Goal: Task Accomplishment & Management: Manage account settings

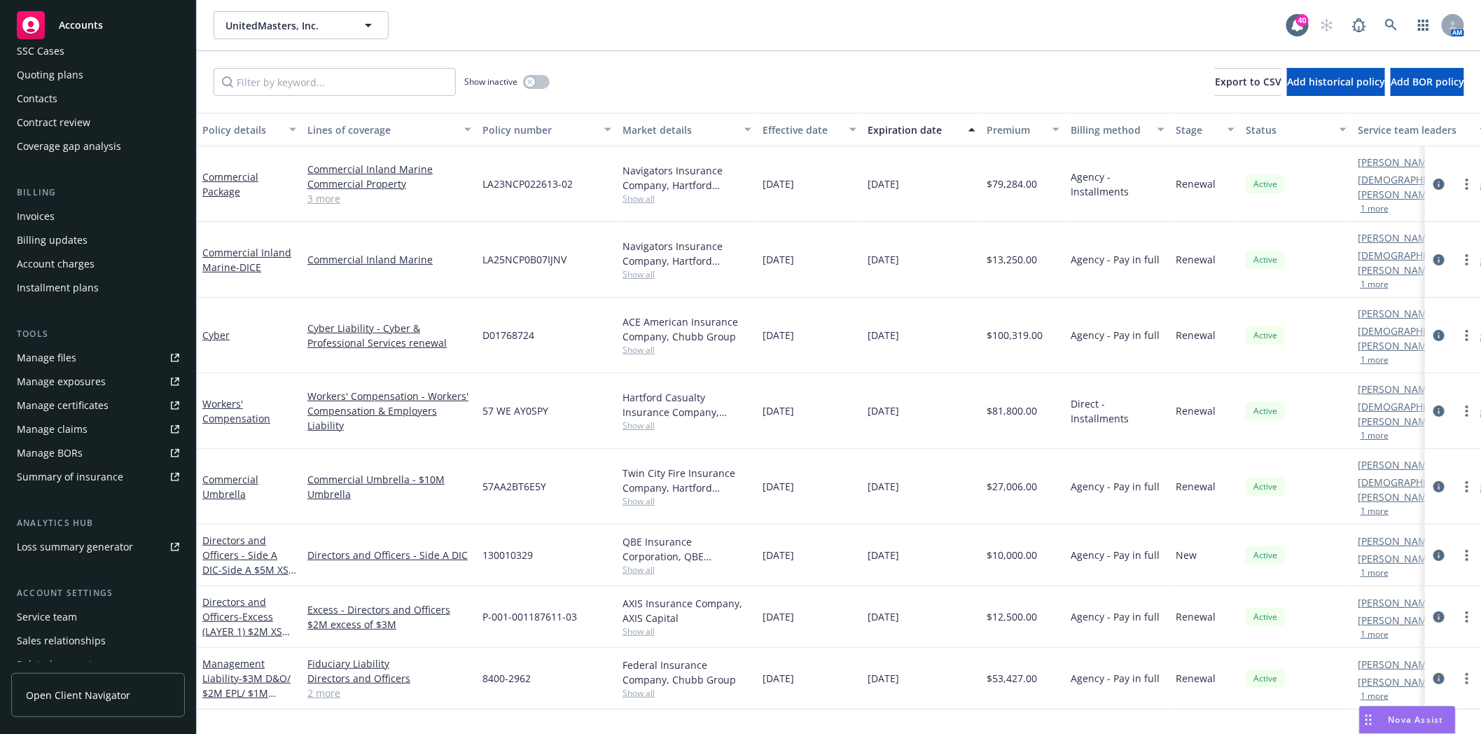
scroll to position [155, 0]
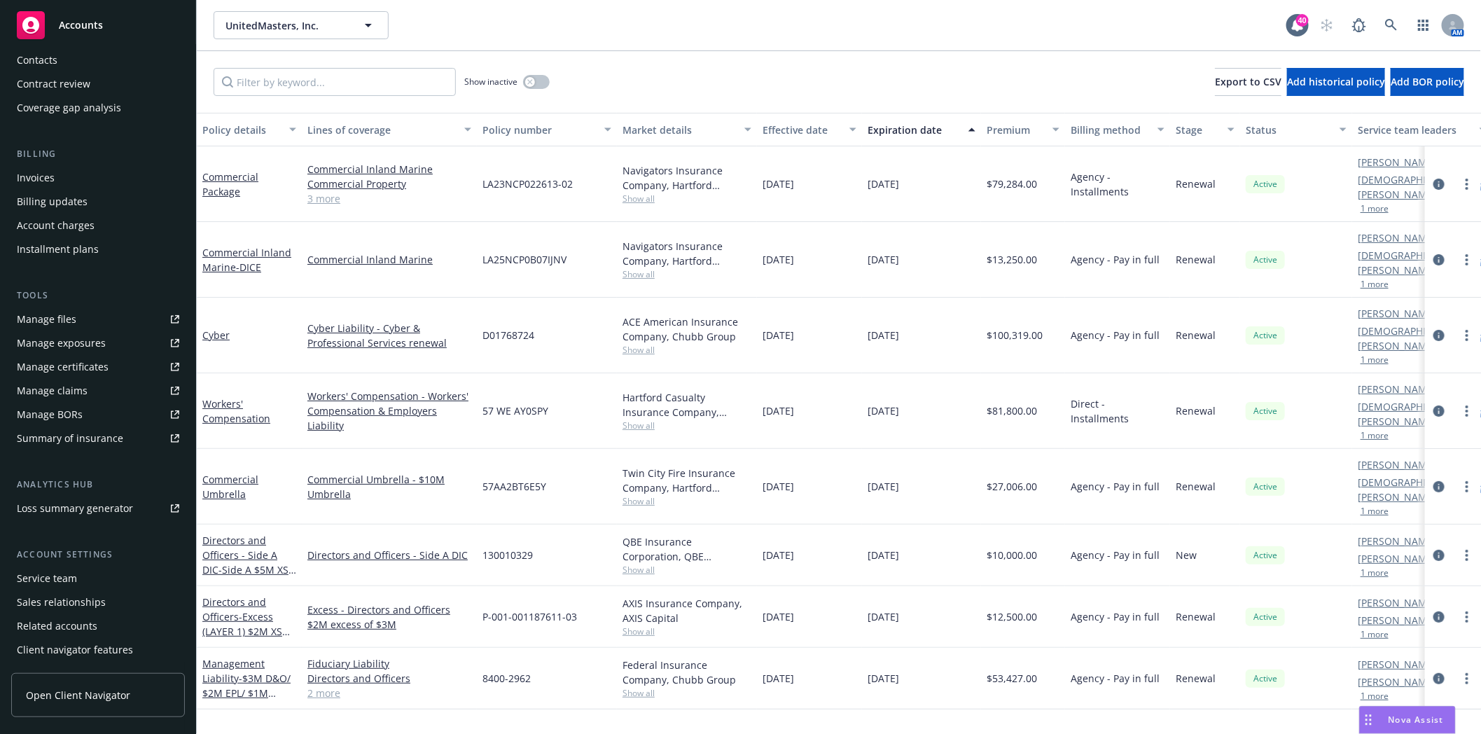
click at [70, 441] on div "Summary of insurance" at bounding box center [70, 438] width 106 height 22
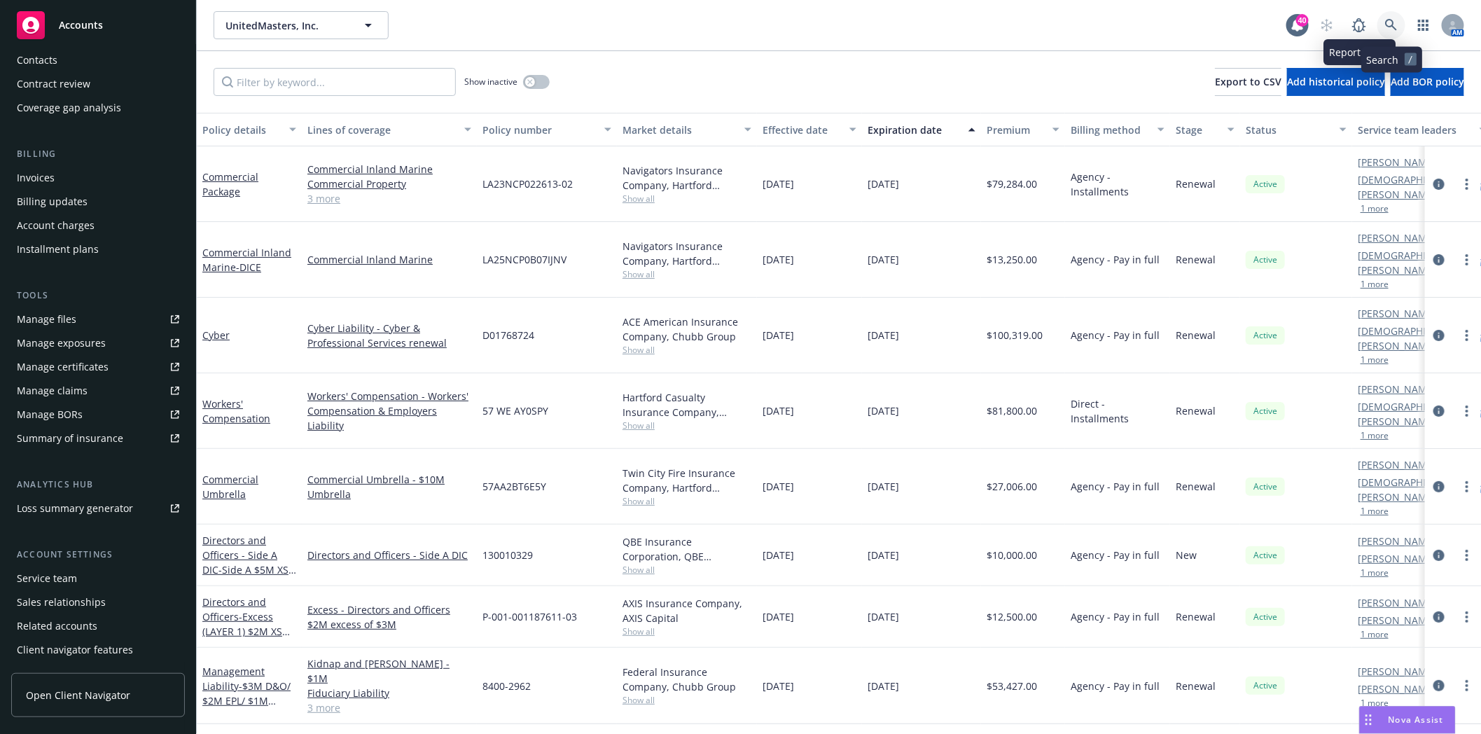
click at [1392, 21] on icon at bounding box center [1391, 25] width 12 height 12
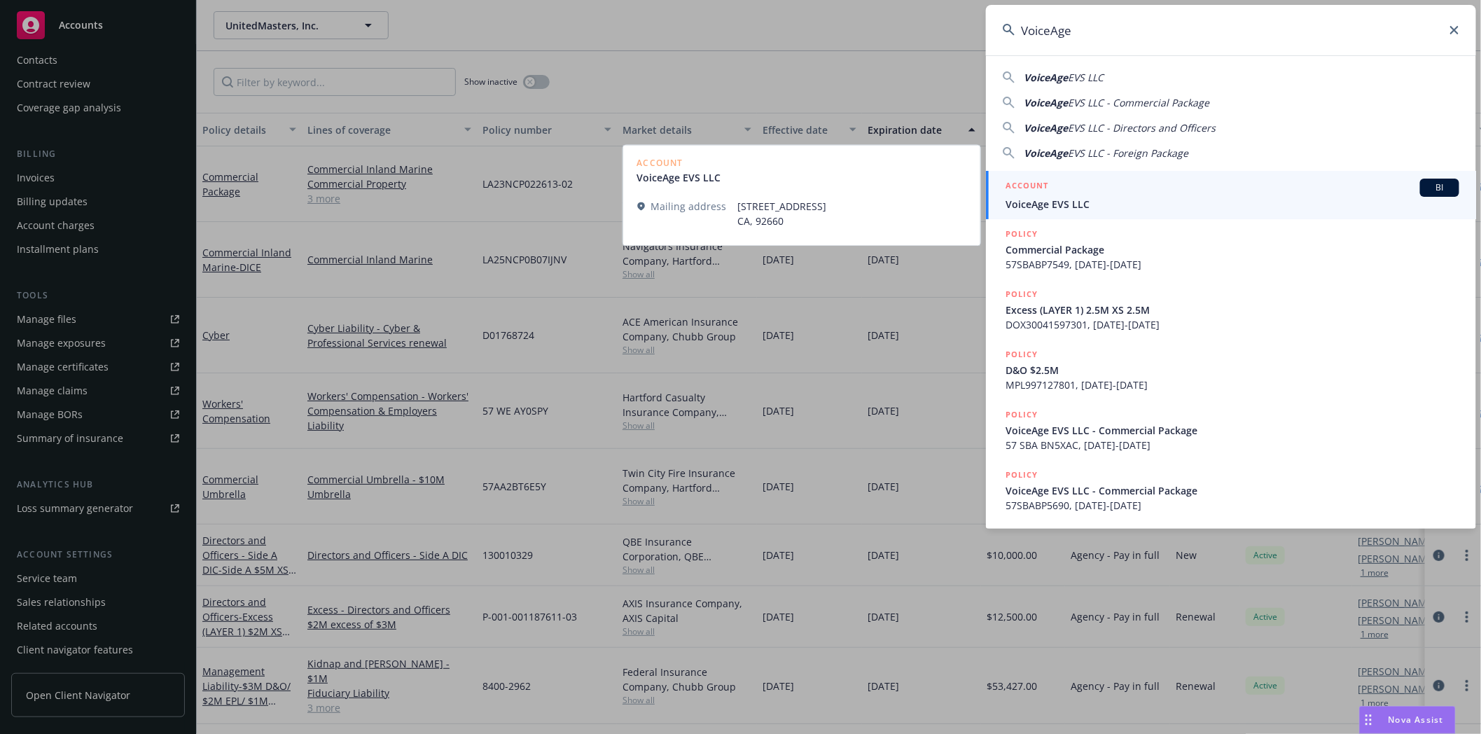
type input "VoiceAge"
click at [1058, 204] on span "VoiceAge EVS LLC" at bounding box center [1233, 204] width 454 height 15
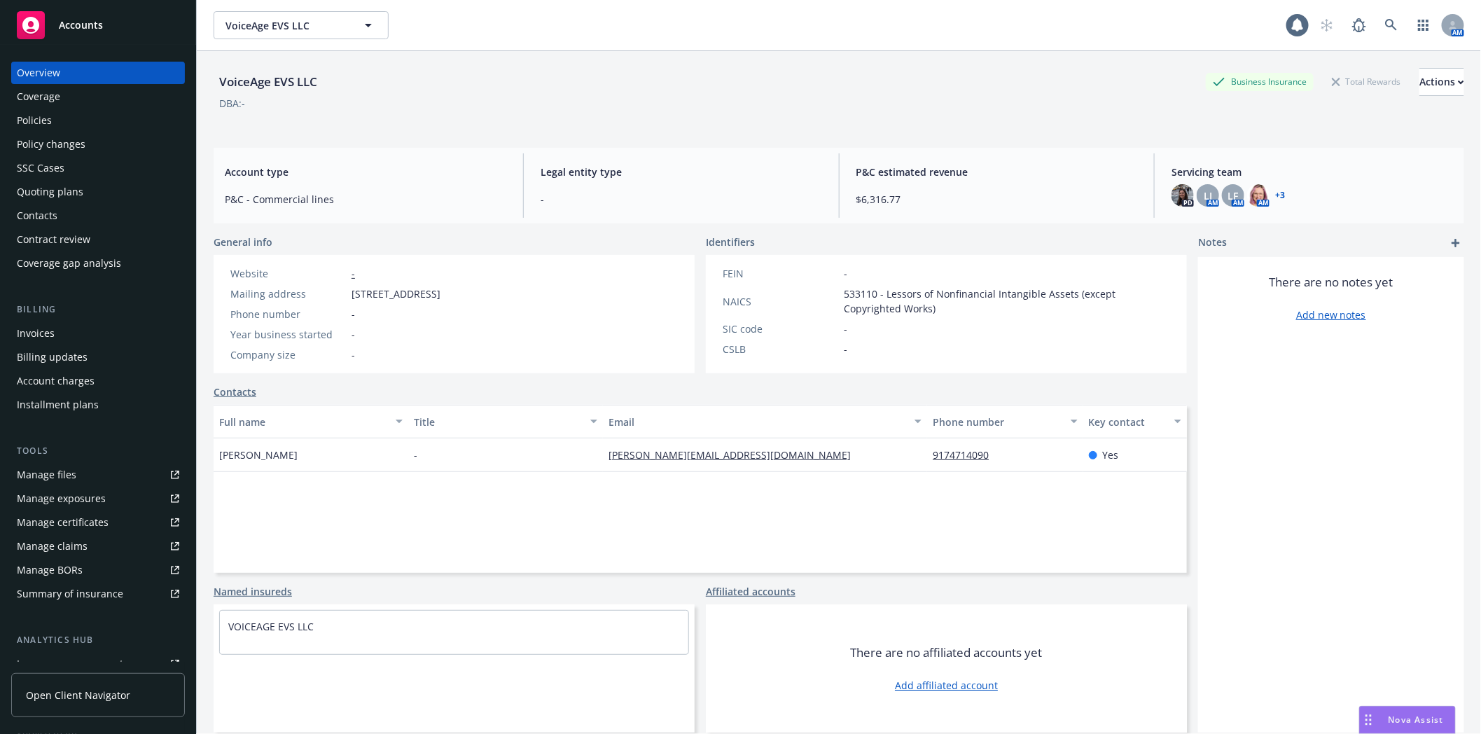
click at [57, 334] on div "Invoices" at bounding box center [98, 333] width 162 height 22
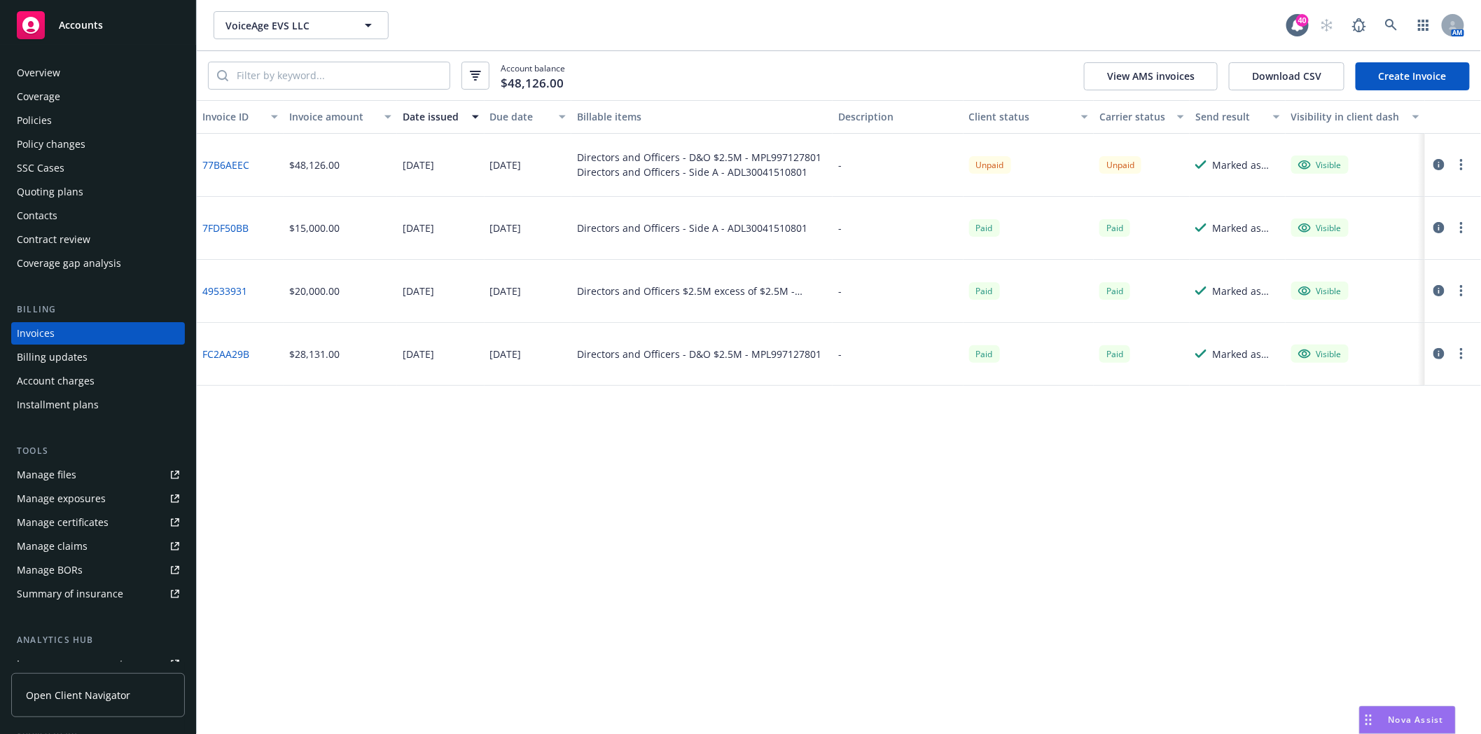
click at [82, 113] on div "Policies" at bounding box center [98, 120] width 162 height 22
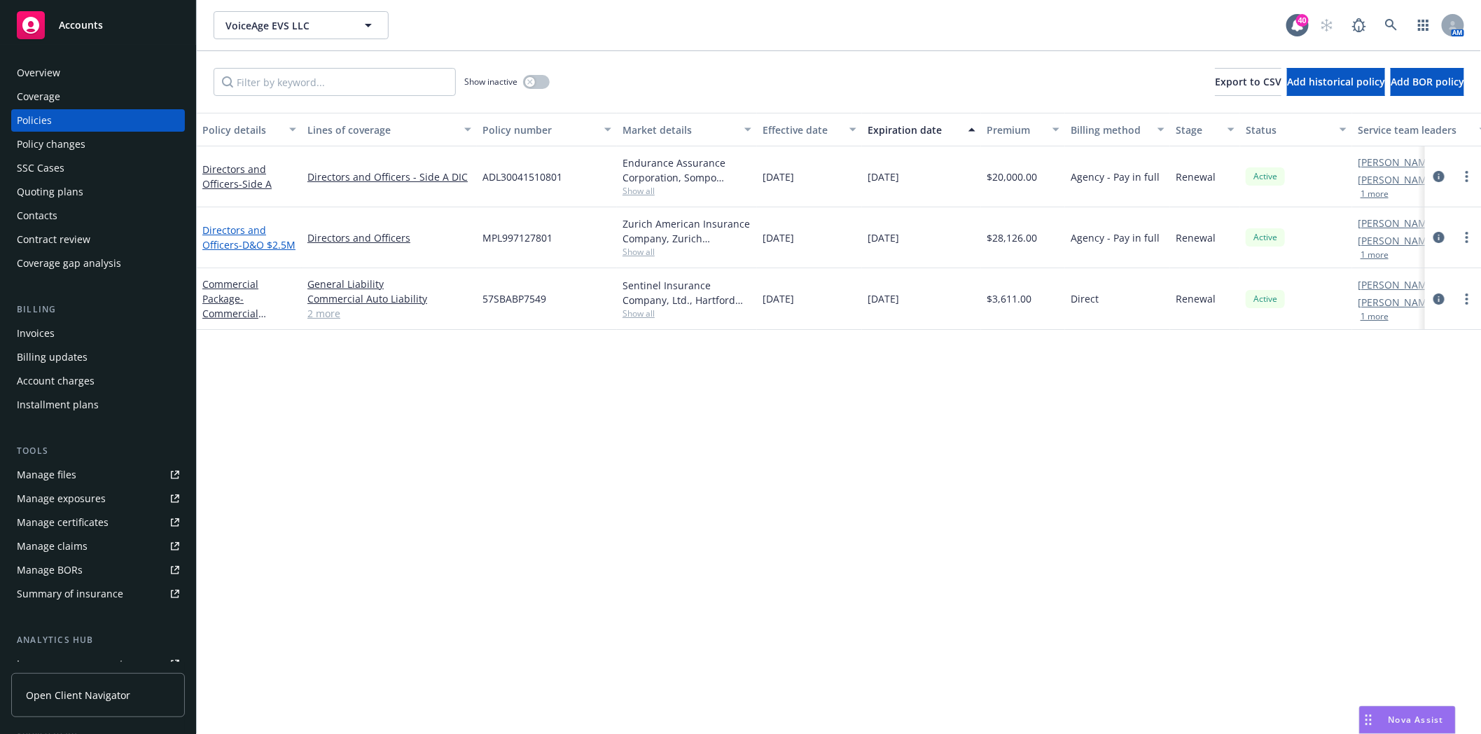
click at [228, 225] on link "Directors and Officers - D&O $2.5M" at bounding box center [248, 237] width 93 height 28
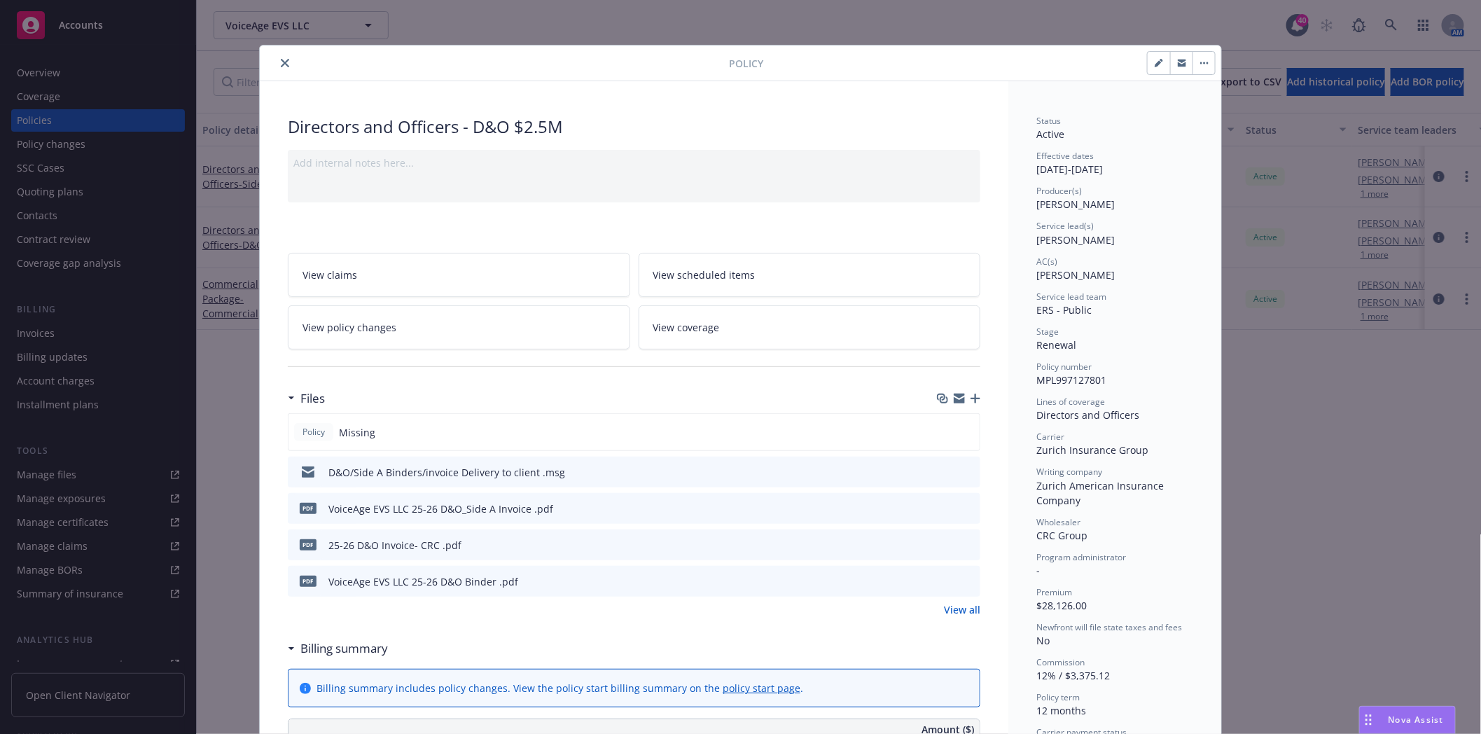
click at [961, 469] on icon "preview file" at bounding box center [967, 471] width 13 height 10
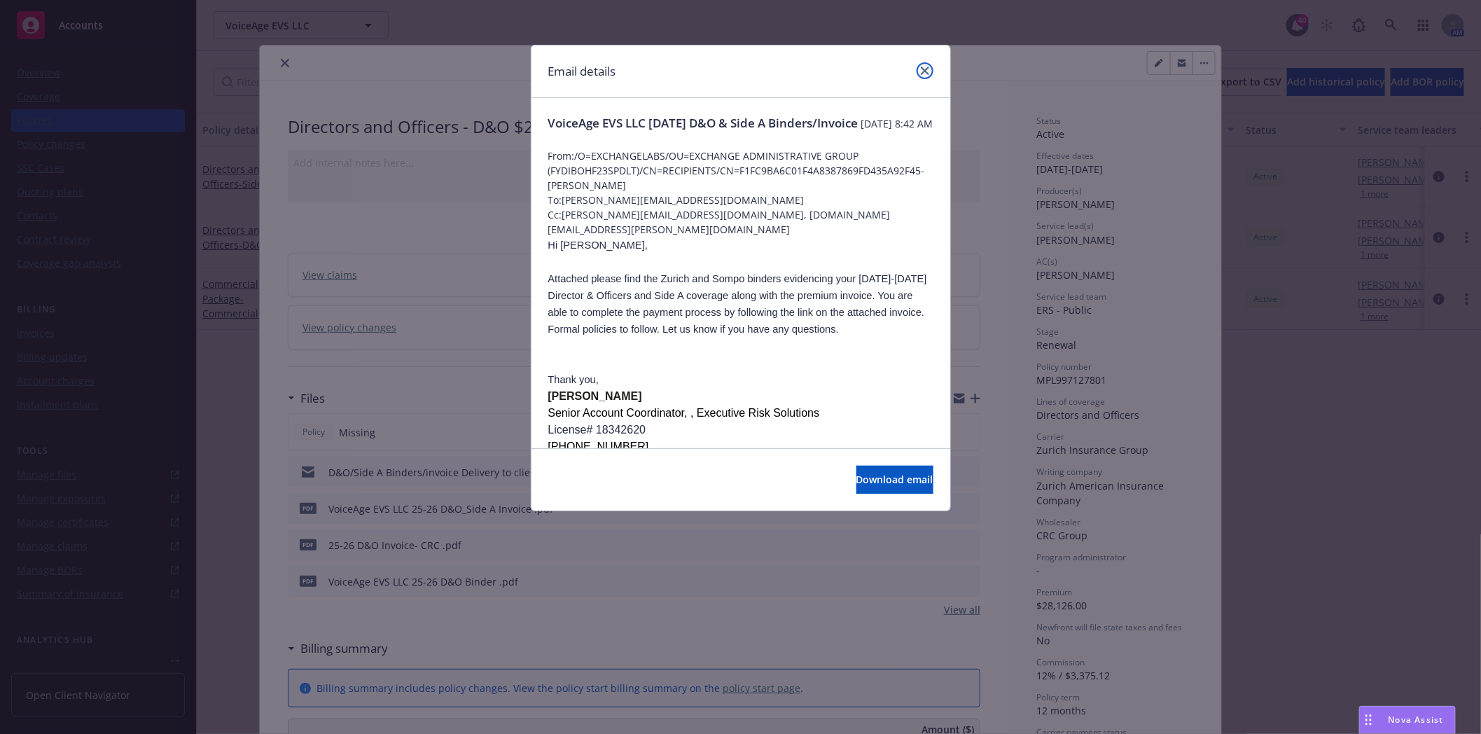
click at [929, 71] on link "close" at bounding box center [925, 70] width 17 height 17
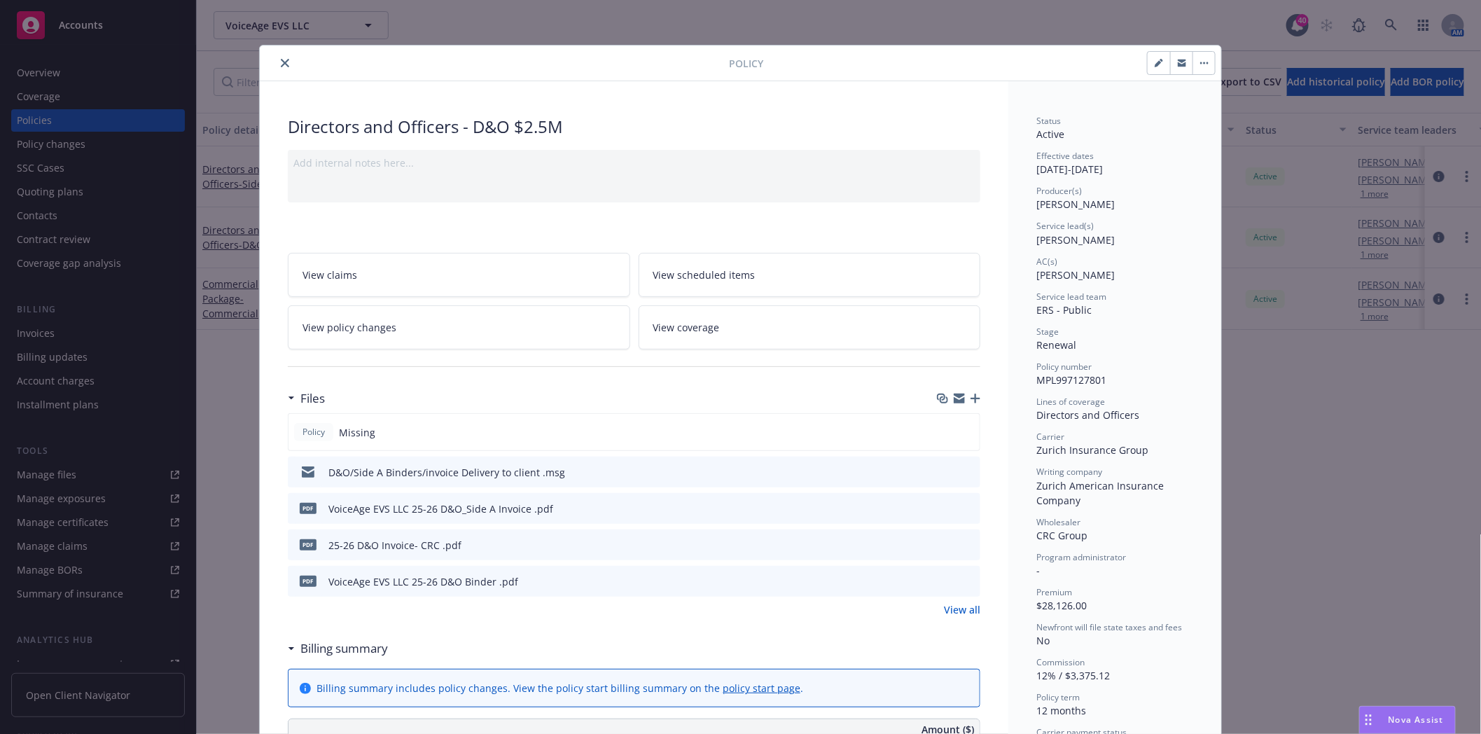
click at [967, 468] on icon "preview file" at bounding box center [967, 471] width 13 height 10
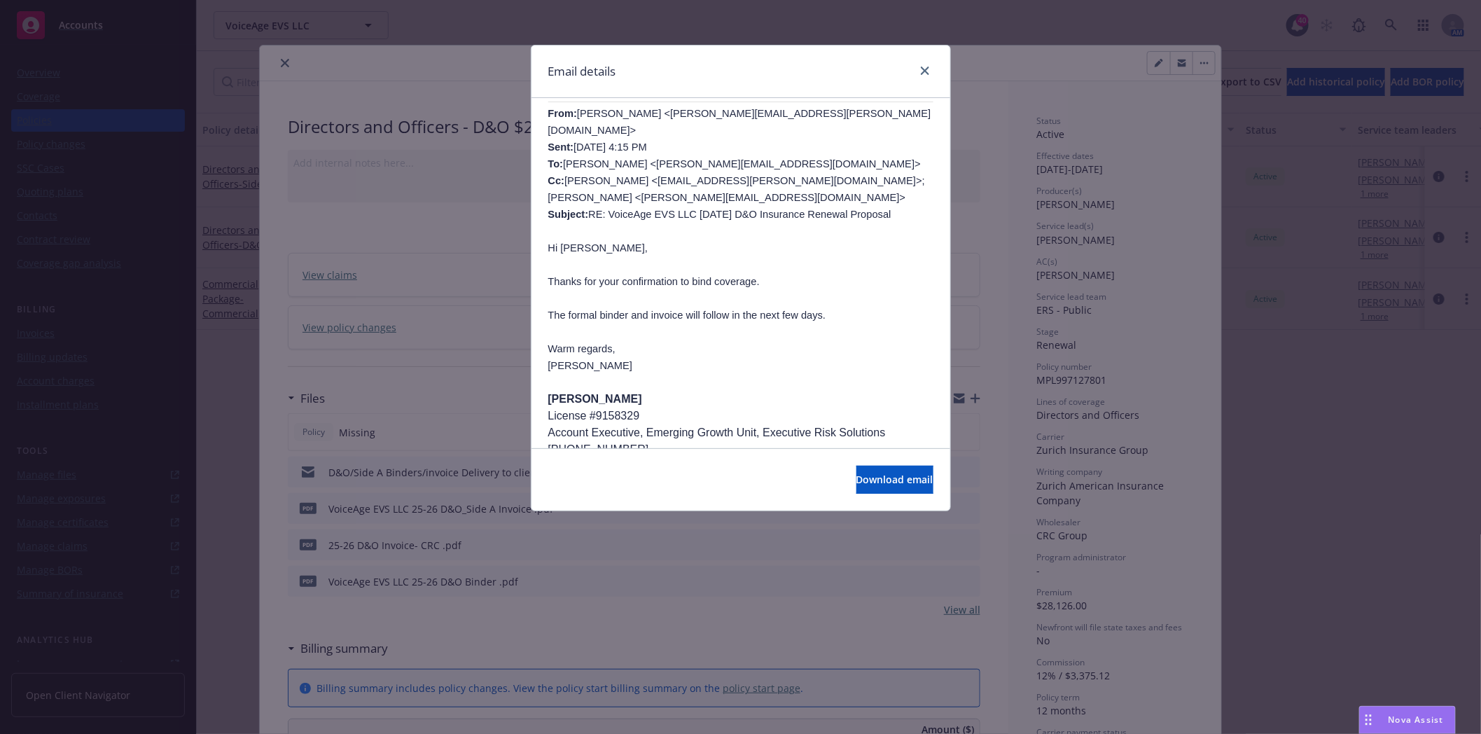
scroll to position [466, 0]
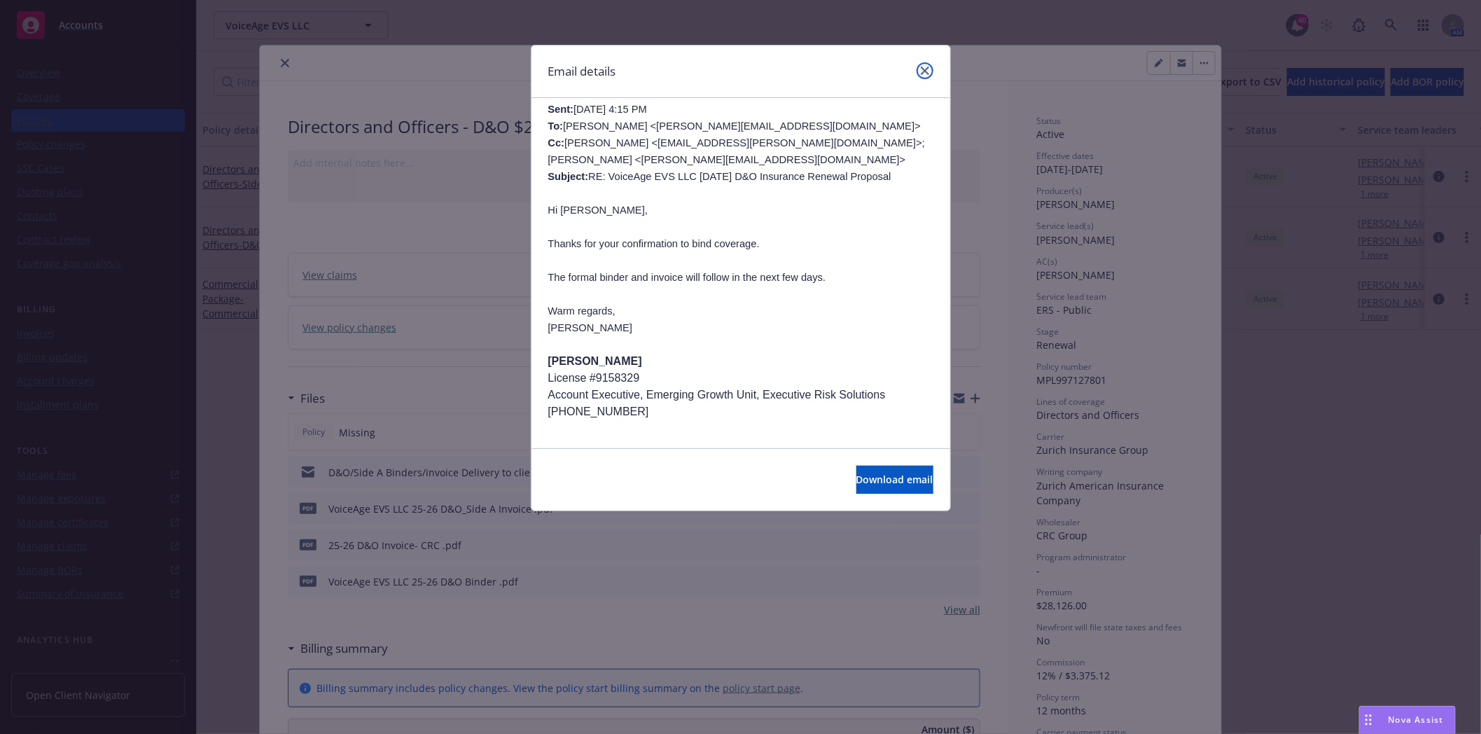
click at [925, 68] on icon "close" at bounding box center [925, 71] width 8 height 8
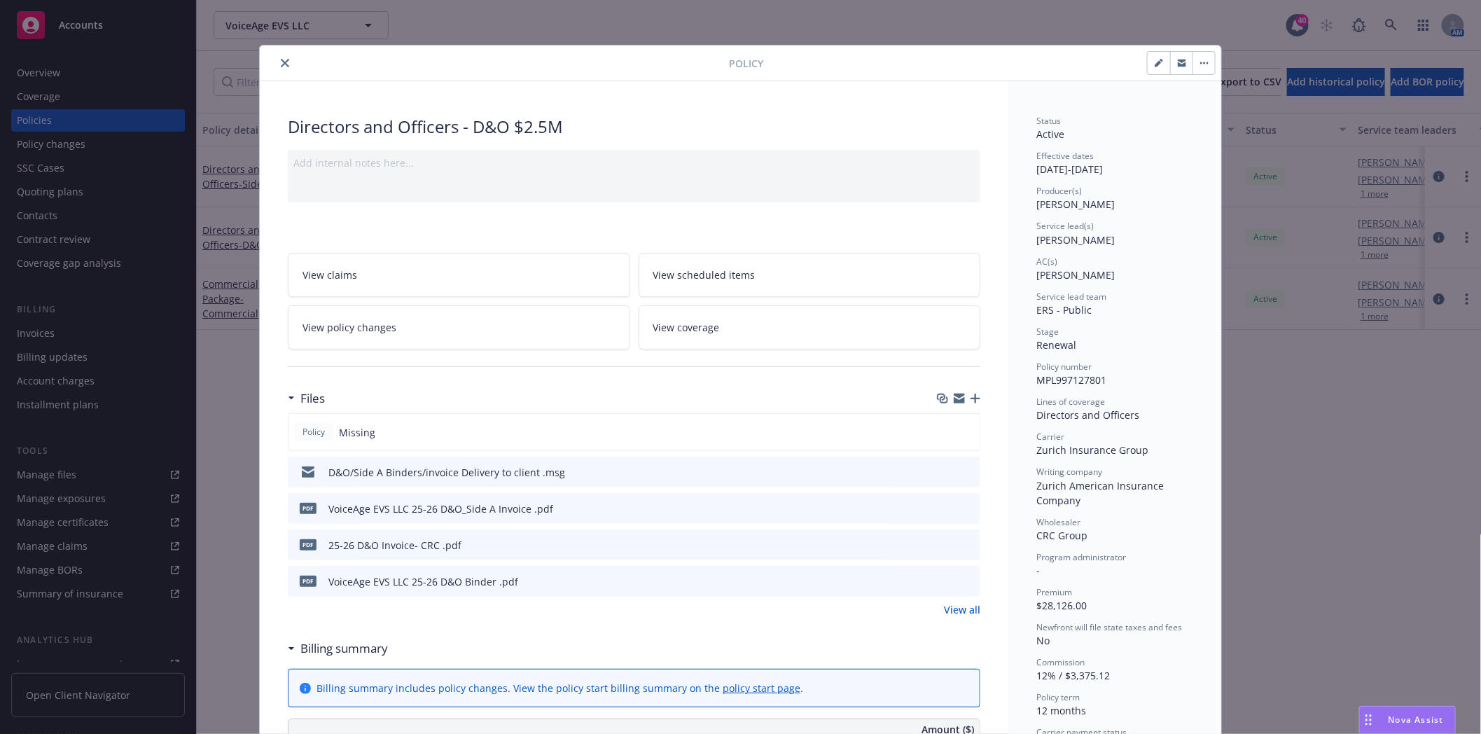
click at [281, 60] on icon "close" at bounding box center [285, 63] width 8 height 8
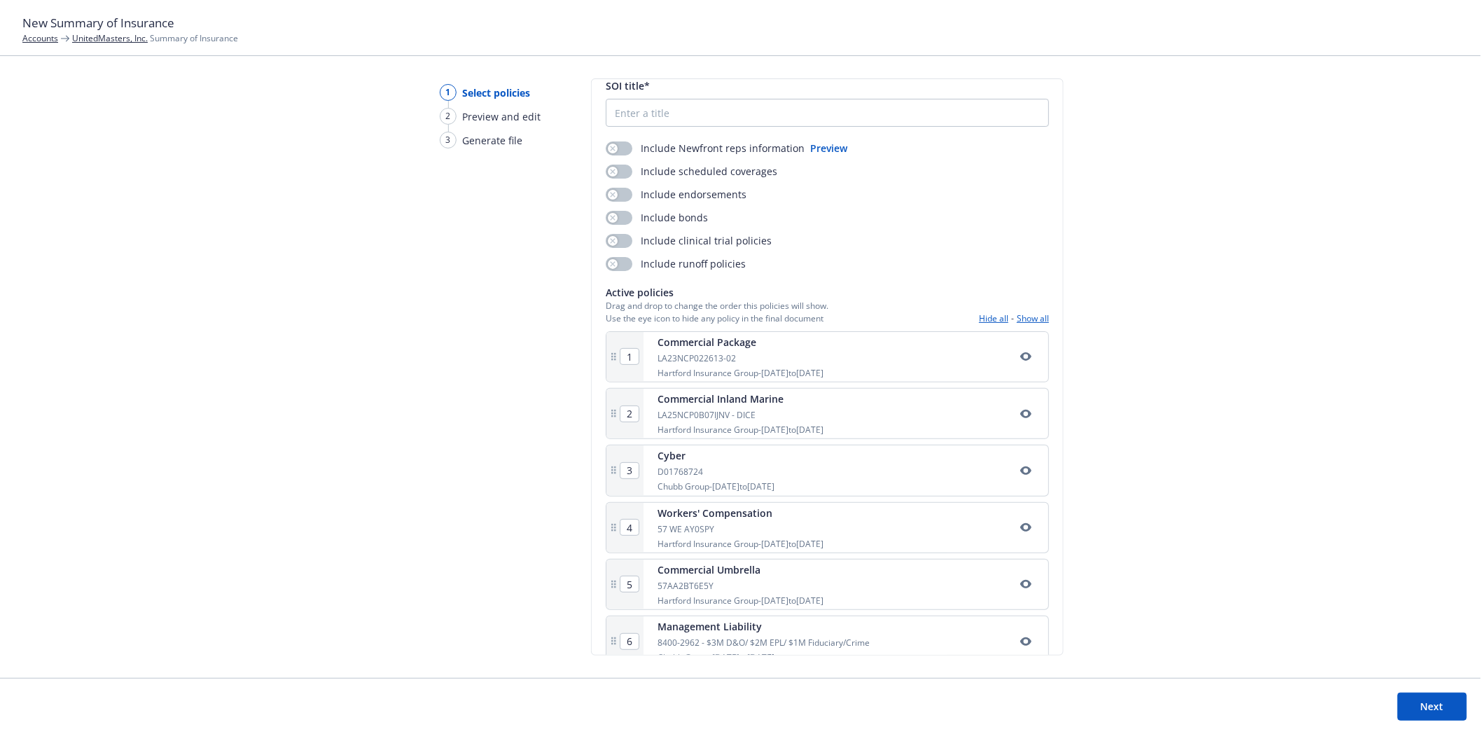
scroll to position [73, 0]
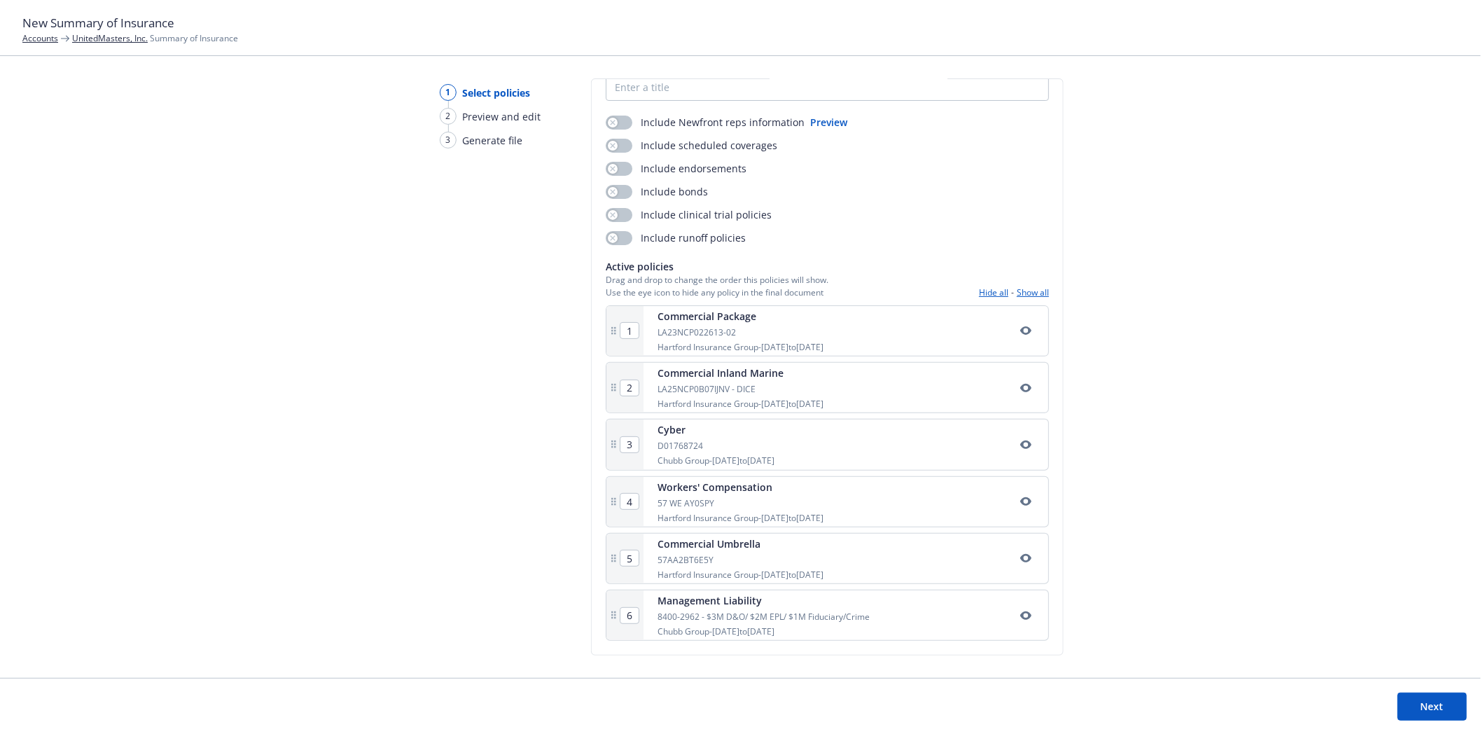
click at [1020, 619] on icon "button" at bounding box center [1025, 615] width 11 height 8
click at [94, 39] on link "UnitedMasters, Inc." at bounding box center [110, 38] width 76 height 12
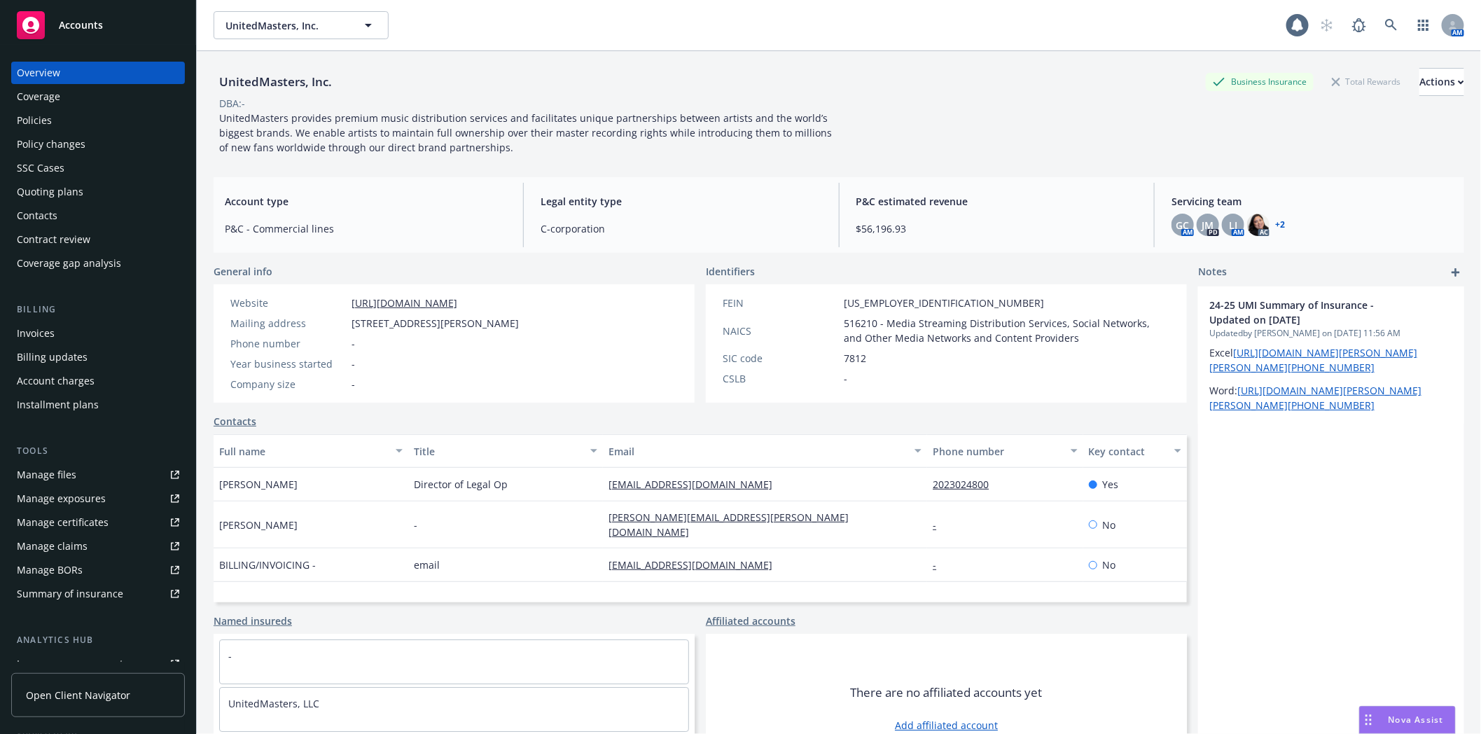
click at [53, 116] on div "Policies" at bounding box center [98, 120] width 162 height 22
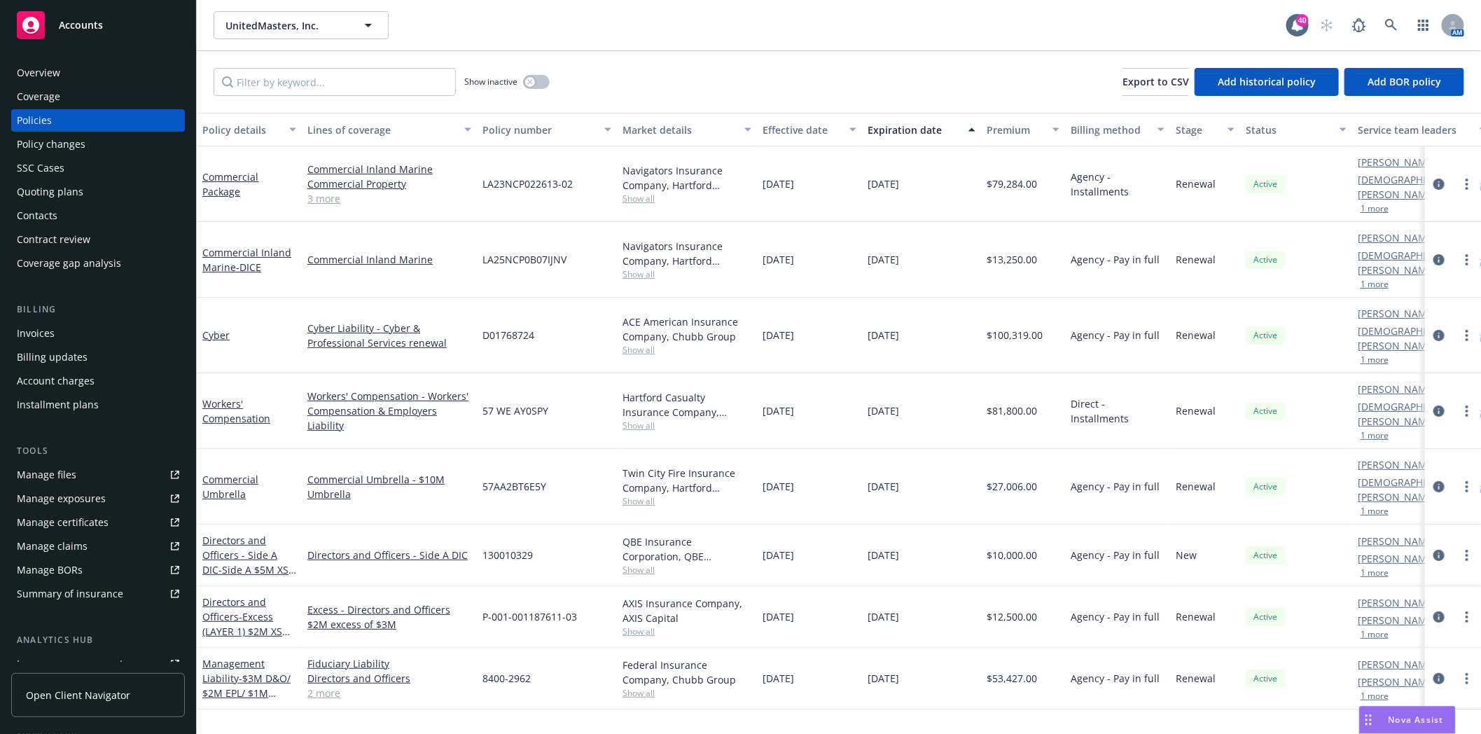
click at [321, 686] on link "2 more" at bounding box center [389, 693] width 164 height 15
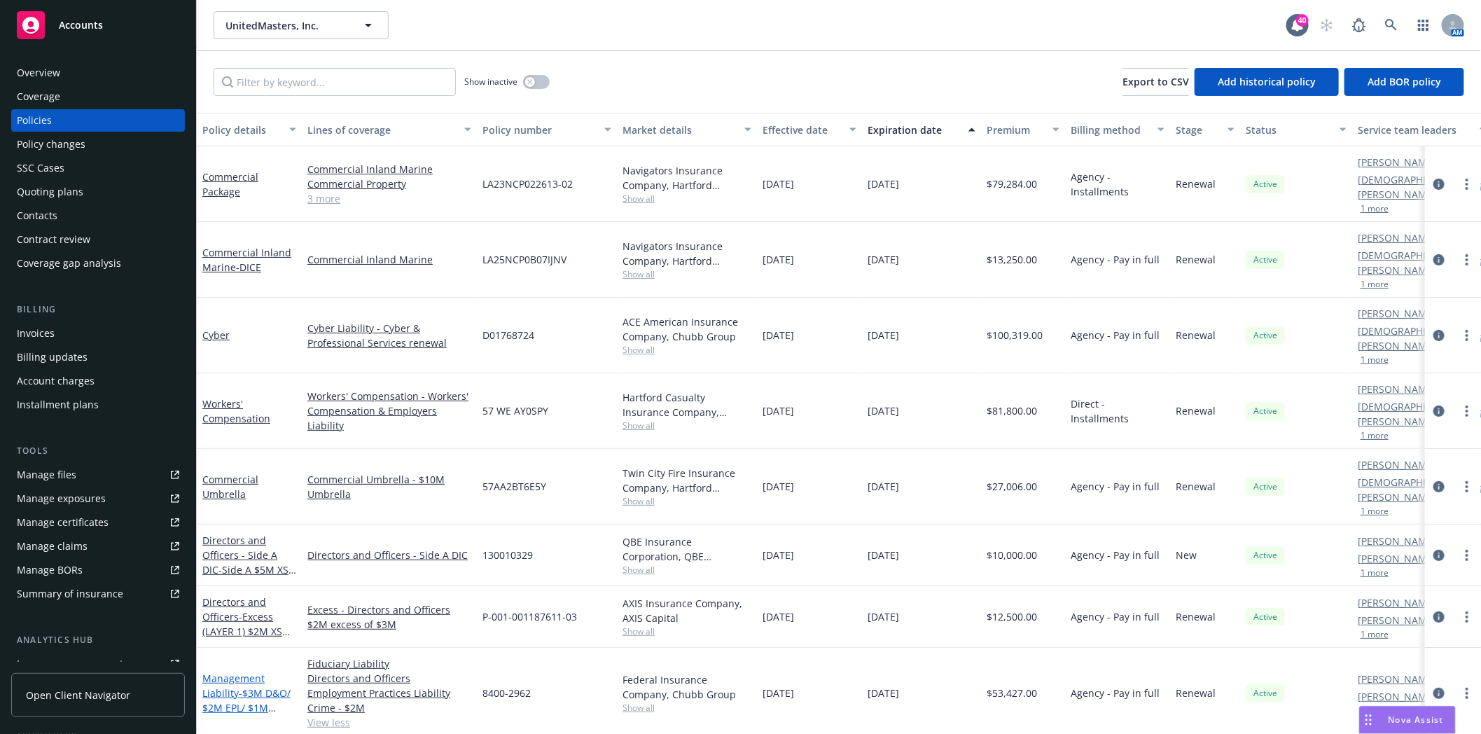
click at [246, 686] on span "- $3M D&O/ $2M EPL/ $1M Fiduciary/Crime" at bounding box center [246, 707] width 88 height 43
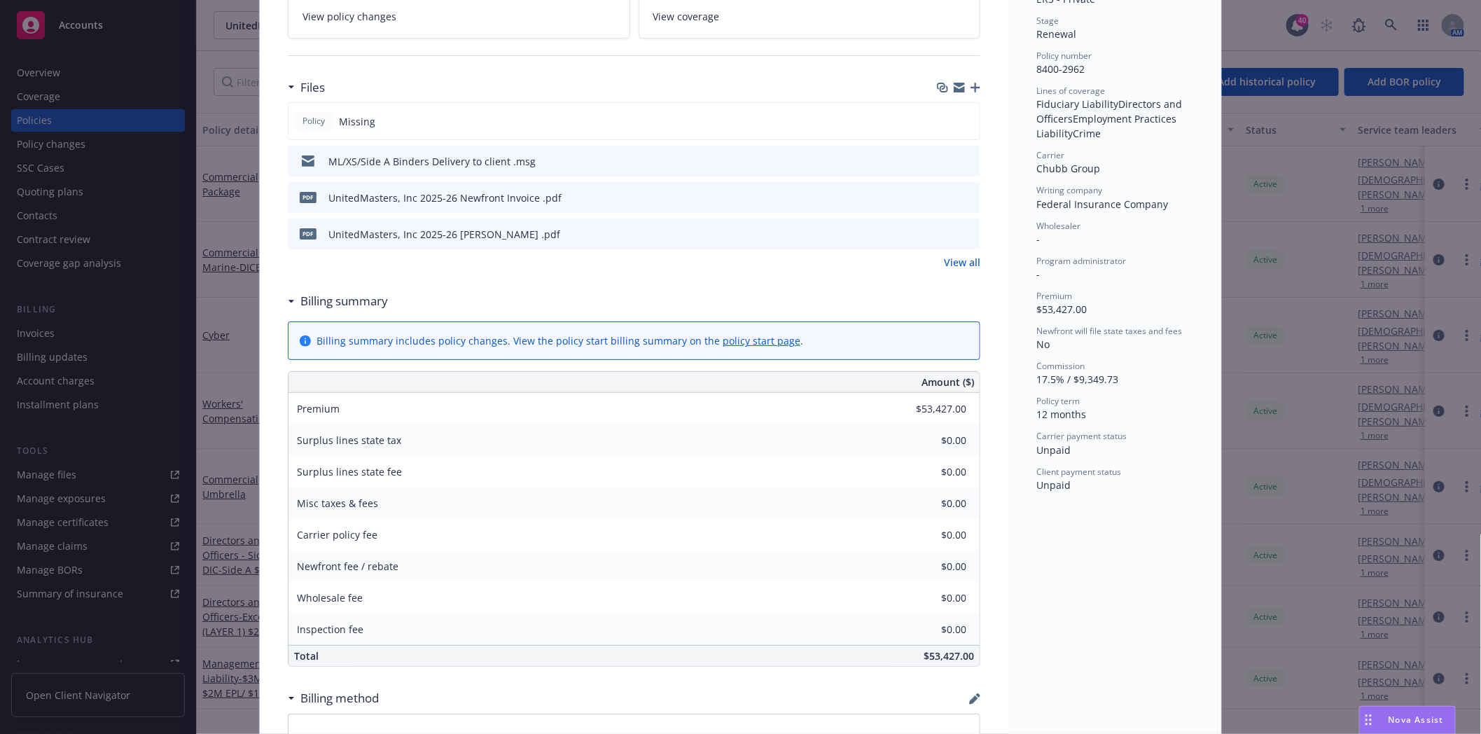
scroll to position [155, 0]
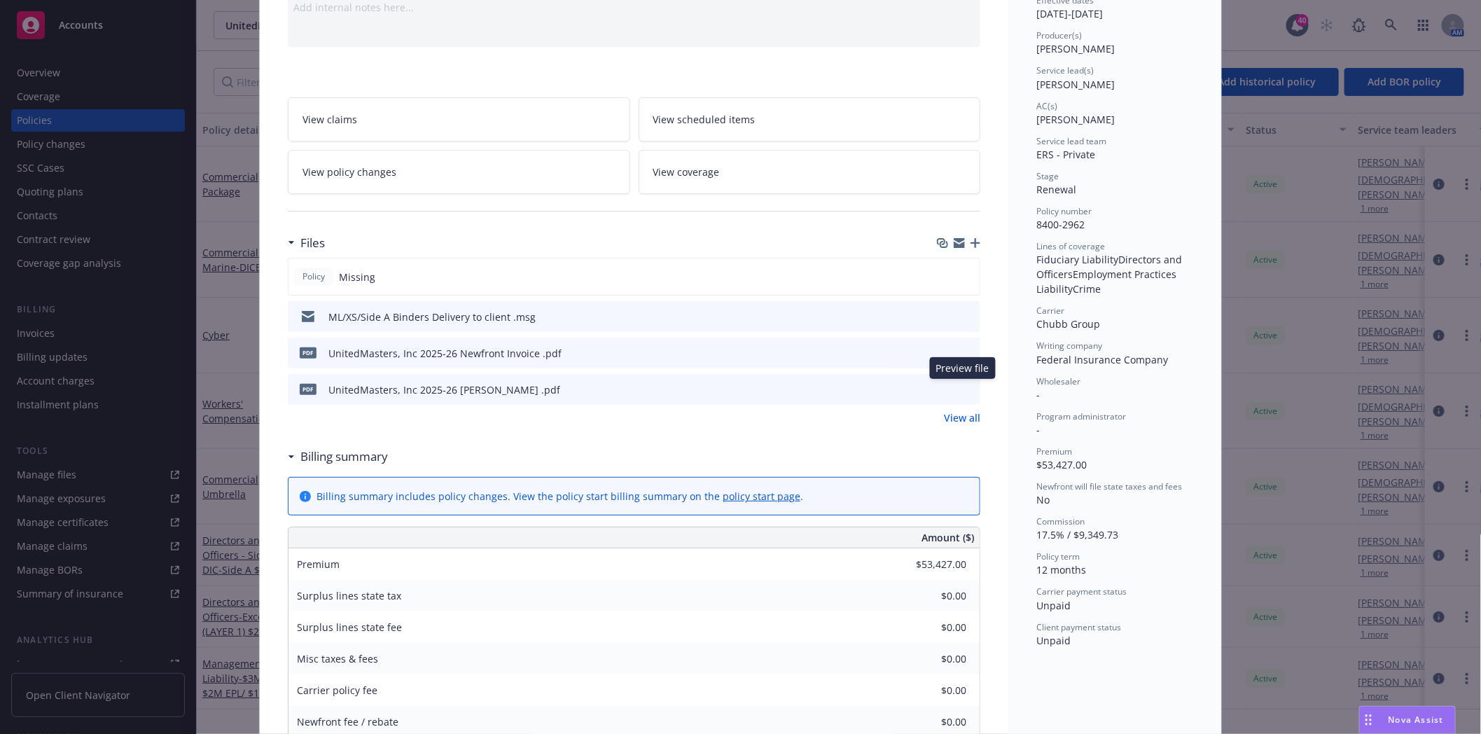
click at [963, 392] on icon "preview file" at bounding box center [967, 389] width 13 height 10
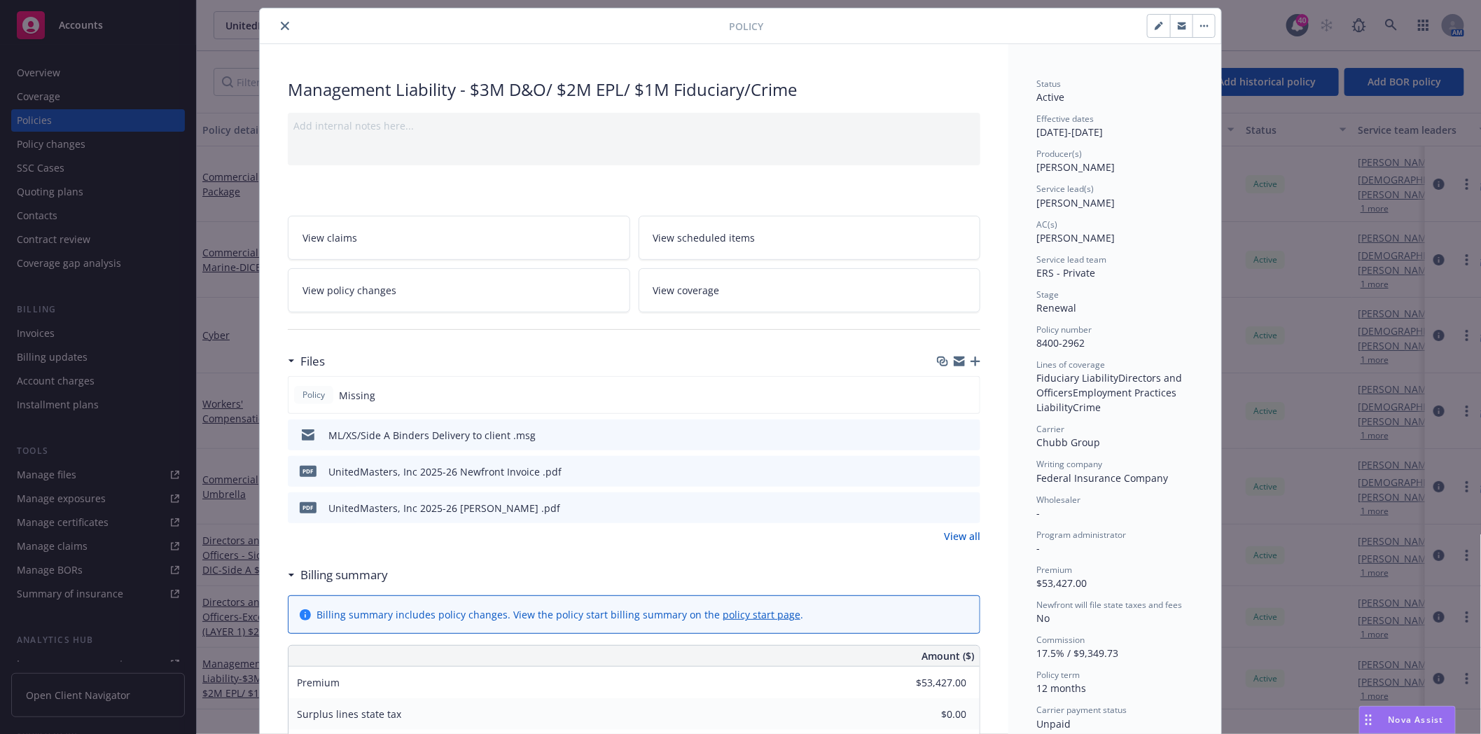
scroll to position [0, 0]
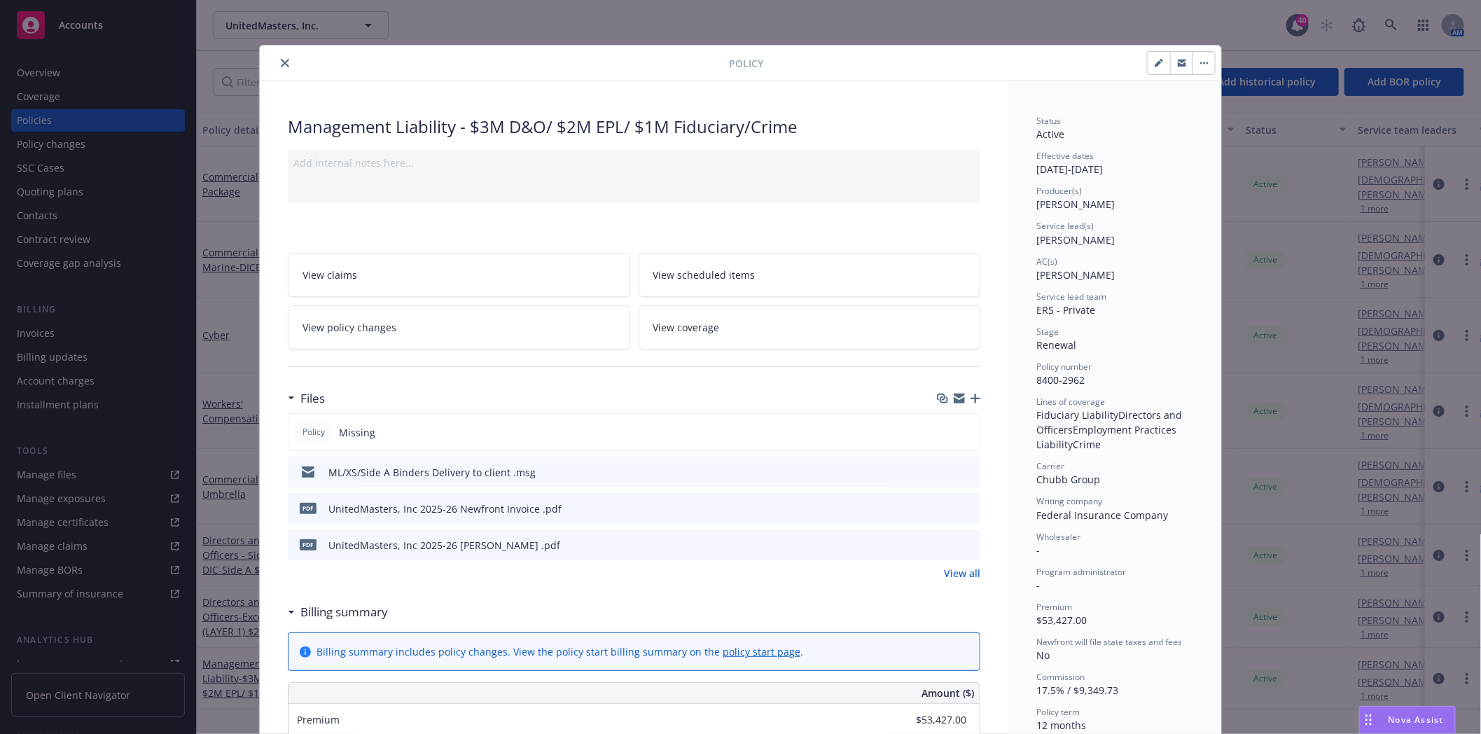
click at [659, 327] on span "View coverage" at bounding box center [686, 327] width 67 height 15
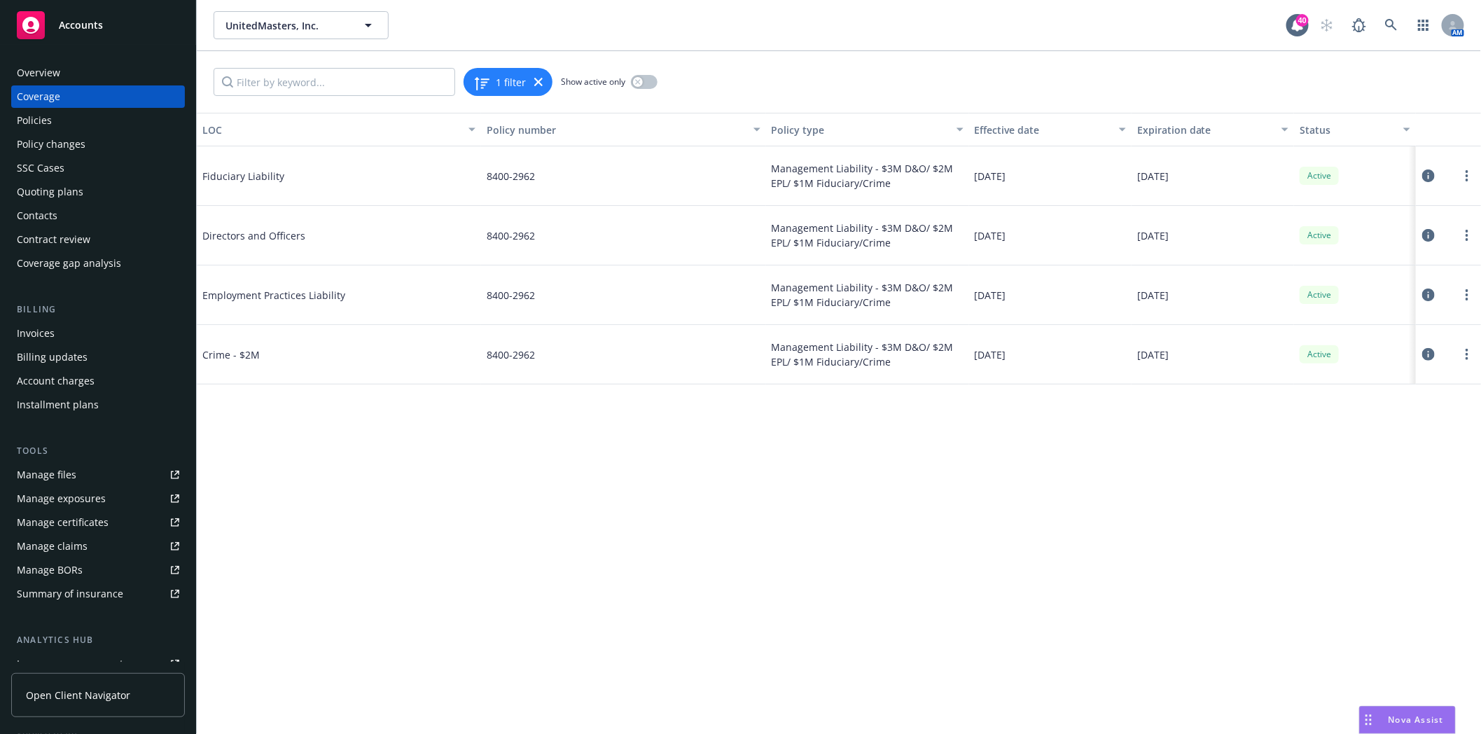
click at [36, 118] on div "Policies" at bounding box center [34, 120] width 35 height 22
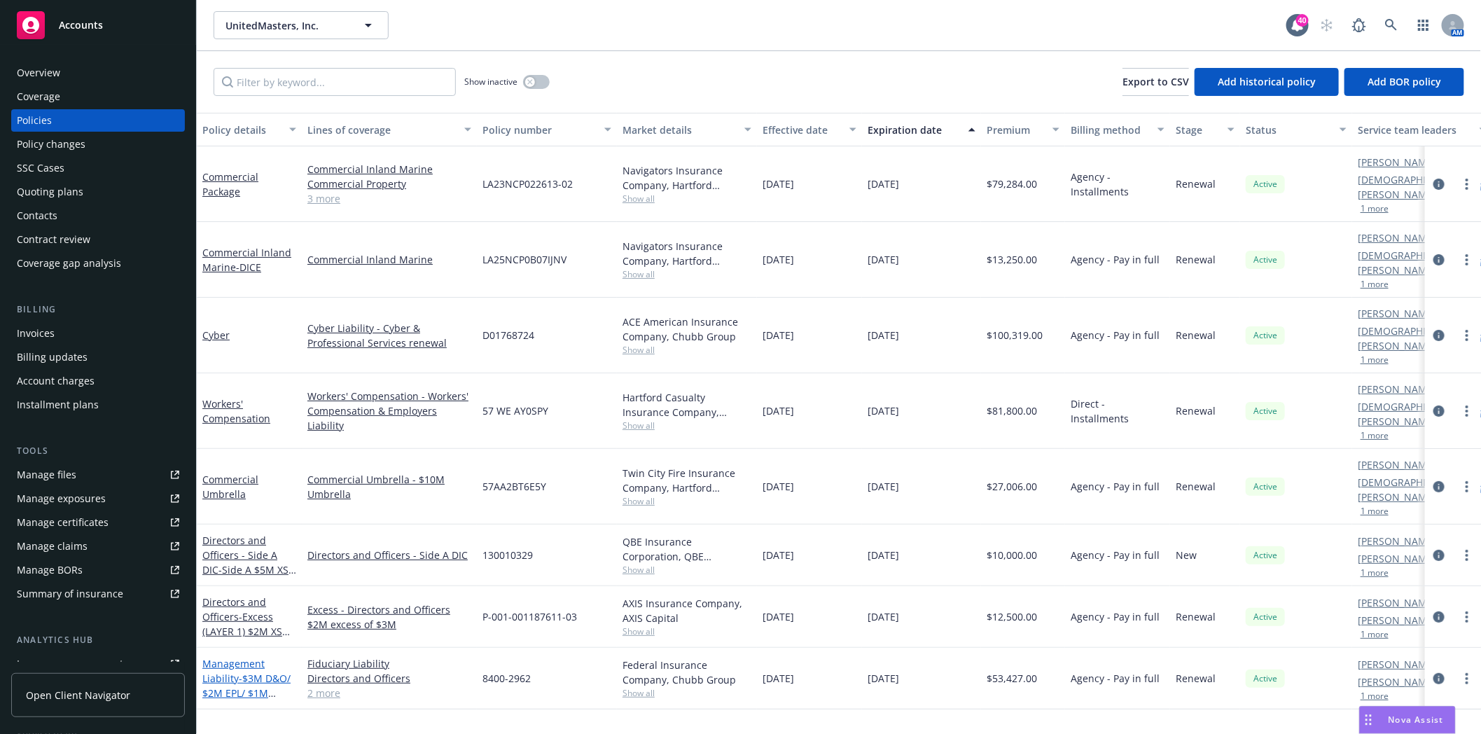
click at [233, 657] on link "Management Liability - $3M D&O/ $2M EPL/ $1M Fiduciary/Crime" at bounding box center [246, 685] width 88 height 57
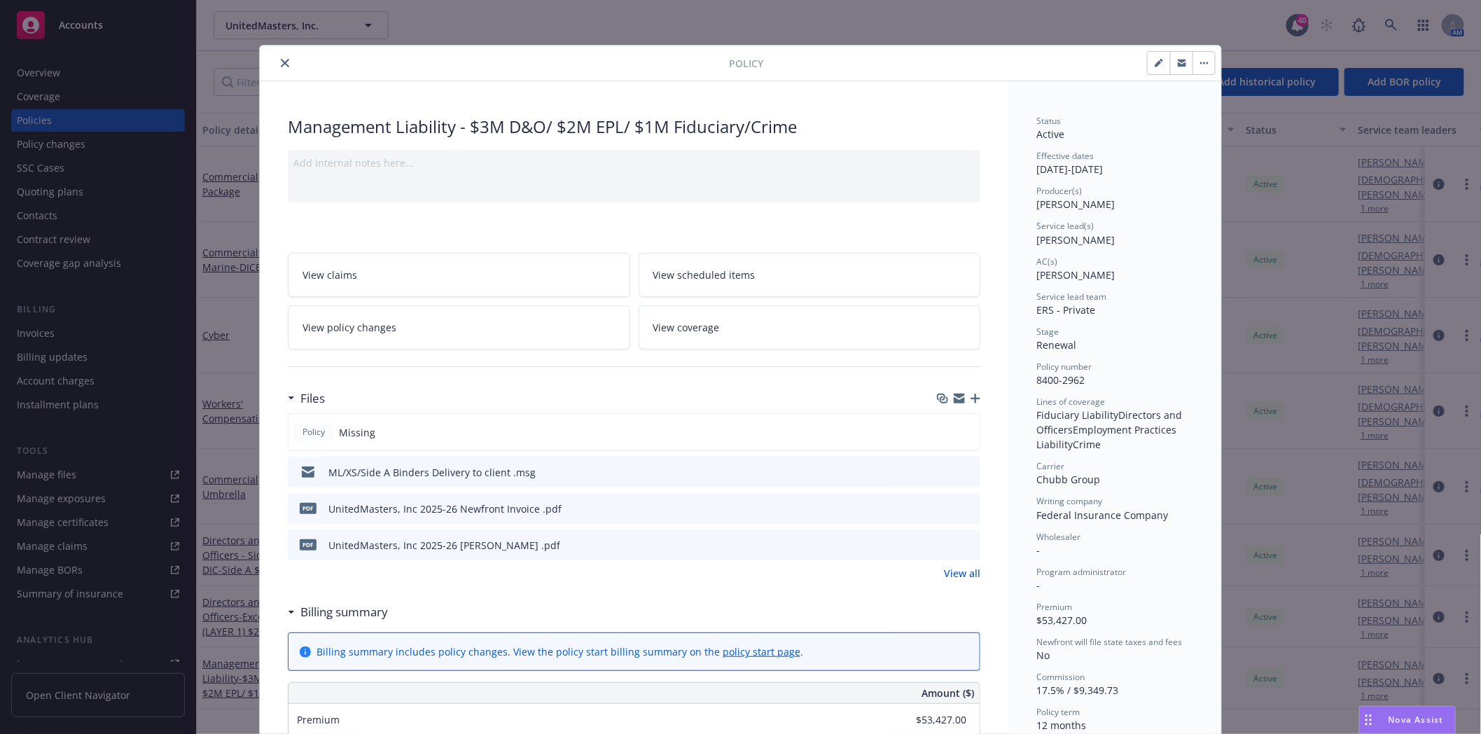
scroll to position [42, 0]
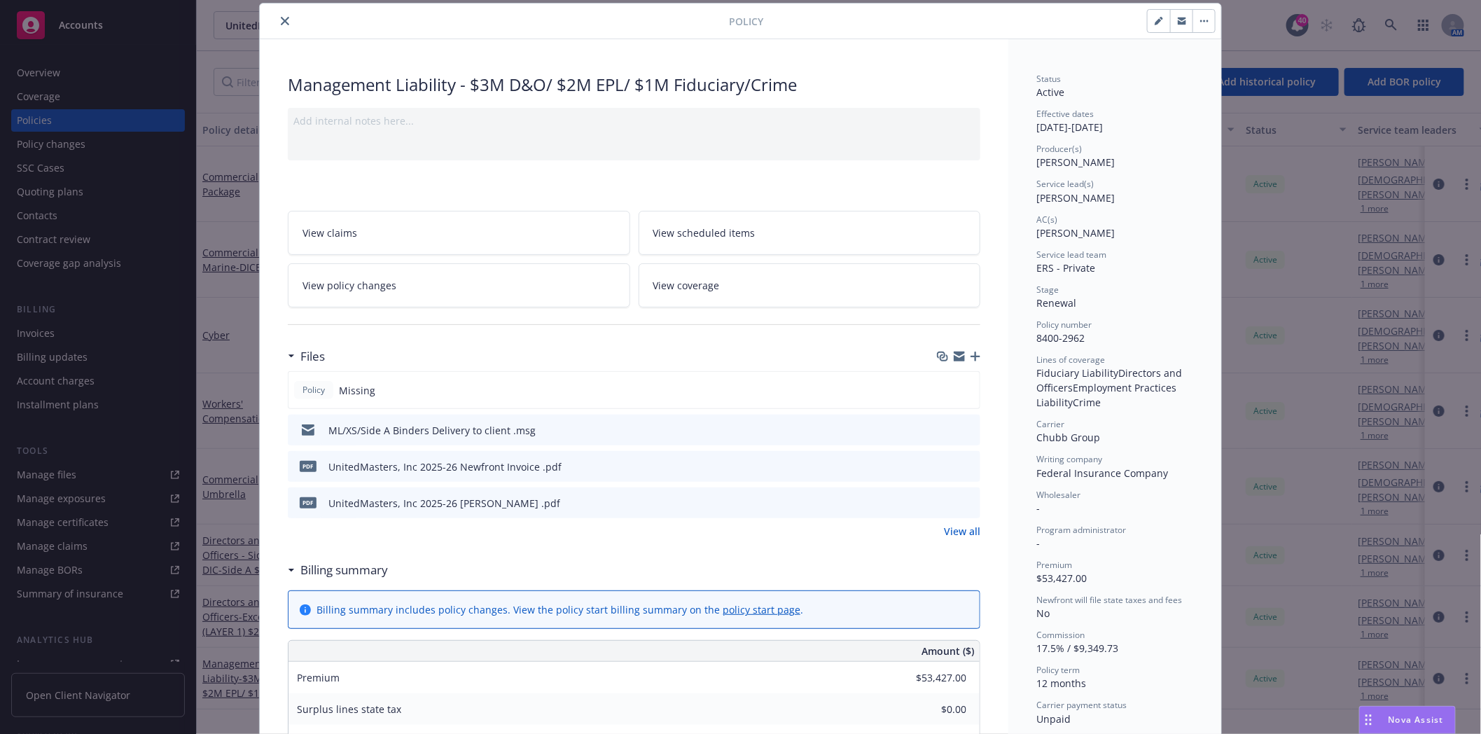
click at [1155, 21] on icon "button" at bounding box center [1158, 21] width 7 height 7
select select "RENEWAL"
select select "12"
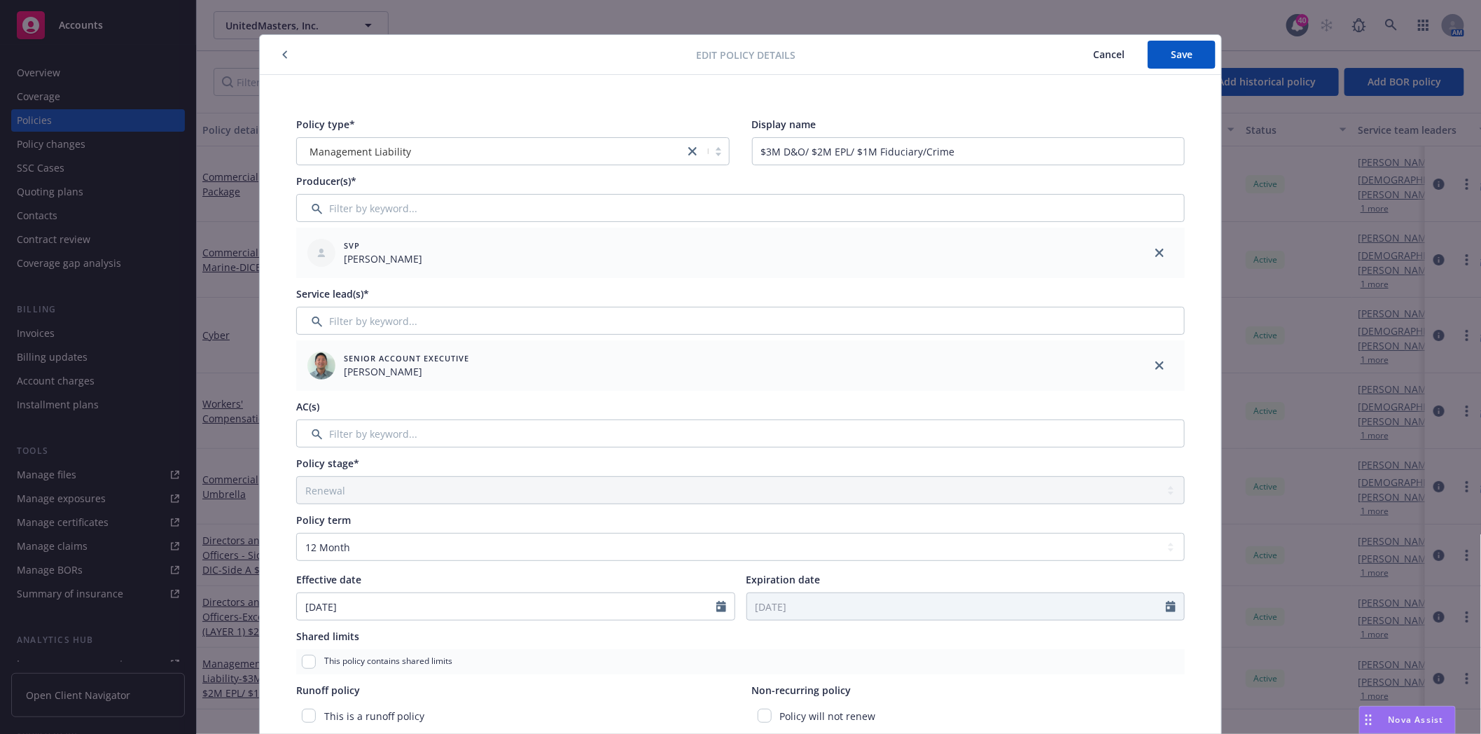
scroll to position [0, 0]
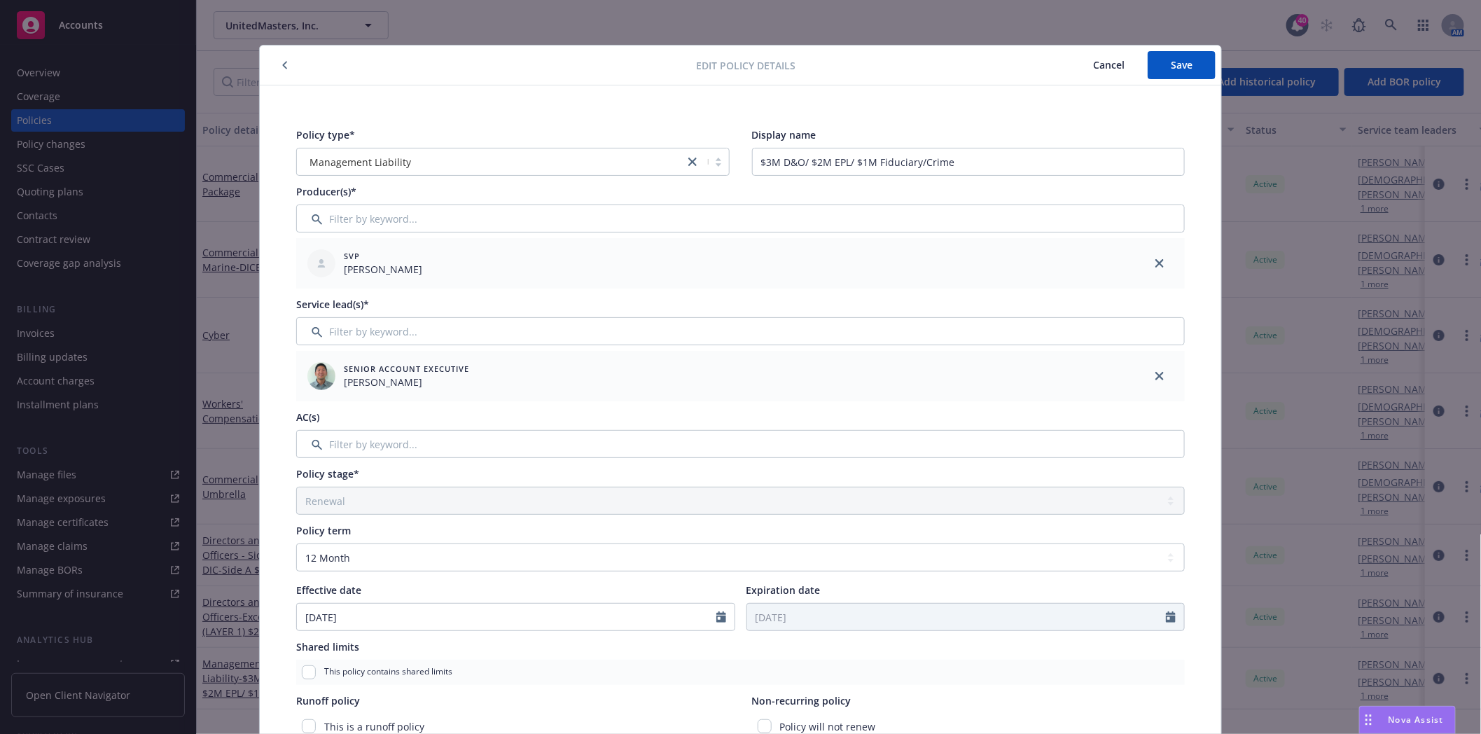
click at [1101, 71] on button "Cancel" at bounding box center [1109, 65] width 78 height 28
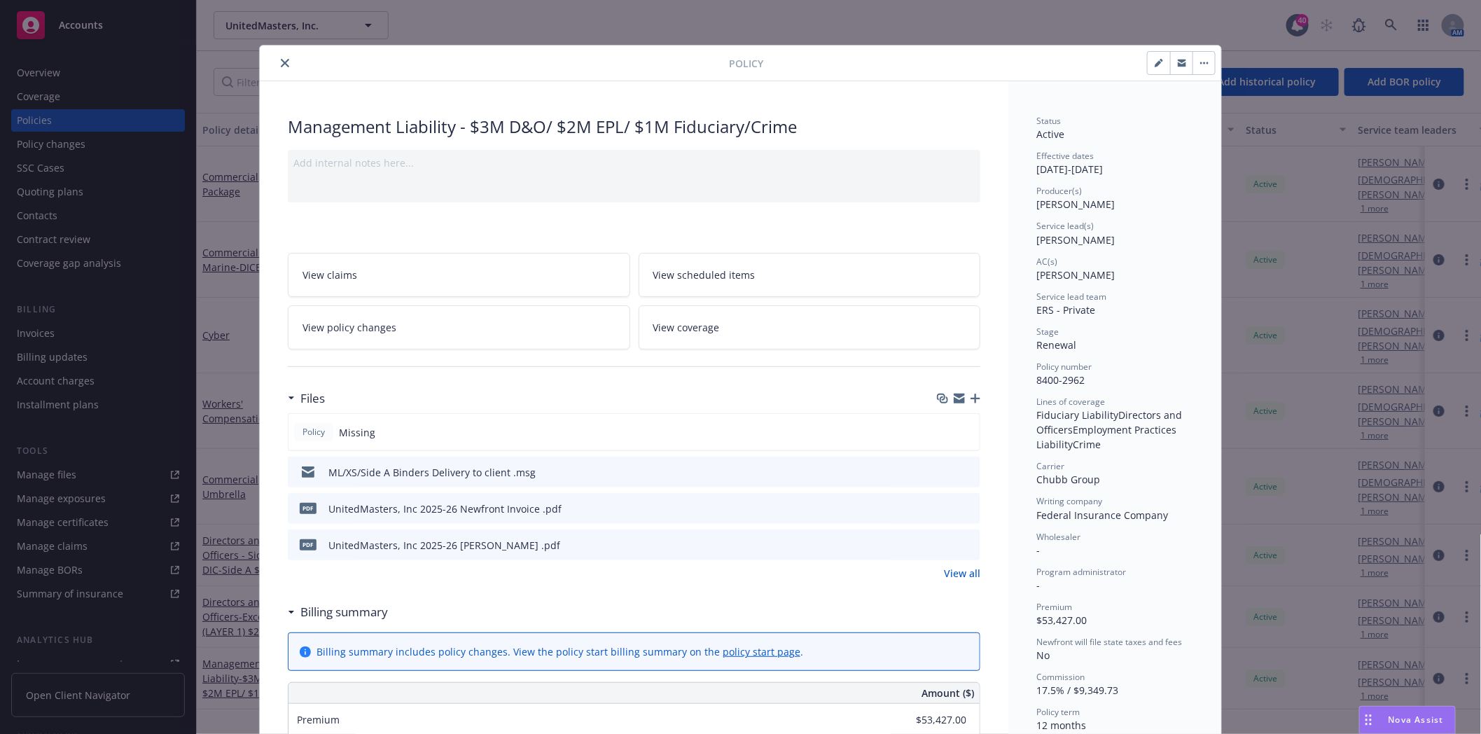
click at [690, 275] on span "View scheduled items" at bounding box center [704, 274] width 102 height 15
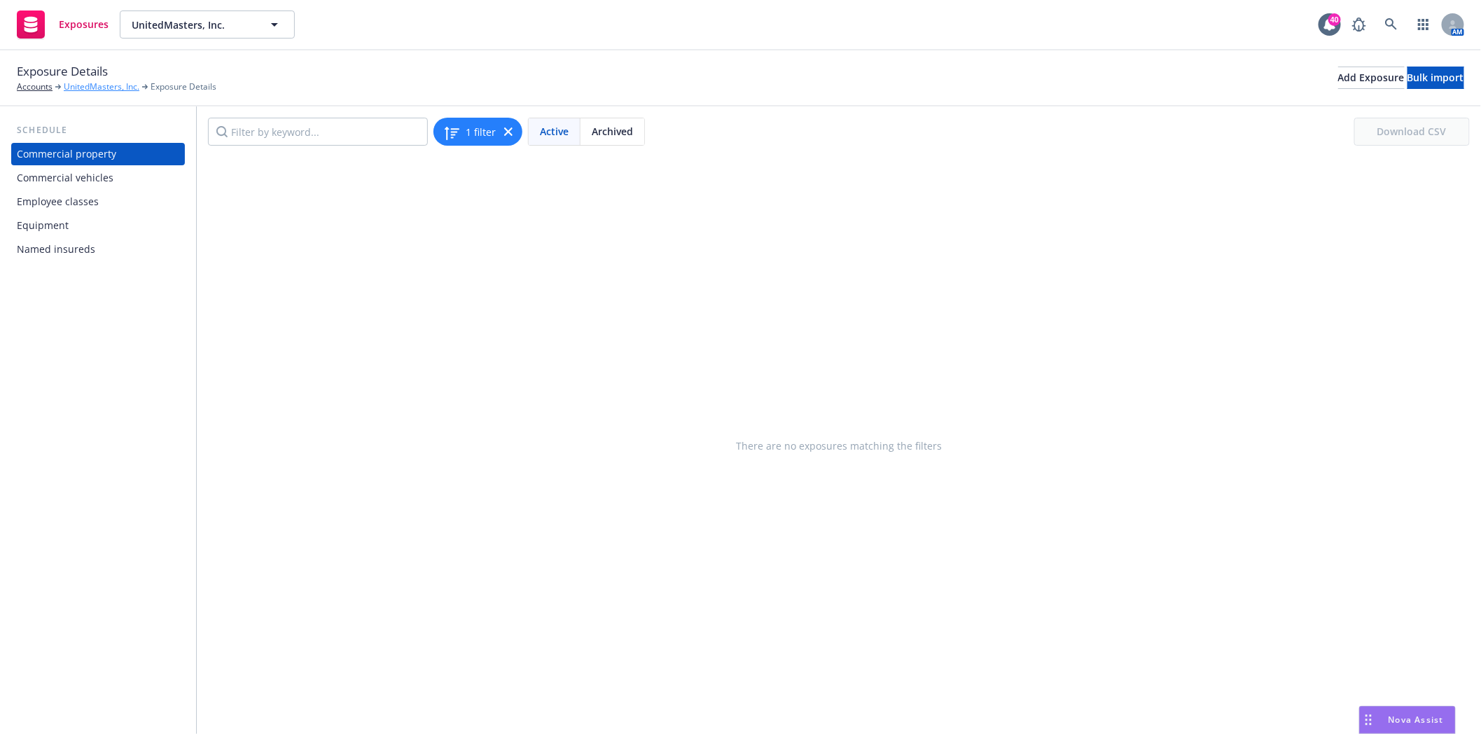
click at [101, 88] on link "UnitedMasters, Inc." at bounding box center [102, 87] width 76 height 13
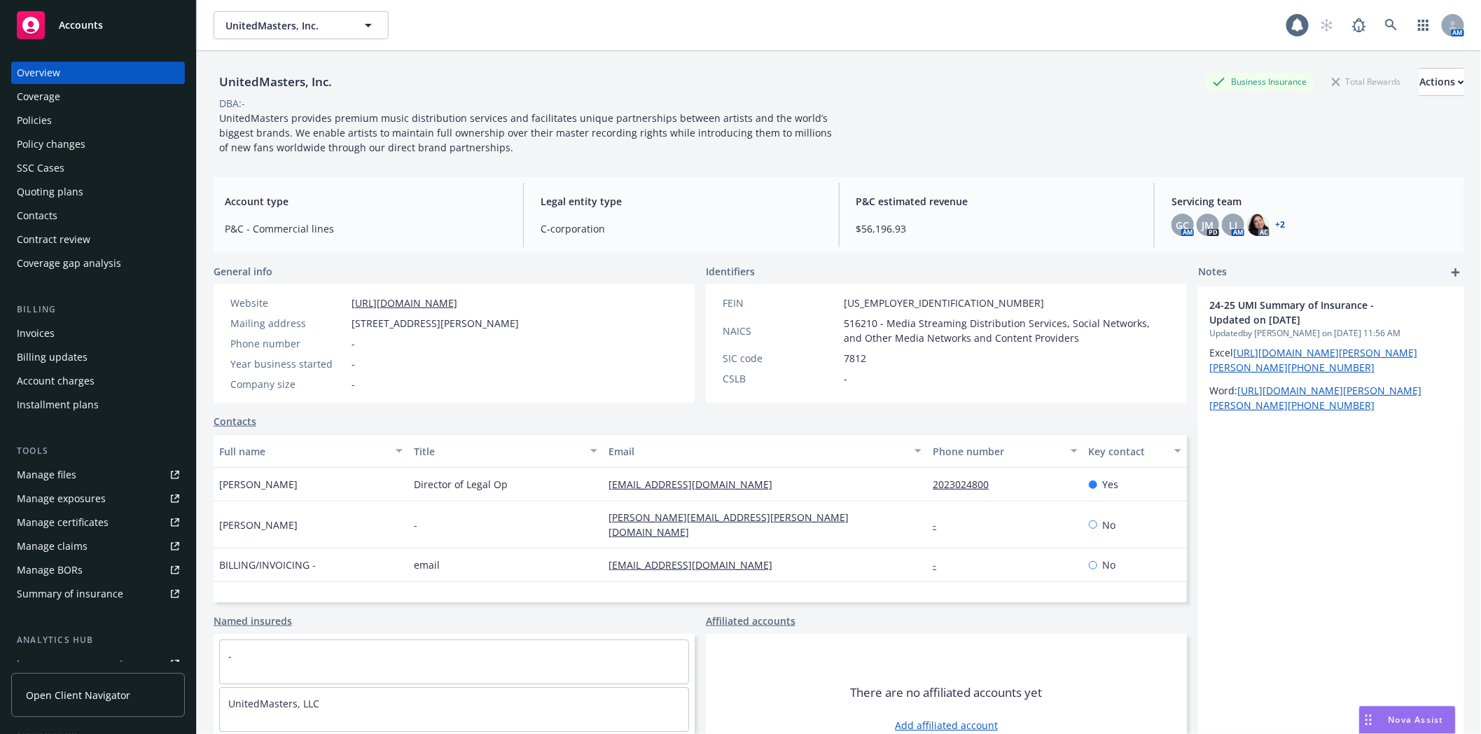
click at [69, 121] on div "Policies" at bounding box center [98, 120] width 162 height 22
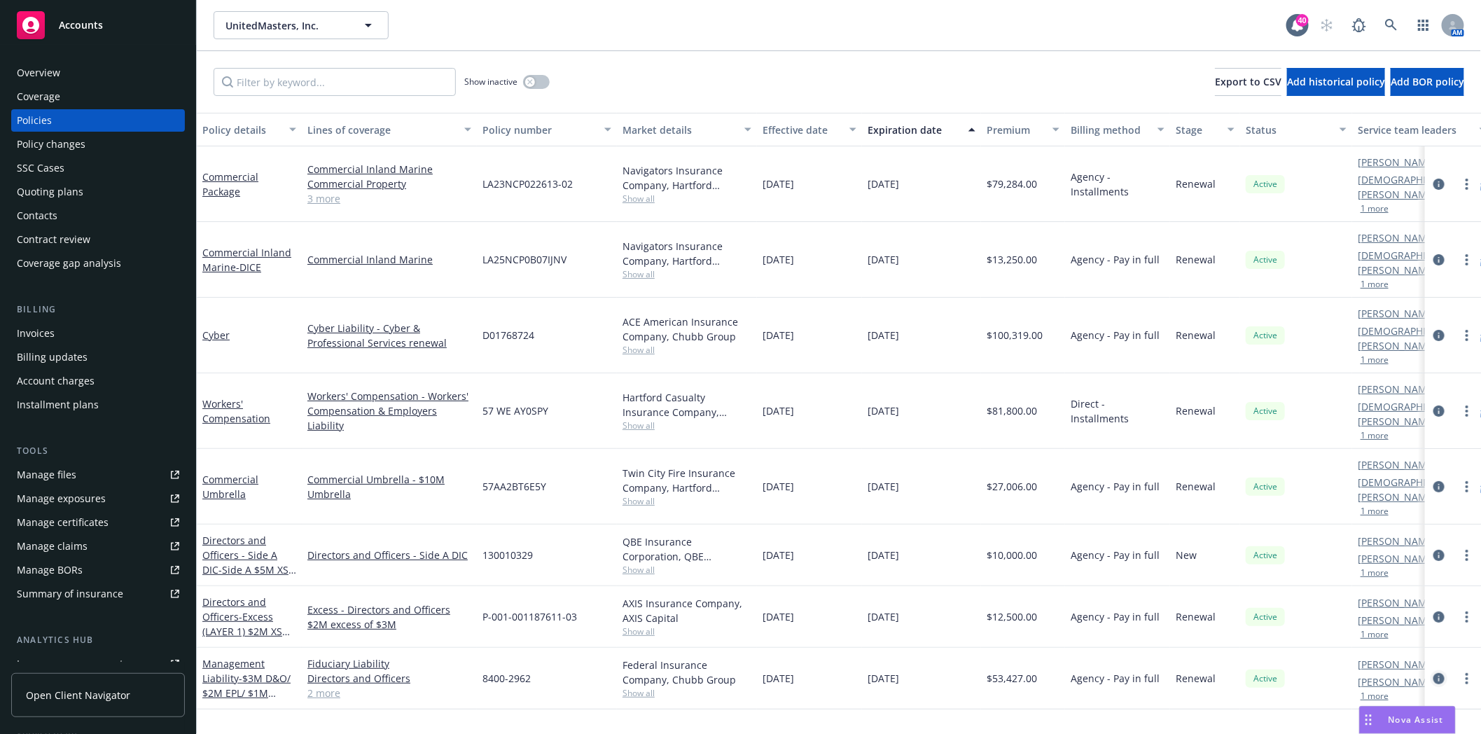
click at [1440, 673] on icon "circleInformation" at bounding box center [1438, 678] width 11 height 11
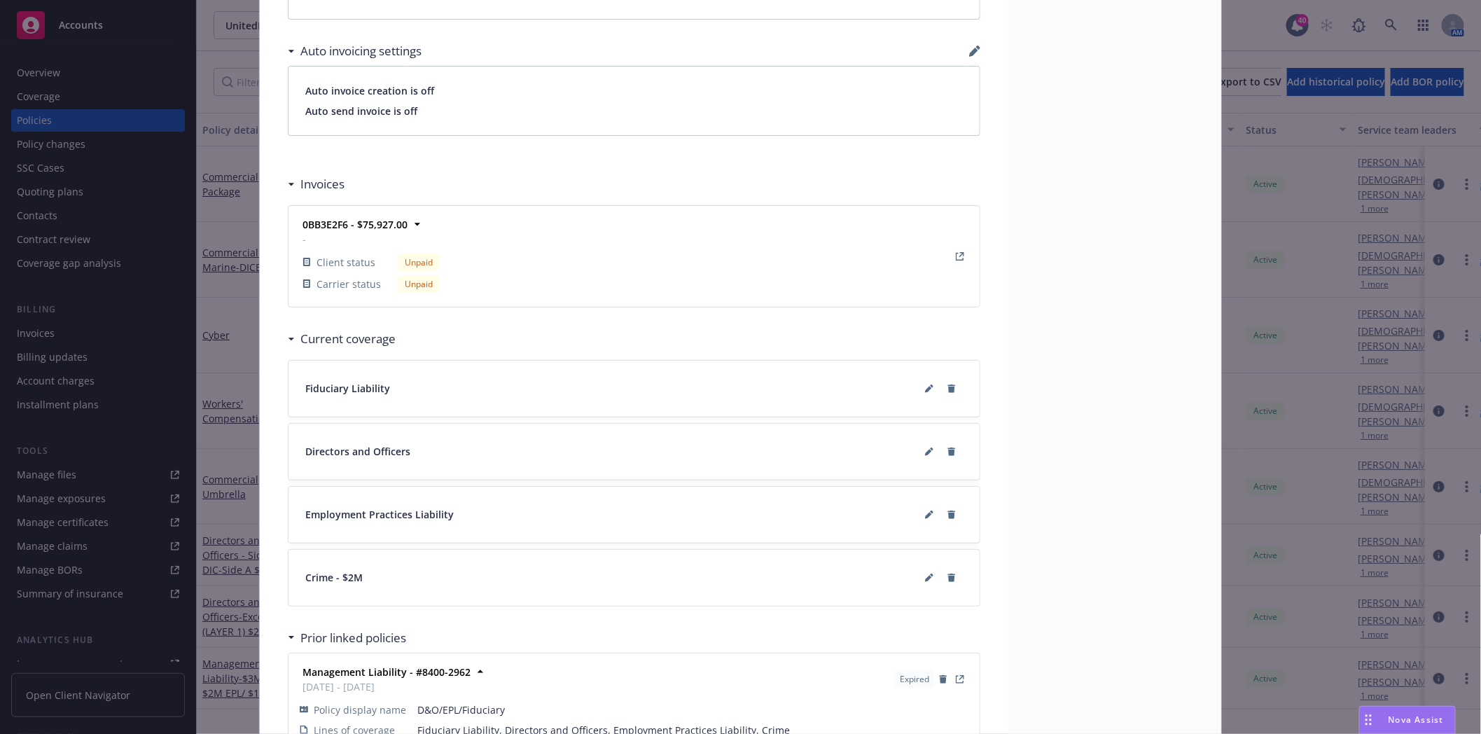
scroll to position [1023, 0]
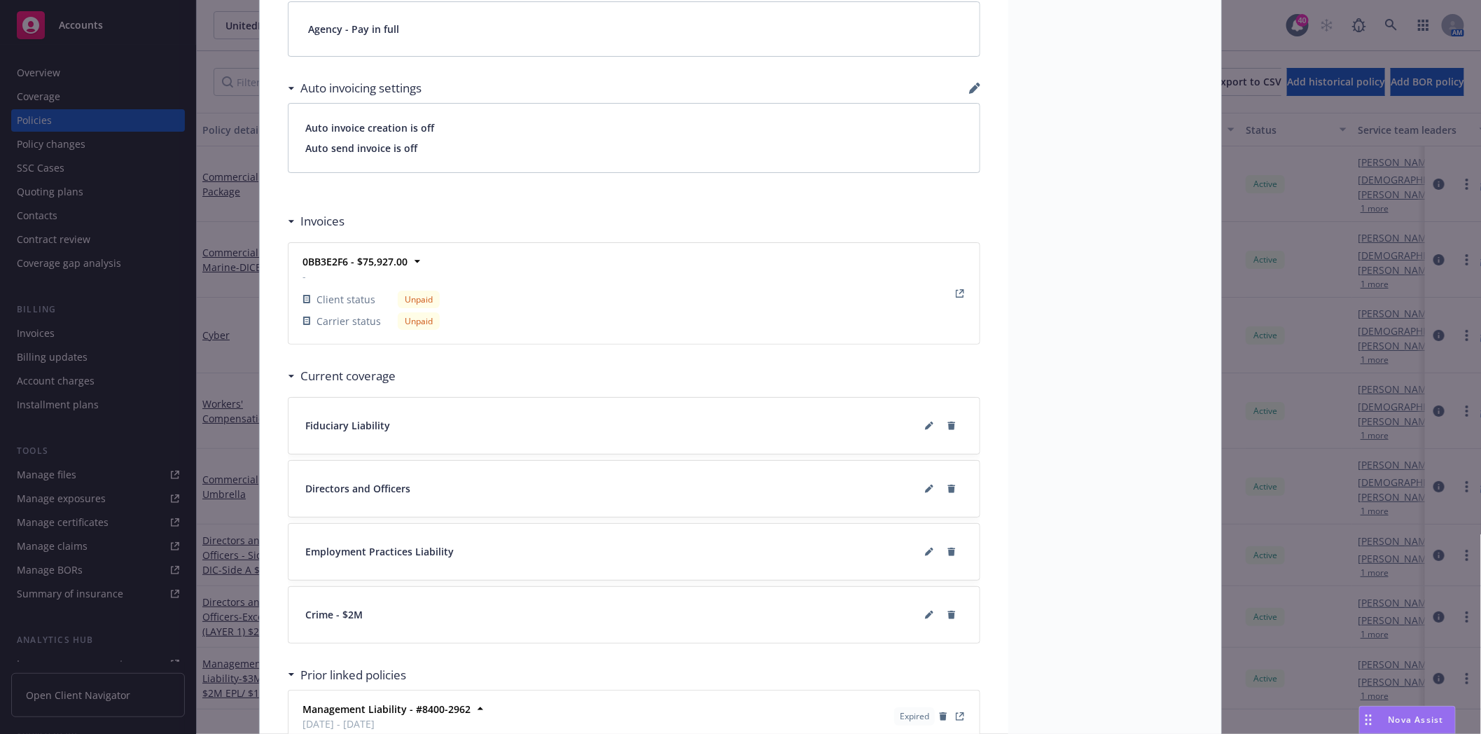
click at [289, 375] on icon at bounding box center [292, 376] width 6 height 3
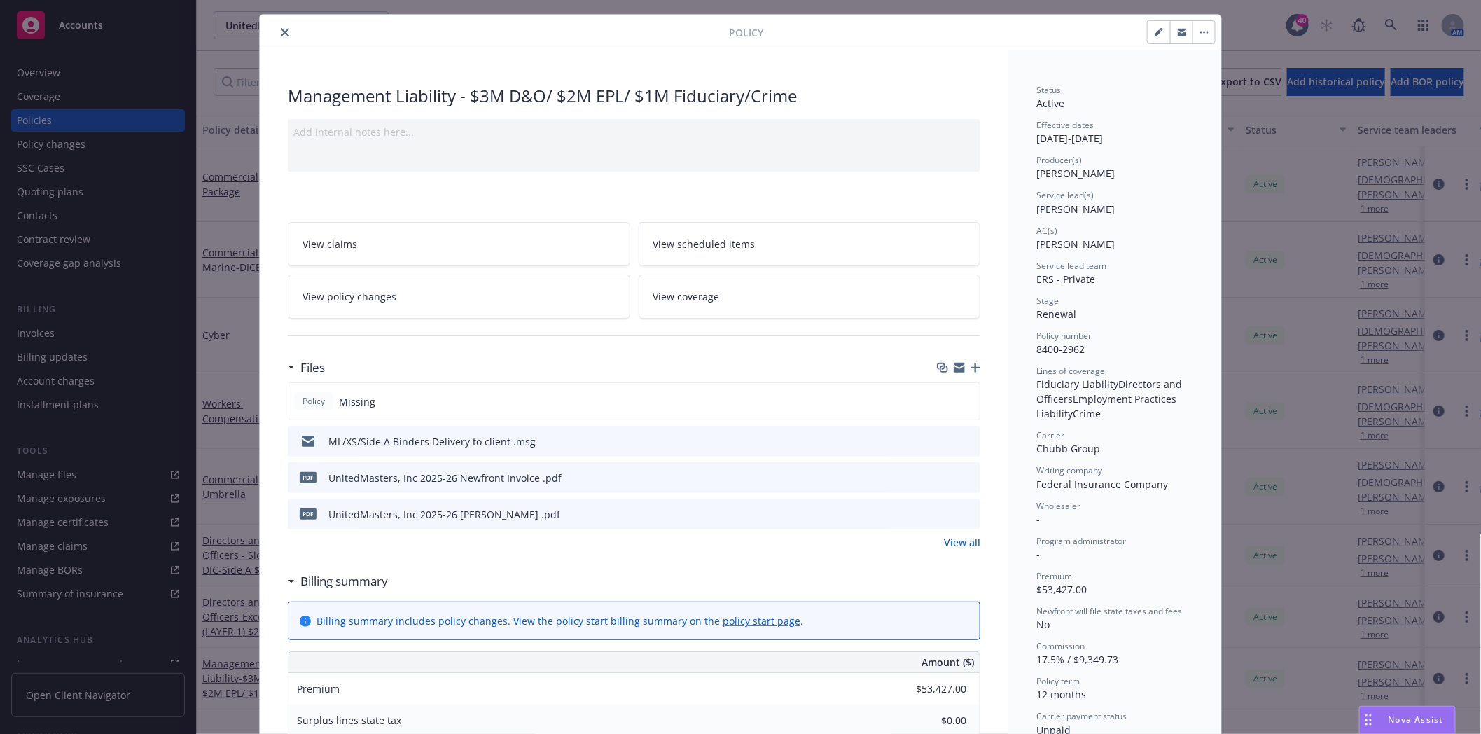
scroll to position [0, 0]
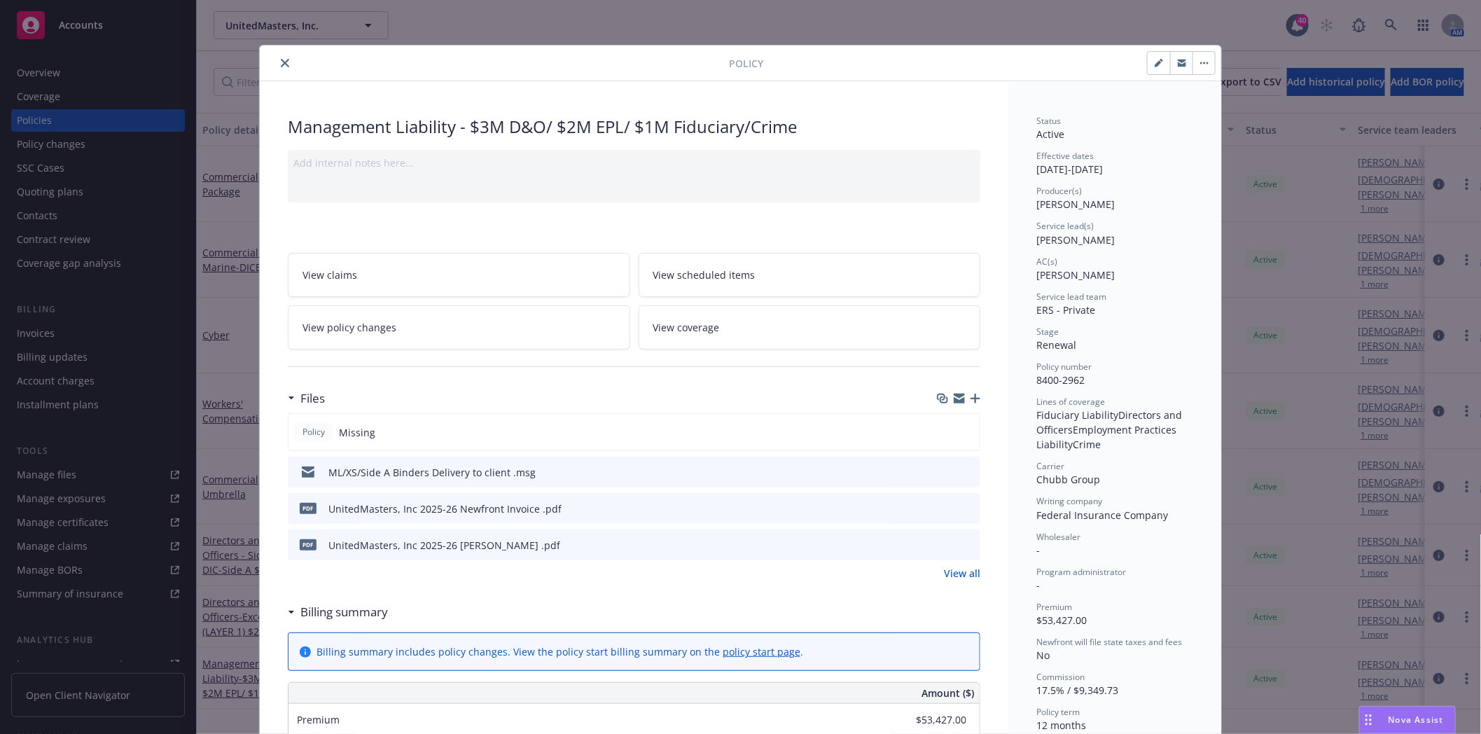
click at [1160, 60] on icon "button" at bounding box center [1162, 61] width 4 height 4
select select "RENEWAL"
select select "12"
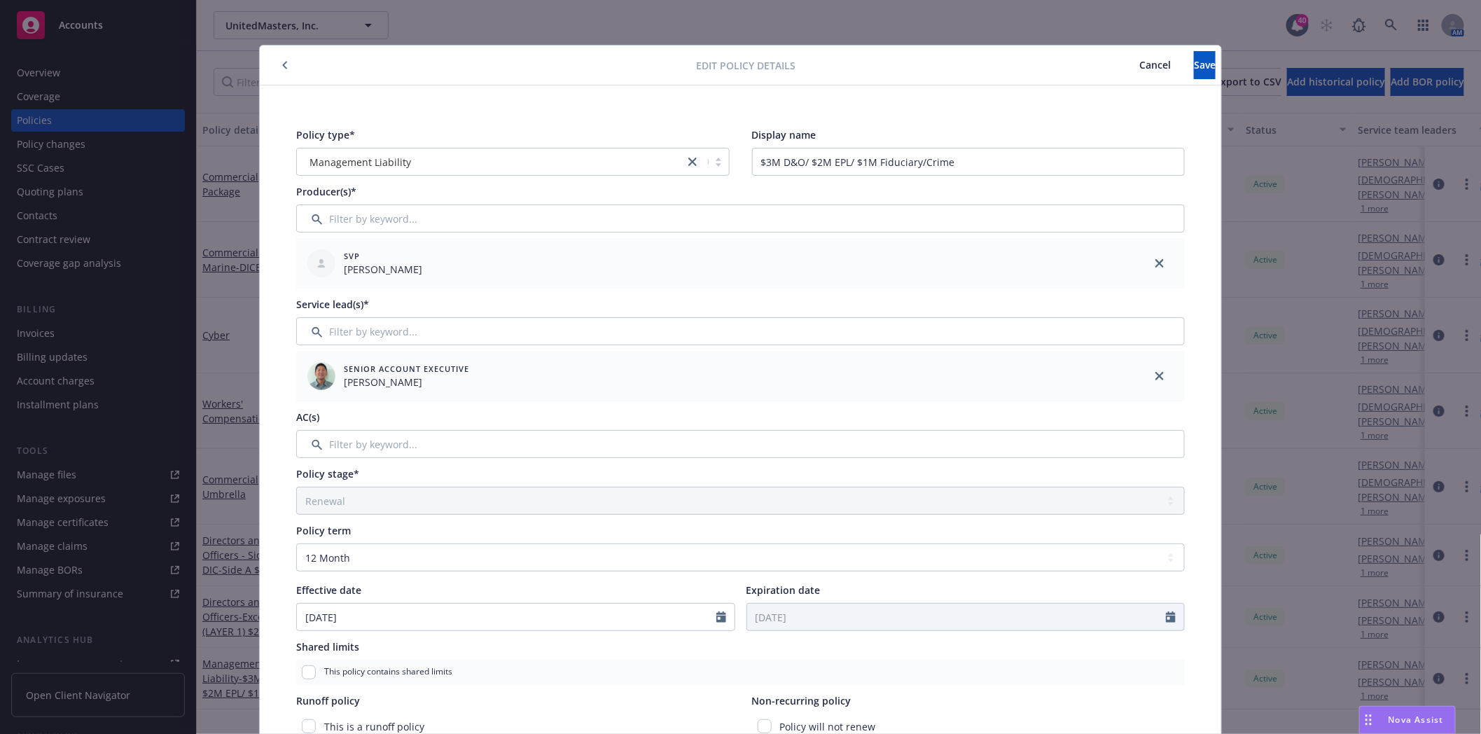
click at [1139, 69] on span "Cancel" at bounding box center [1155, 64] width 32 height 13
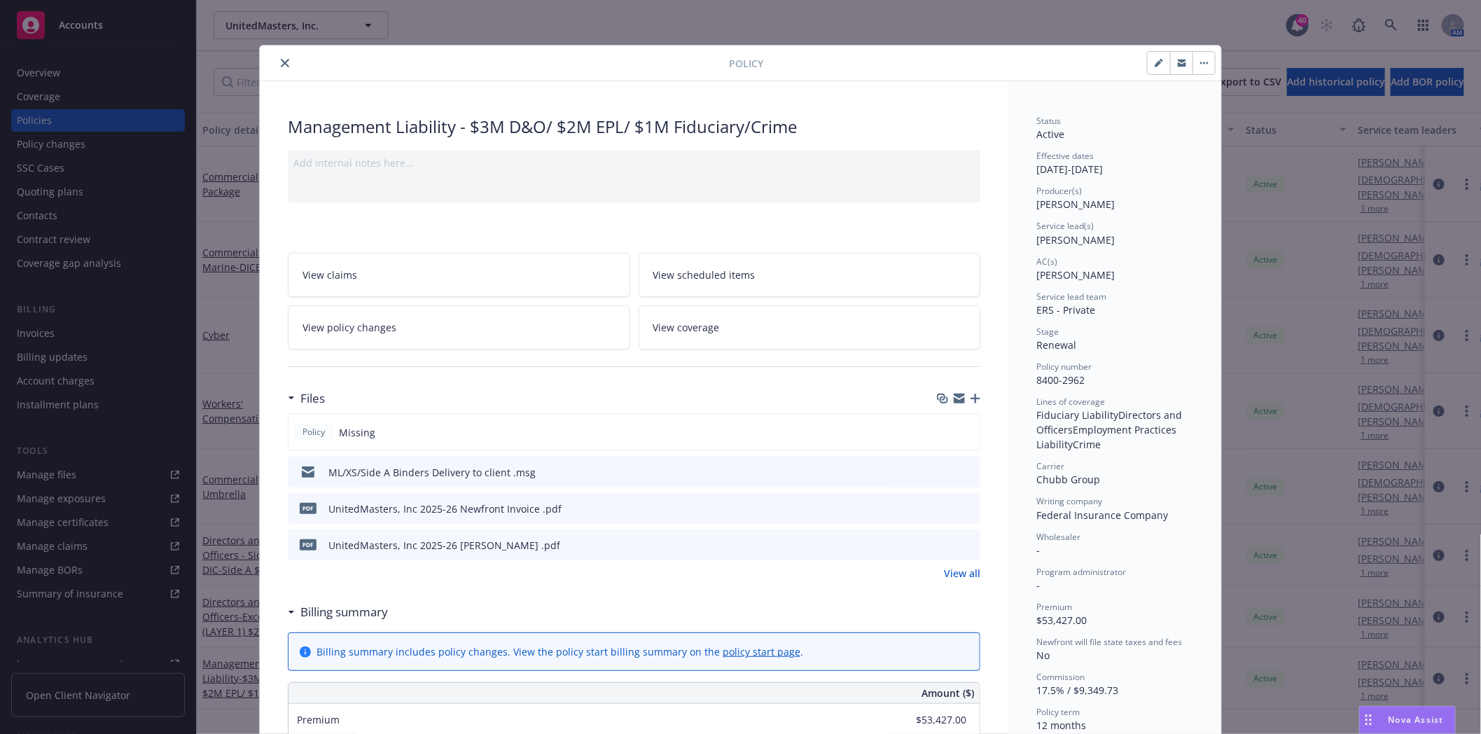
click at [1202, 64] on button "button" at bounding box center [1204, 63] width 22 height 22
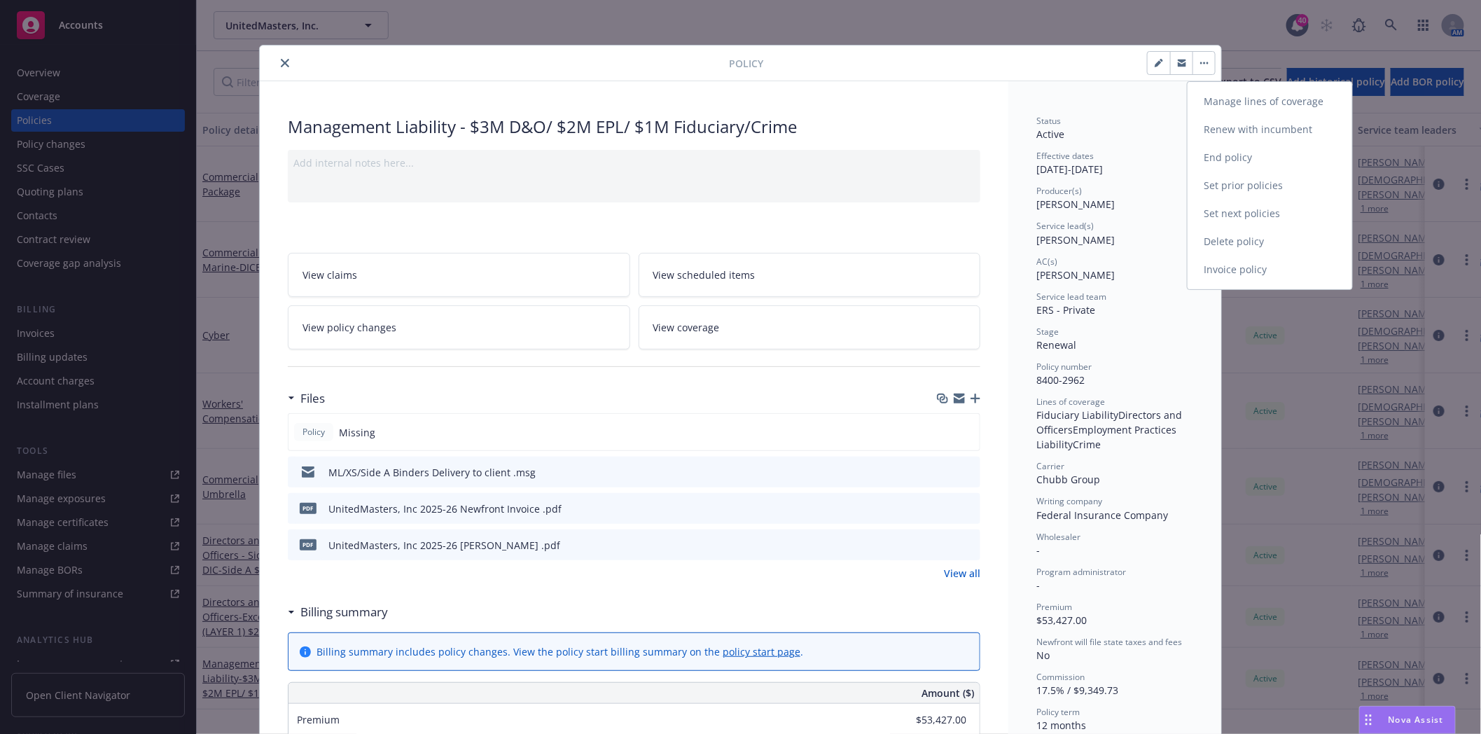
click at [1234, 97] on link "Manage lines of coverage" at bounding box center [1270, 102] width 165 height 28
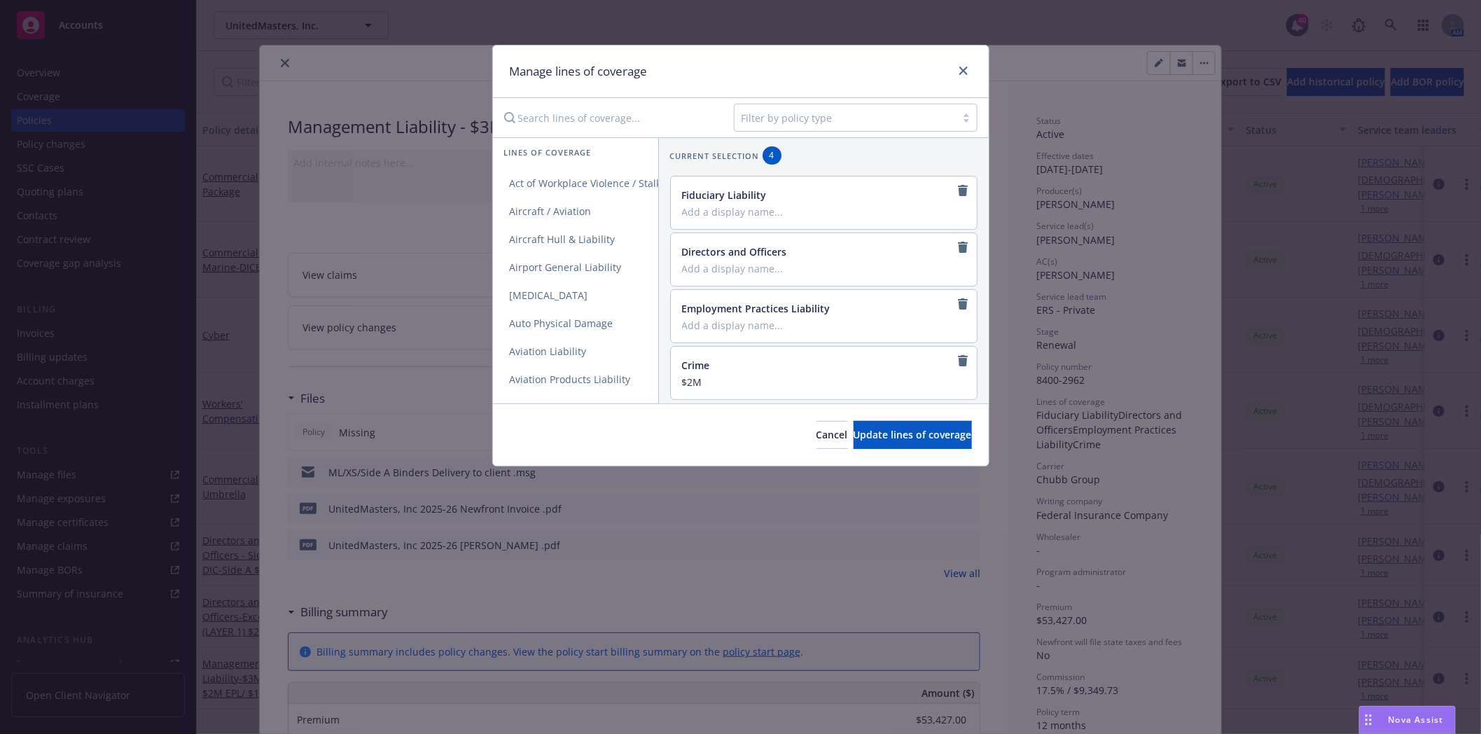
click at [843, 119] on div at bounding box center [845, 117] width 207 height 17
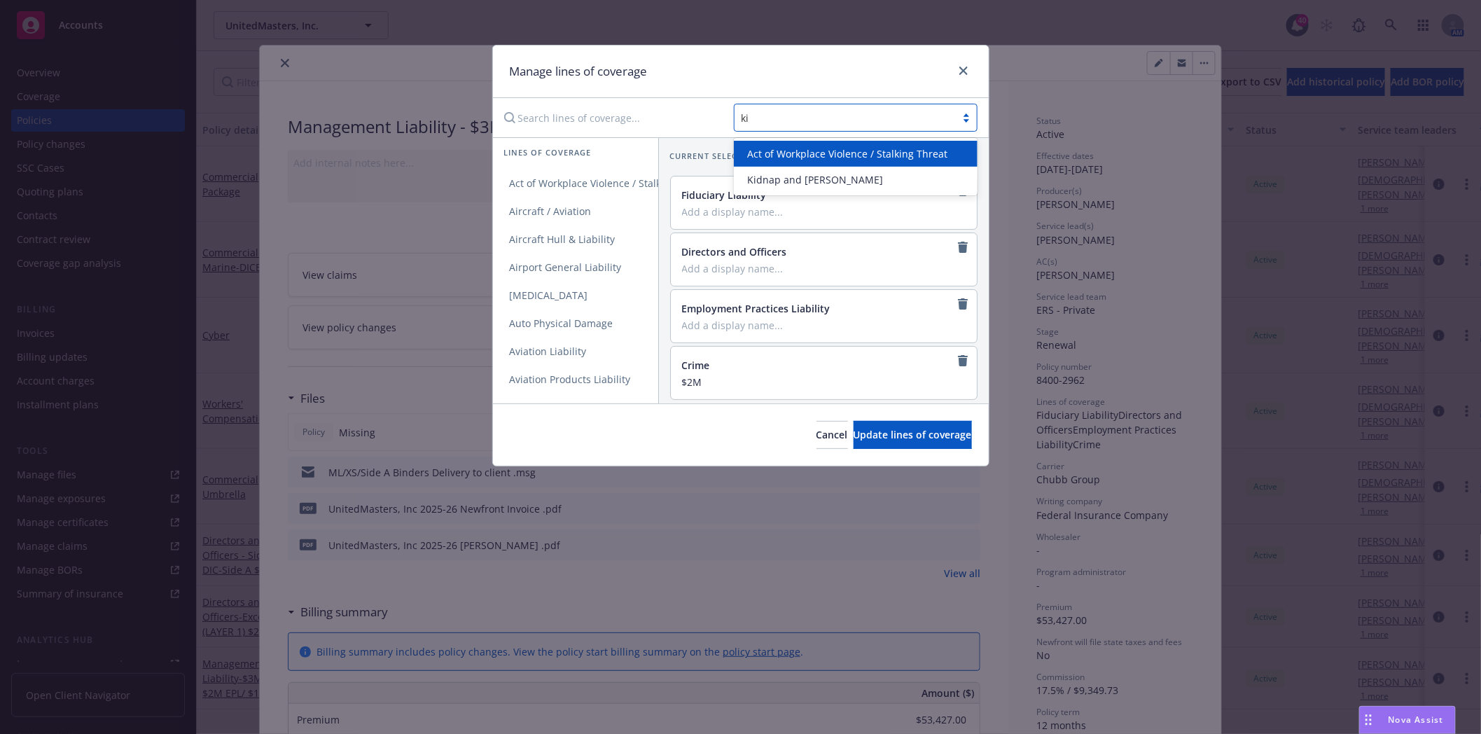
type input "kid"
click at [839, 150] on div "Kidnap and Ransom" at bounding box center [855, 153] width 227 height 15
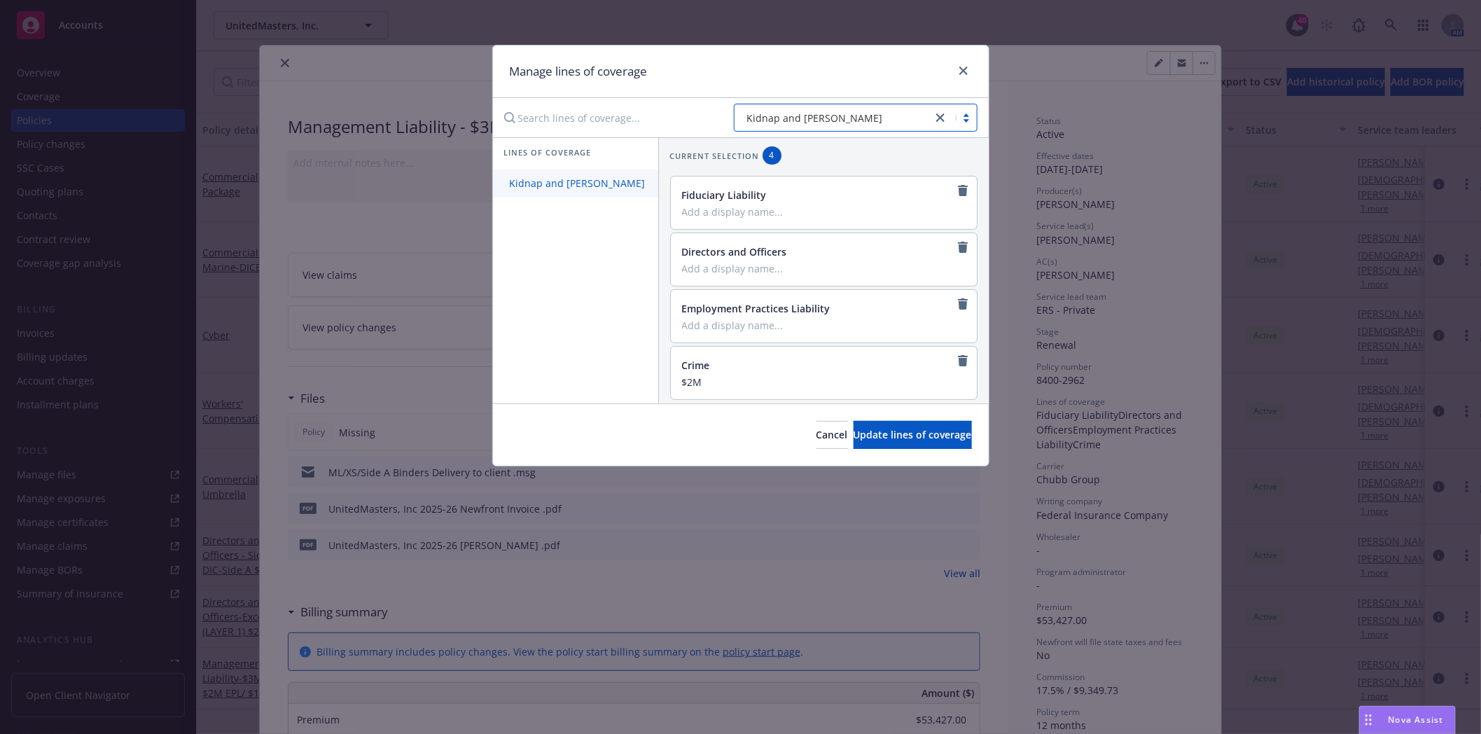
click at [565, 183] on span "Kidnap and Ransom" at bounding box center [577, 182] width 169 height 13
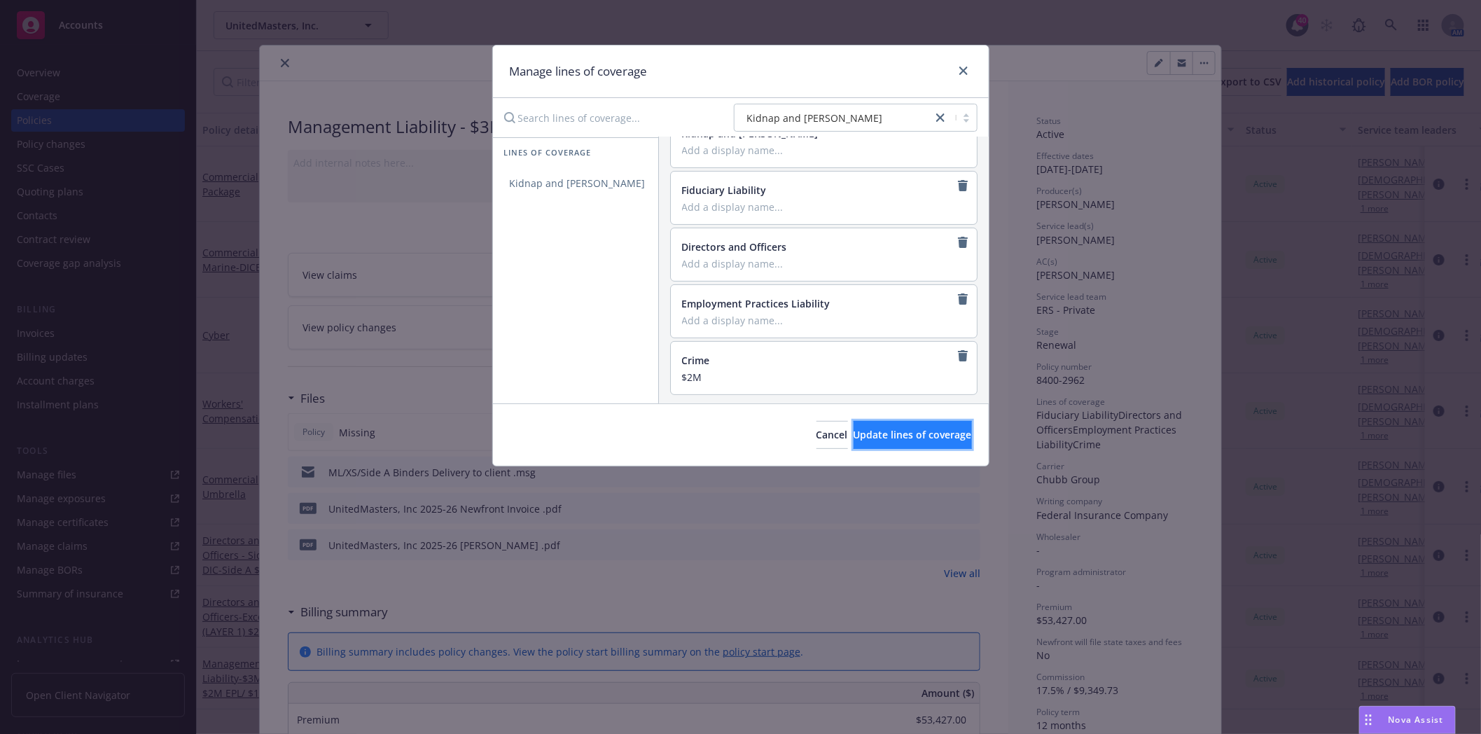
click at [881, 424] on button "Update lines of coverage" at bounding box center [913, 435] width 118 height 28
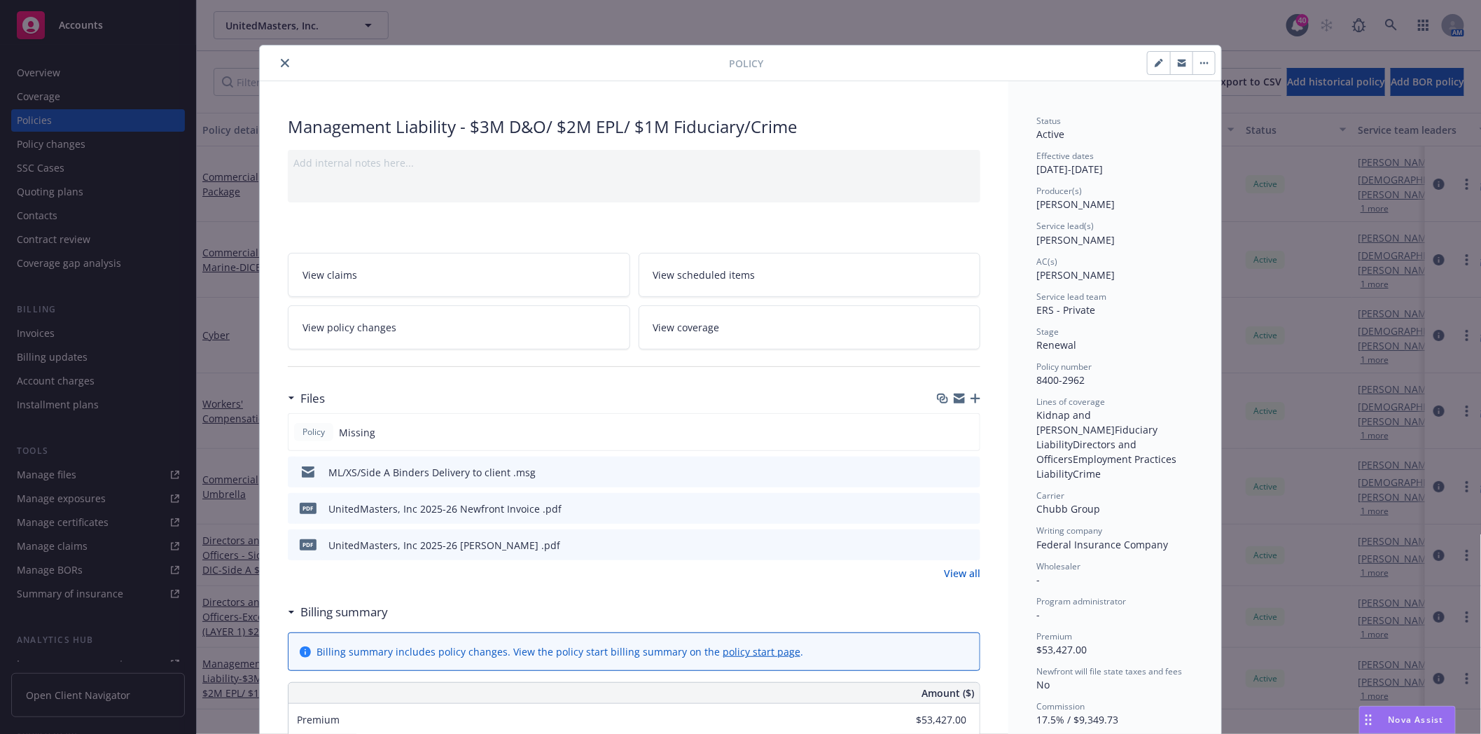
click at [691, 328] on span "View coverage" at bounding box center [686, 327] width 67 height 15
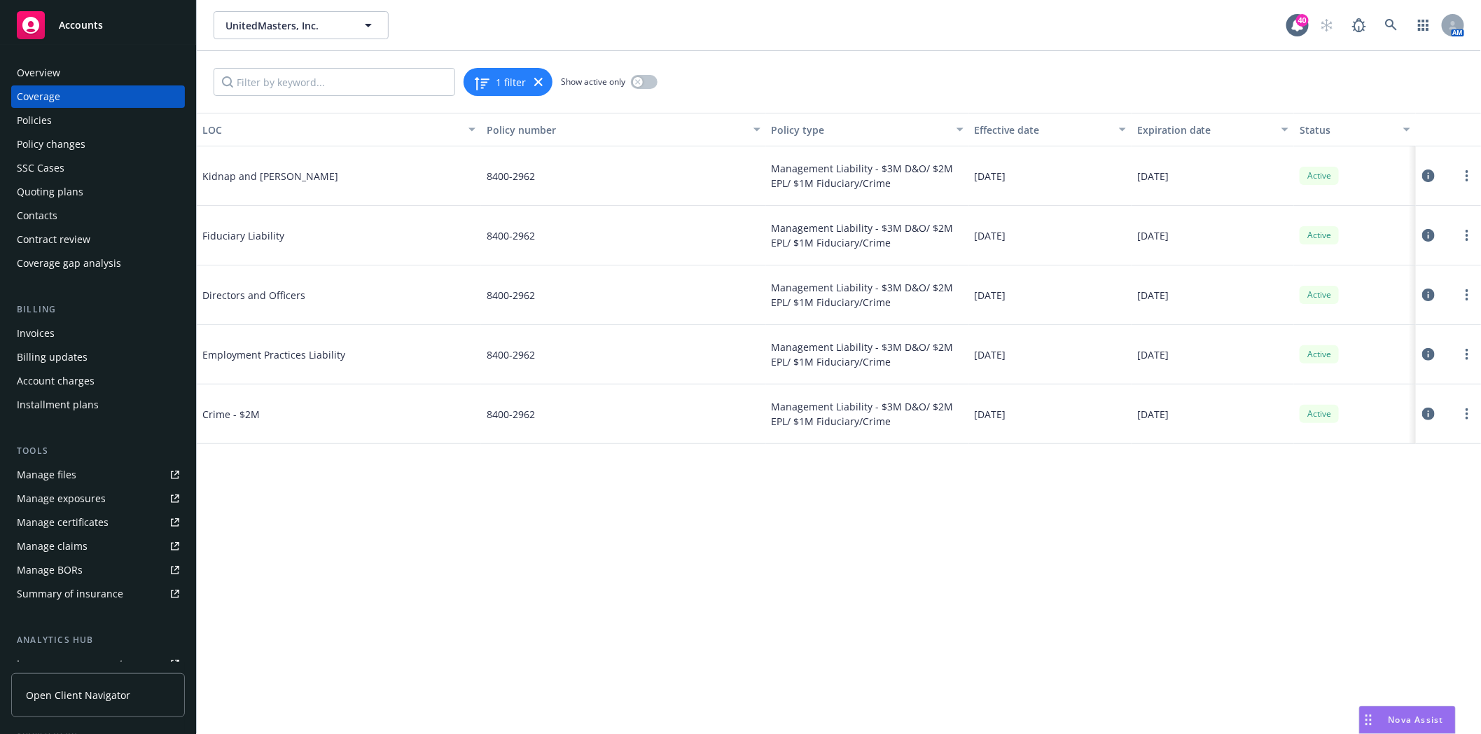
click at [1431, 176] on icon at bounding box center [1428, 175] width 13 height 13
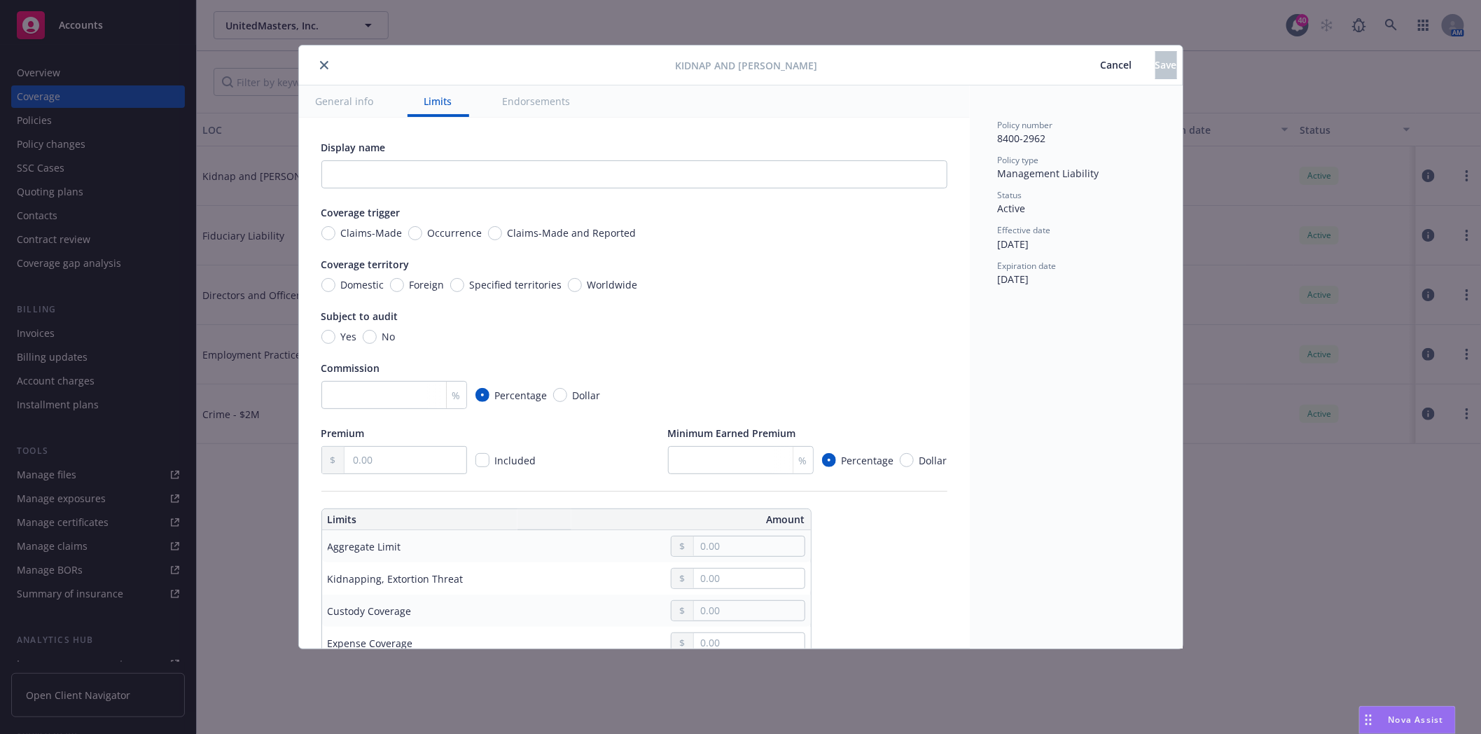
click at [492, 156] on div "Display name" at bounding box center [634, 164] width 626 height 48
click at [493, 165] on input "text" at bounding box center [634, 174] width 626 height 28
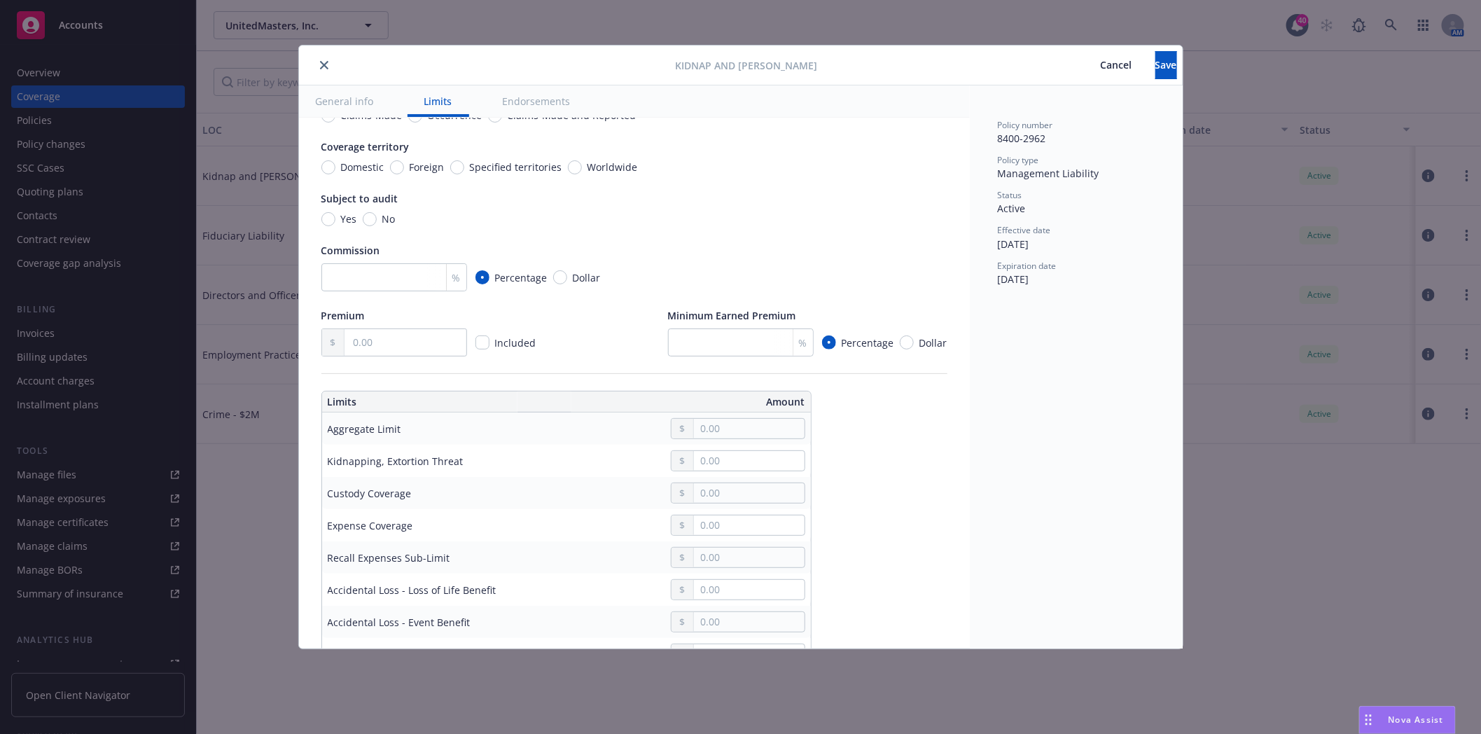
scroll to position [155, 0]
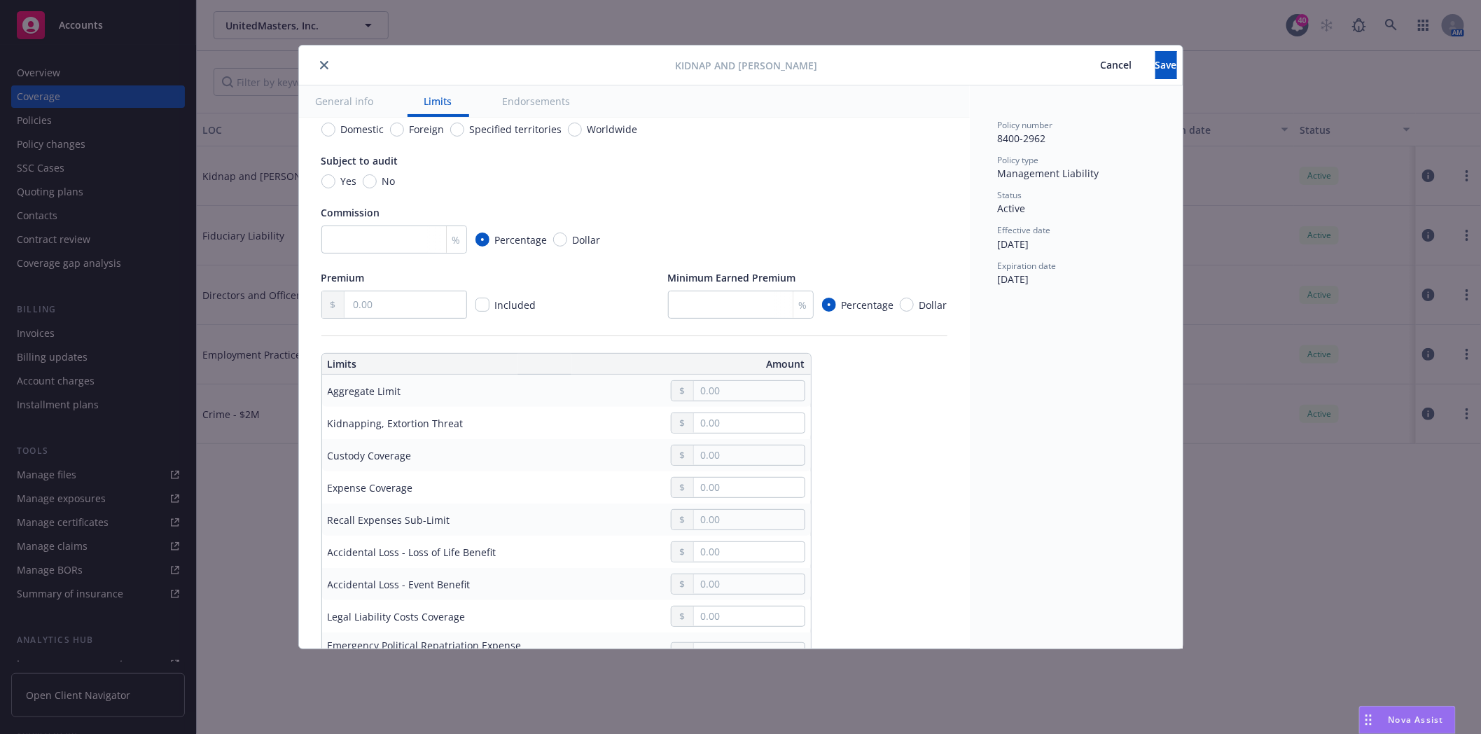
type input "$1M"
click at [712, 386] on input "text" at bounding box center [749, 391] width 110 height 20
type input "1,000,000.00"
click at [733, 445] on button "$1,000,000.00" at bounding box center [743, 451] width 120 height 26
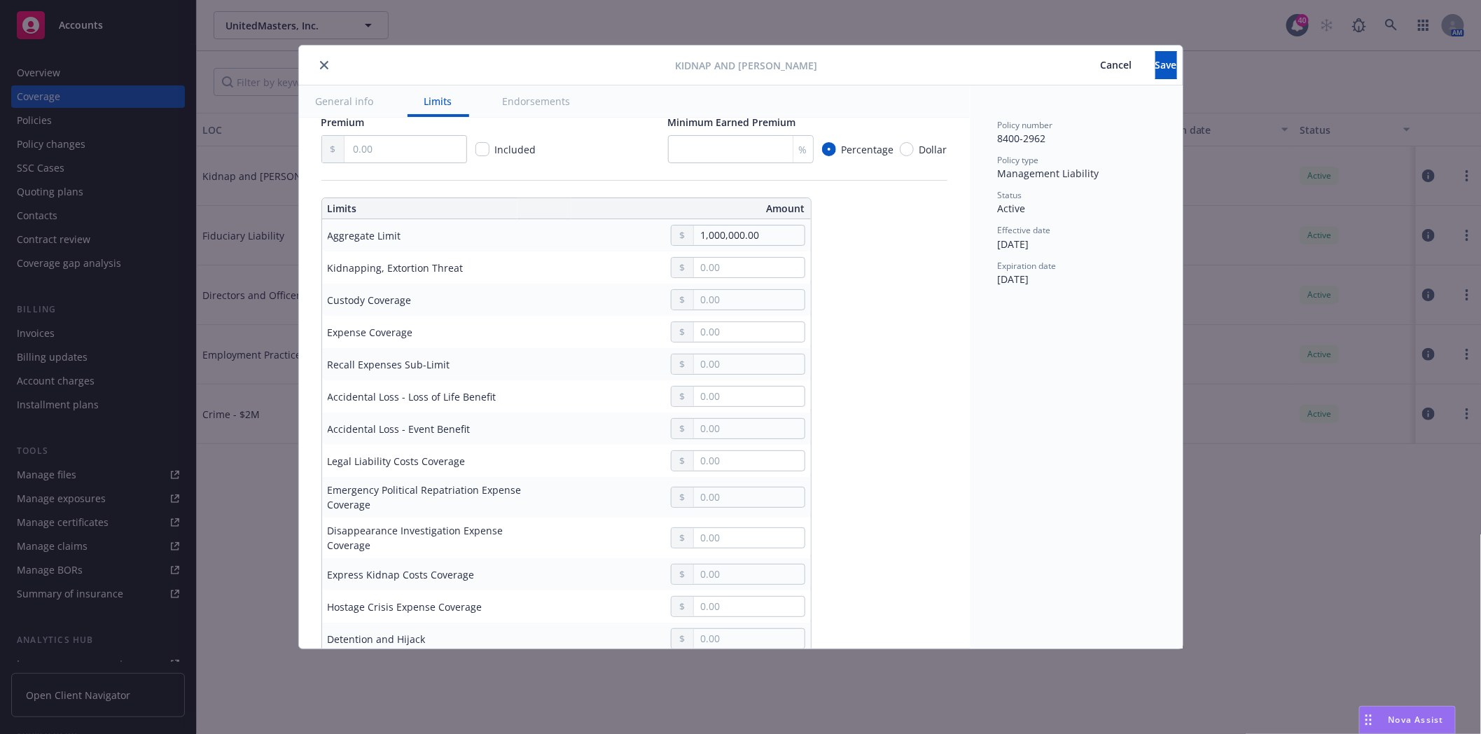
scroll to position [466, 0]
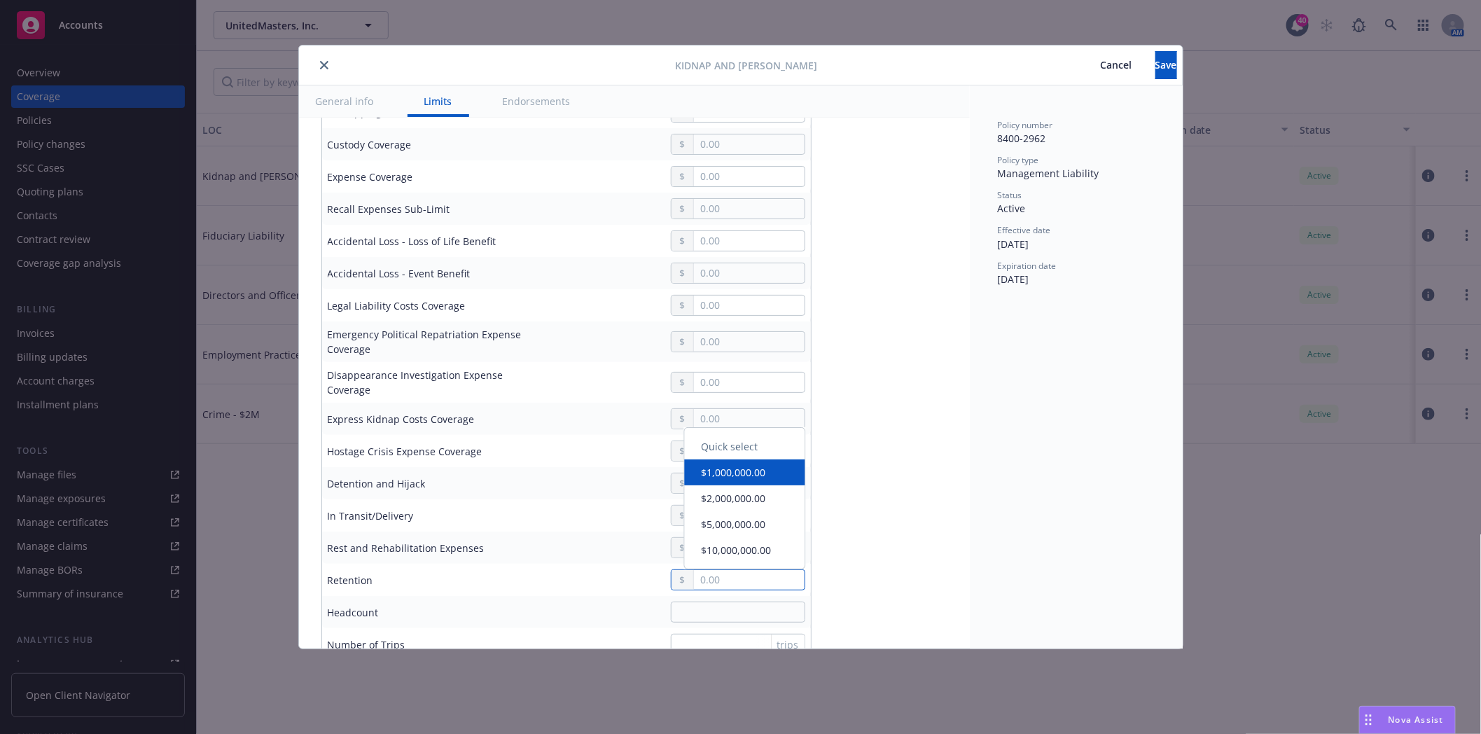
click at [727, 581] on input "text" at bounding box center [749, 580] width 110 height 20
type input "0.00"
click at [498, 359] on td "Emergency Political Repatriation Expense Coverage" at bounding box center [427, 341] width 210 height 41
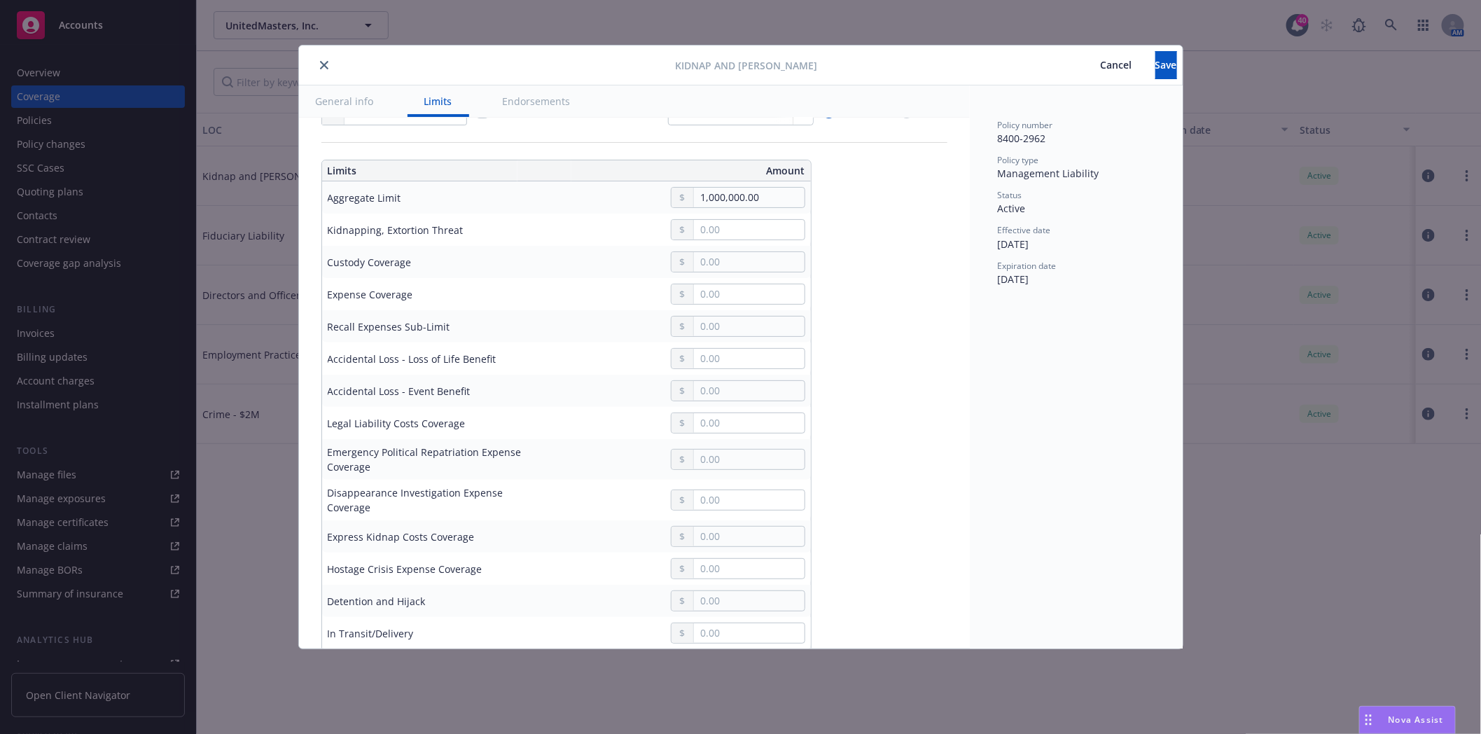
scroll to position [311, 0]
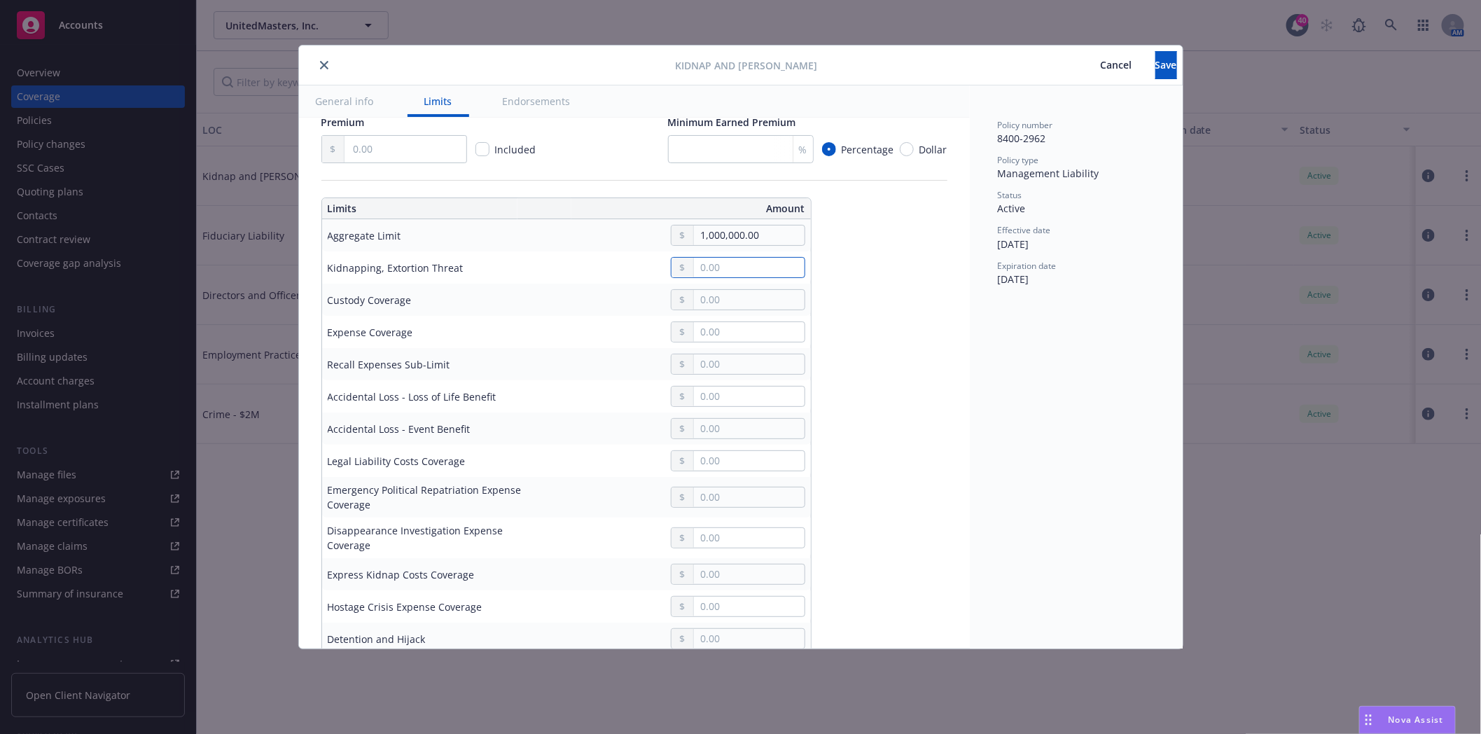
click at [728, 263] on input "text" at bounding box center [749, 268] width 110 height 20
type input "1,000,000.00"
click at [727, 326] on button "$1,000,000.00" at bounding box center [743, 328] width 120 height 26
click at [734, 304] on input "text" at bounding box center [749, 300] width 110 height 20
type input "1,000,000.00"
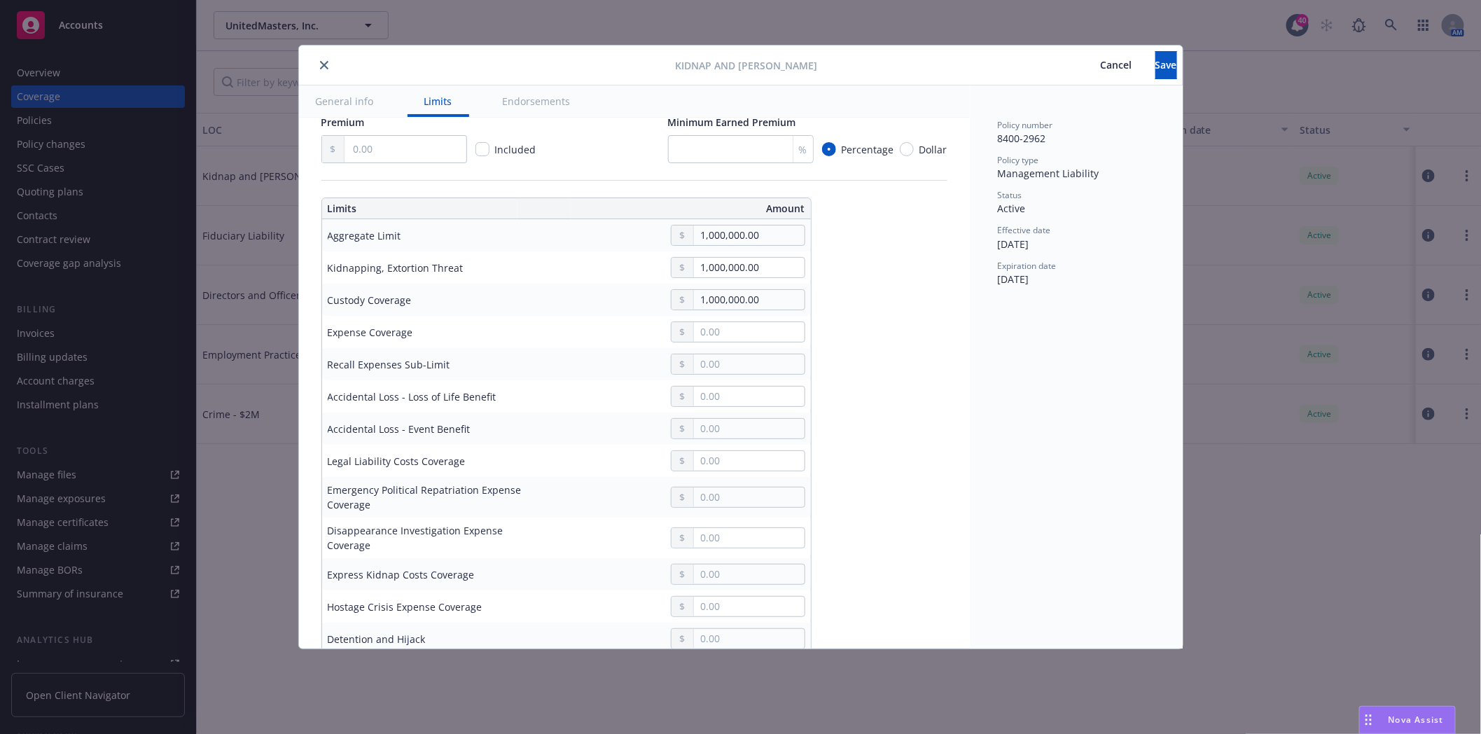
click at [728, 361] on button "$1,000,000.00" at bounding box center [743, 361] width 120 height 26
click at [742, 340] on input "text" at bounding box center [749, 332] width 110 height 20
type input "1,000,000.00"
click at [735, 393] on button "$1,000,000.00" at bounding box center [743, 393] width 120 height 26
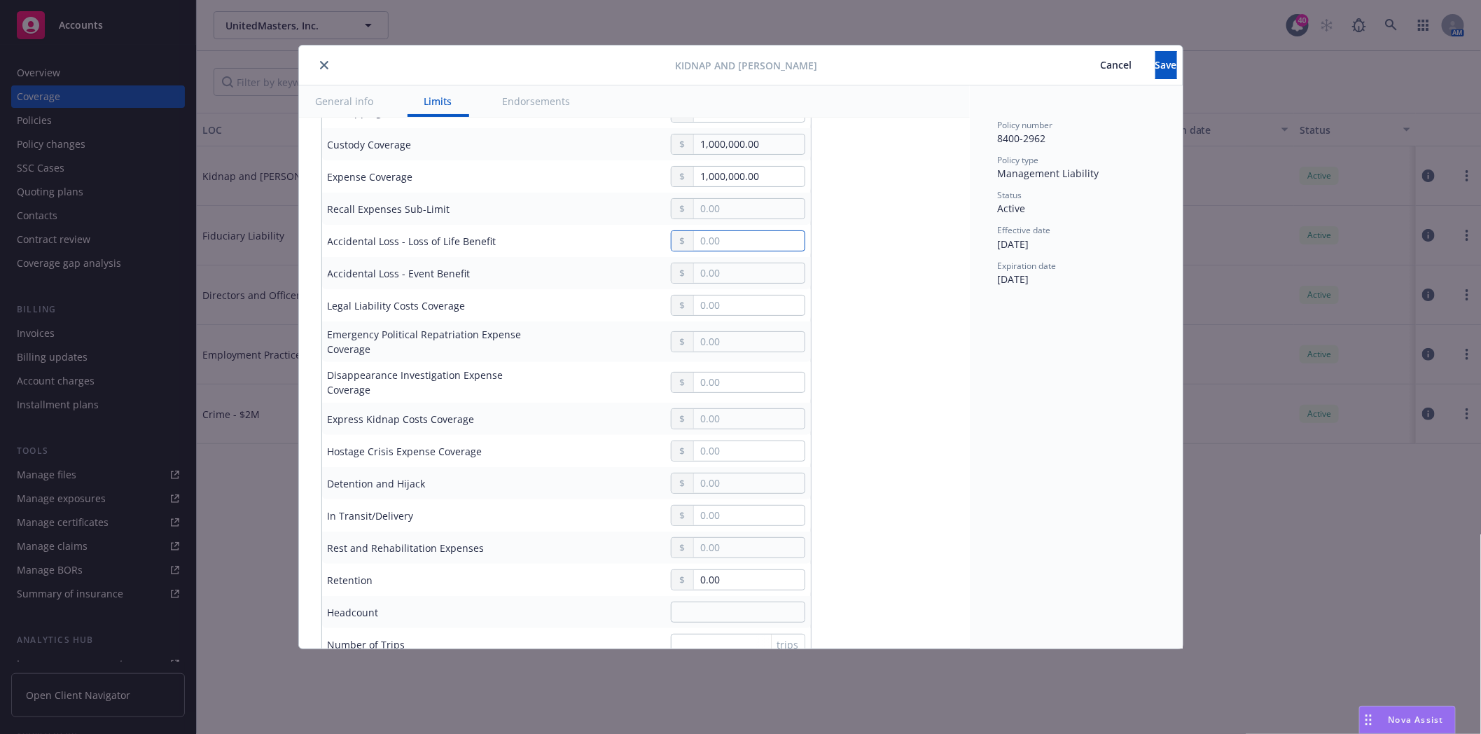
click at [711, 240] on input "text" at bounding box center [749, 241] width 110 height 20
type input "250,000.00"
click at [461, 272] on div "Accidental Loss - Event Benefit" at bounding box center [427, 273] width 199 height 15
click at [716, 267] on input "text" at bounding box center [749, 273] width 110 height 20
type input "1,250,000.00"
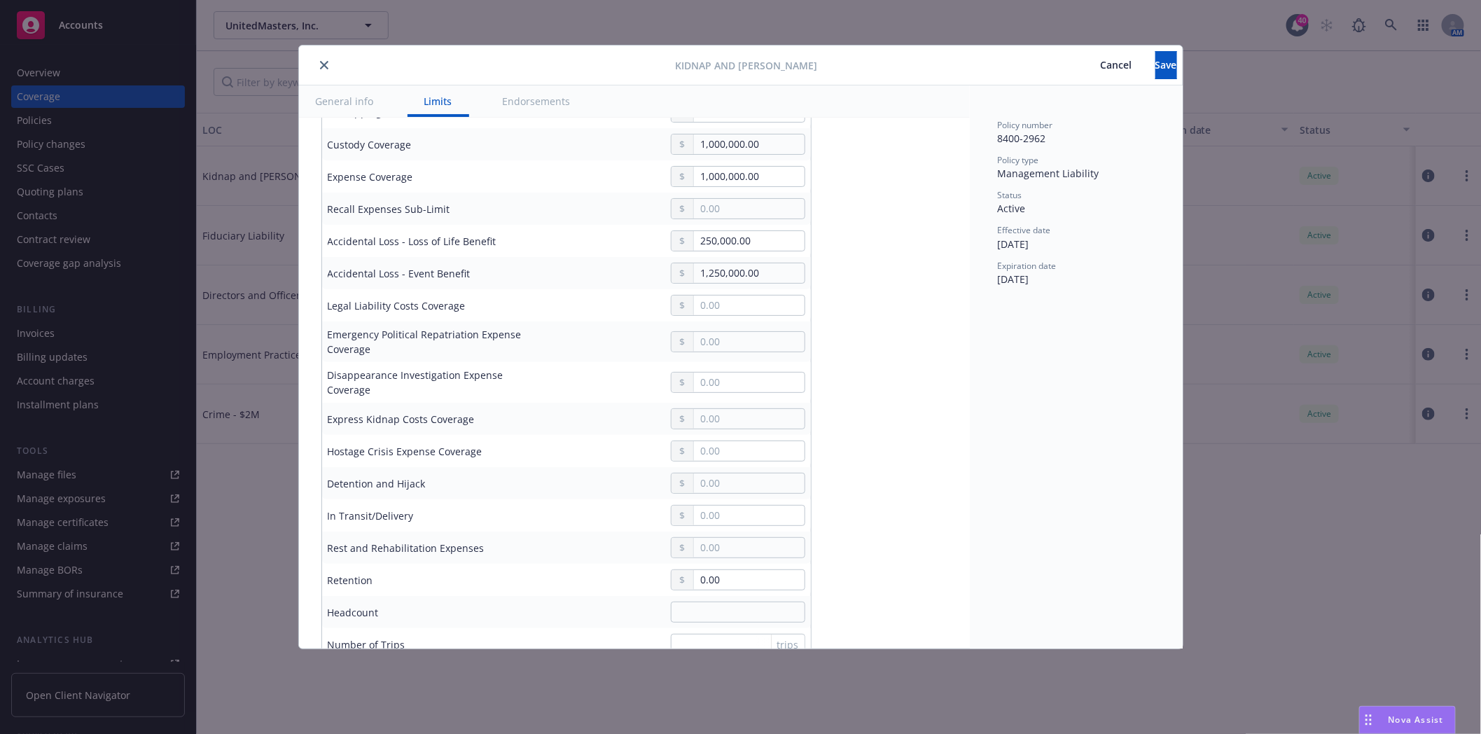
click at [637, 277] on div "1,250,000.00" at bounding box center [671, 273] width 267 height 21
click at [718, 309] on input "text" at bounding box center [749, 306] width 110 height 20
type input "1,000,000.00"
click at [737, 371] on button "$1,000,000.00" at bounding box center [739, 366] width 120 height 26
click at [721, 334] on input "text" at bounding box center [749, 342] width 110 height 20
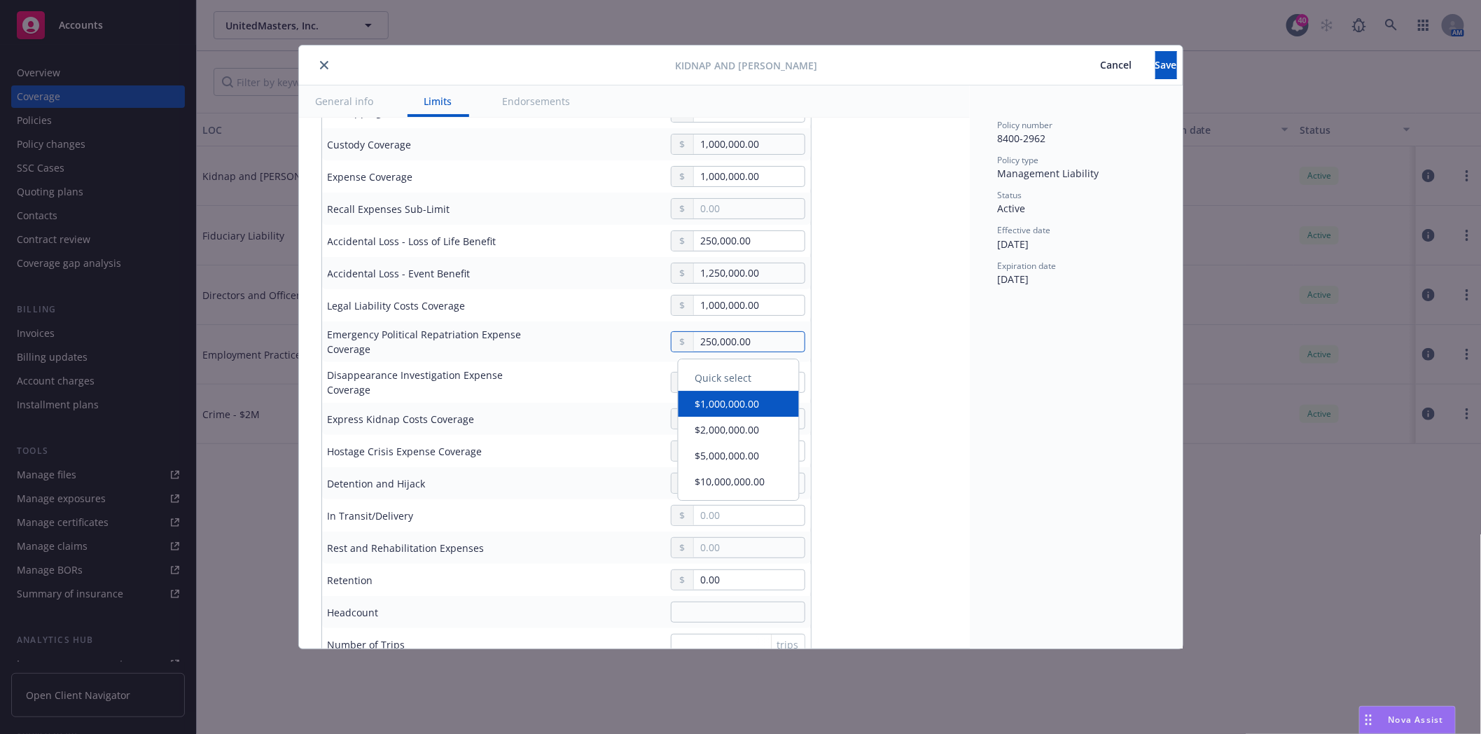
type input "250,000.00"
click at [559, 359] on td "250,000.00" at bounding box center [671, 341] width 279 height 41
click at [730, 382] on input "text" at bounding box center [749, 383] width 110 height 20
type input "1,000,000.00"
click at [735, 450] on button "$1,000,000.00" at bounding box center [739, 444] width 120 height 26
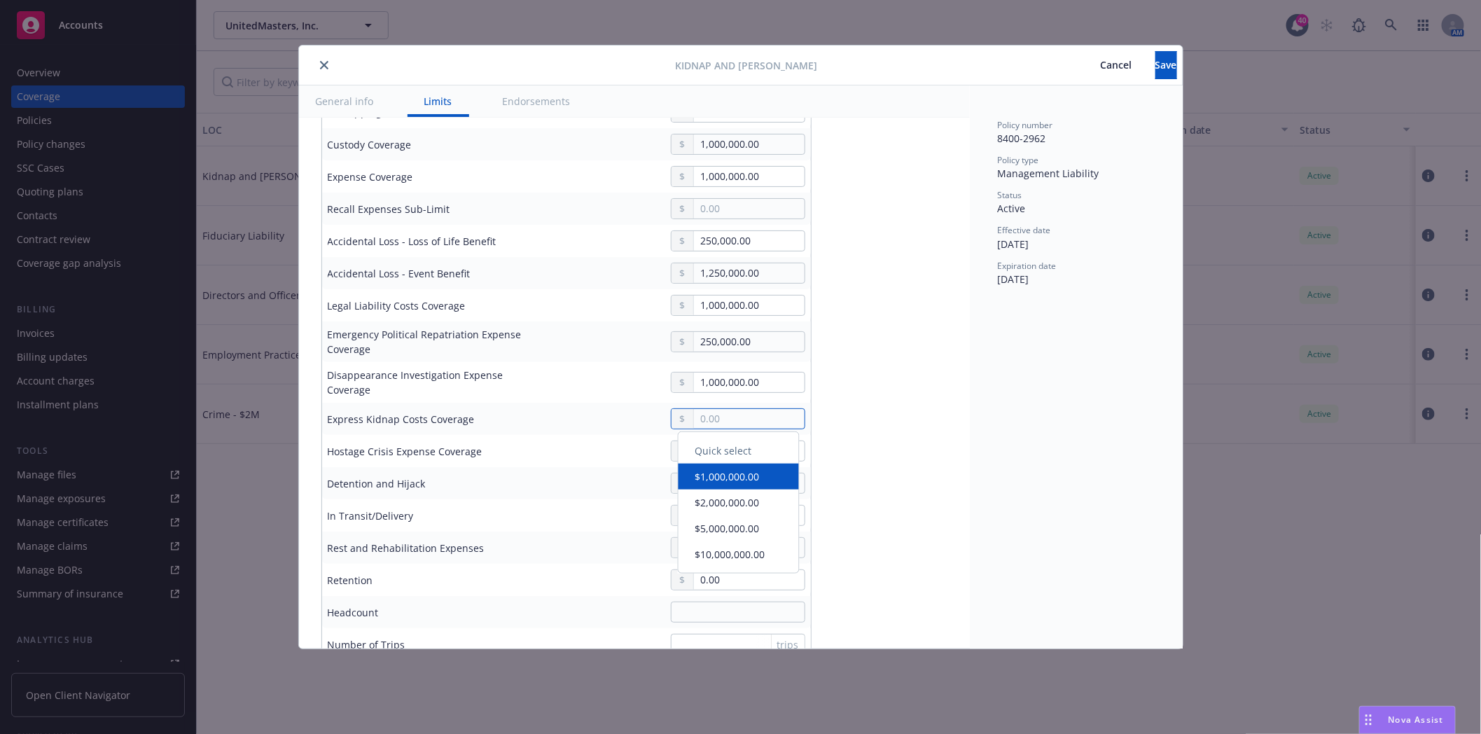
click at [724, 423] on input "text" at bounding box center [749, 419] width 110 height 20
type input "1,000,000.00"
click at [716, 485] on button "$1,000,000.00" at bounding box center [739, 481] width 120 height 26
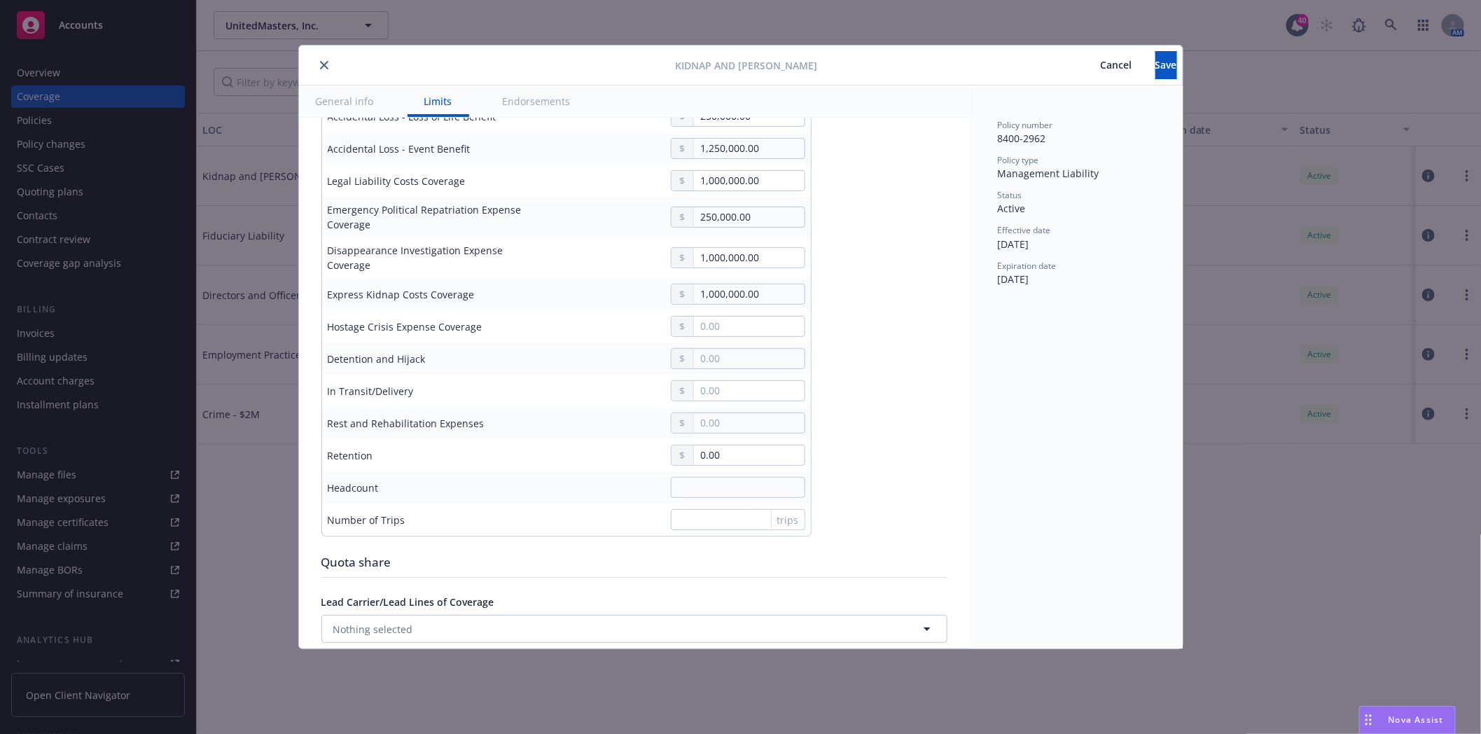
scroll to position [622, 0]
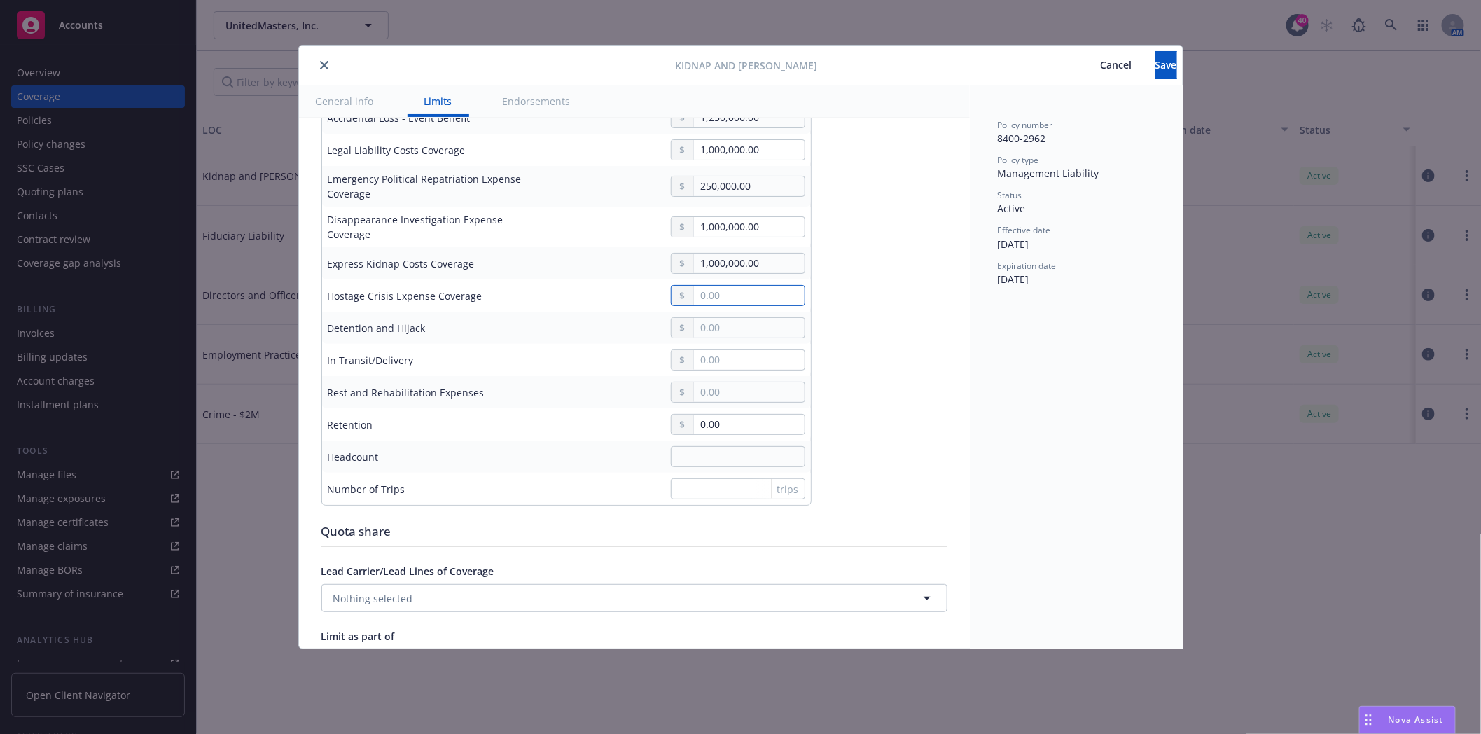
click at [734, 298] on input "text" at bounding box center [749, 296] width 110 height 20
type input "1,000,000.00"
click at [729, 354] on button "$1,000,000.00" at bounding box center [743, 358] width 120 height 26
click at [1155, 70] on button "Save" at bounding box center [1166, 65] width 22 height 28
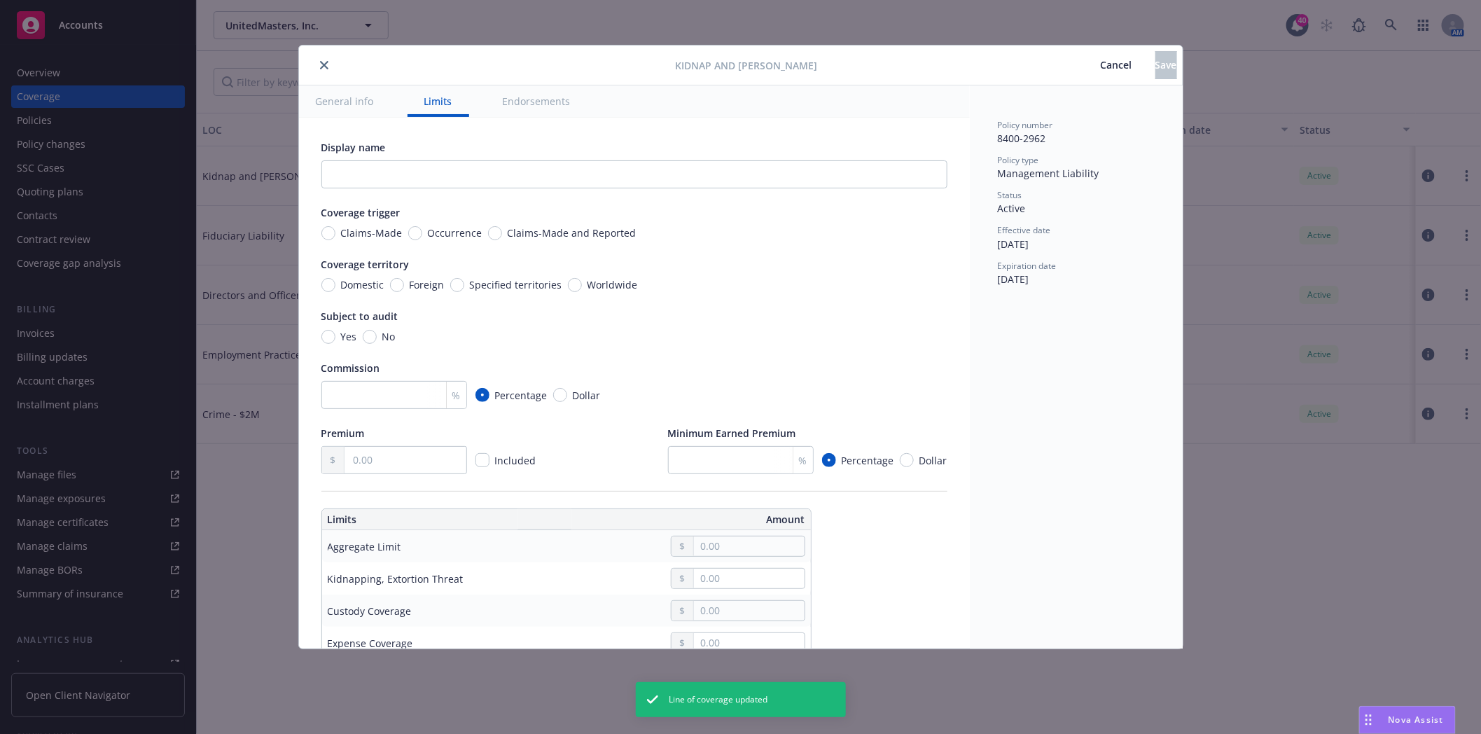
type input "$1M"
type input "1,000,000.00"
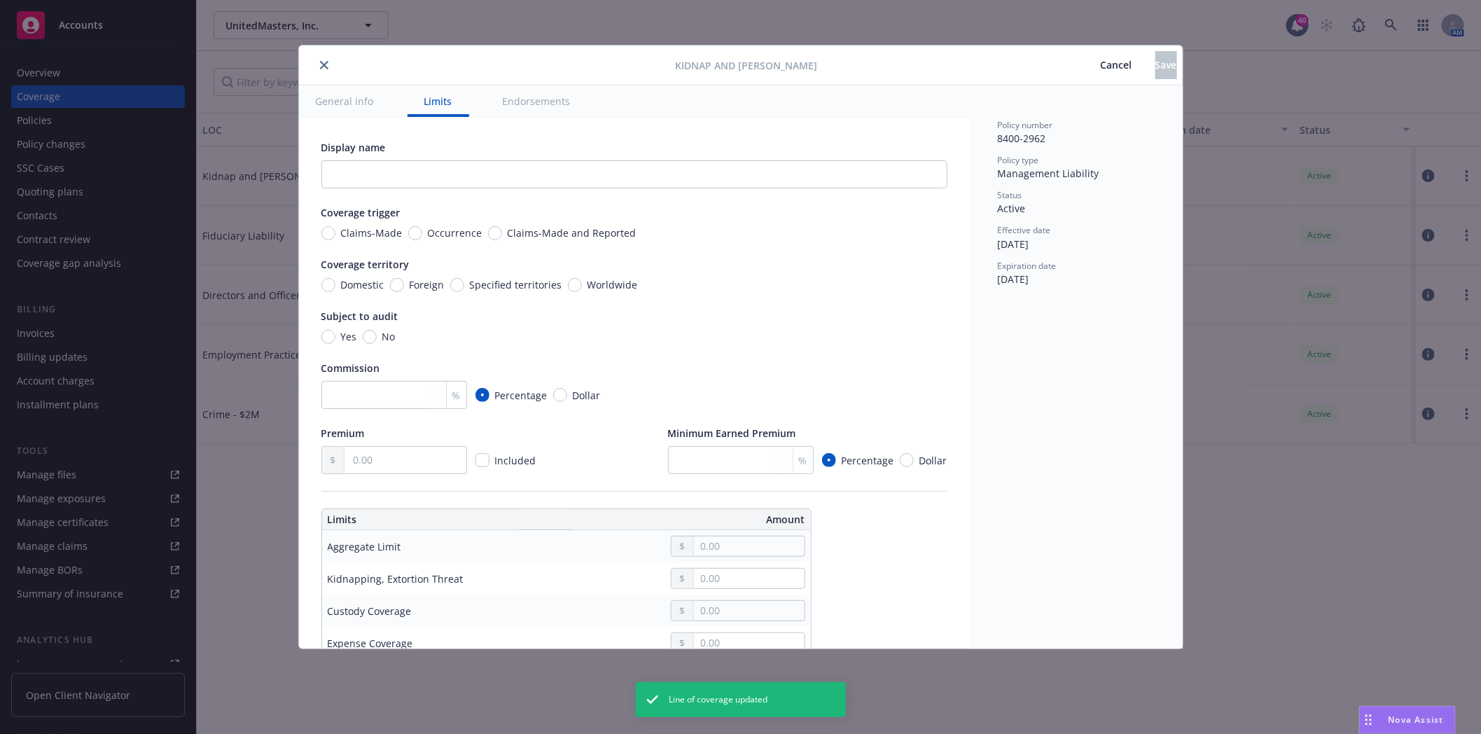
type input "250,000.00"
type input "1,250,000.00"
type input "1,000,000.00"
type input "250,000.00"
type input "1,000,000.00"
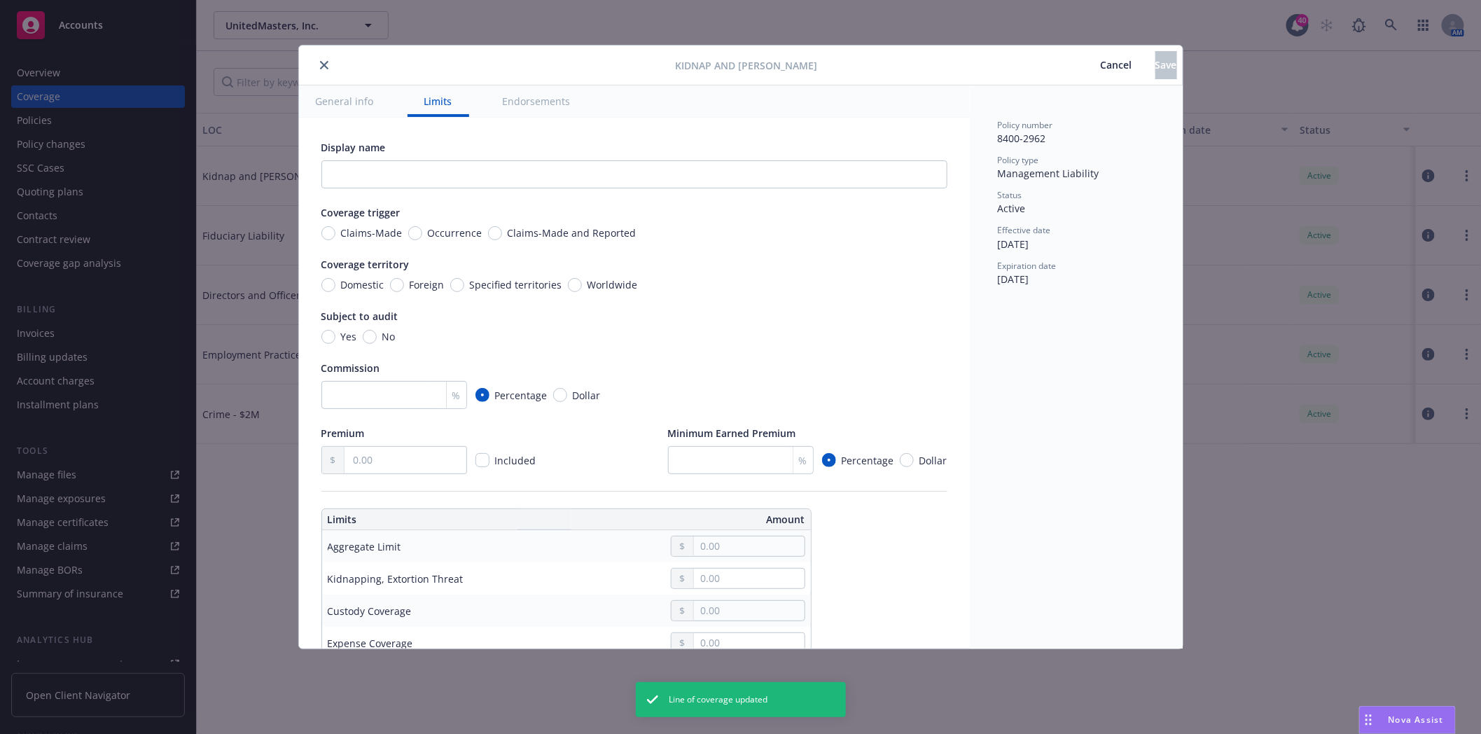
type input "1,000,000.00"
type input "0.00"
click at [320, 64] on icon "close" at bounding box center [324, 65] width 8 height 8
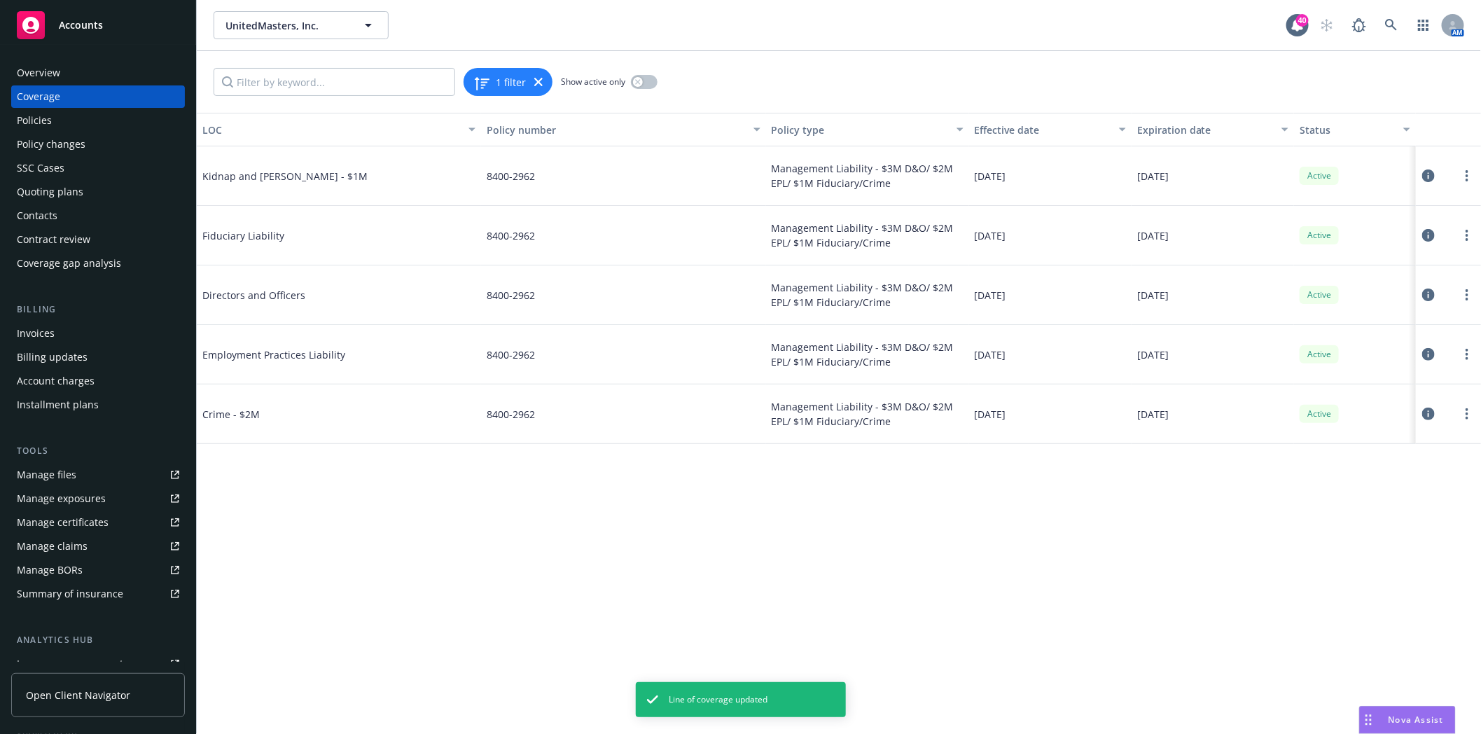
click at [69, 123] on div "Policies" at bounding box center [98, 120] width 162 height 22
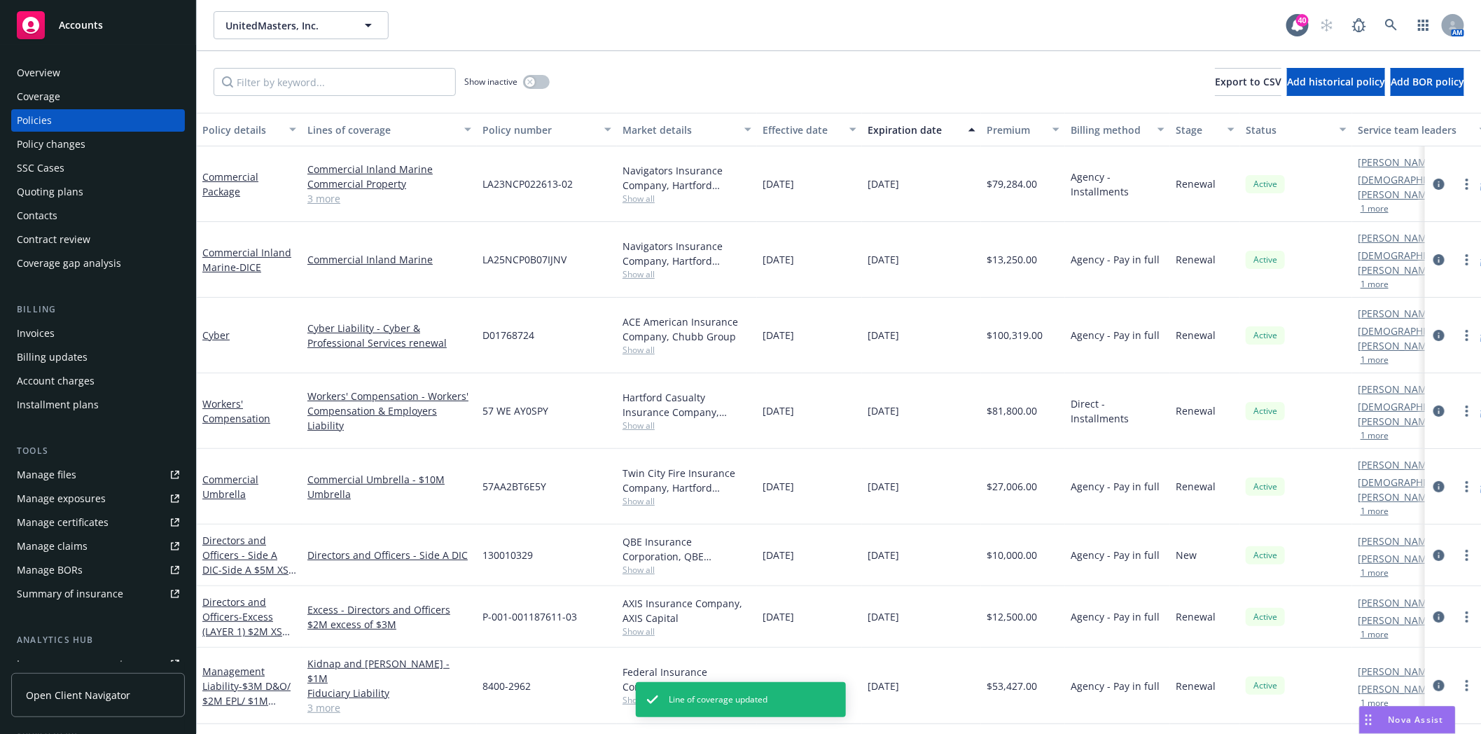
click at [318, 700] on link "3 more" at bounding box center [389, 707] width 164 height 15
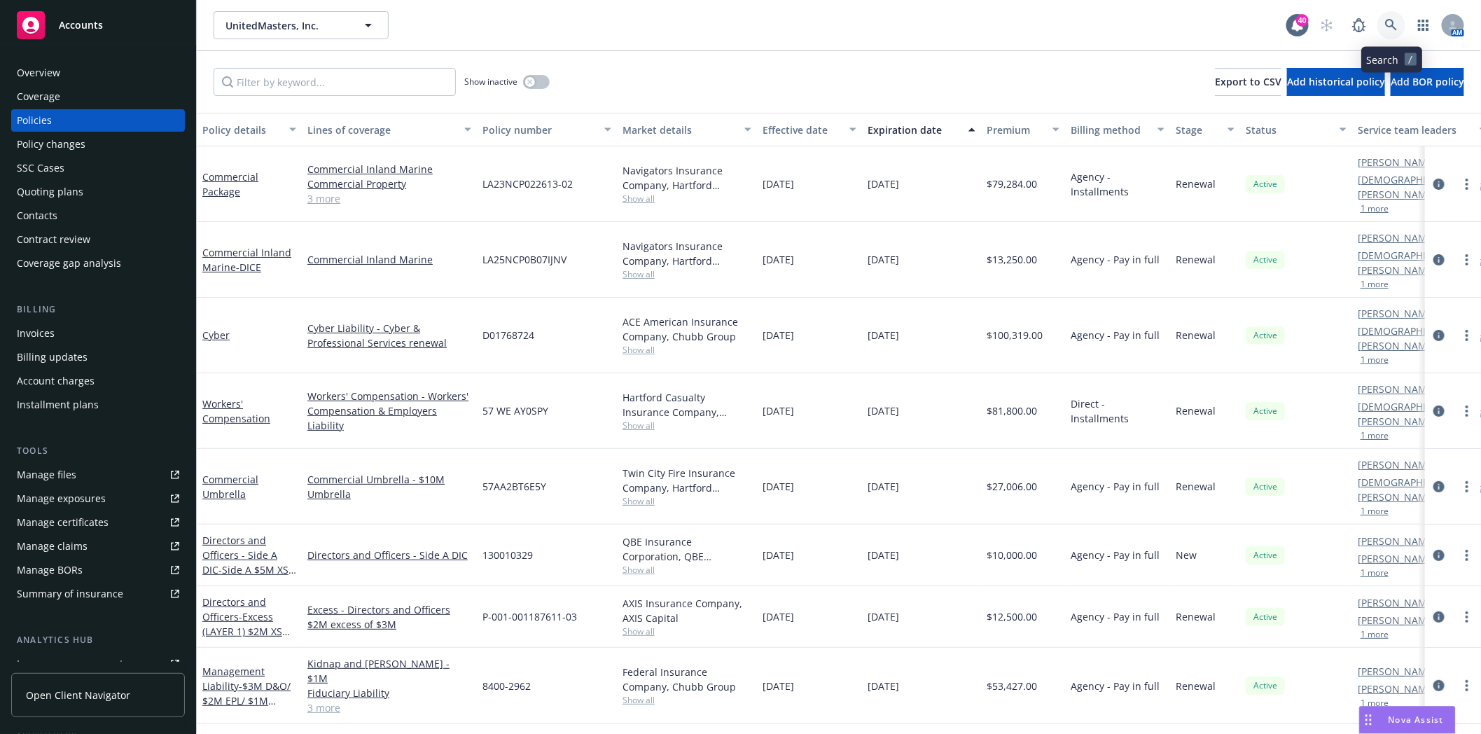
click at [1394, 25] on icon at bounding box center [1391, 25] width 13 height 13
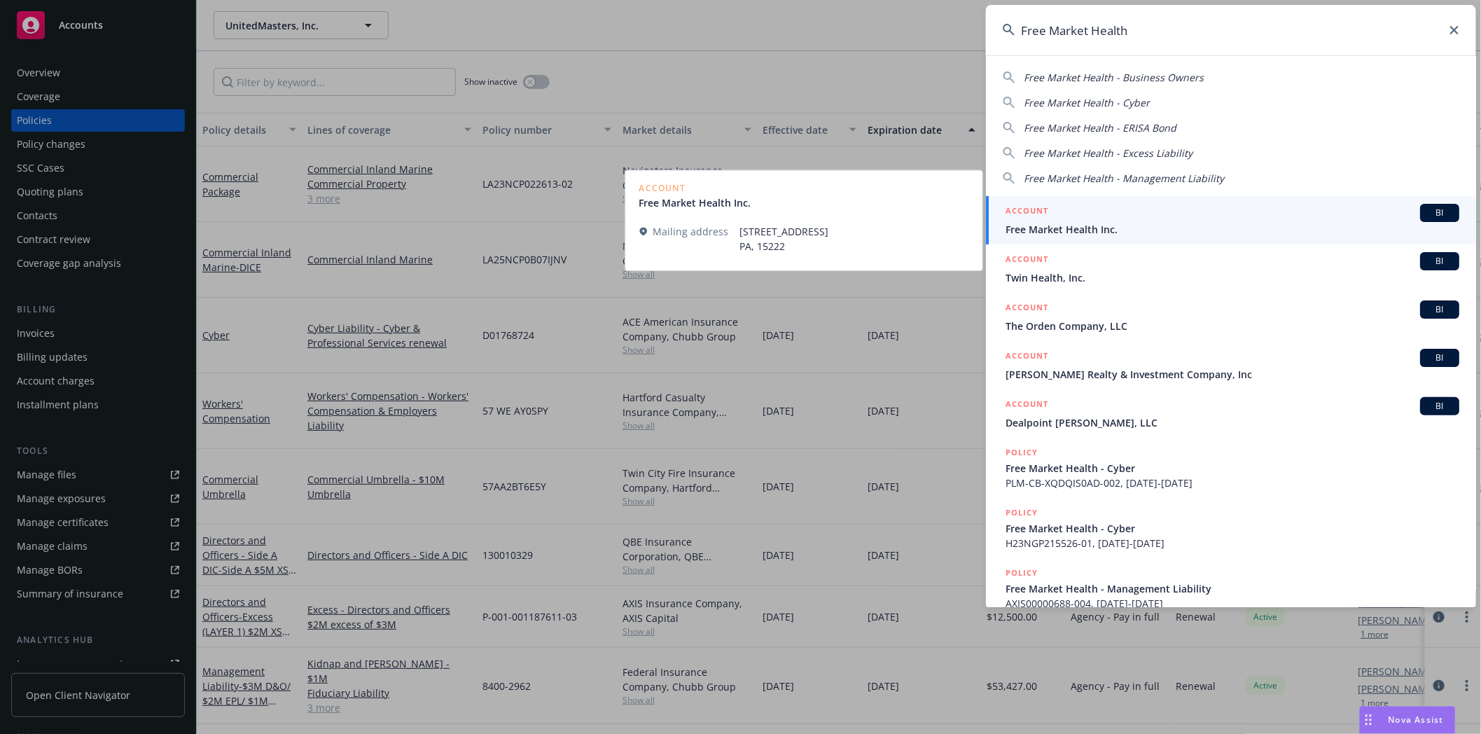
type input "Free Market Health"
click at [1078, 222] on span "Free Market Health Inc." at bounding box center [1233, 229] width 454 height 15
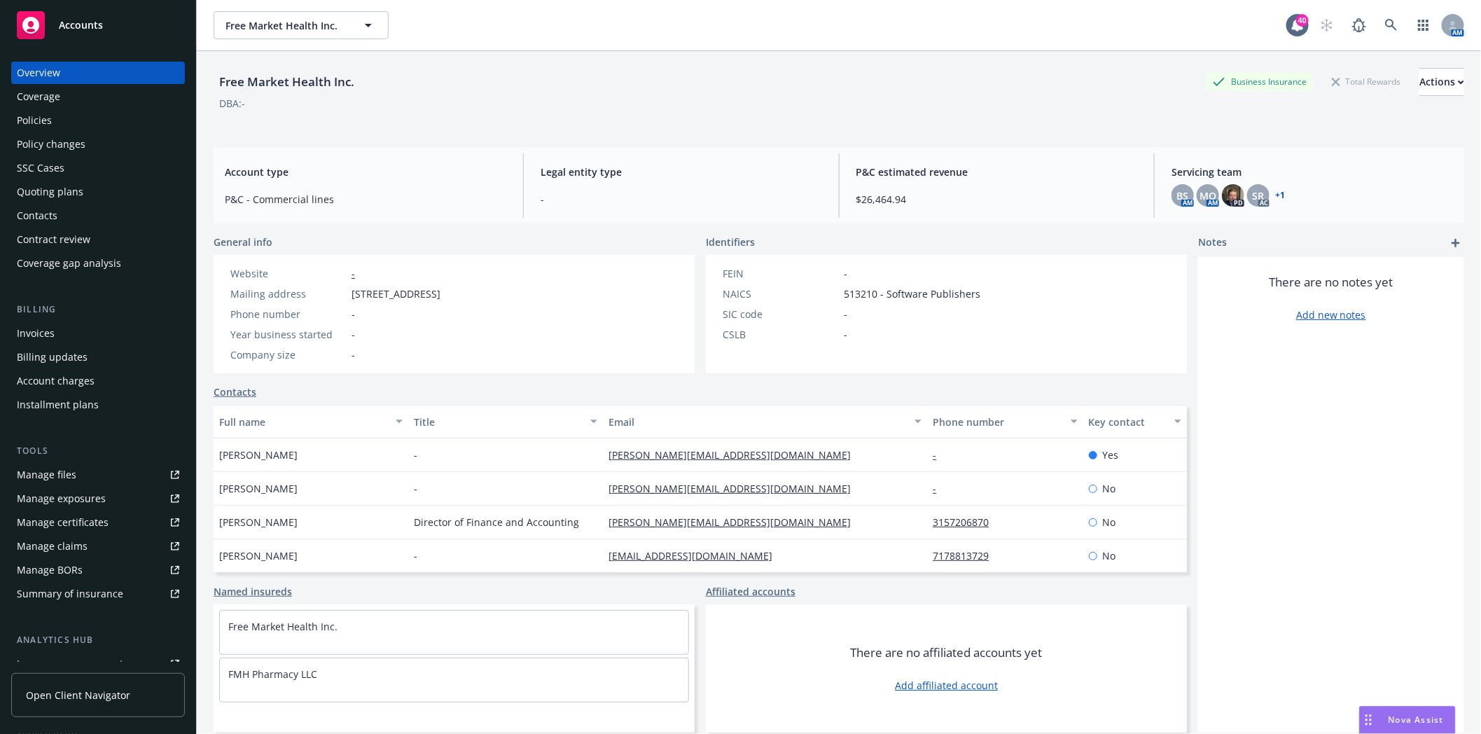
click at [43, 123] on div "Policies" at bounding box center [34, 120] width 35 height 22
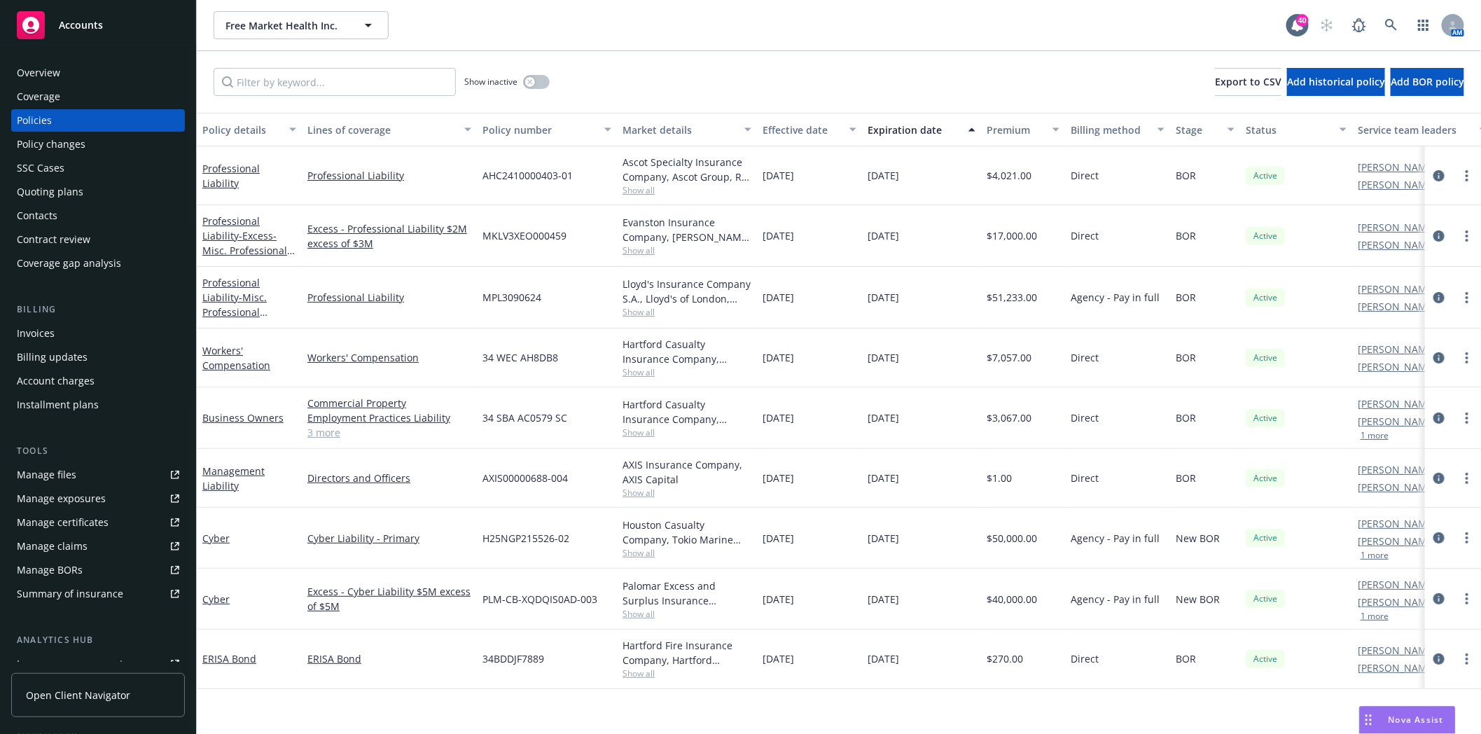
scroll to position [178, 0]
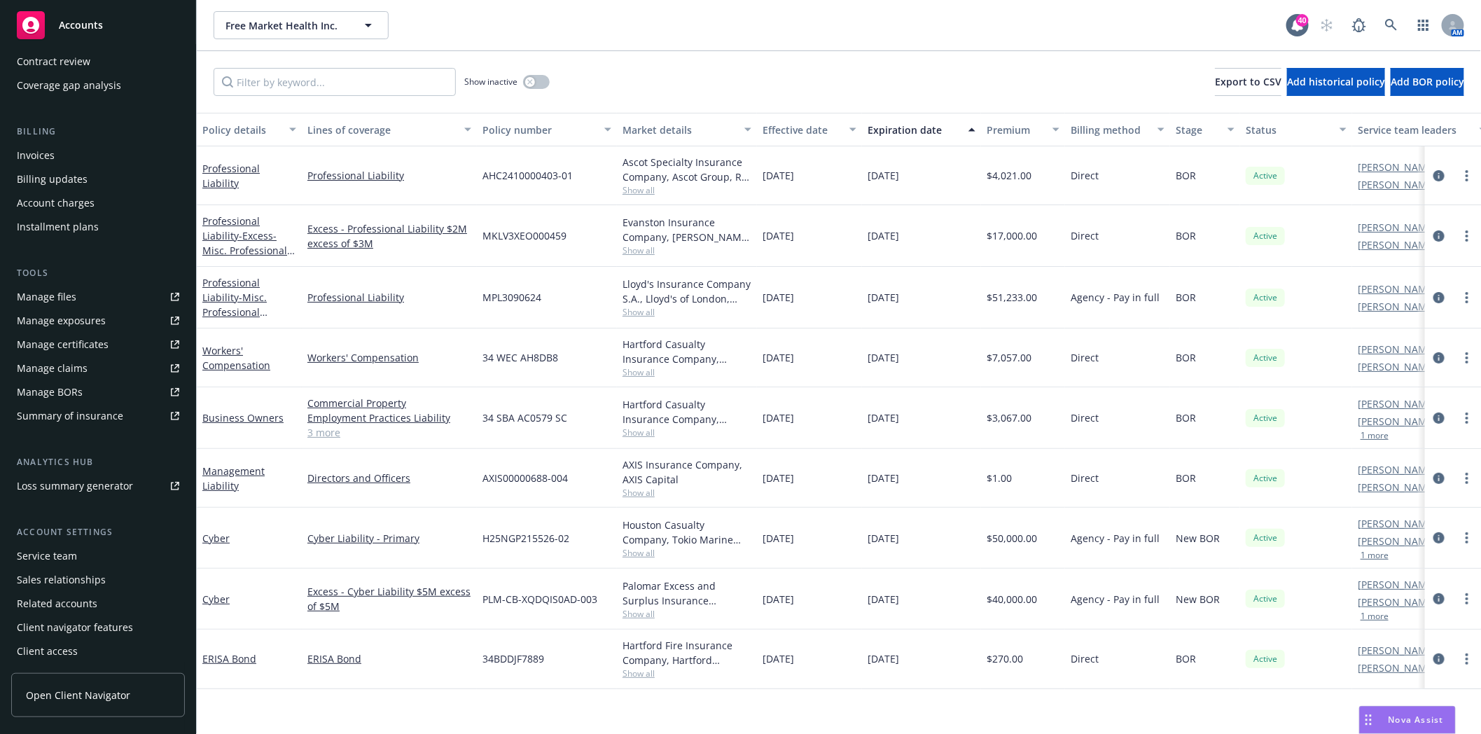
drag, startPoint x: 50, startPoint y: 559, endPoint x: 58, endPoint y: 556, distance: 8.9
click at [50, 559] on div "Service team" at bounding box center [47, 556] width 60 height 22
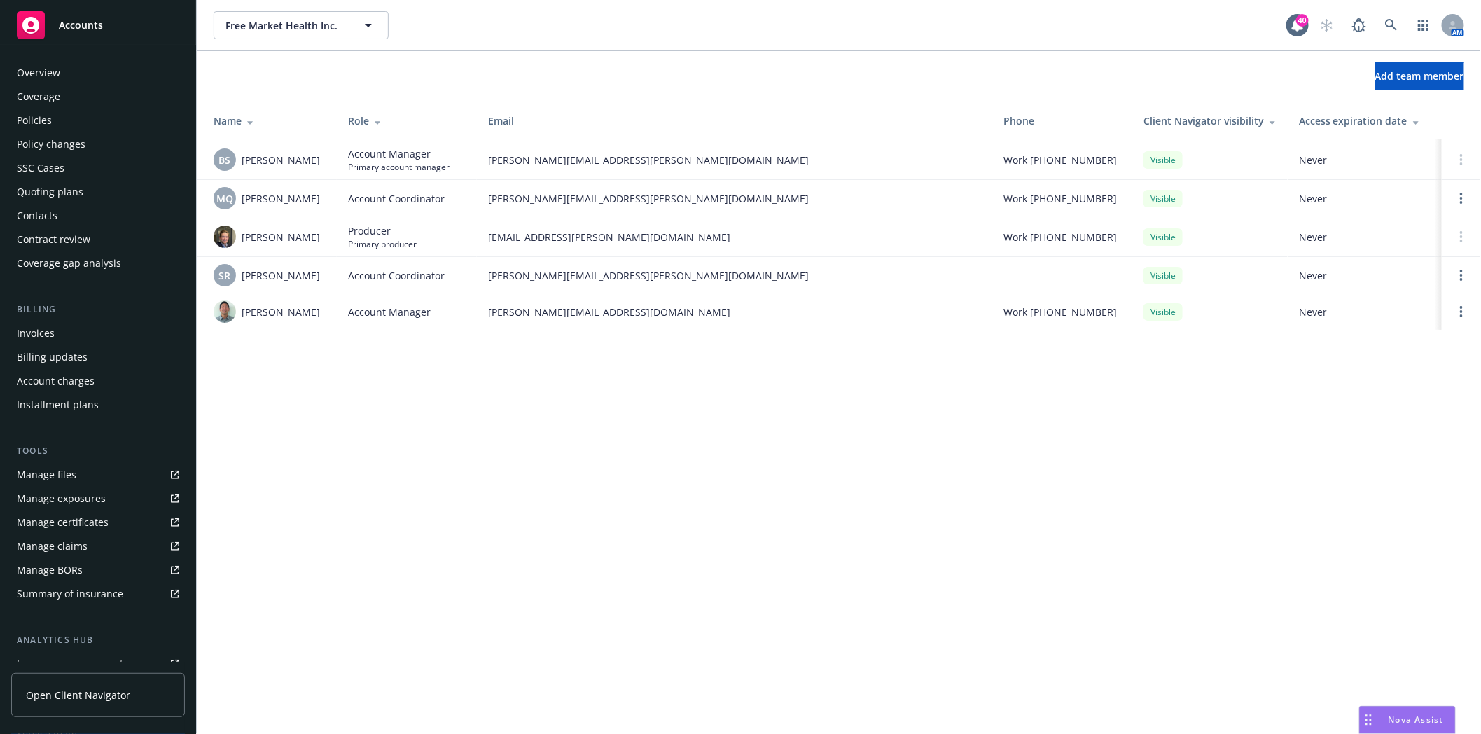
click at [40, 127] on div "Policies" at bounding box center [34, 120] width 35 height 22
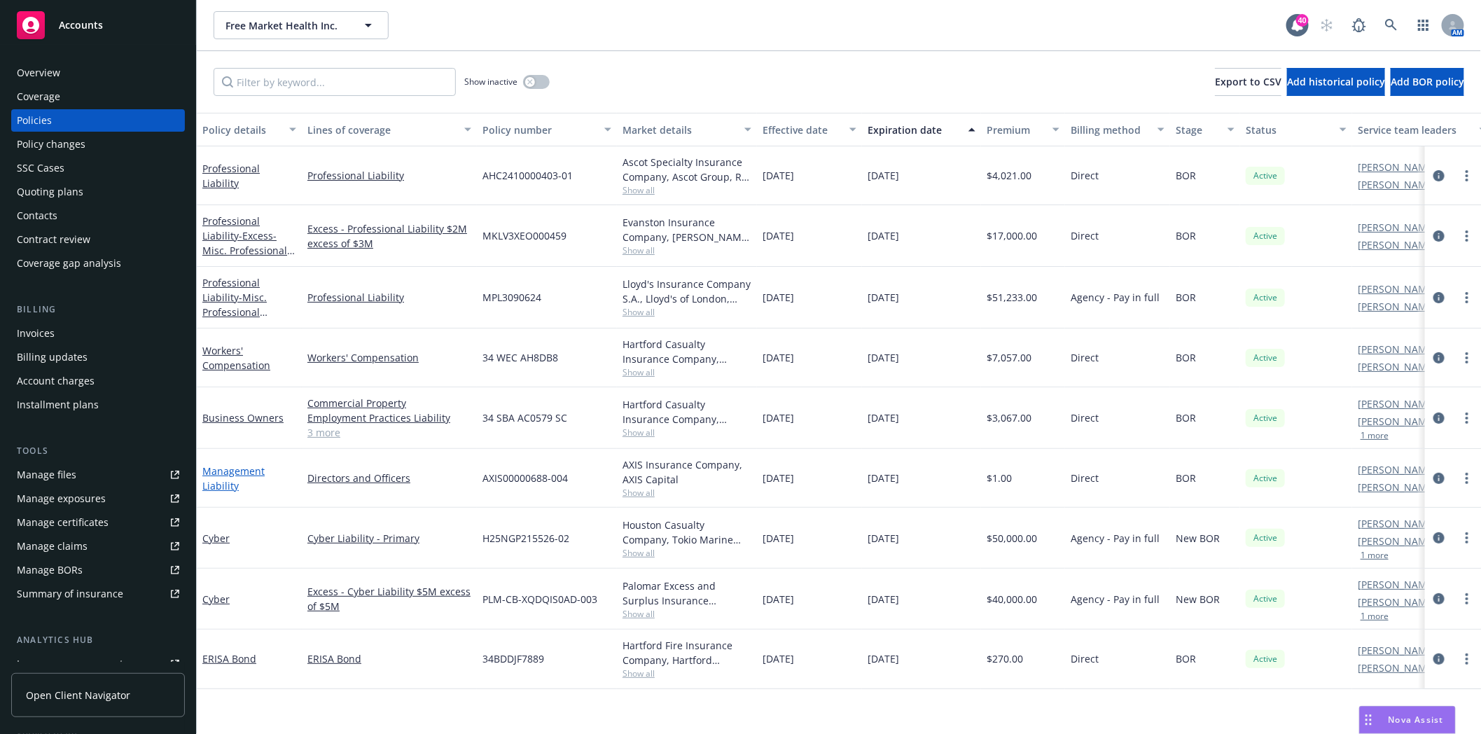
click at [252, 476] on link "Management Liability" at bounding box center [233, 478] width 62 height 28
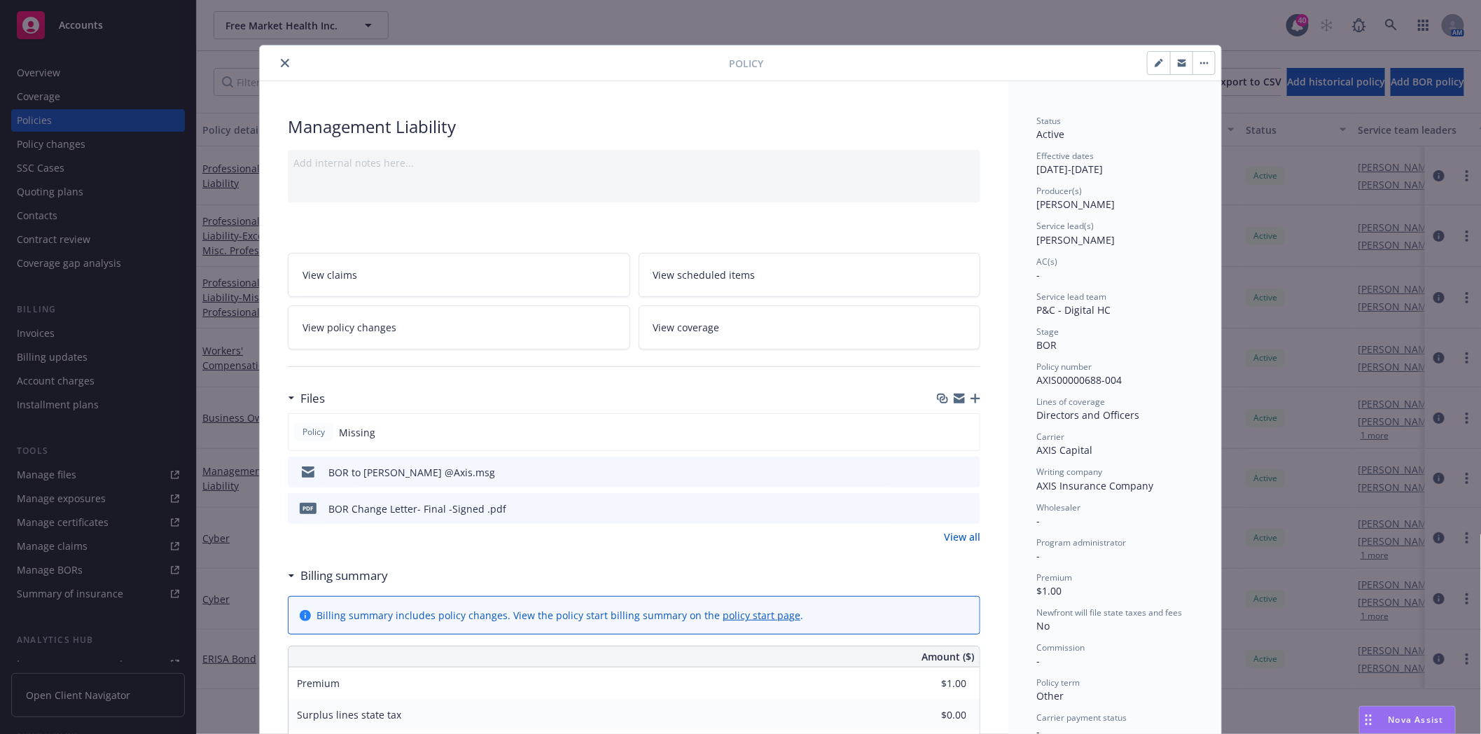
click at [1150, 67] on button "button" at bounding box center [1159, 63] width 22 height 22
select select "BOR"
select select "other"
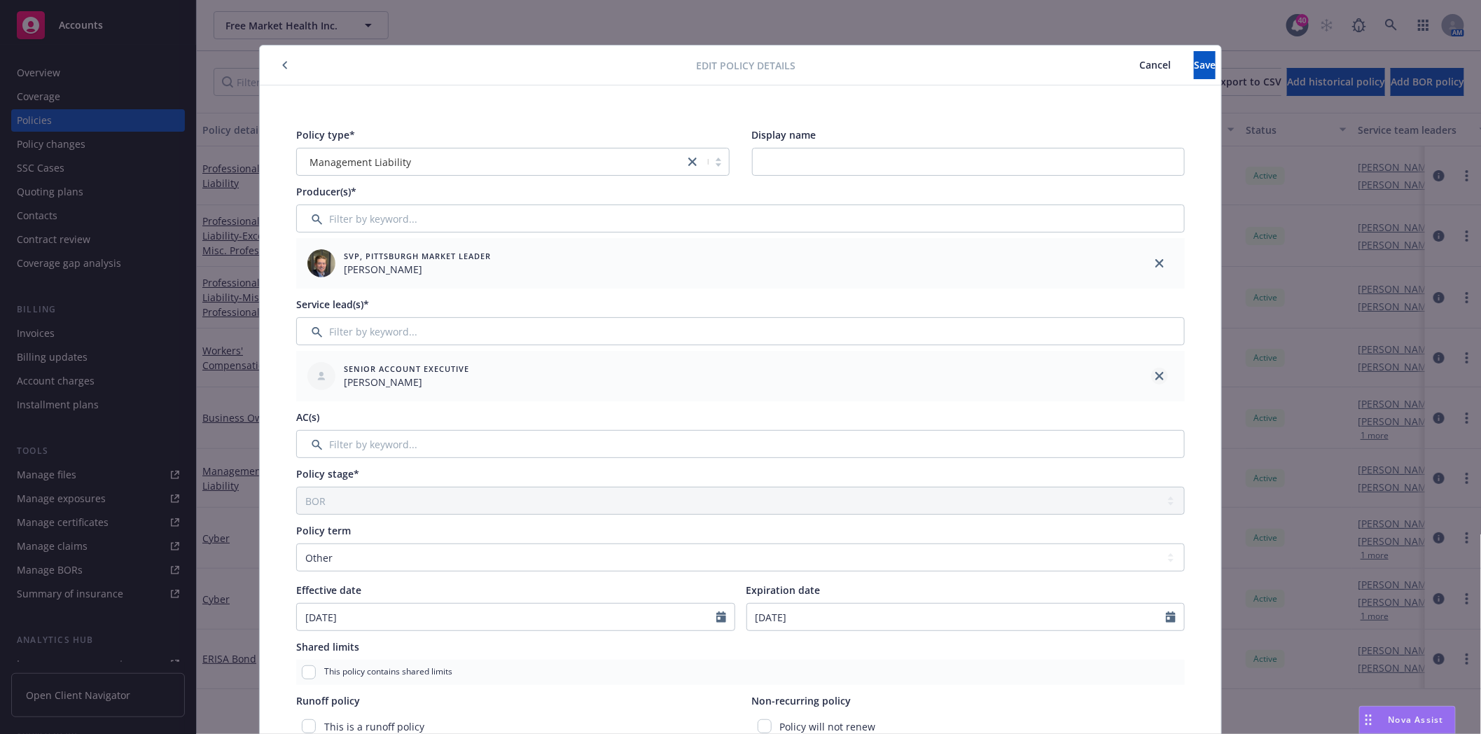
click at [1156, 380] on icon "close" at bounding box center [1159, 376] width 8 height 8
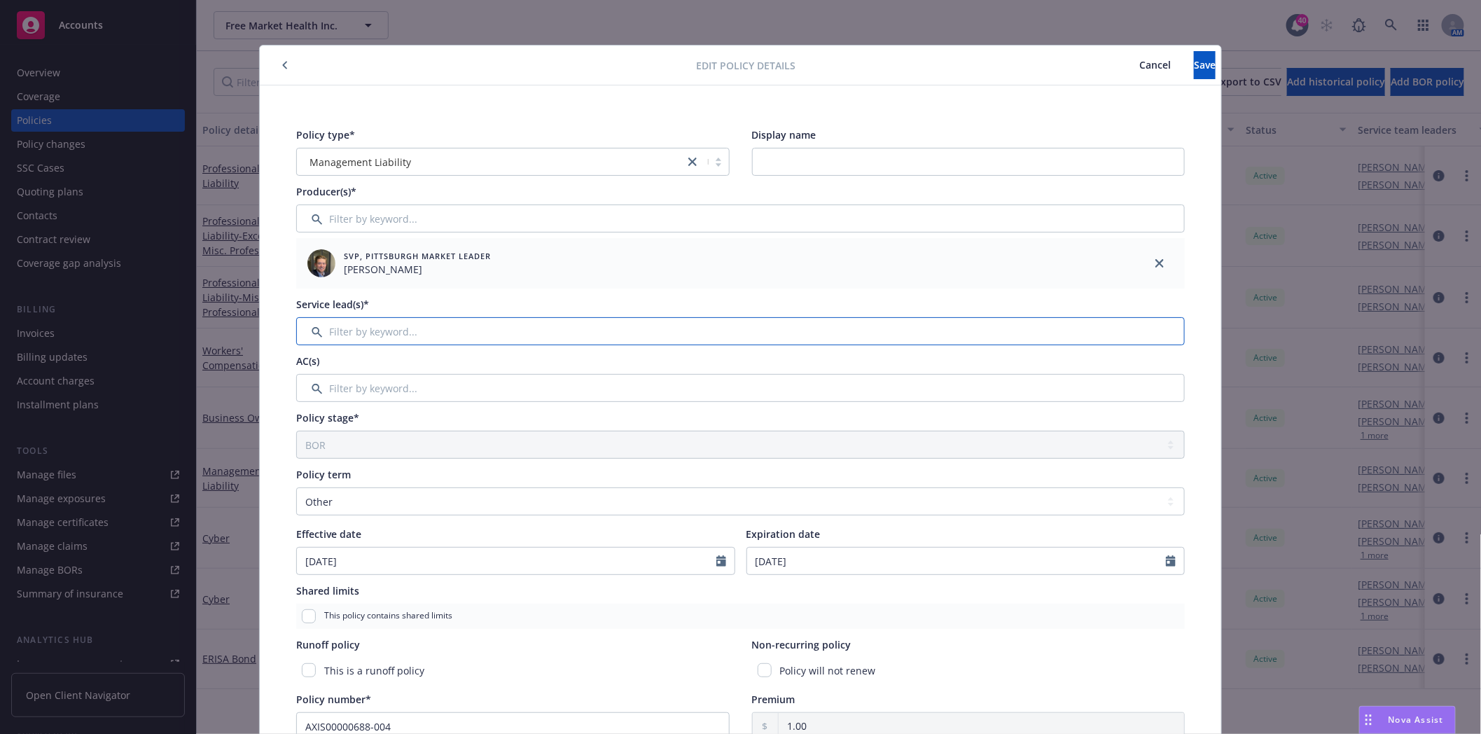
click at [512, 335] on input "Filter by keyword..." at bounding box center [740, 331] width 889 height 28
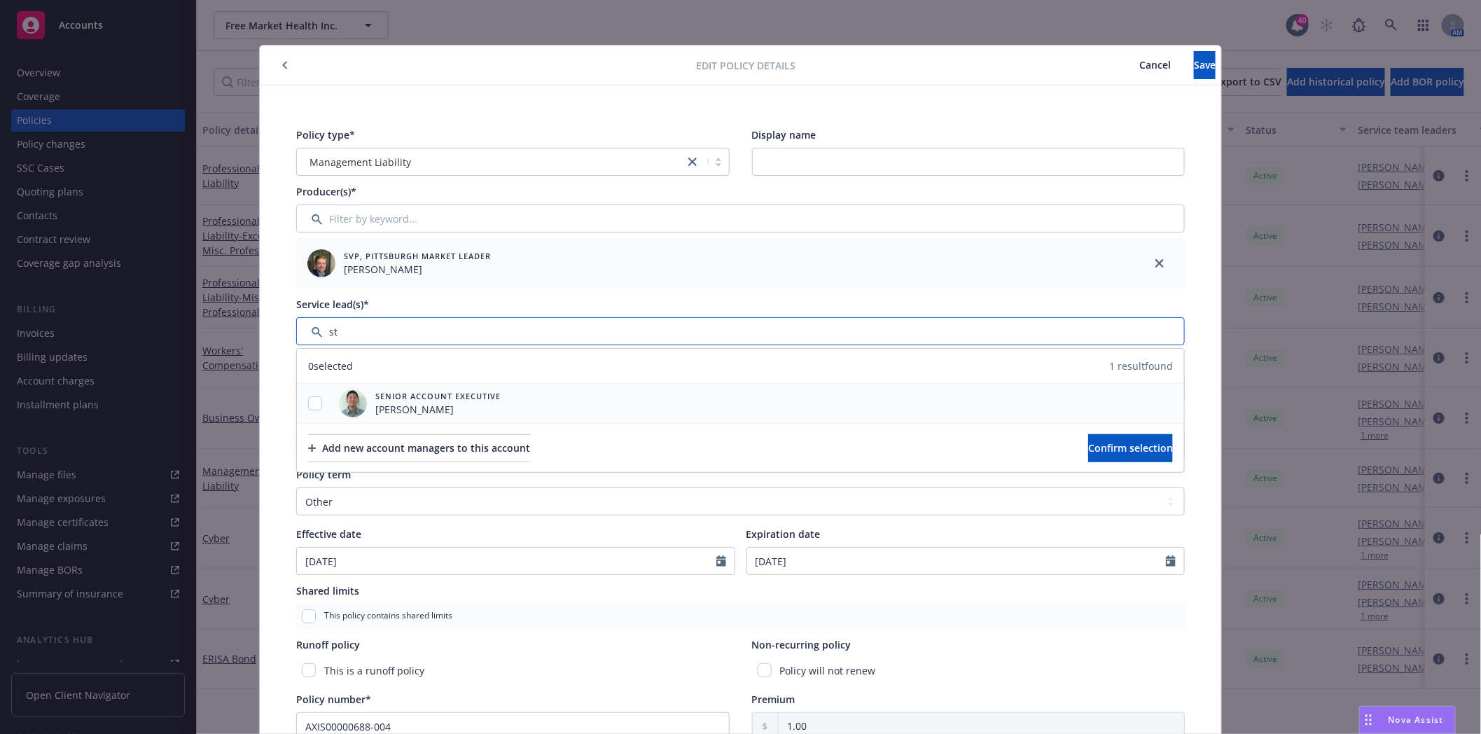
type input "st"
click at [318, 401] on div at bounding box center [315, 403] width 36 height 15
click at [308, 402] on input "checkbox" at bounding box center [315, 403] width 14 height 14
checkbox input "true"
click at [1116, 452] on span "Confirm selection" at bounding box center [1130, 447] width 85 height 13
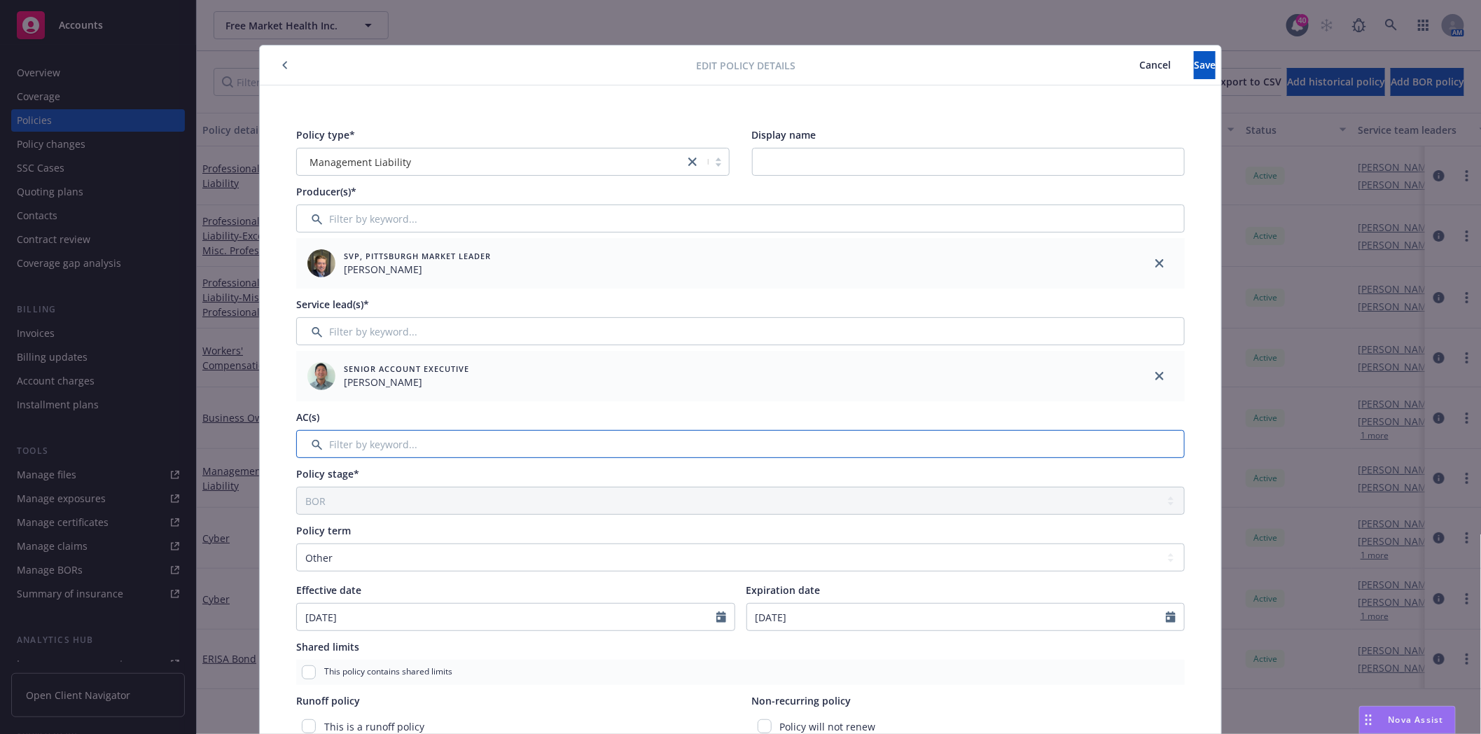
click at [361, 443] on input "Filter by keyword..." at bounding box center [740, 444] width 889 height 28
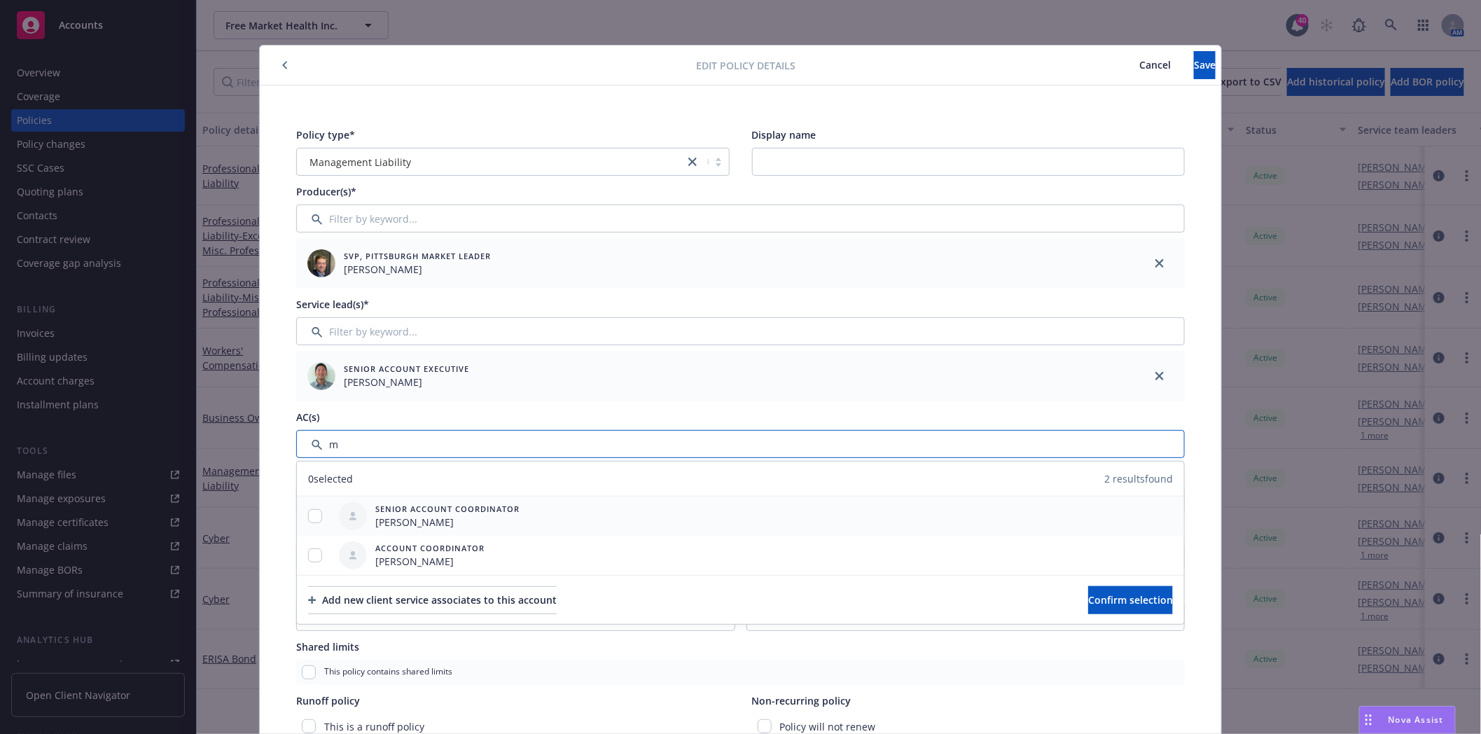
type input "m"
click at [312, 522] on div at bounding box center [315, 516] width 36 height 15
click at [312, 515] on input "checkbox" at bounding box center [315, 516] width 14 height 14
checkbox input "true"
click at [1121, 593] on span "Confirm selection" at bounding box center [1130, 599] width 85 height 13
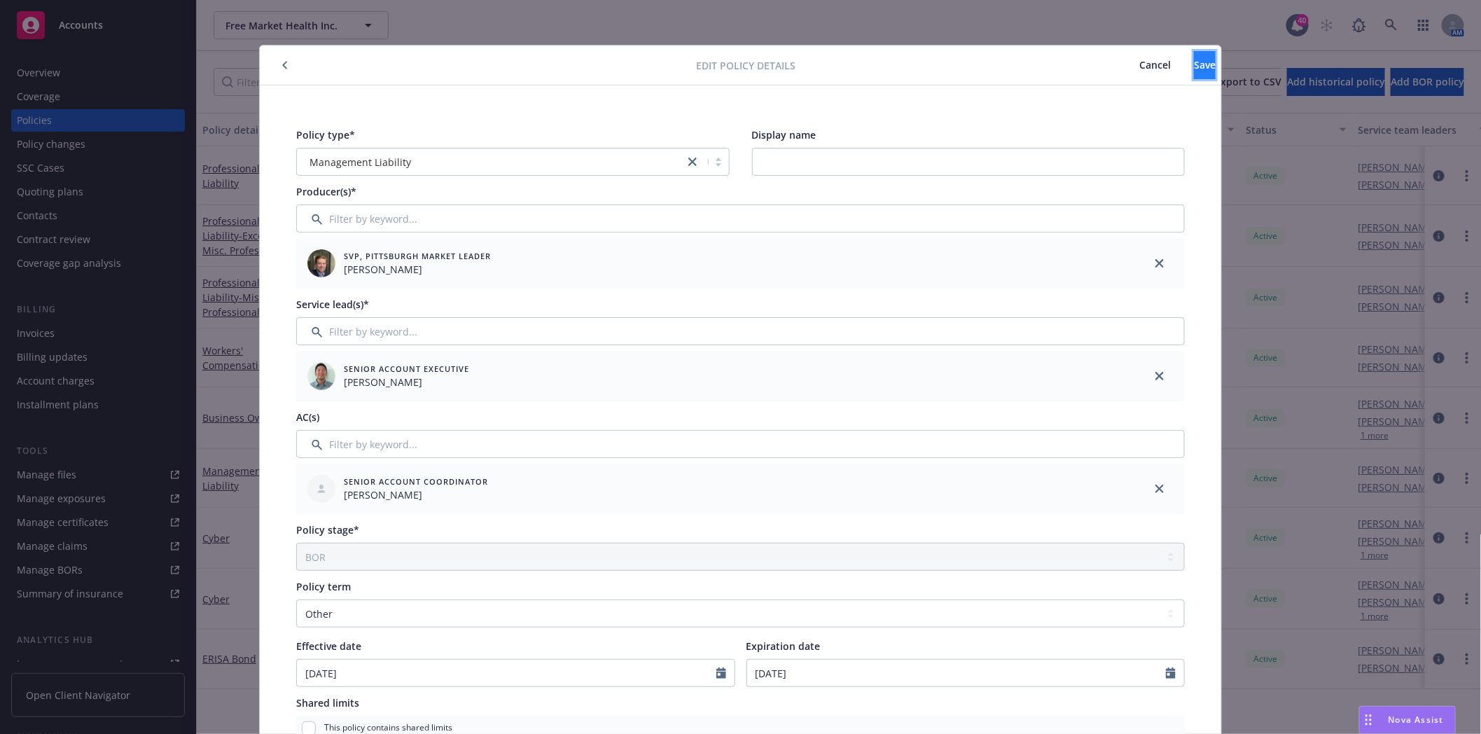
click at [1194, 62] on span "Save" at bounding box center [1205, 64] width 22 height 13
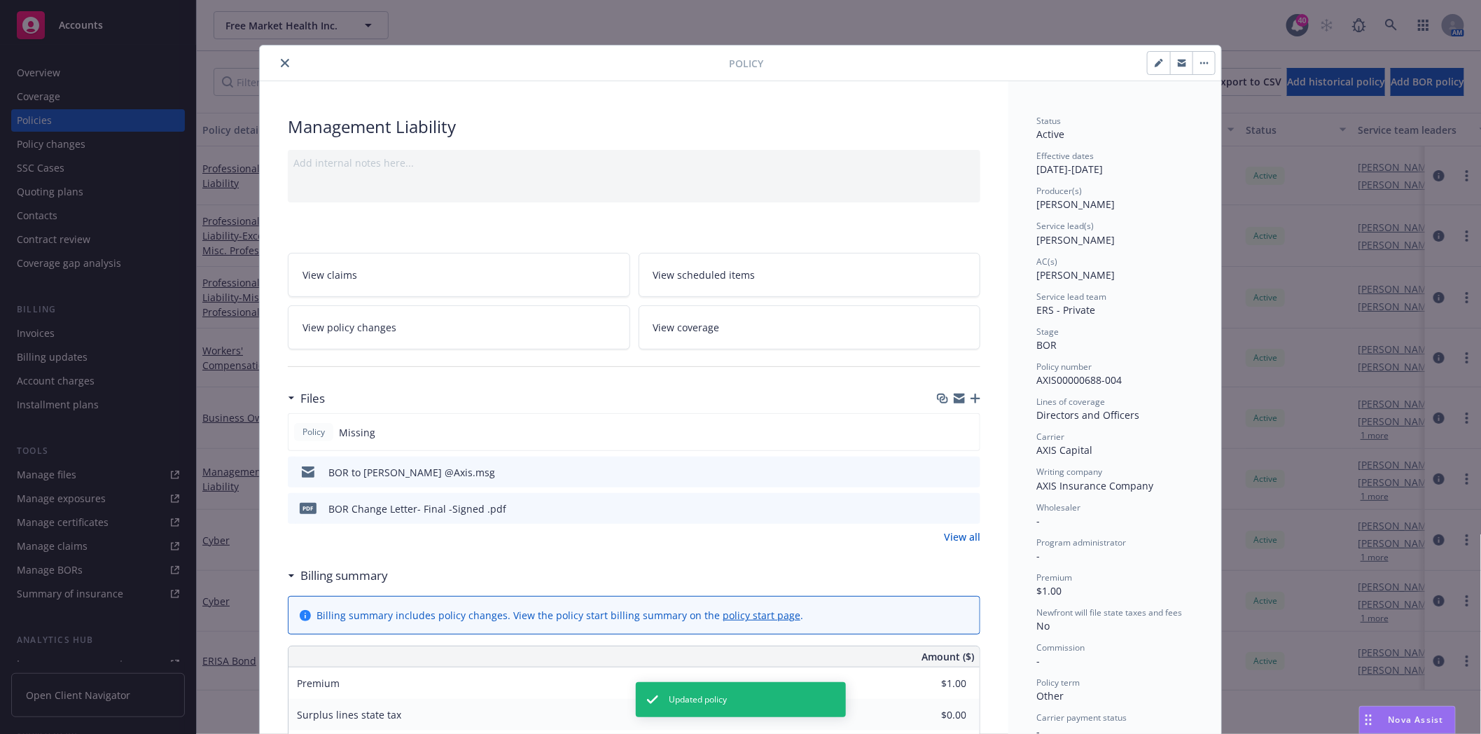
click at [971, 399] on icon "button" at bounding box center [976, 399] width 10 height 10
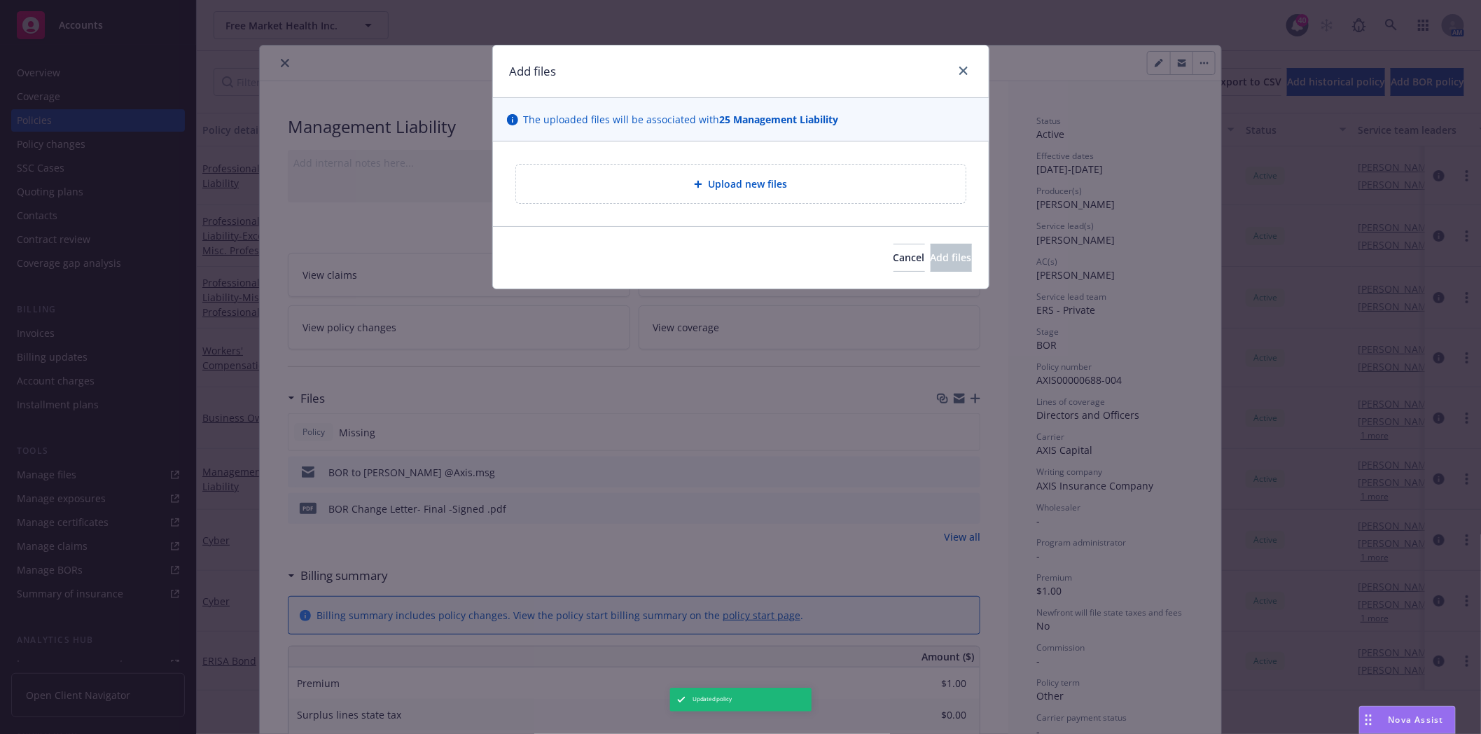
type textarea "x"
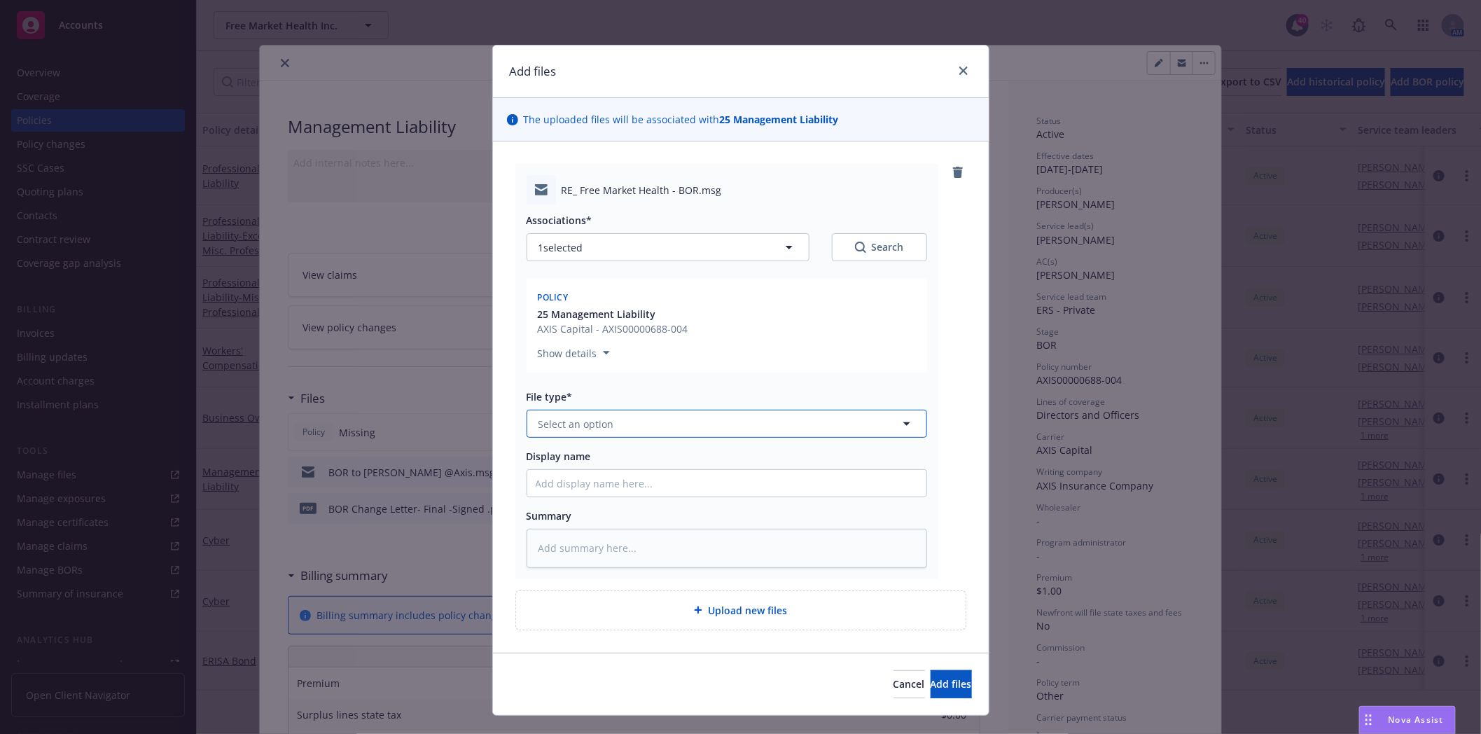
click at [566, 418] on span "Select an option" at bounding box center [576, 424] width 76 height 15
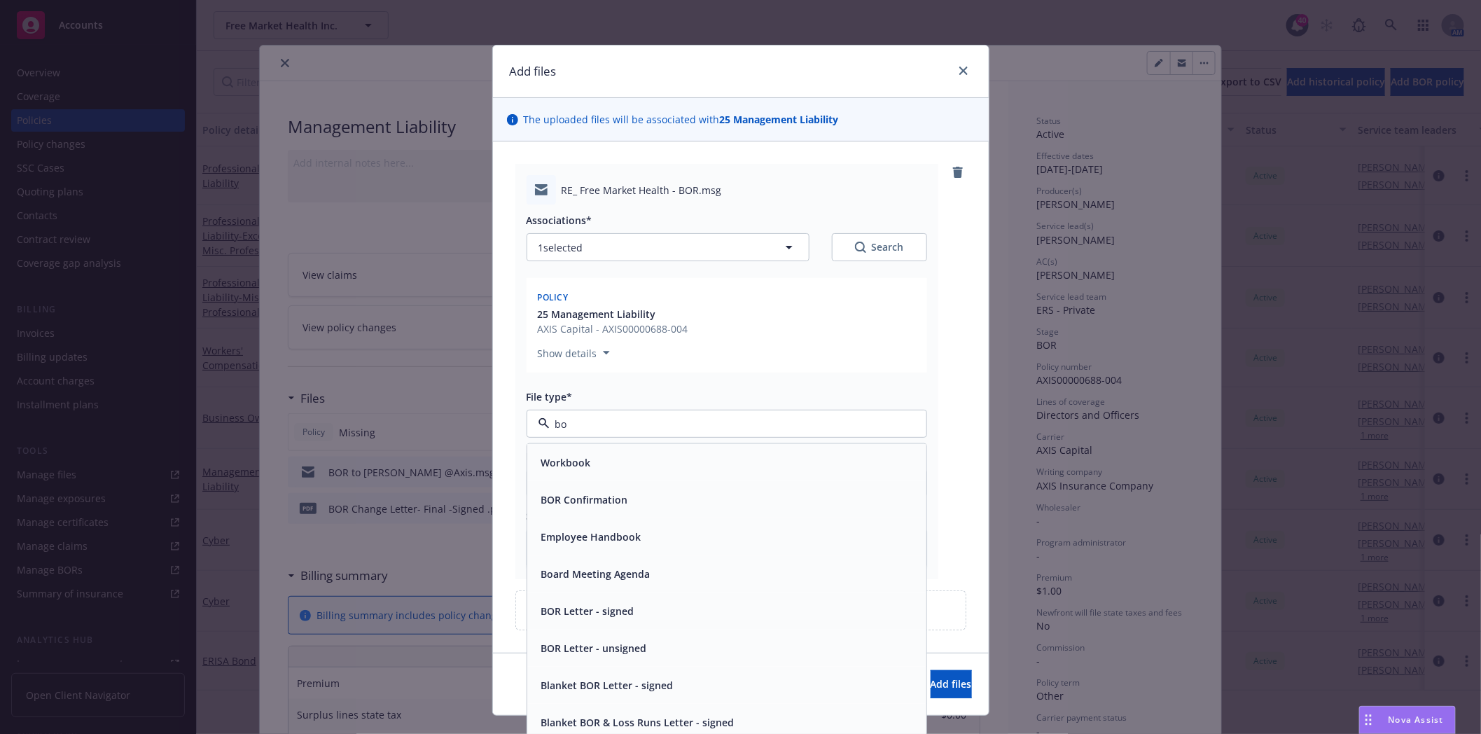
type input "bor"
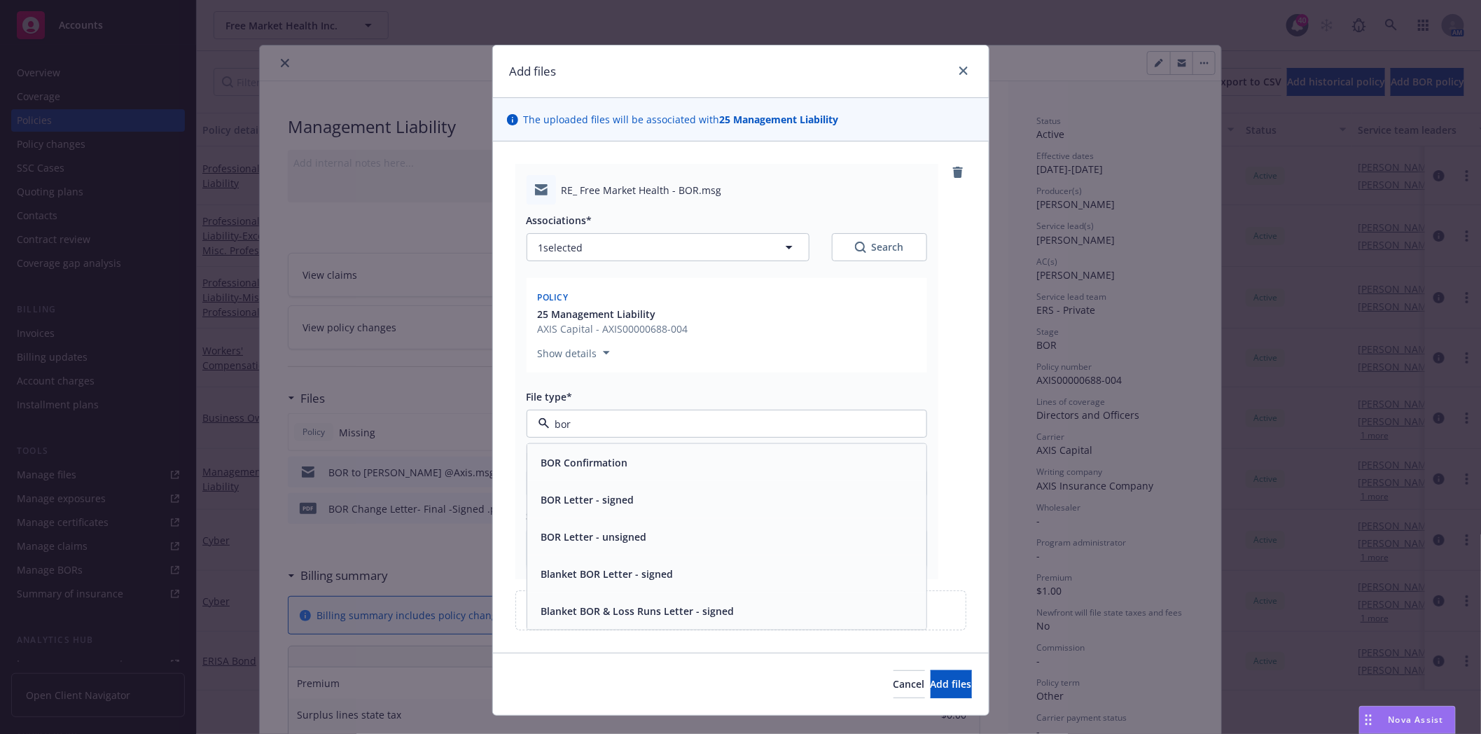
click at [611, 462] on span "BOR Confirmation" at bounding box center [584, 462] width 87 height 15
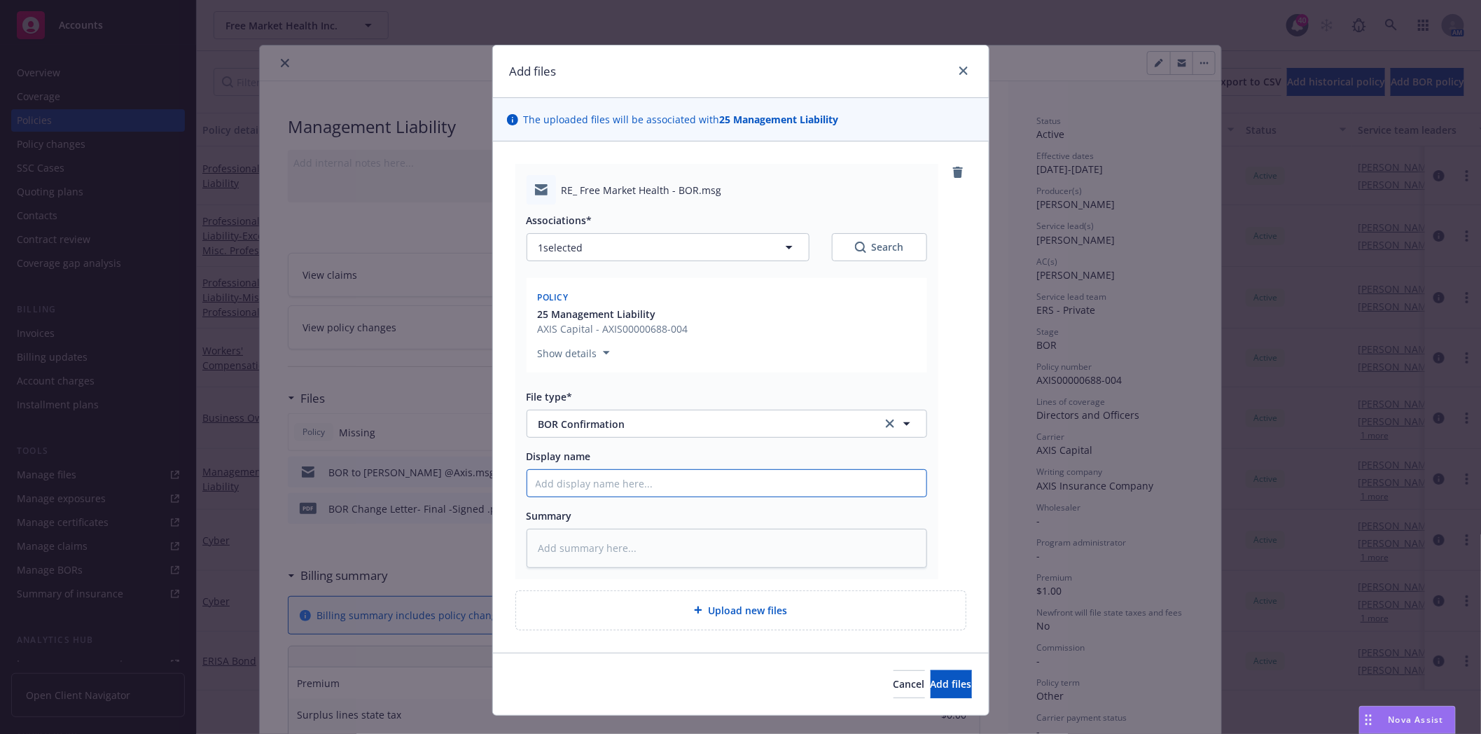
click at [560, 481] on input "Display name" at bounding box center [726, 483] width 399 height 27
type textarea "x"
type input "r"
type textarea "x"
type input "re"
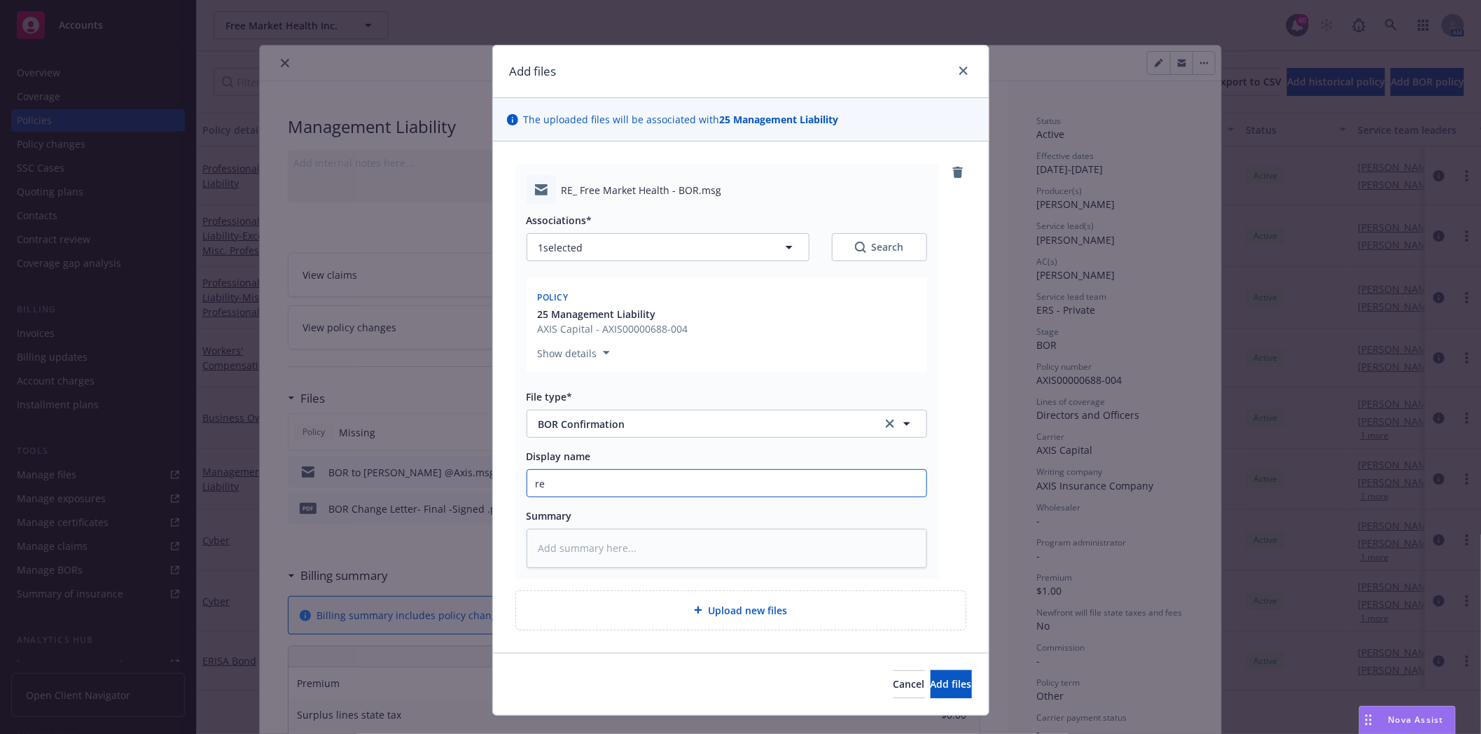
type textarea "x"
type input "rec"
type textarea "x"
type input "rece"
type textarea "x"
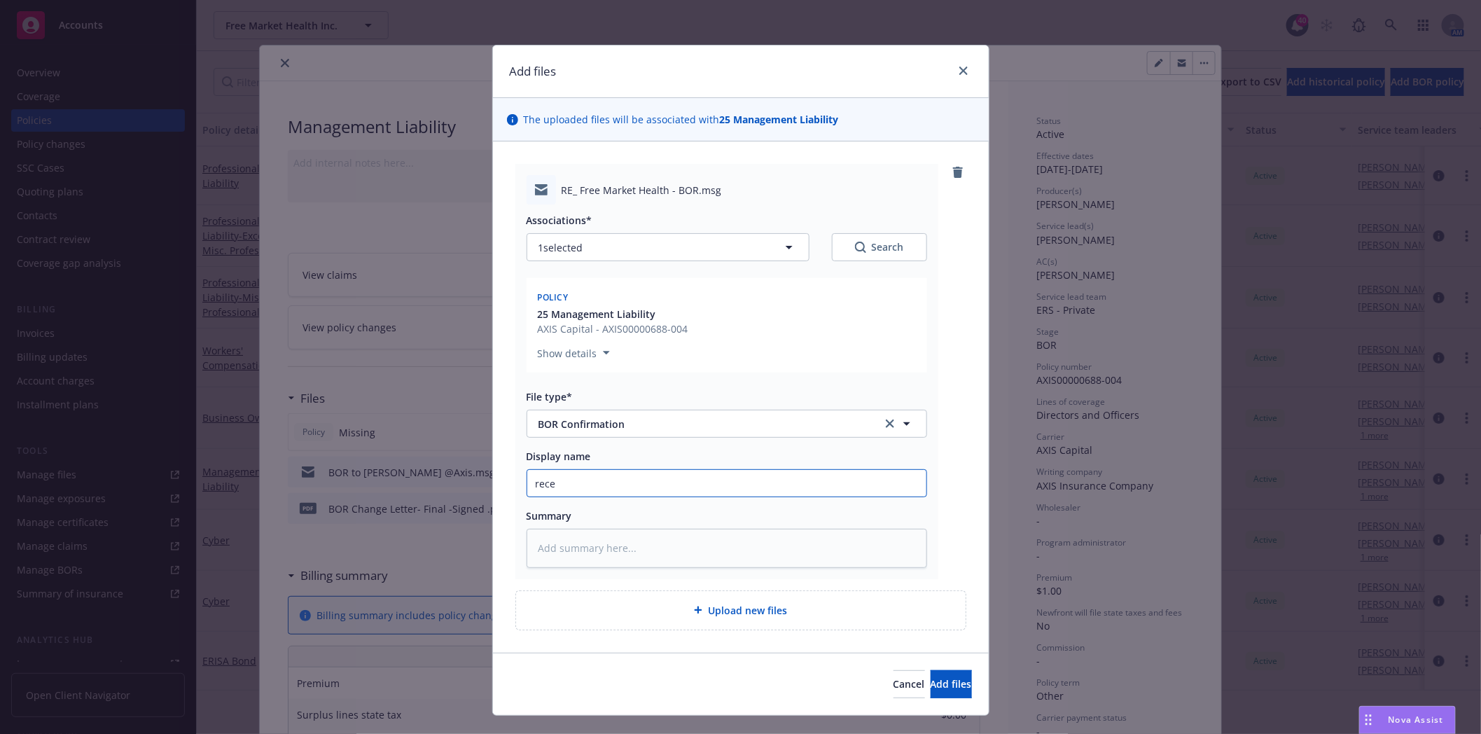
type input "recei"
type textarea "x"
type input "receiv"
type textarea "x"
type input "receive"
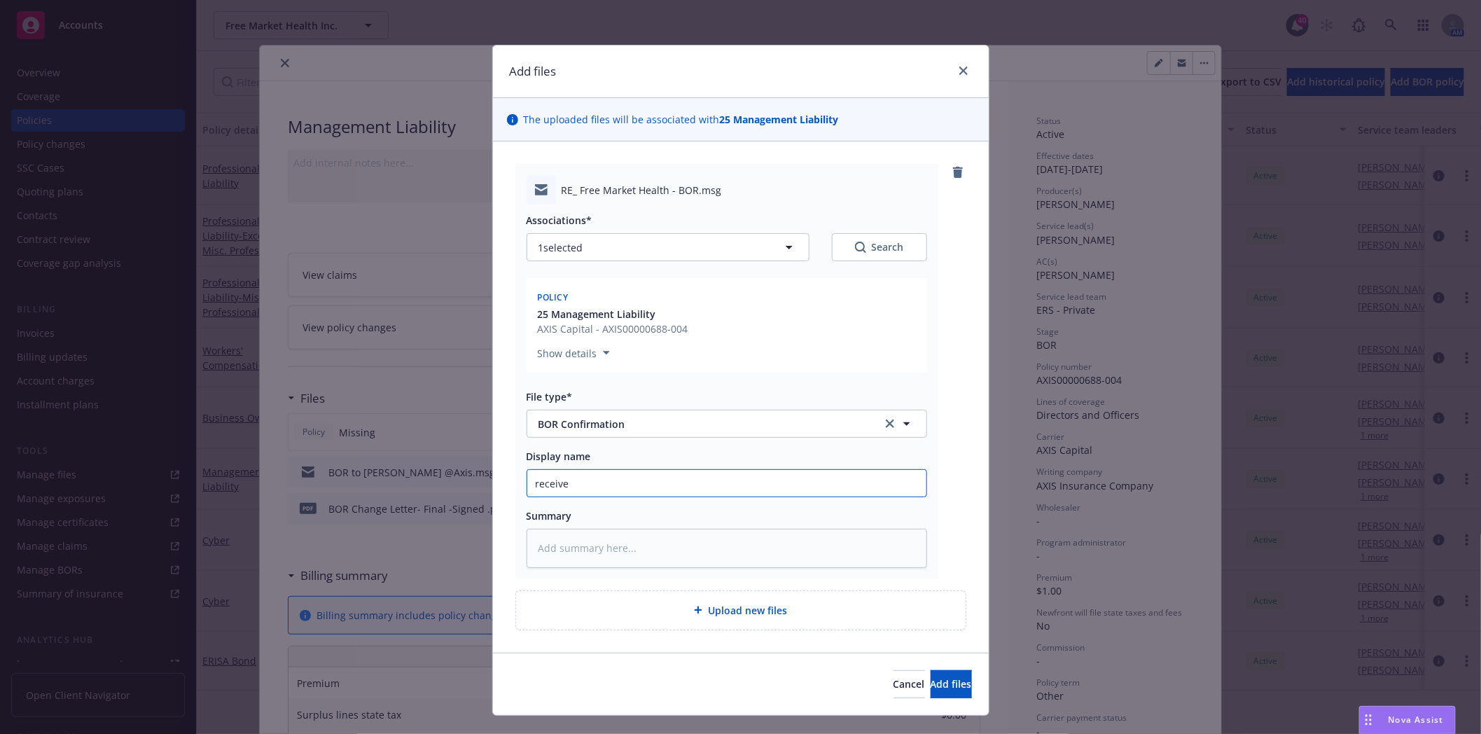
type textarea "x"
type input "received"
type textarea "x"
type input "received"
click at [931, 684] on span "Add files" at bounding box center [951, 683] width 41 height 13
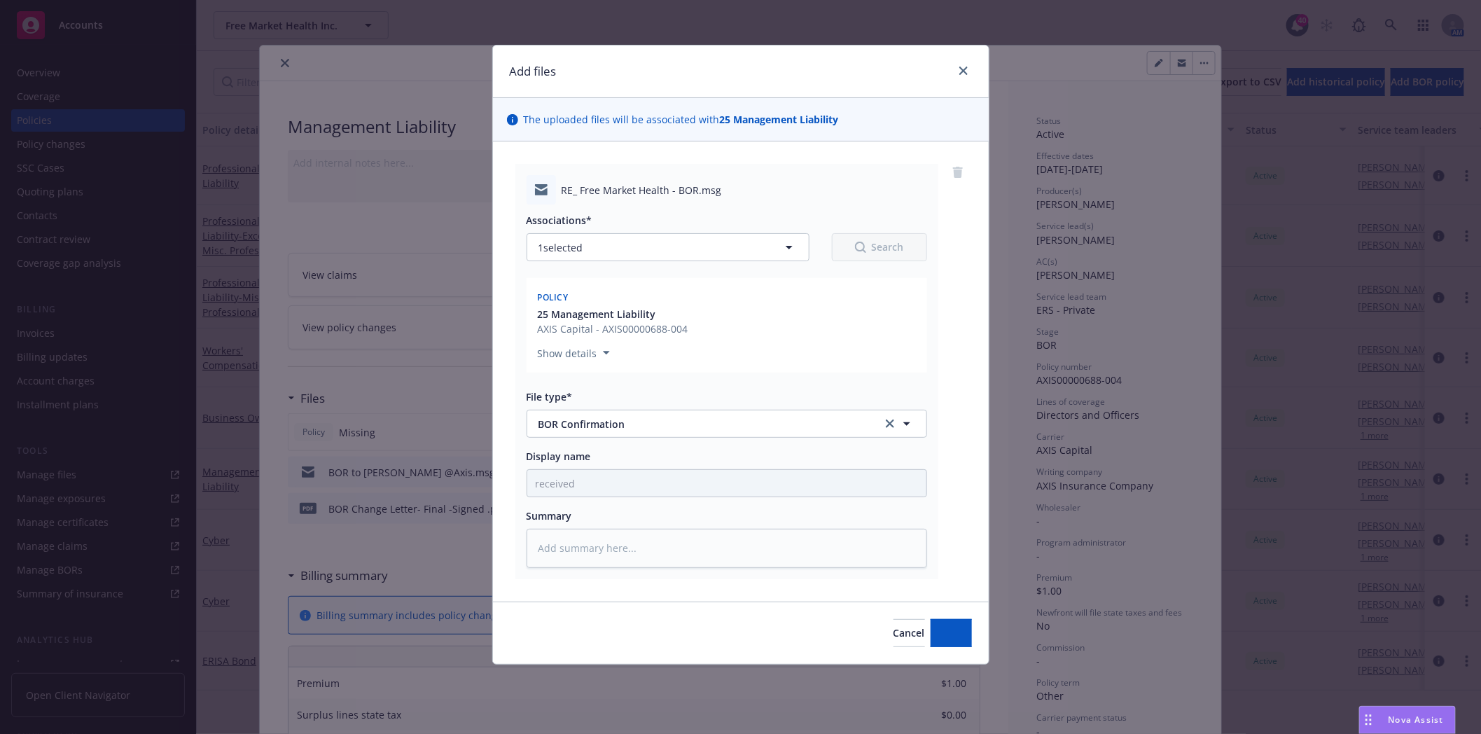
type textarea "x"
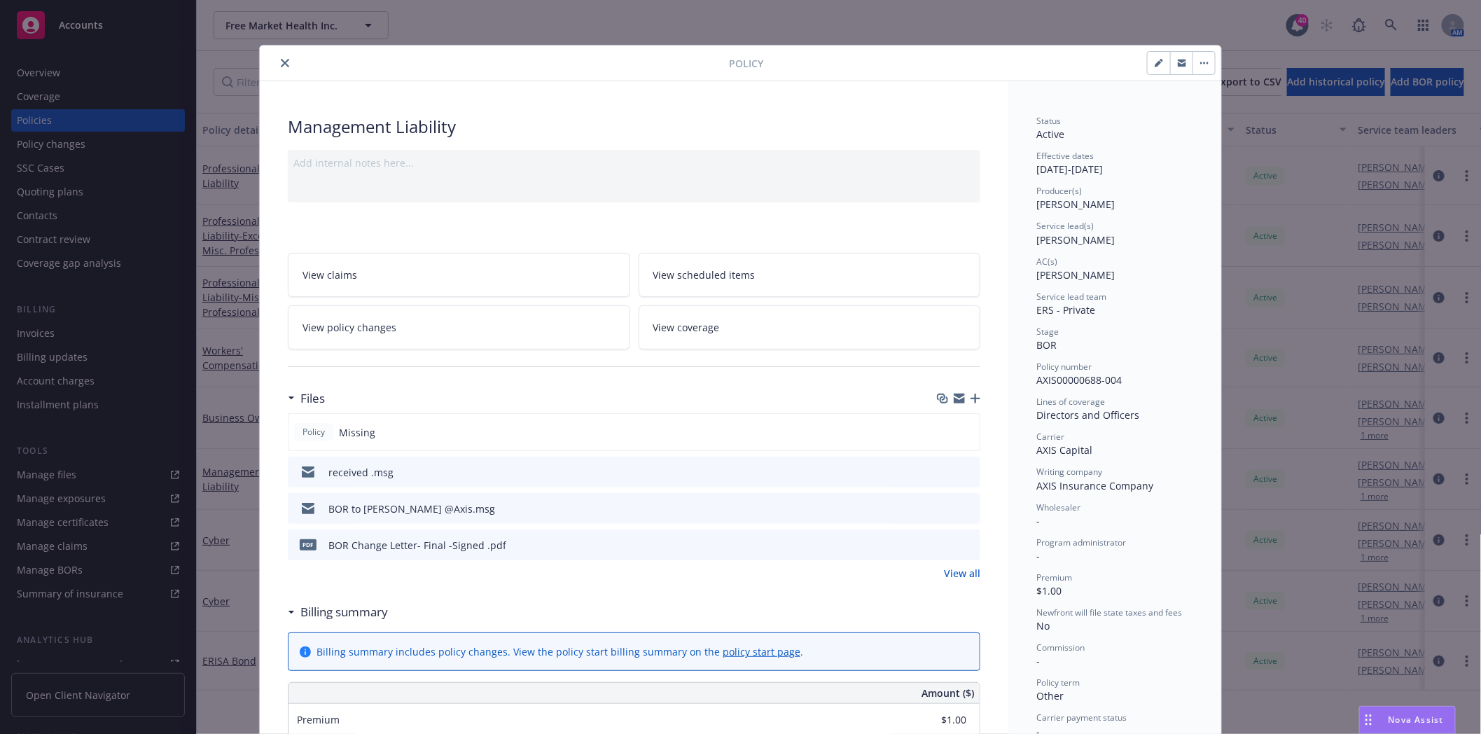
click at [281, 64] on icon "close" at bounding box center [285, 63] width 8 height 8
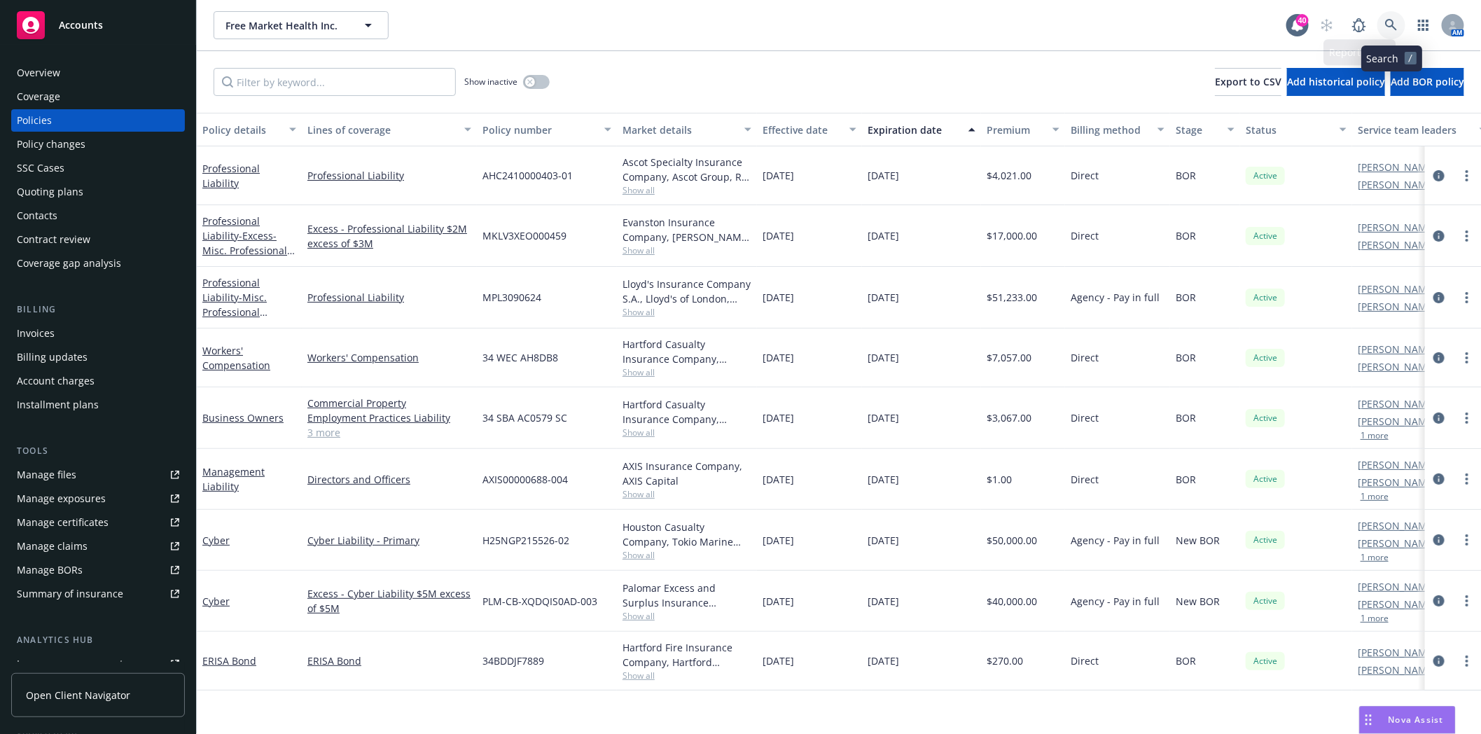
click at [1392, 21] on icon at bounding box center [1391, 25] width 12 height 12
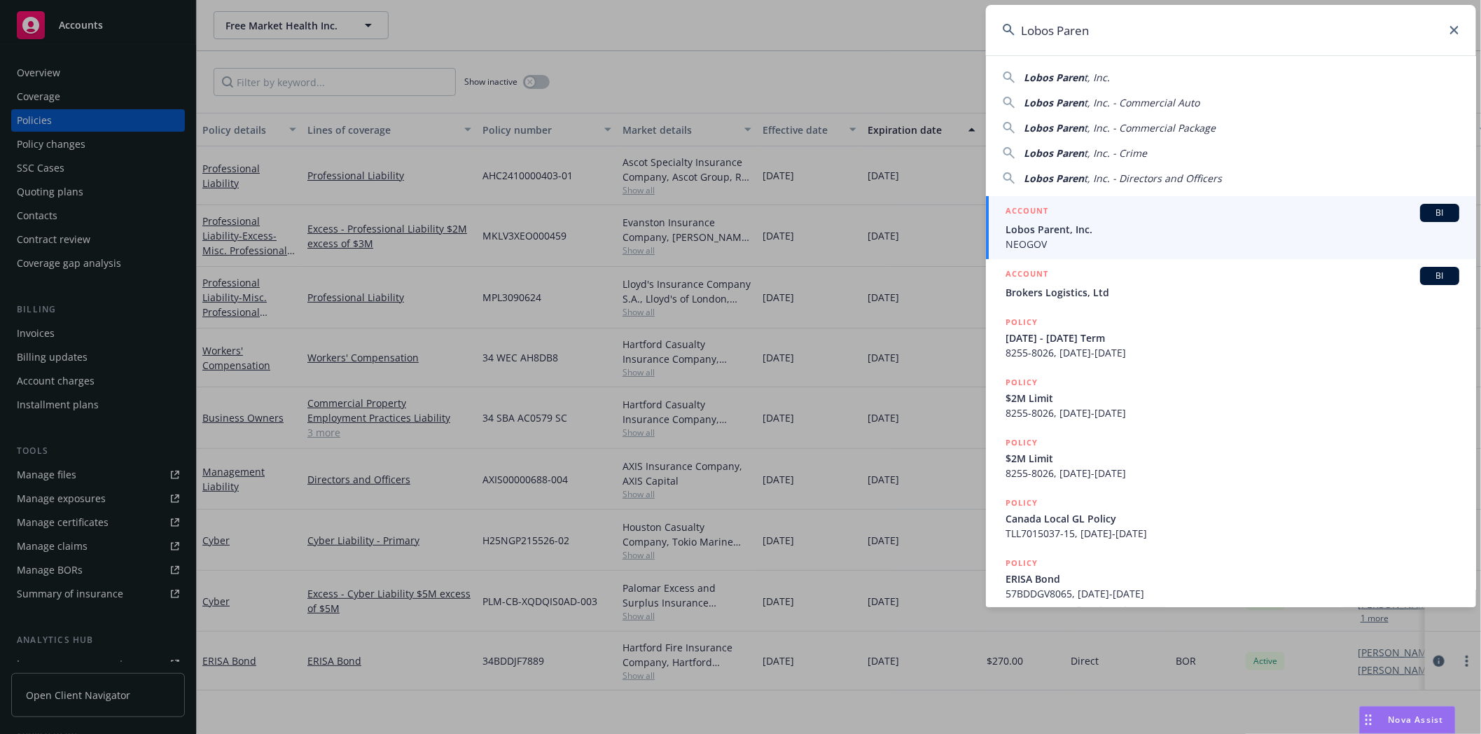
type input "Lobos Paren"
click at [1060, 229] on span "Lobos Parent, Inc." at bounding box center [1233, 229] width 454 height 15
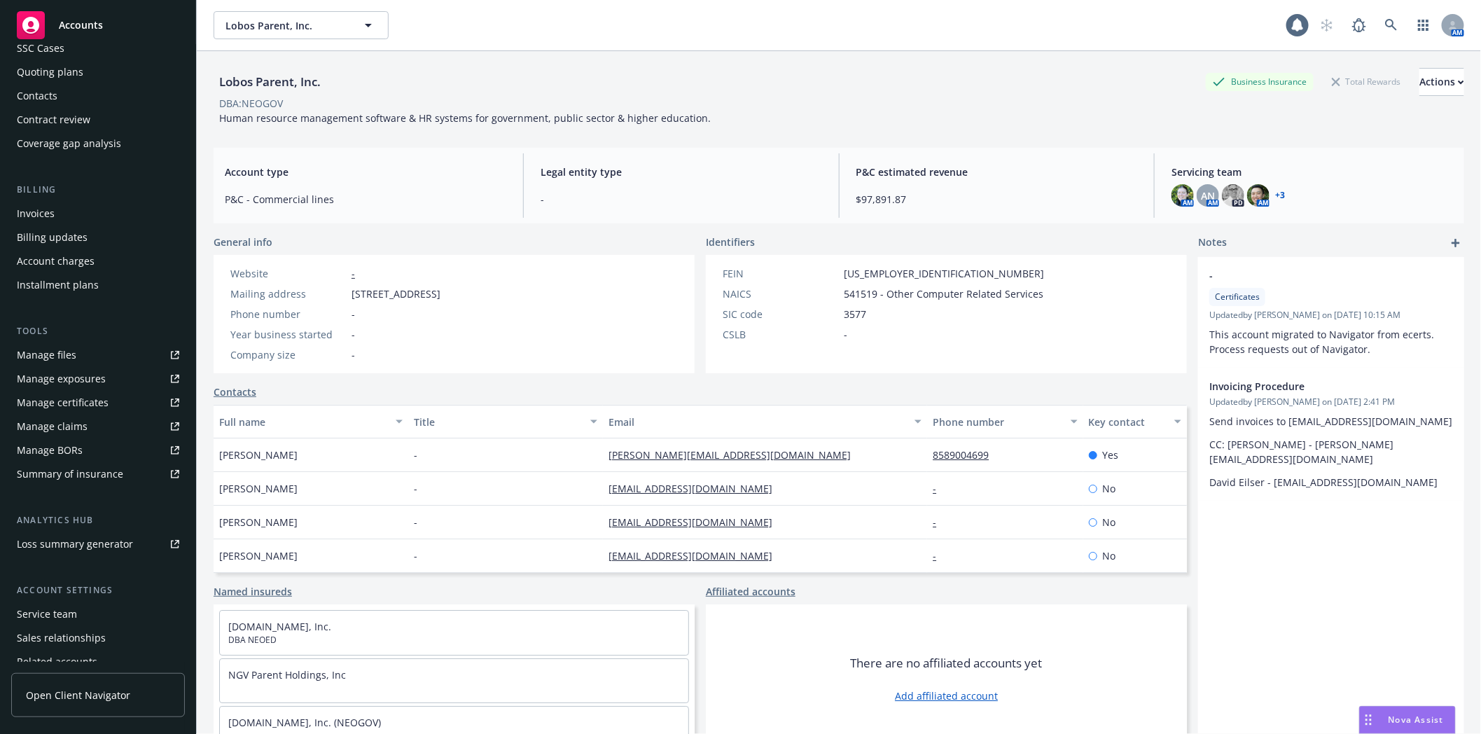
scroll to position [155, 0]
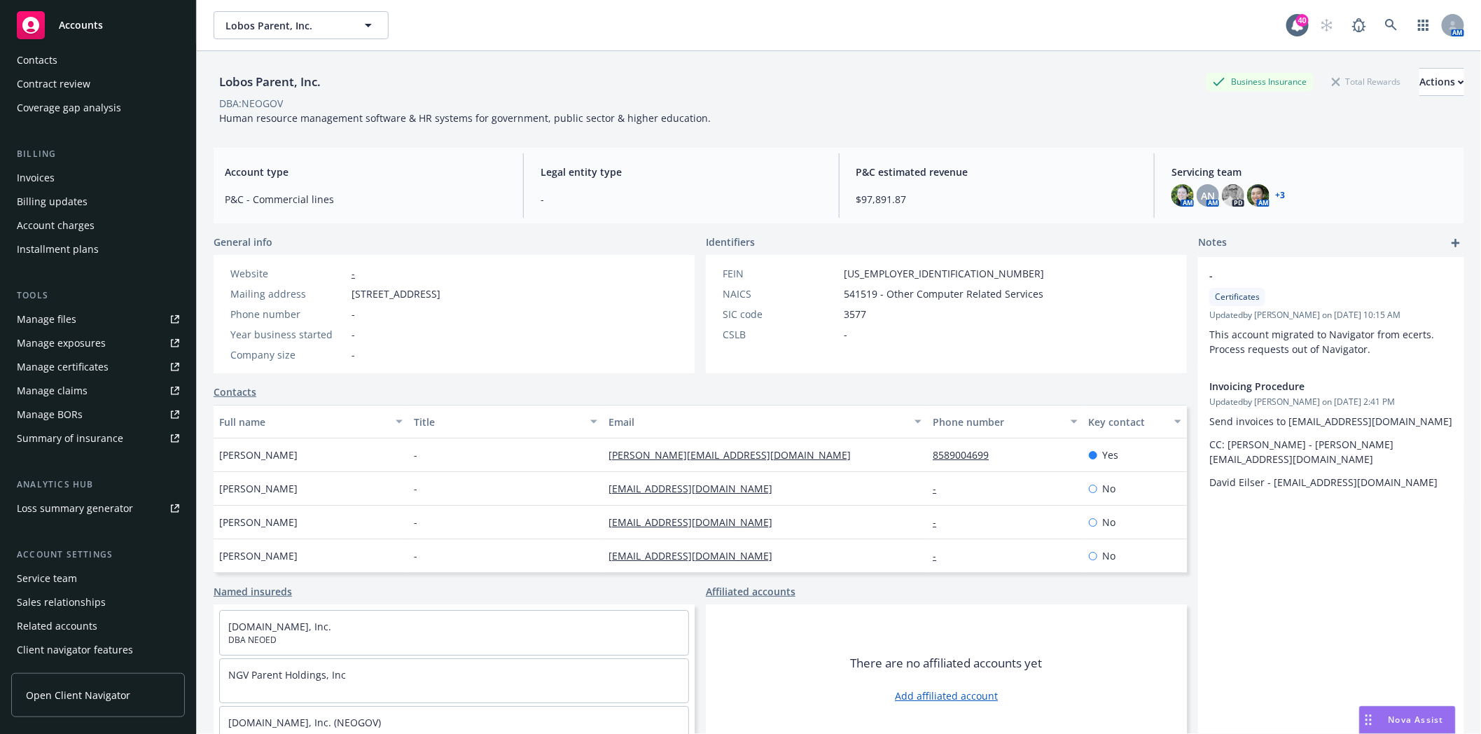
click at [54, 324] on div "Manage files" at bounding box center [47, 319] width 60 height 22
click at [1385, 25] on icon at bounding box center [1391, 25] width 12 height 12
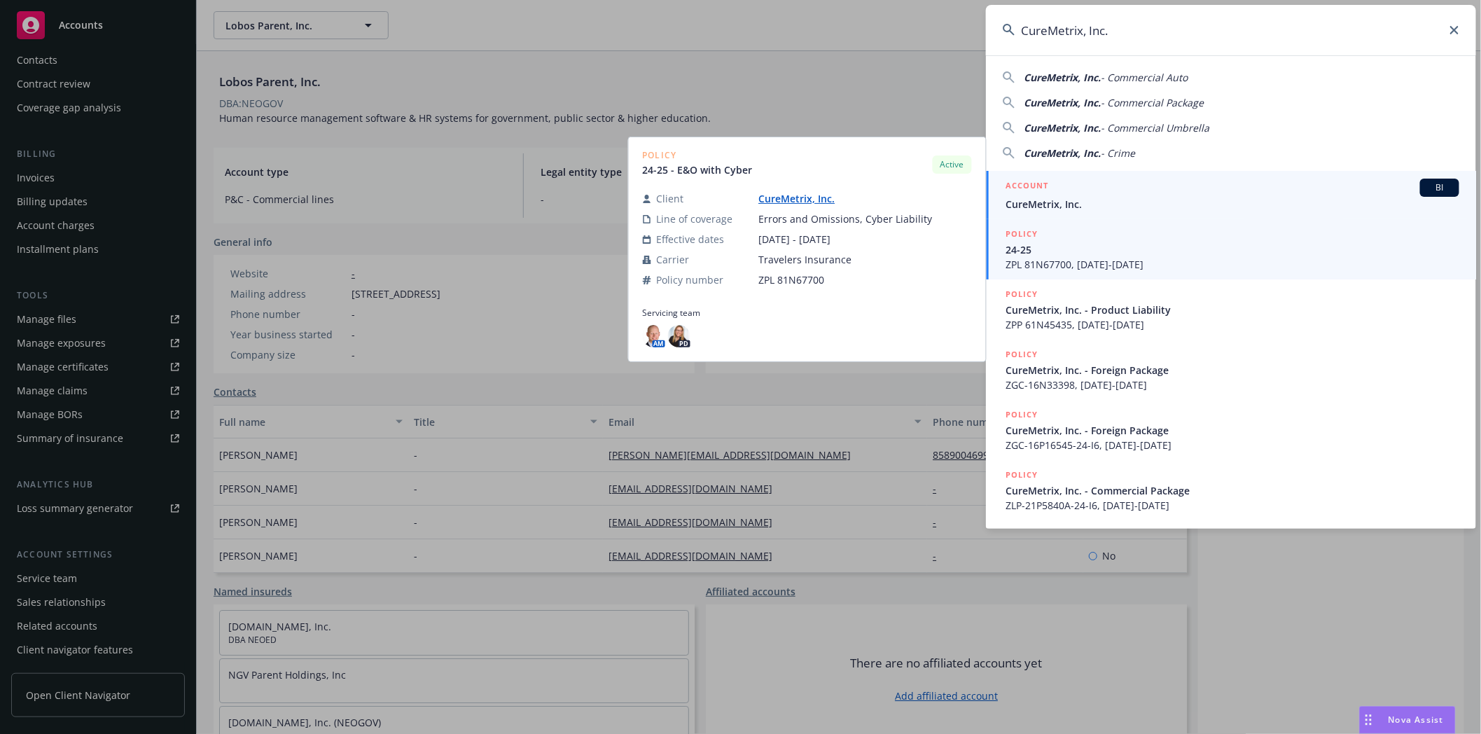
type input "CureMetrix, Inc."
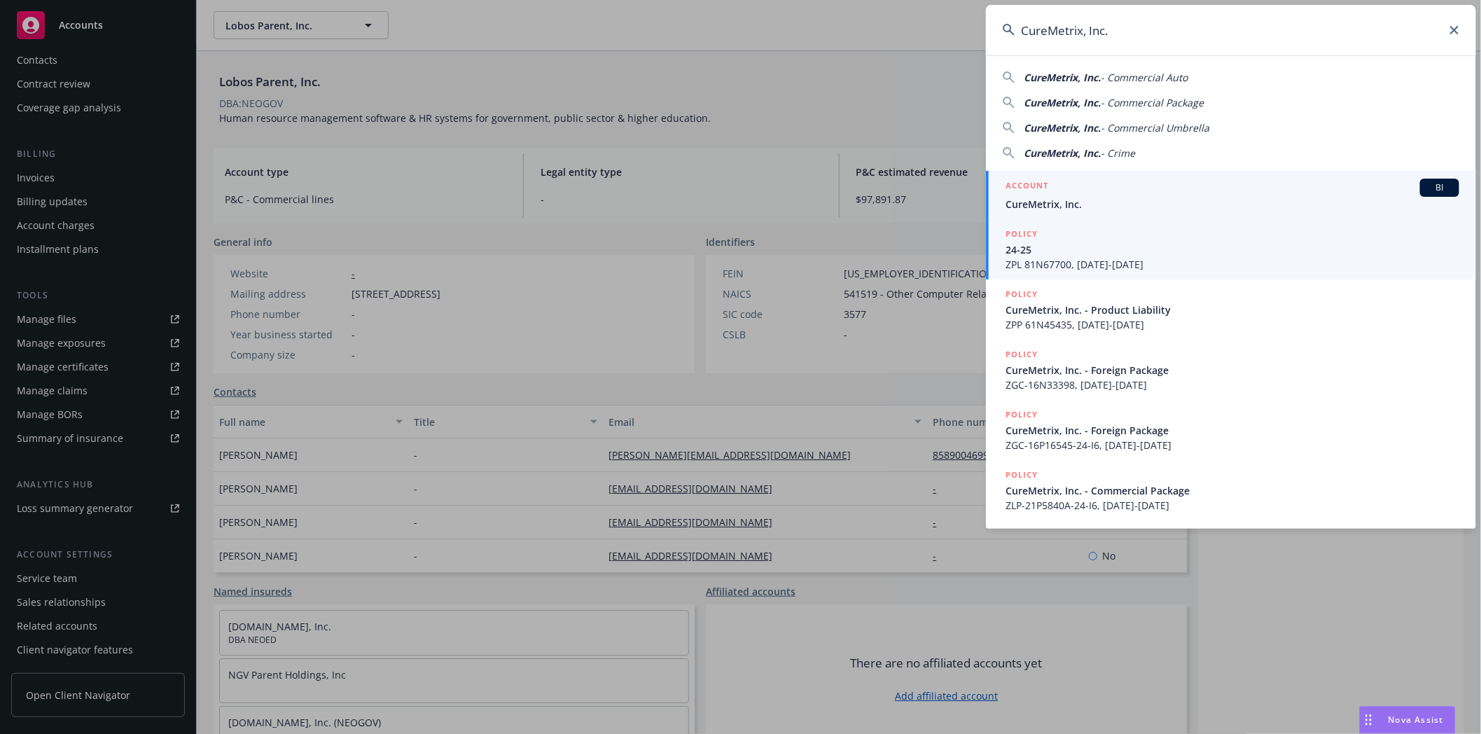
click at [1065, 198] on span "CureMetrix, Inc." at bounding box center [1233, 204] width 454 height 15
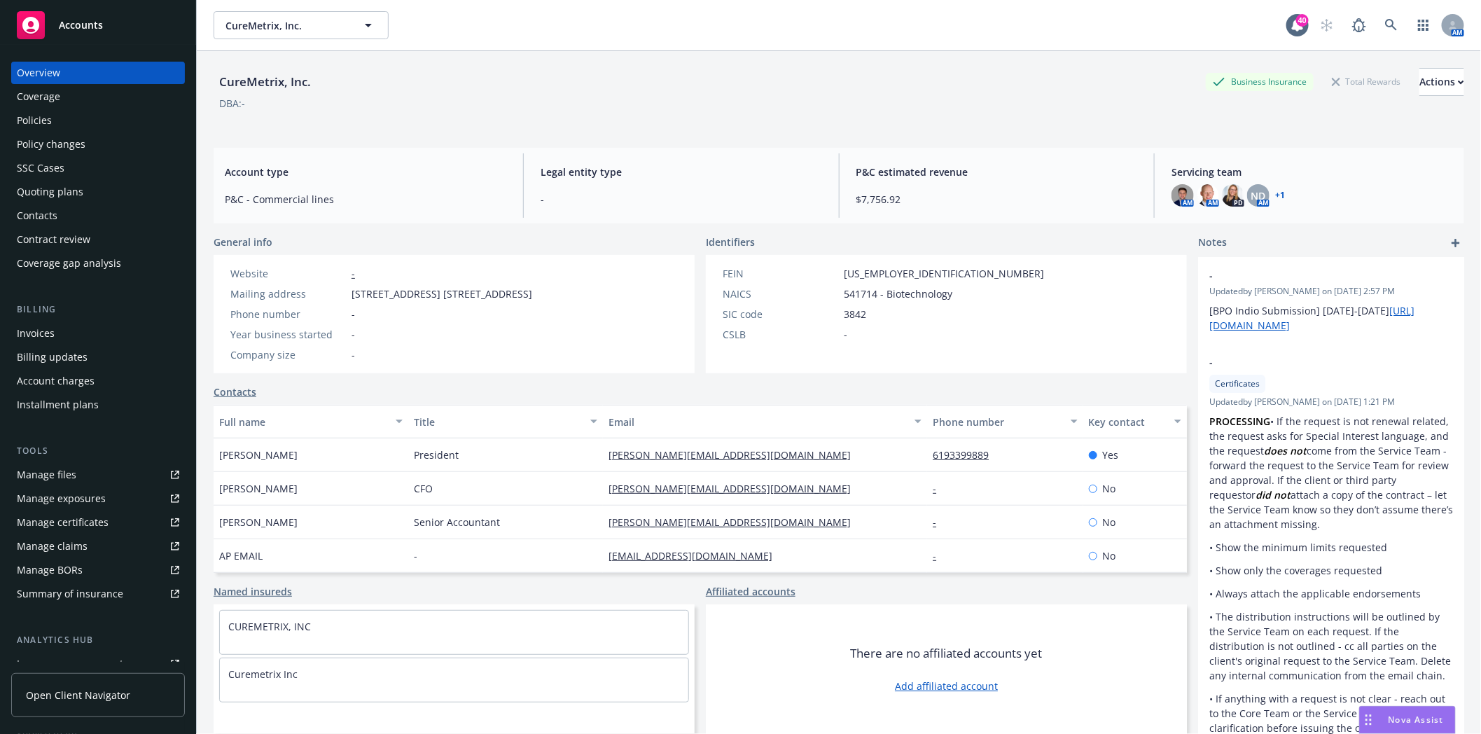
click at [39, 117] on div "Policies" at bounding box center [34, 120] width 35 height 22
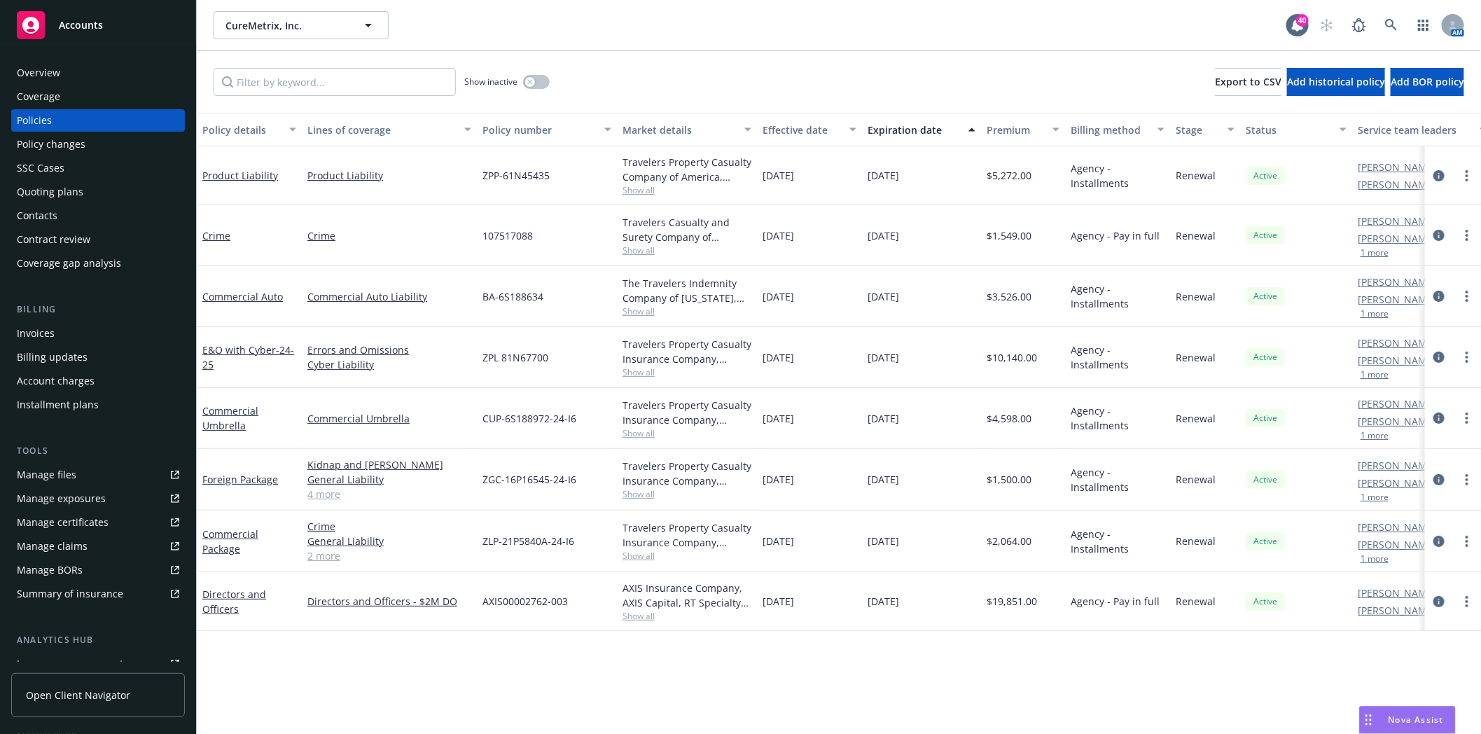
click at [46, 191] on div "Quoting plans" at bounding box center [50, 192] width 67 height 22
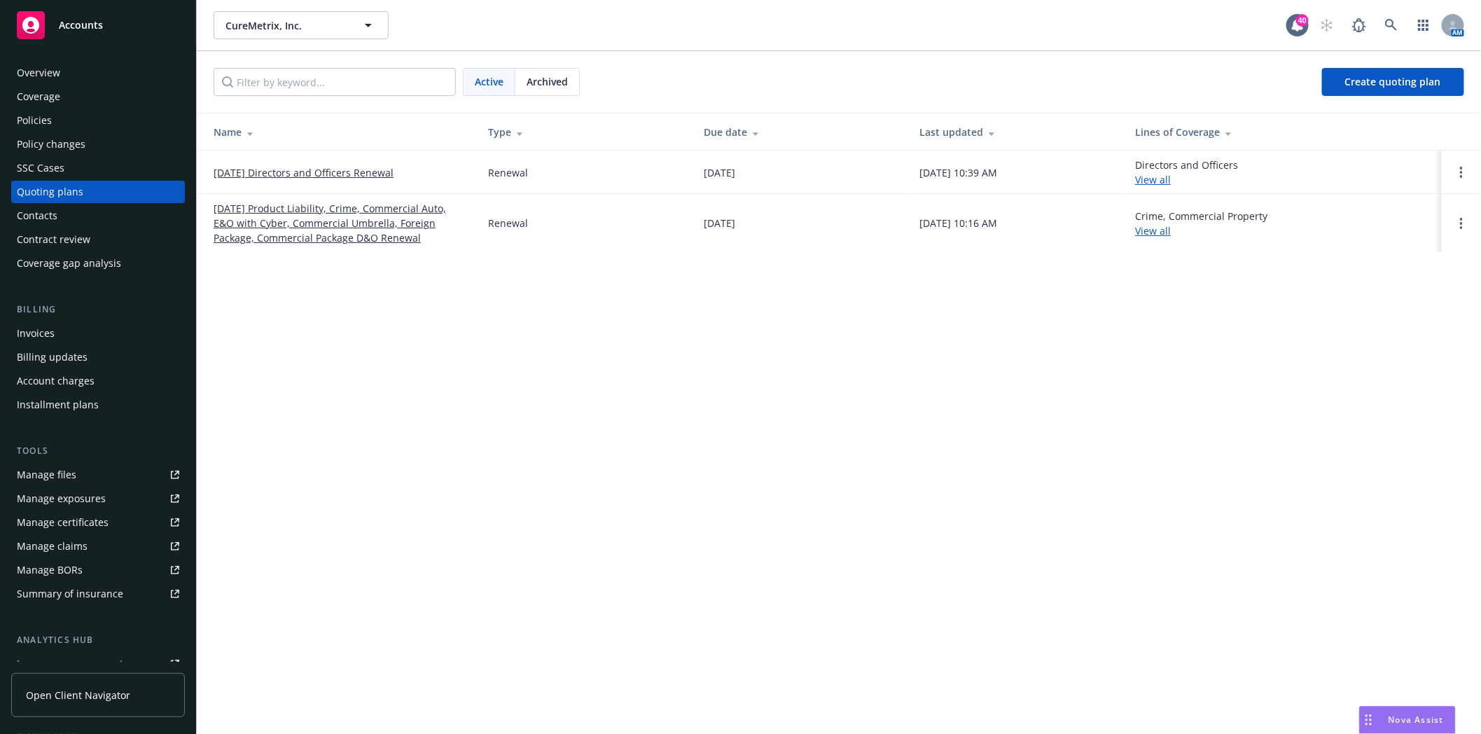
click at [276, 169] on link "11/01/25 Directors and Officers Renewal" at bounding box center [304, 172] width 180 height 15
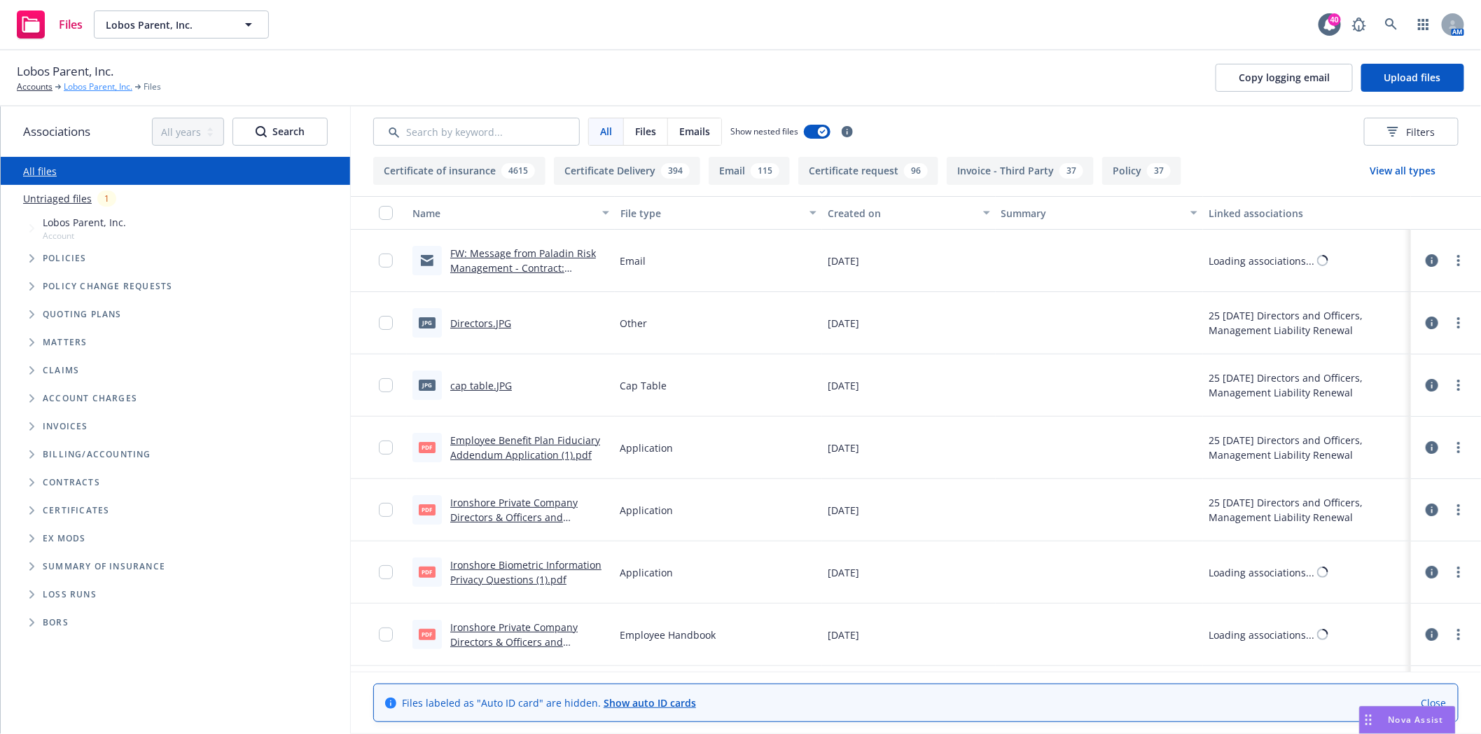
click at [102, 87] on link "Lobos Parent, Inc." at bounding box center [98, 87] width 69 height 13
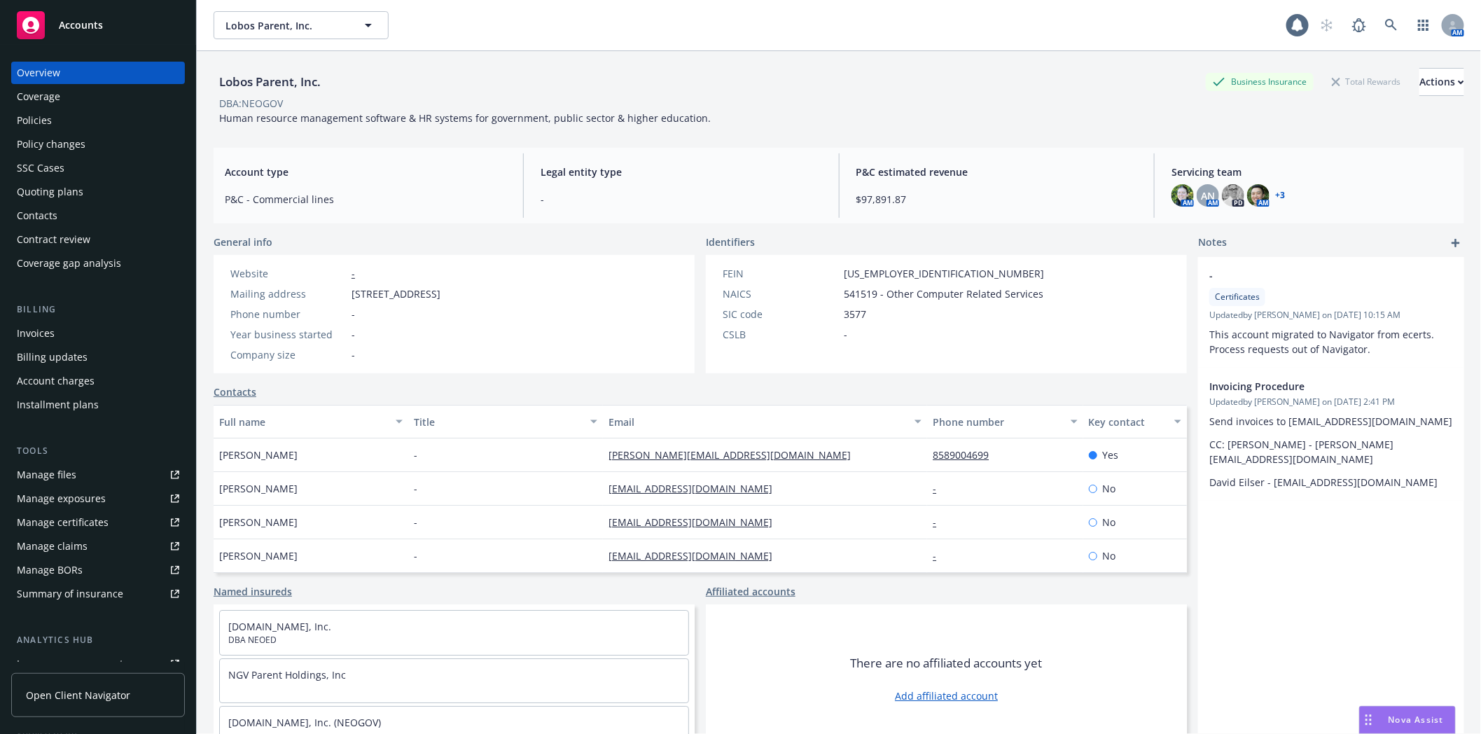
click at [44, 120] on div "Policies" at bounding box center [34, 120] width 35 height 22
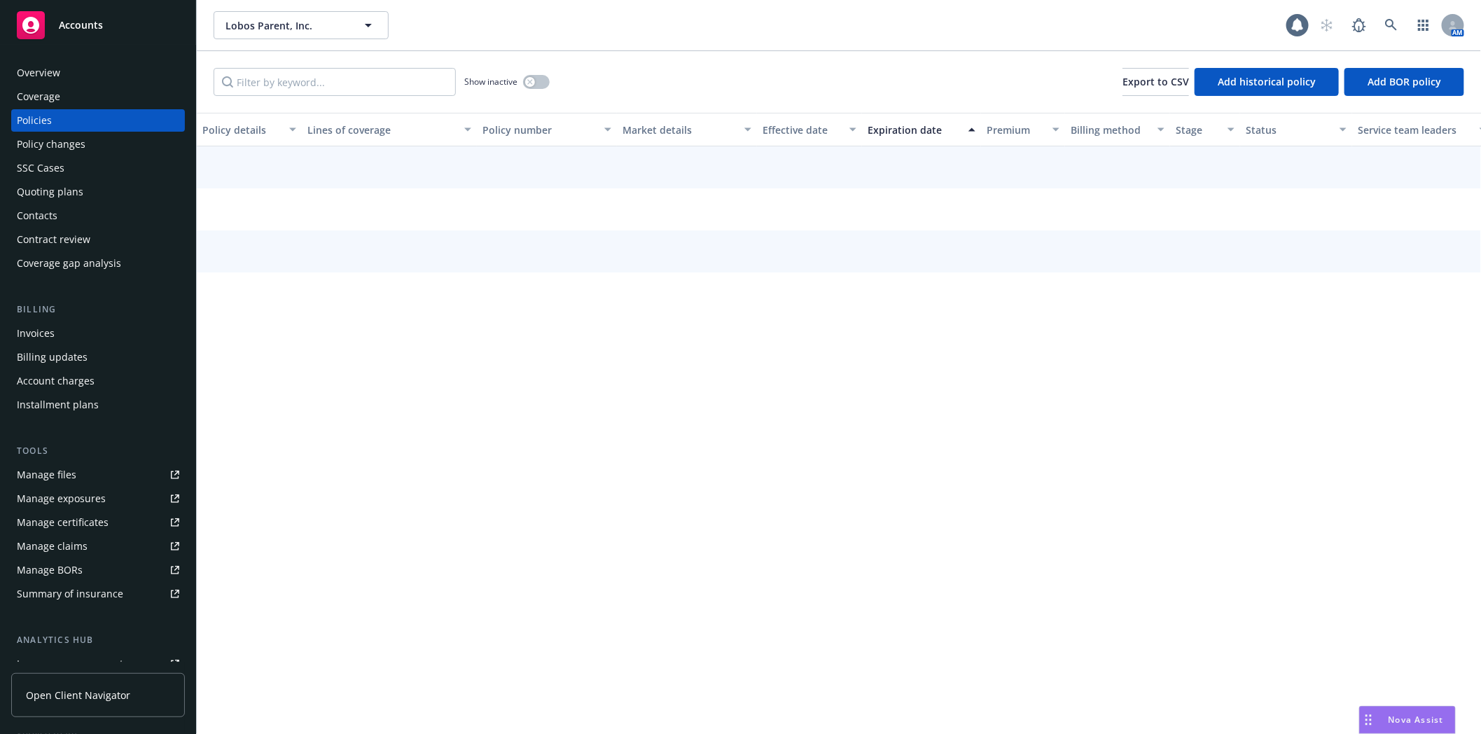
click at [43, 186] on div "Quoting plans" at bounding box center [50, 192] width 67 height 22
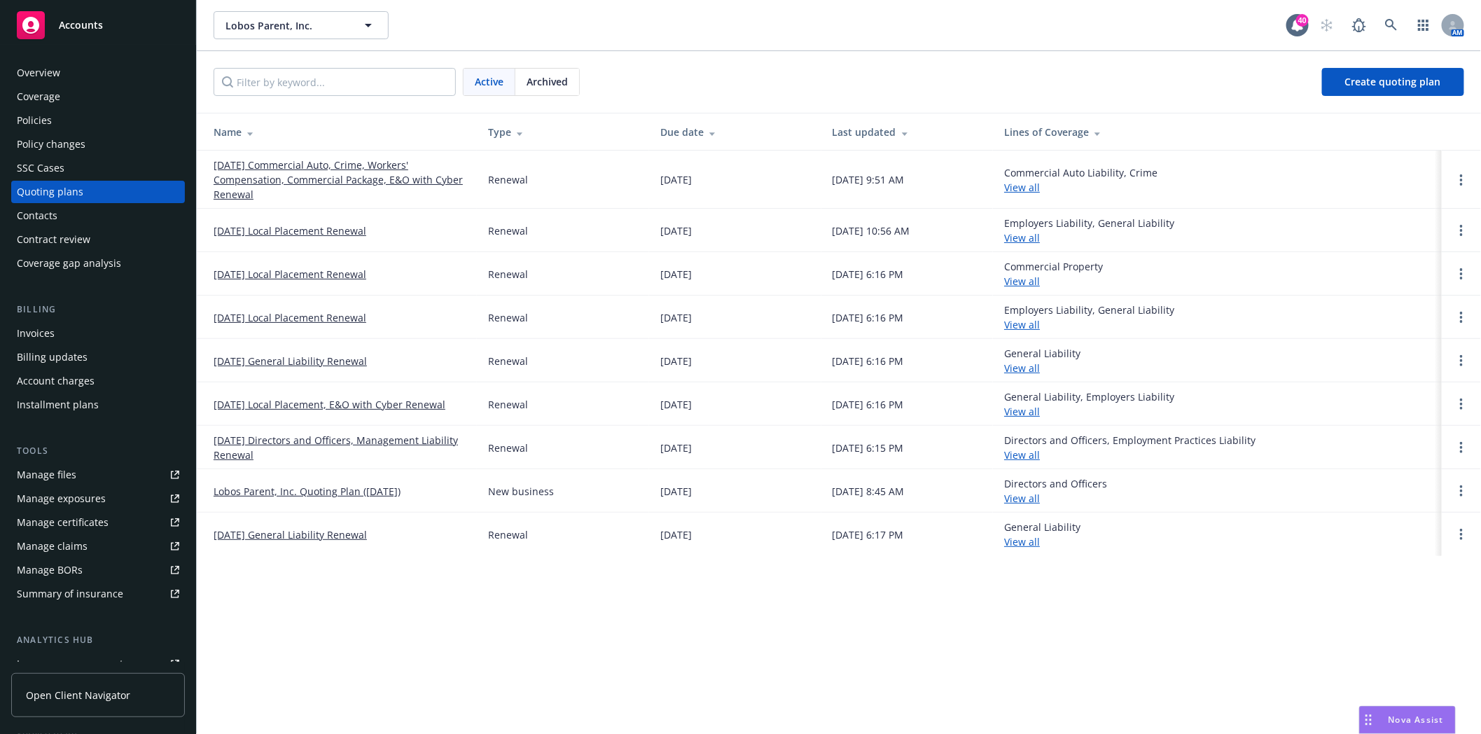
click at [280, 436] on link "09/25/25 Directors and Officers, Management Liability Renewal" at bounding box center [340, 447] width 252 height 29
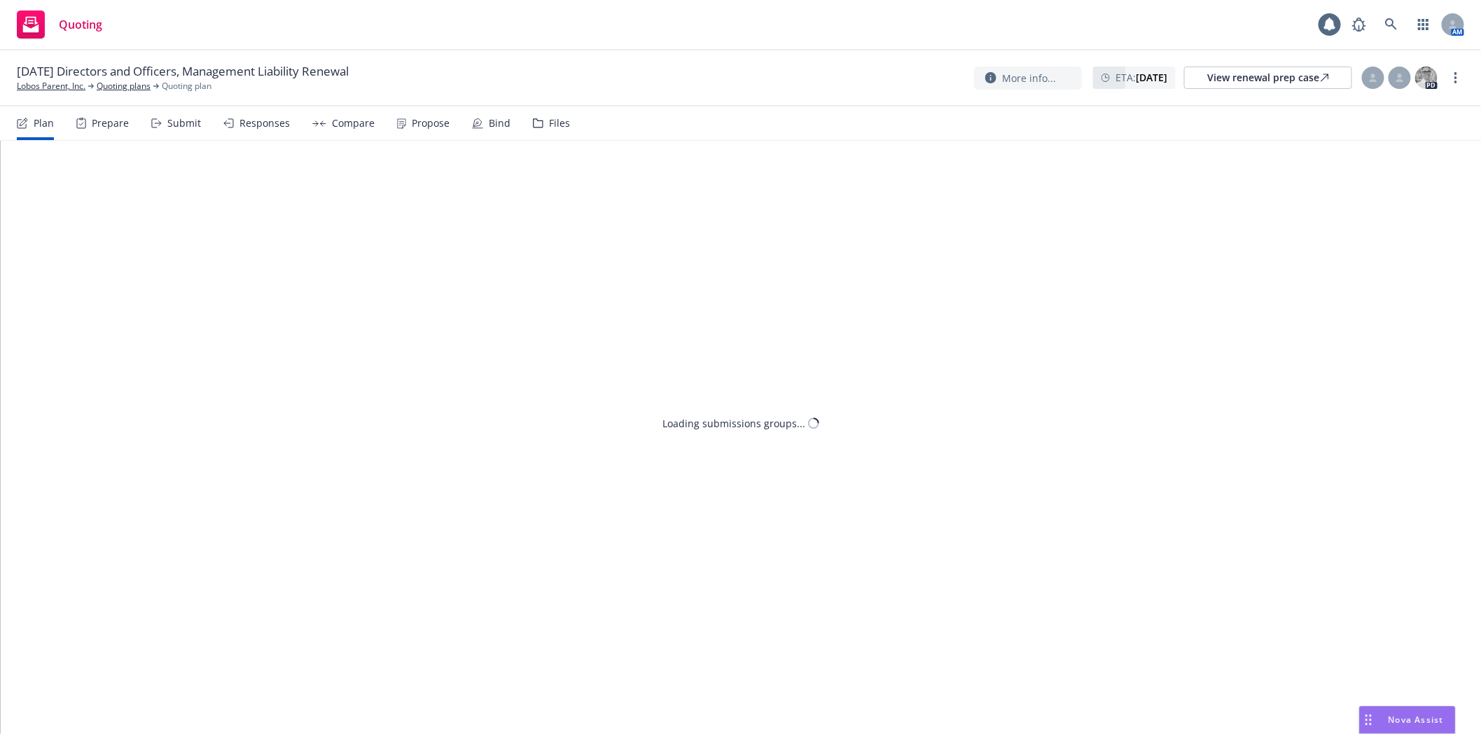
click at [560, 119] on div "Files" at bounding box center [559, 123] width 21 height 11
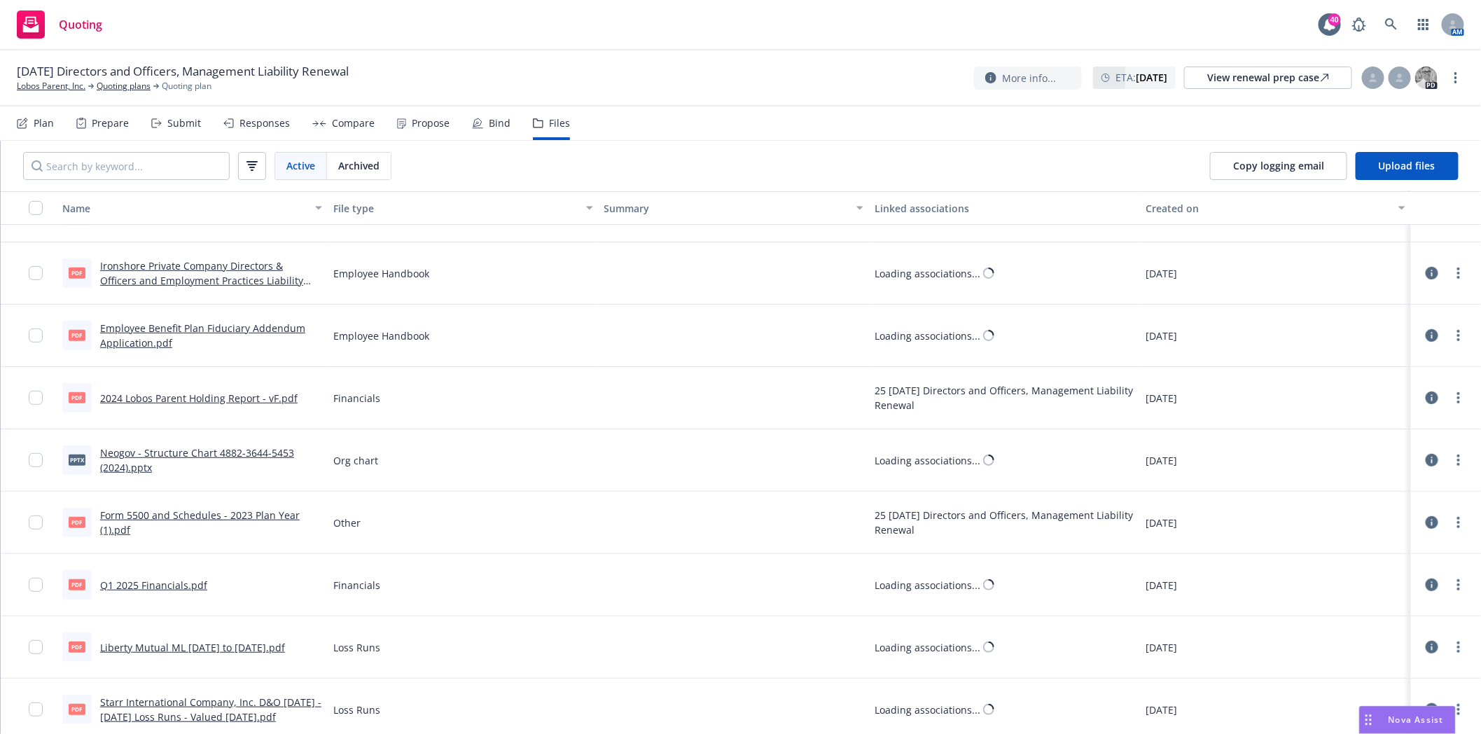
scroll to position [361, 0]
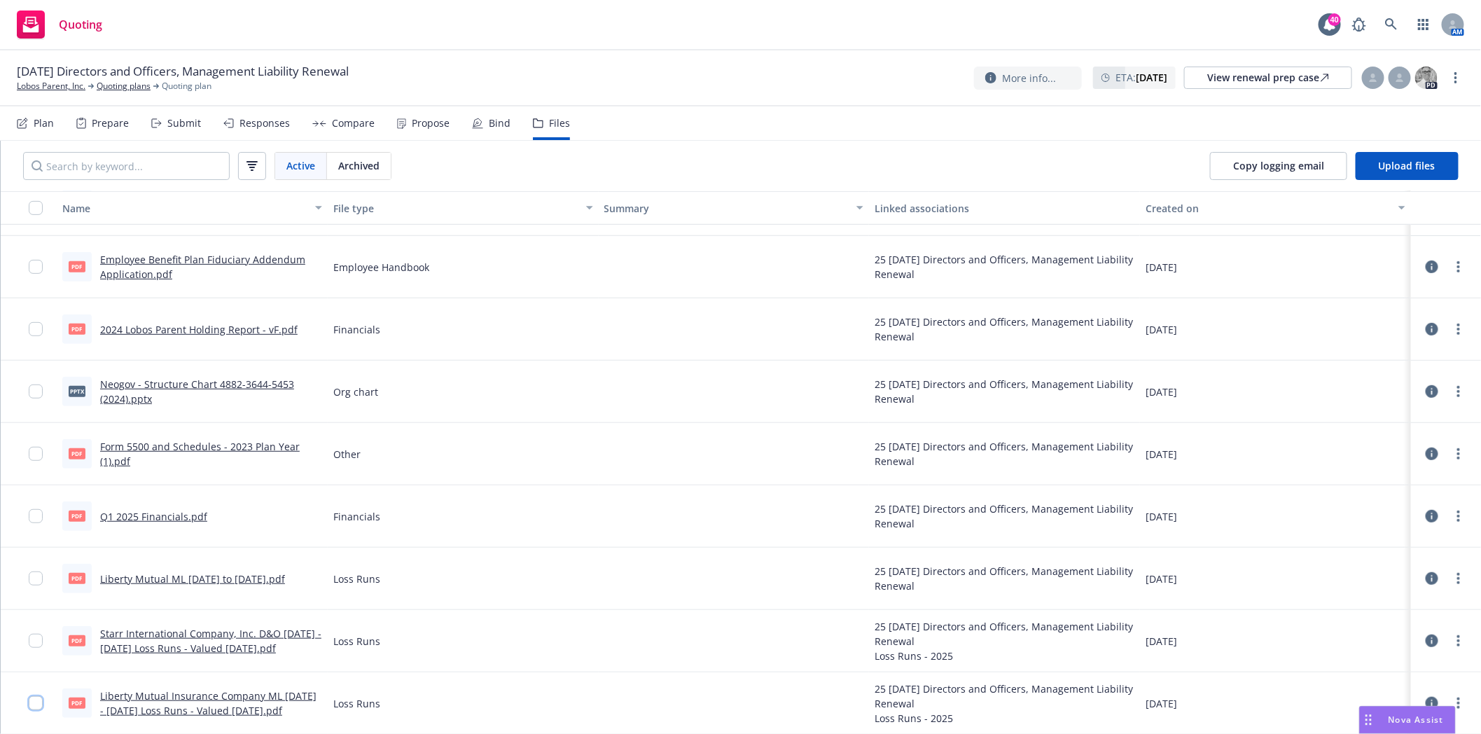
click at [36, 701] on input "checkbox" at bounding box center [36, 703] width 14 height 14
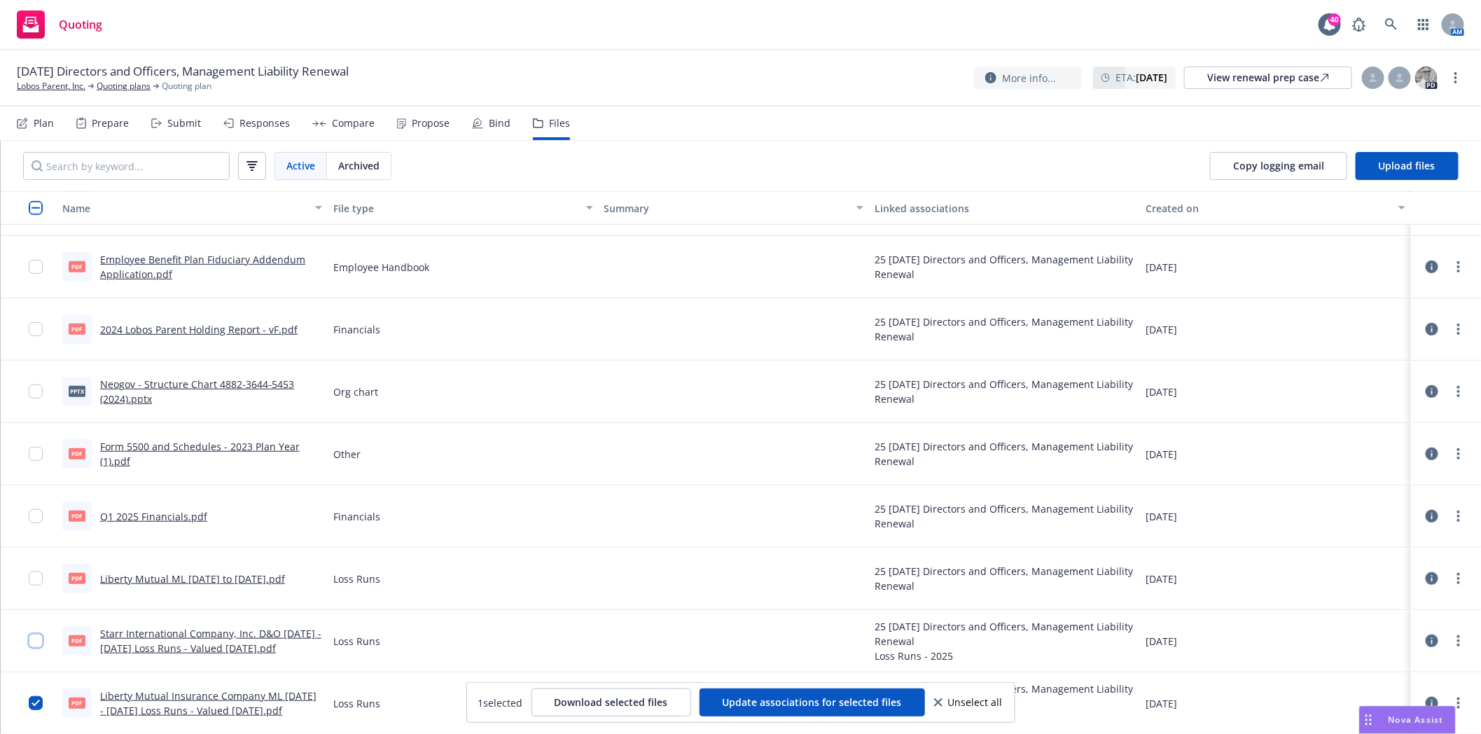
click at [35, 639] on input "checkbox" at bounding box center [36, 641] width 14 height 14
click at [37, 577] on input "checkbox" at bounding box center [36, 578] width 14 height 14
click at [646, 700] on span "Download selected files" at bounding box center [611, 701] width 113 height 13
click at [55, 83] on link "Lobos Parent, Inc." at bounding box center [51, 86] width 69 height 13
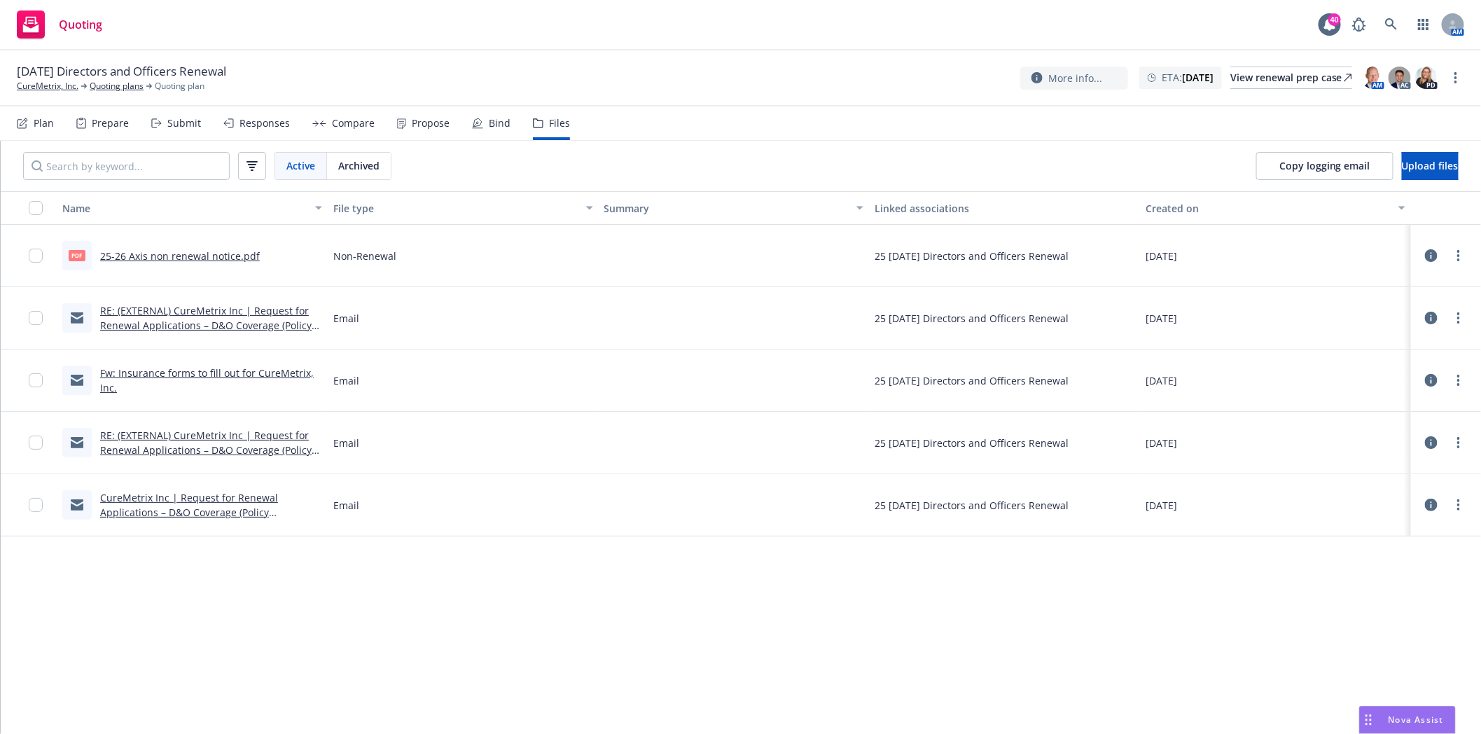
click at [166, 331] on div "RE: (EXTERNAL) CureMetrix Inc | Request for Renewal Applications – D&O Coverage…" at bounding box center [211, 317] width 222 height 29
click at [230, 326] on link "RE: (EXTERNAL) CureMetrix Inc | Request for Renewal Applications – D&O Coverage…" at bounding box center [205, 325] width 211 height 43
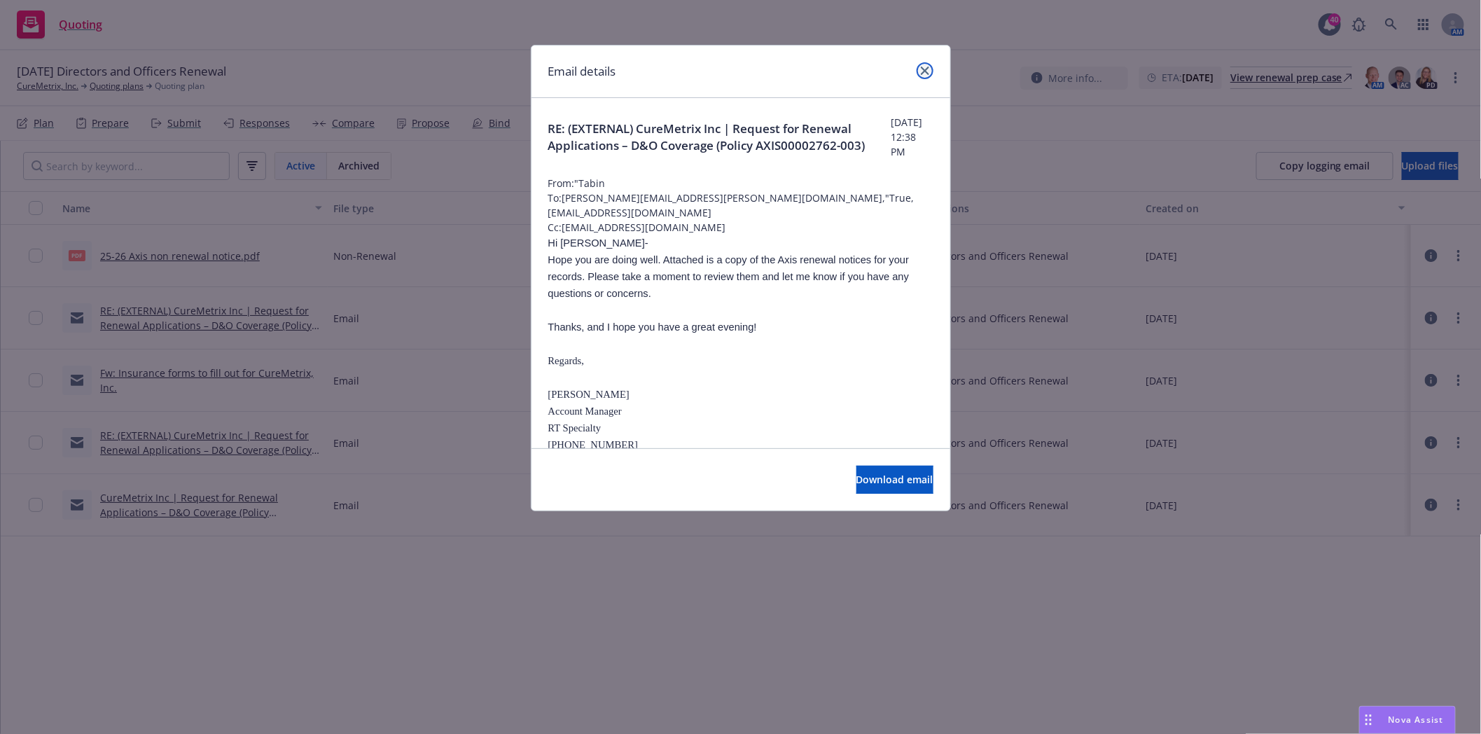
click at [925, 68] on icon "close" at bounding box center [925, 71] width 8 height 8
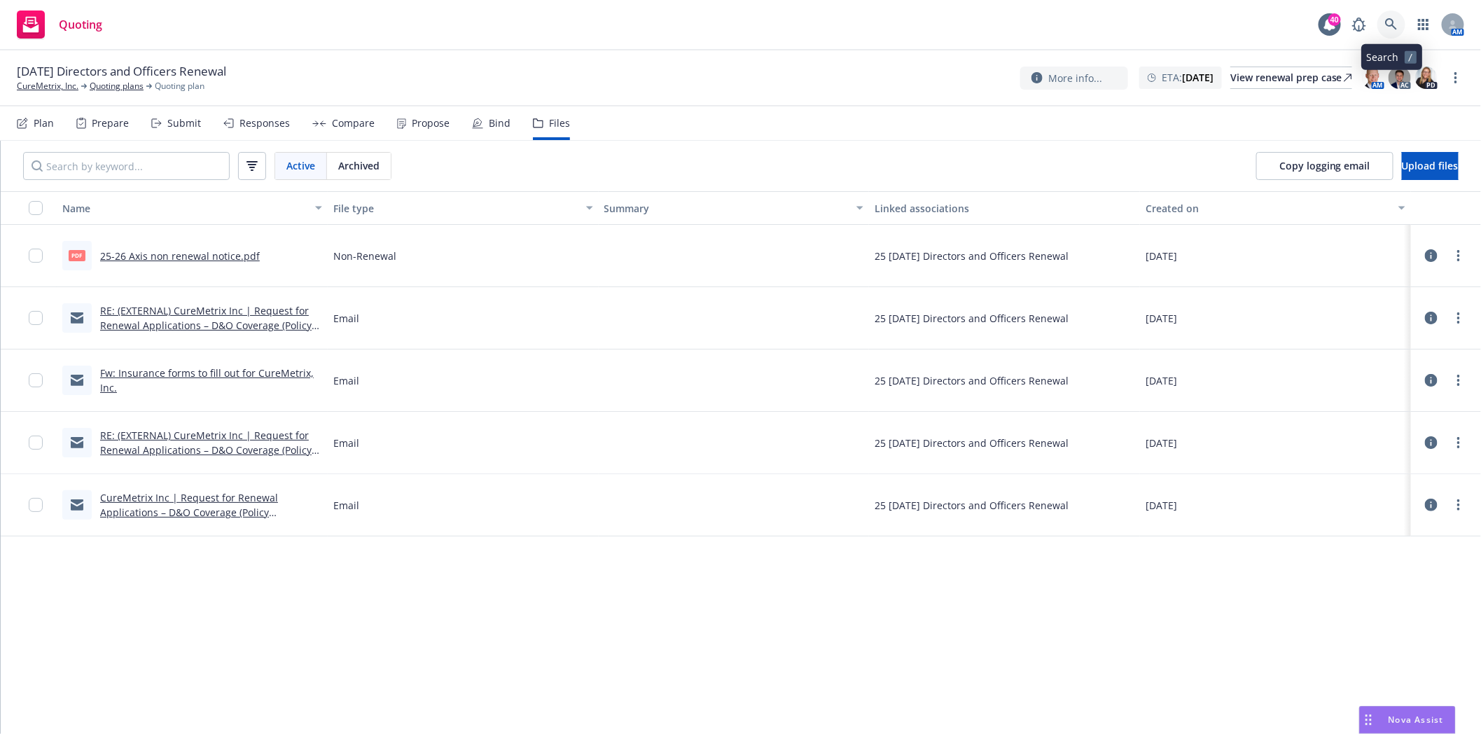
click at [1390, 21] on icon at bounding box center [1391, 24] width 13 height 13
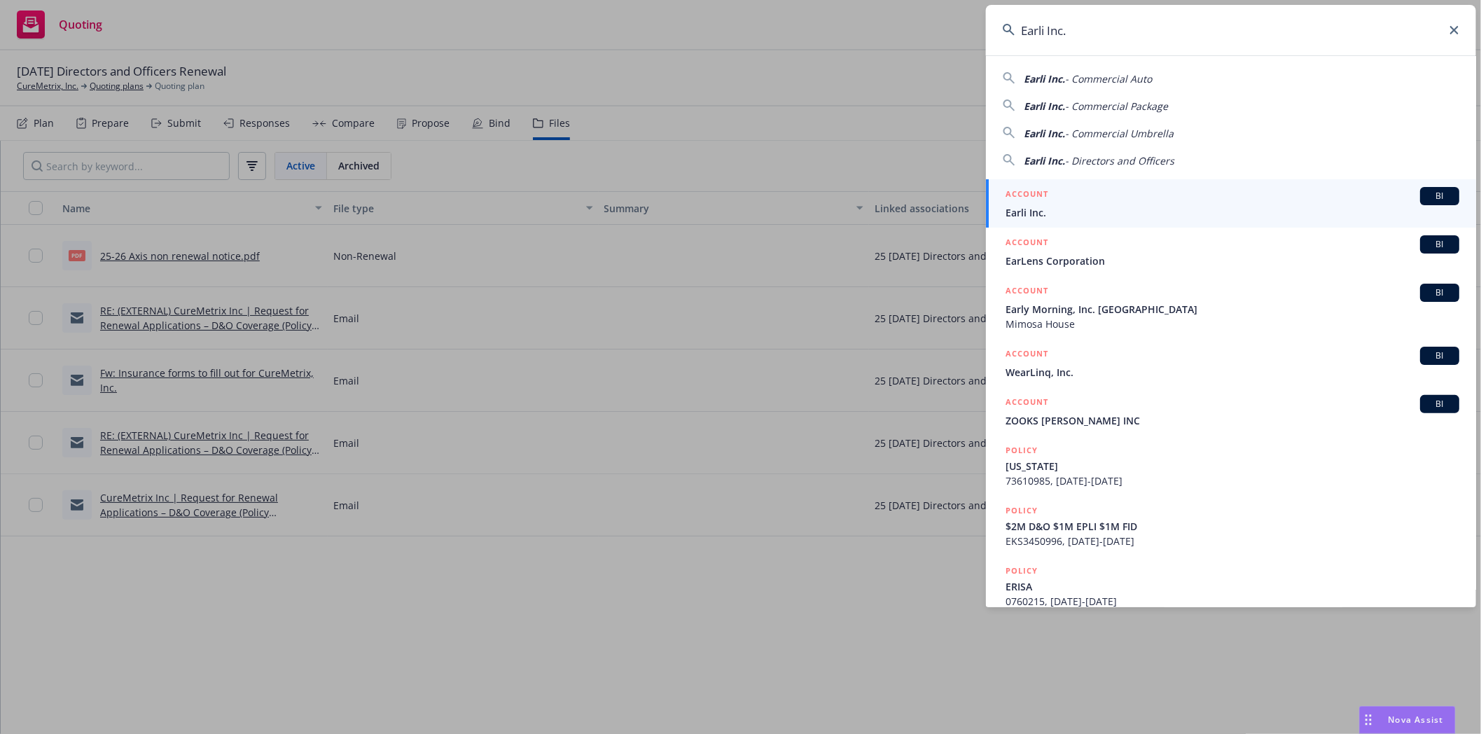
type input "Earli Inc."
click at [1020, 207] on span "Earli Inc." at bounding box center [1233, 212] width 454 height 15
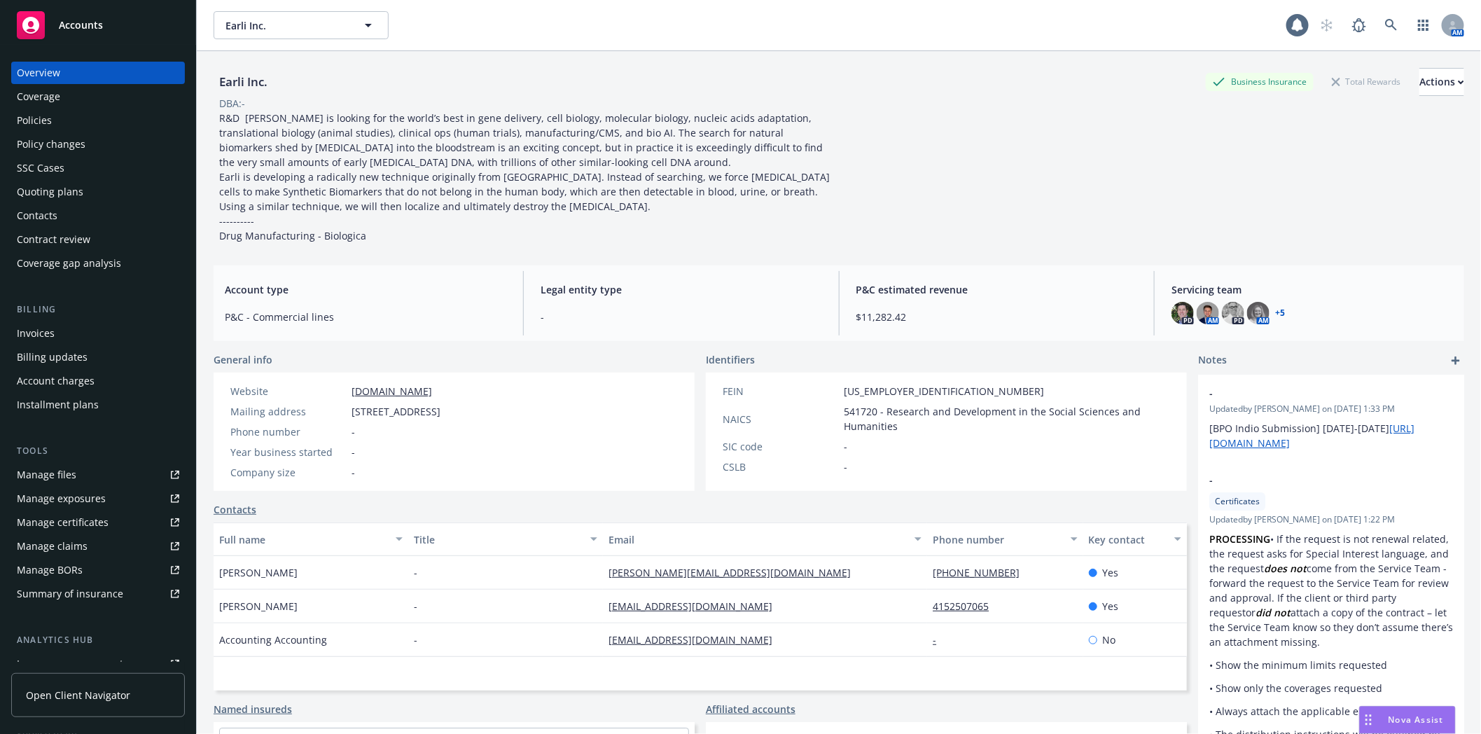
click at [37, 117] on div "Policies" at bounding box center [34, 120] width 35 height 22
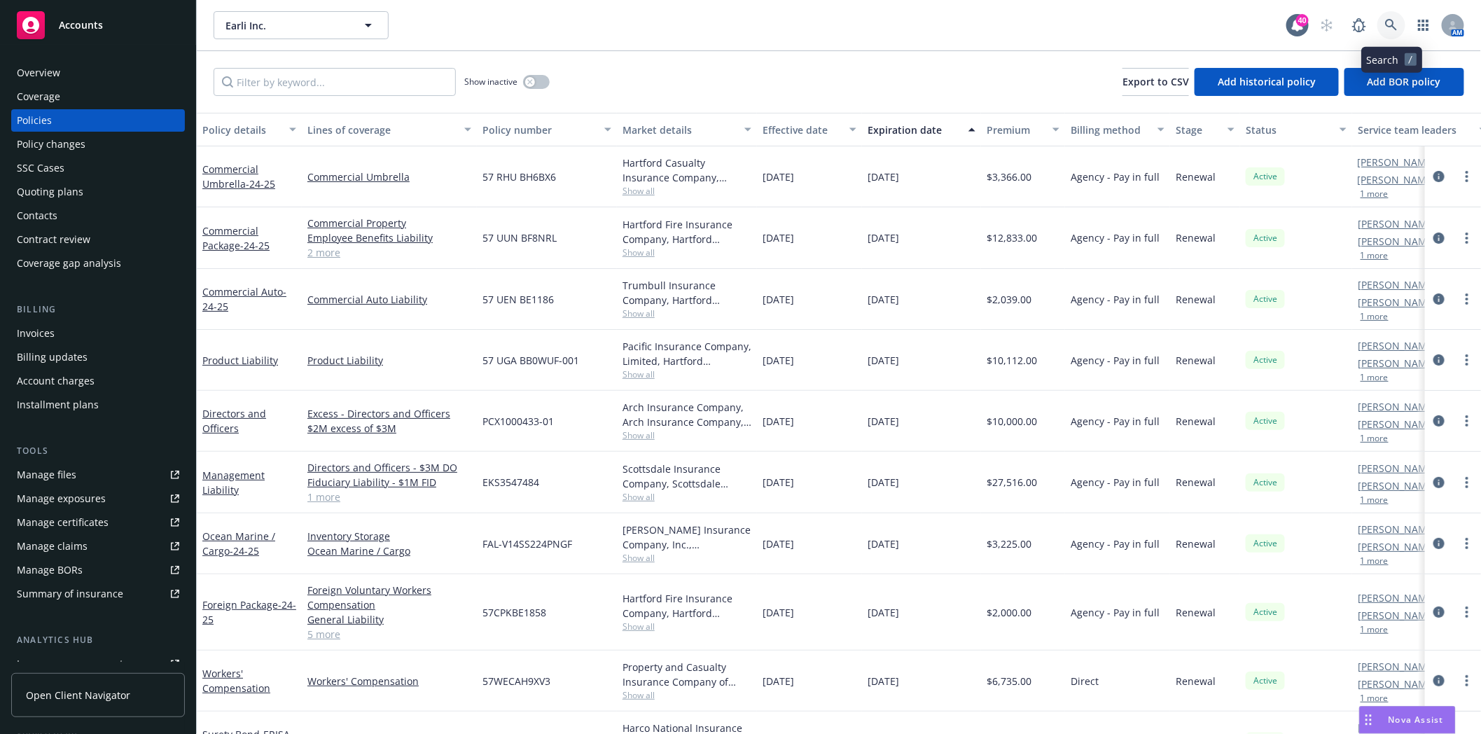
click at [1390, 25] on icon at bounding box center [1391, 25] width 13 height 13
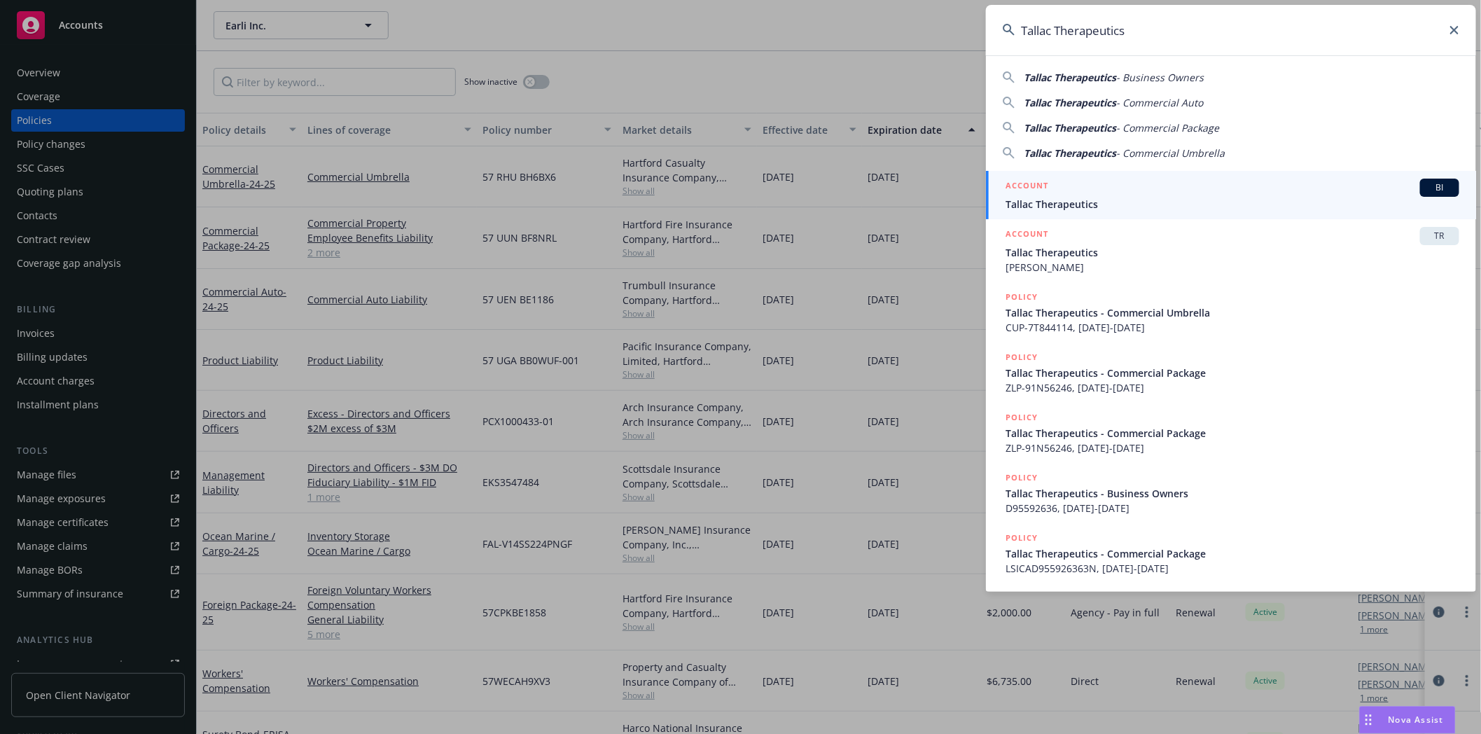
type input "Tallac Therapeutics"
click at [1028, 200] on span "Tallac Therapeutics" at bounding box center [1233, 204] width 454 height 15
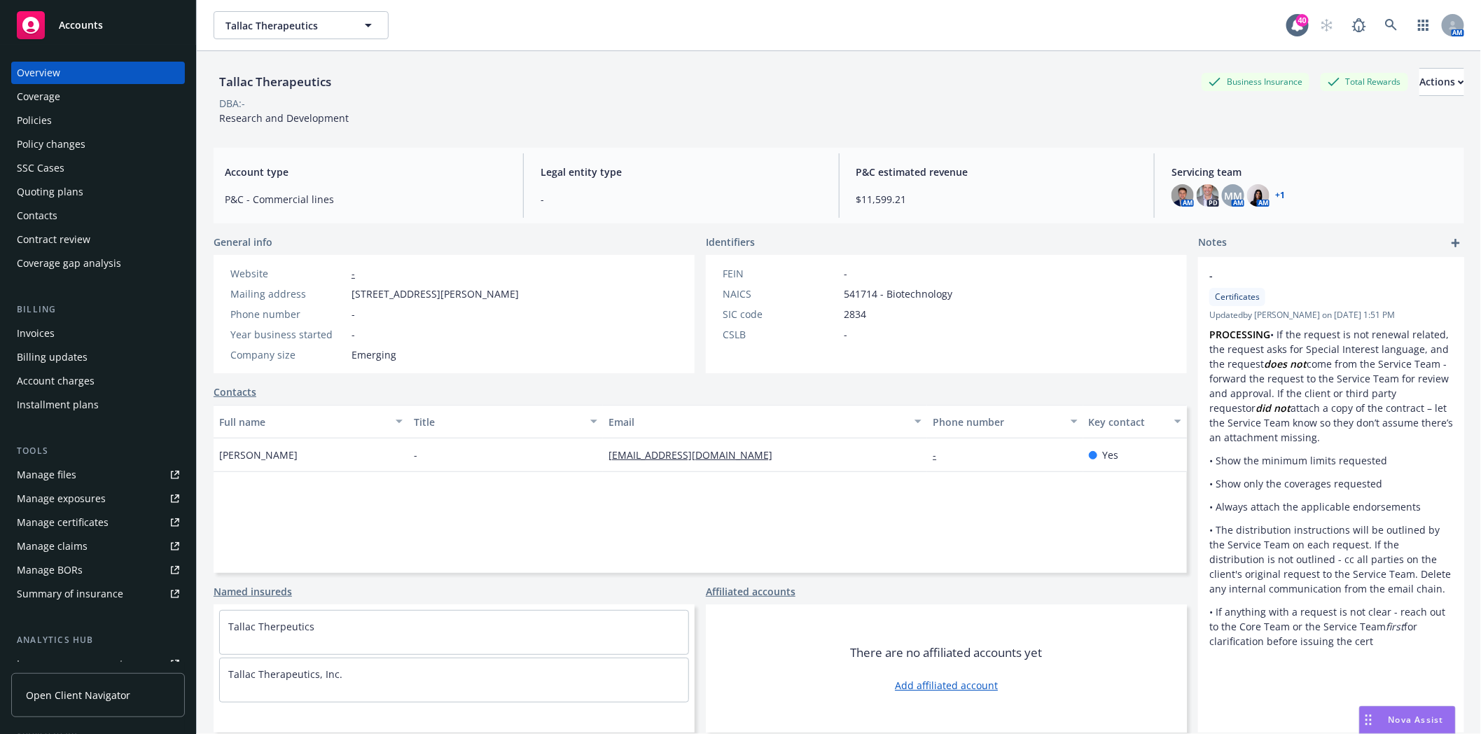
click at [42, 109] on div "Policies" at bounding box center [34, 120] width 35 height 22
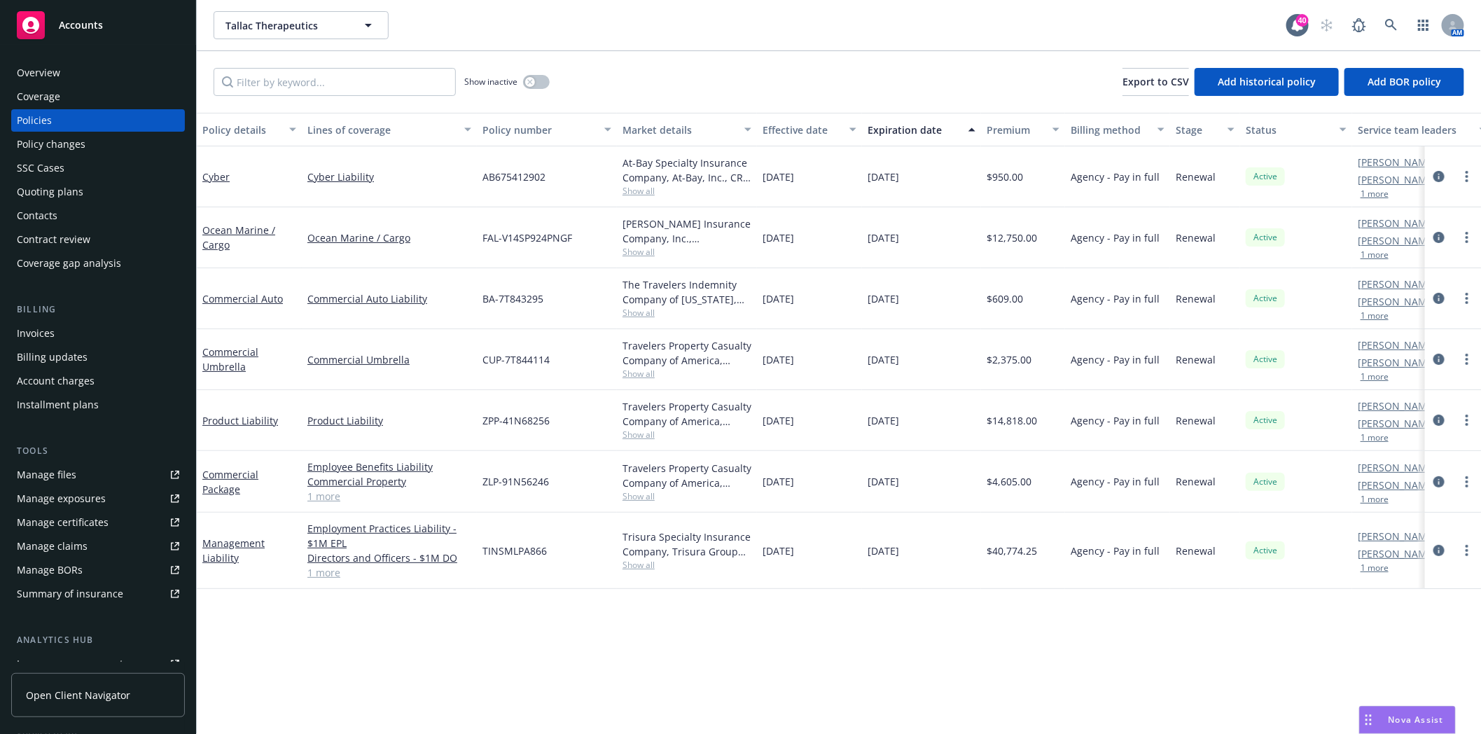
click at [38, 197] on div "Quoting plans" at bounding box center [50, 192] width 67 height 22
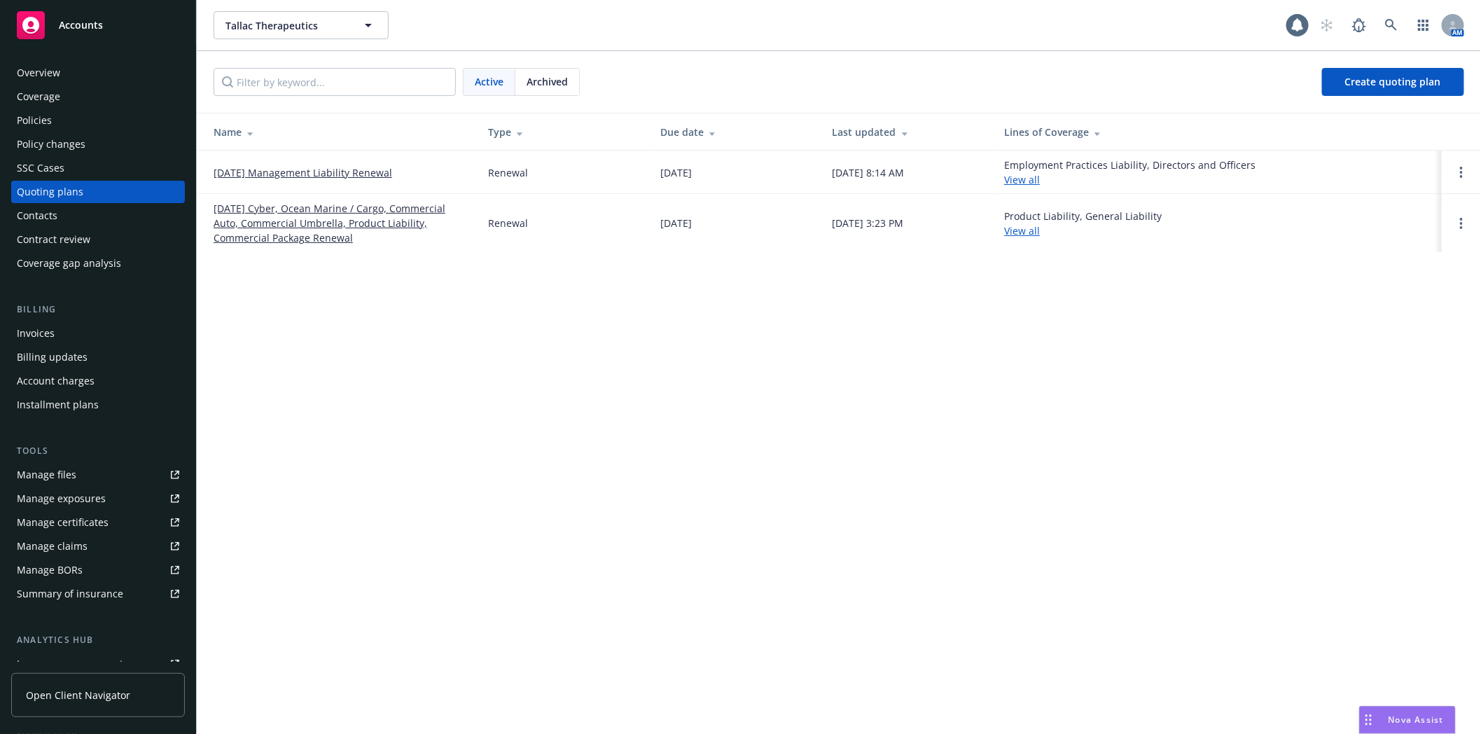
click at [252, 172] on link "11/01/25 Management Liability Renewal" at bounding box center [303, 172] width 179 height 15
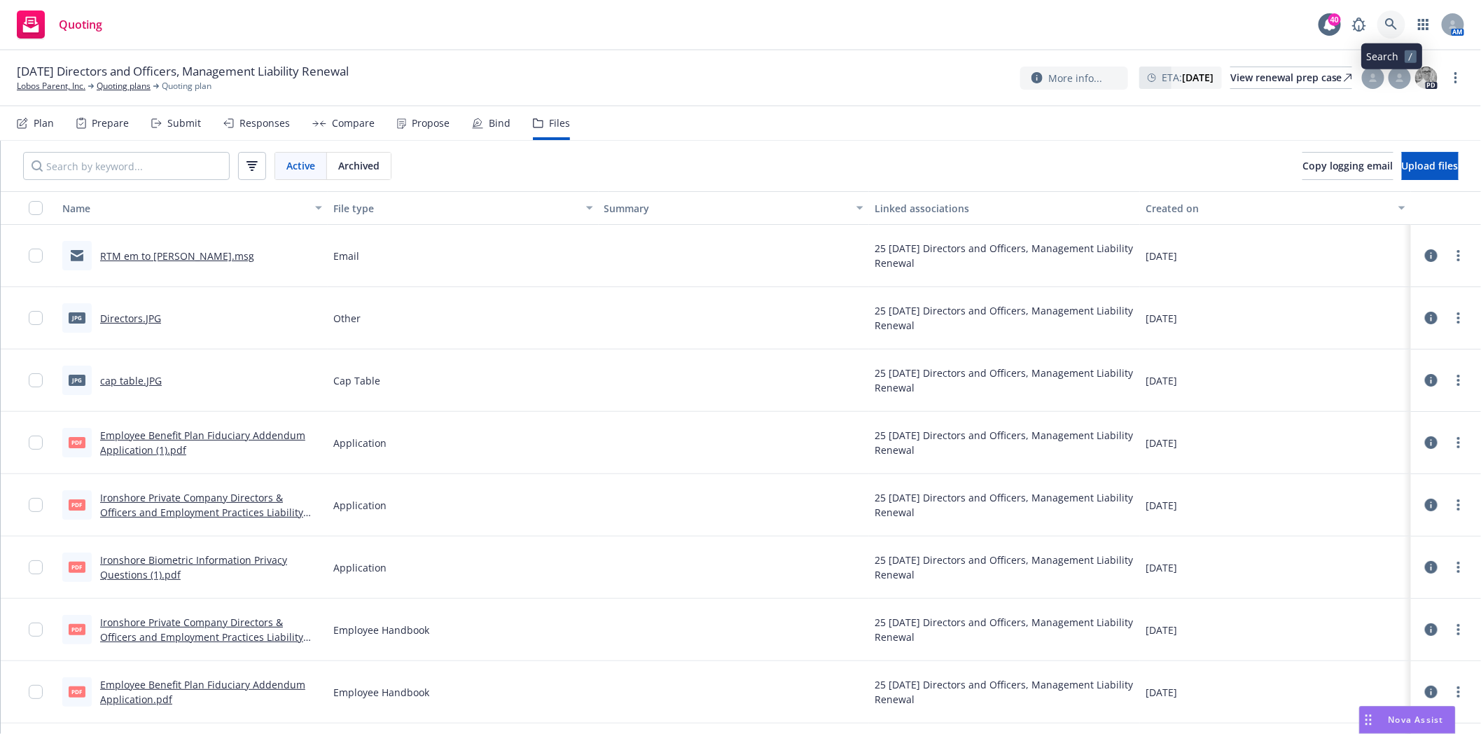
click at [1388, 25] on icon at bounding box center [1391, 24] width 12 height 12
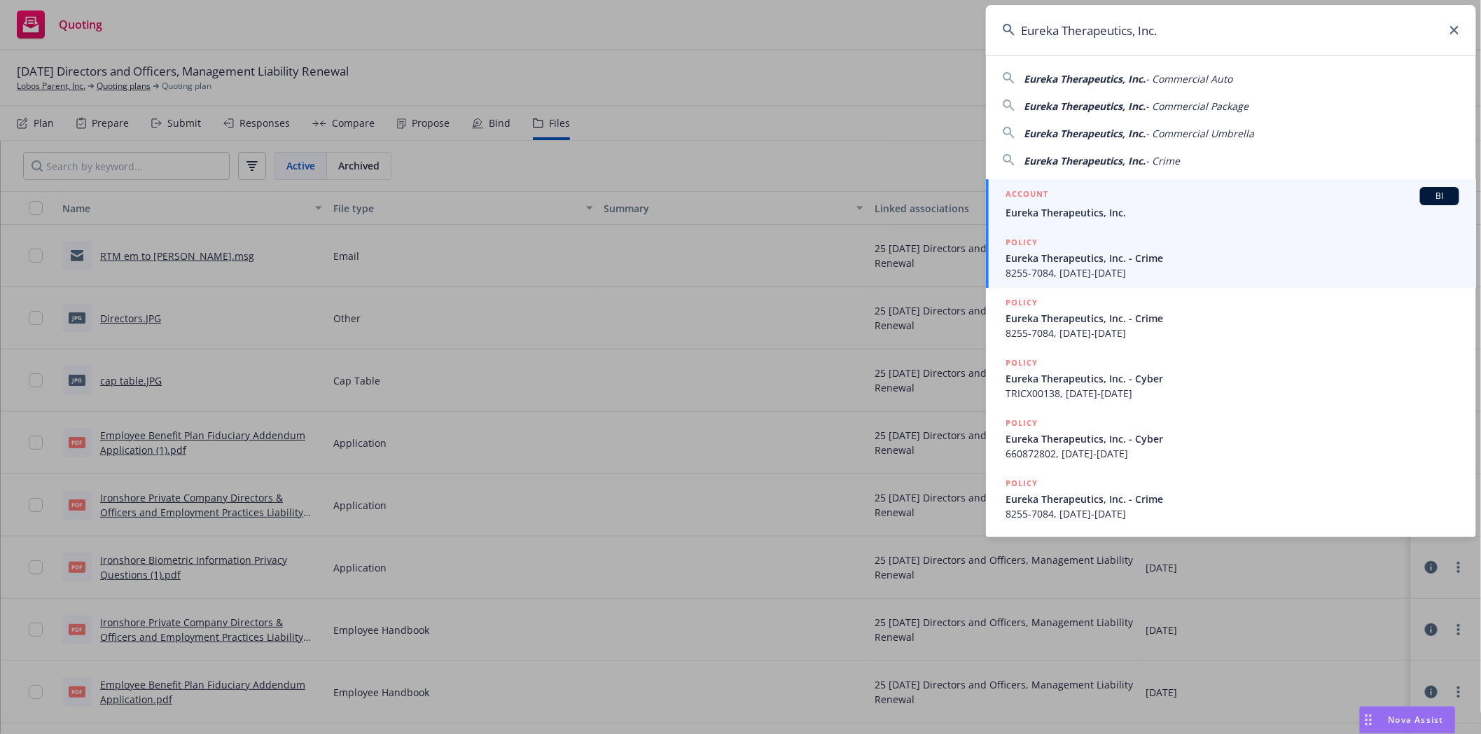
type input "Eureka Therapeutics, Inc."
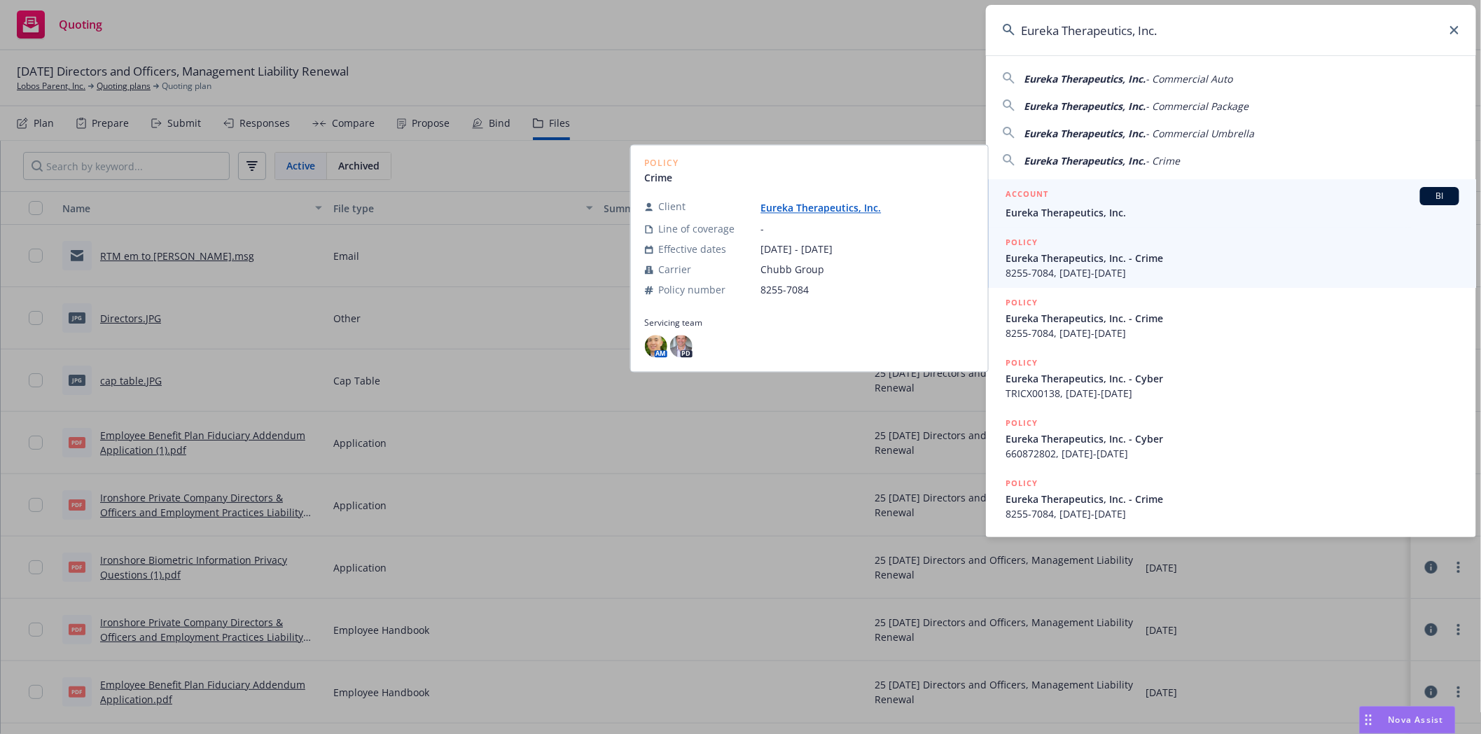
click at [1045, 207] on span "Eureka Therapeutics, Inc." at bounding box center [1233, 212] width 454 height 15
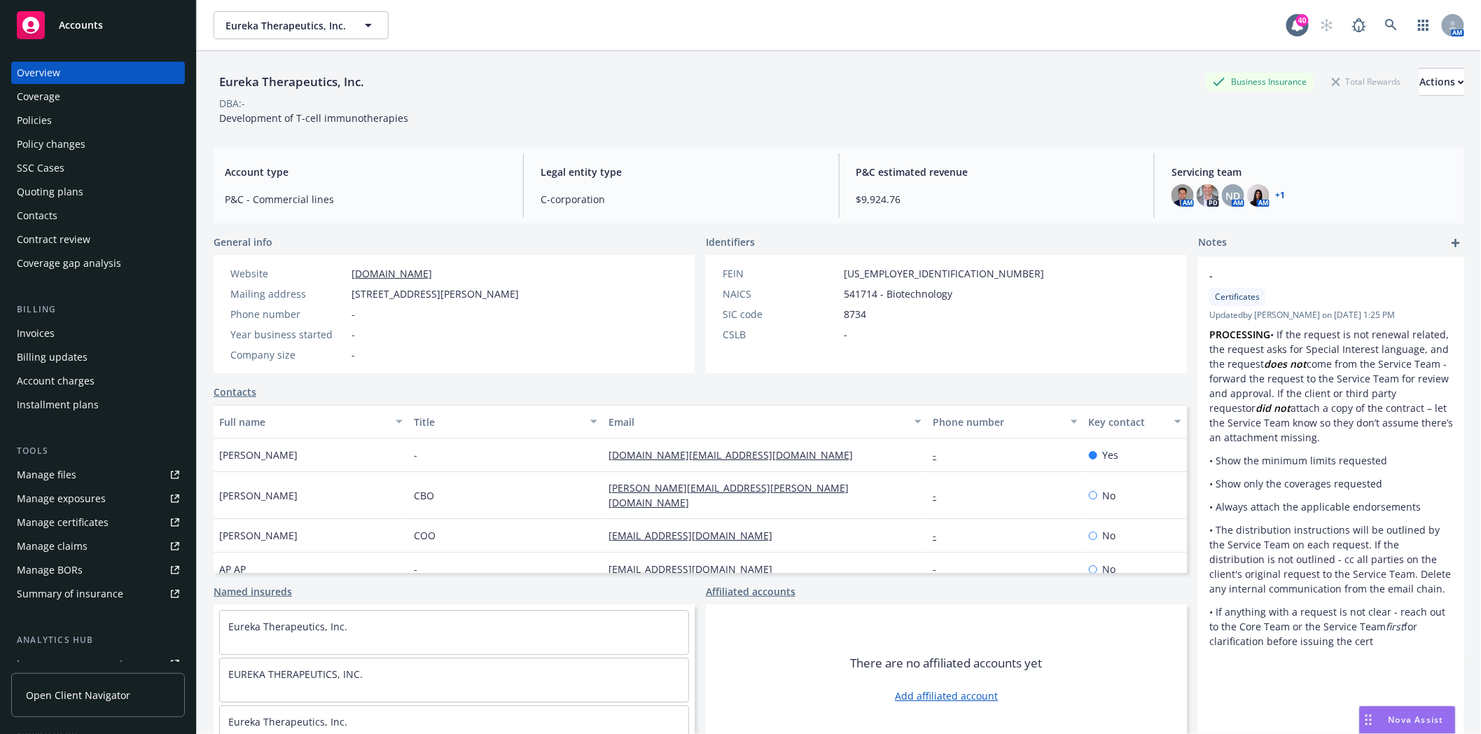
click at [57, 120] on div "Policies" at bounding box center [98, 120] width 162 height 22
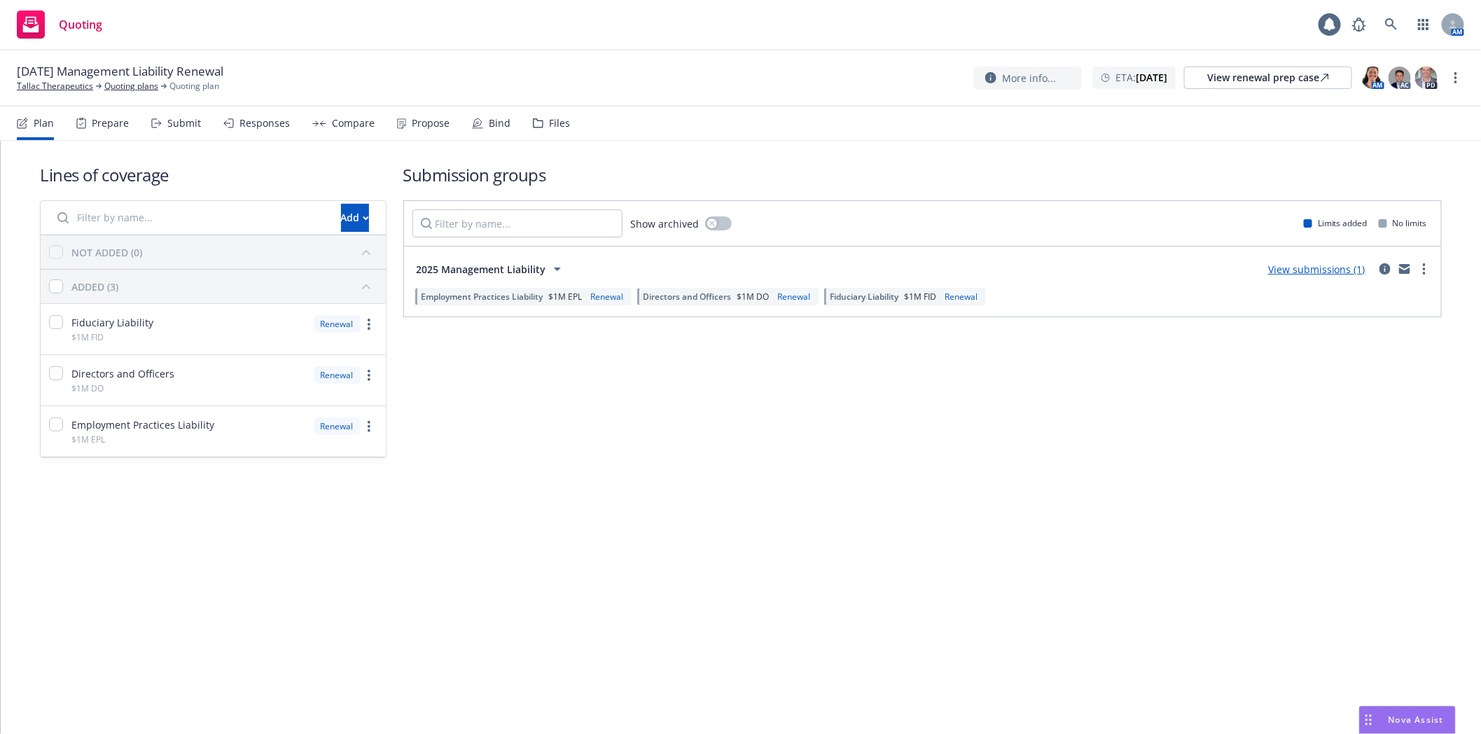
click at [562, 121] on div "Files" at bounding box center [559, 123] width 21 height 11
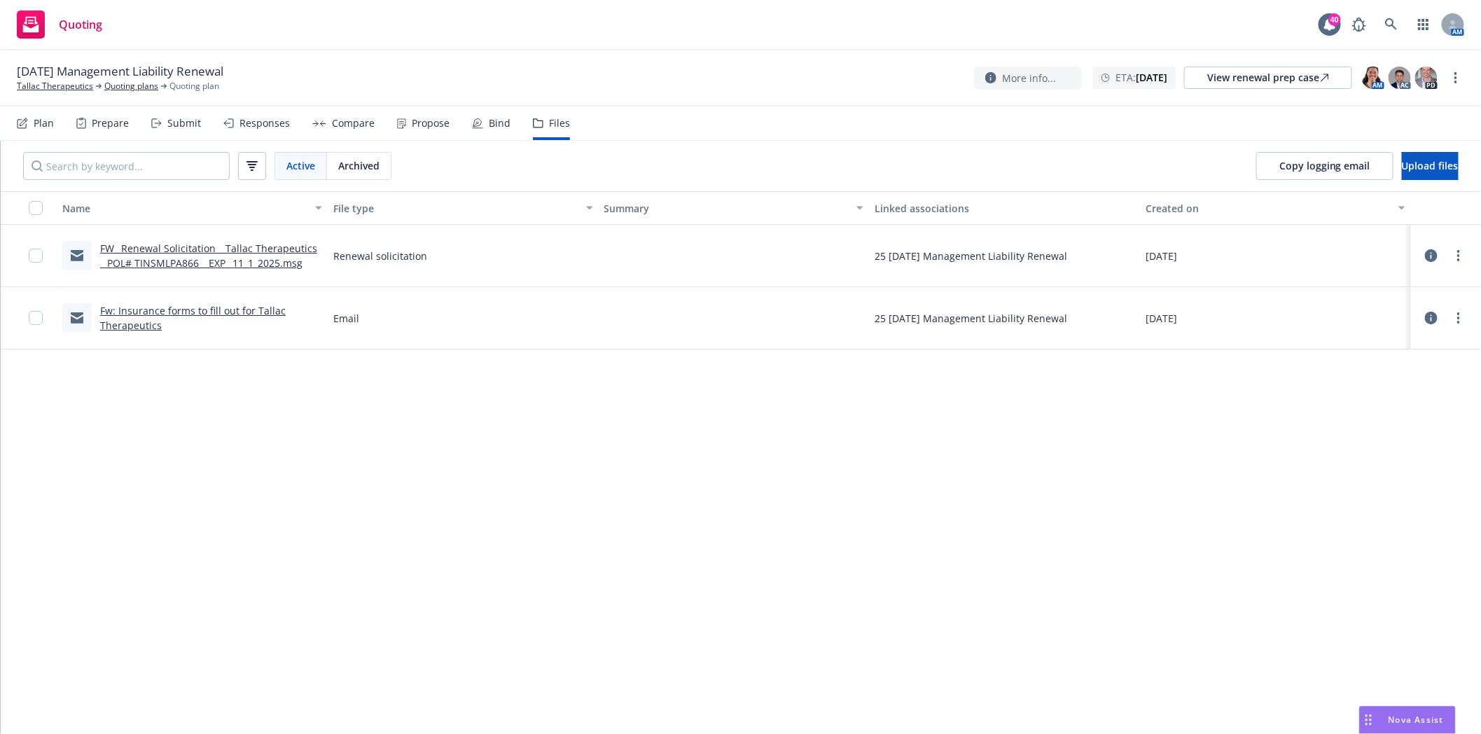
click at [169, 261] on link "FW_ Renewal Solicitation _ Tallac Therapeutics _ POL# TINSMLPA866 _ EXP_ 11_1_2…" at bounding box center [208, 256] width 217 height 28
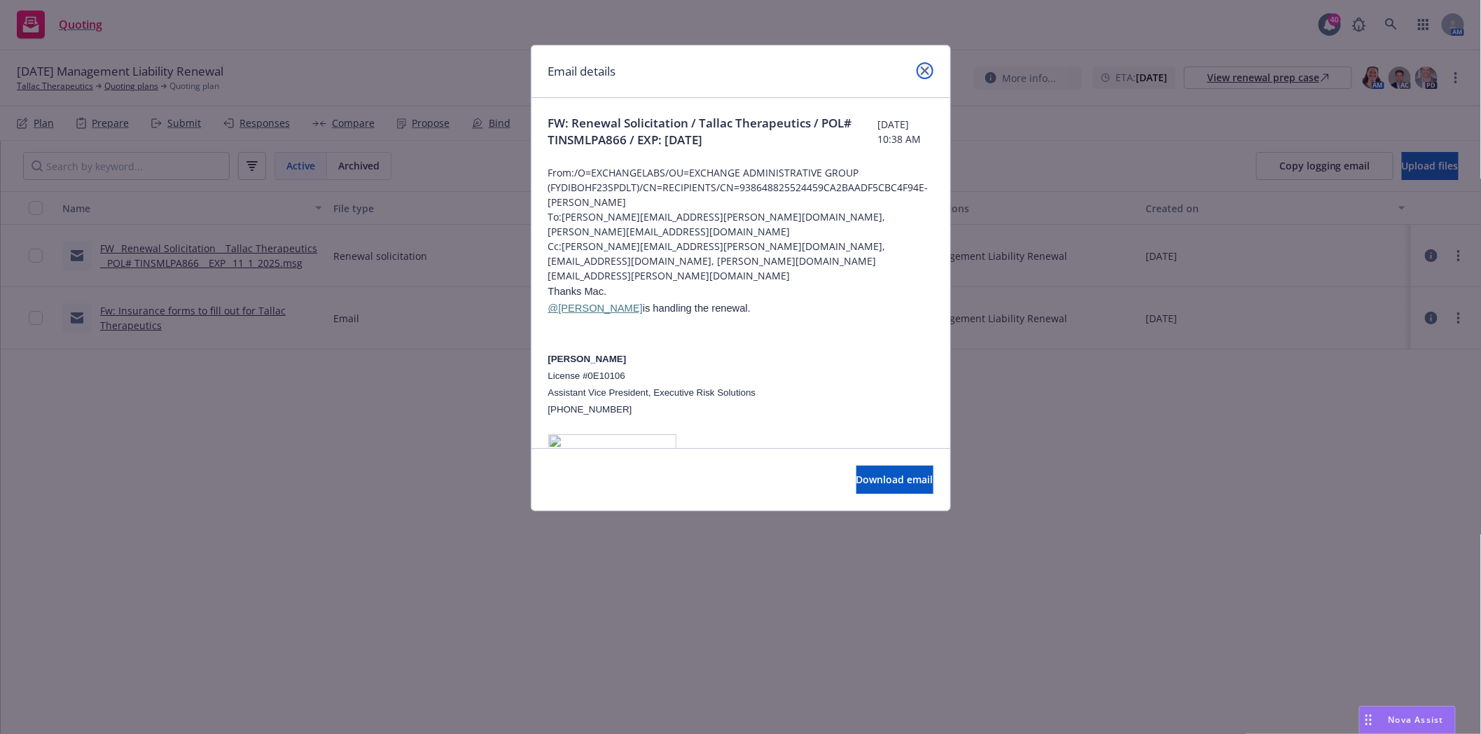
click at [921, 70] on icon "close" at bounding box center [925, 71] width 8 height 8
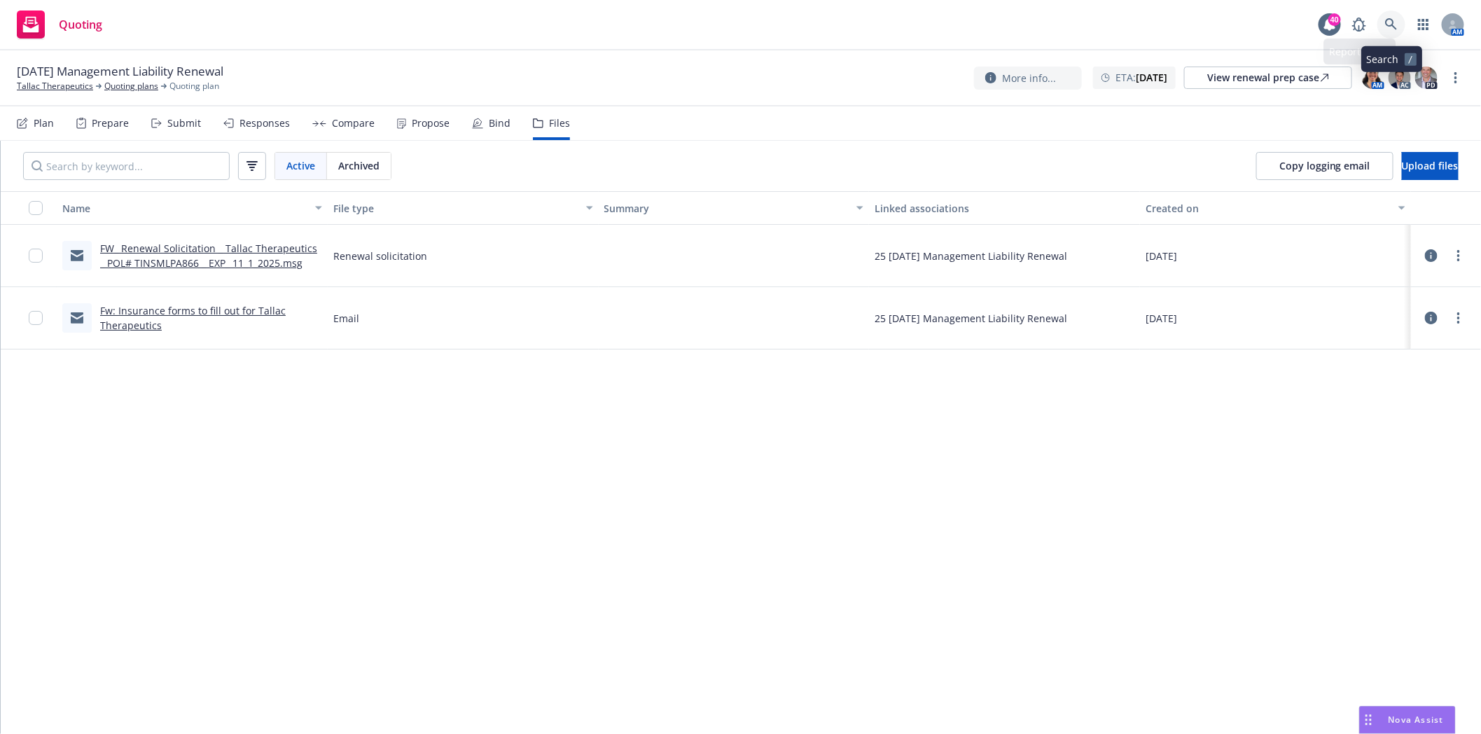
click at [1384, 22] on link at bounding box center [1391, 25] width 28 height 28
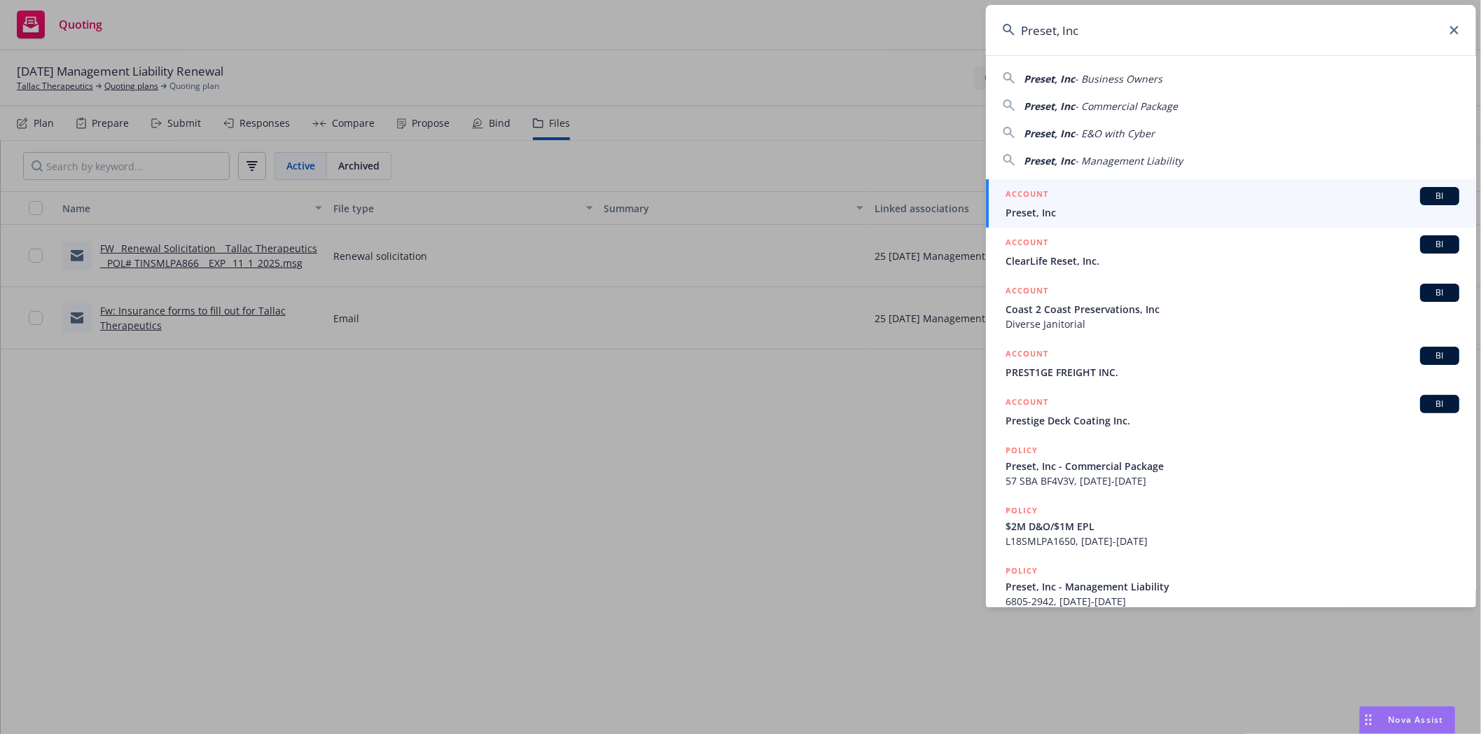
type input "Preset, Inc"
click at [1040, 199] on h5 "ACCOUNT" at bounding box center [1027, 195] width 43 height 17
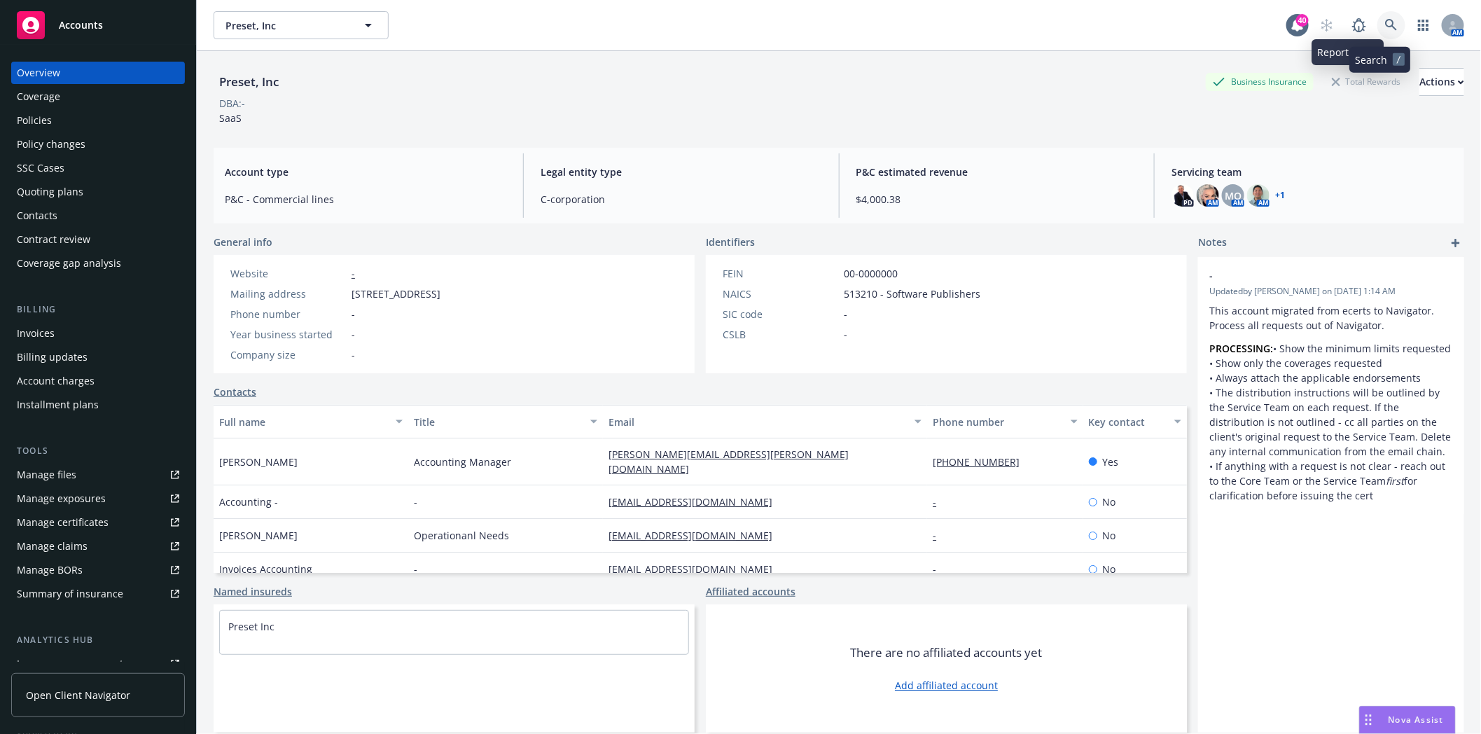
click at [1385, 25] on icon at bounding box center [1391, 25] width 13 height 13
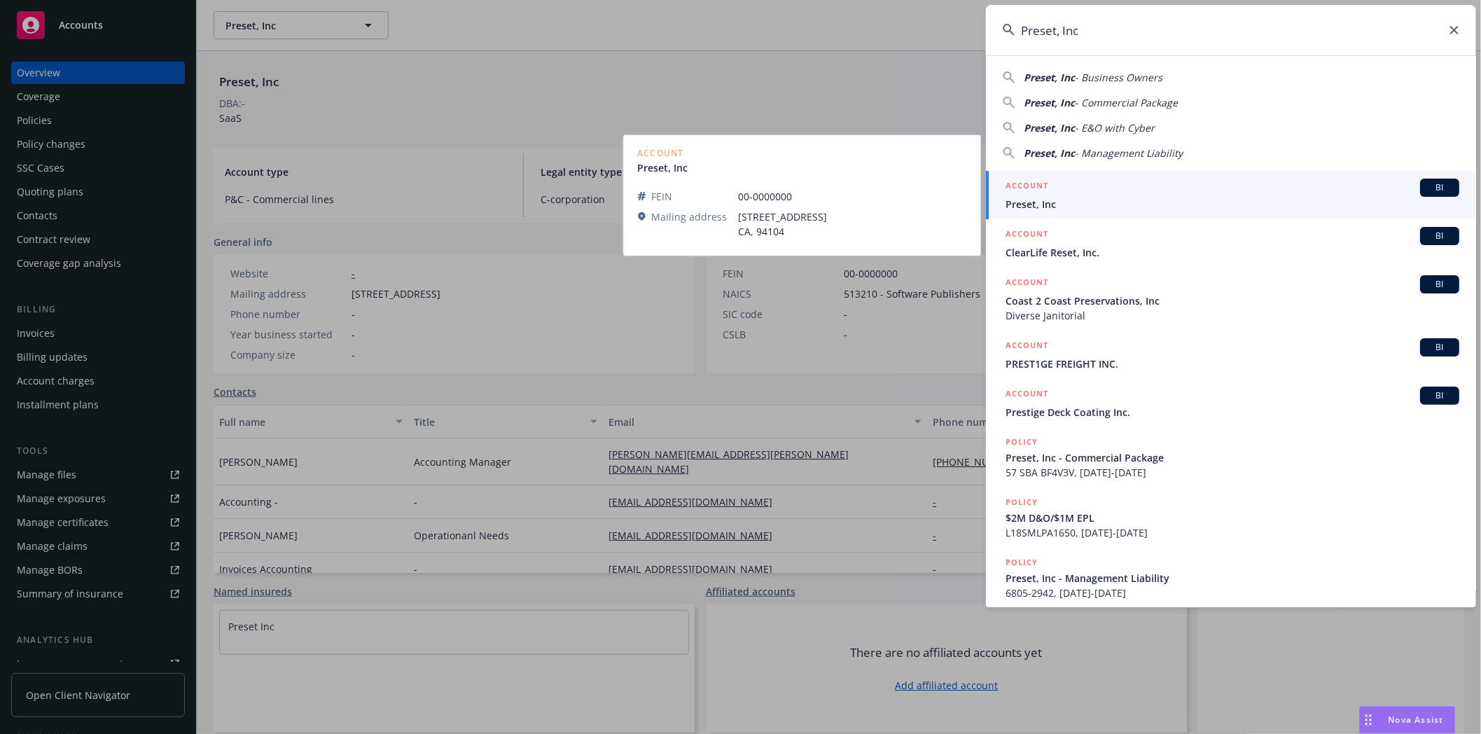
type input "Preset, Inc"
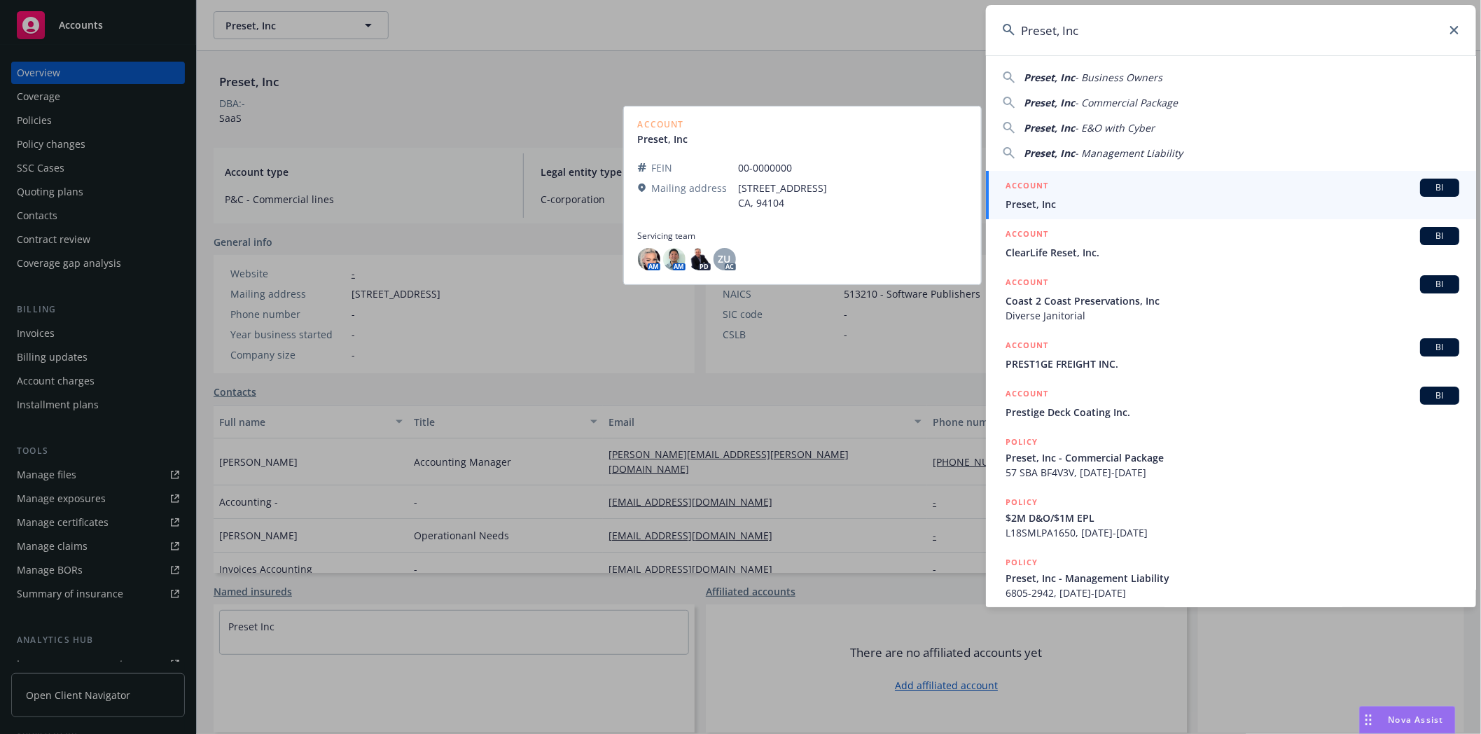
click at [1053, 205] on span "Preset, Inc" at bounding box center [1233, 204] width 454 height 15
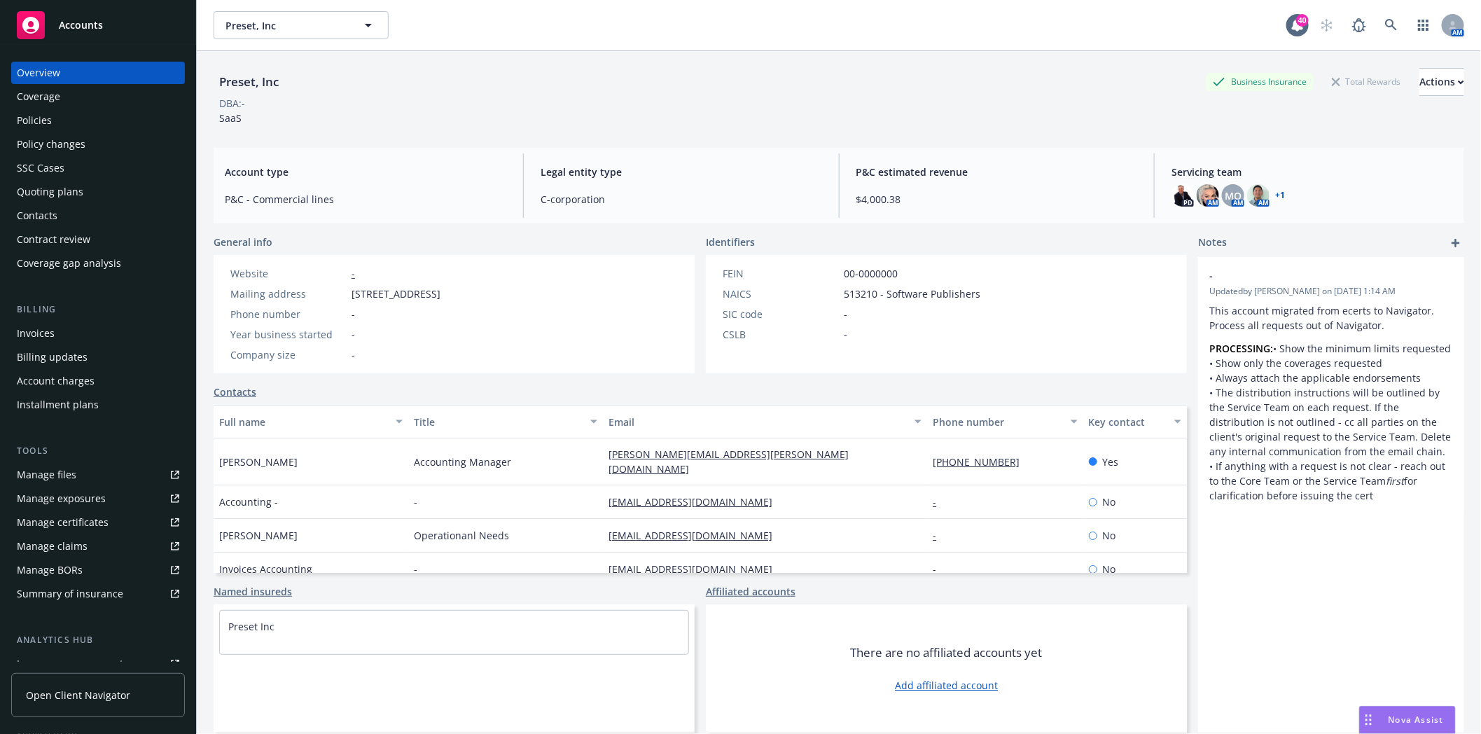
click at [29, 122] on div "Policies" at bounding box center [34, 120] width 35 height 22
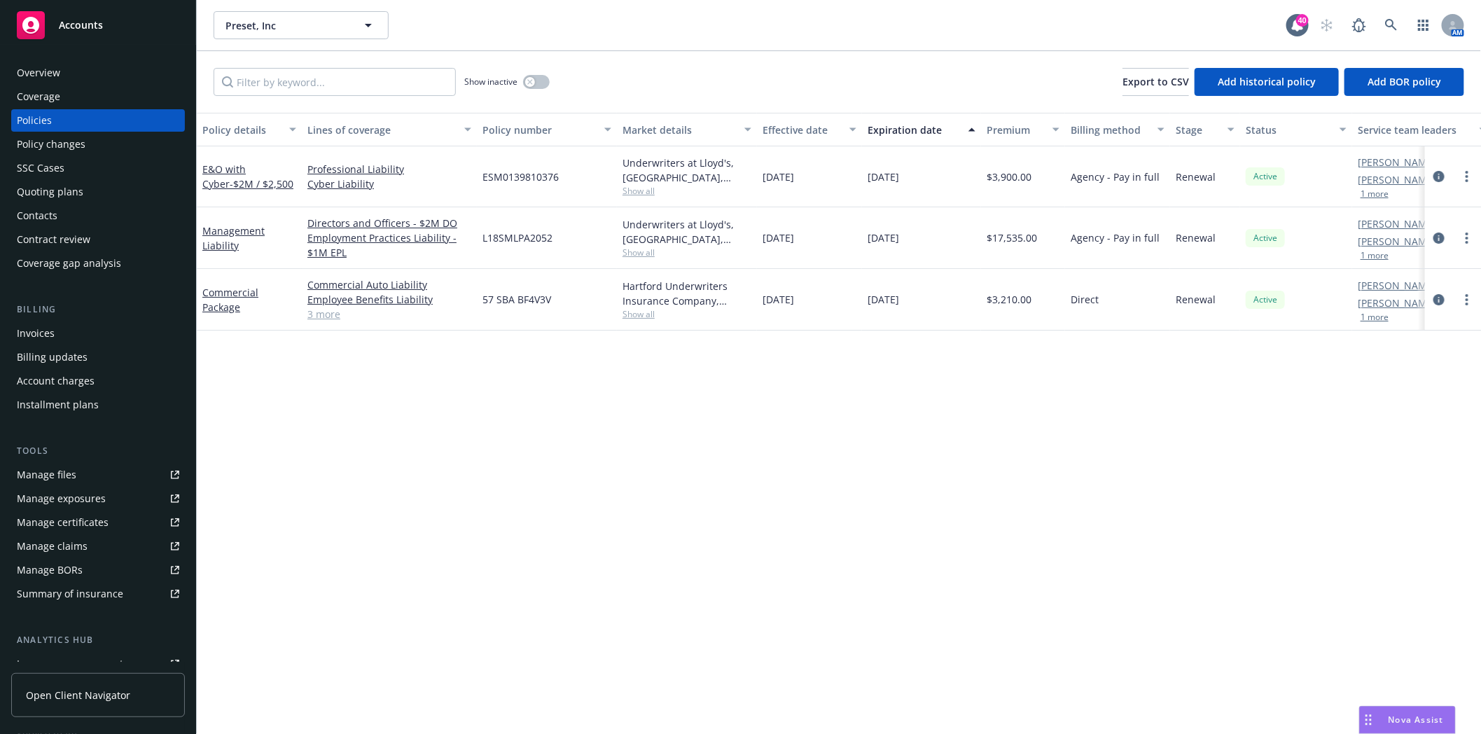
scroll to position [155, 0]
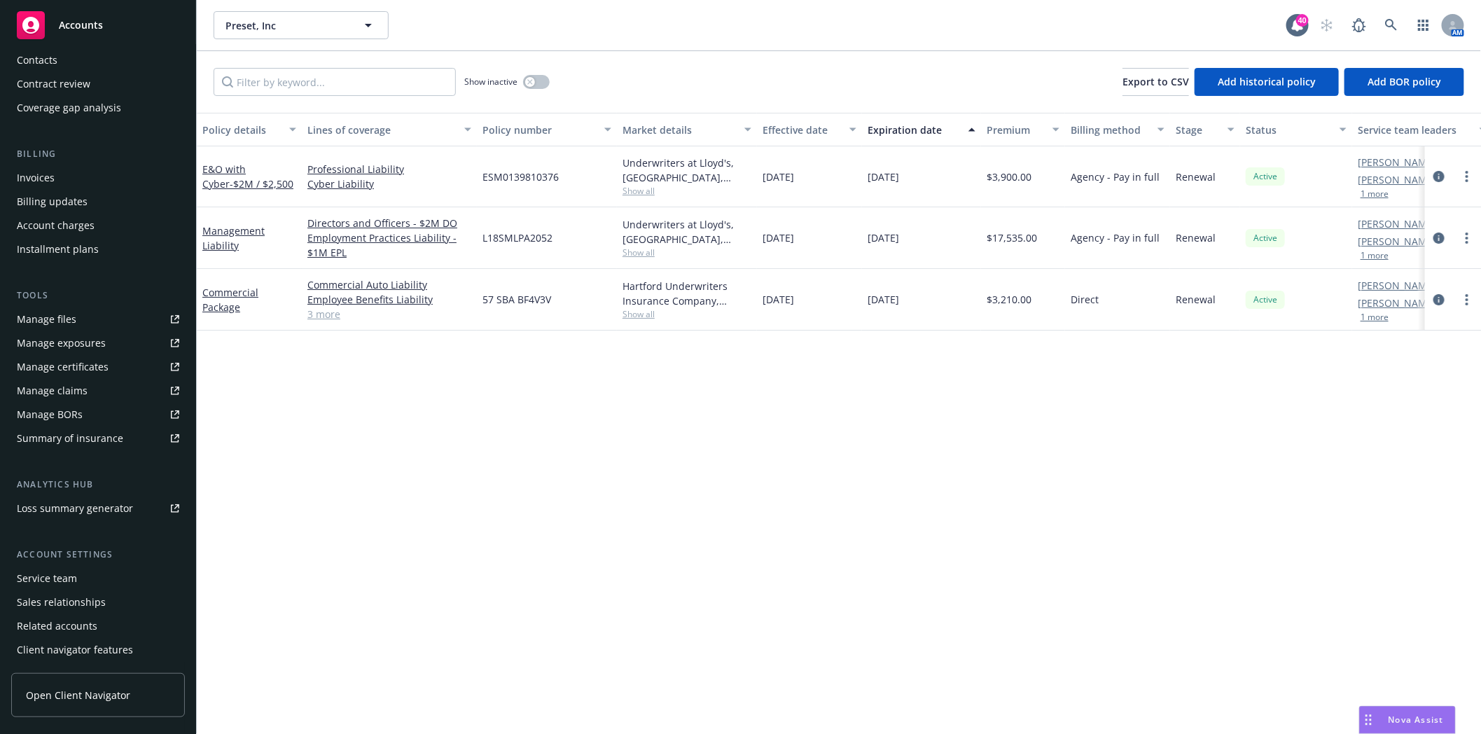
click at [57, 580] on div "Service team" at bounding box center [47, 578] width 60 height 22
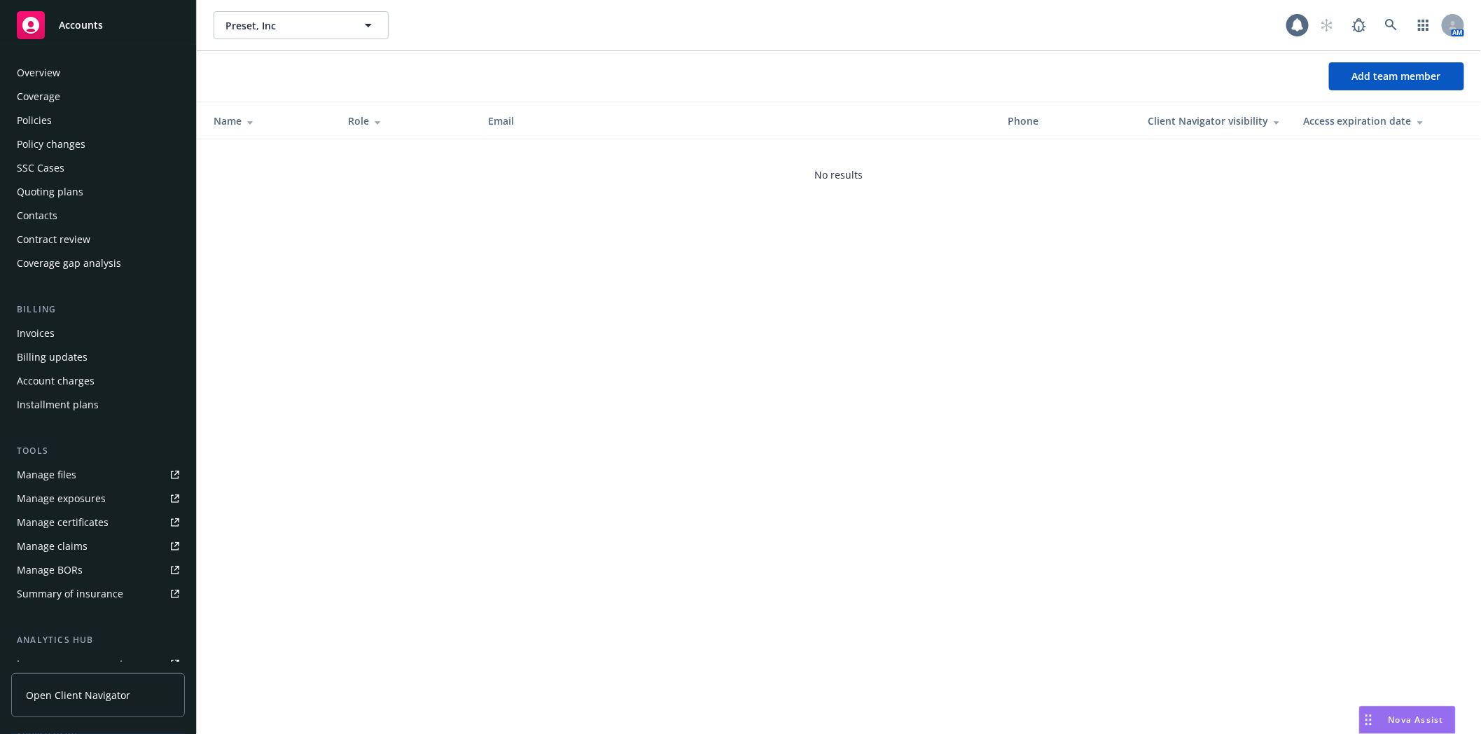
scroll to position [178, 0]
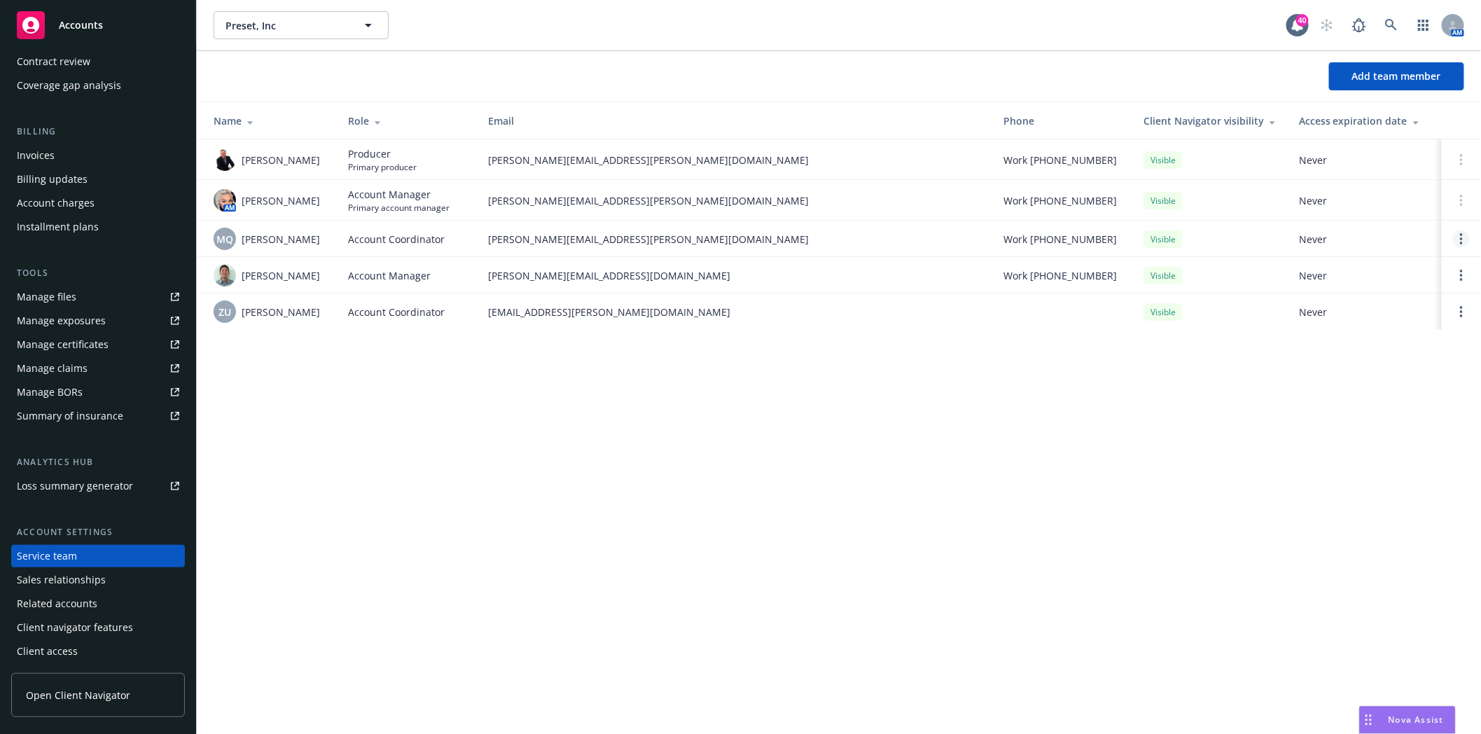
click at [1461, 240] on circle "Open options" at bounding box center [1461, 238] width 3 height 3
click at [1326, 199] on span "Remove account coordinator" at bounding box center [1368, 199] width 168 height 13
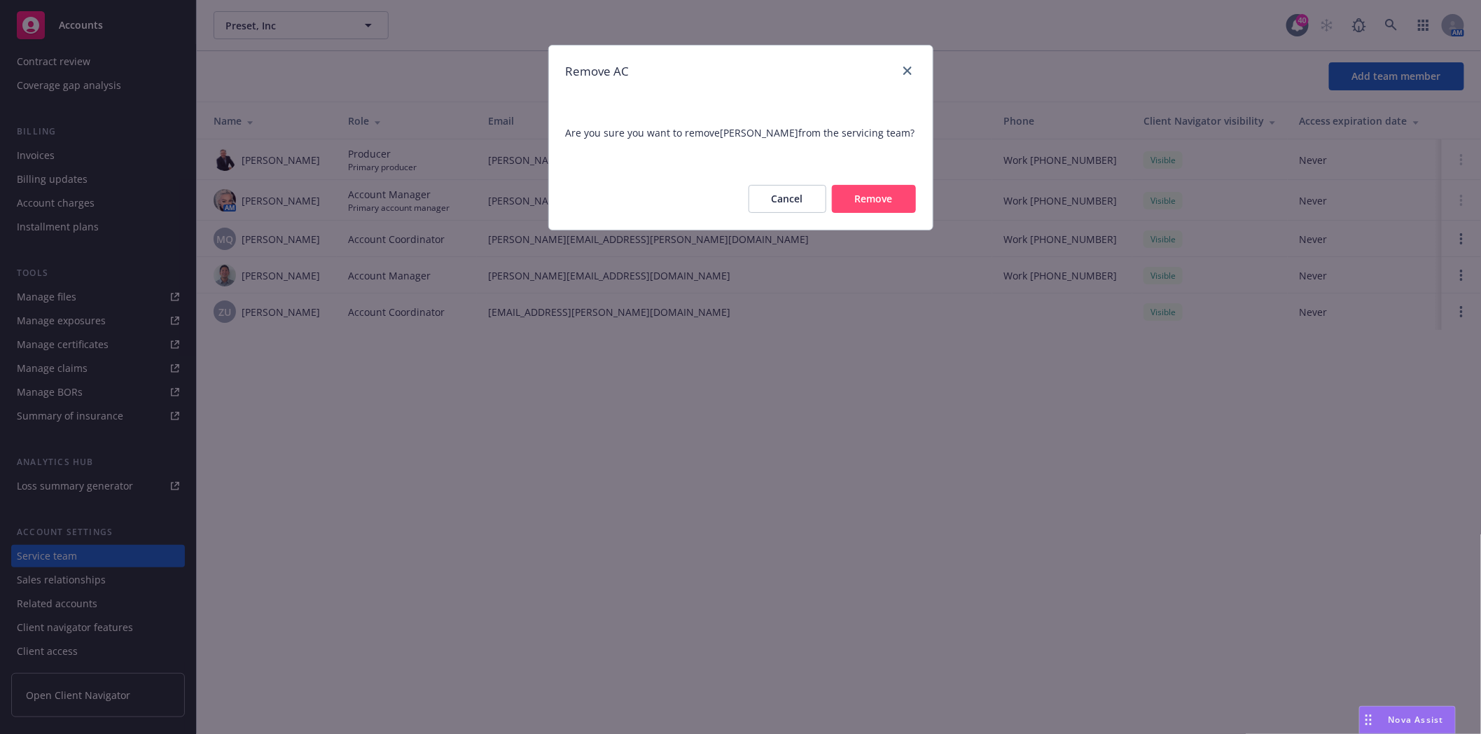
click at [893, 203] on button "Remove" at bounding box center [874, 199] width 84 height 28
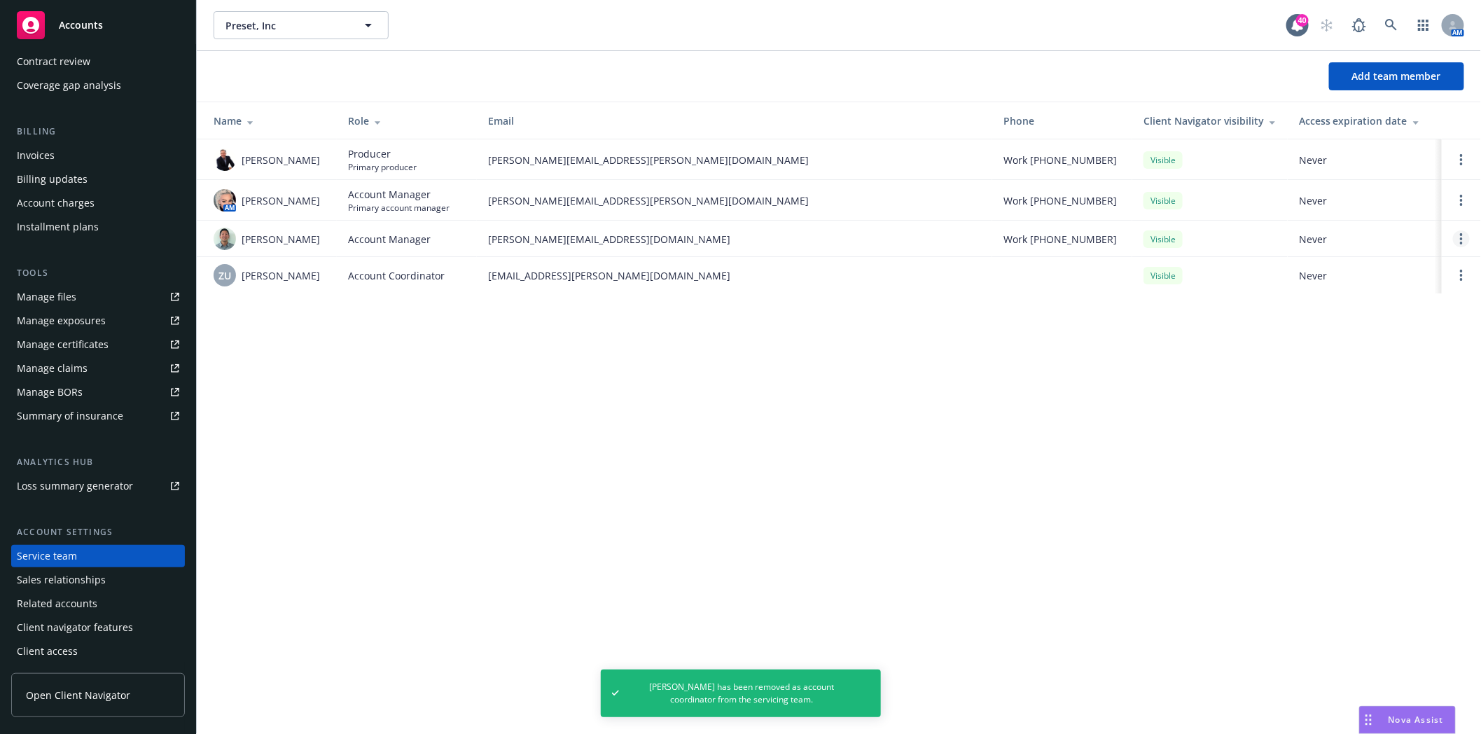
click at [1461, 237] on icon "Open options" at bounding box center [1461, 238] width 3 height 11
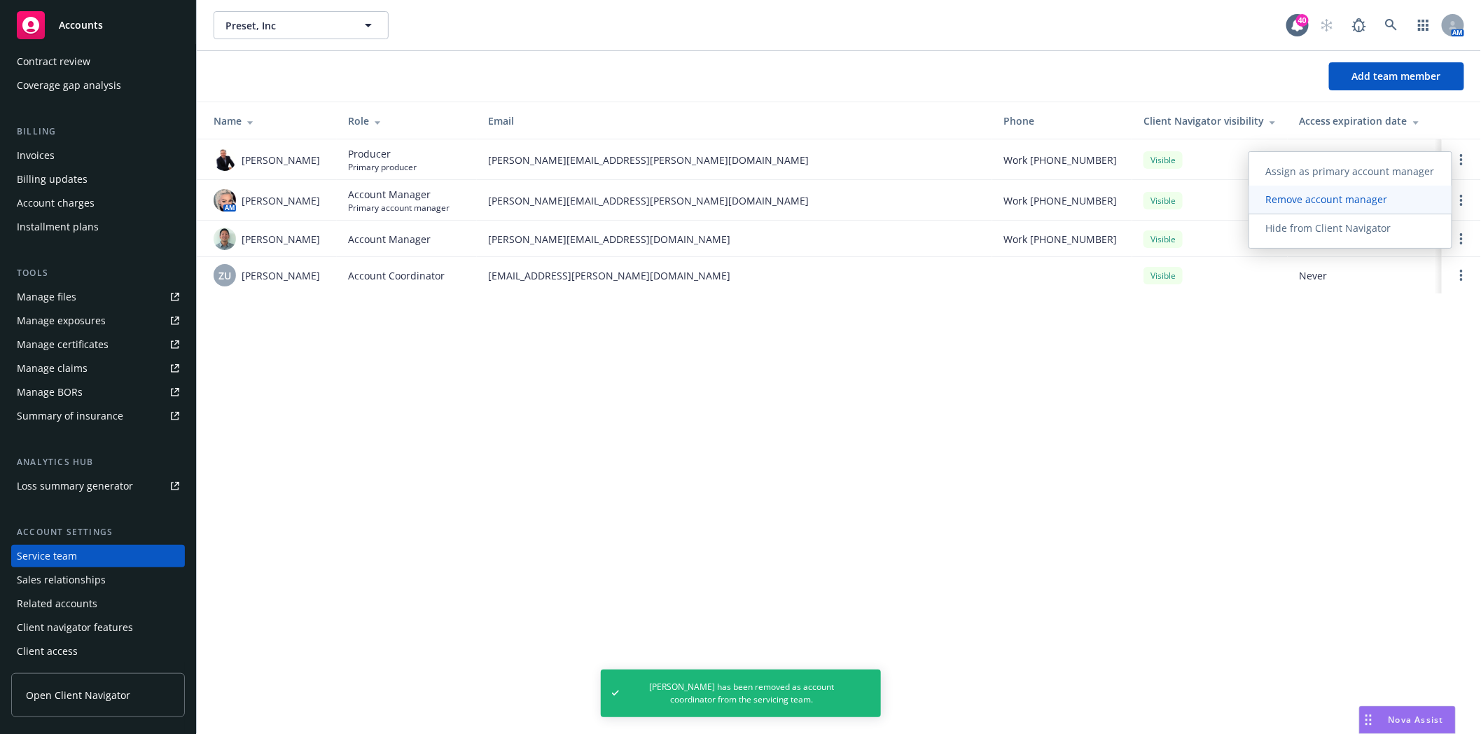
click at [1301, 201] on span "Remove account manager" at bounding box center [1326, 199] width 155 height 13
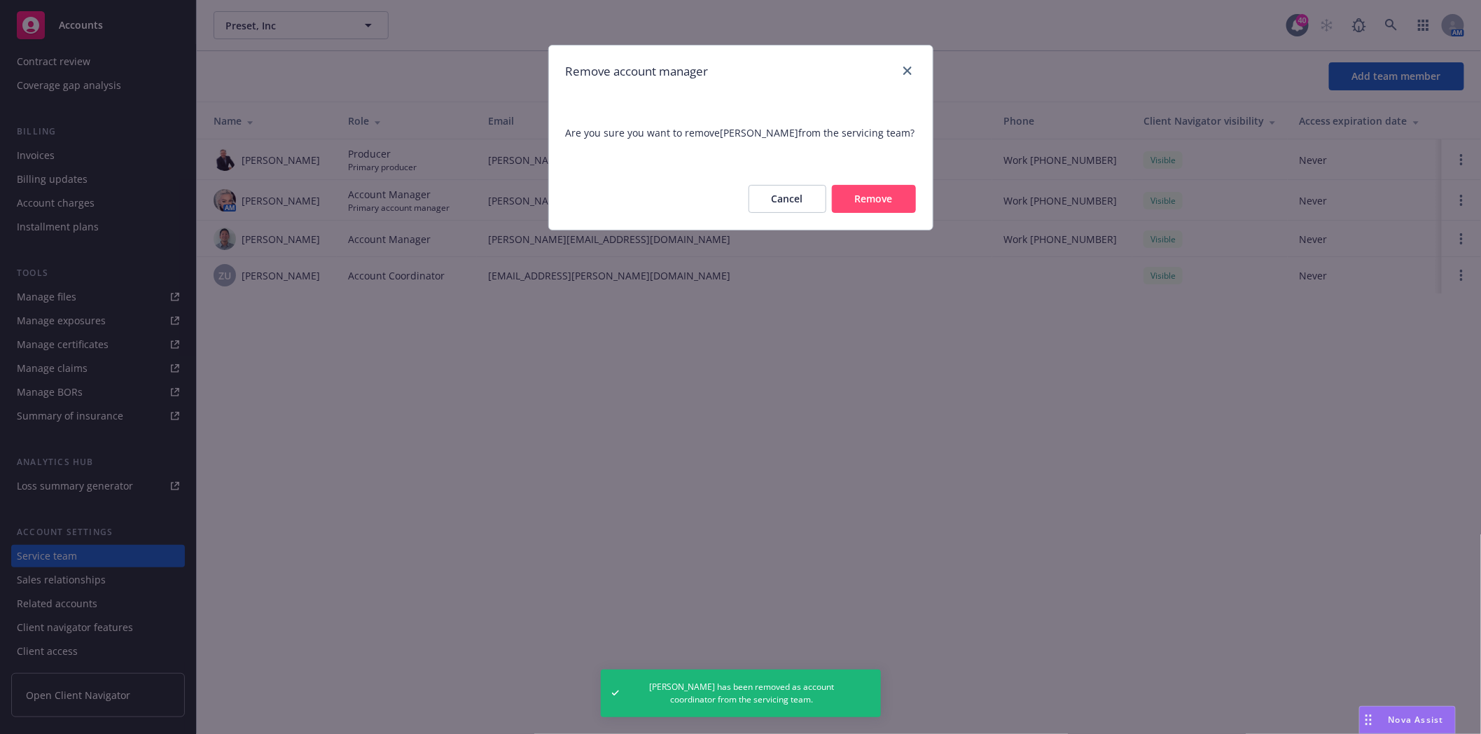
click at [890, 202] on button "Remove" at bounding box center [874, 199] width 84 height 28
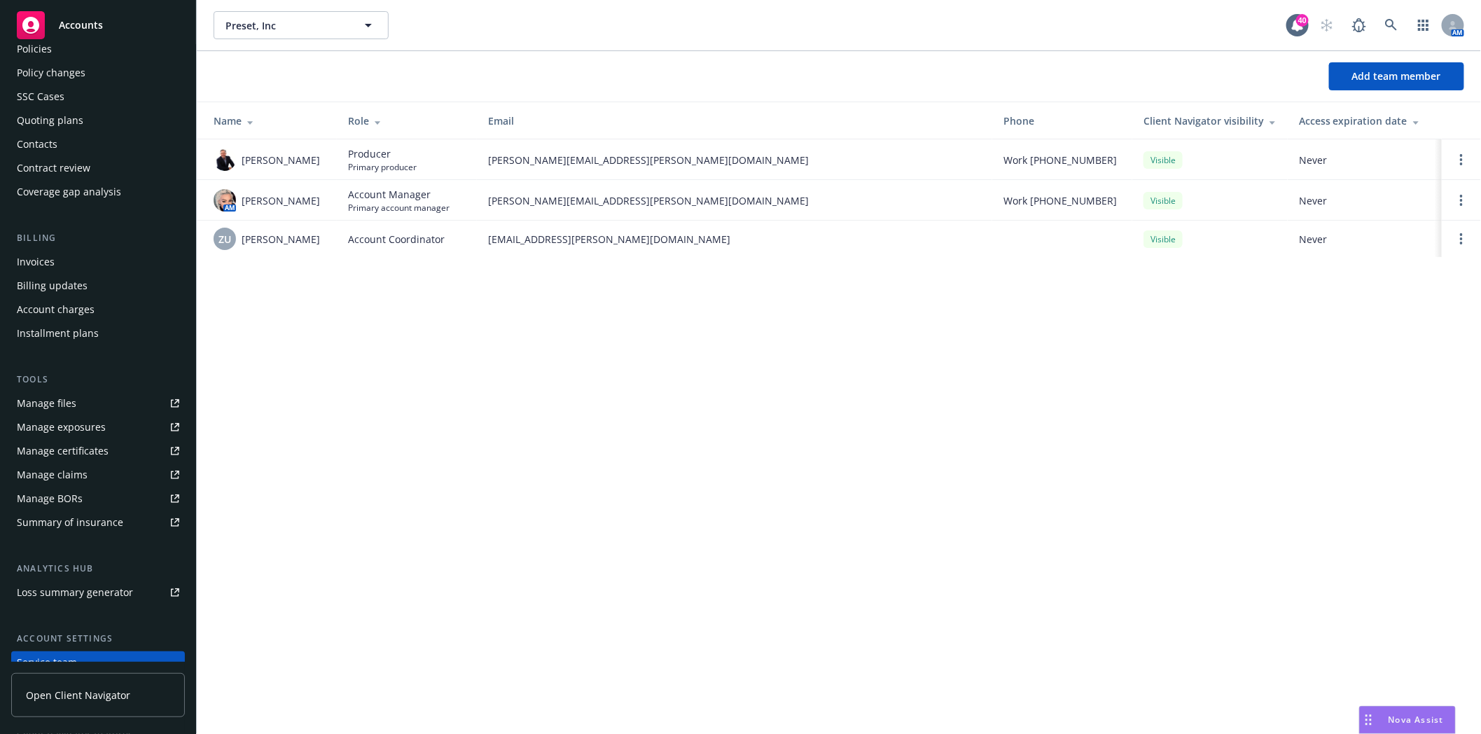
scroll to position [0, 0]
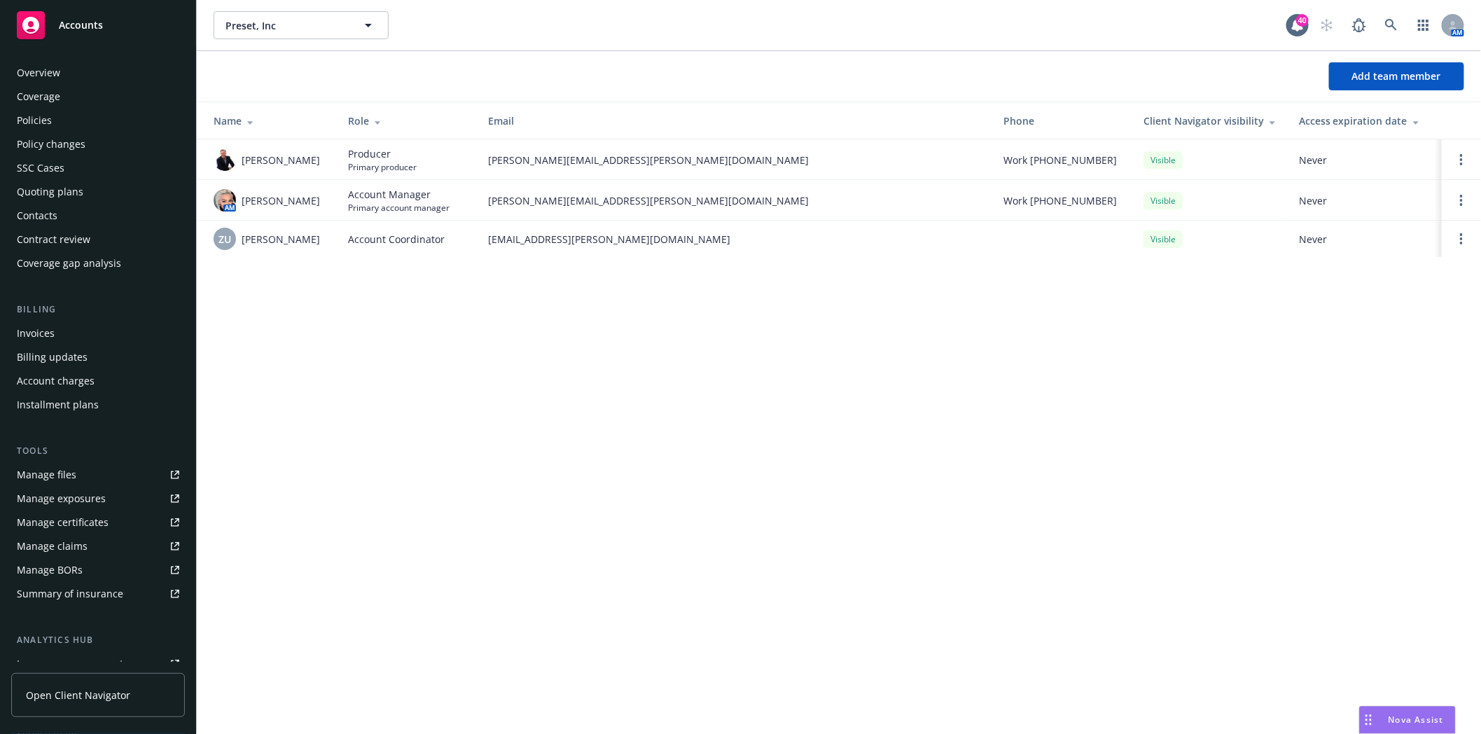
click at [42, 122] on div "Policies" at bounding box center [34, 120] width 35 height 22
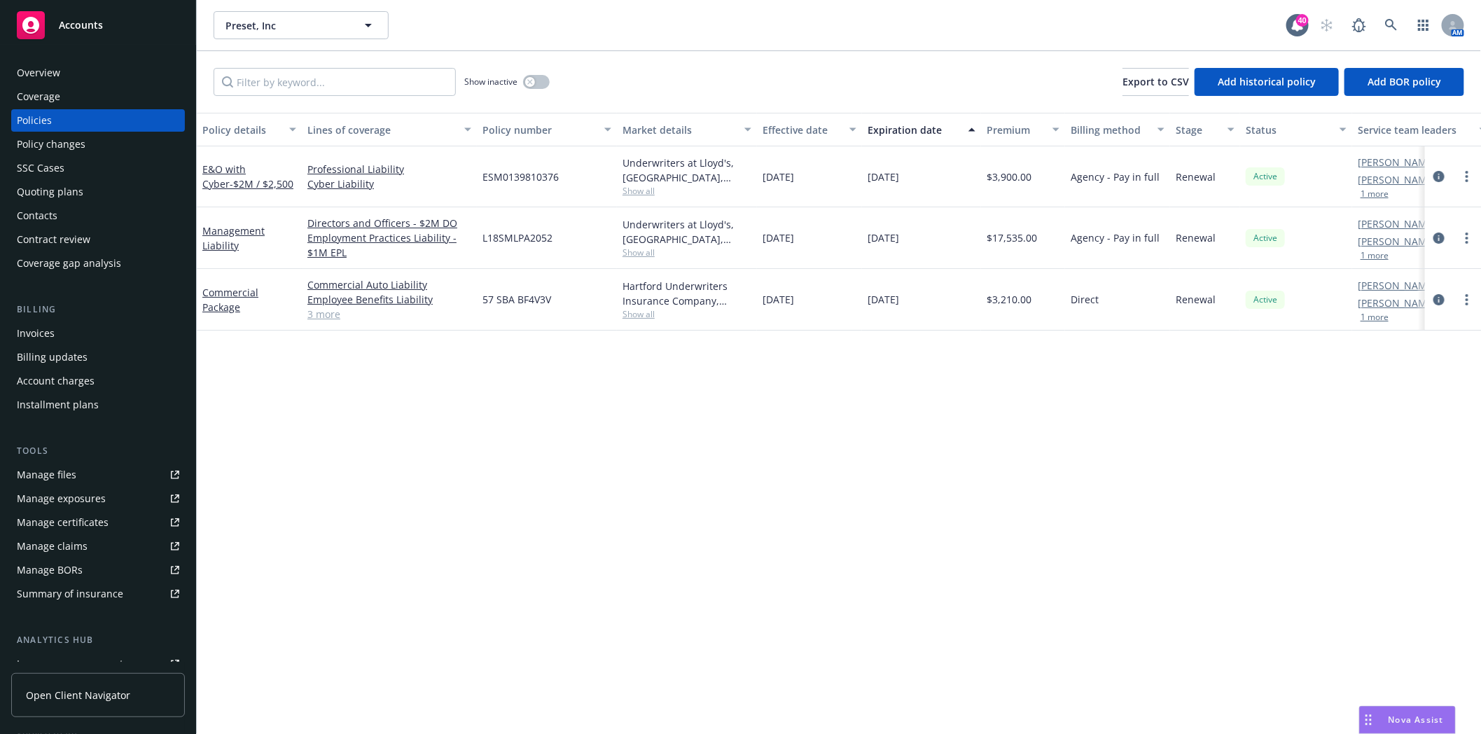
click at [1366, 260] on div "[PERSON_NAME] AC [PERSON_NAME] AM 1 more" at bounding box center [1422, 238] width 140 height 62
click at [1363, 260] on div "Zach Uranga AC Angela Ticconi AM 1 more" at bounding box center [1422, 238] width 140 height 62
click at [1366, 253] on button "1 more" at bounding box center [1375, 255] width 28 height 8
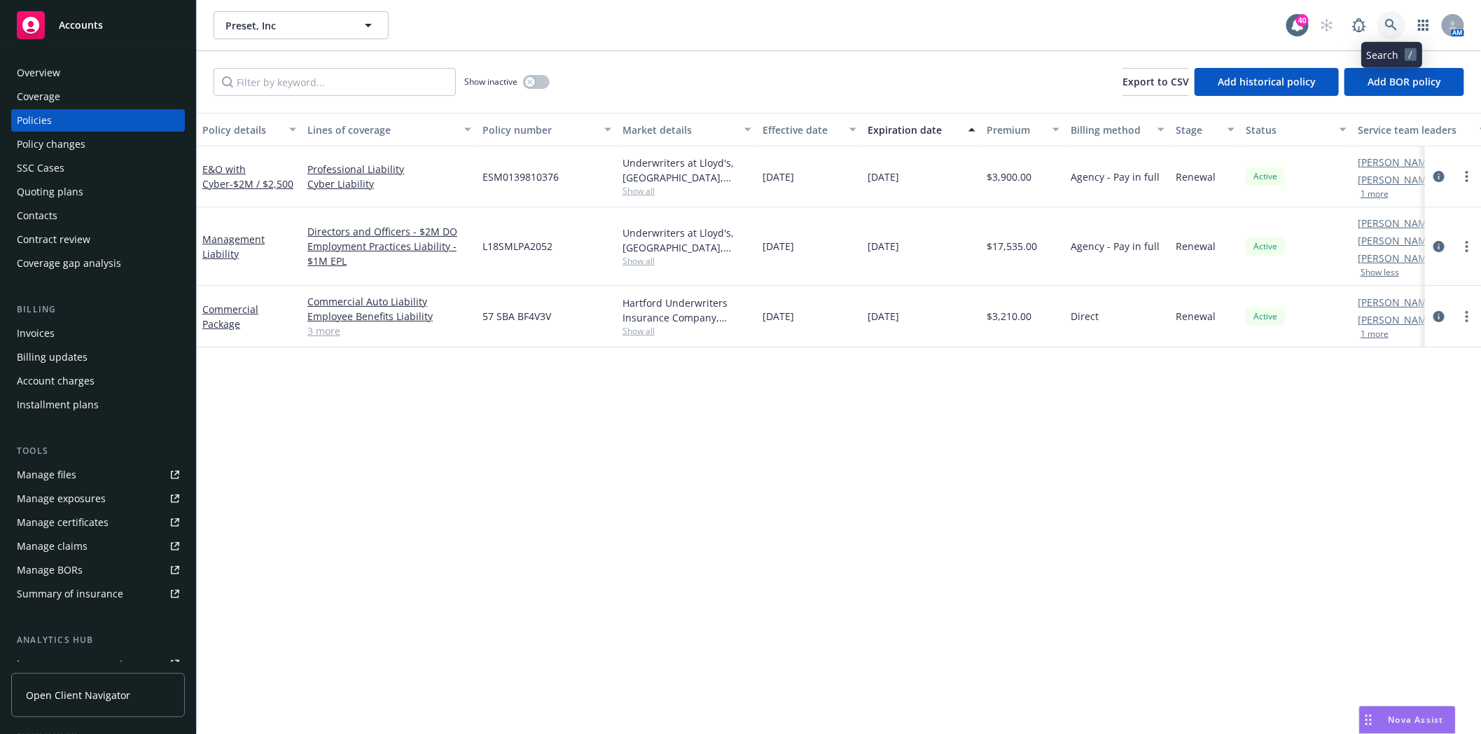
click at [1388, 19] on icon at bounding box center [1391, 25] width 12 height 12
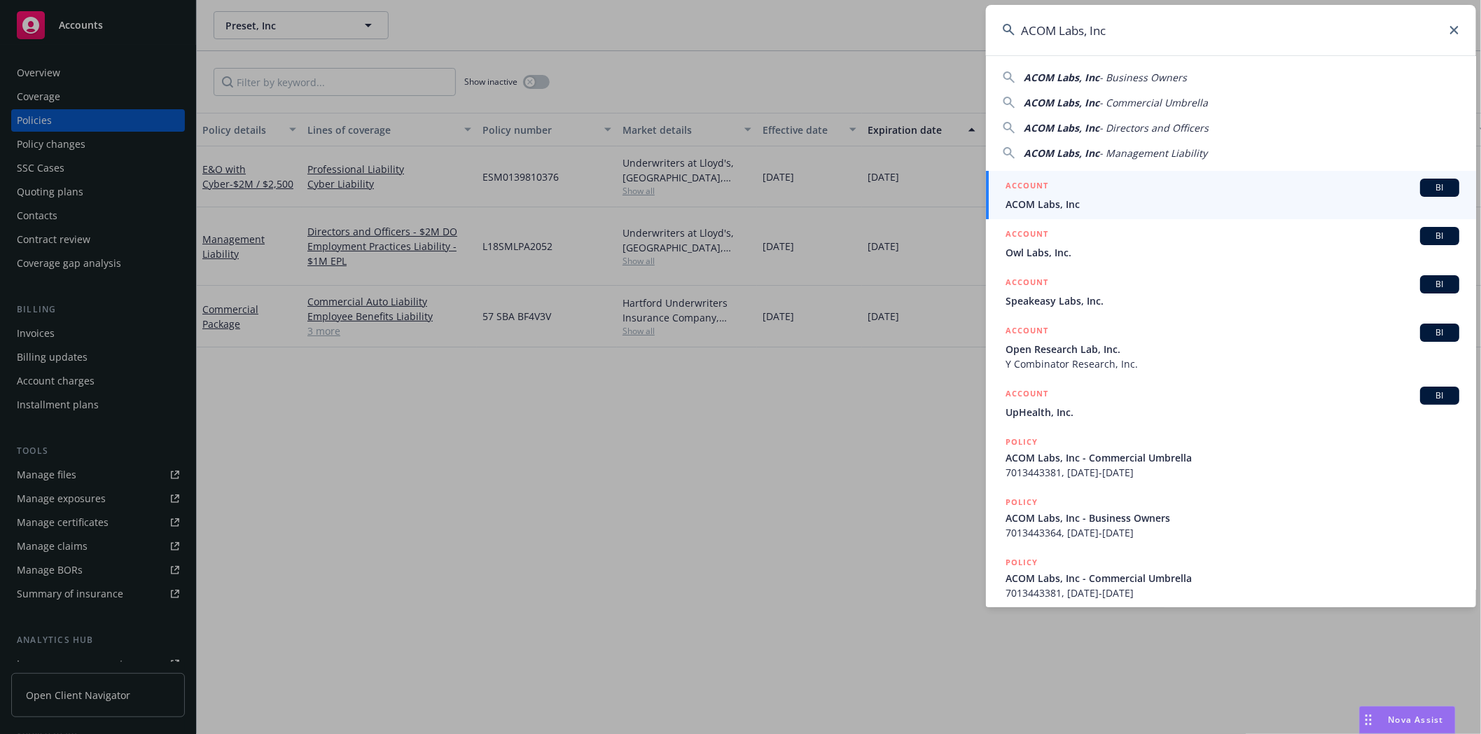
type input "ACOM Labs, Inc"
click at [1055, 197] on span "ACOM Labs, Inc" at bounding box center [1233, 204] width 454 height 15
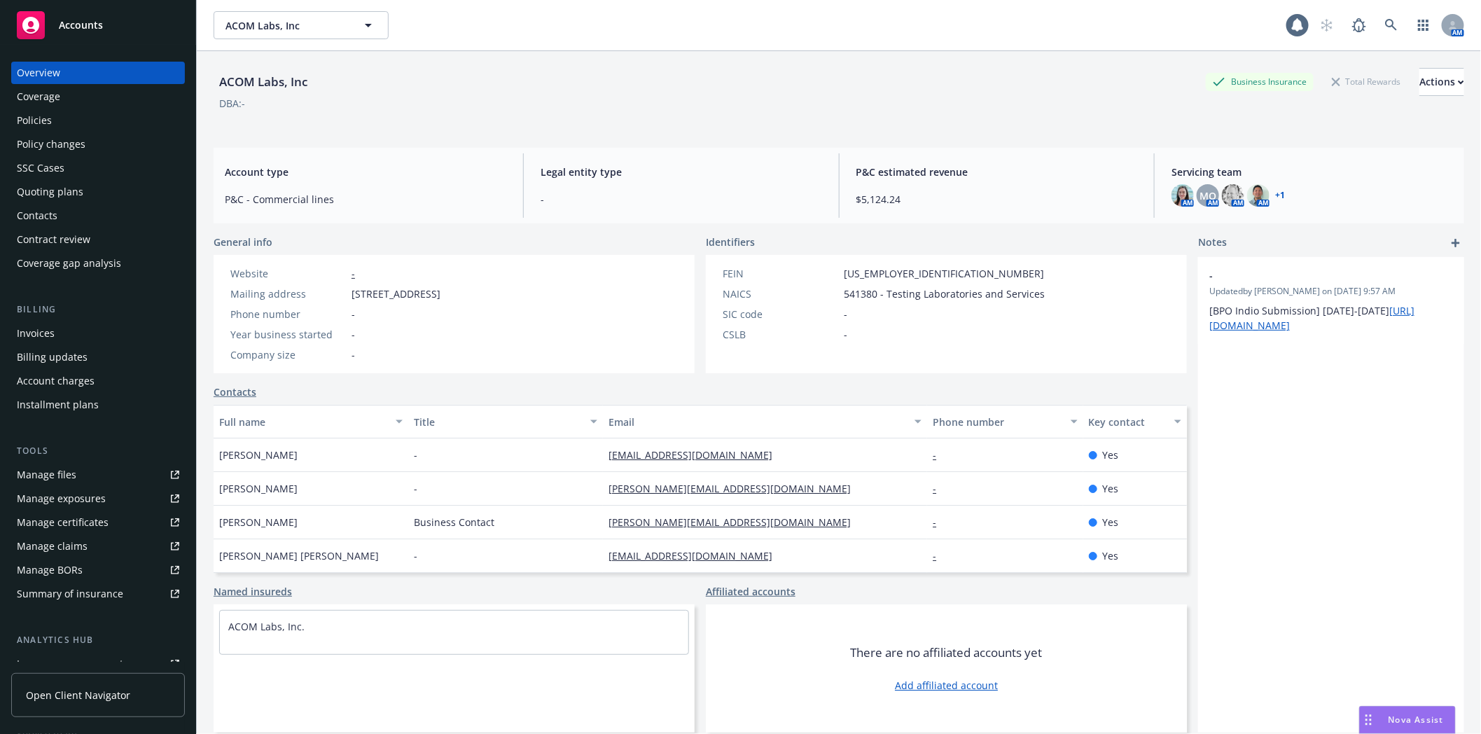
click at [78, 113] on div "Policies" at bounding box center [98, 120] width 162 height 22
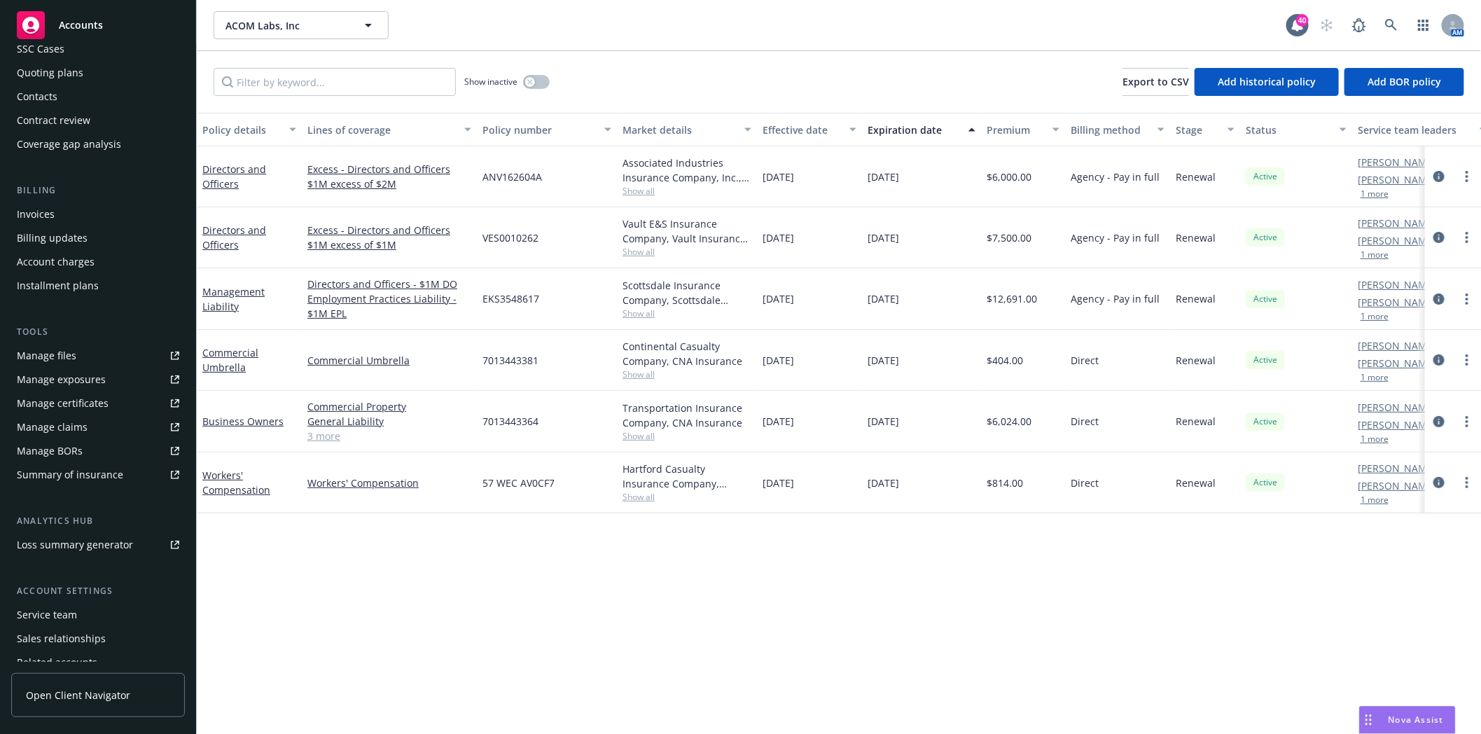
scroll to position [178, 0]
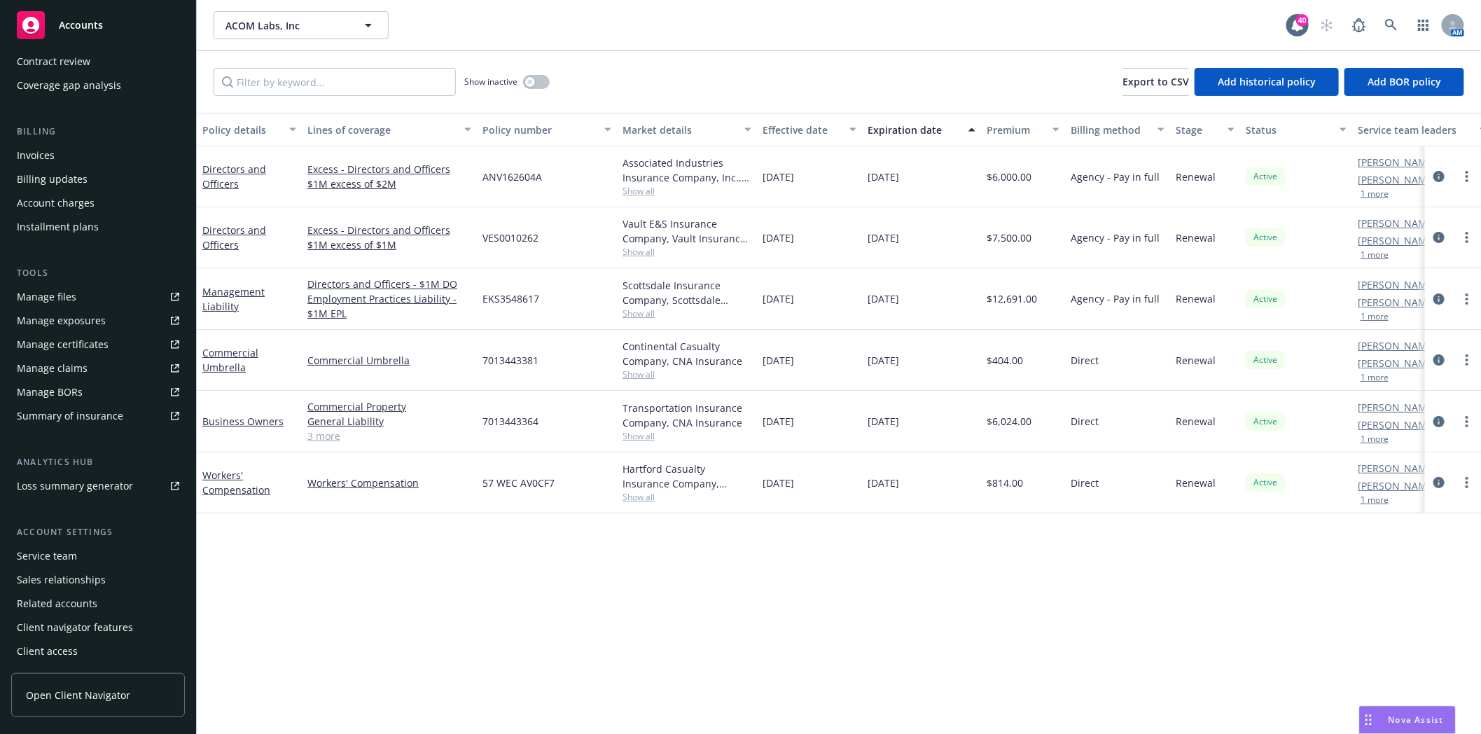
click at [52, 563] on div "Service team" at bounding box center [47, 556] width 60 height 22
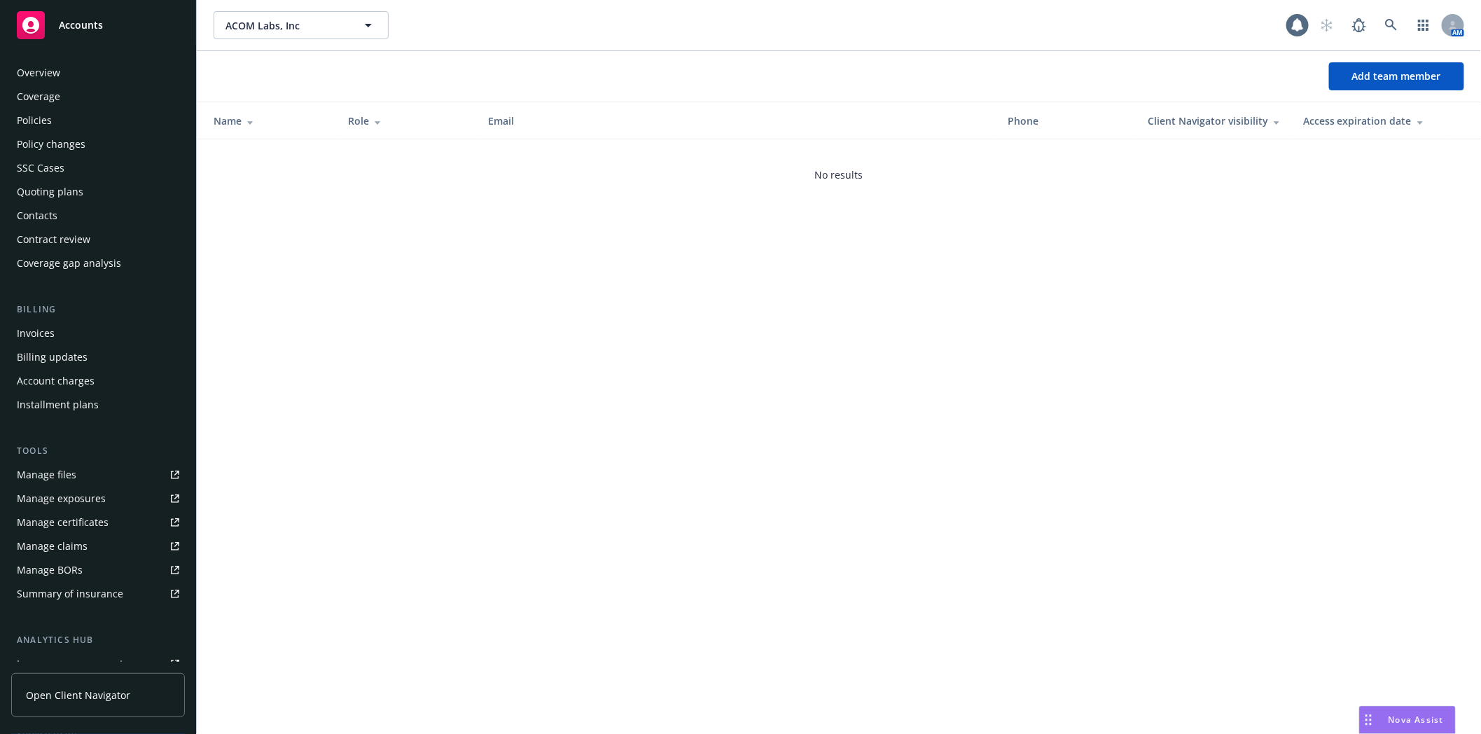
scroll to position [178, 0]
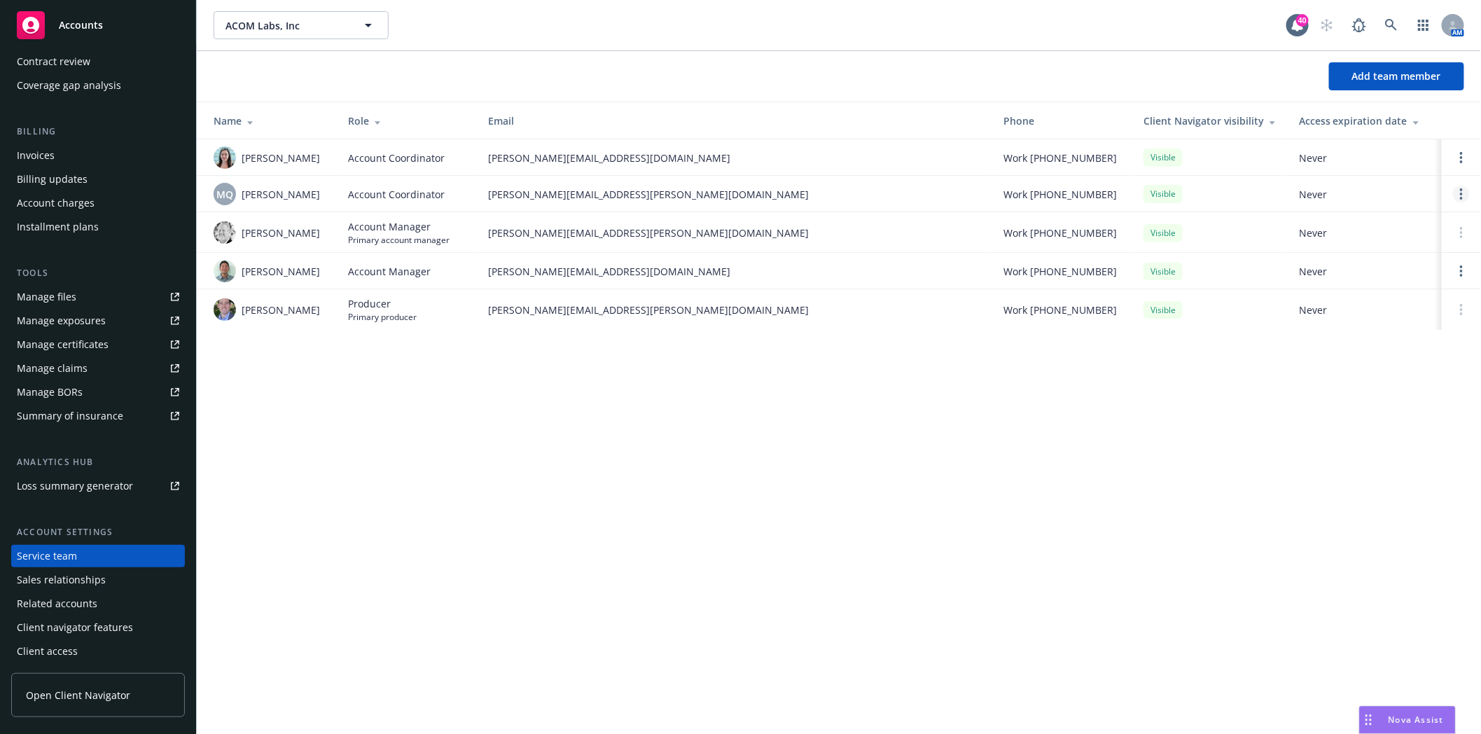
click at [1462, 194] on circle "Open options" at bounding box center [1461, 194] width 3 height 3
click at [1348, 158] on span "Remove account coordinator" at bounding box center [1368, 154] width 168 height 13
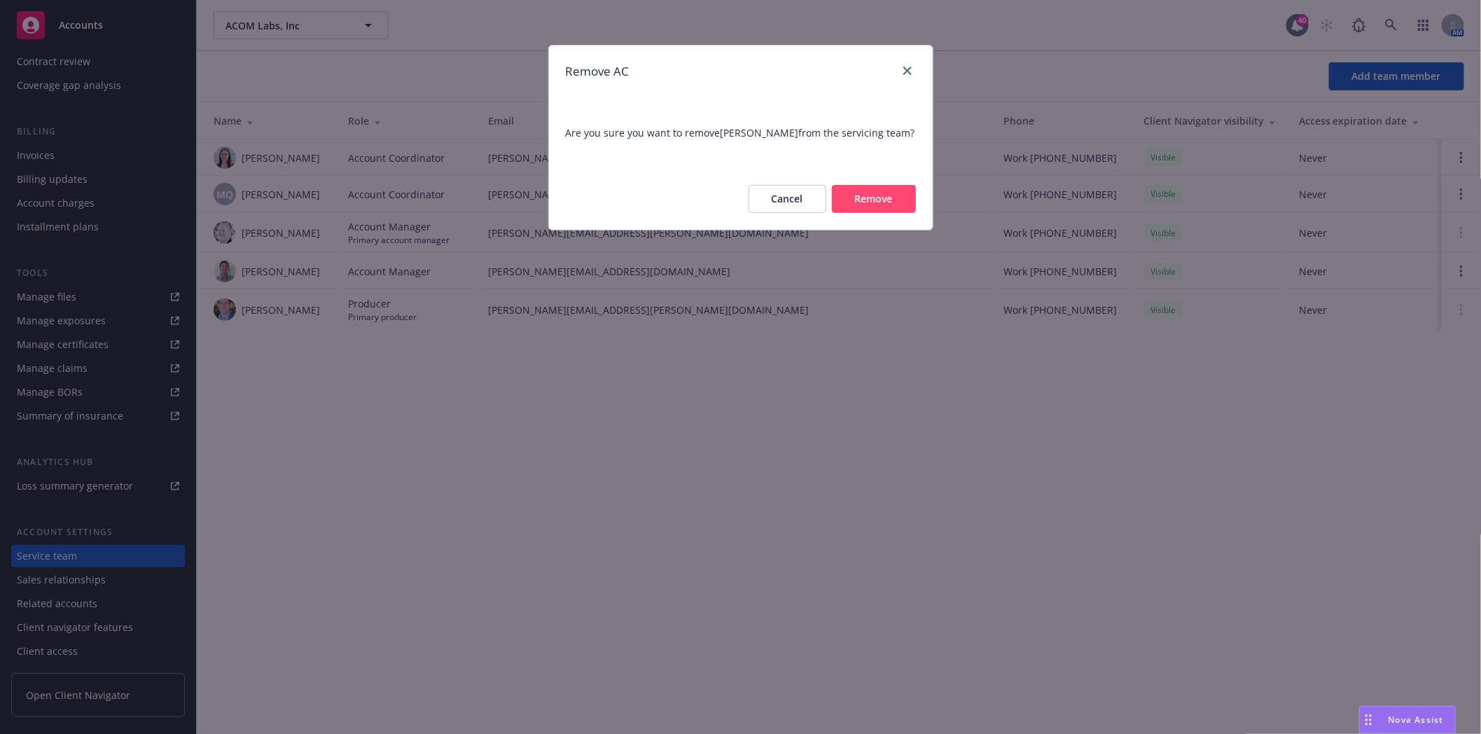
click at [898, 203] on button "Remove" at bounding box center [874, 199] width 84 height 28
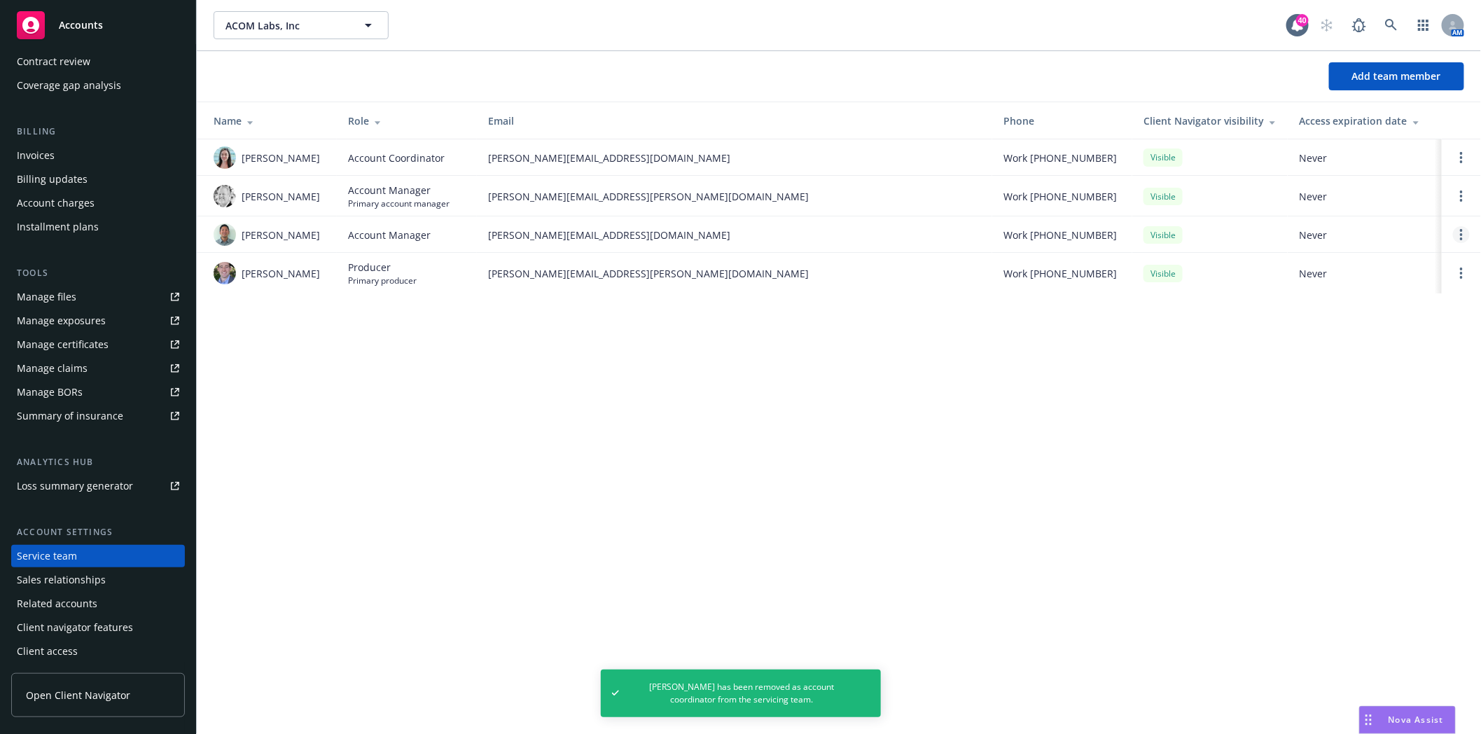
click at [1464, 232] on link "Open options" at bounding box center [1461, 234] width 17 height 17
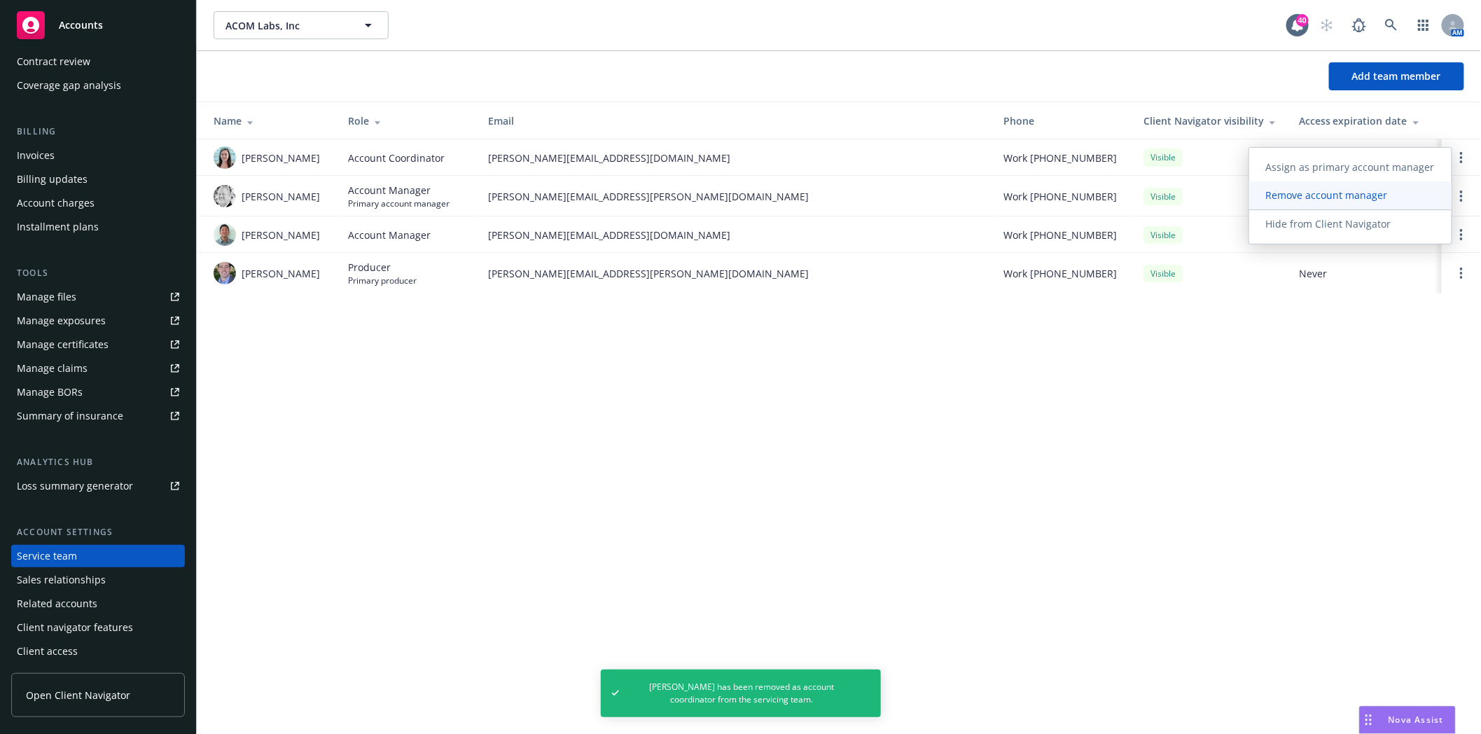
click at [1305, 196] on span "Remove account manager" at bounding box center [1326, 194] width 155 height 13
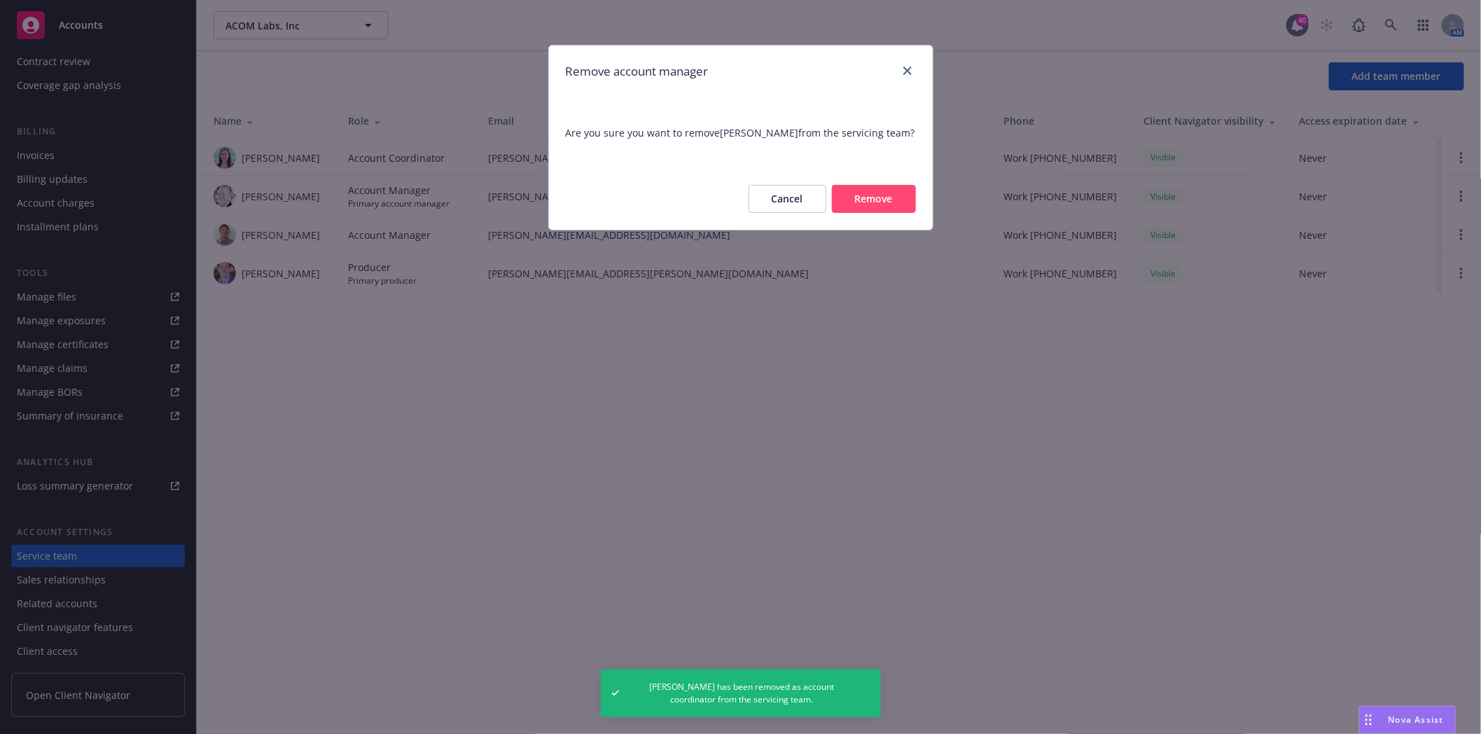
click at [884, 204] on button "Remove" at bounding box center [874, 199] width 84 height 28
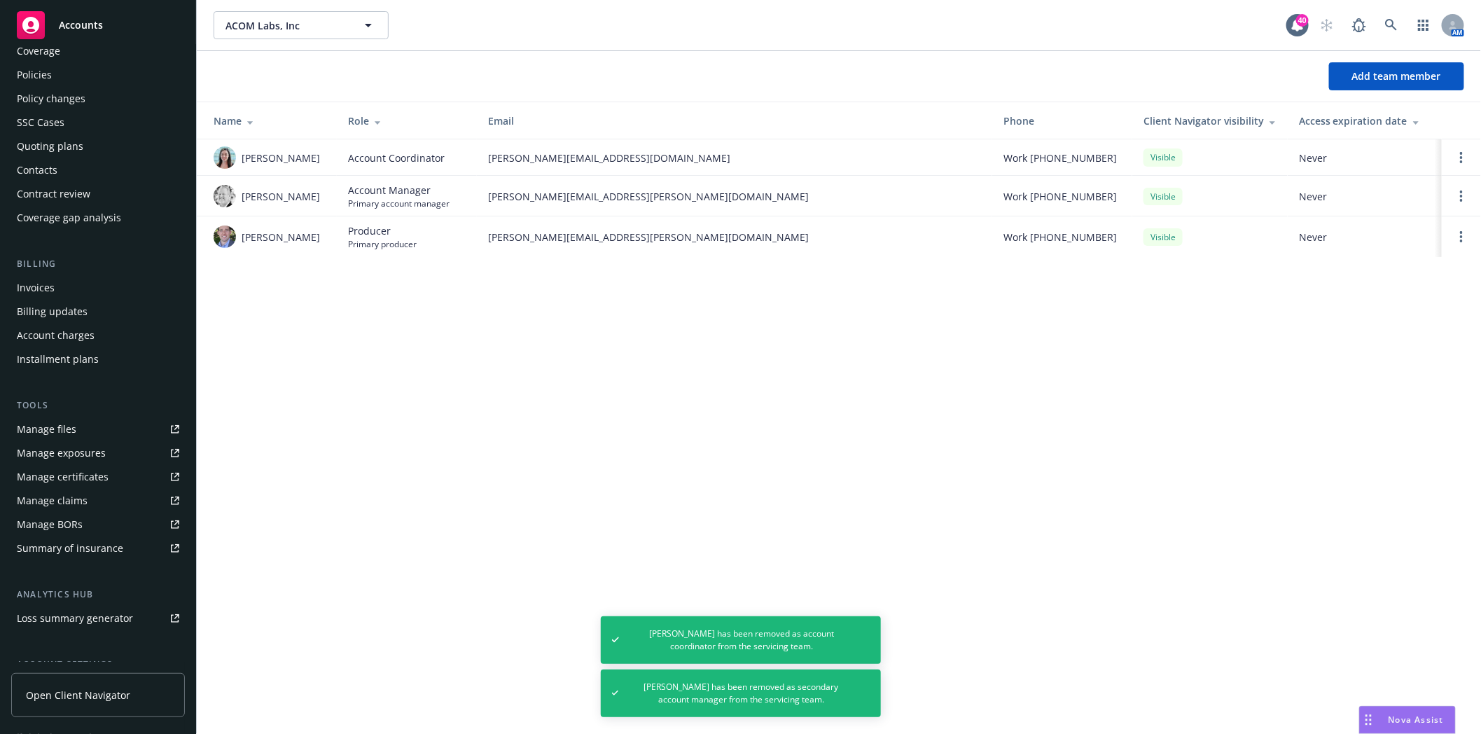
scroll to position [0, 0]
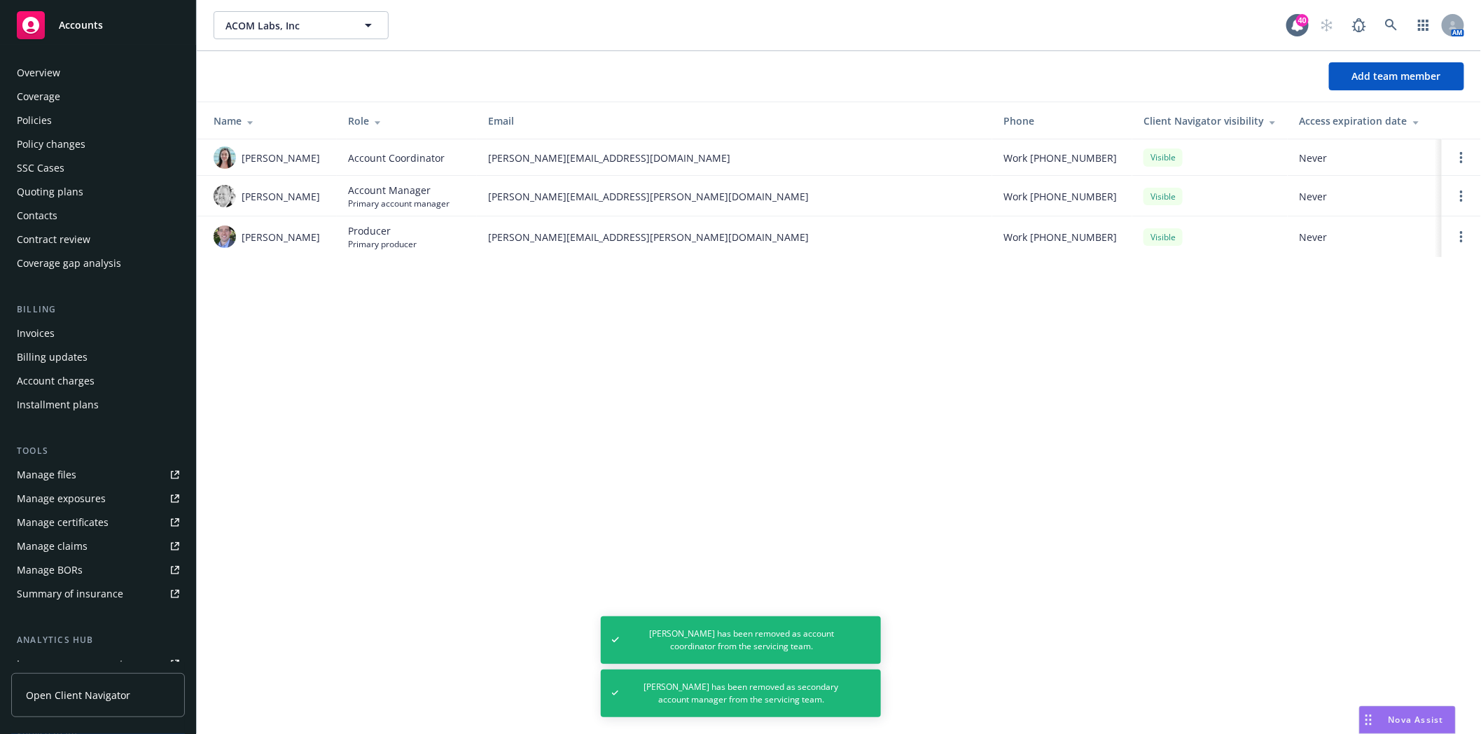
click at [34, 115] on div "Policies" at bounding box center [34, 120] width 35 height 22
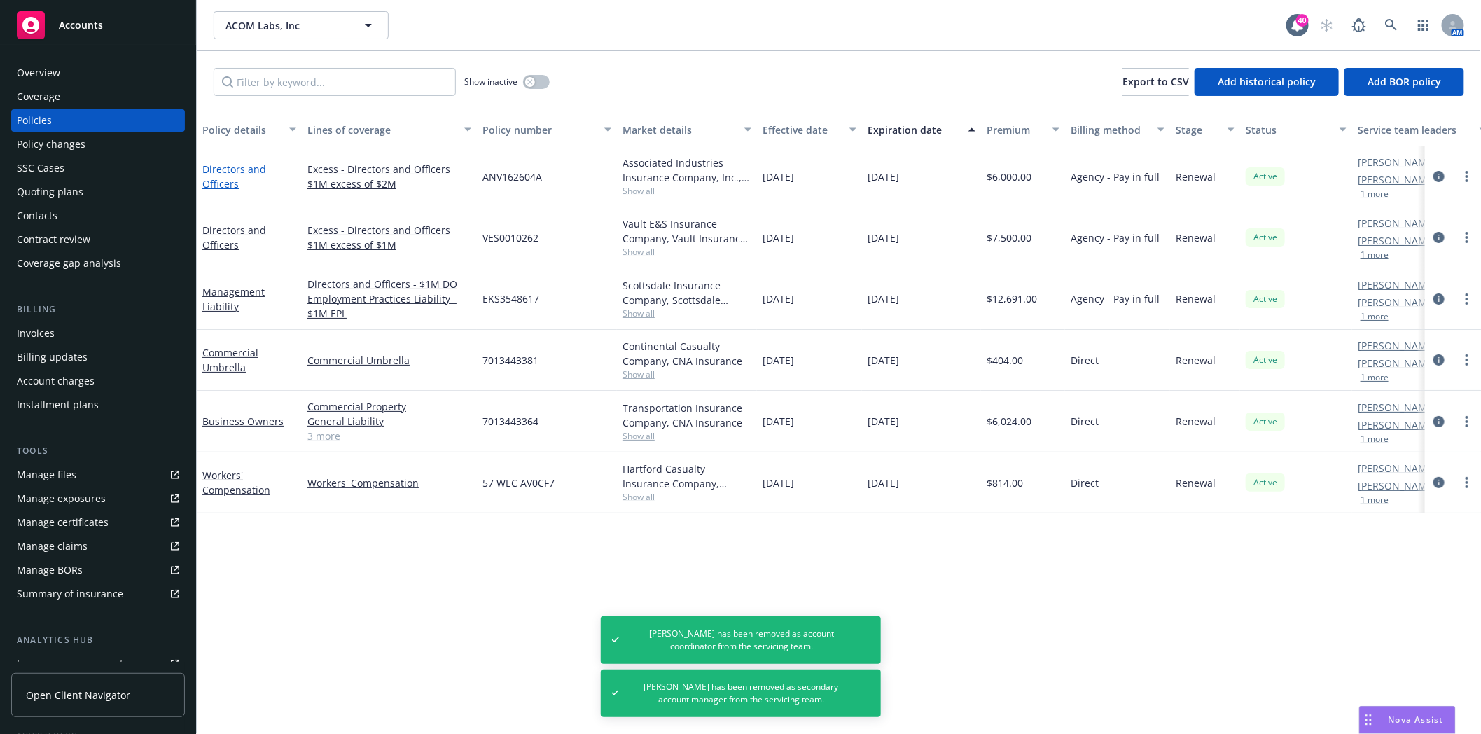
click at [223, 186] on link "Directors and Officers" at bounding box center [234, 176] width 64 height 28
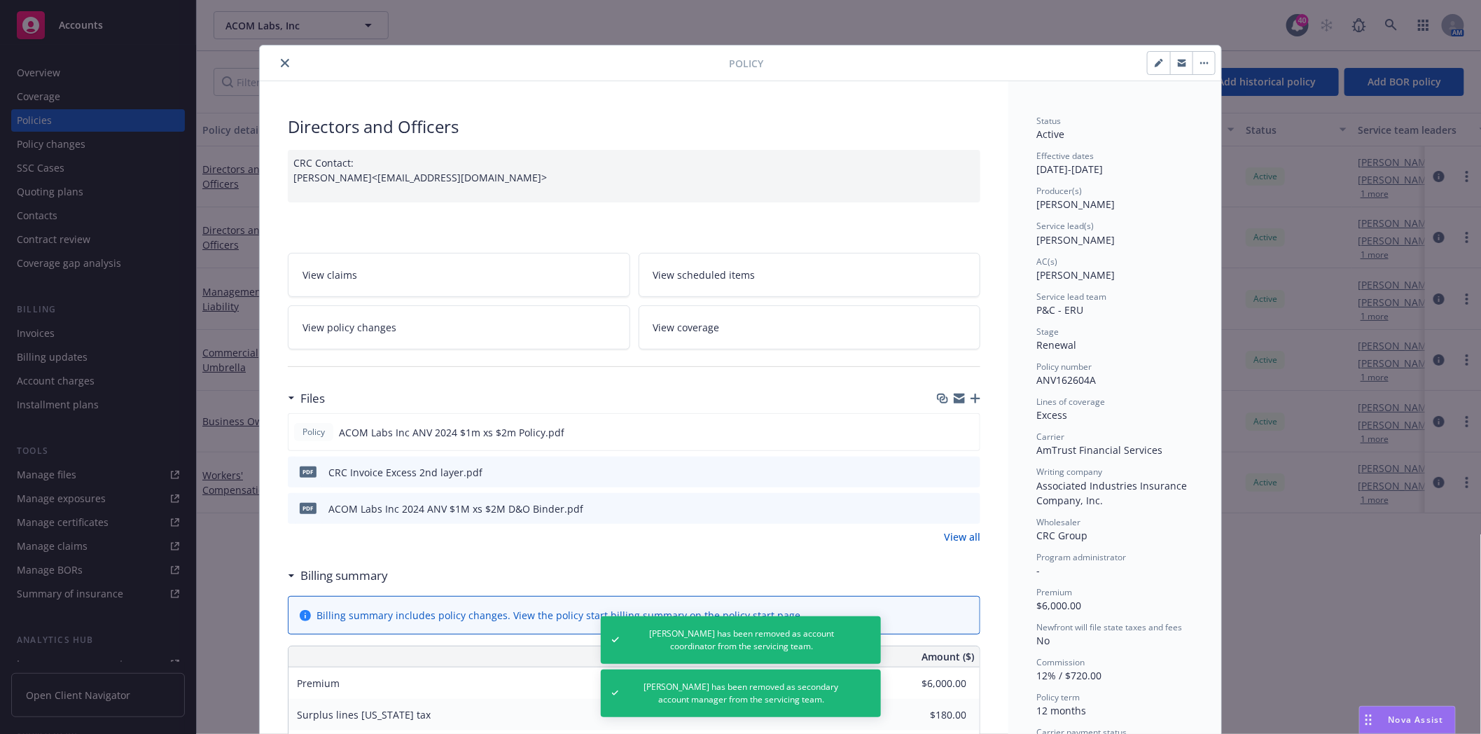
click at [1155, 62] on icon "button" at bounding box center [1159, 63] width 8 height 8
select select "RENEWAL"
select select "12"
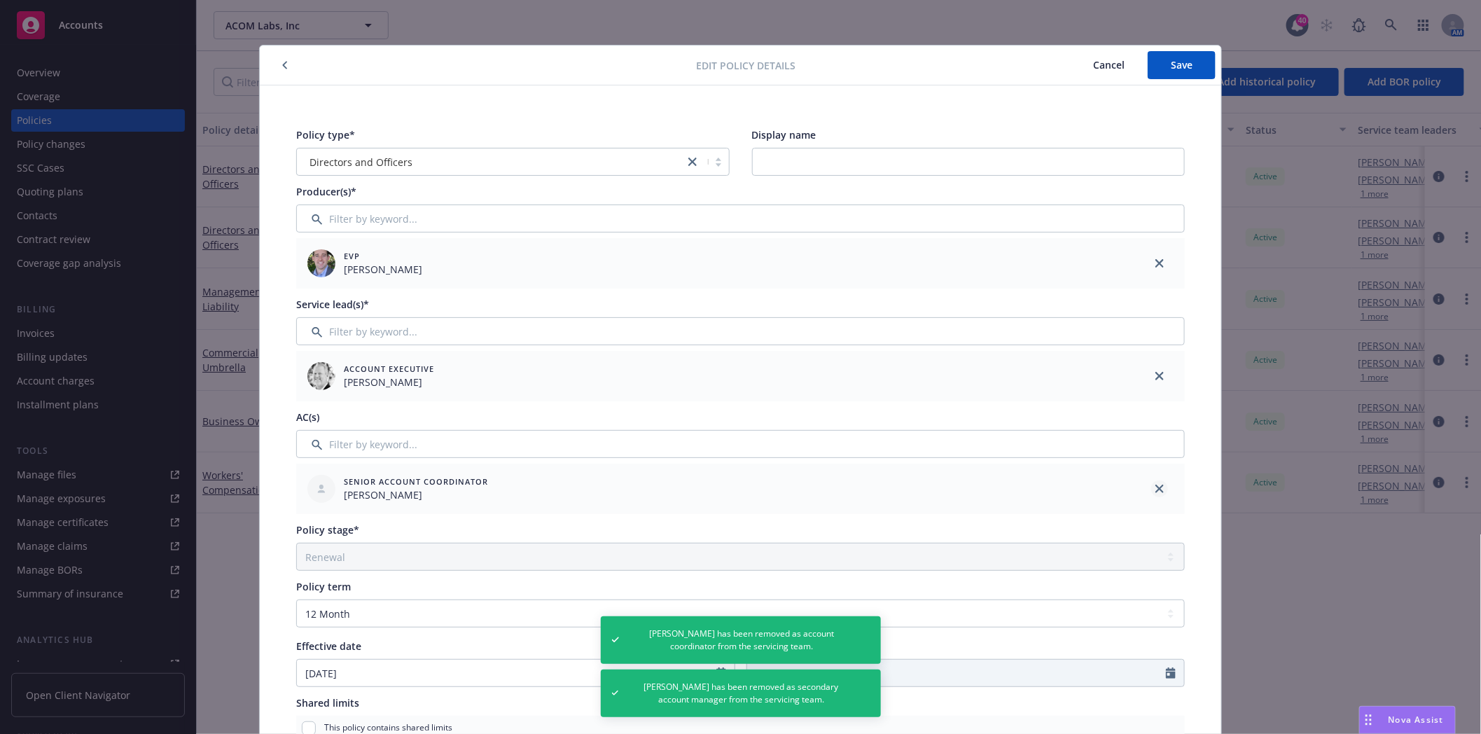
click at [1155, 487] on icon "close" at bounding box center [1159, 489] width 8 height 8
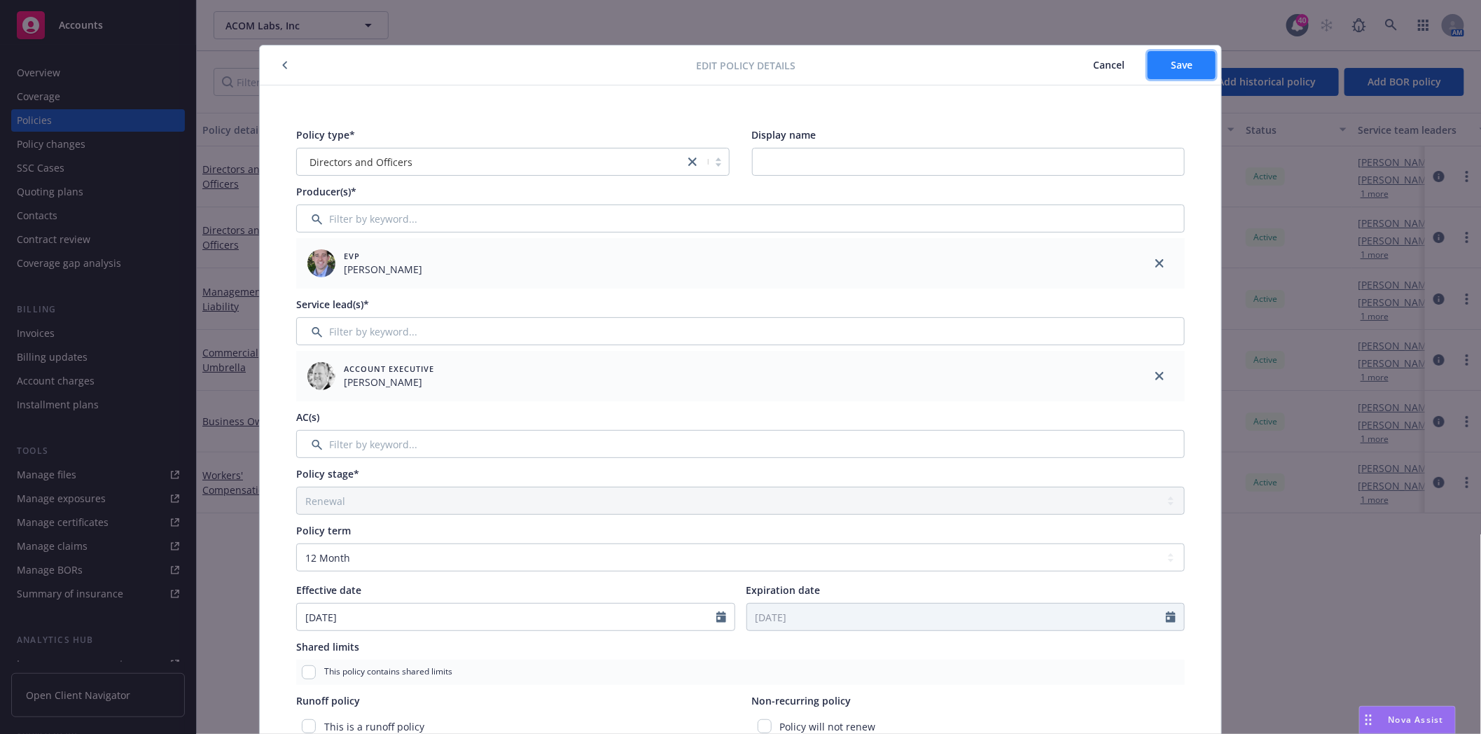
click at [1174, 66] on span "Save" at bounding box center [1182, 64] width 22 height 13
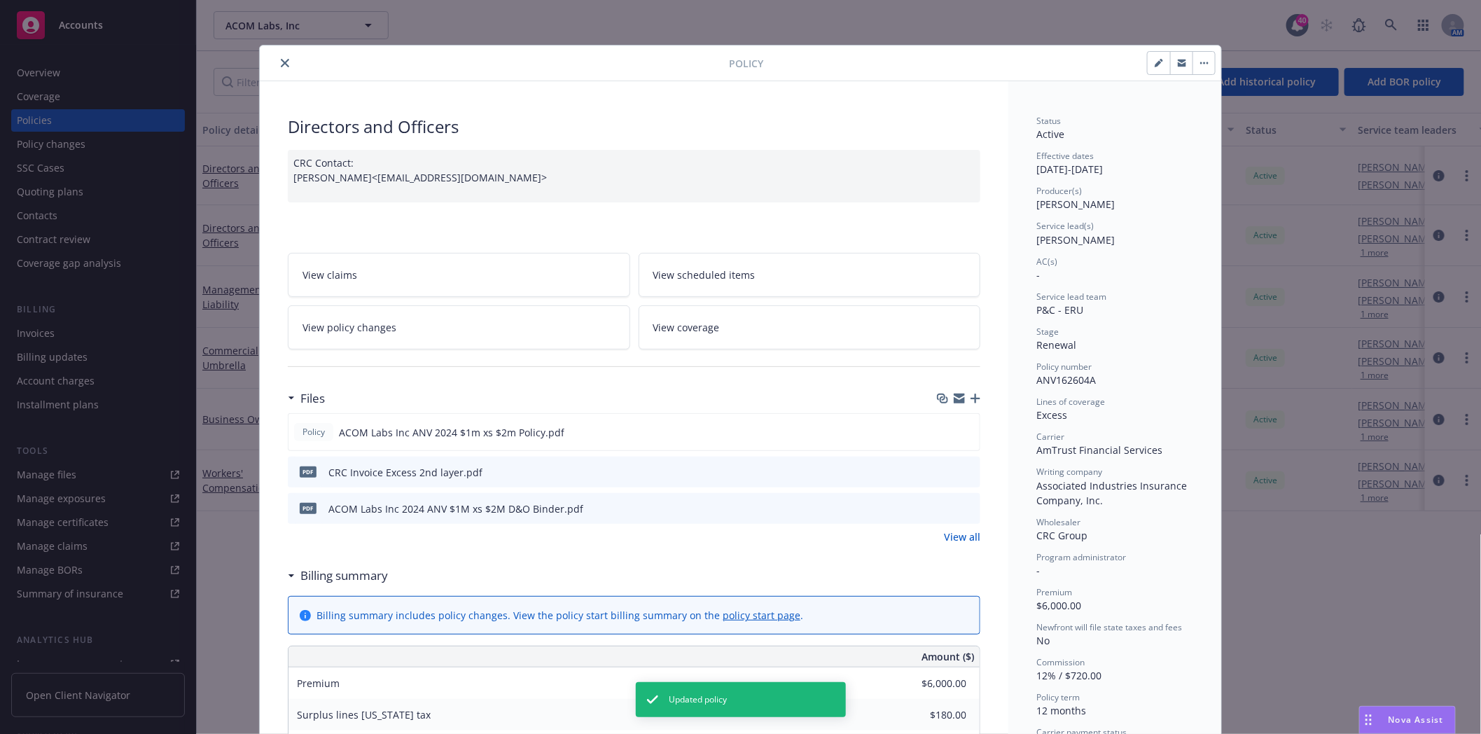
click at [277, 55] on button "close" at bounding box center [285, 63] width 17 height 17
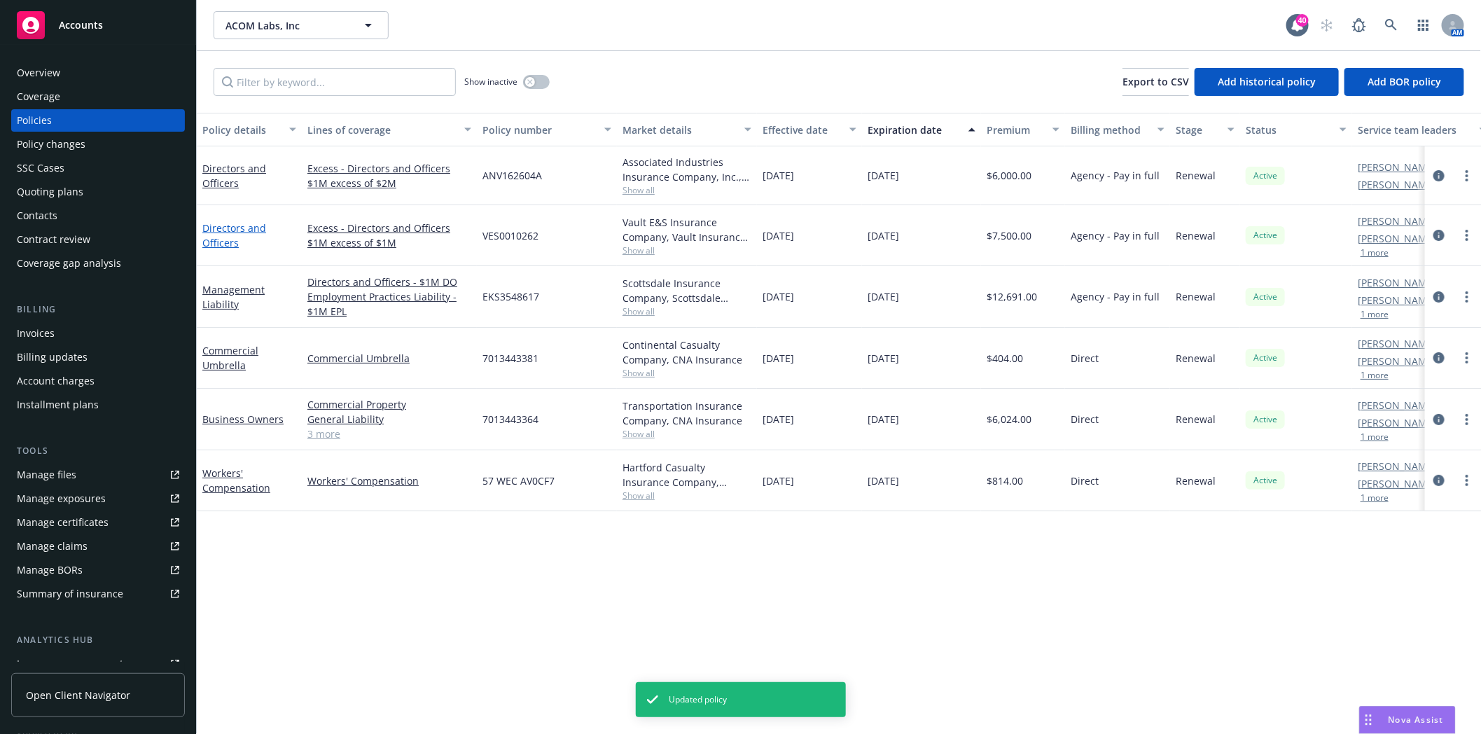
click at [228, 227] on link "Directors and Officers" at bounding box center [234, 235] width 64 height 28
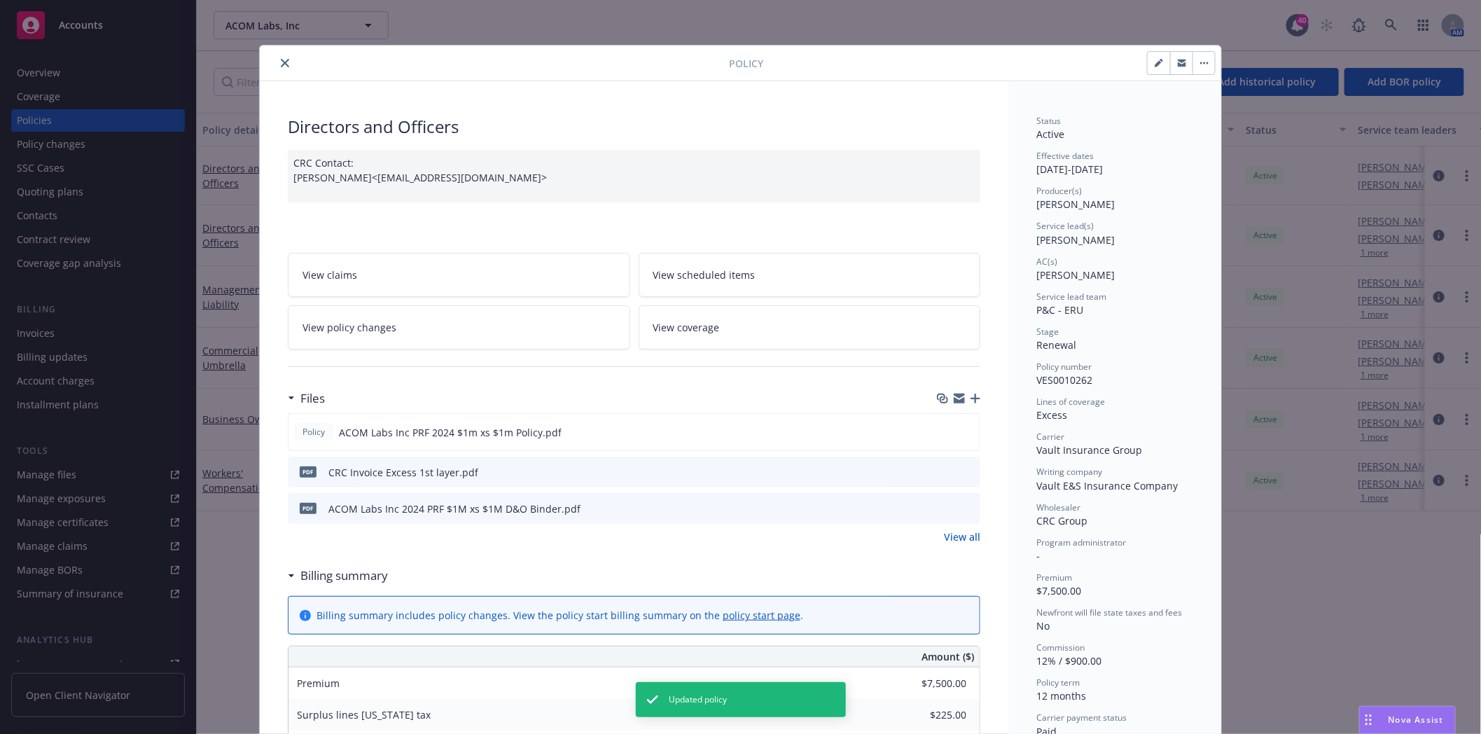
click at [1148, 60] on button "button" at bounding box center [1159, 63] width 22 height 22
select select "RENEWAL"
select select "12"
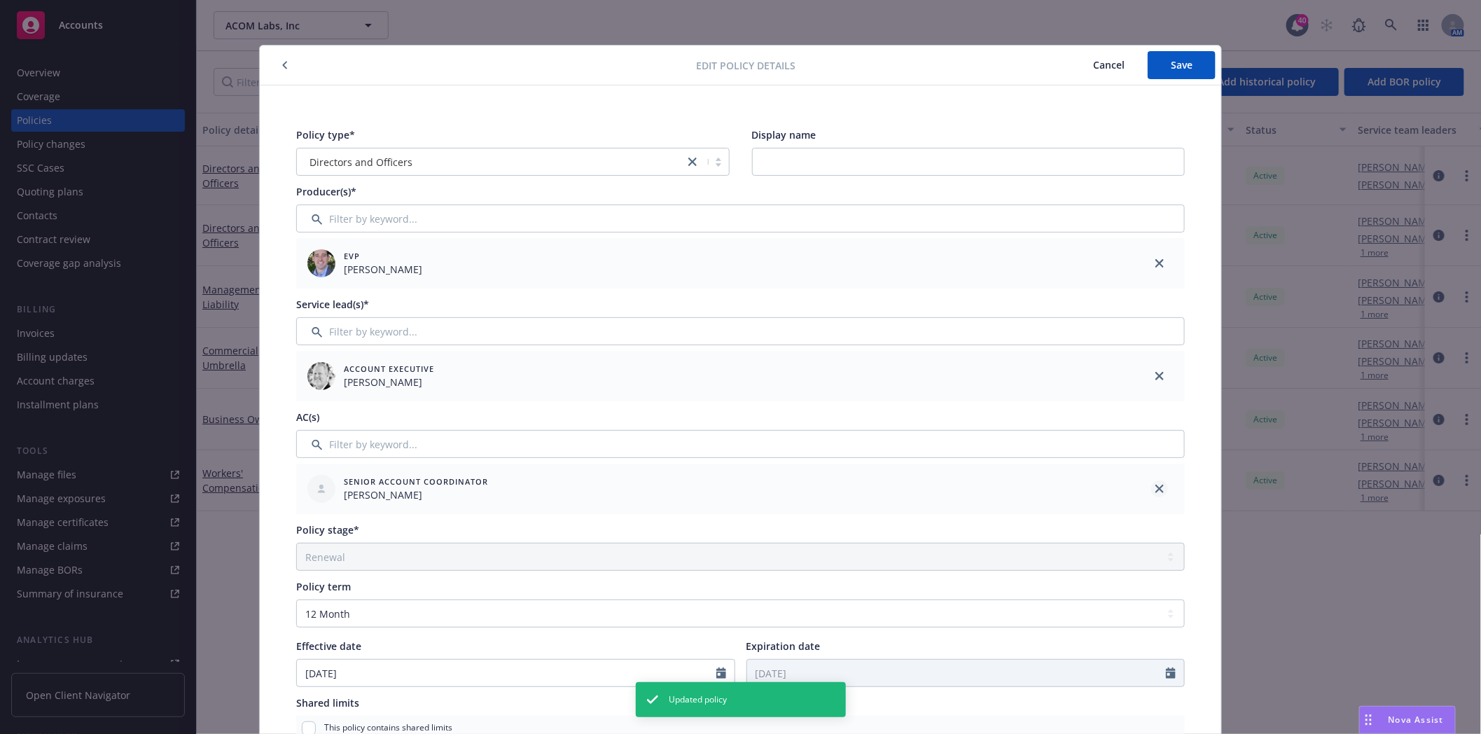
click at [1155, 490] on icon "close" at bounding box center [1159, 489] width 8 height 8
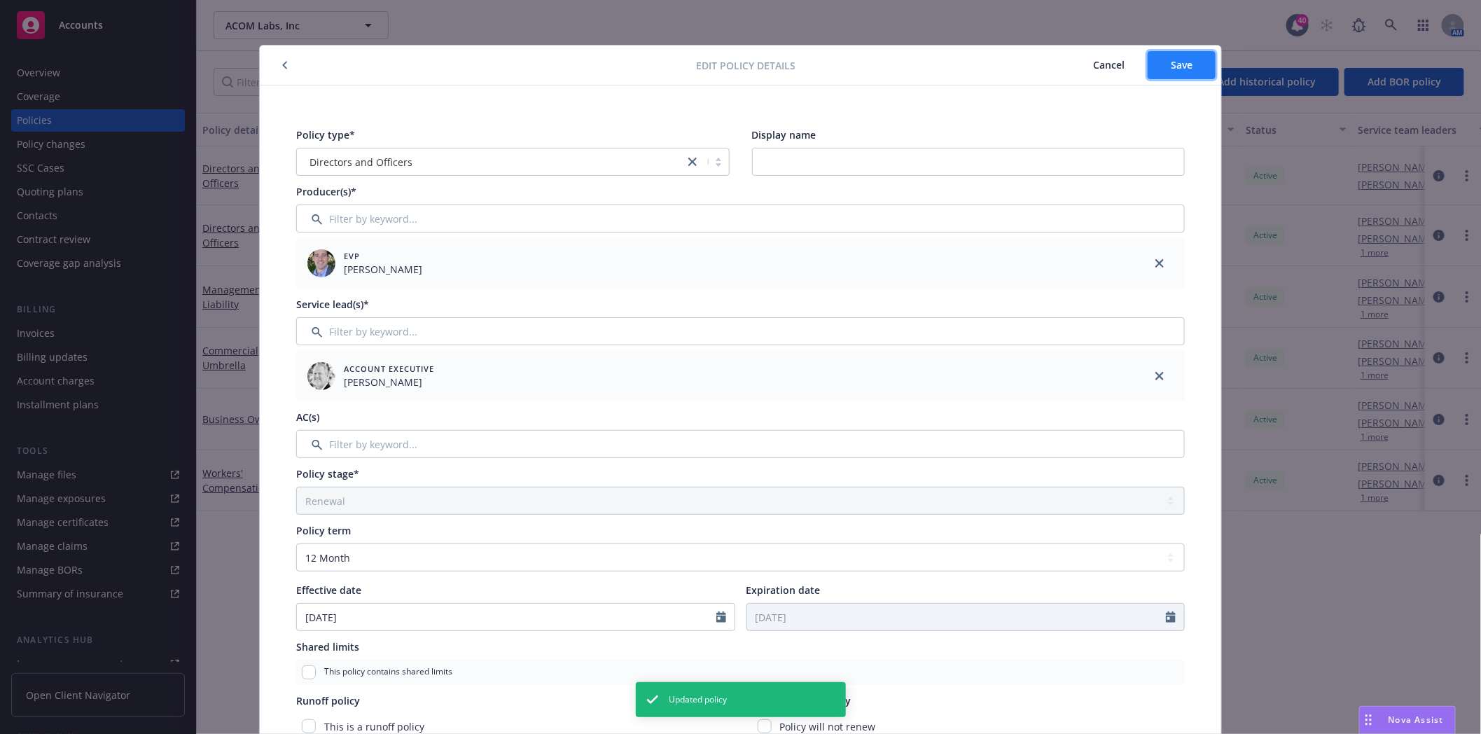
click at [1171, 67] on span "Save" at bounding box center [1182, 64] width 22 height 13
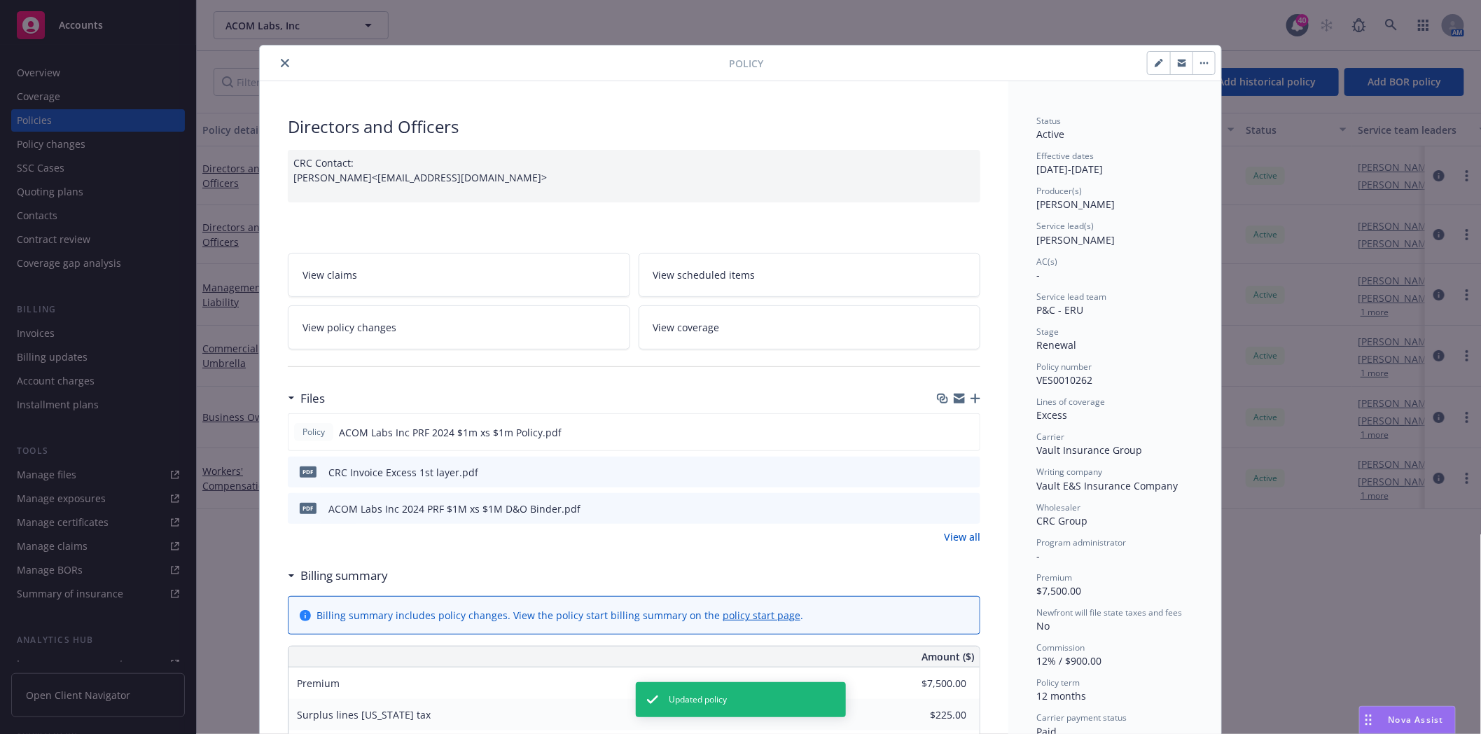
click at [281, 64] on icon "close" at bounding box center [285, 63] width 8 height 8
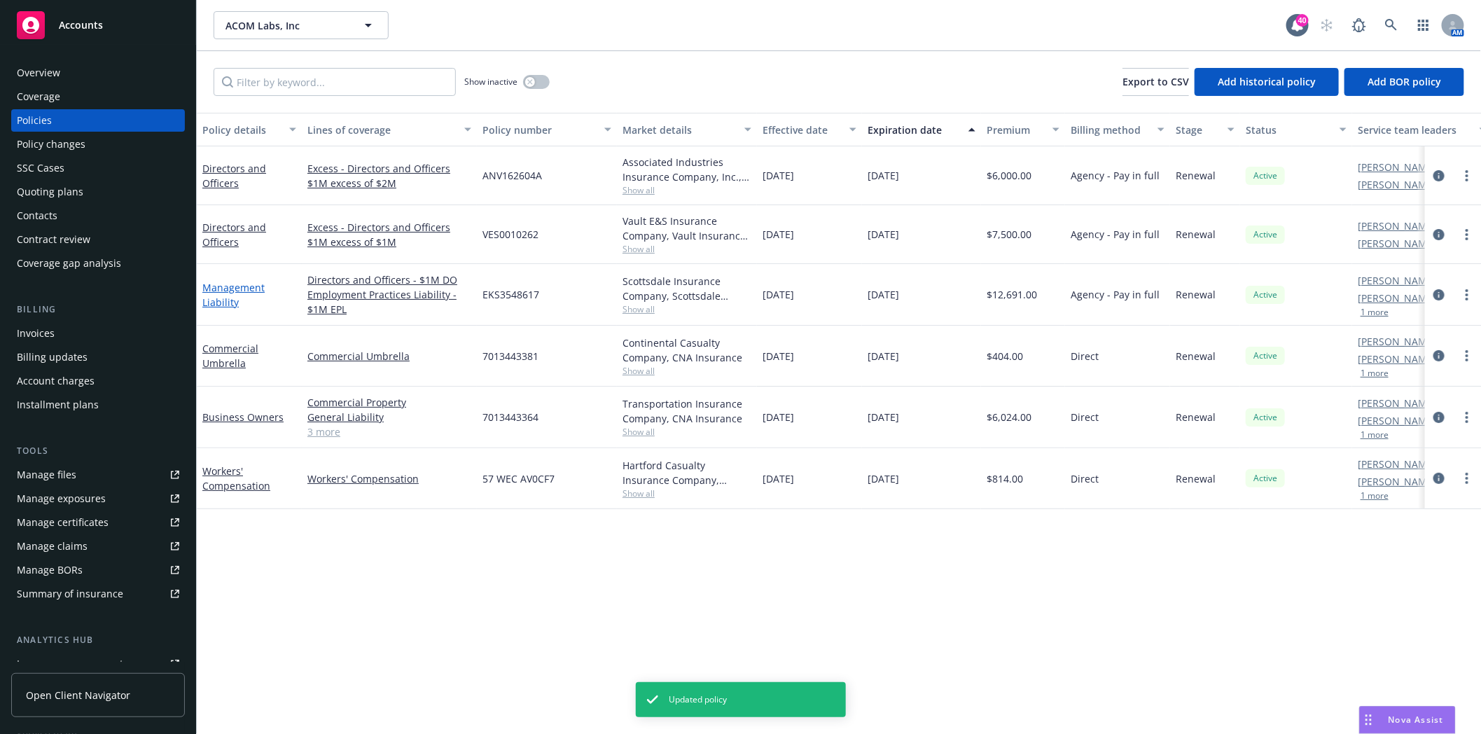
click at [229, 285] on link "Management Liability" at bounding box center [233, 295] width 62 height 28
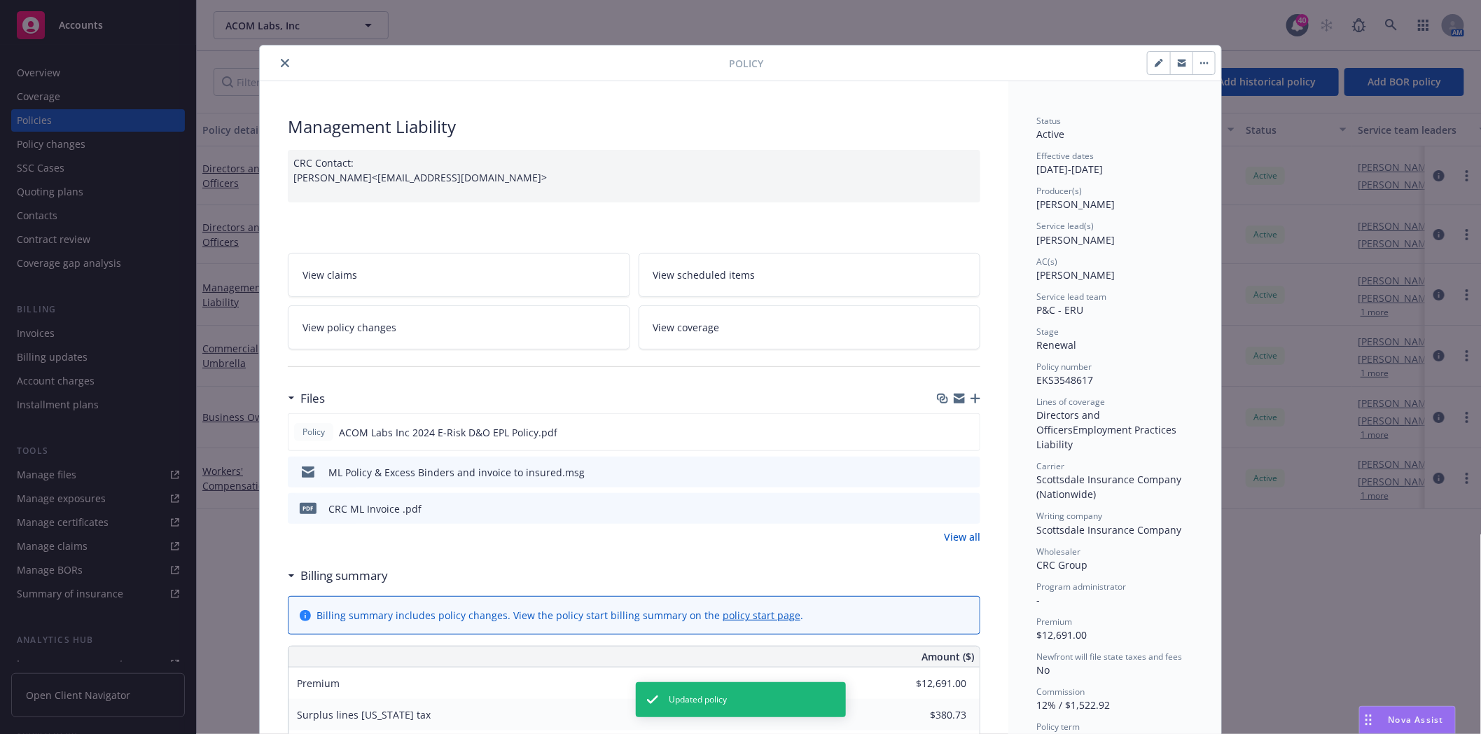
click at [1148, 64] on button "button" at bounding box center [1159, 63] width 22 height 22
select select "RENEWAL"
select select "12"
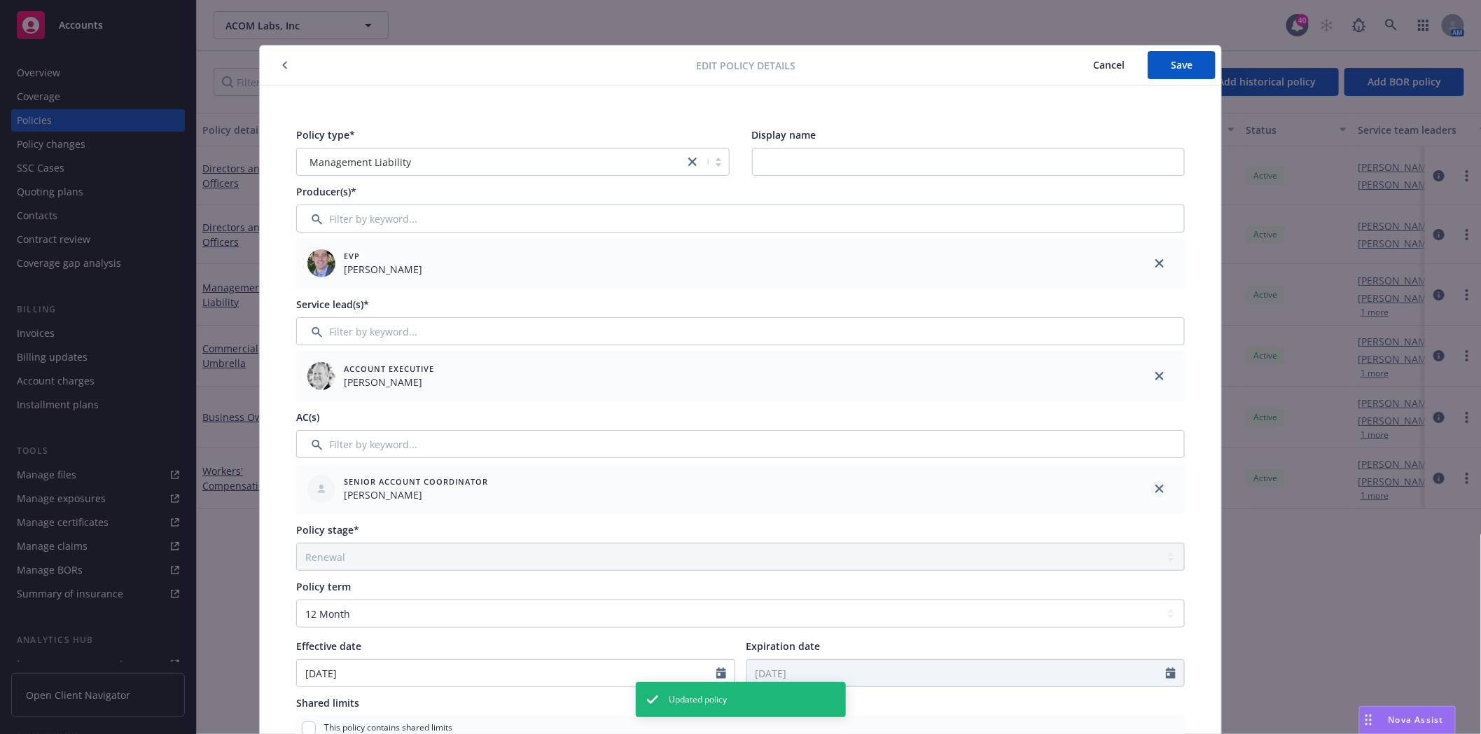
click at [1155, 487] on icon "close" at bounding box center [1159, 489] width 8 height 8
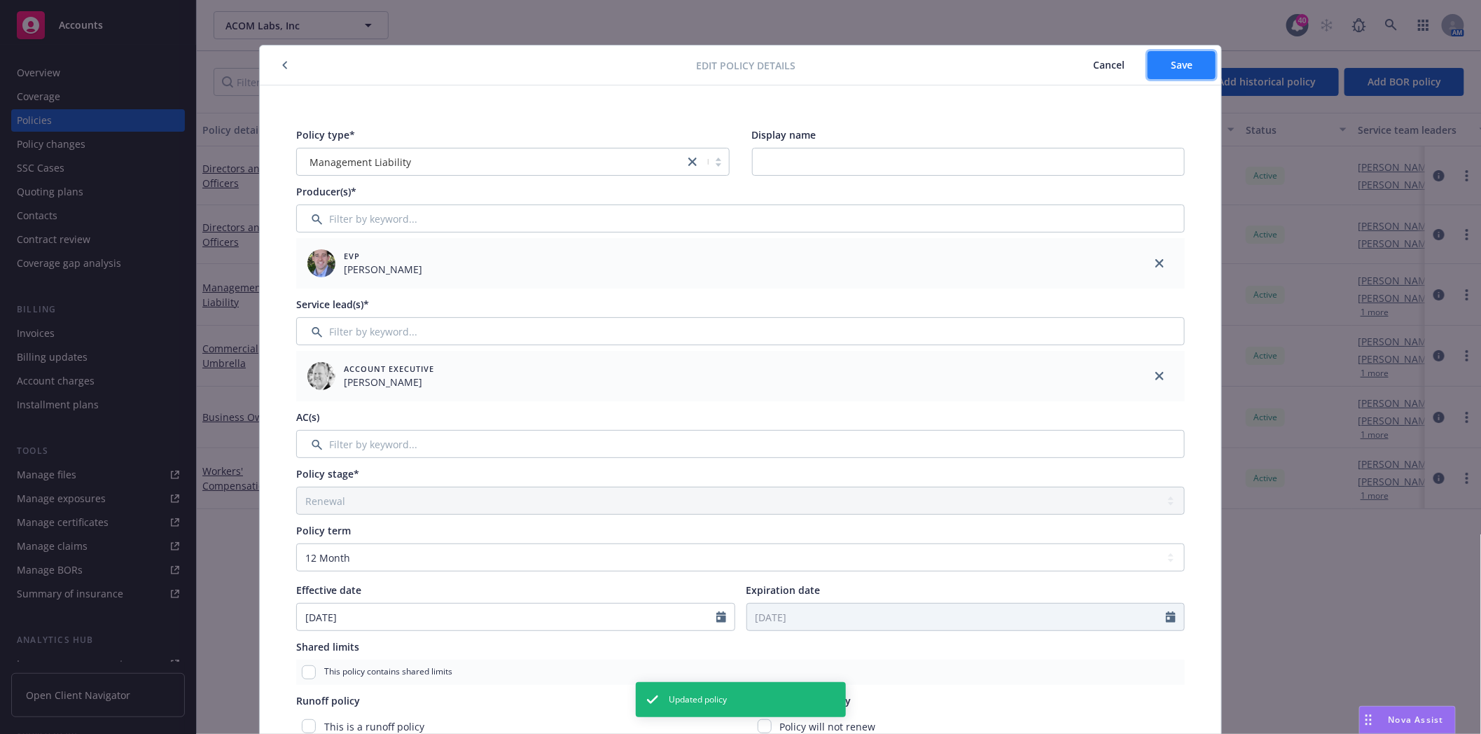
click at [1171, 62] on span "Save" at bounding box center [1182, 64] width 22 height 13
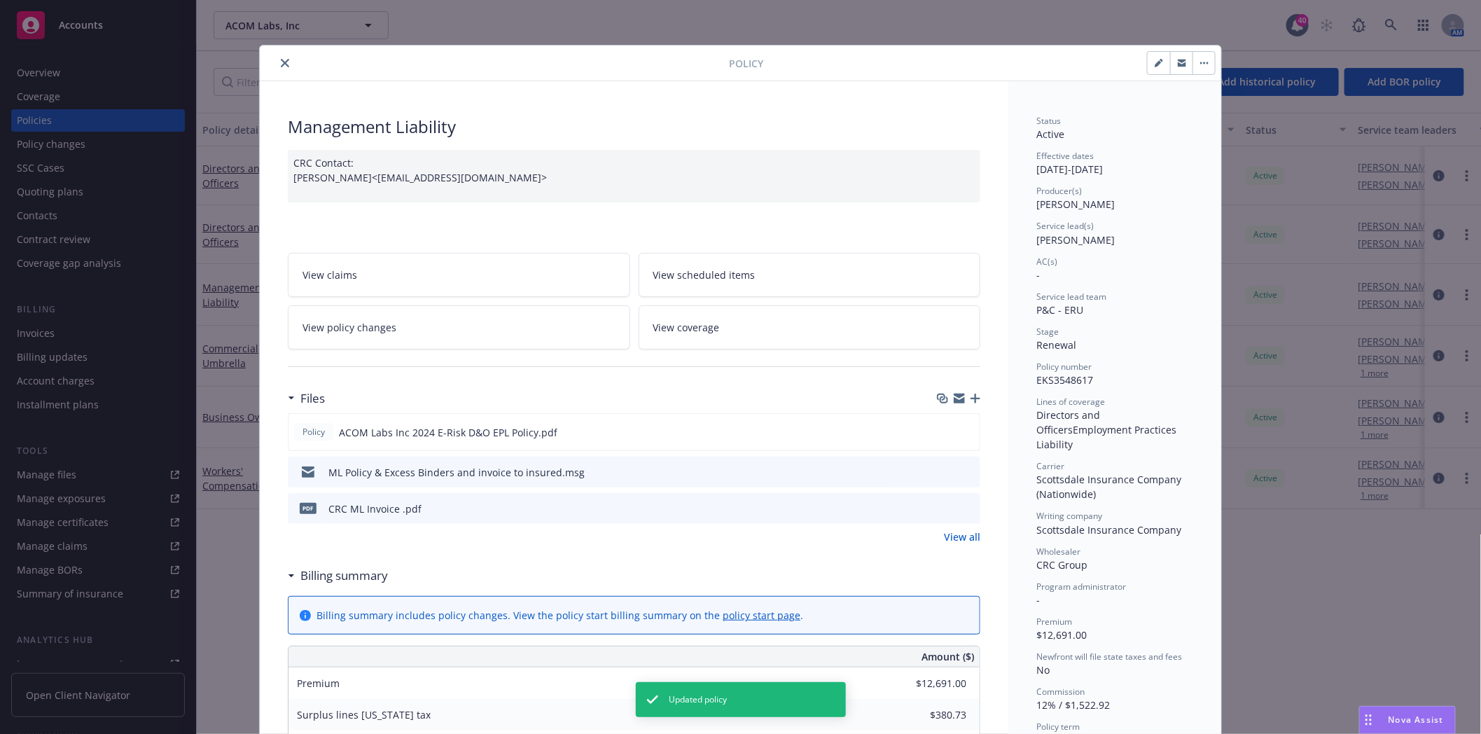
click at [281, 60] on icon "close" at bounding box center [285, 63] width 8 height 8
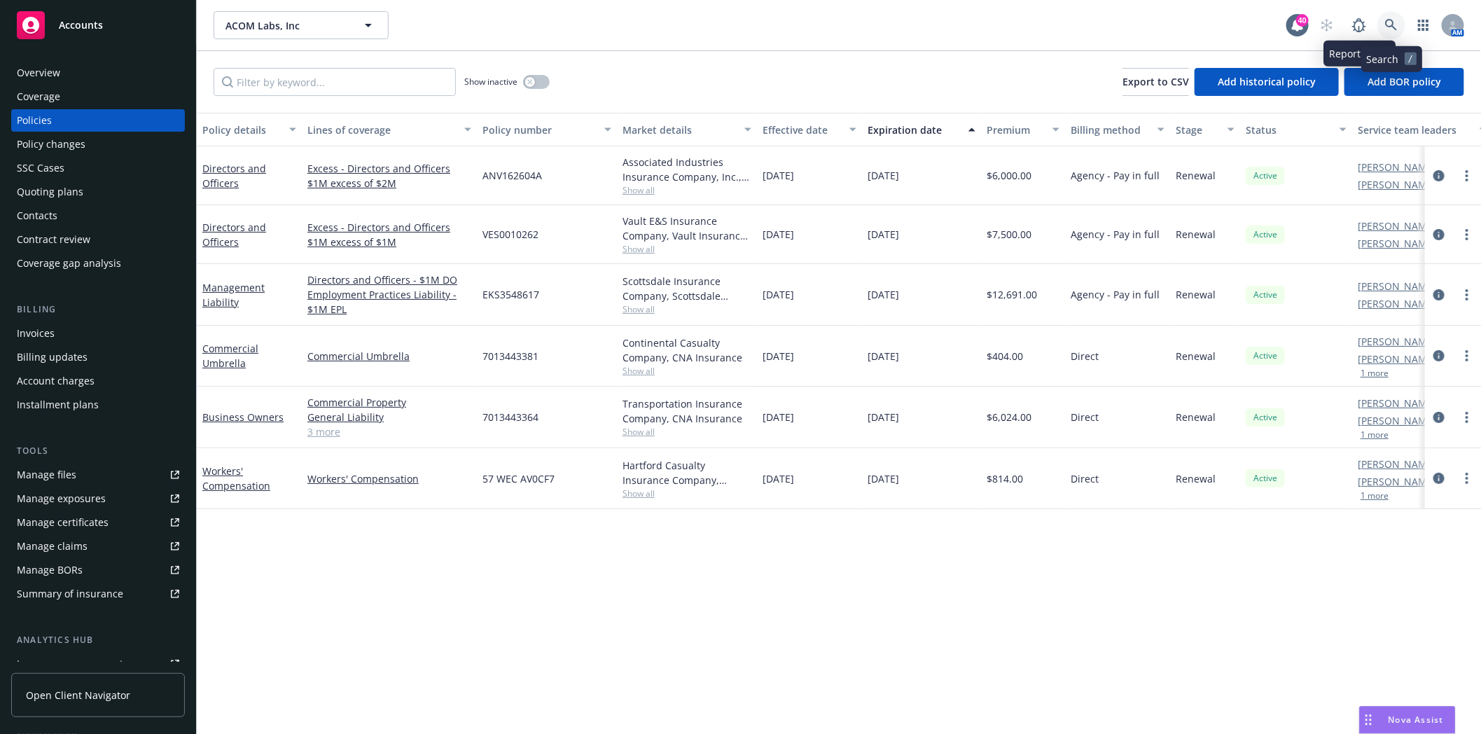
click at [1390, 25] on icon at bounding box center [1391, 25] width 13 height 13
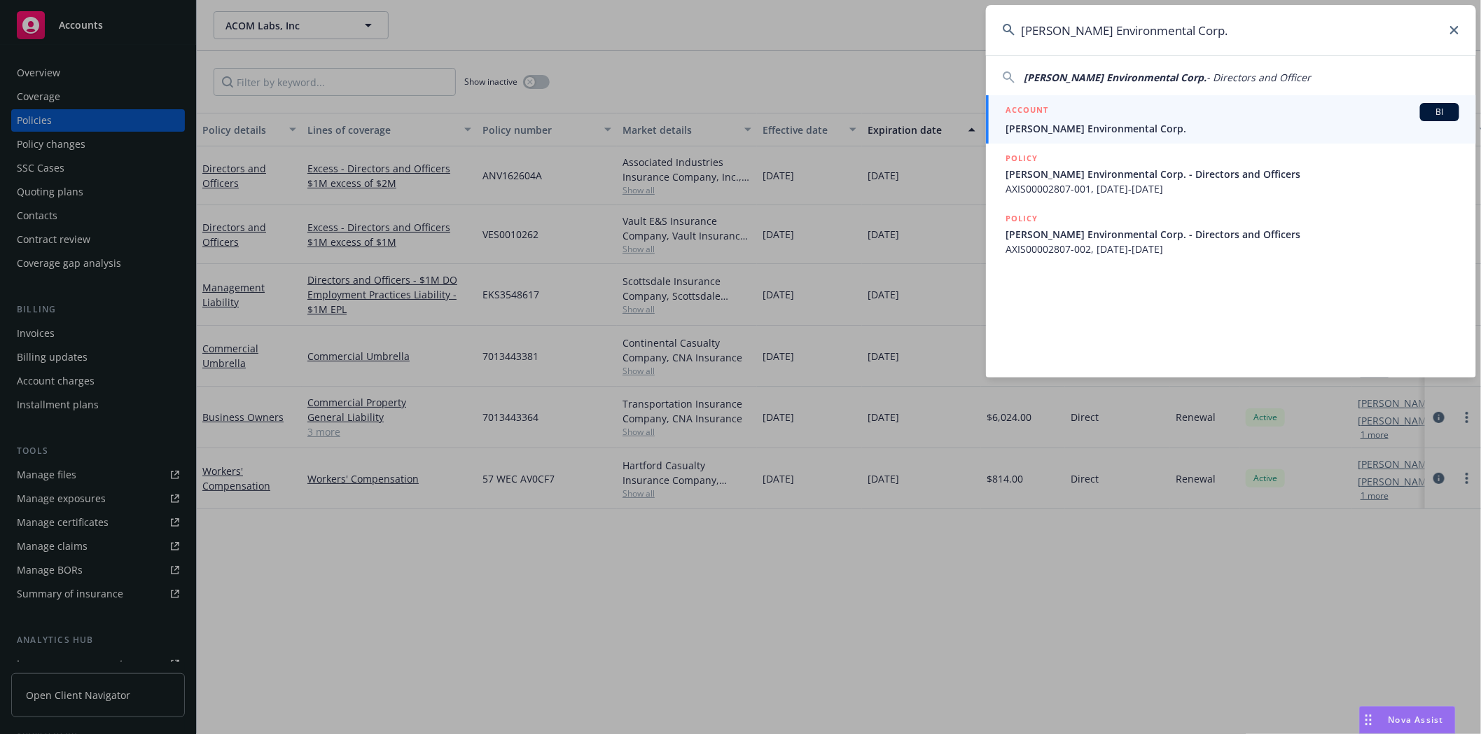
type input "Kateri Environmental Corp."
click at [1090, 116] on div "ACCOUNT BI" at bounding box center [1233, 112] width 454 height 18
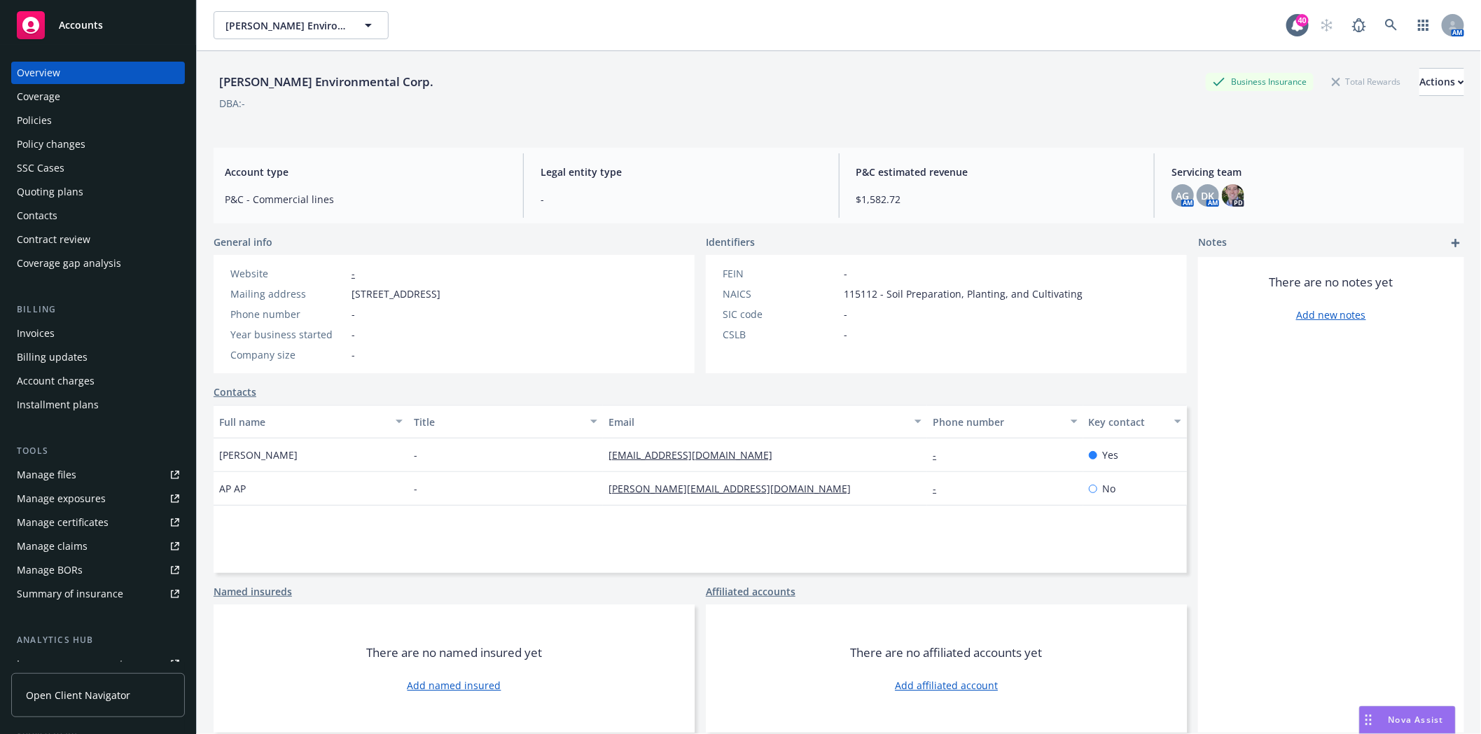
click at [22, 124] on div "Policies" at bounding box center [34, 120] width 35 height 22
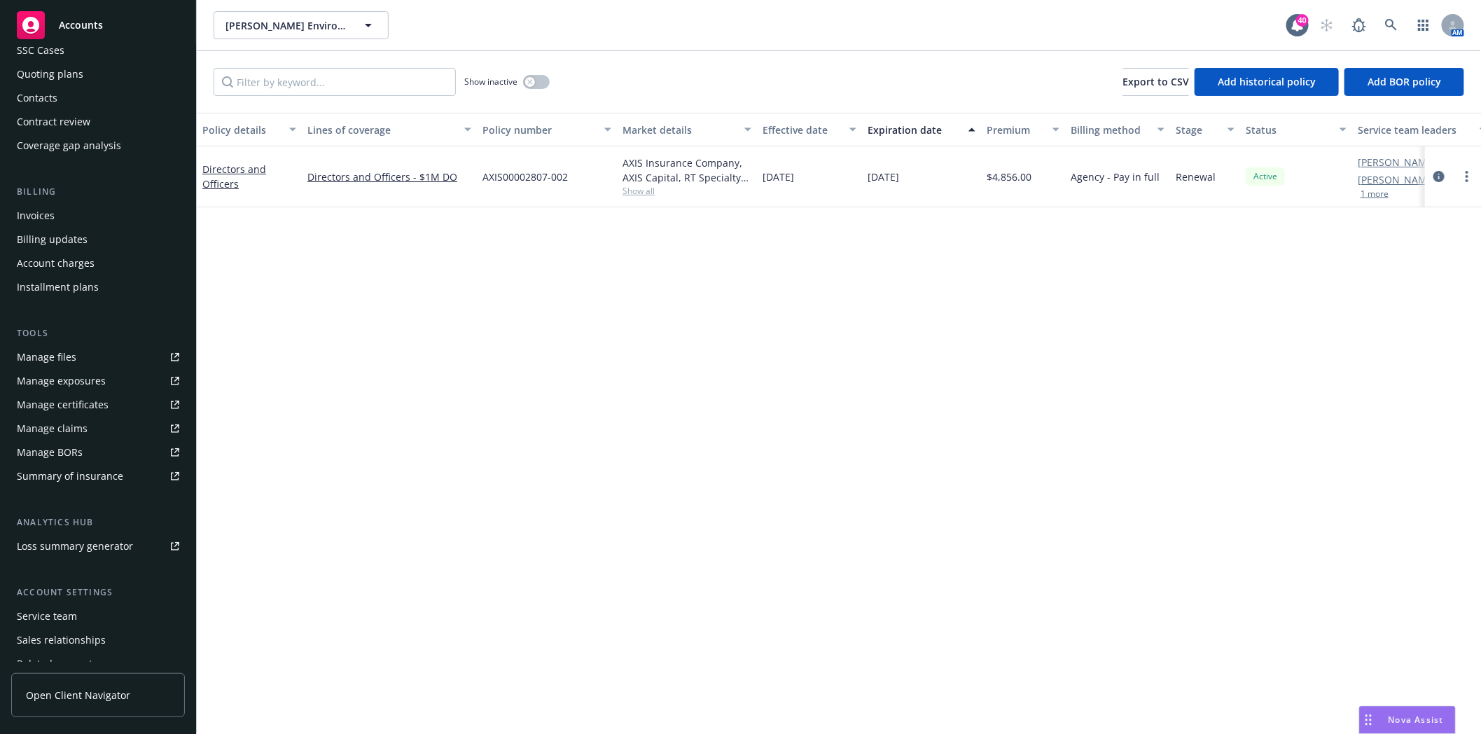
scroll to position [155, 0]
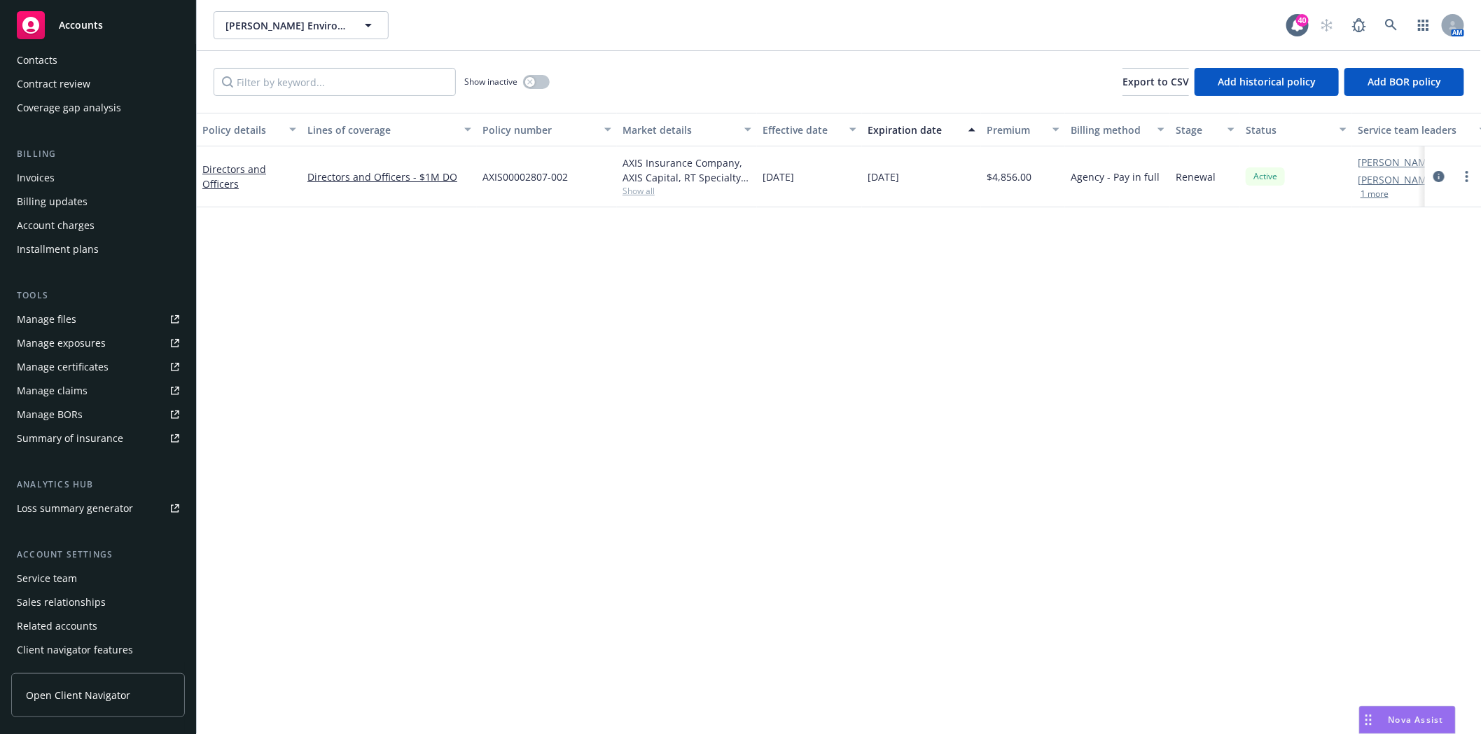
click at [48, 571] on div "Service team" at bounding box center [47, 578] width 60 height 22
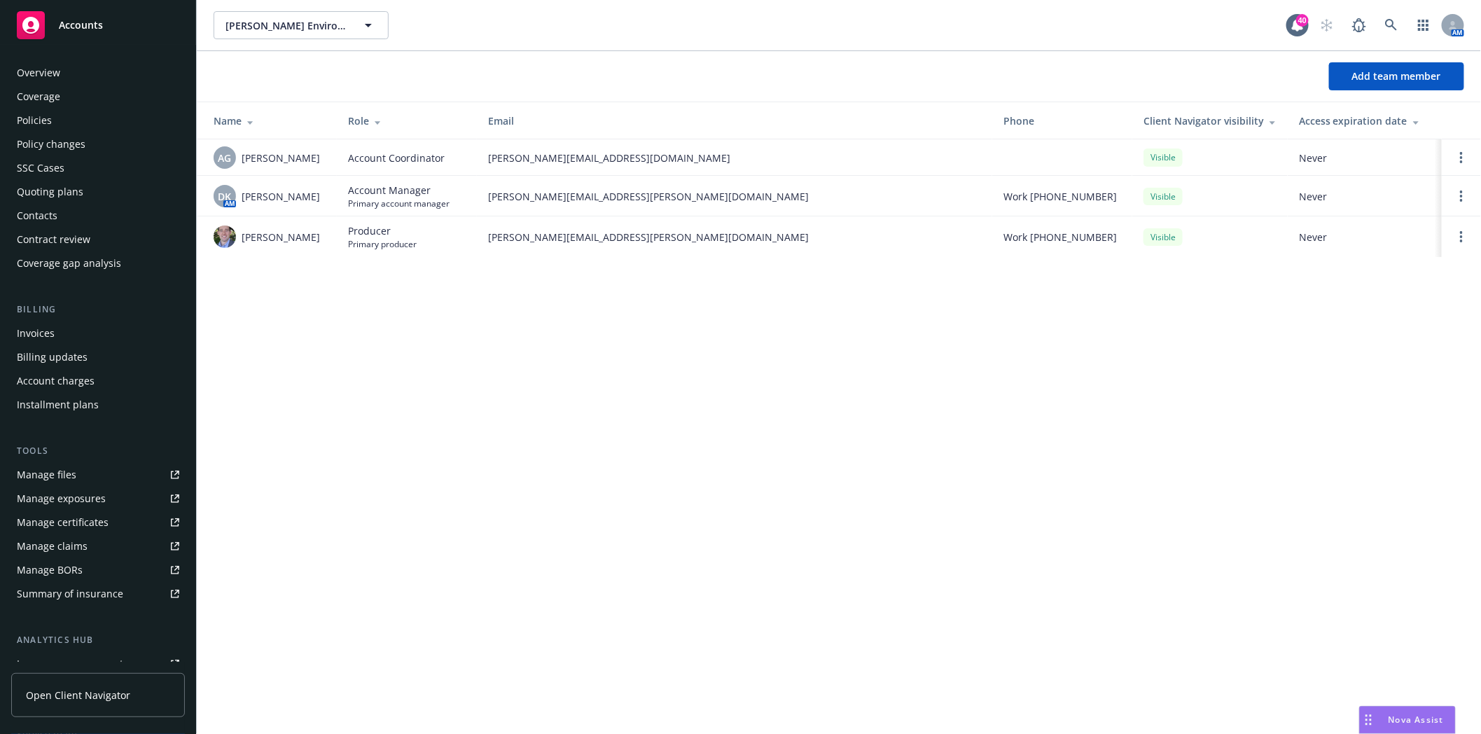
click at [36, 124] on div "Policies" at bounding box center [34, 120] width 35 height 22
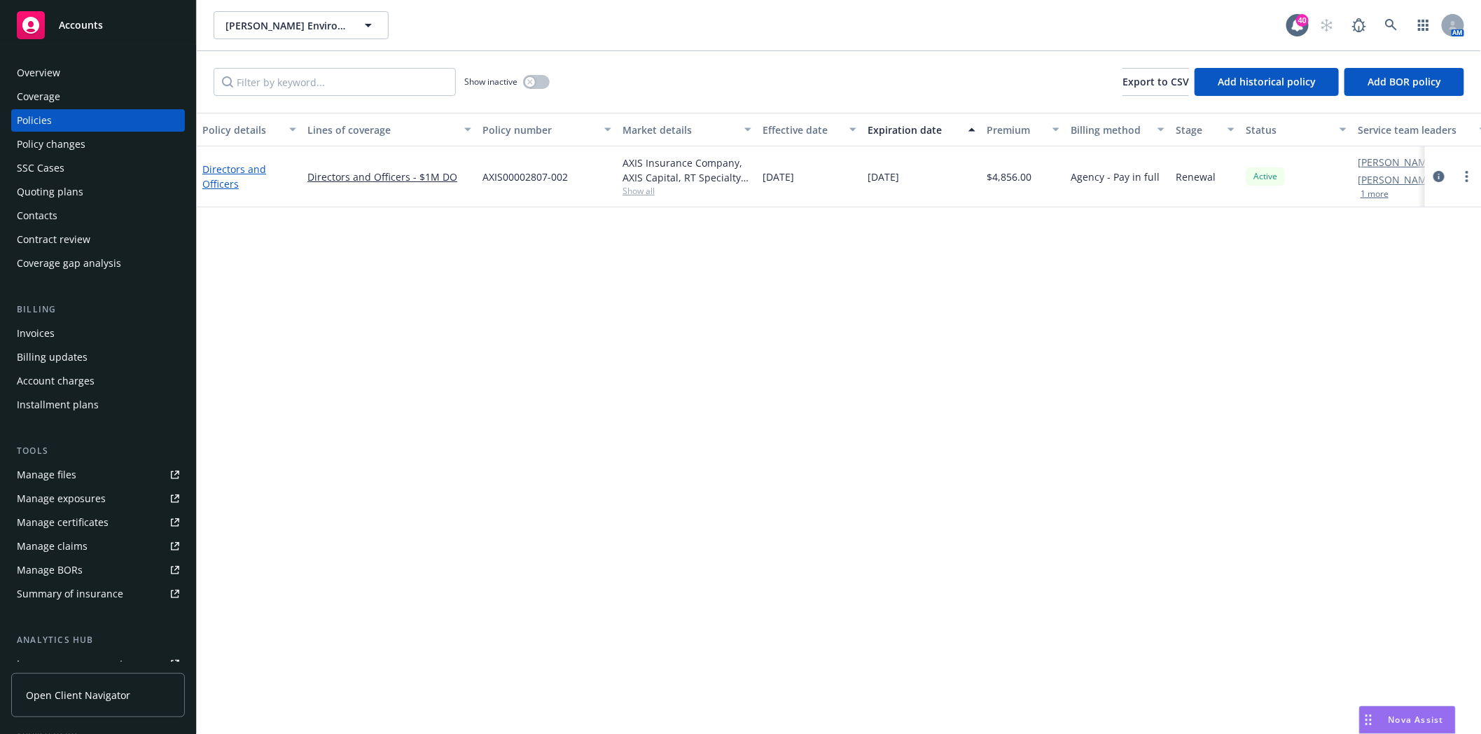
click at [223, 171] on link "Directors and Officers" at bounding box center [234, 176] width 64 height 28
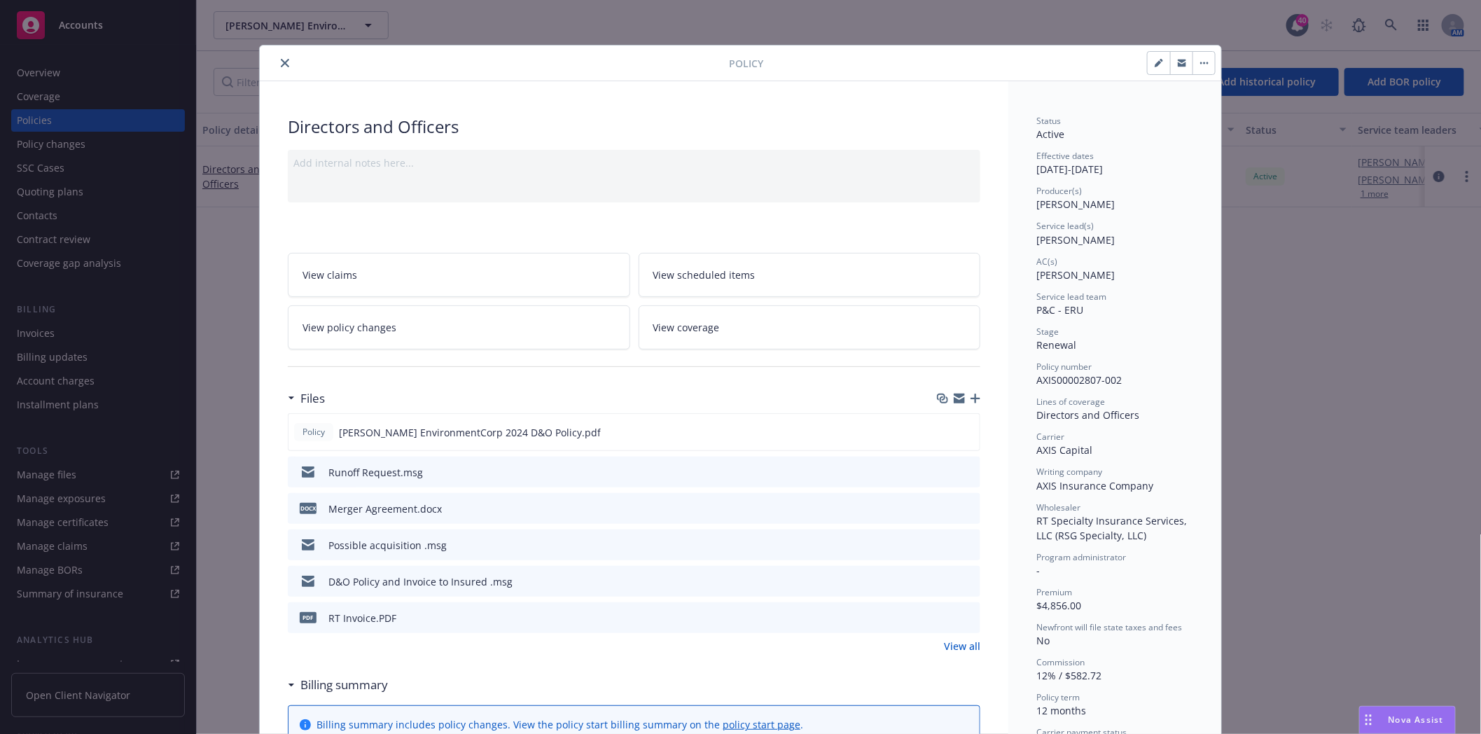
click at [968, 473] on icon "preview file" at bounding box center [967, 471] width 13 height 10
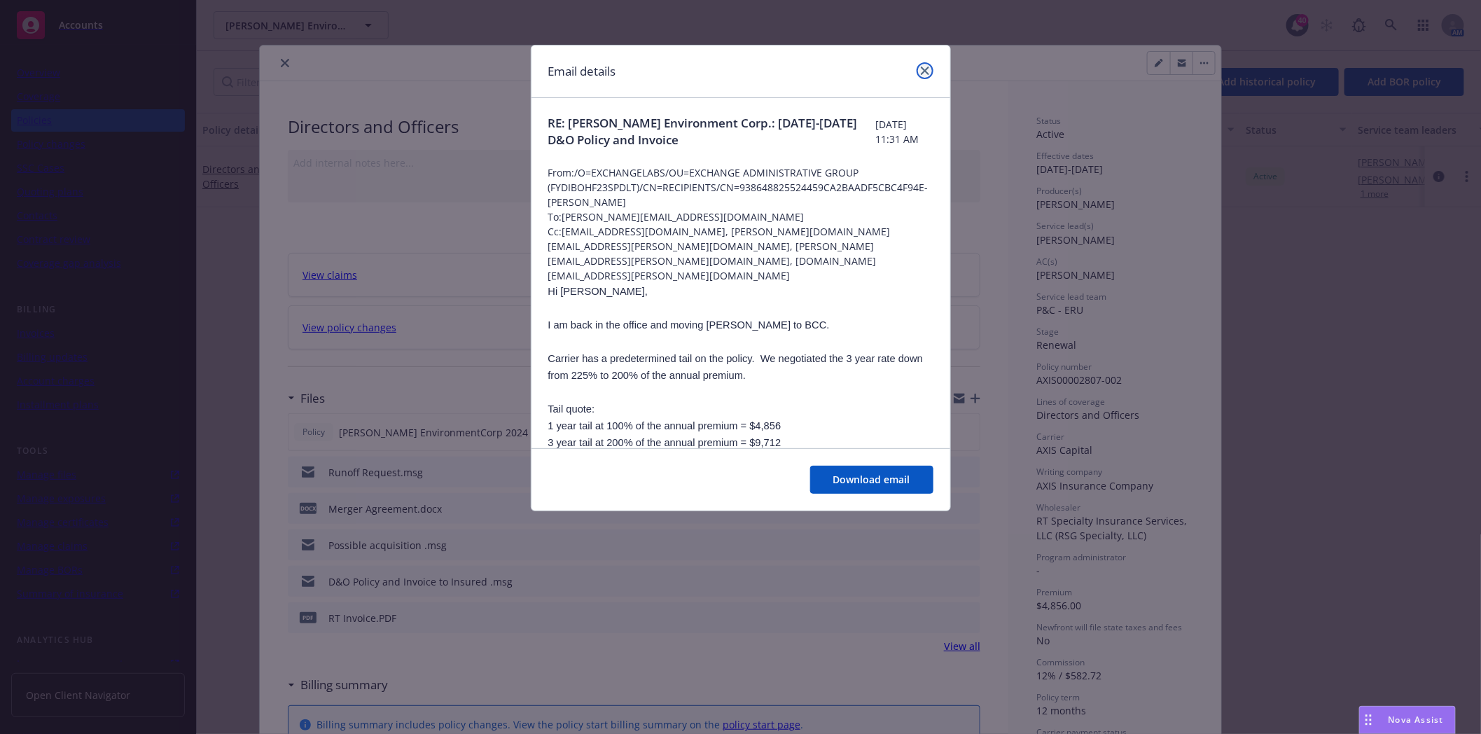
click at [924, 67] on icon "close" at bounding box center [925, 71] width 8 height 8
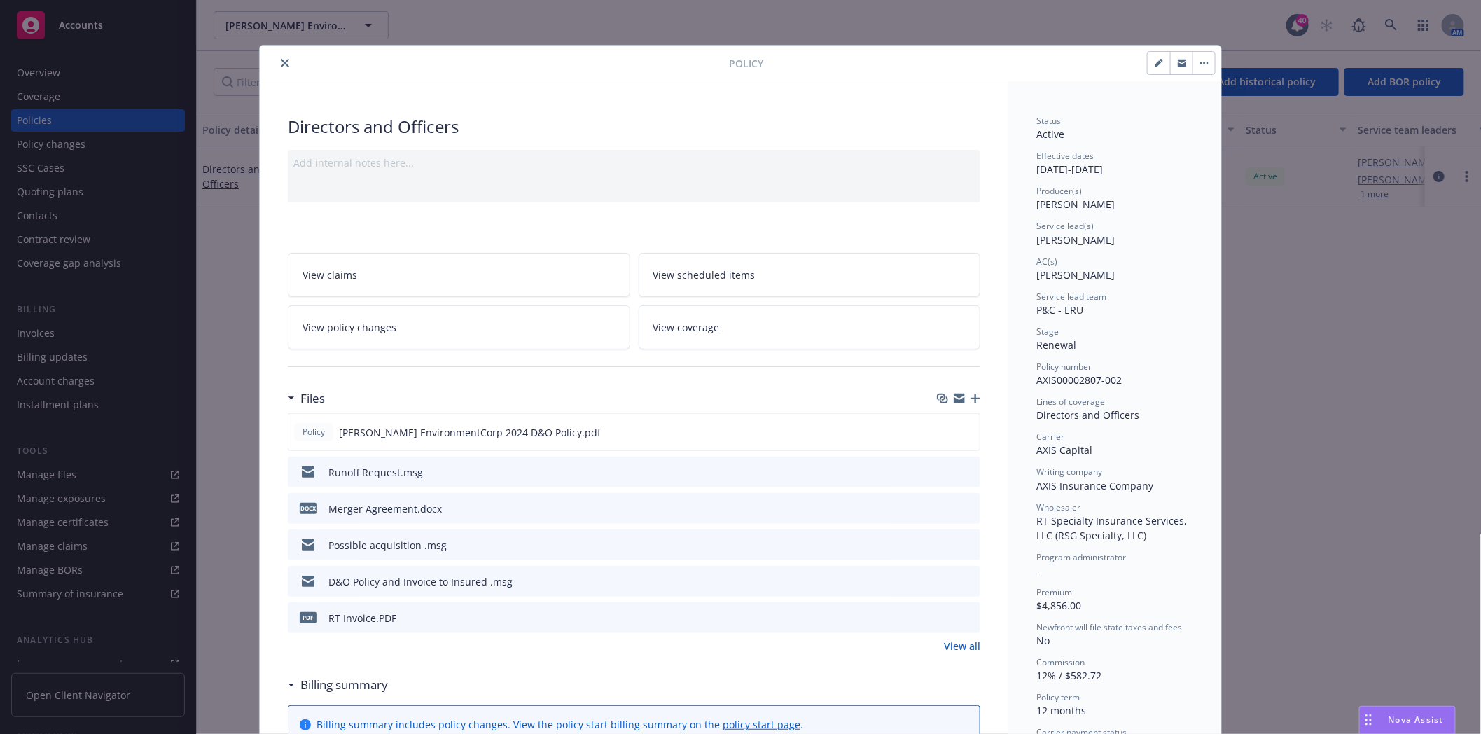
drag, startPoint x: 277, startPoint y: 60, endPoint x: 395, endPoint y: 50, distance: 118.1
click at [281, 60] on icon "close" at bounding box center [285, 63] width 8 height 8
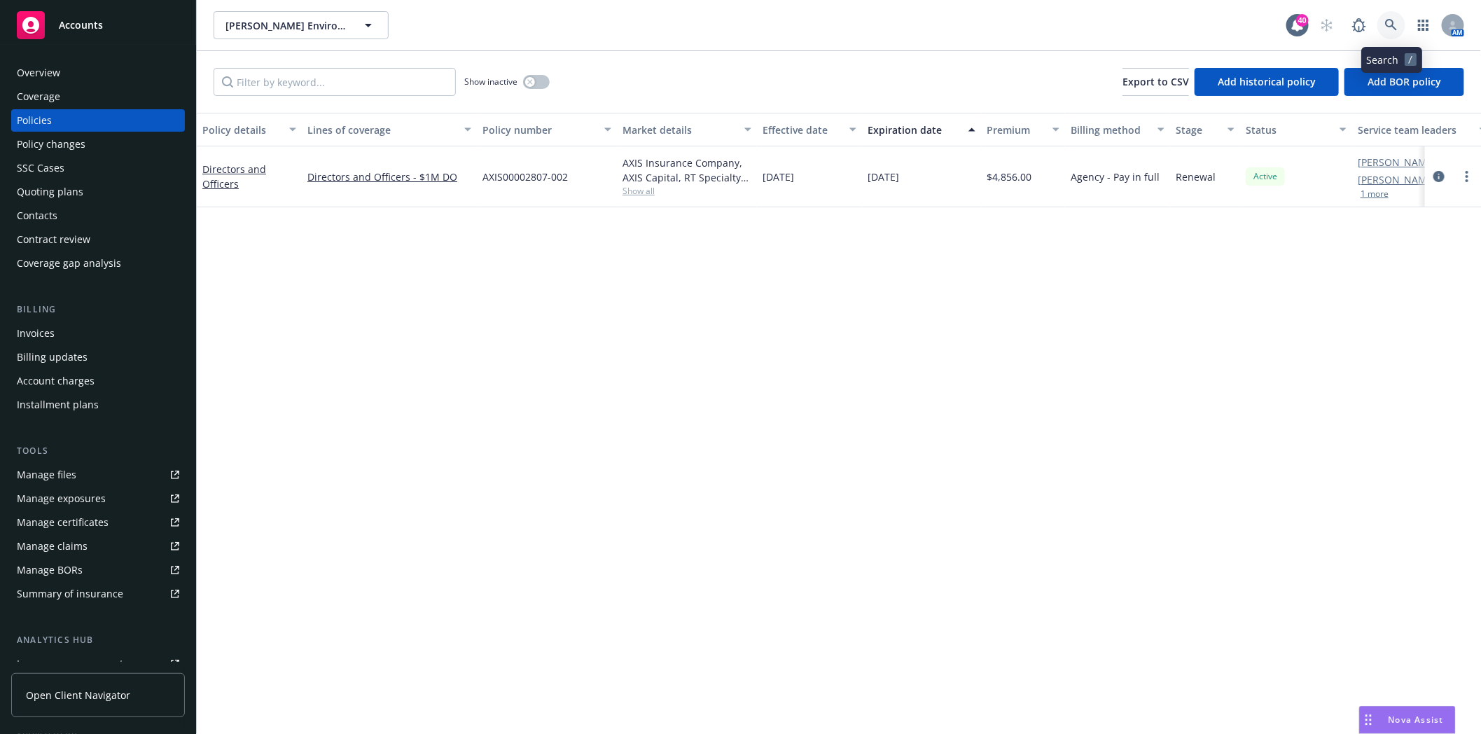
click at [1385, 29] on icon at bounding box center [1391, 25] width 13 height 13
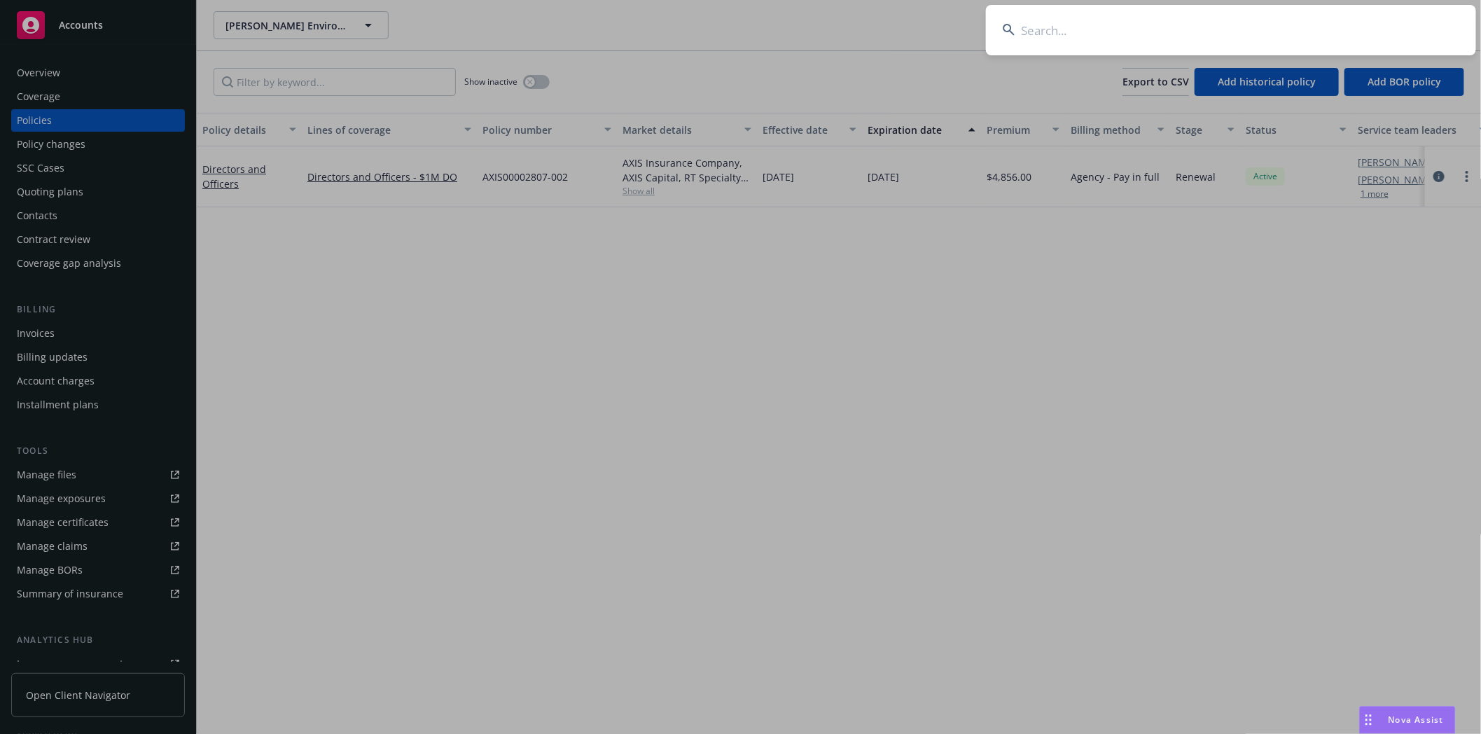
click at [1068, 32] on input at bounding box center [1231, 30] width 490 height 50
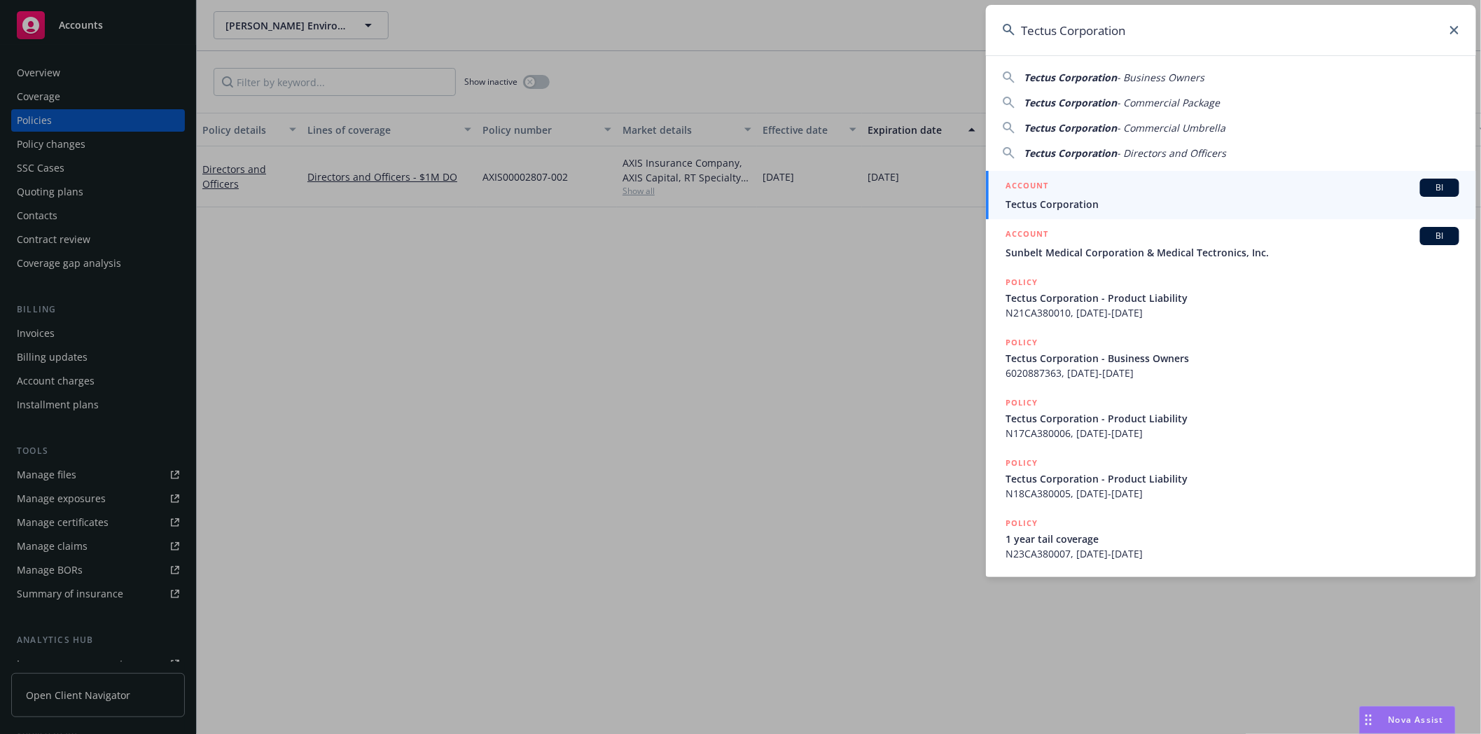
type input "Tectus Corporation"
click at [1062, 198] on span "Tectus Corporation" at bounding box center [1233, 204] width 454 height 15
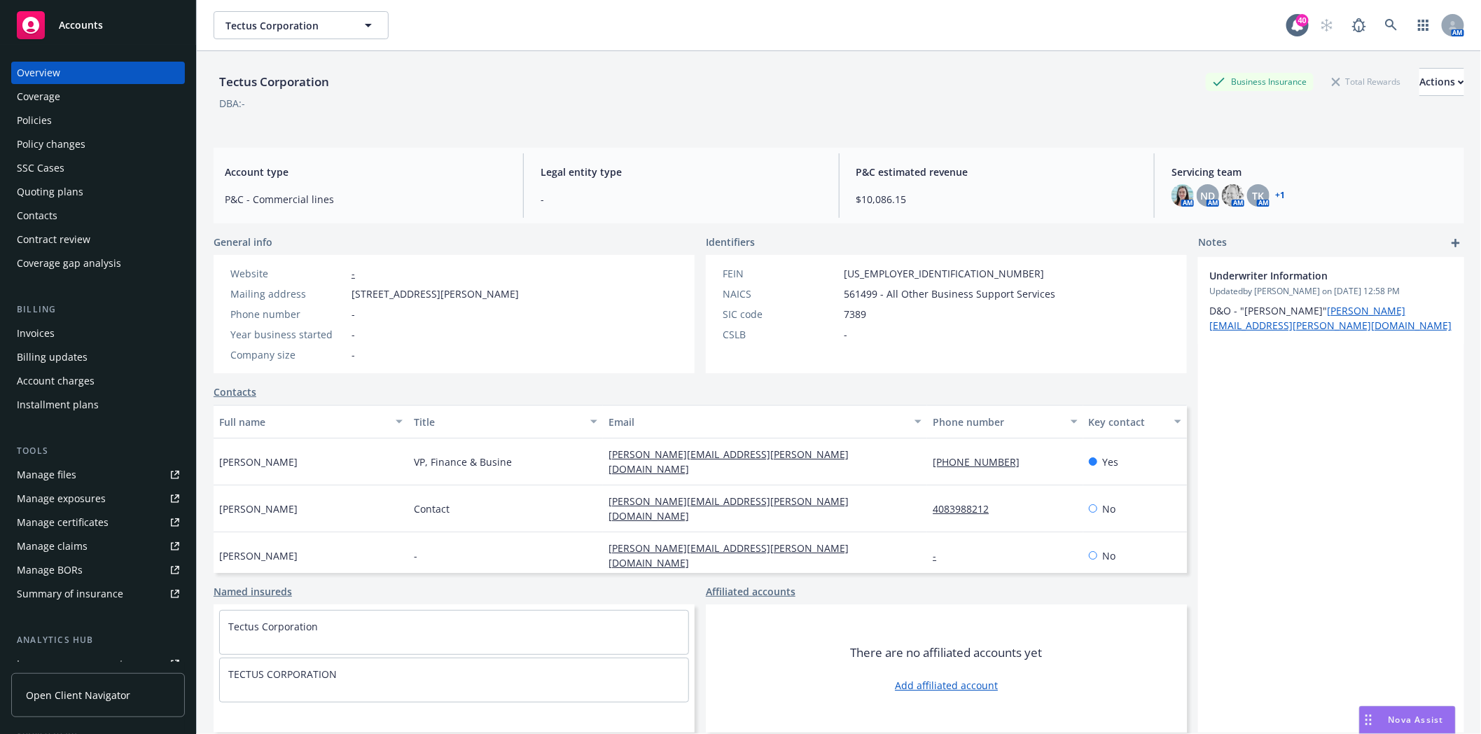
click at [102, 108] on div "Overview Coverage Policies Policy changes SSC Cases Quoting plans Contacts Cont…" at bounding box center [98, 168] width 174 height 213
click at [57, 119] on div "Policies" at bounding box center [98, 120] width 162 height 22
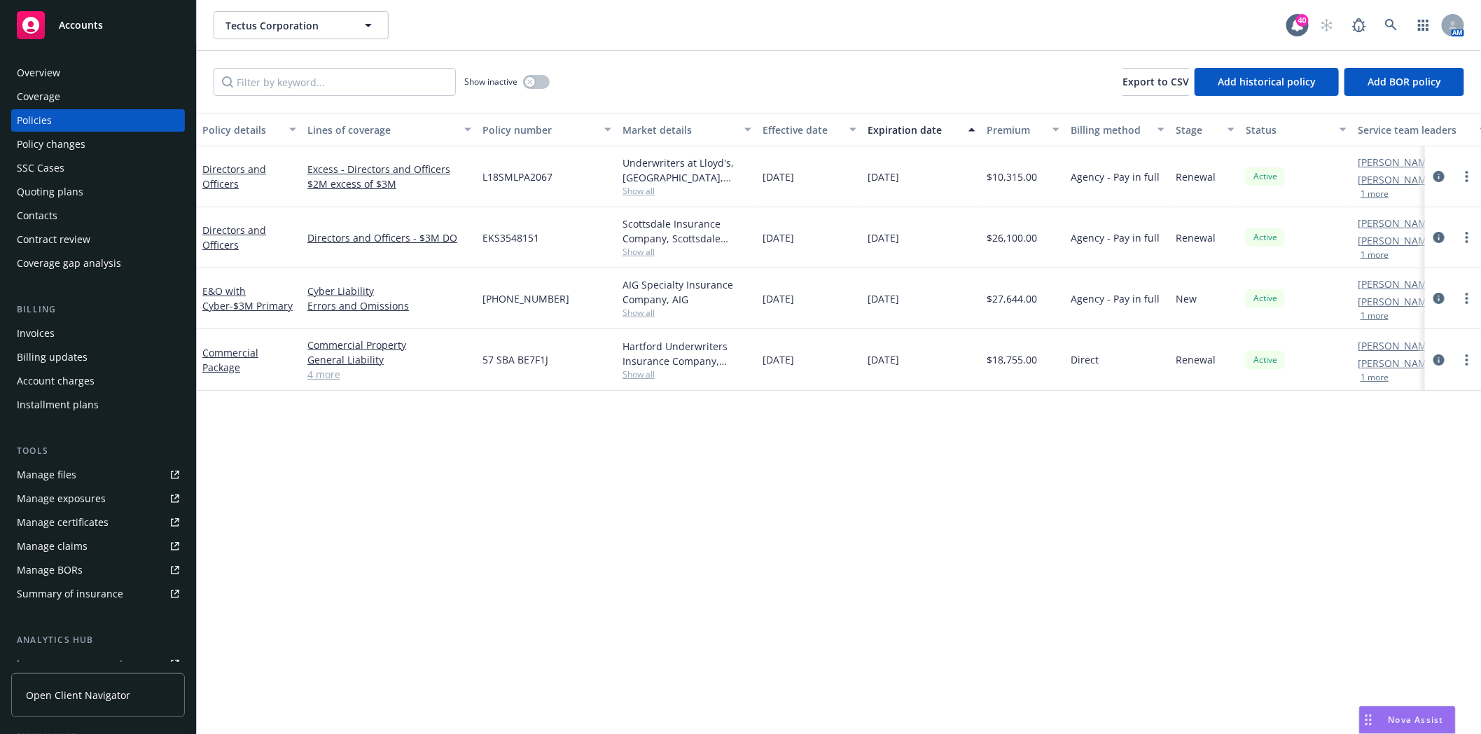
click at [1369, 195] on button "1 more" at bounding box center [1375, 194] width 28 height 8
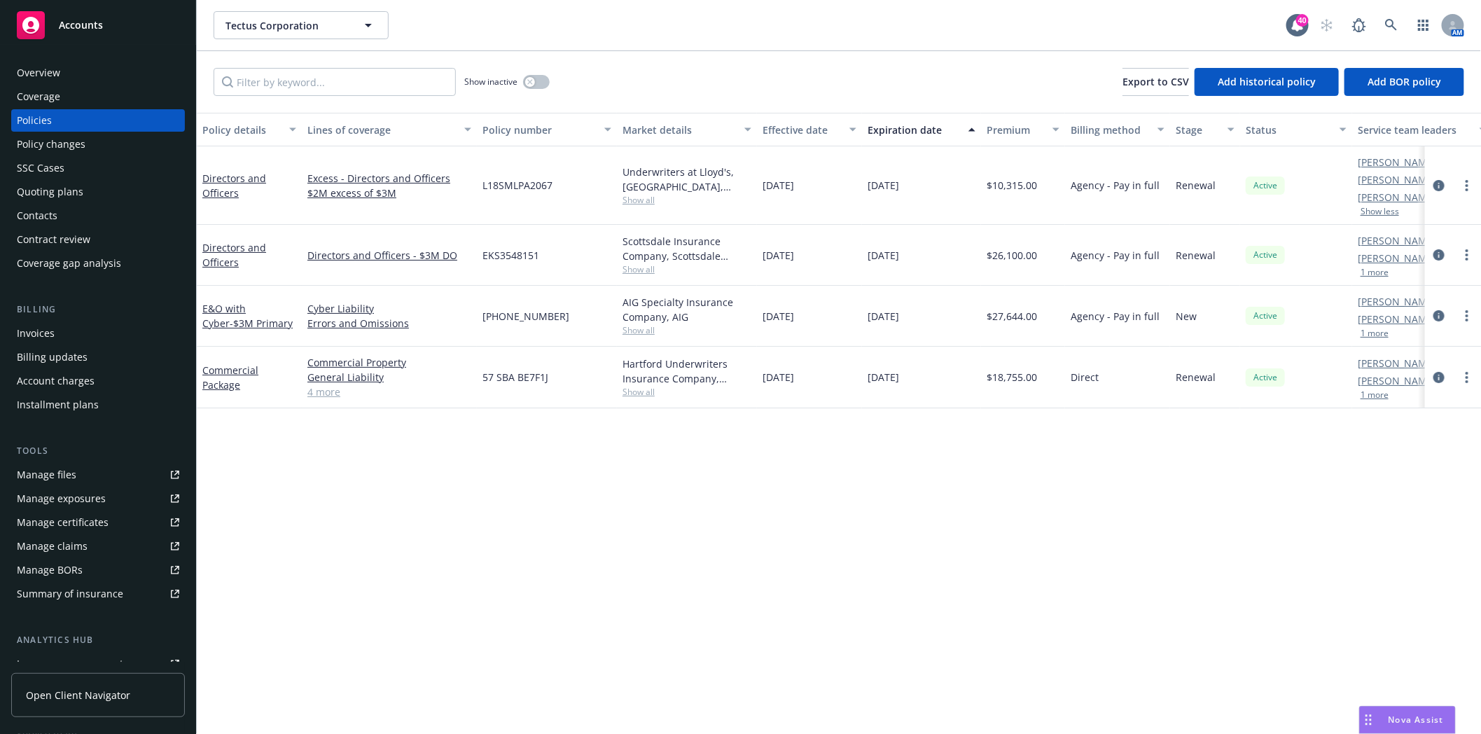
scroll to position [155, 0]
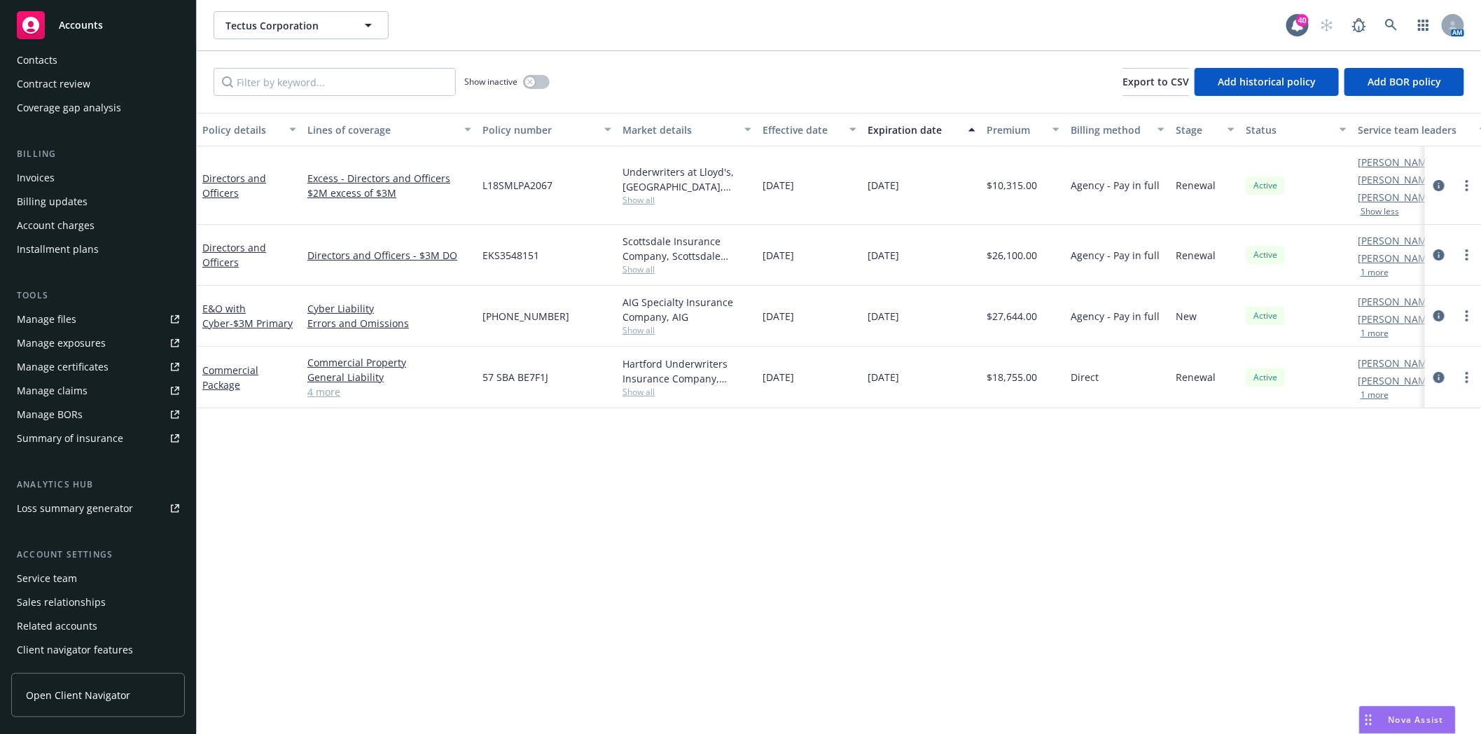
click at [38, 578] on div "Service team" at bounding box center [47, 578] width 60 height 22
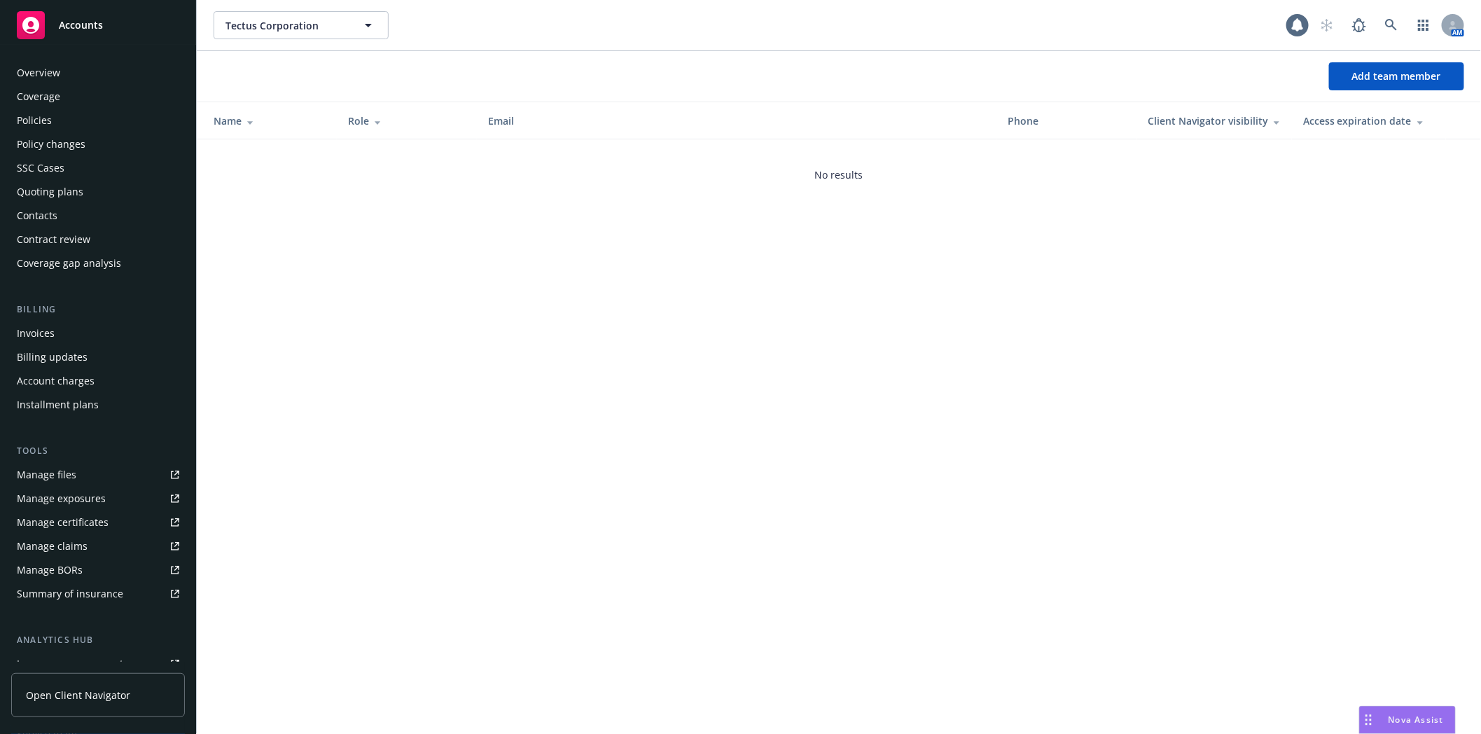
scroll to position [178, 0]
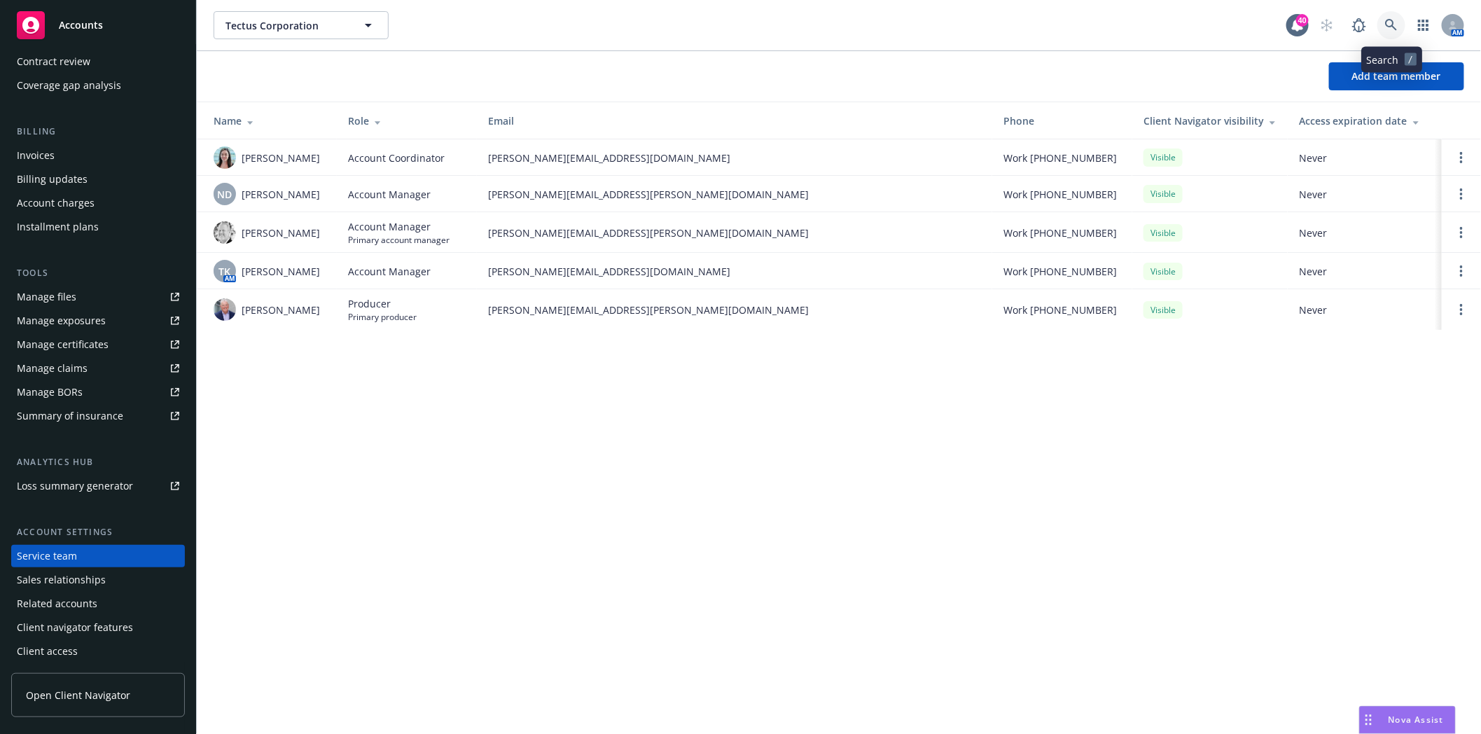
click at [1387, 20] on icon at bounding box center [1391, 25] width 13 height 13
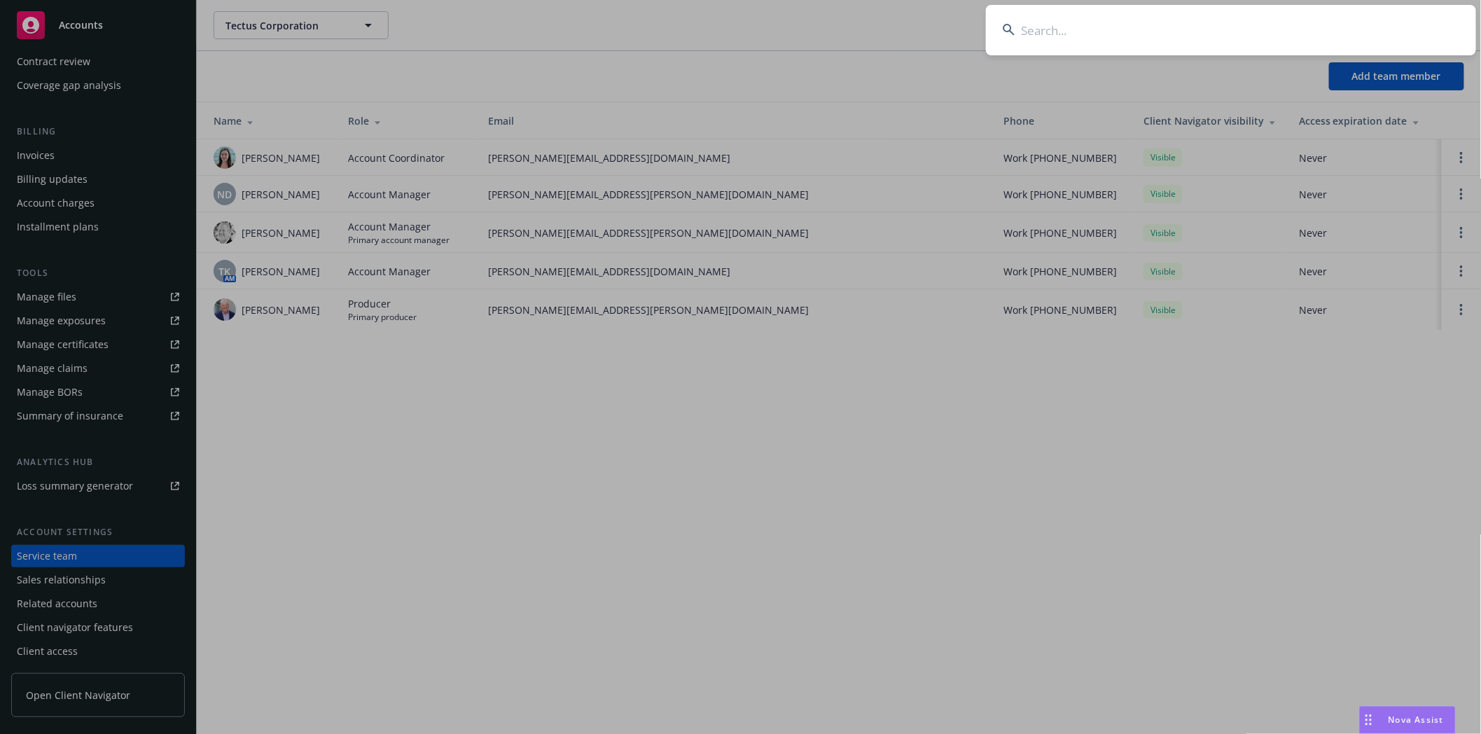
click at [1129, 15] on input at bounding box center [1231, 30] width 490 height 50
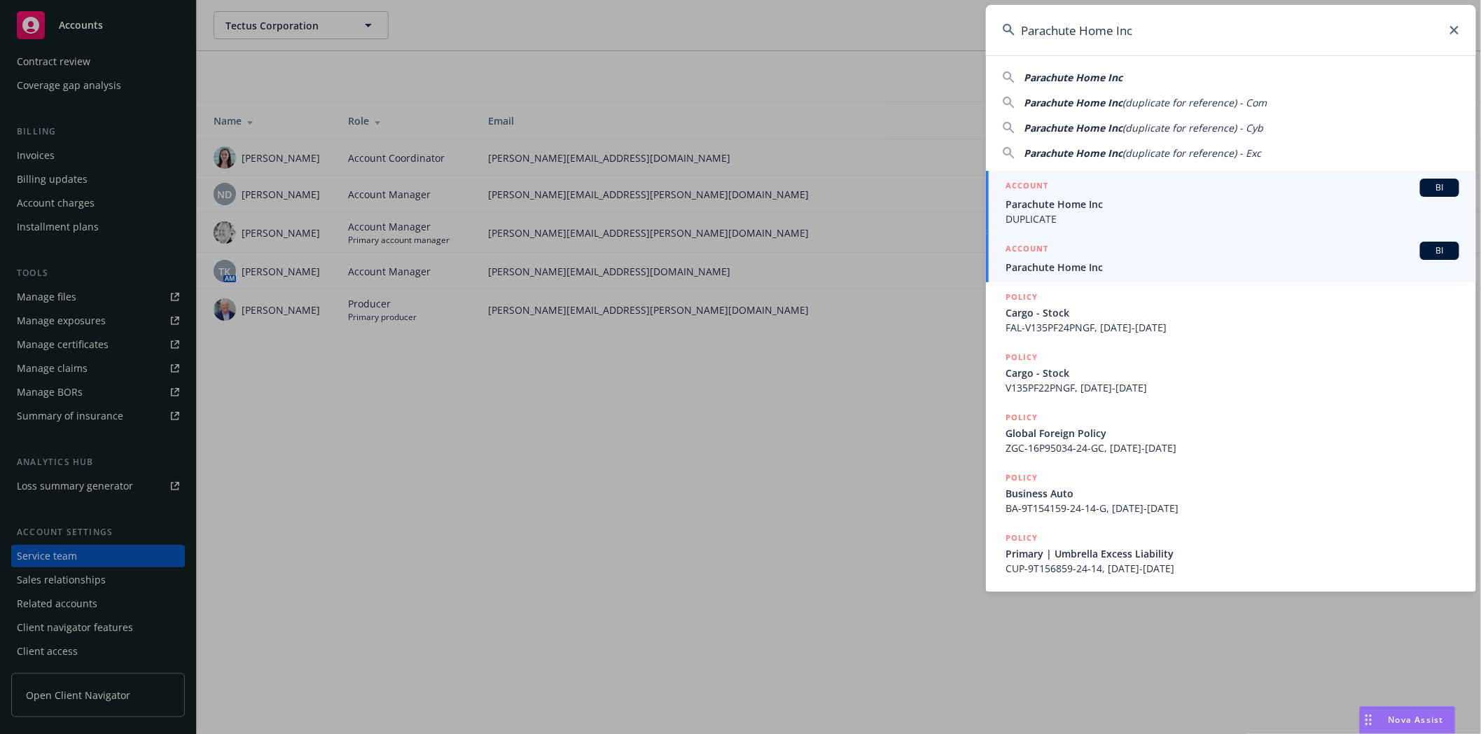
type input "Parachute Home Inc"
click at [1057, 257] on div "ACCOUNT BI" at bounding box center [1233, 251] width 454 height 18
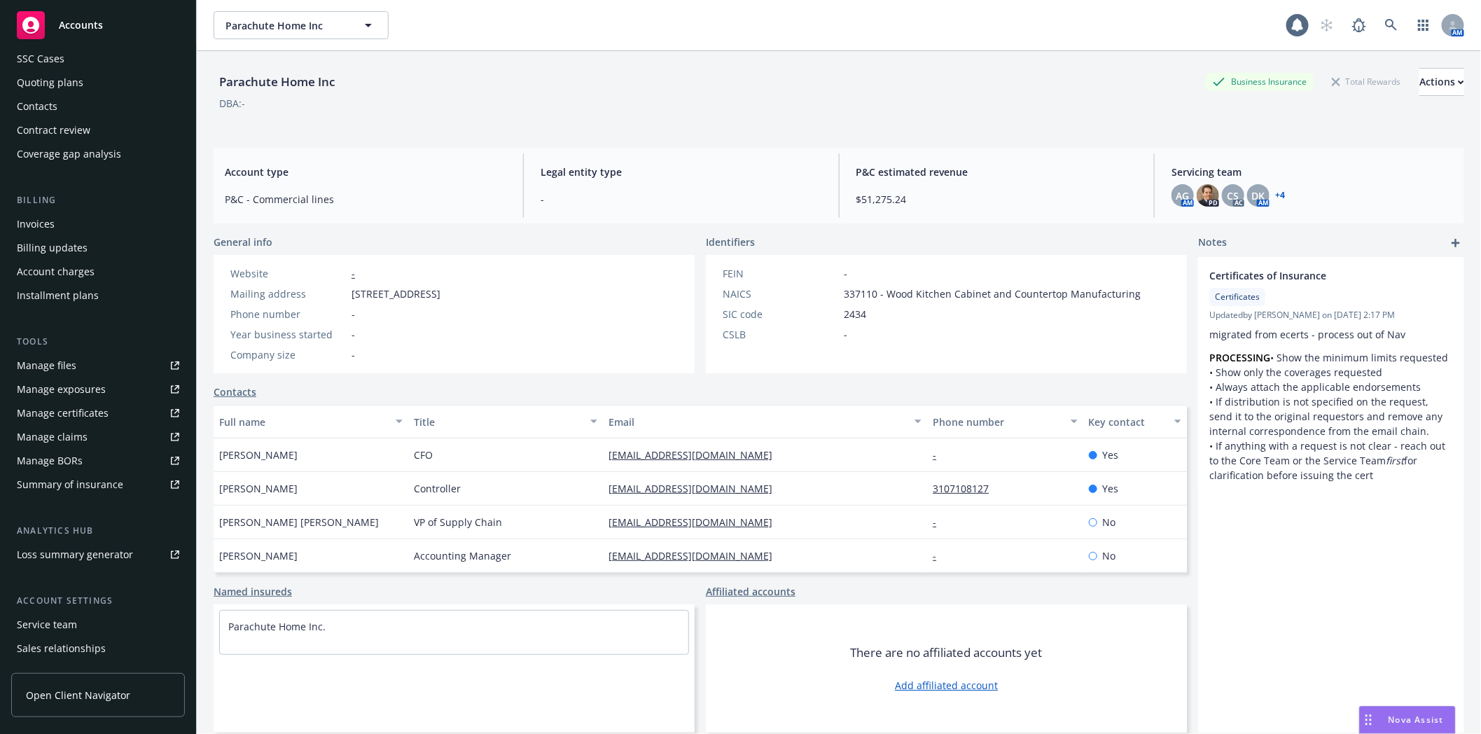
scroll to position [178, 0]
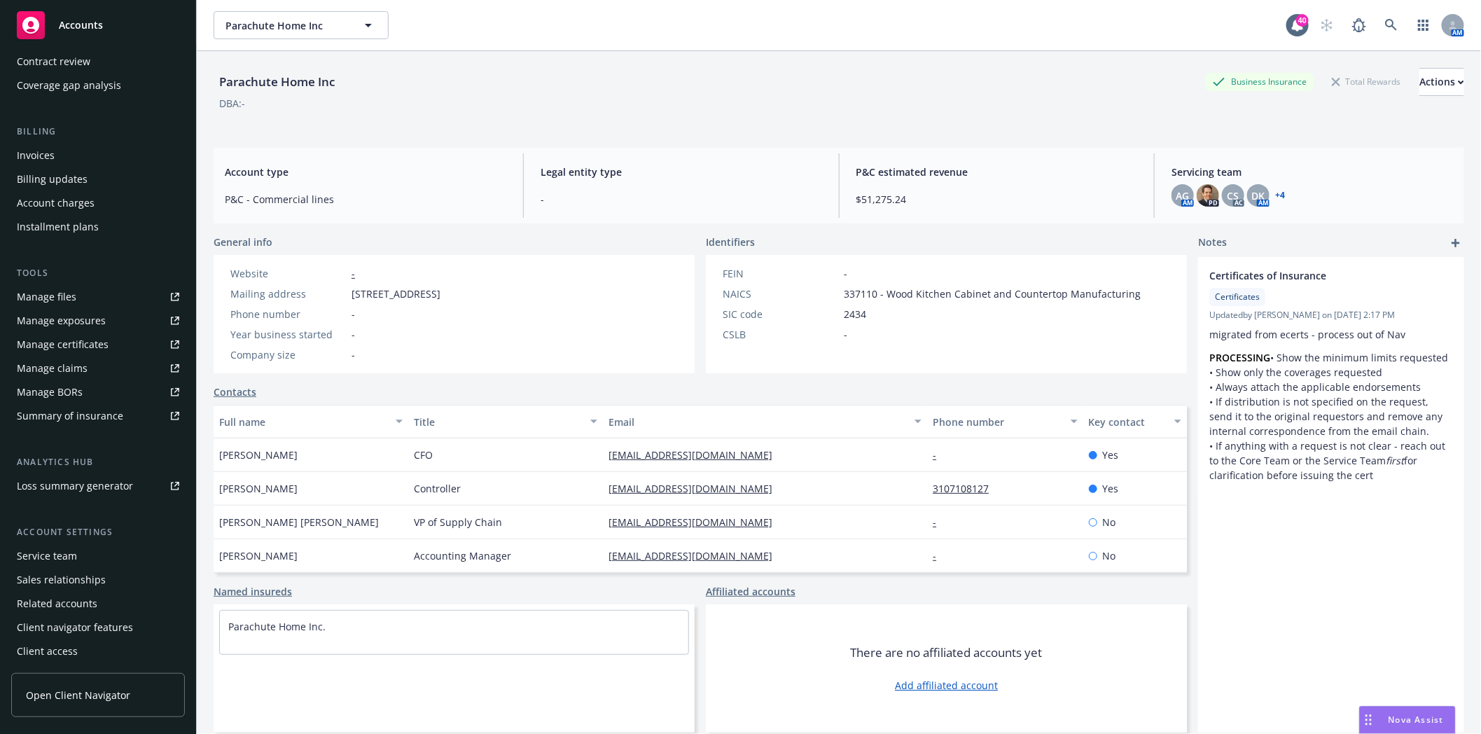
click at [40, 556] on div "Service team" at bounding box center [47, 556] width 60 height 22
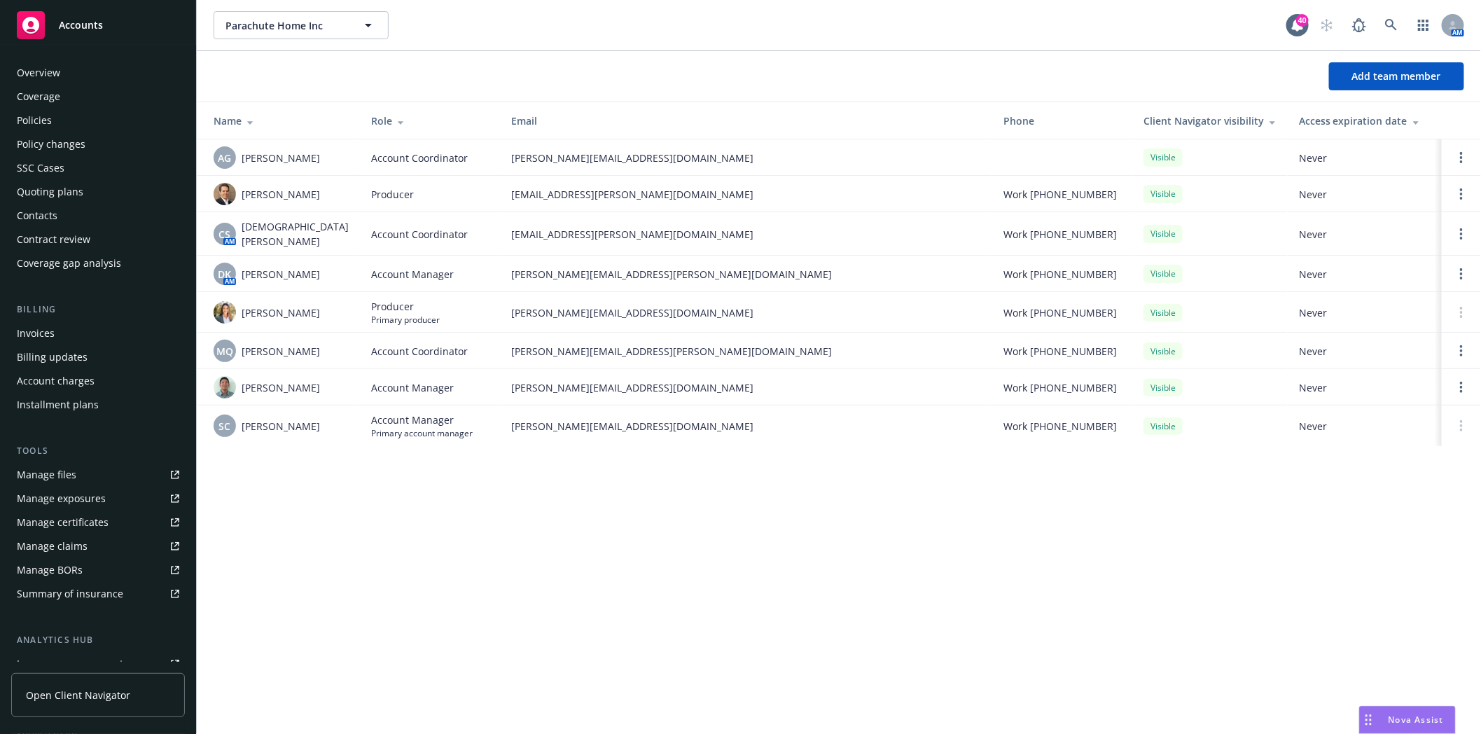
click at [40, 122] on div "Policies" at bounding box center [34, 120] width 35 height 22
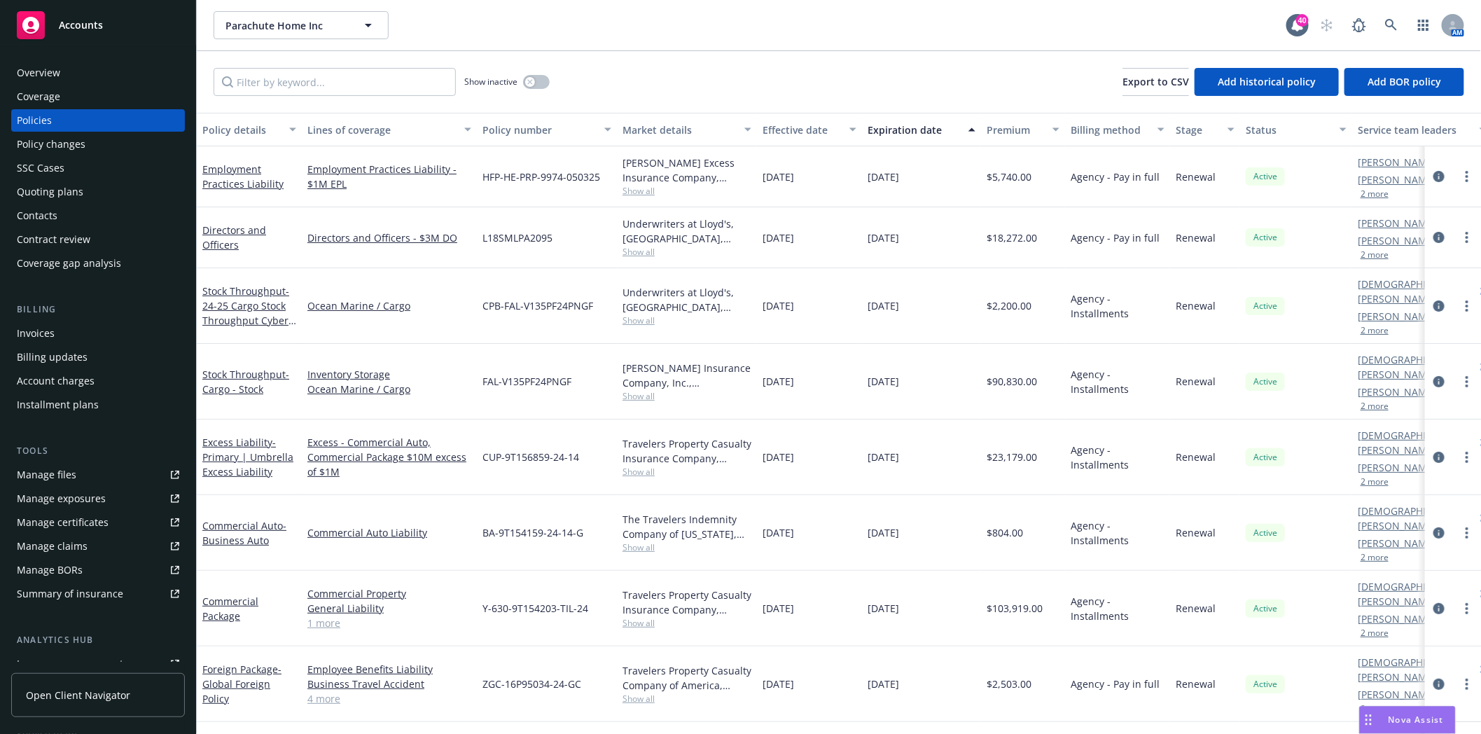
click at [643, 250] on span "Show all" at bounding box center [687, 252] width 129 height 12
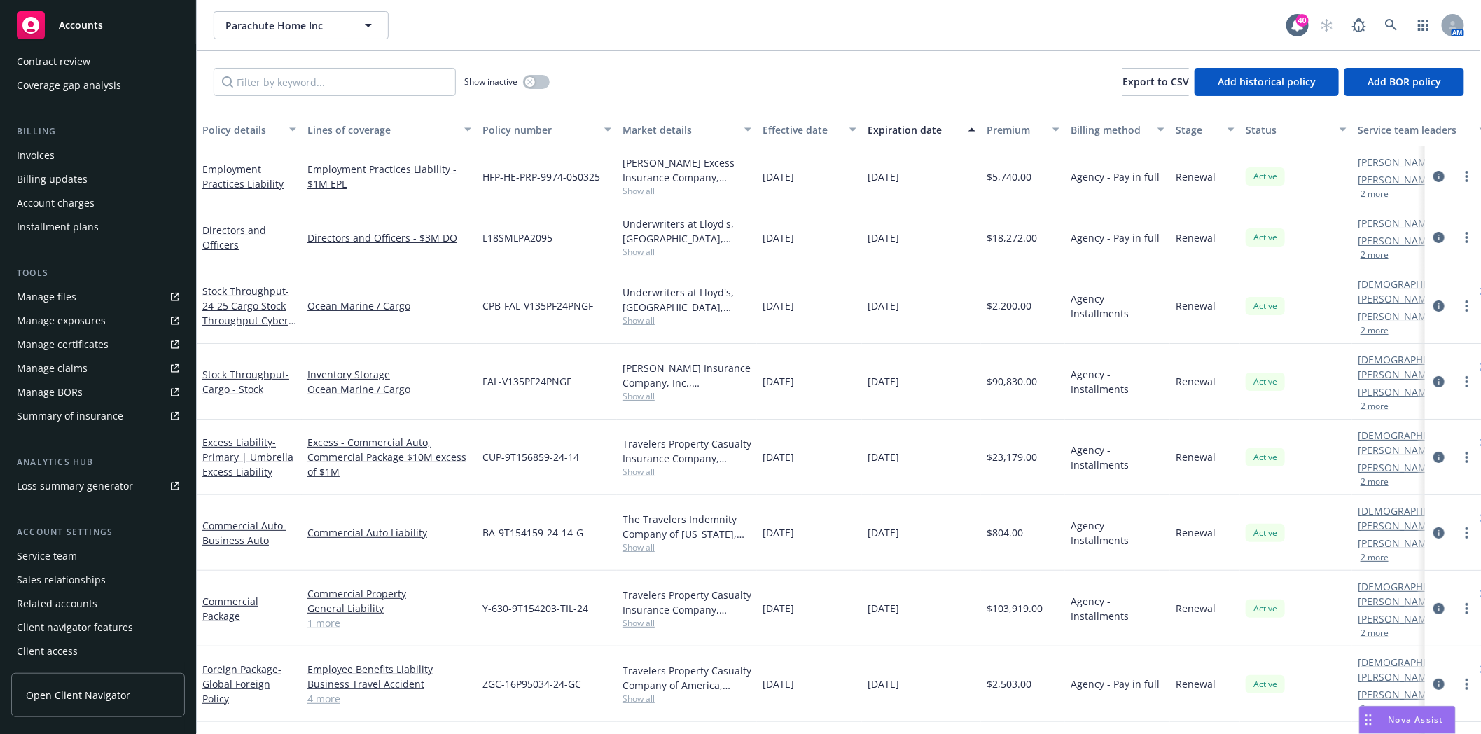
click at [52, 562] on div "Service team" at bounding box center [47, 556] width 60 height 22
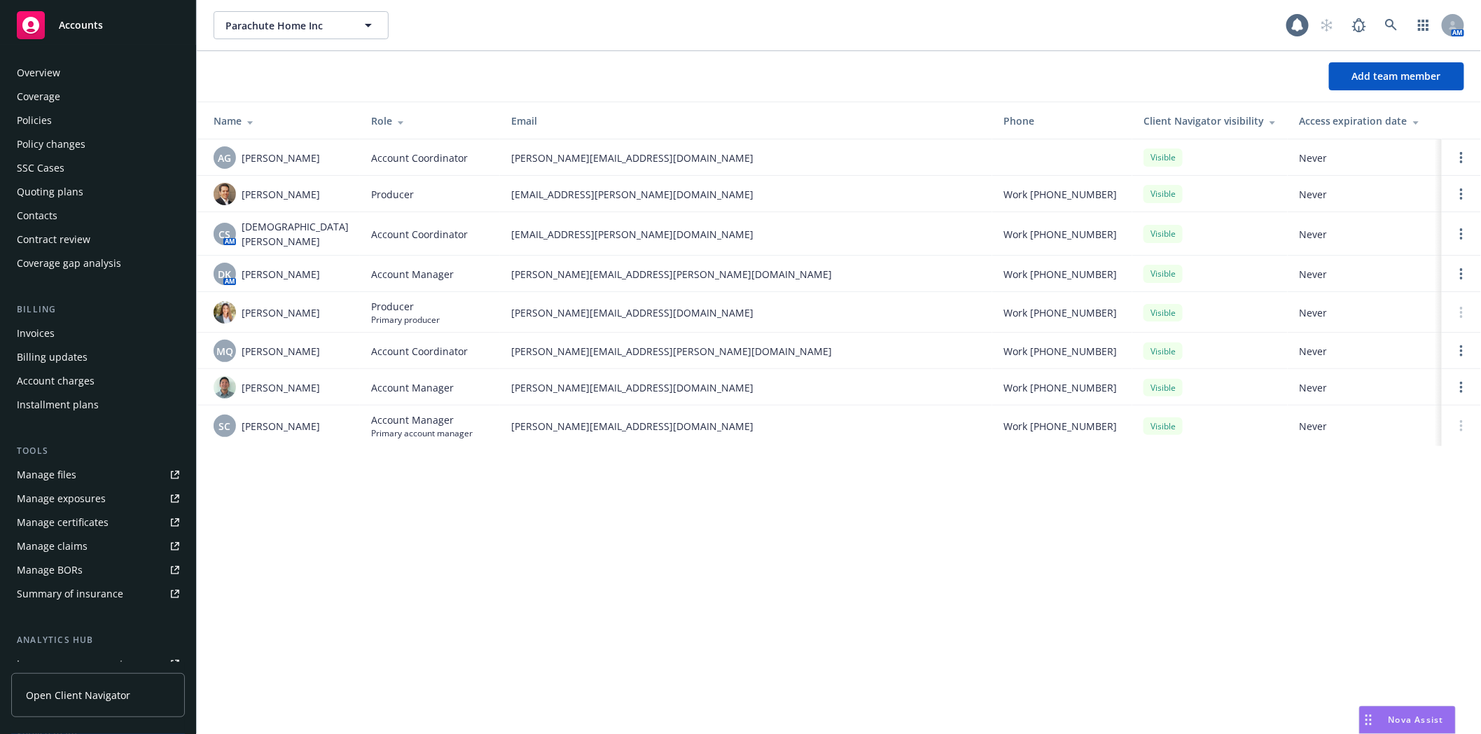
scroll to position [178, 0]
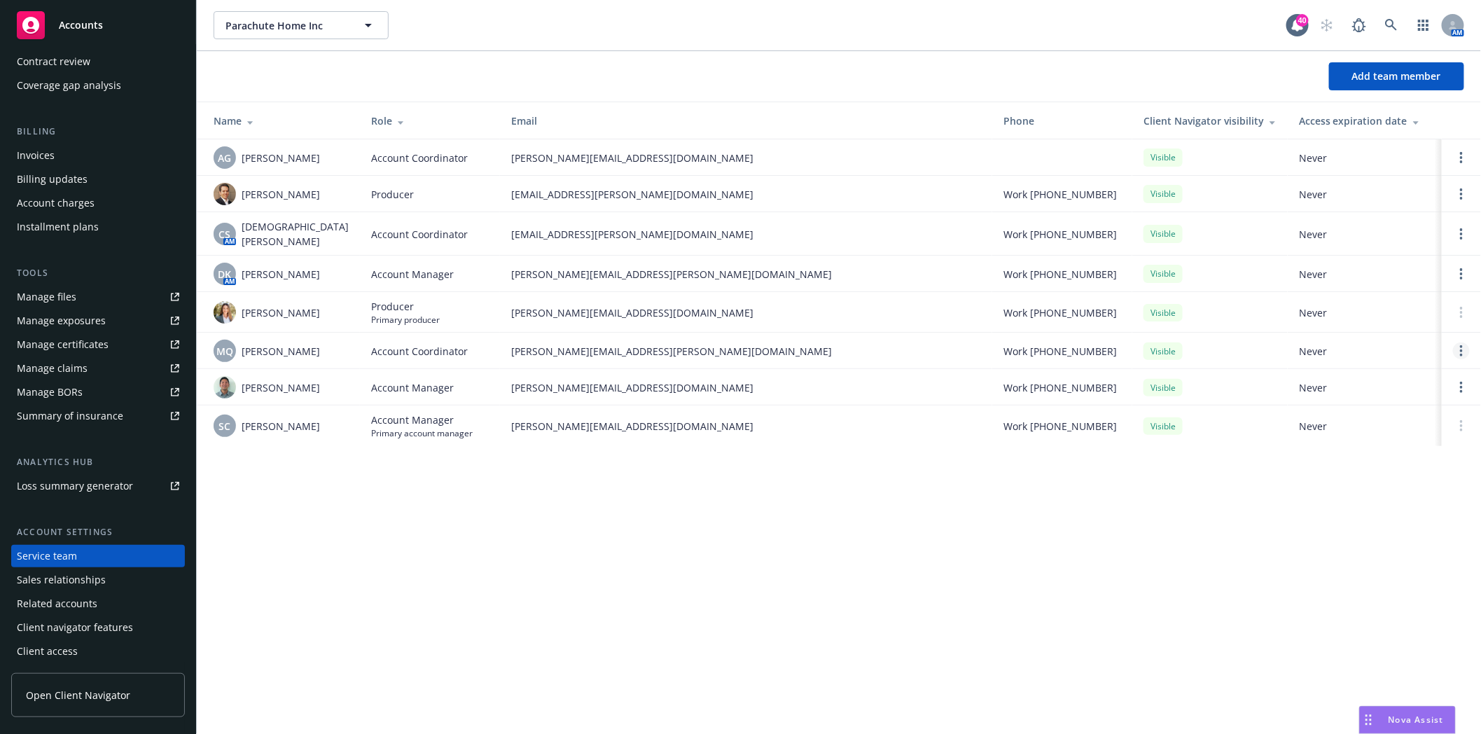
click at [1464, 345] on link "Open options" at bounding box center [1461, 350] width 17 height 17
click at [1345, 308] on span "Remove account coordinator" at bounding box center [1368, 304] width 168 height 13
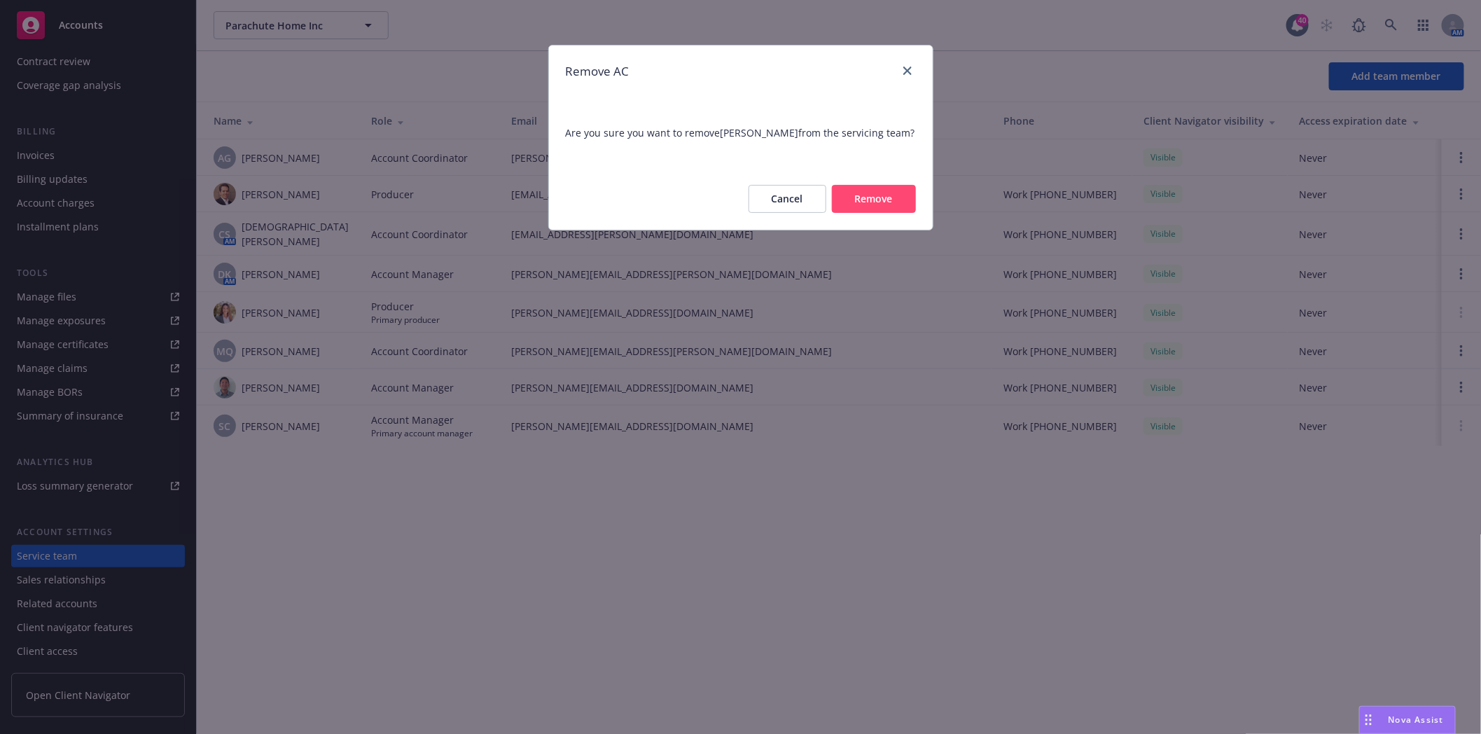
click at [859, 204] on button "Remove" at bounding box center [874, 199] width 84 height 28
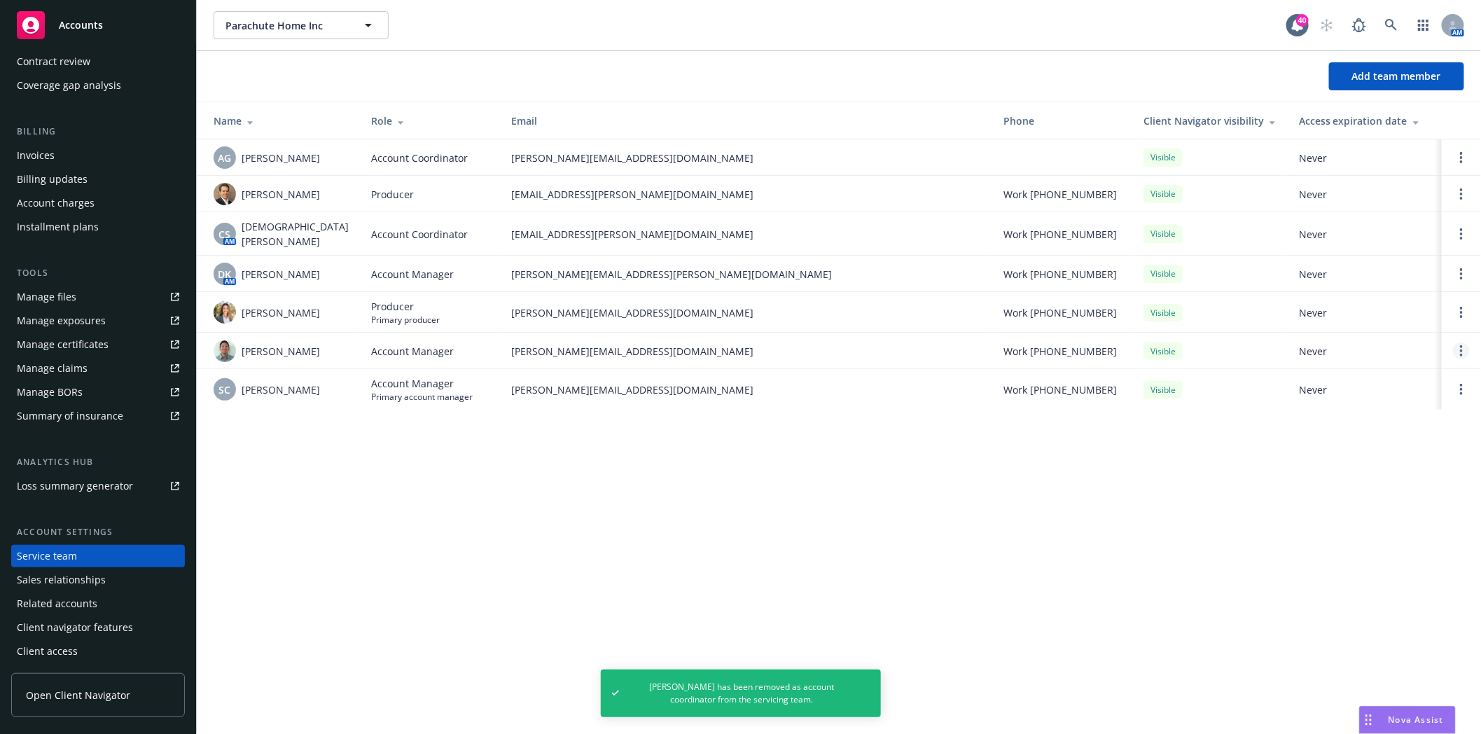
click at [1468, 345] on link "Open options" at bounding box center [1461, 350] width 17 height 17
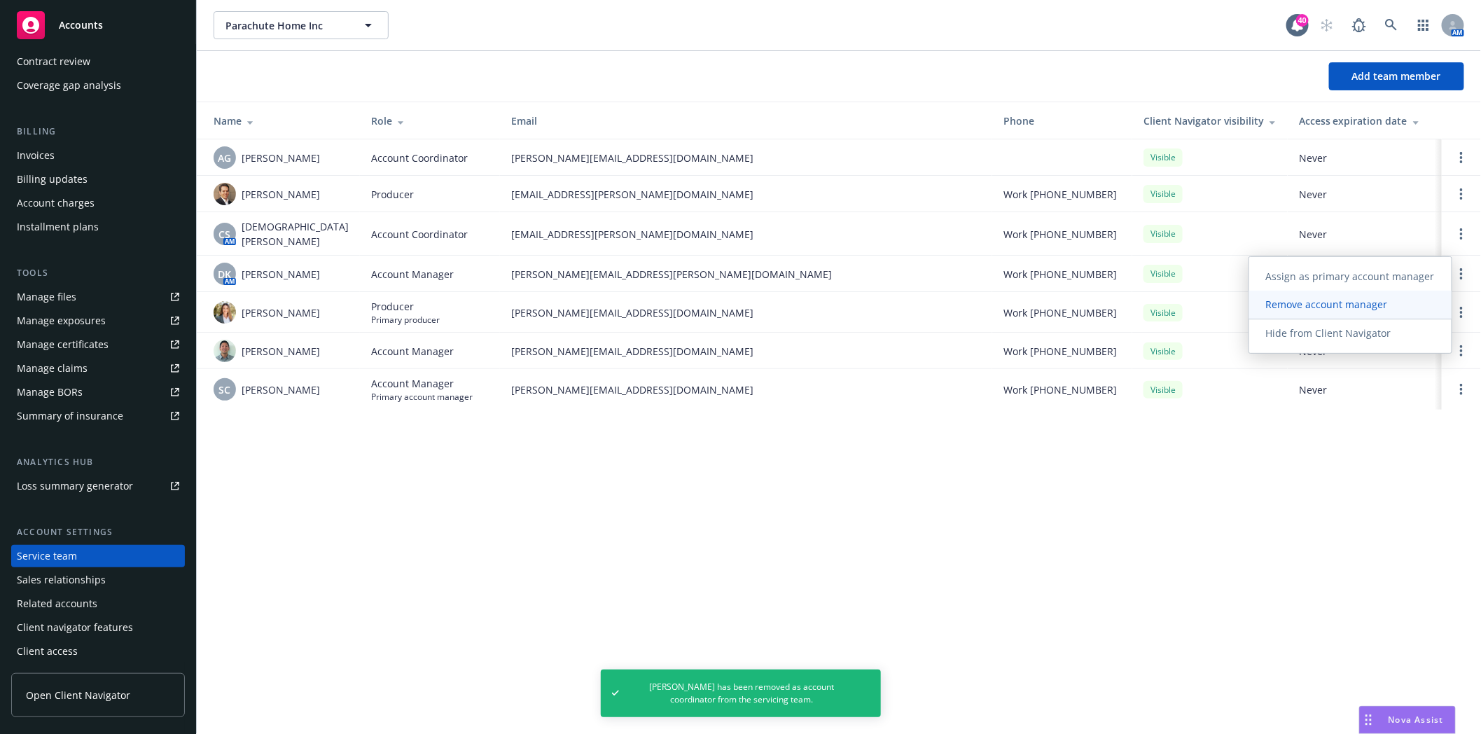
click at [1339, 303] on span "Remove account manager" at bounding box center [1326, 304] width 155 height 13
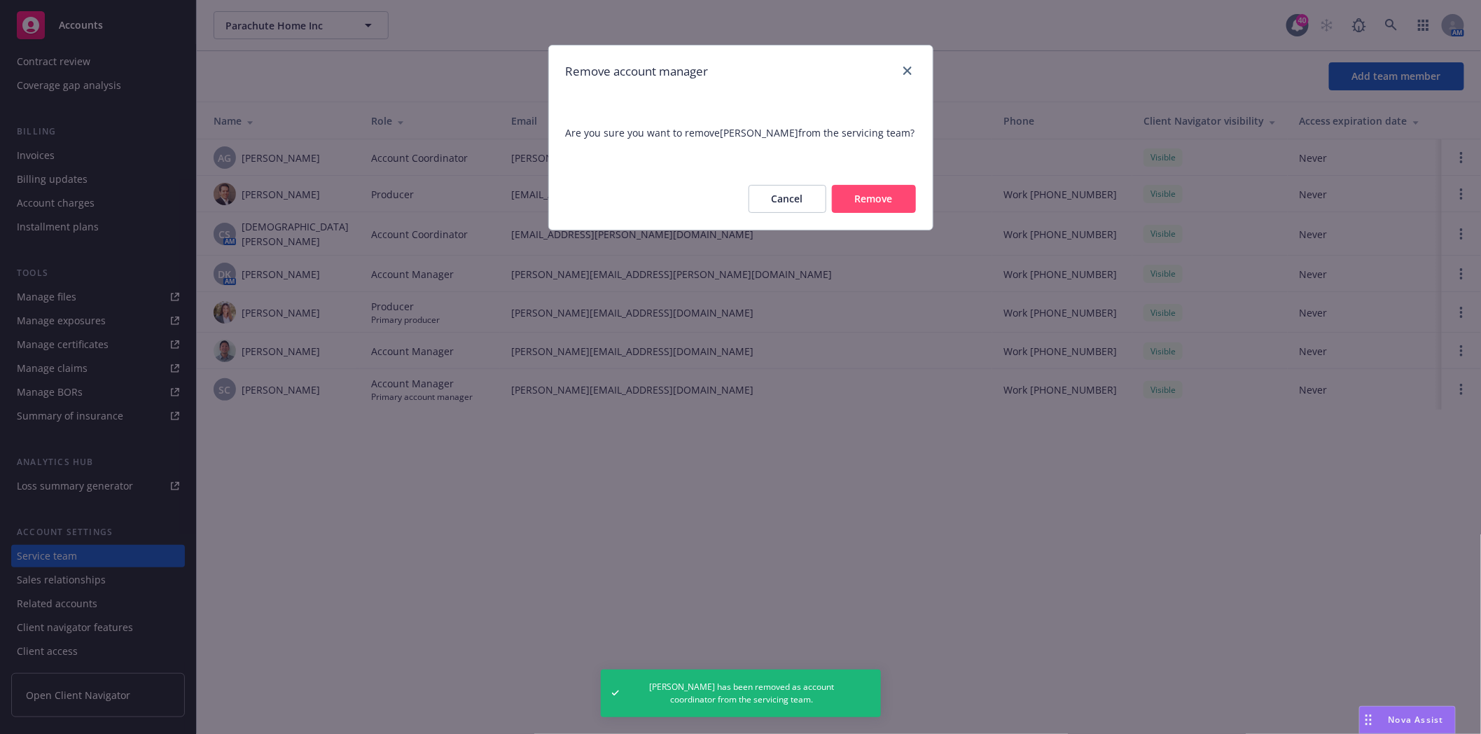
click at [863, 198] on button "Remove" at bounding box center [874, 199] width 84 height 28
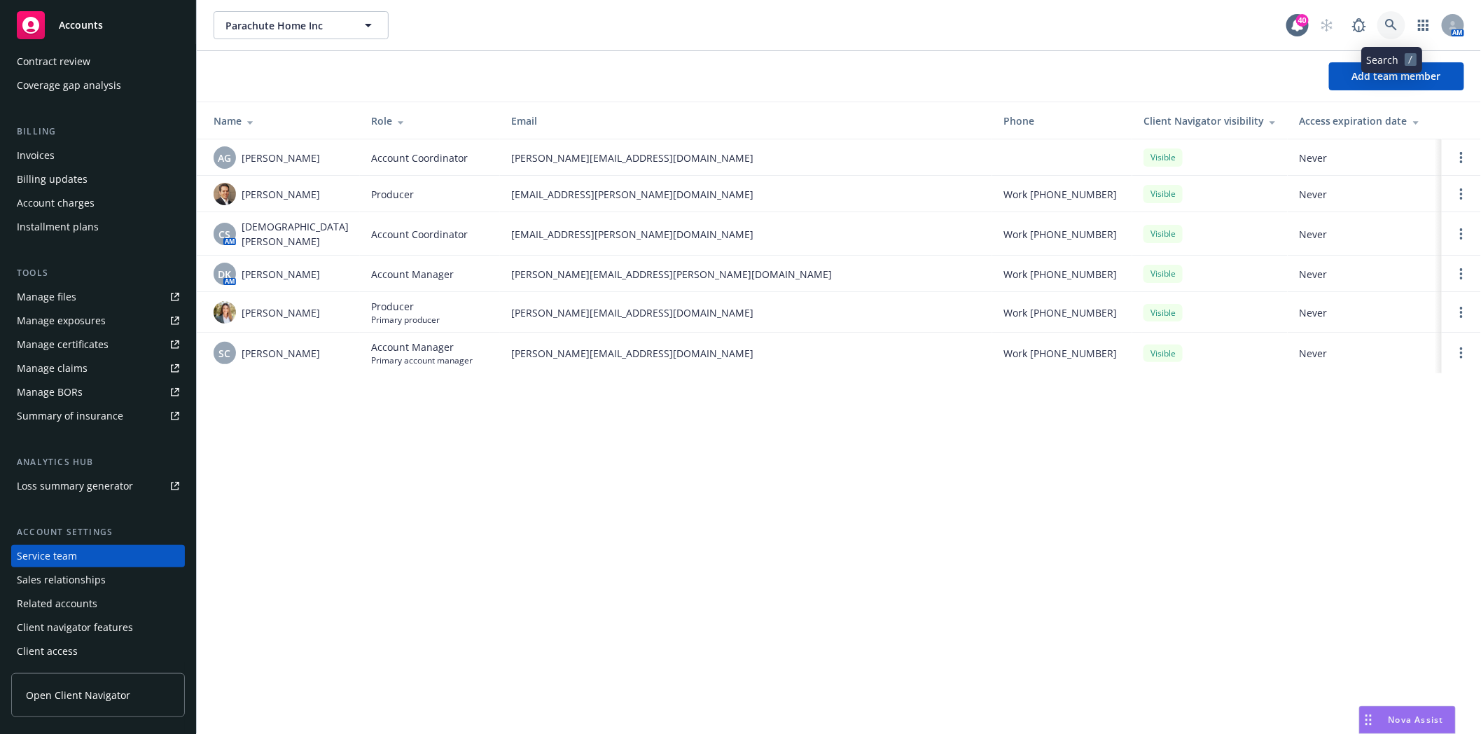
click at [1391, 30] on icon at bounding box center [1391, 25] width 13 height 13
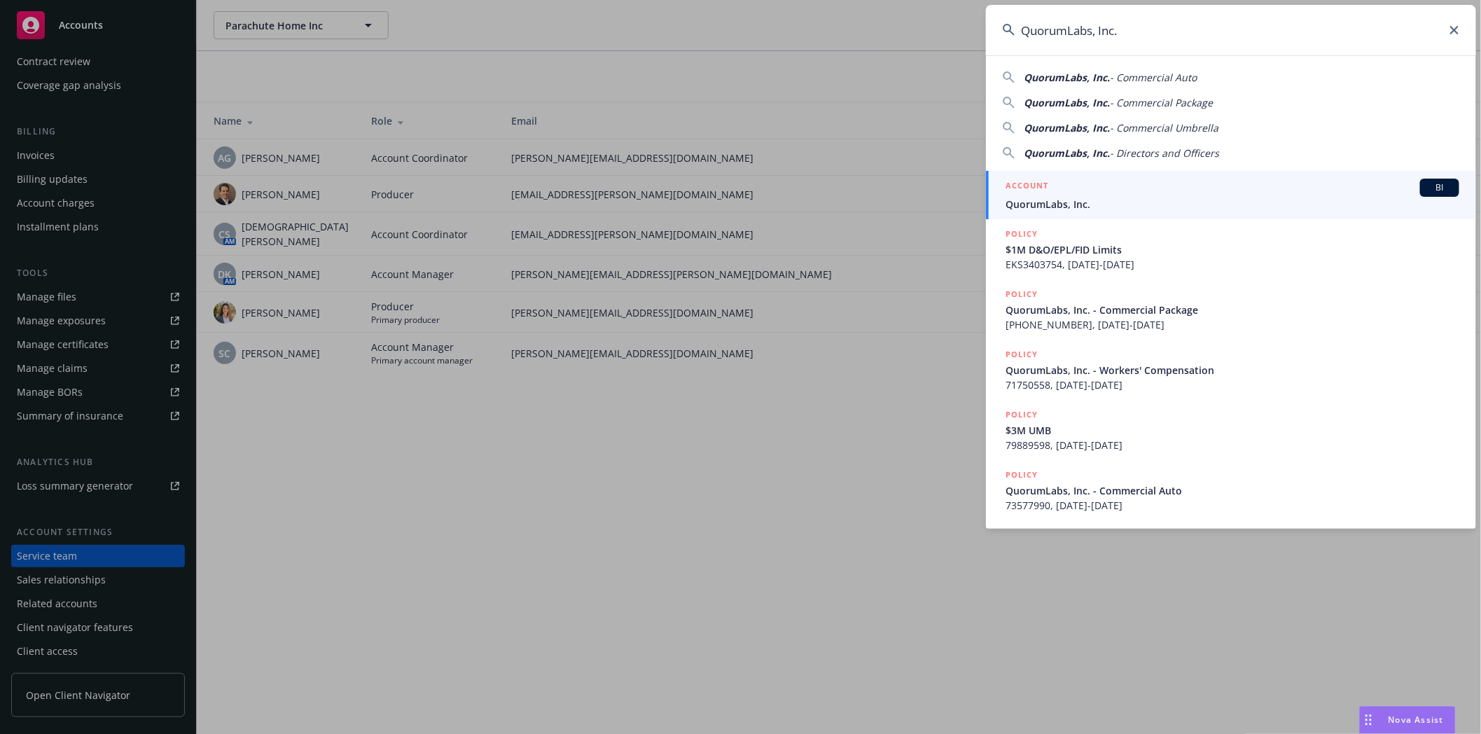
type input "QuorumLabs, Inc."
click at [1078, 193] on div "ACCOUNT BI" at bounding box center [1233, 188] width 454 height 18
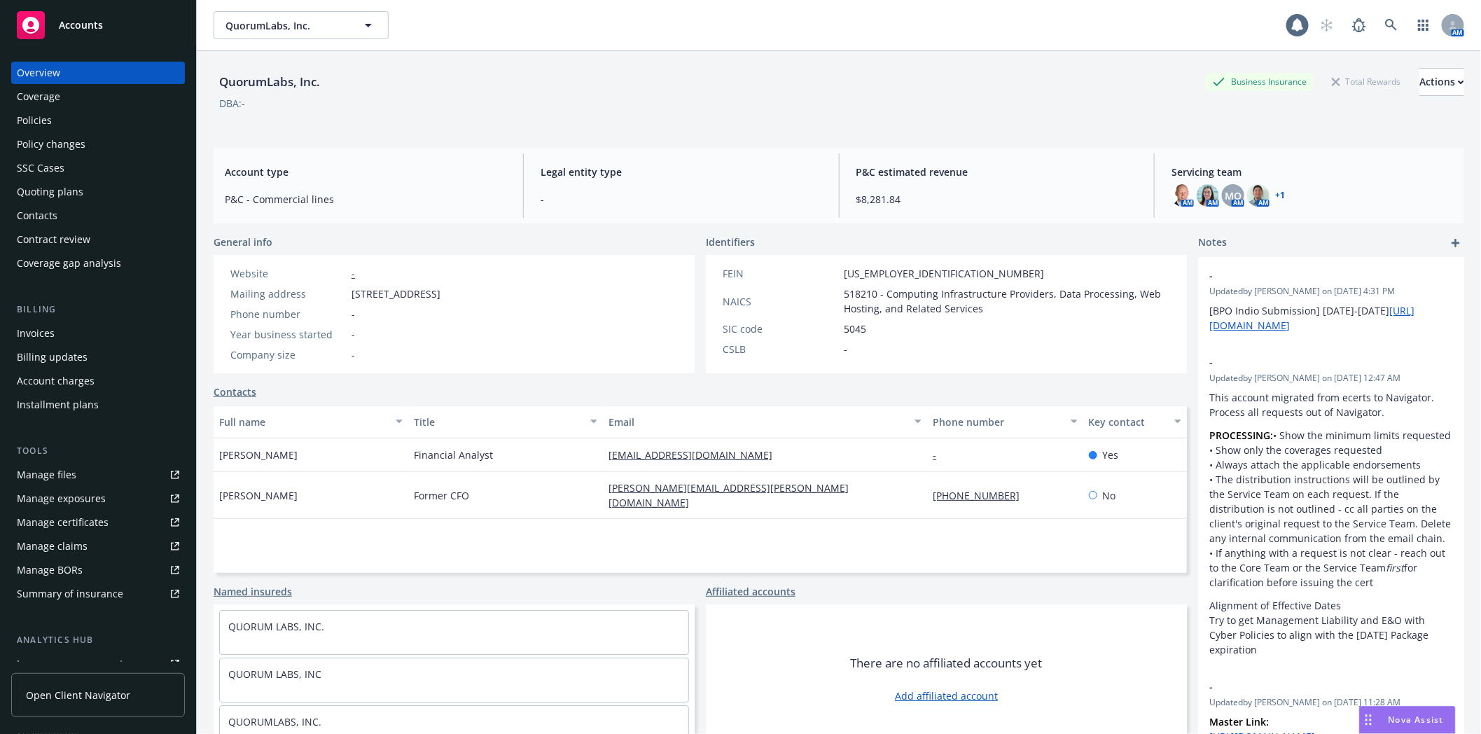
click at [32, 125] on div "Policies" at bounding box center [34, 120] width 35 height 22
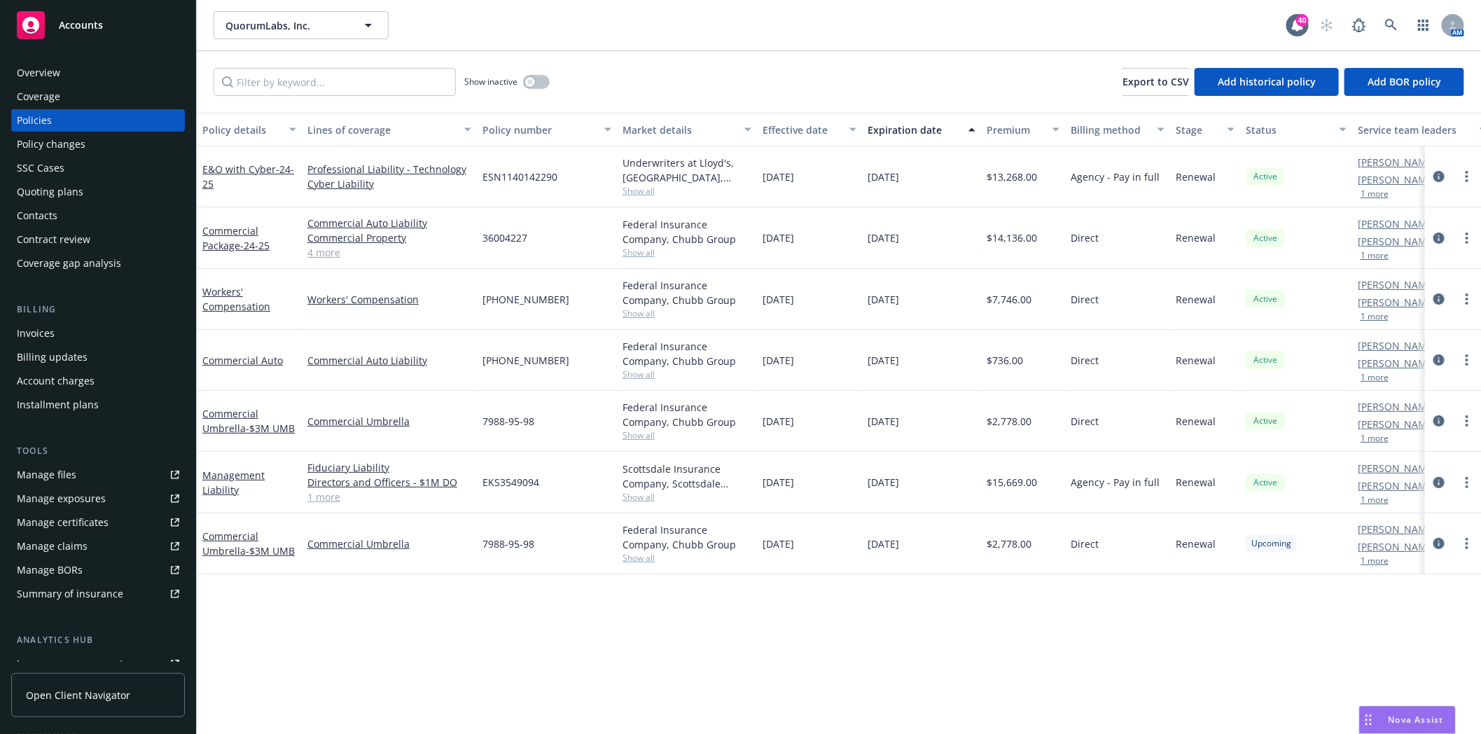
scroll to position [155, 0]
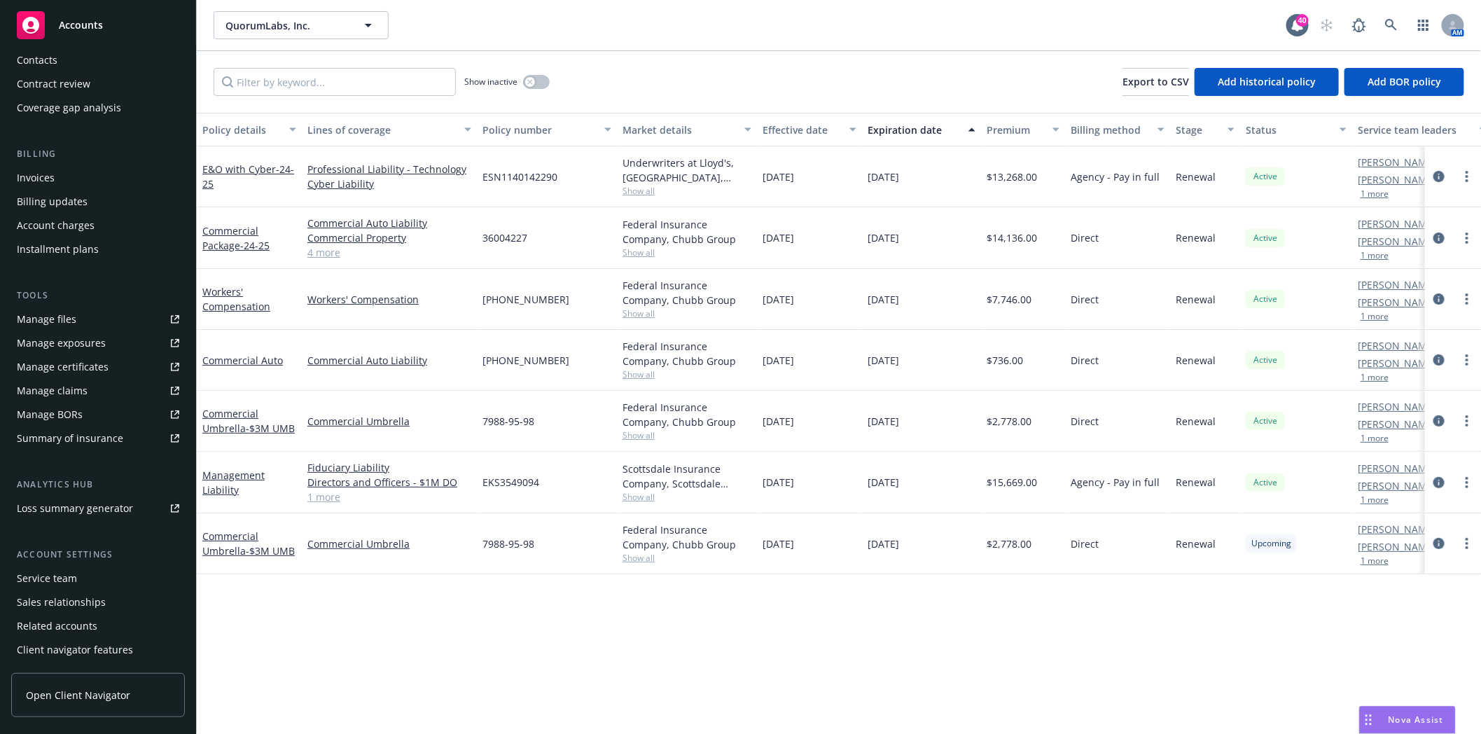
click at [45, 574] on div "Service team" at bounding box center [47, 578] width 60 height 22
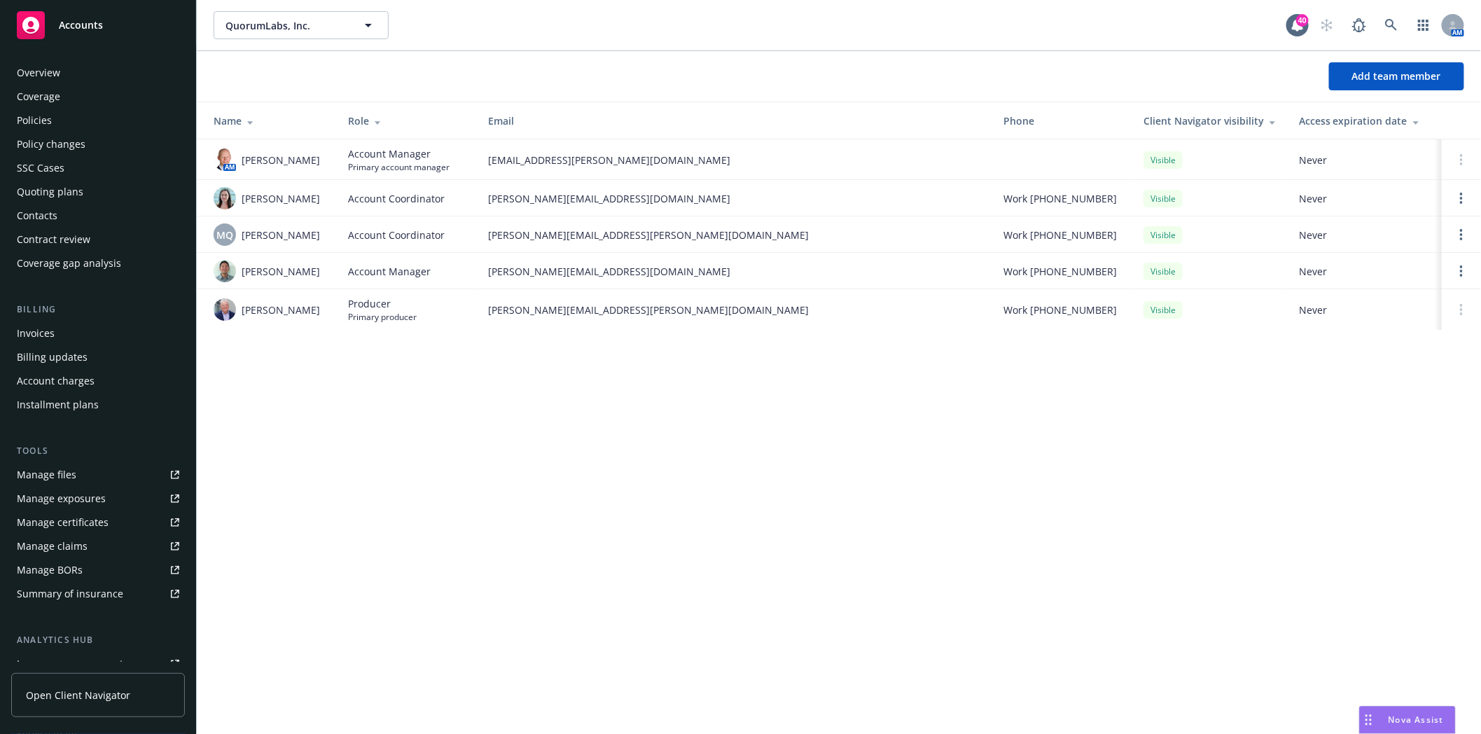
click at [25, 120] on div "Policies" at bounding box center [34, 120] width 35 height 22
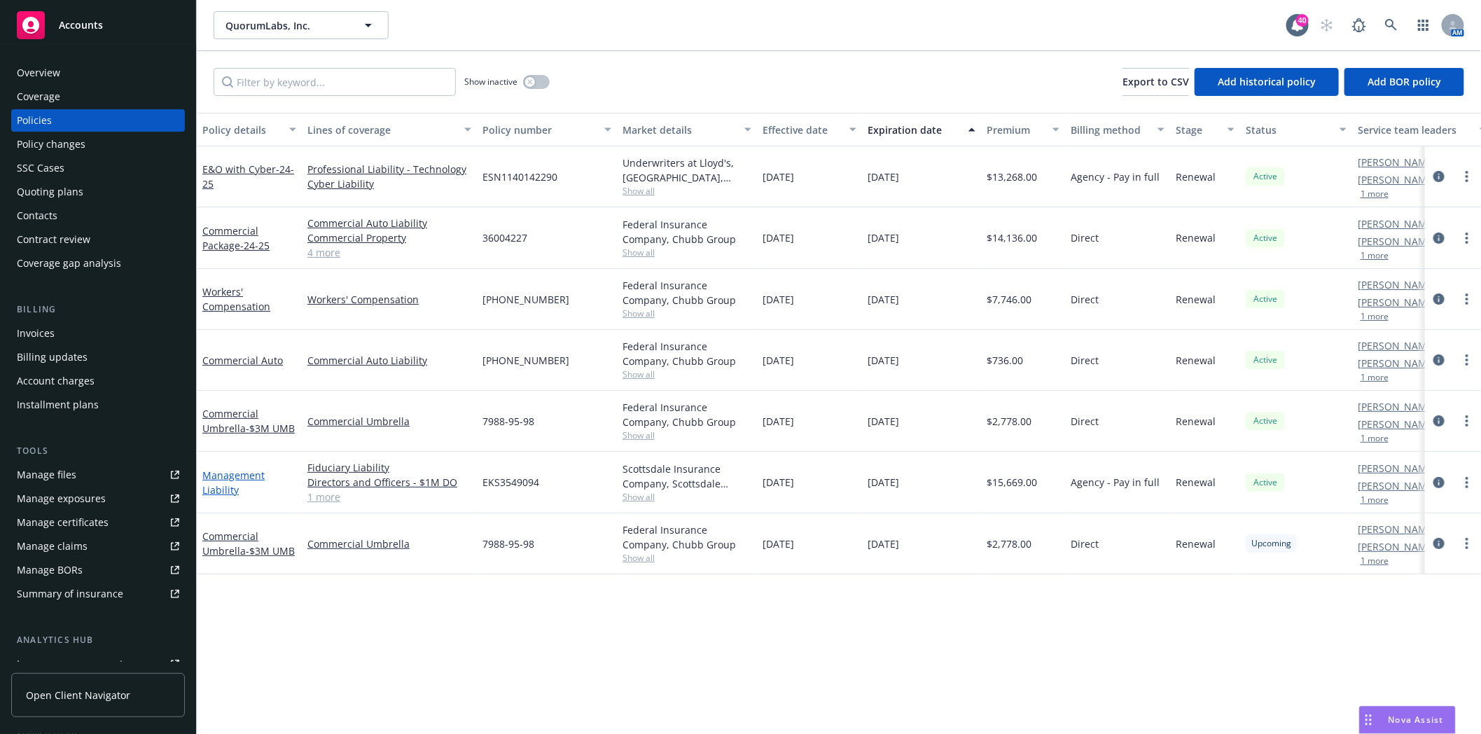
click at [252, 480] on link "Management Liability" at bounding box center [233, 482] width 62 height 28
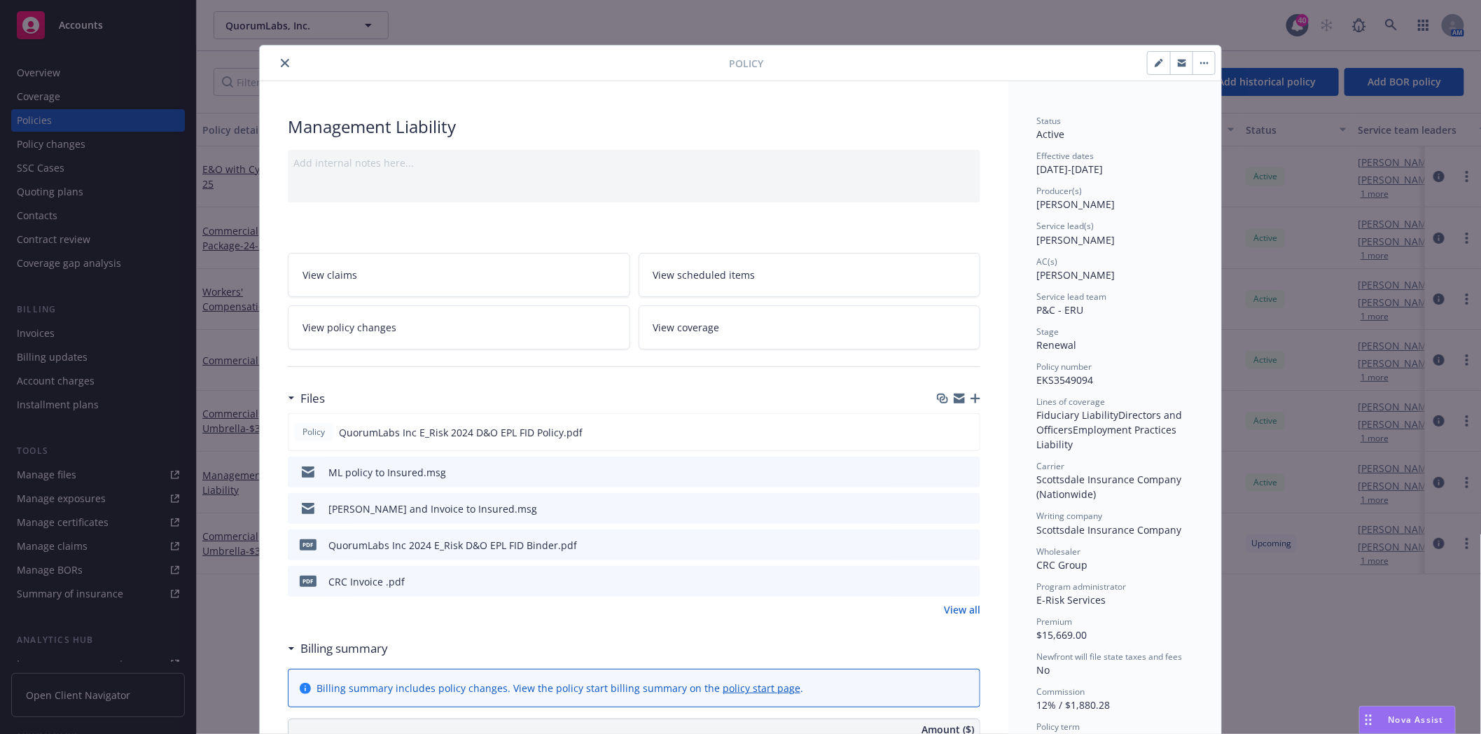
click at [1155, 60] on icon "button" at bounding box center [1159, 63] width 8 height 8
select select "RENEWAL"
select select "12"
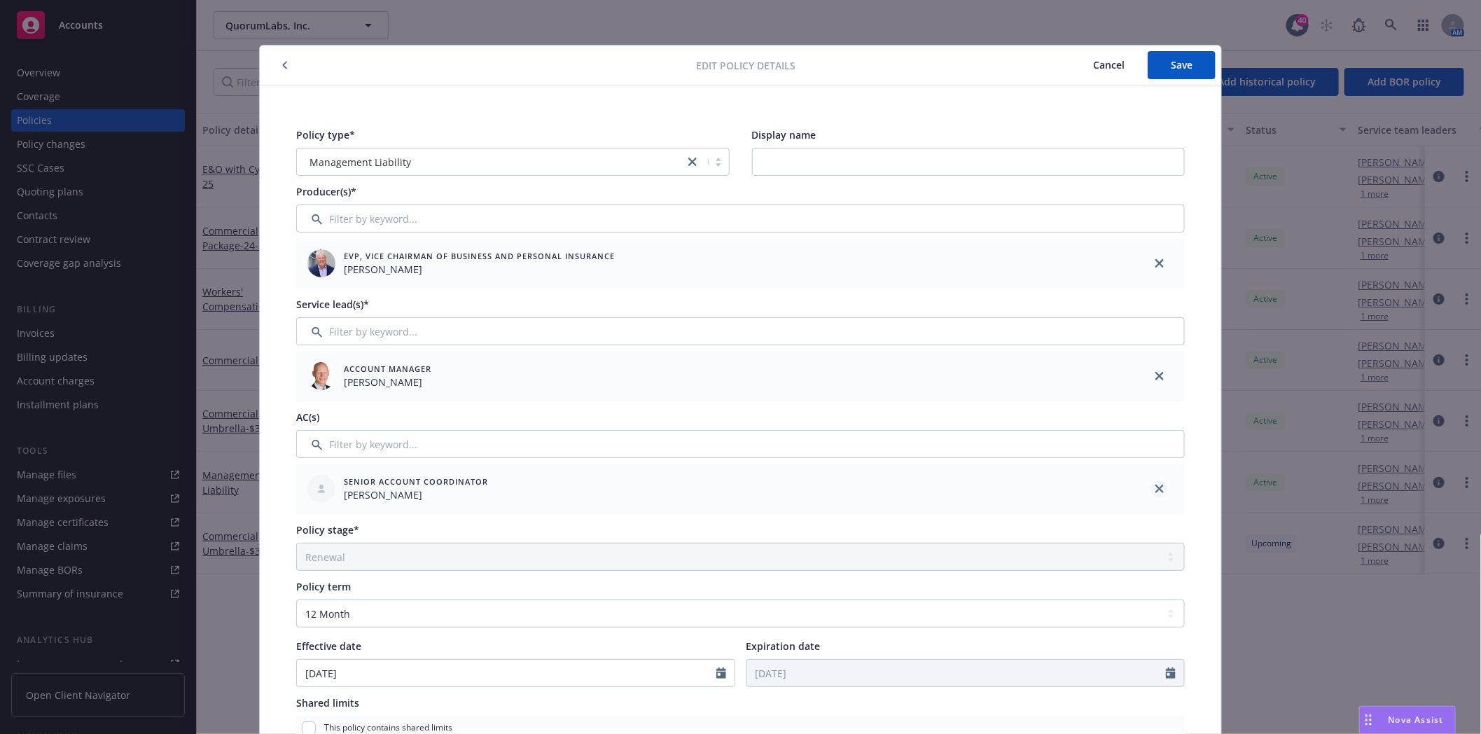
click at [1155, 490] on icon "close" at bounding box center [1159, 489] width 8 height 8
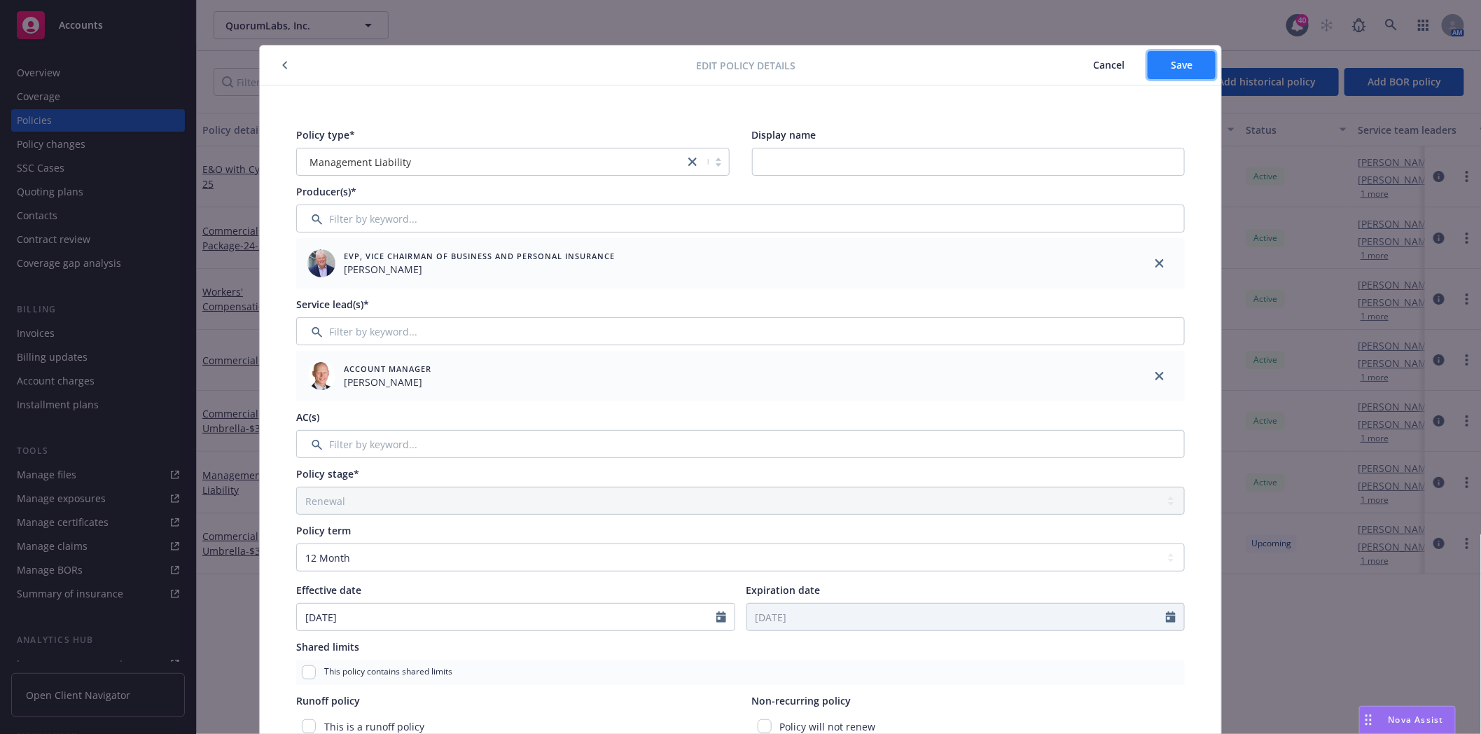
click at [1171, 64] on span "Save" at bounding box center [1182, 64] width 22 height 13
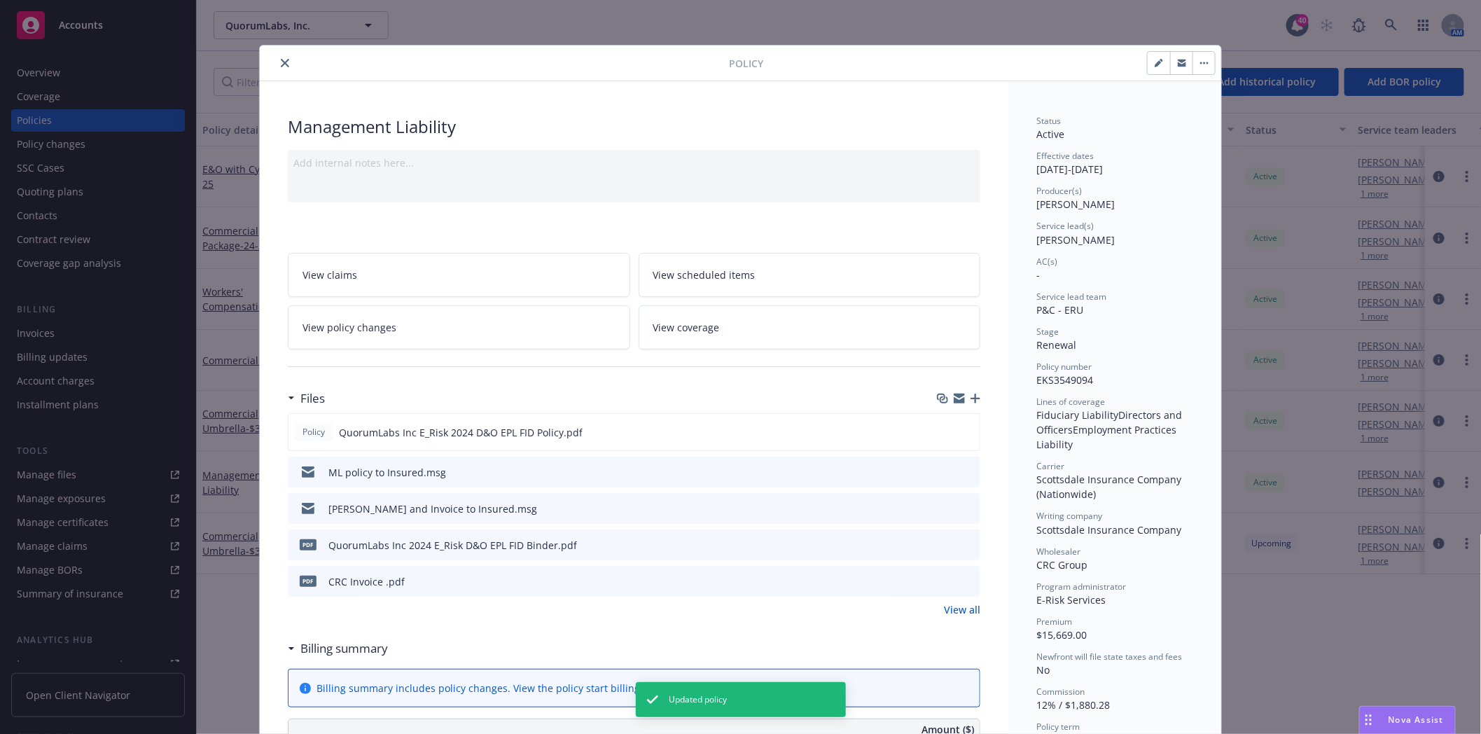
click at [277, 57] on button "close" at bounding box center [285, 63] width 17 height 17
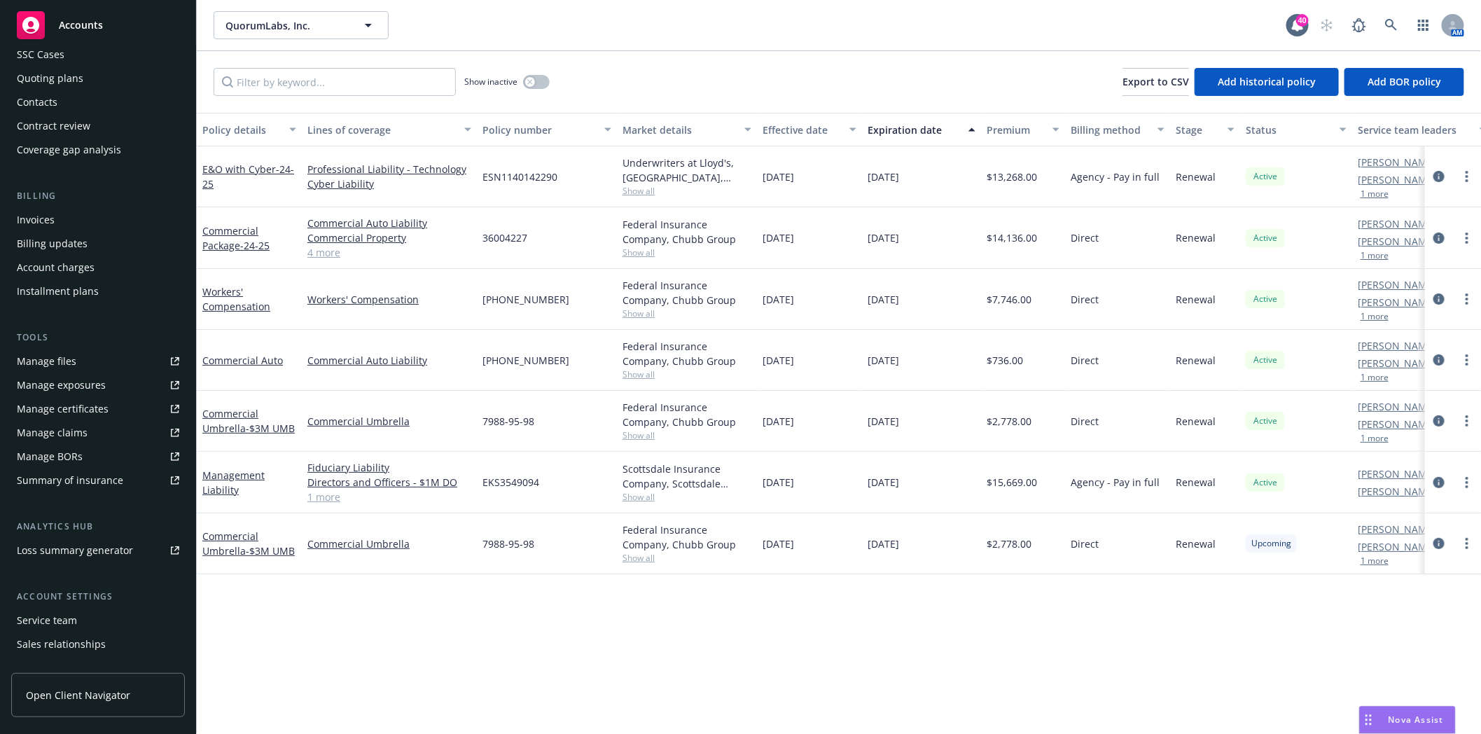
scroll to position [178, 0]
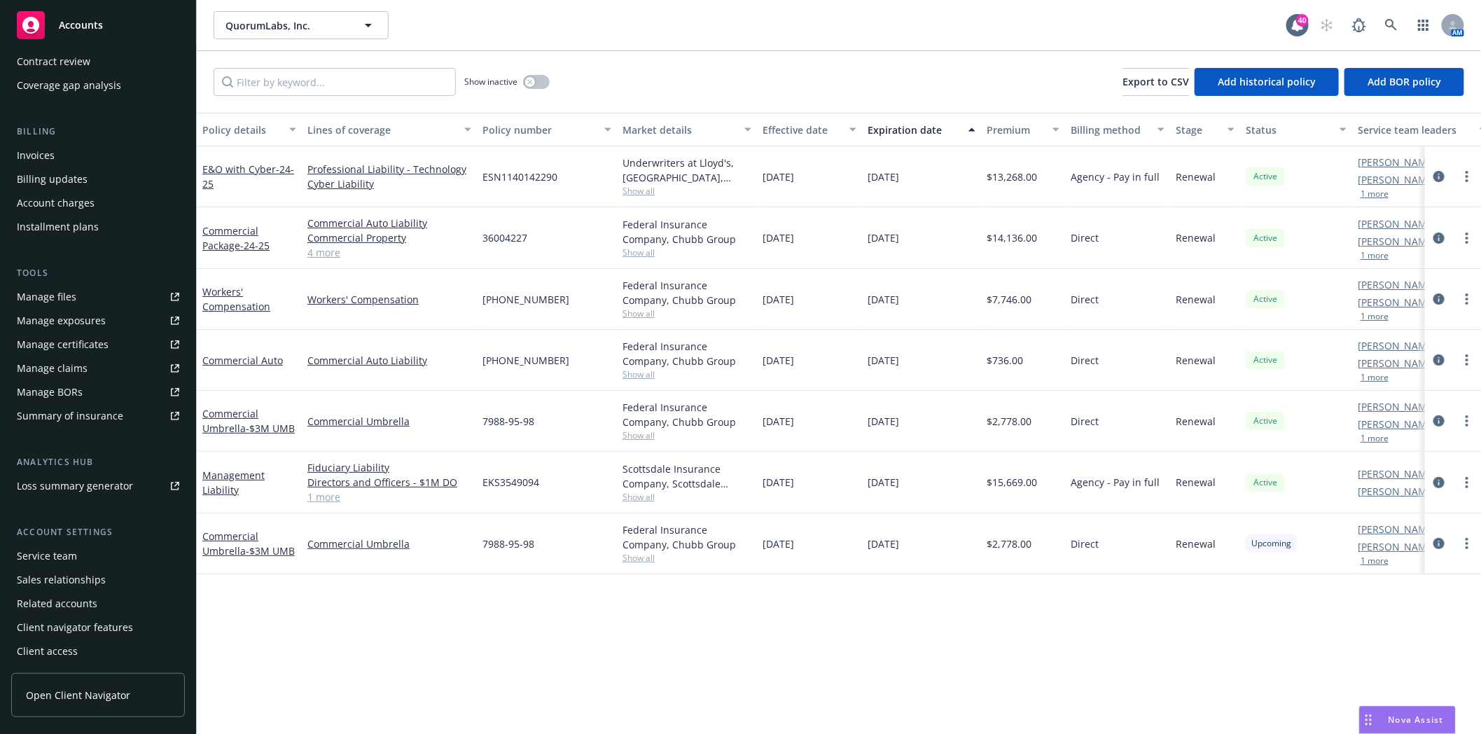
click at [65, 551] on div "Service team" at bounding box center [47, 556] width 60 height 22
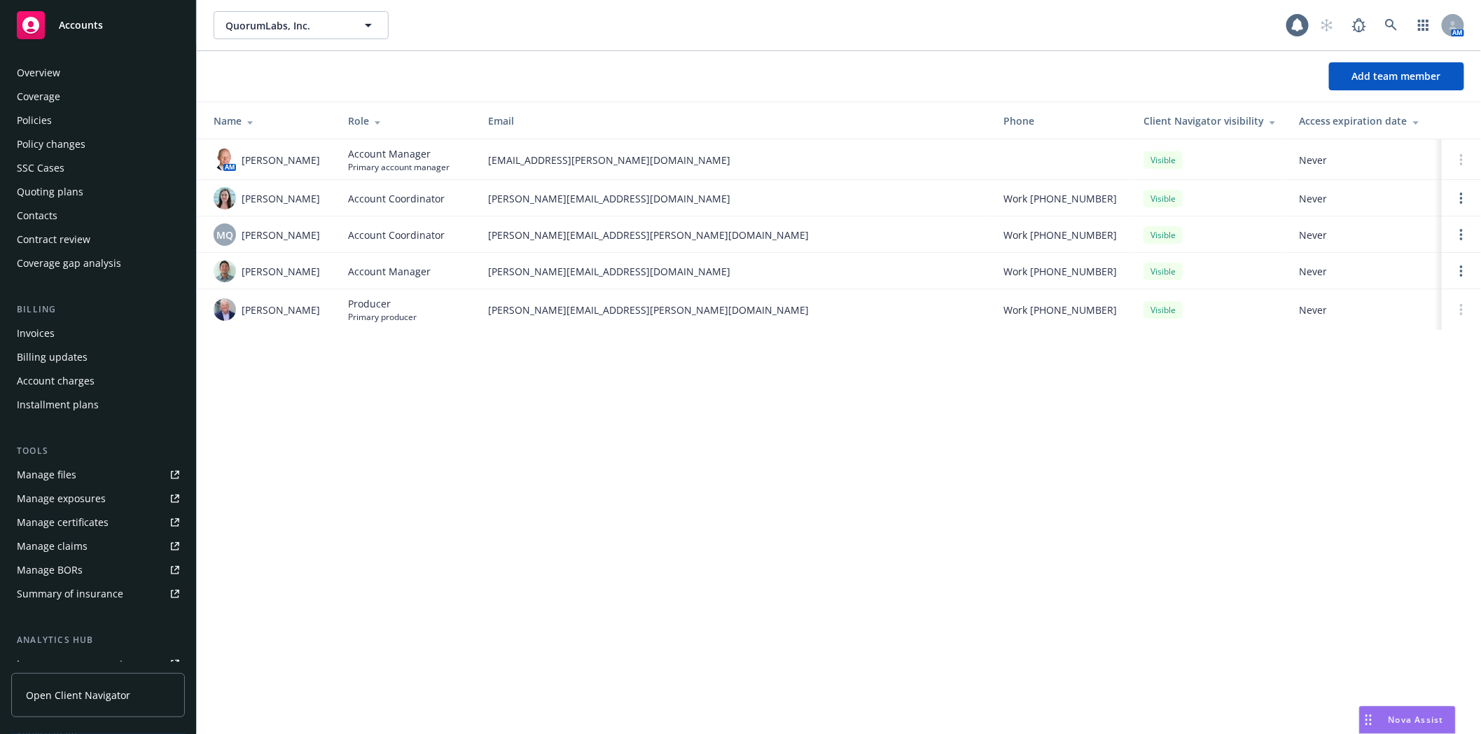
scroll to position [178, 0]
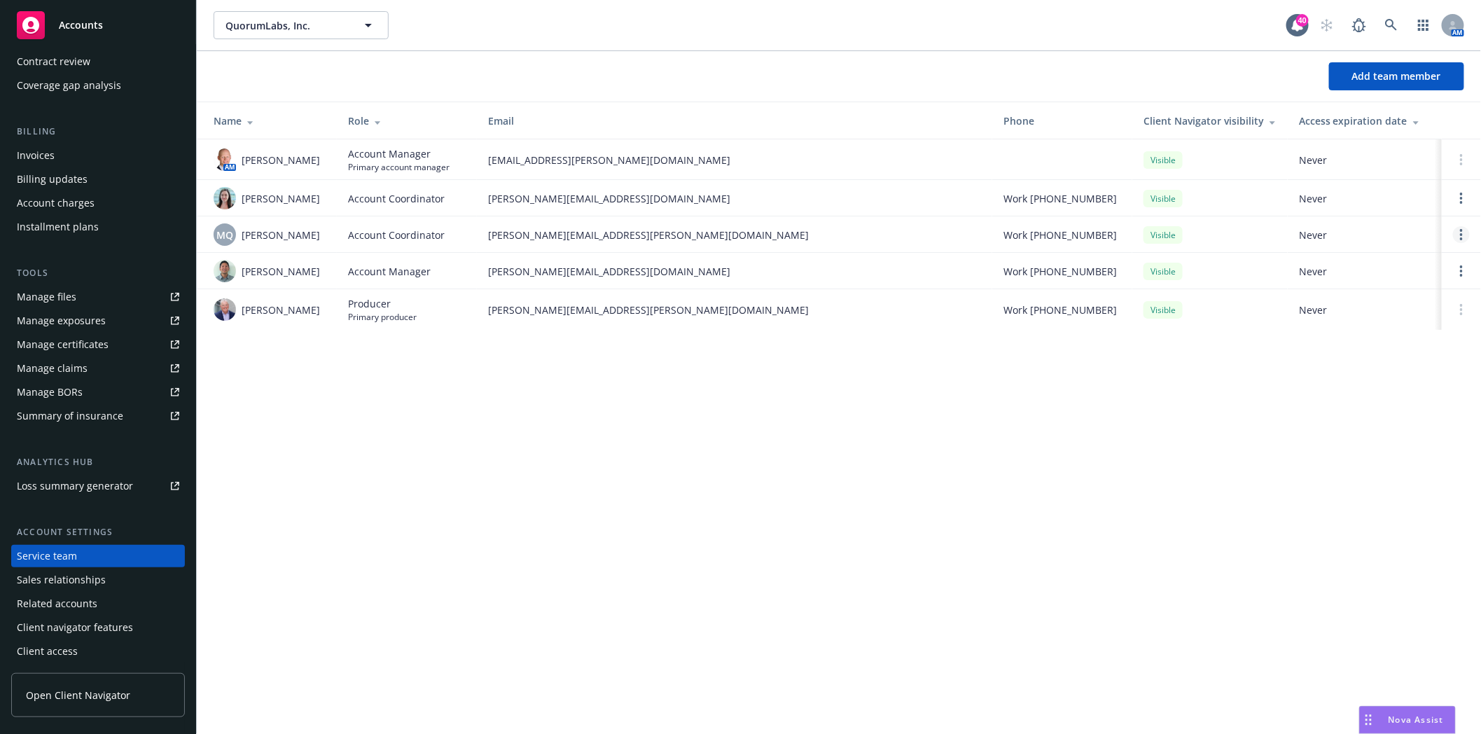
click at [1459, 235] on link "Open options" at bounding box center [1461, 234] width 17 height 17
click at [1344, 195] on span "Remove account coordinator" at bounding box center [1368, 194] width 168 height 13
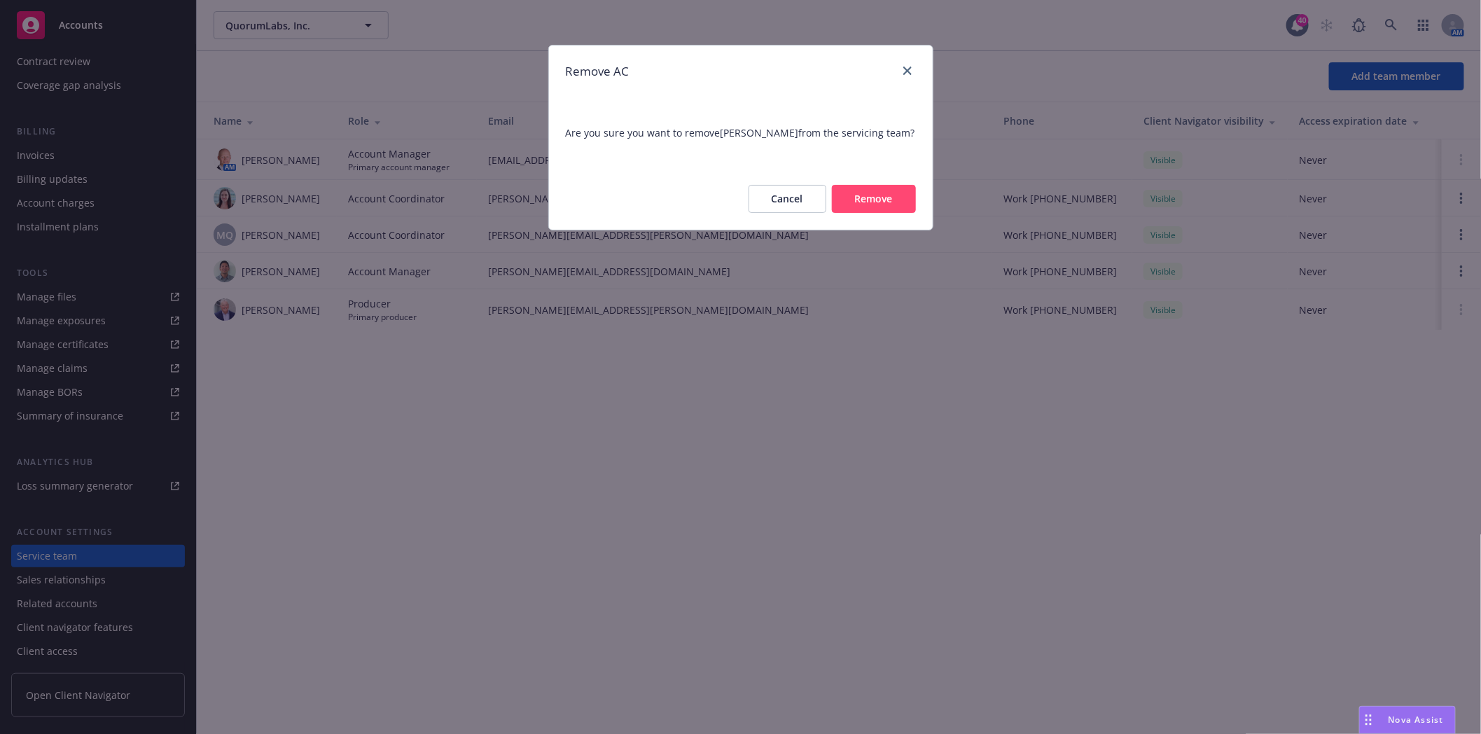
click at [879, 202] on button "Remove" at bounding box center [874, 199] width 84 height 28
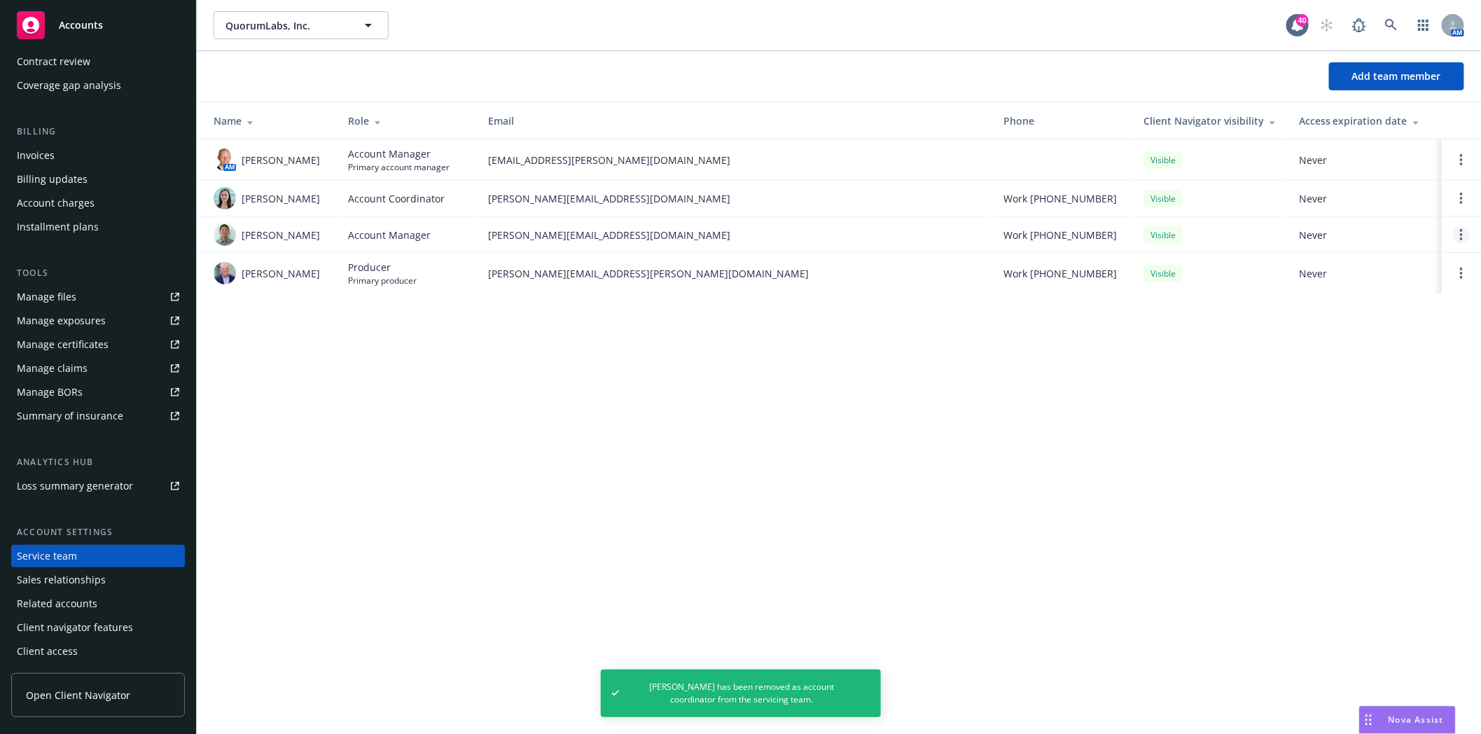
click at [1461, 233] on circle "Open options" at bounding box center [1461, 234] width 3 height 3
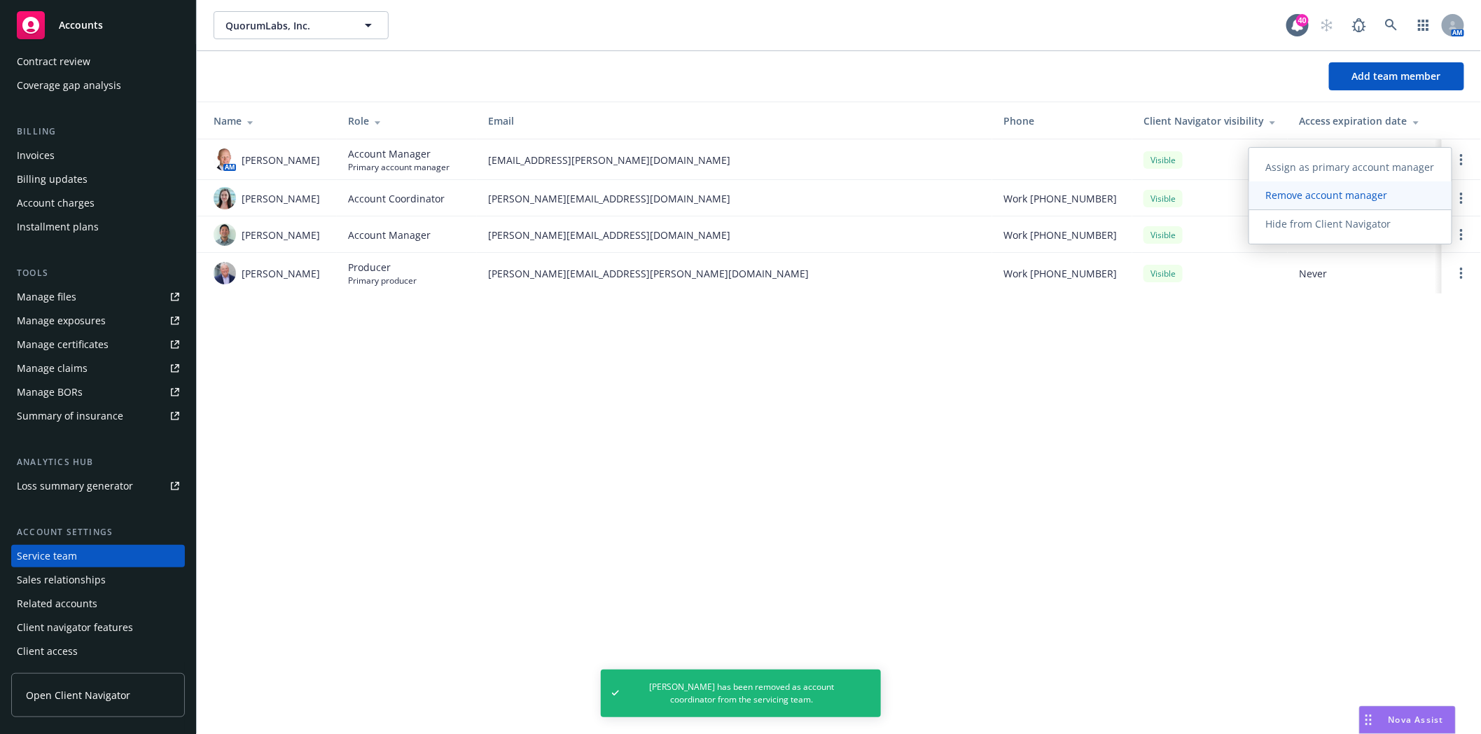
click at [1319, 197] on span "Remove account manager" at bounding box center [1326, 194] width 155 height 13
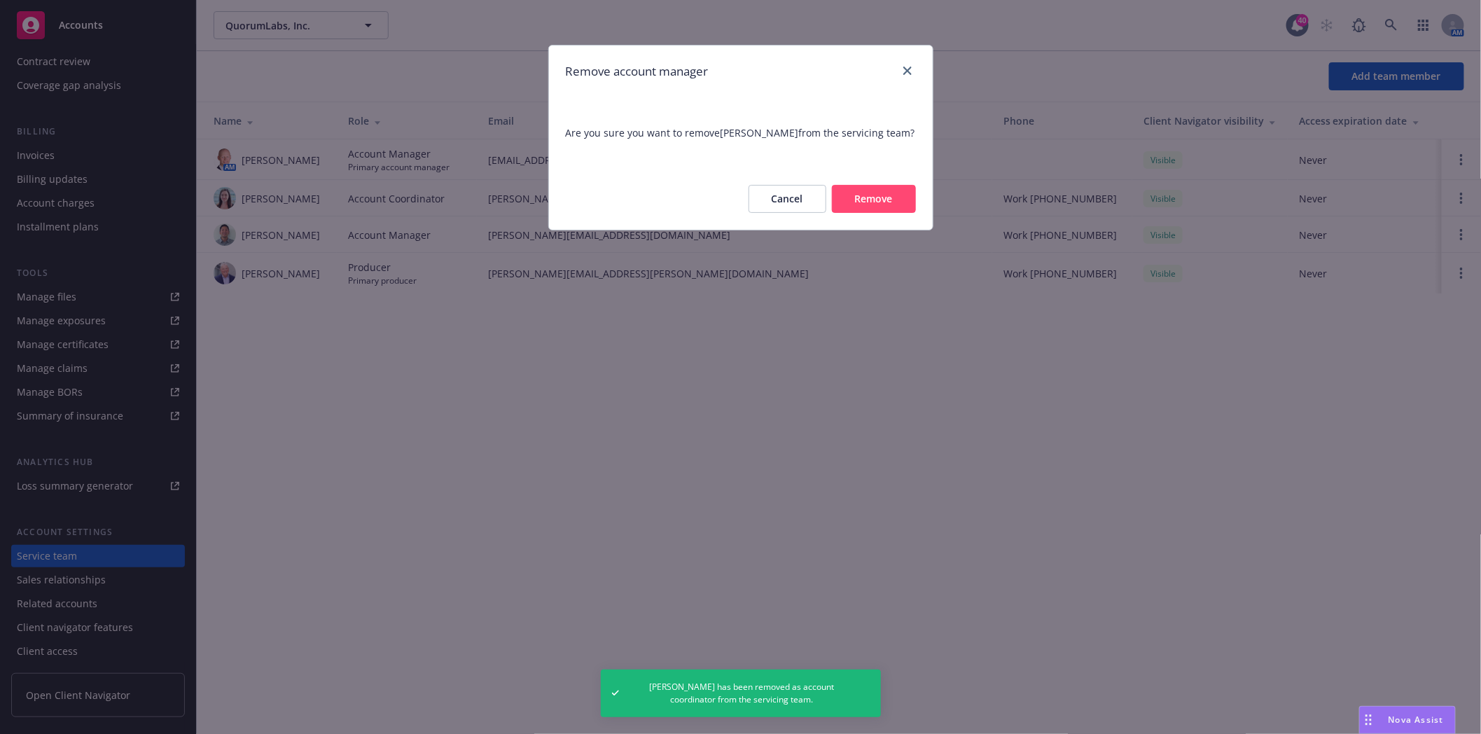
click at [875, 204] on button "Remove" at bounding box center [874, 199] width 84 height 28
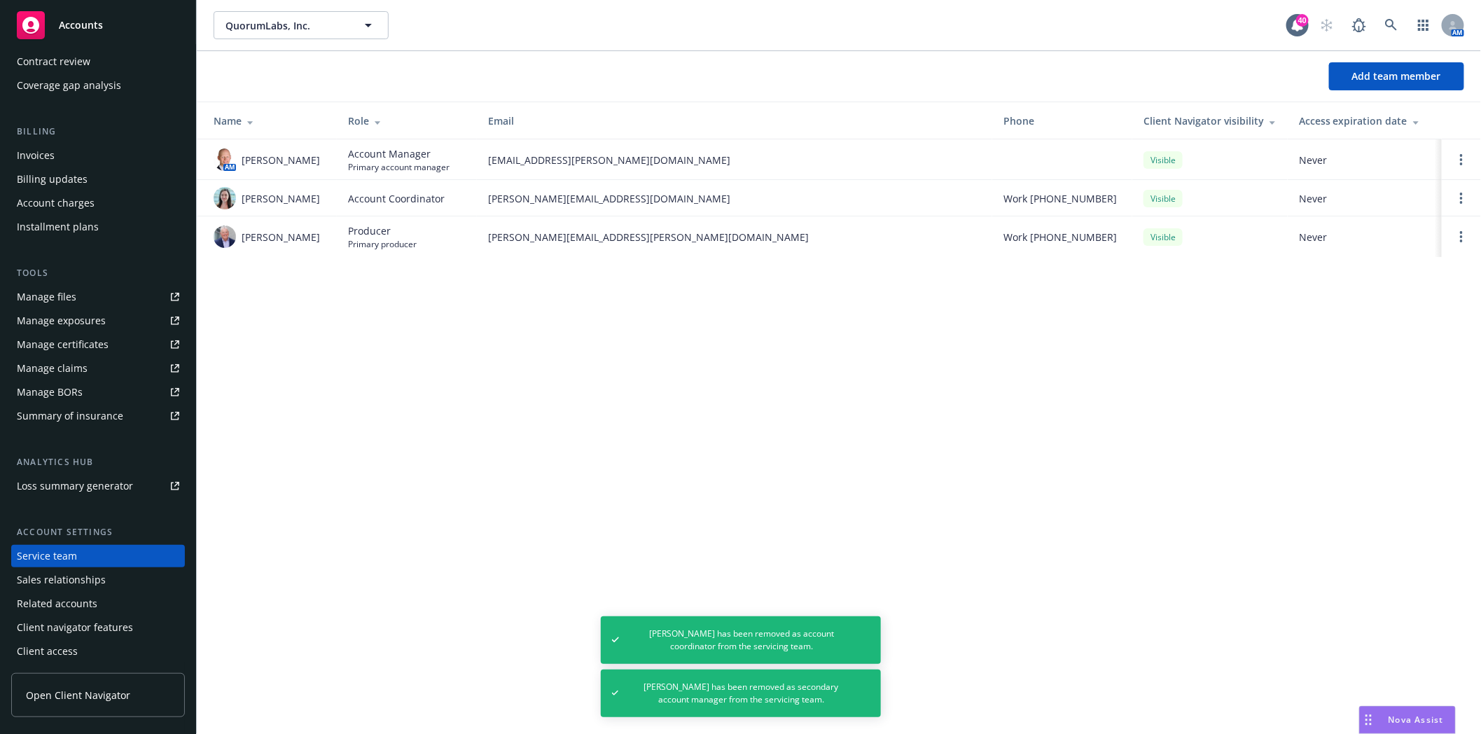
scroll to position [0, 0]
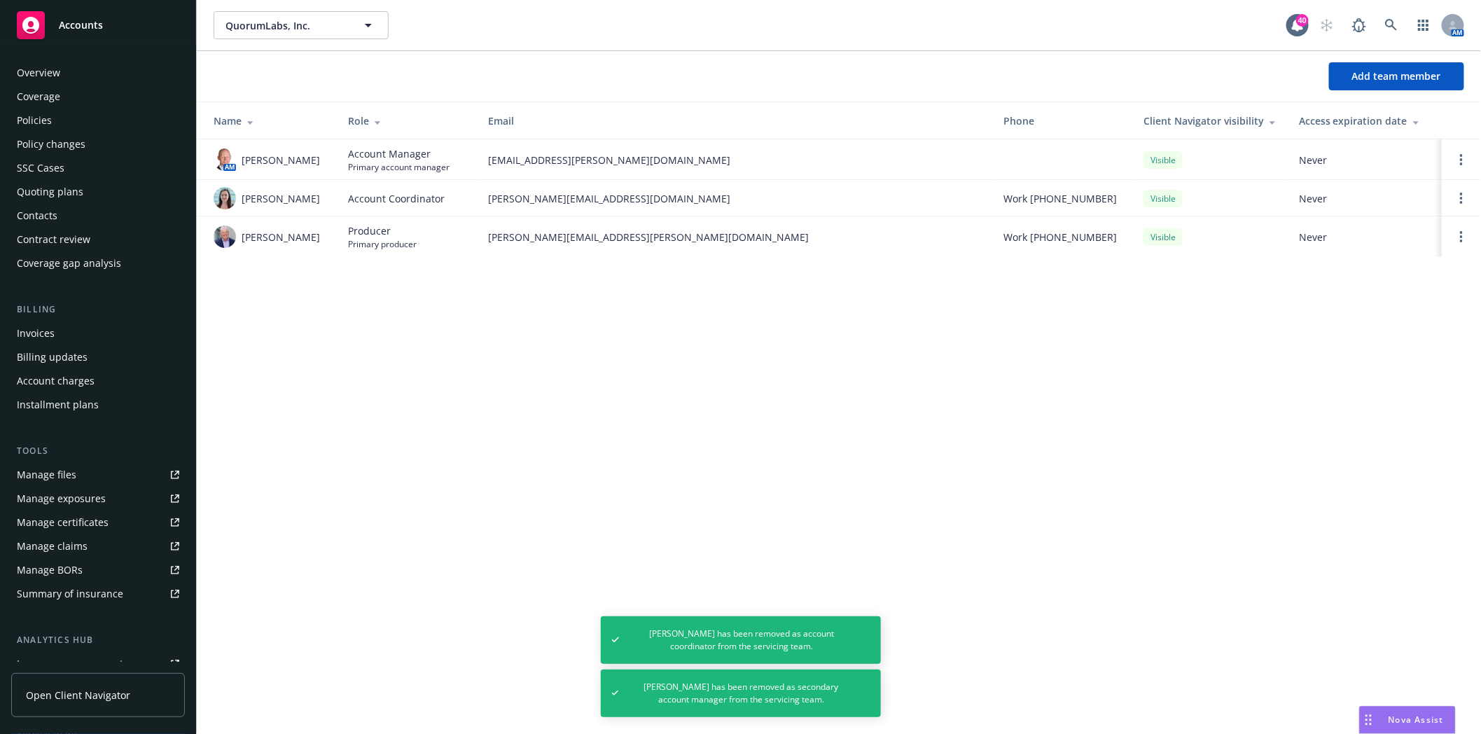
click at [38, 120] on div "Policies" at bounding box center [34, 120] width 35 height 22
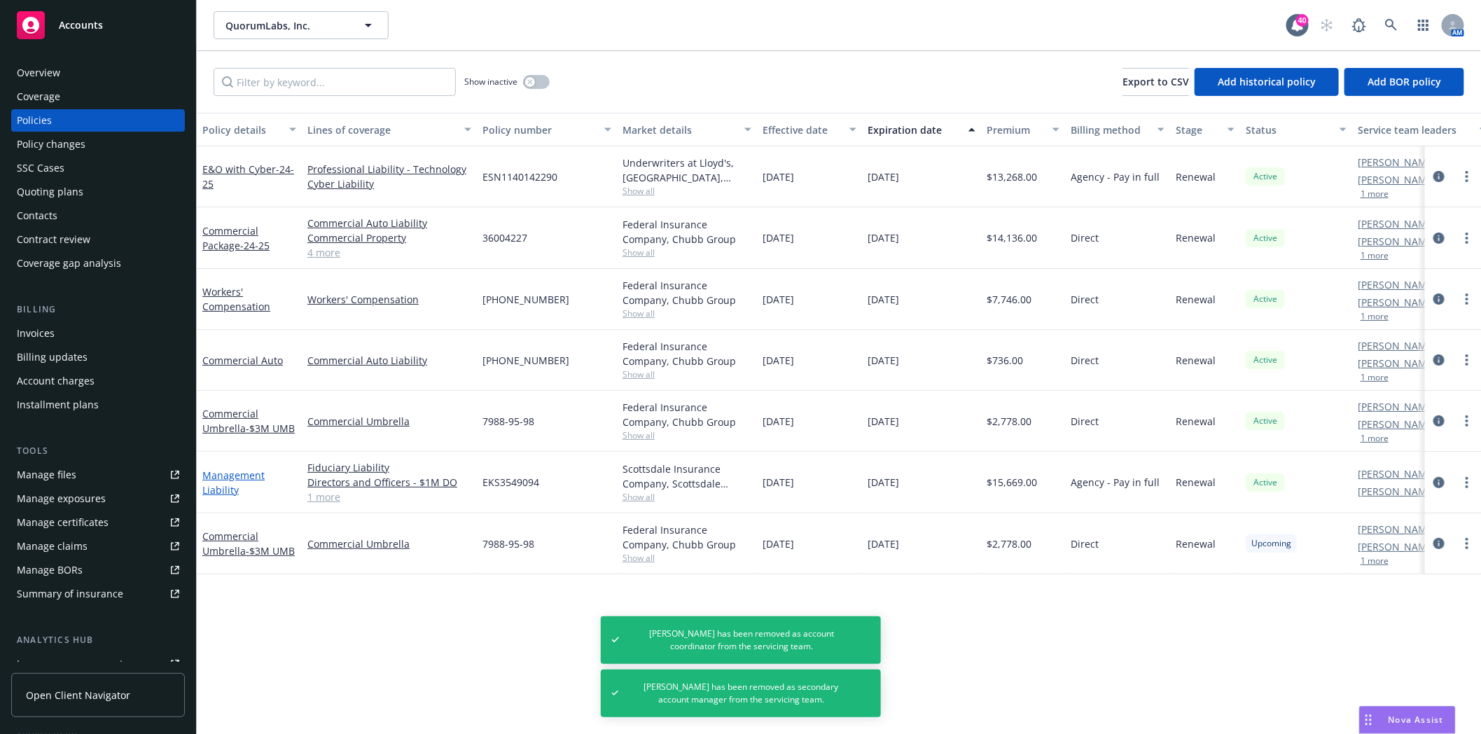
click at [218, 484] on link "Management Liability" at bounding box center [233, 482] width 62 height 28
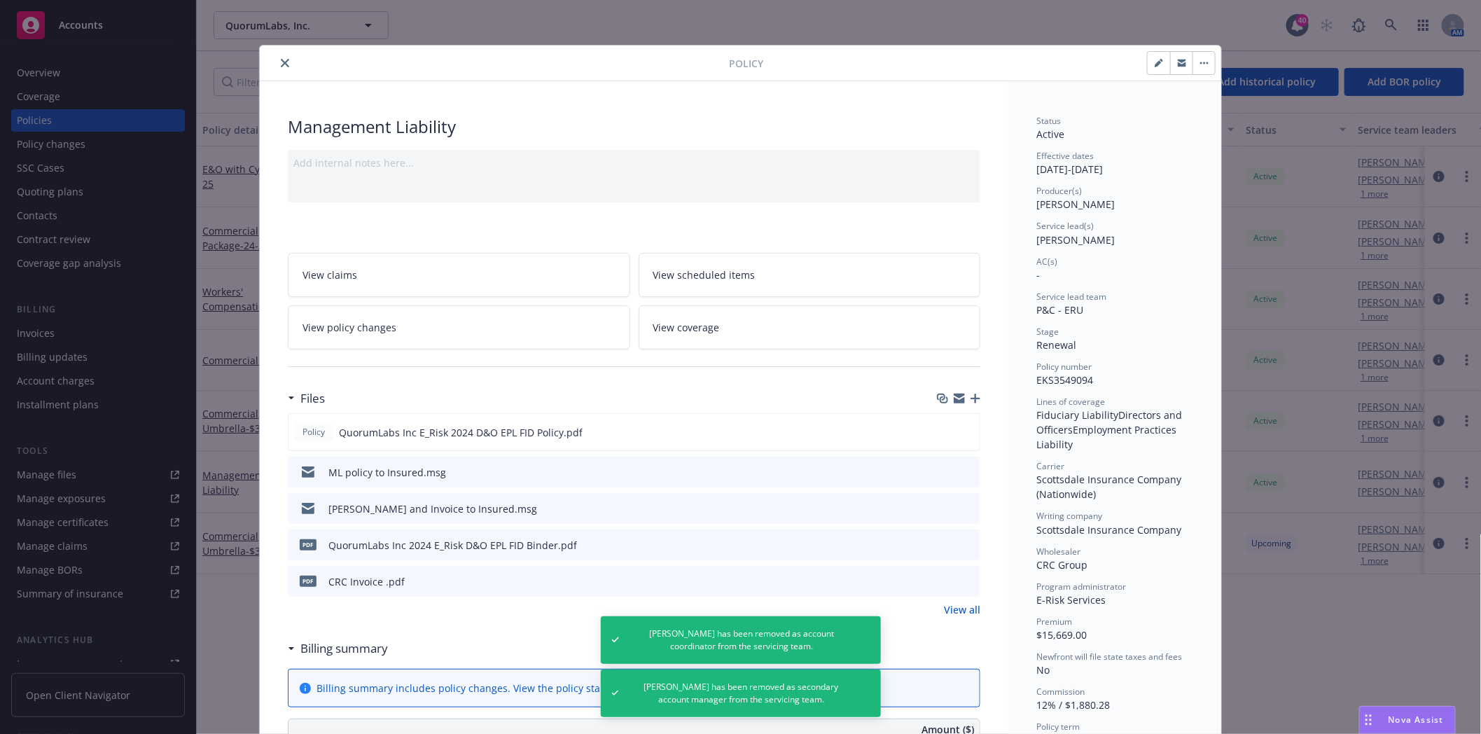
scroll to position [42, 0]
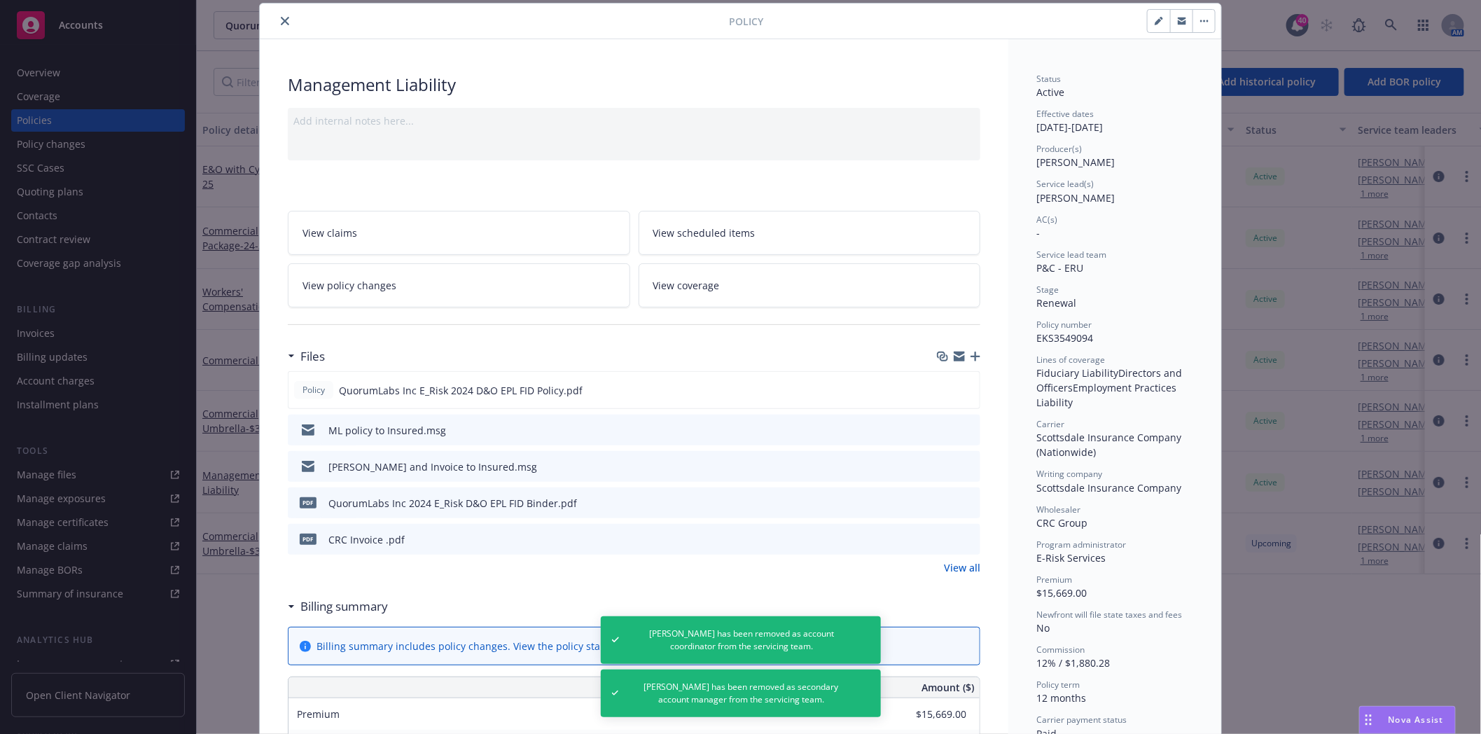
click at [282, 18] on icon "close" at bounding box center [285, 21] width 8 height 8
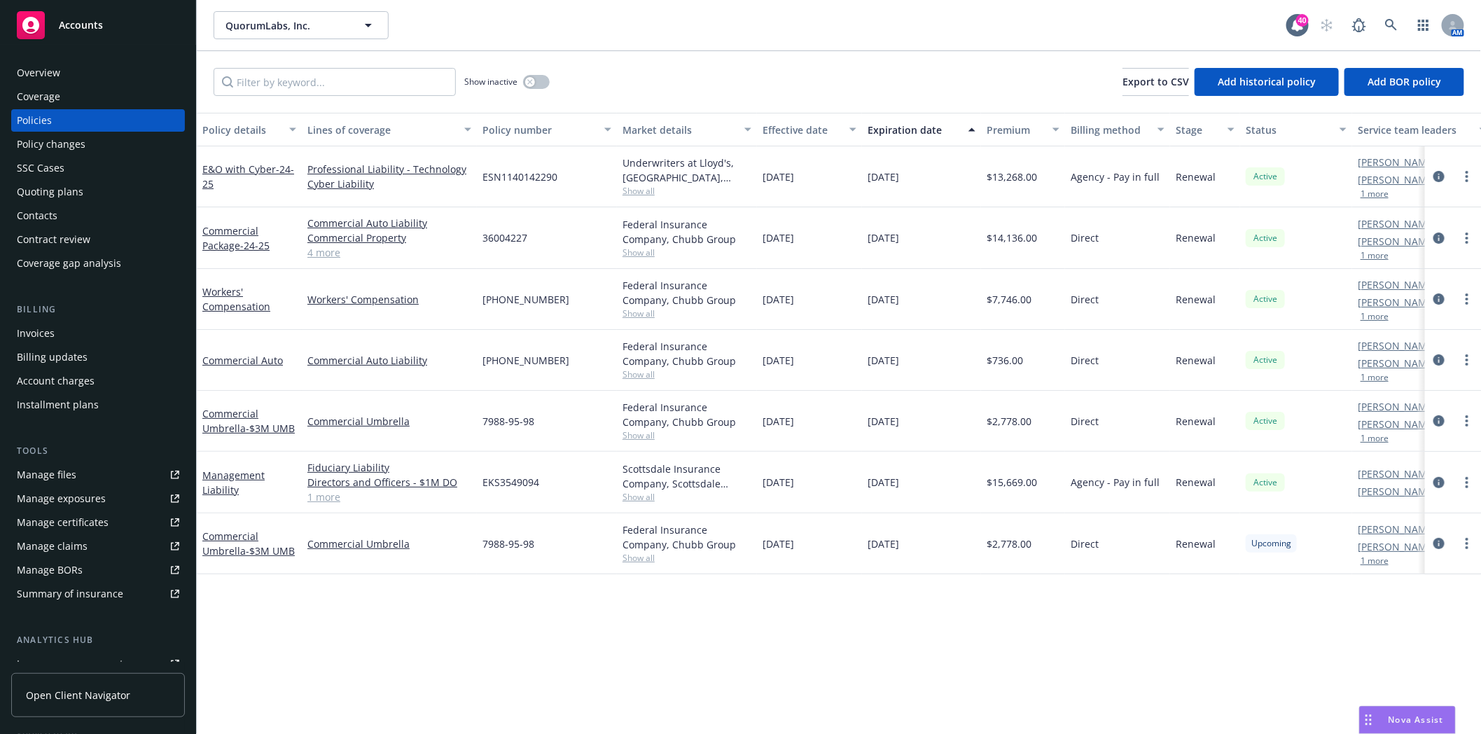
click at [324, 499] on link "1 more" at bounding box center [389, 496] width 164 height 15
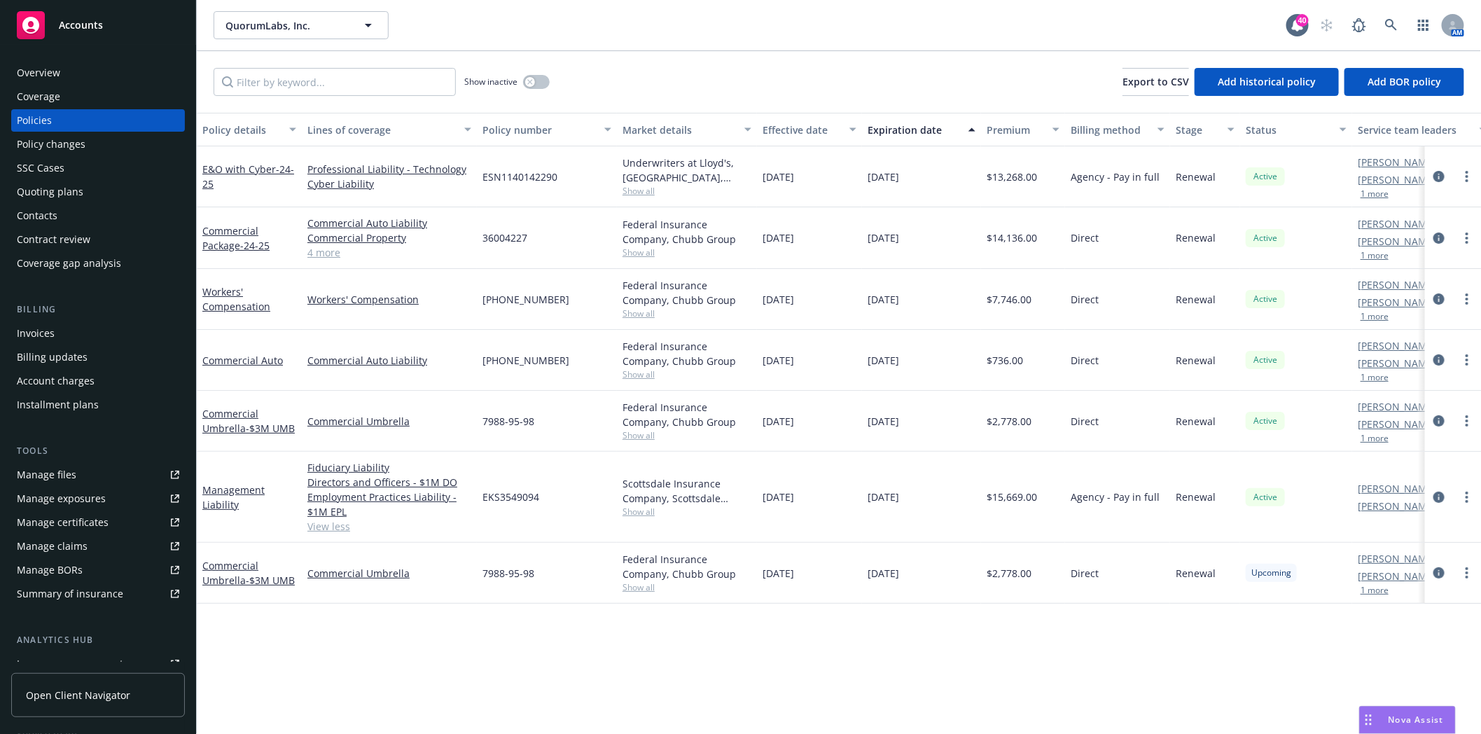
click at [78, 185] on div "Quoting plans" at bounding box center [50, 192] width 67 height 22
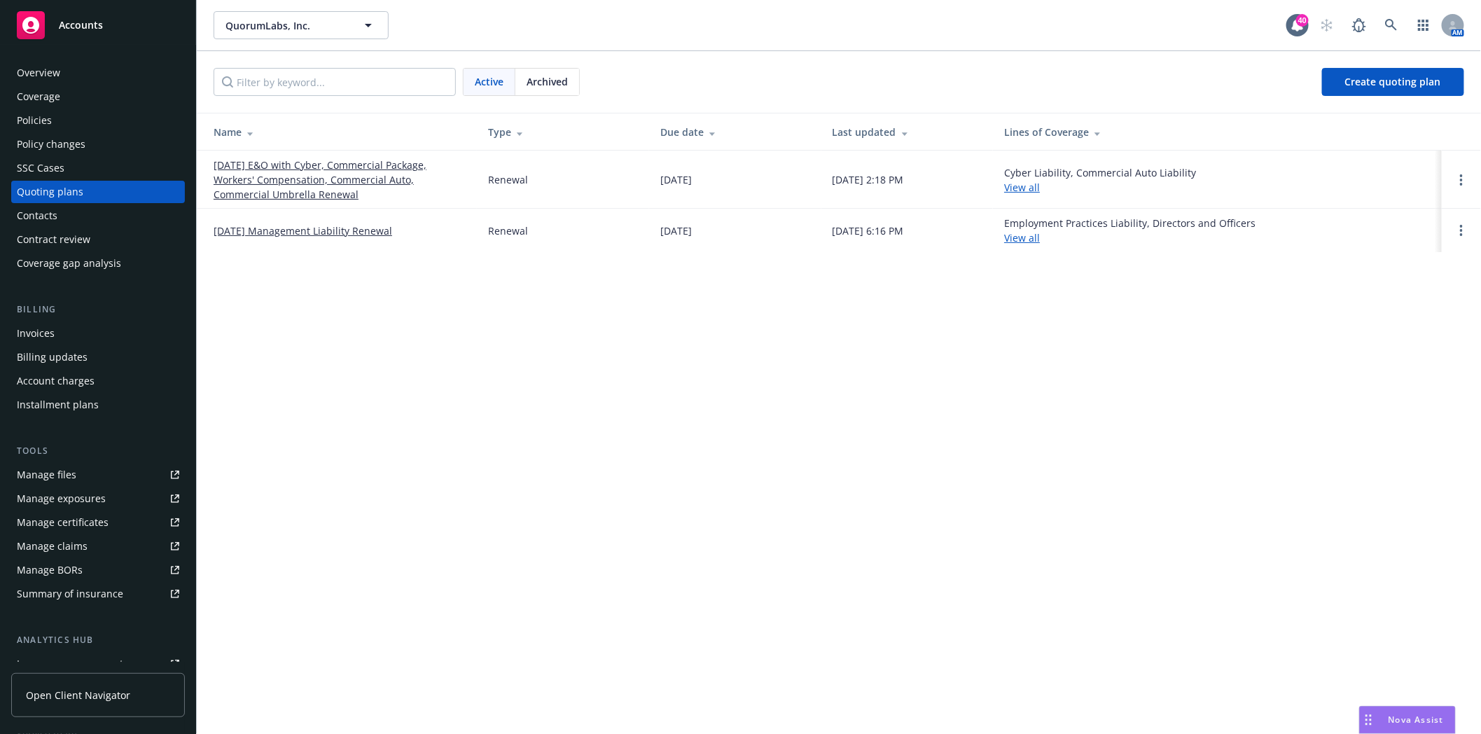
click at [270, 231] on link "11/10/25 Management Liability Renewal" at bounding box center [303, 230] width 179 height 15
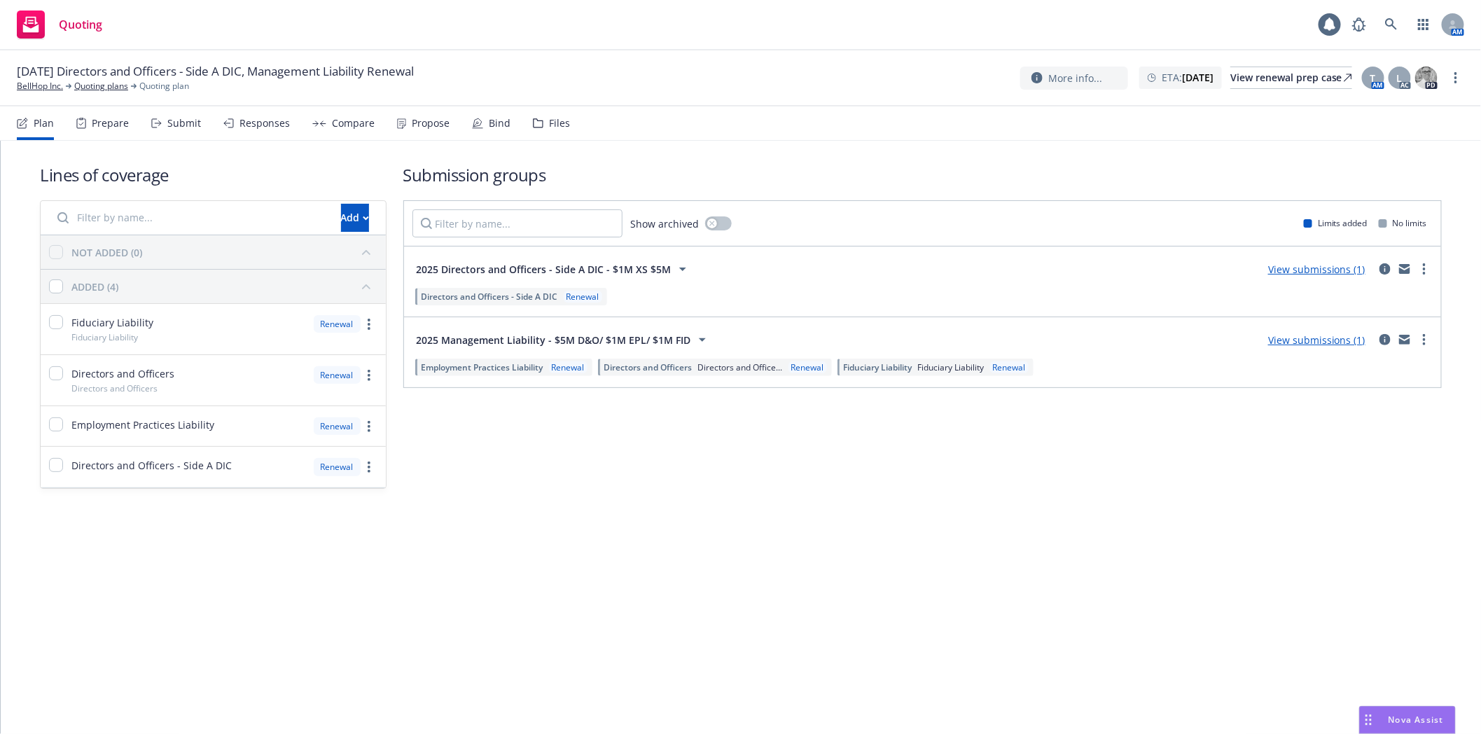
click at [527, 111] on div "Plan Prepare Submit Responses Compare Propose Bind Files" at bounding box center [293, 123] width 553 height 34
click at [550, 123] on div "Files" at bounding box center [559, 123] width 21 height 11
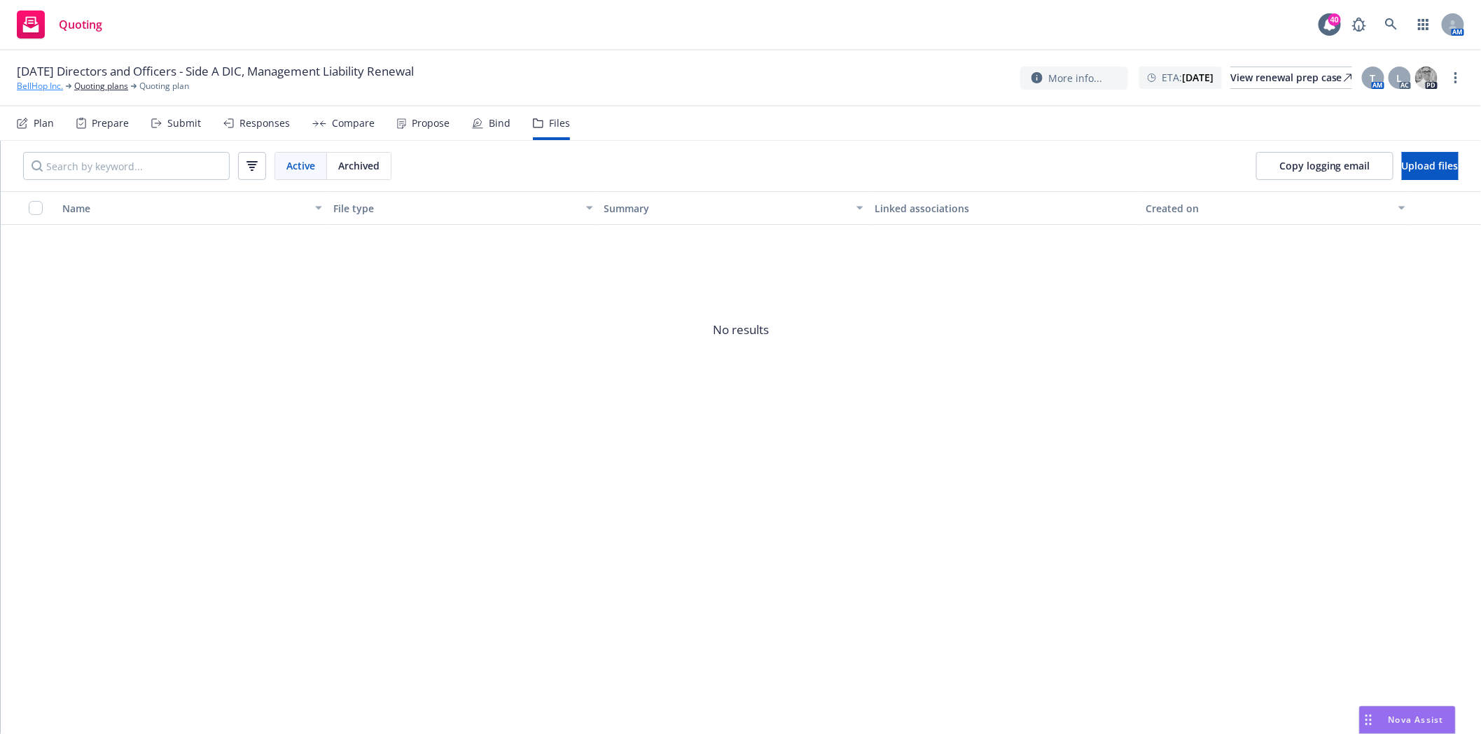
click at [34, 87] on link "BellHop Inc." at bounding box center [40, 86] width 46 height 13
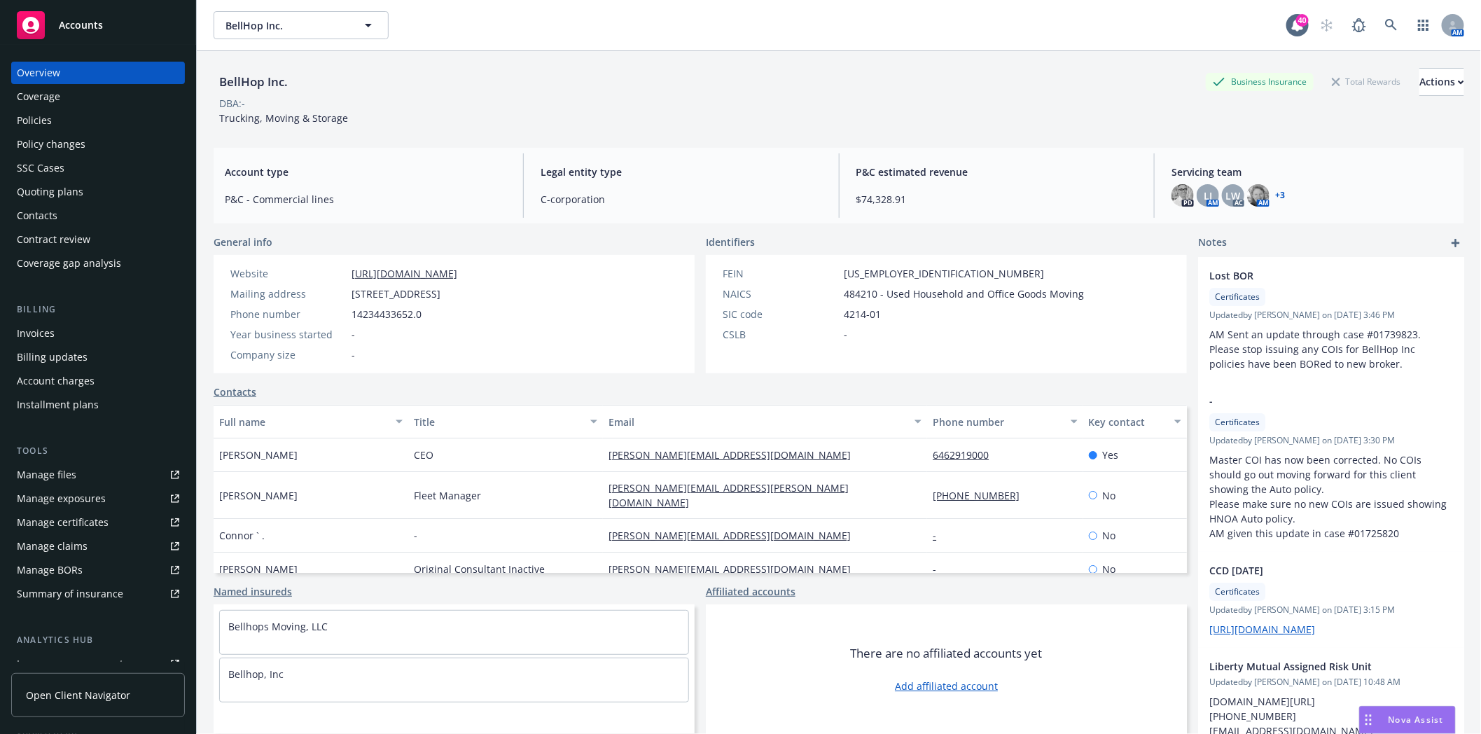
click at [62, 122] on div "Policies" at bounding box center [98, 120] width 162 height 22
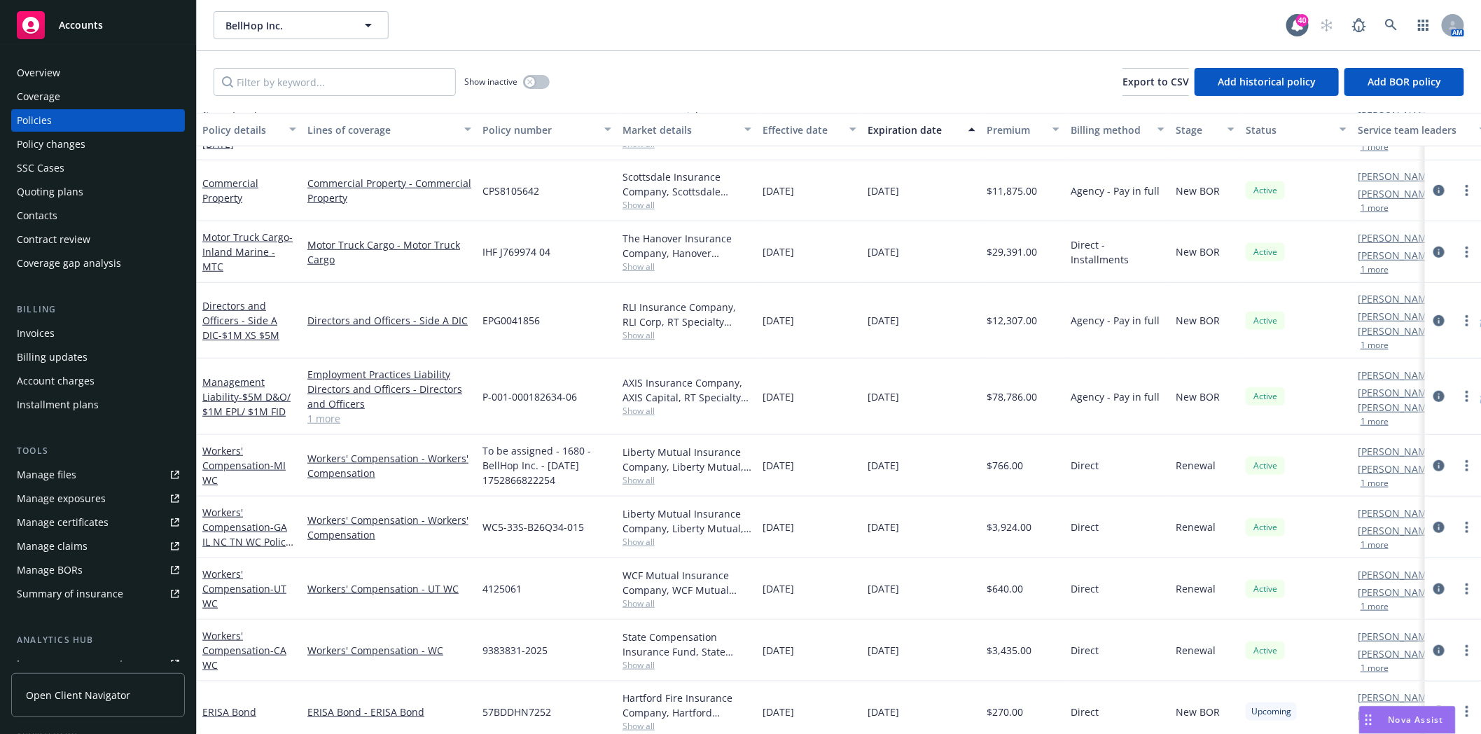
scroll to position [445, 0]
click at [226, 377] on link "Management Liability - $5M D&O/ $1M EPL/ $1M FID" at bounding box center [246, 396] width 88 height 43
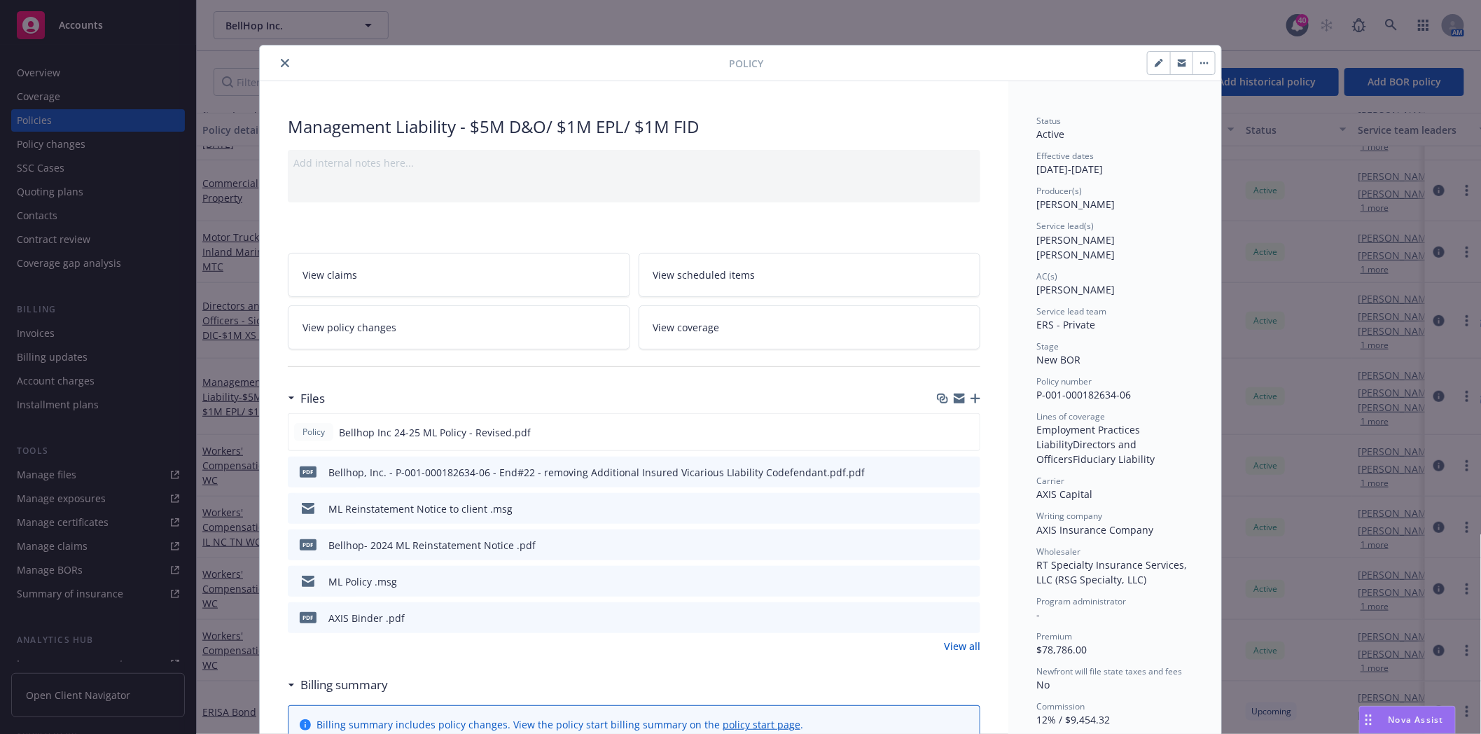
click at [284, 57] on button "close" at bounding box center [285, 63] width 17 height 17
click at [61, 192] on div "Quoting plans" at bounding box center [50, 192] width 67 height 22
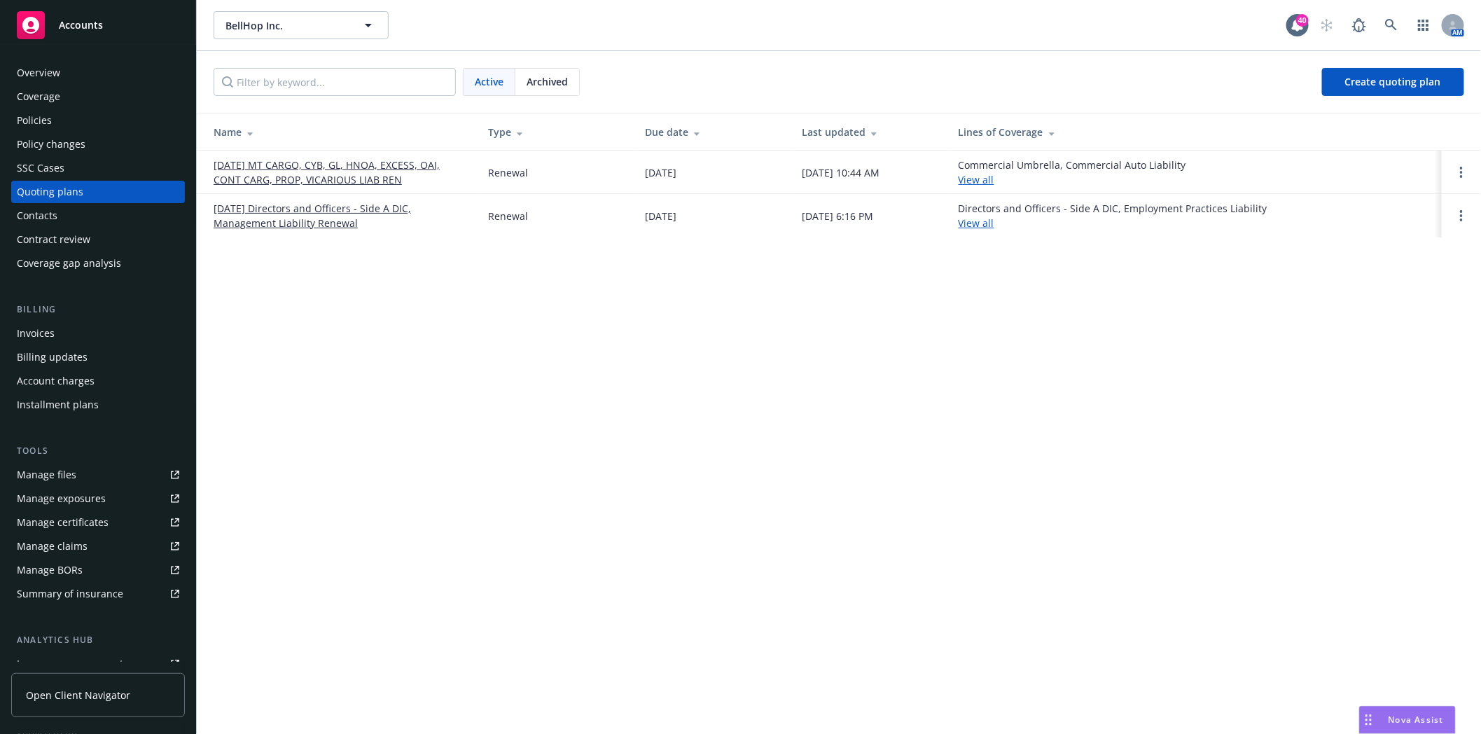
click at [542, 81] on span "Archived" at bounding box center [547, 81] width 41 height 15
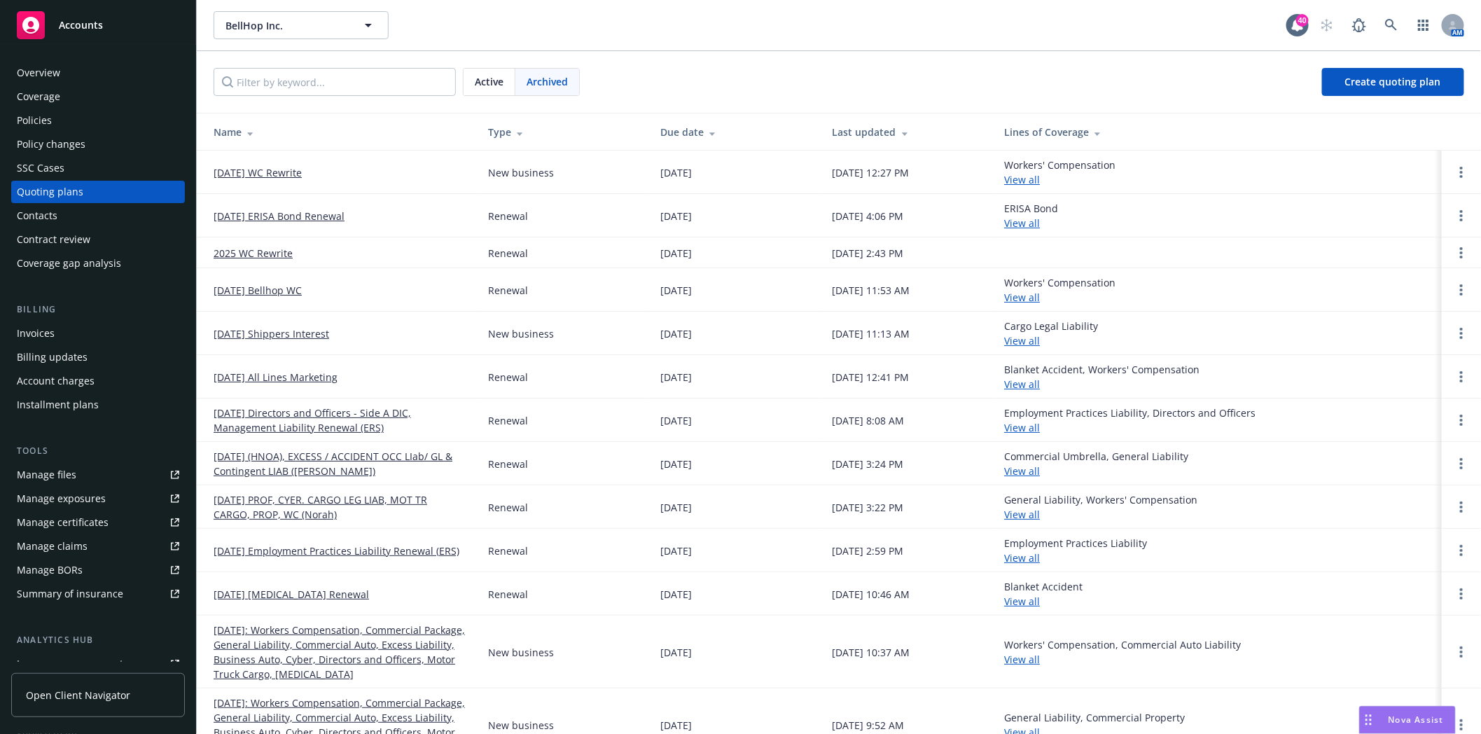
scroll to position [27, 0]
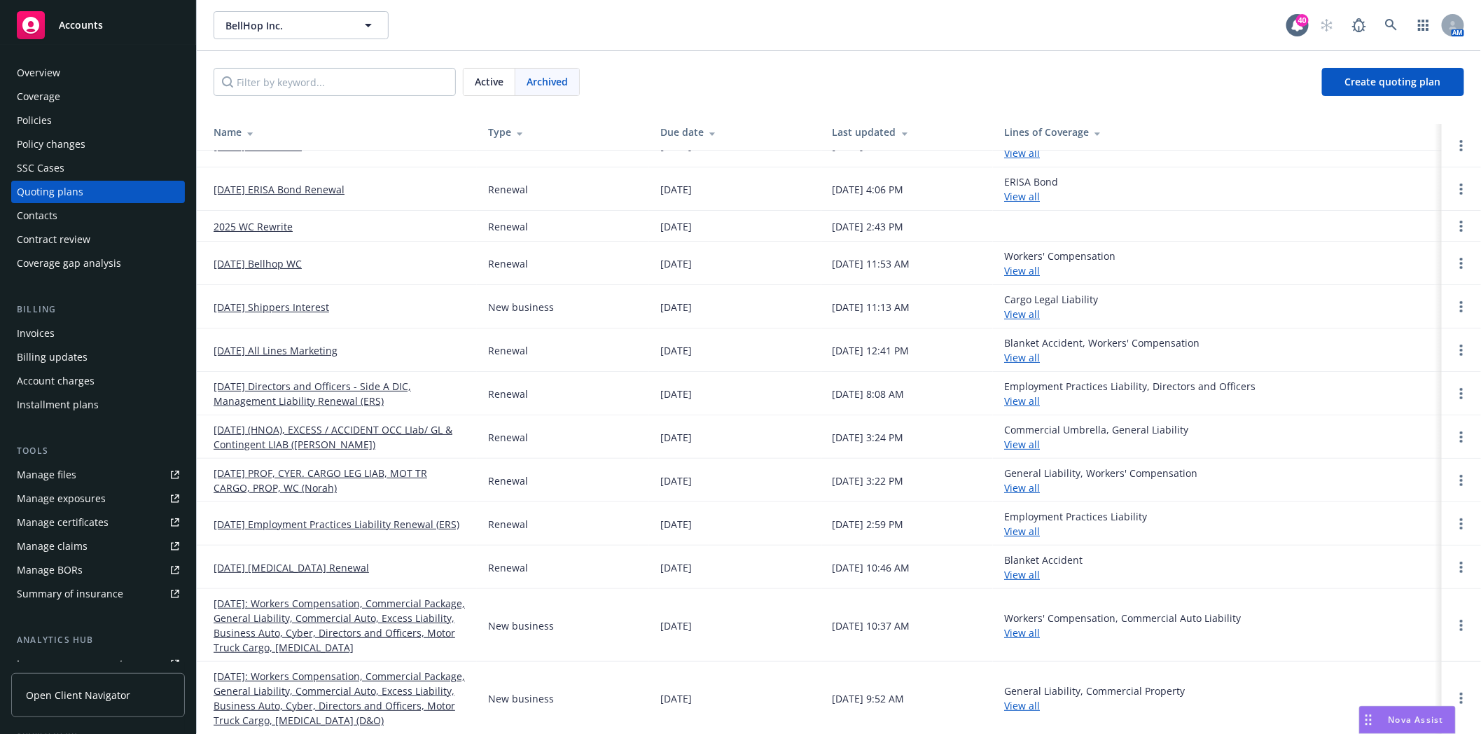
click at [282, 397] on link "09/04/24 Directors and Officers - Side A DIC, Management Liability Renewal (ERS)" at bounding box center [340, 393] width 252 height 29
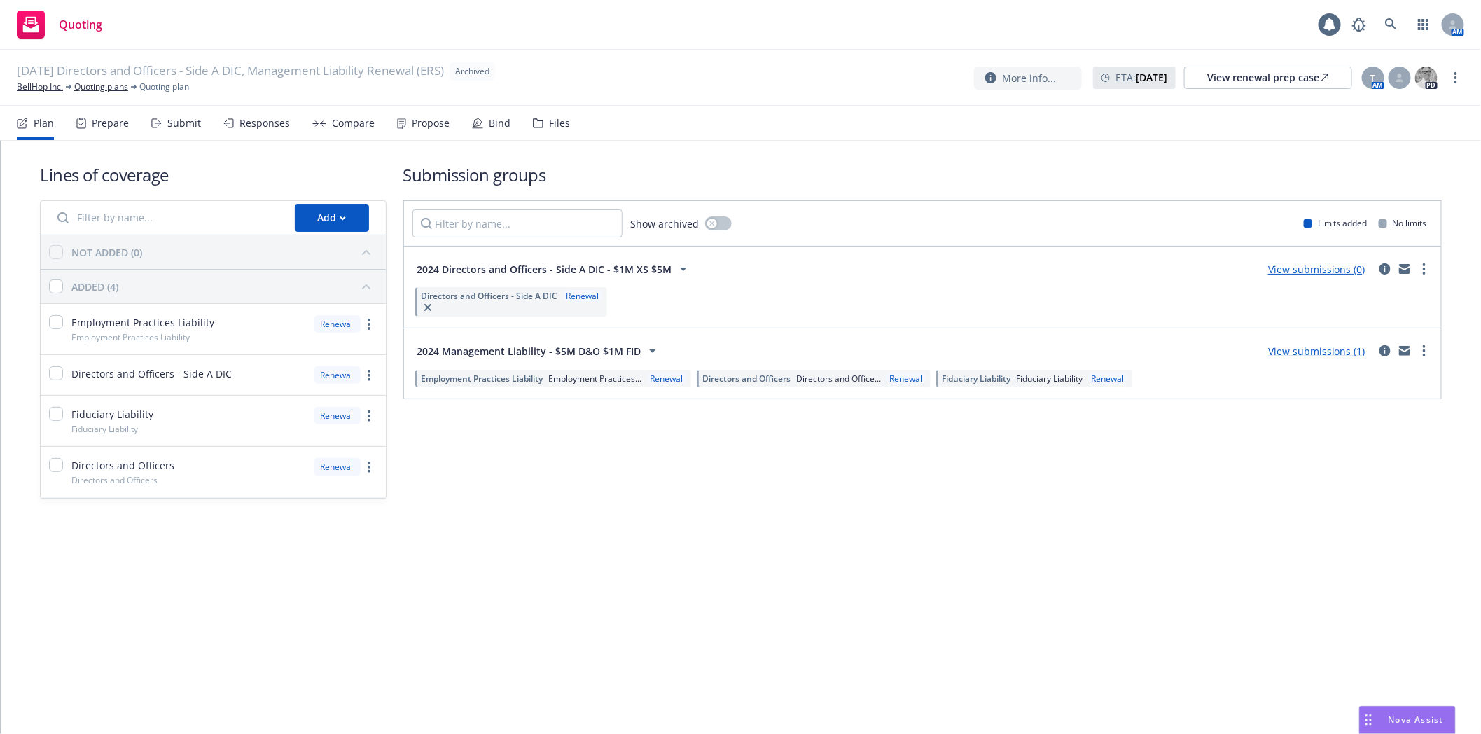
click at [549, 118] on div "Files" at bounding box center [559, 123] width 21 height 11
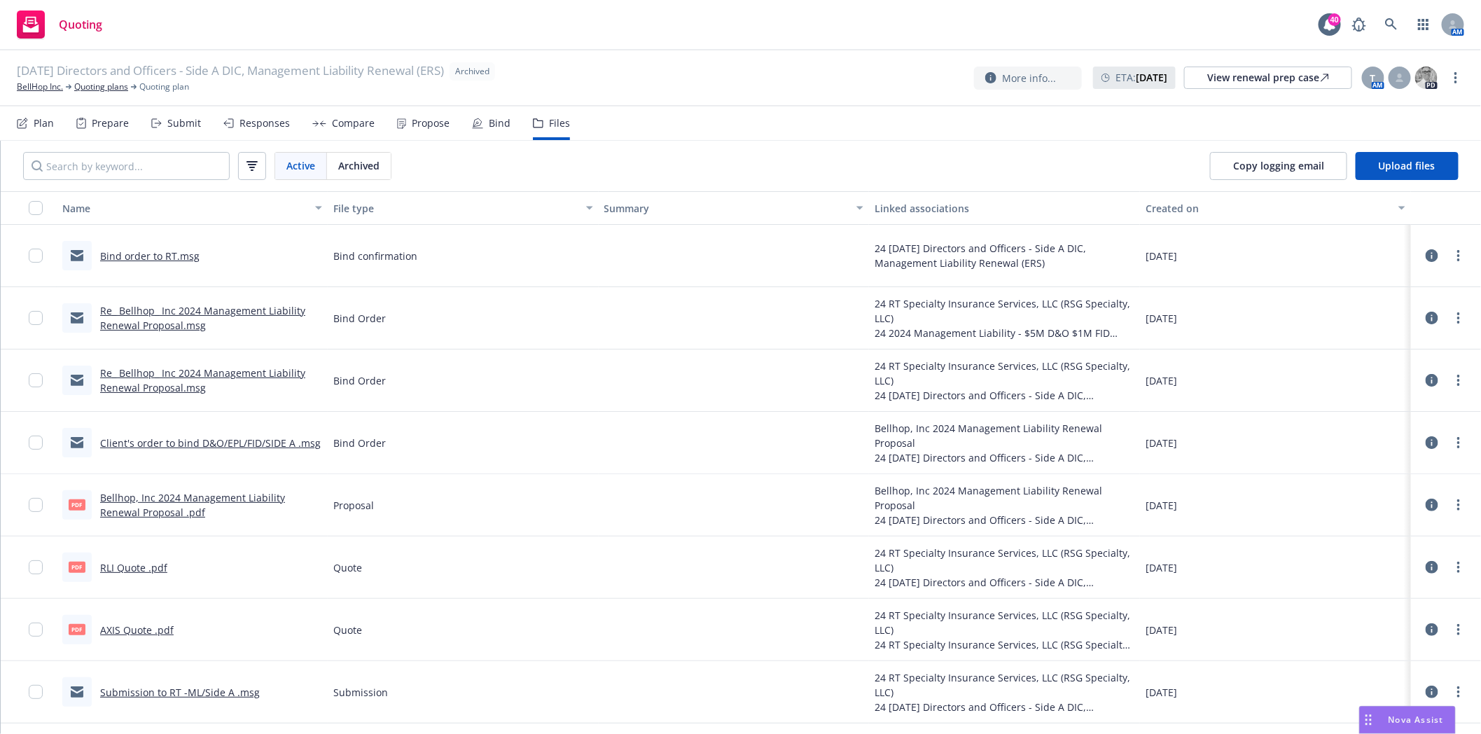
click at [137, 256] on link "Bind order to RT.msg" at bounding box center [149, 255] width 99 height 13
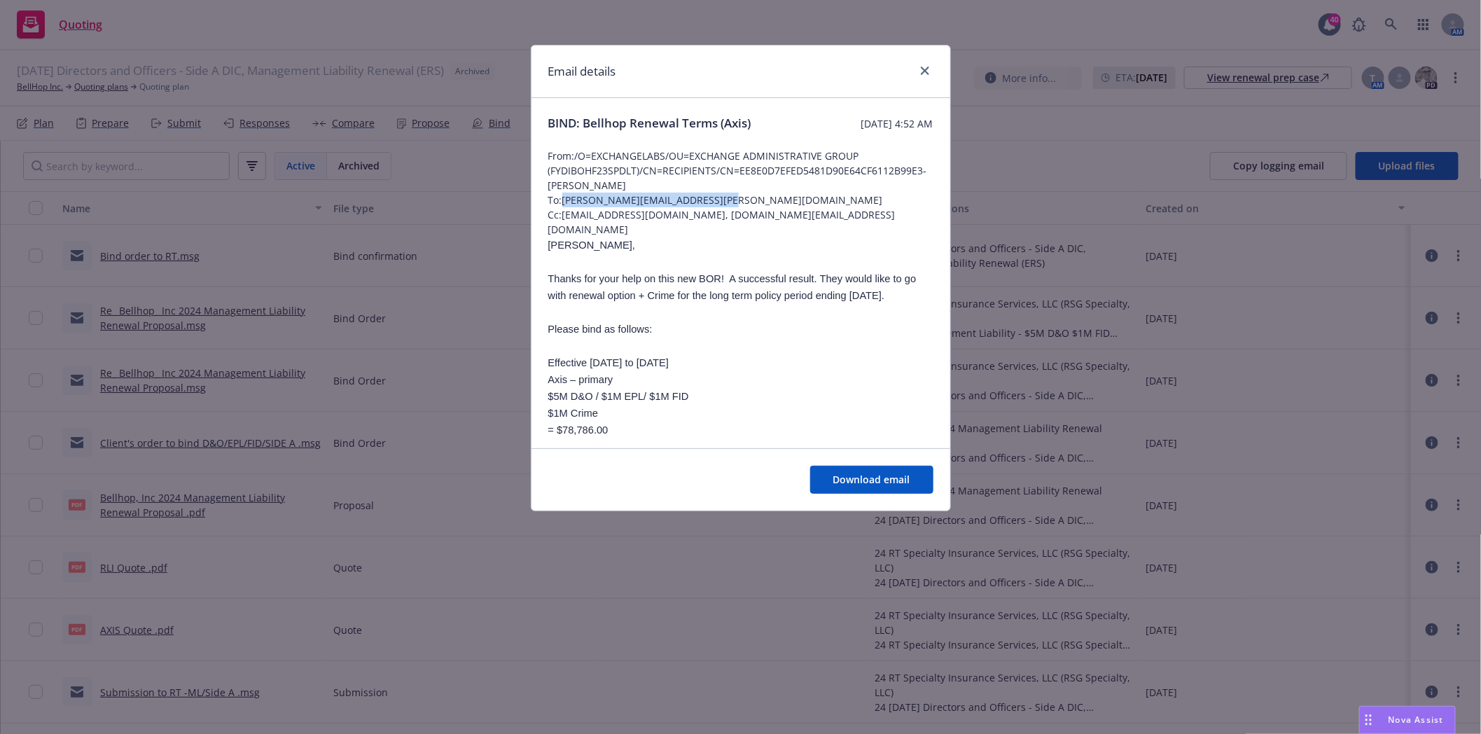
drag, startPoint x: 725, startPoint y: 214, endPoint x: 564, endPoint y: 213, distance: 161.8
click at [564, 207] on span "To: [PERSON_NAME][EMAIL_ADDRESS][PERSON_NAME][DOMAIN_NAME]" at bounding box center [740, 200] width 385 height 15
copy span "[PERSON_NAME][EMAIL_ADDRESS][PERSON_NAME][DOMAIN_NAME]"
drag, startPoint x: 856, startPoint y: 232, endPoint x: 703, endPoint y: 232, distance: 152.7
click at [703, 232] on span "Cc: [EMAIL_ADDRESS][DOMAIN_NAME], [DOMAIN_NAME][EMAIL_ADDRESS][DOMAIN_NAME]" at bounding box center [740, 221] width 385 height 29
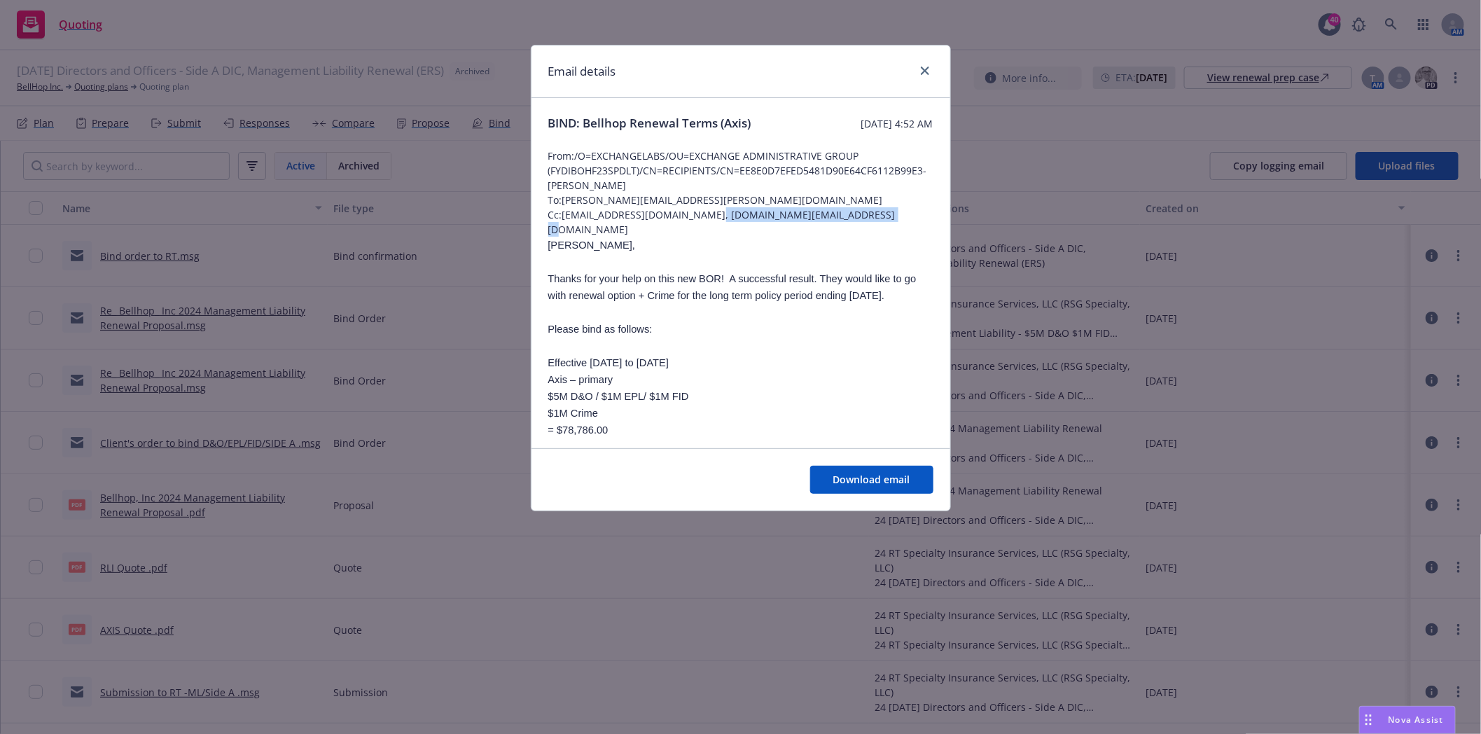
copy span "[PERSON_NAME][EMAIL_ADDRESS][DOMAIN_NAME]"
click at [919, 71] on link "close" at bounding box center [925, 70] width 17 height 17
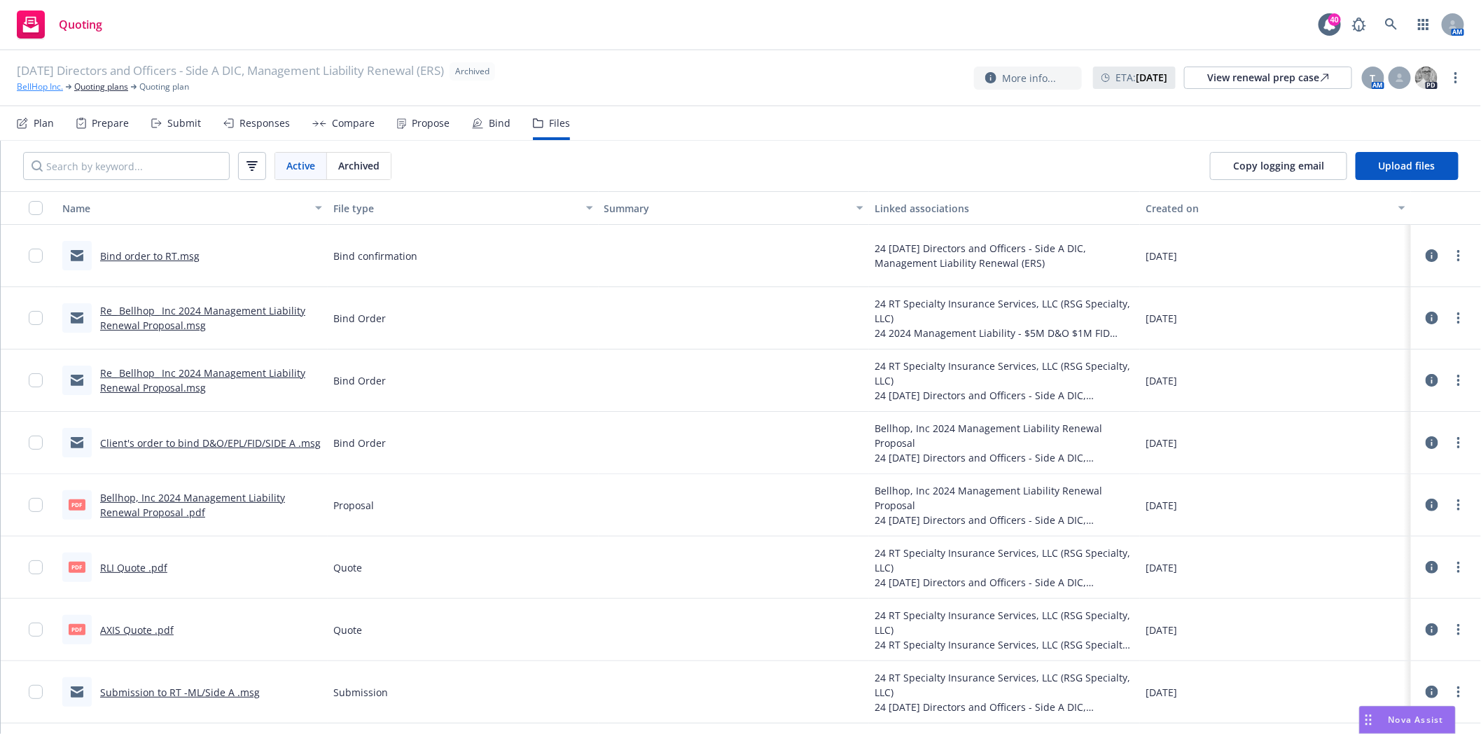
click at [33, 84] on link "BellHop Inc." at bounding box center [40, 87] width 46 height 13
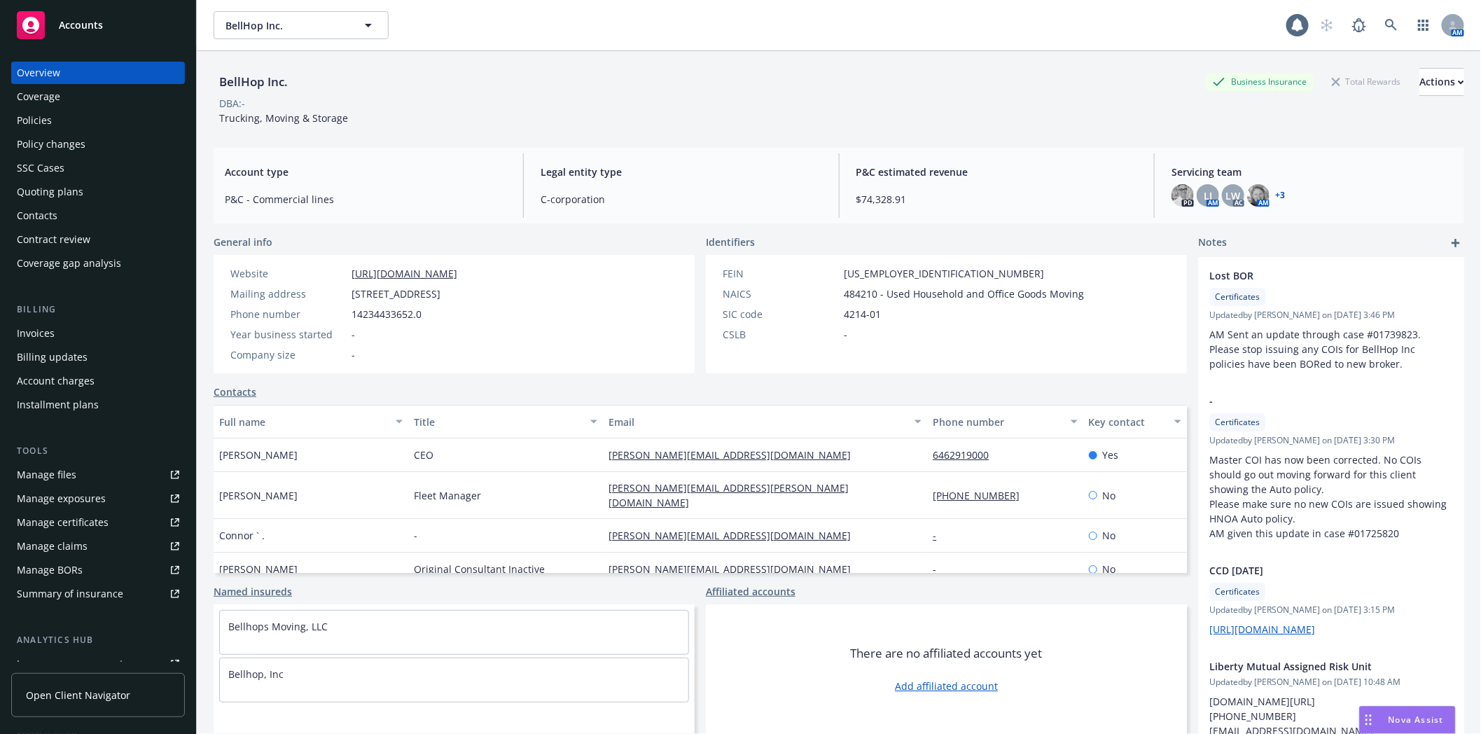
drag, startPoint x: 38, startPoint y: 124, endPoint x: 110, endPoint y: 127, distance: 72.2
click at [38, 123] on div "Policies" at bounding box center [34, 120] width 35 height 22
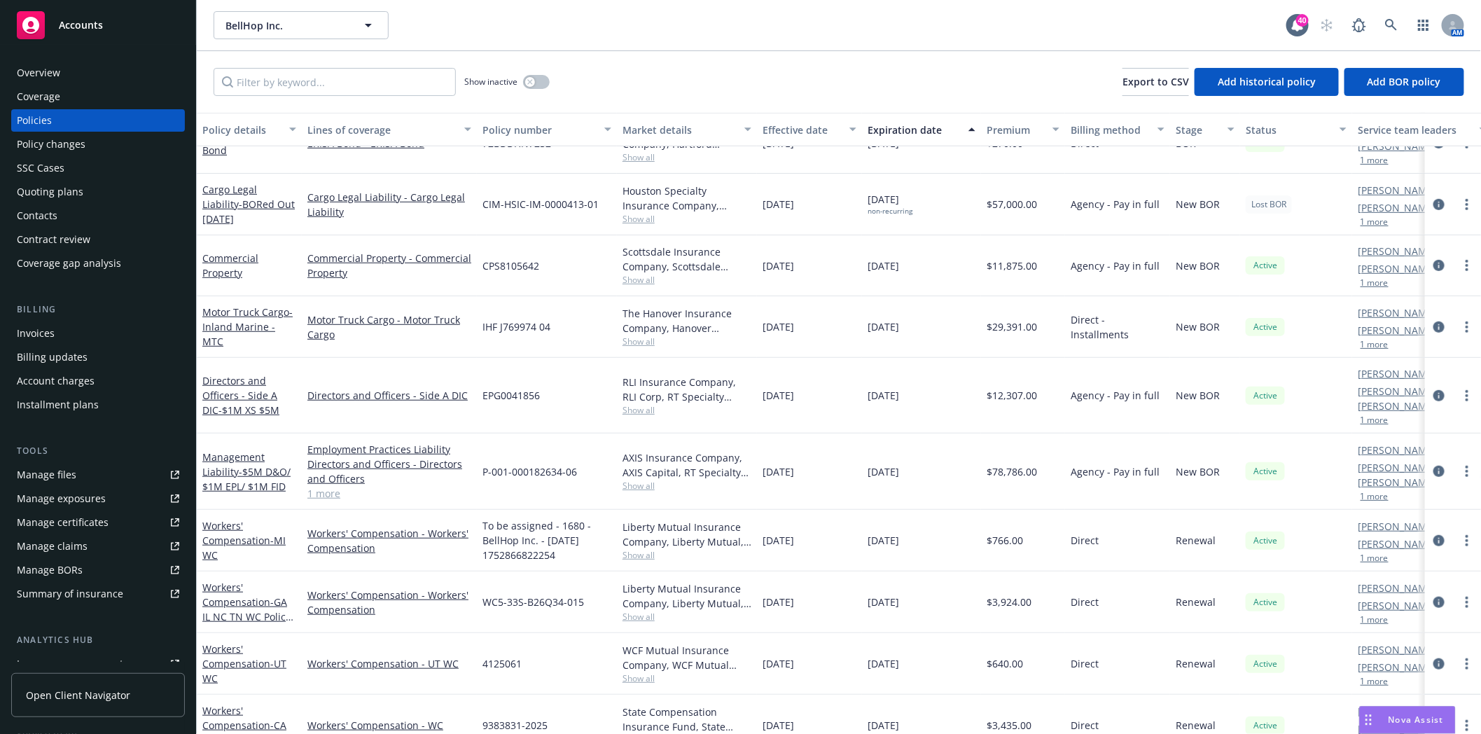
scroll to position [445, 0]
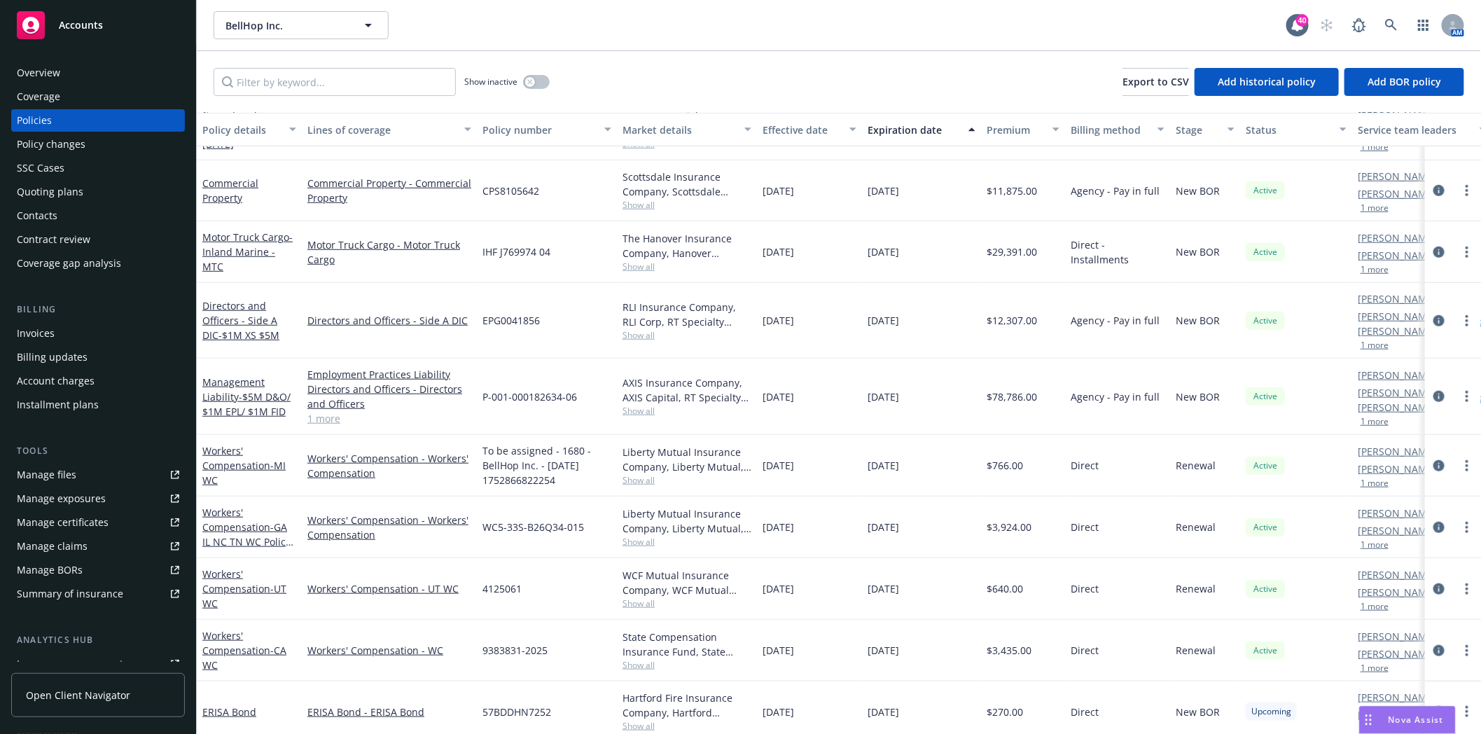
click at [631, 405] on span "Show all" at bounding box center [687, 411] width 129 height 12
click at [217, 378] on link "Management Liability - $5M D&O/ $1M EPL/ $1M FID" at bounding box center [246, 396] width 88 height 43
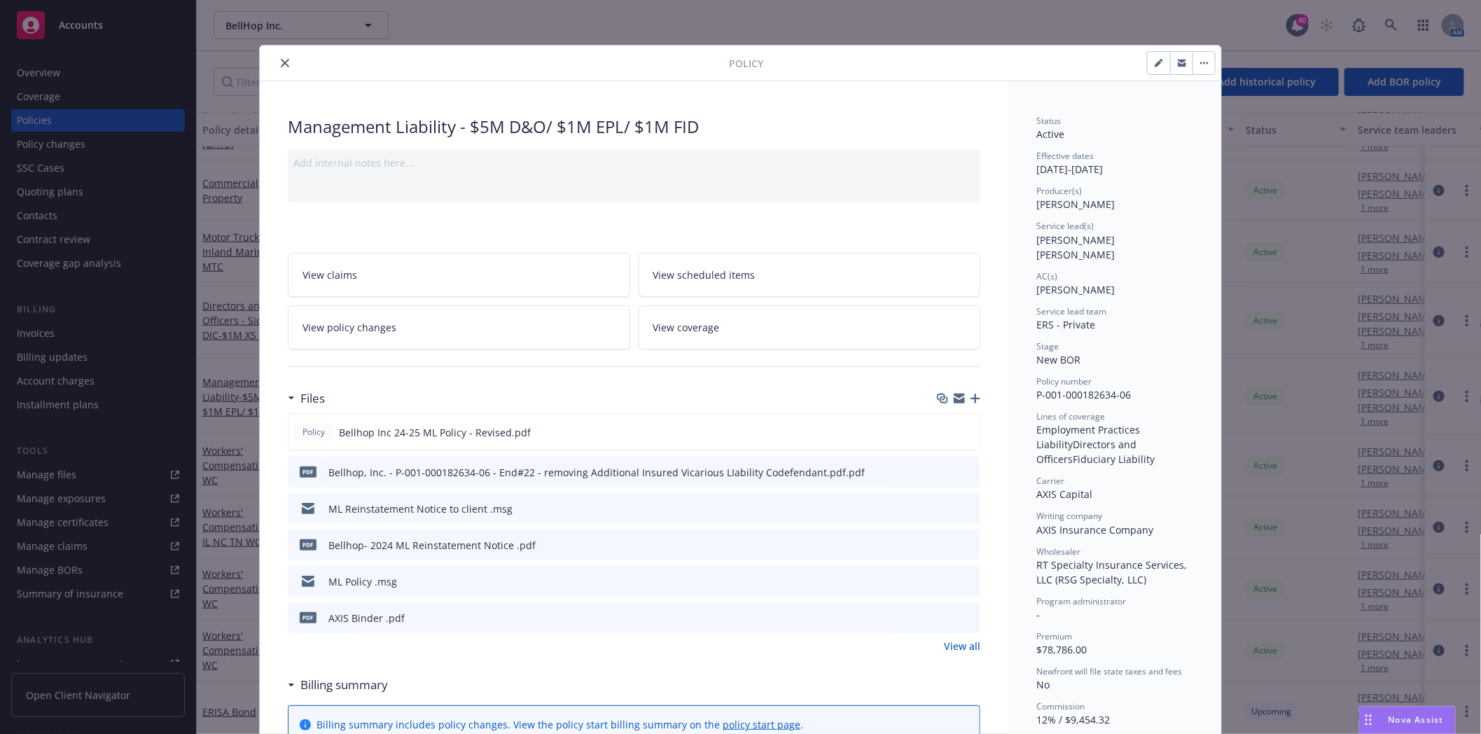
click at [281, 63] on icon "close" at bounding box center [285, 63] width 8 height 8
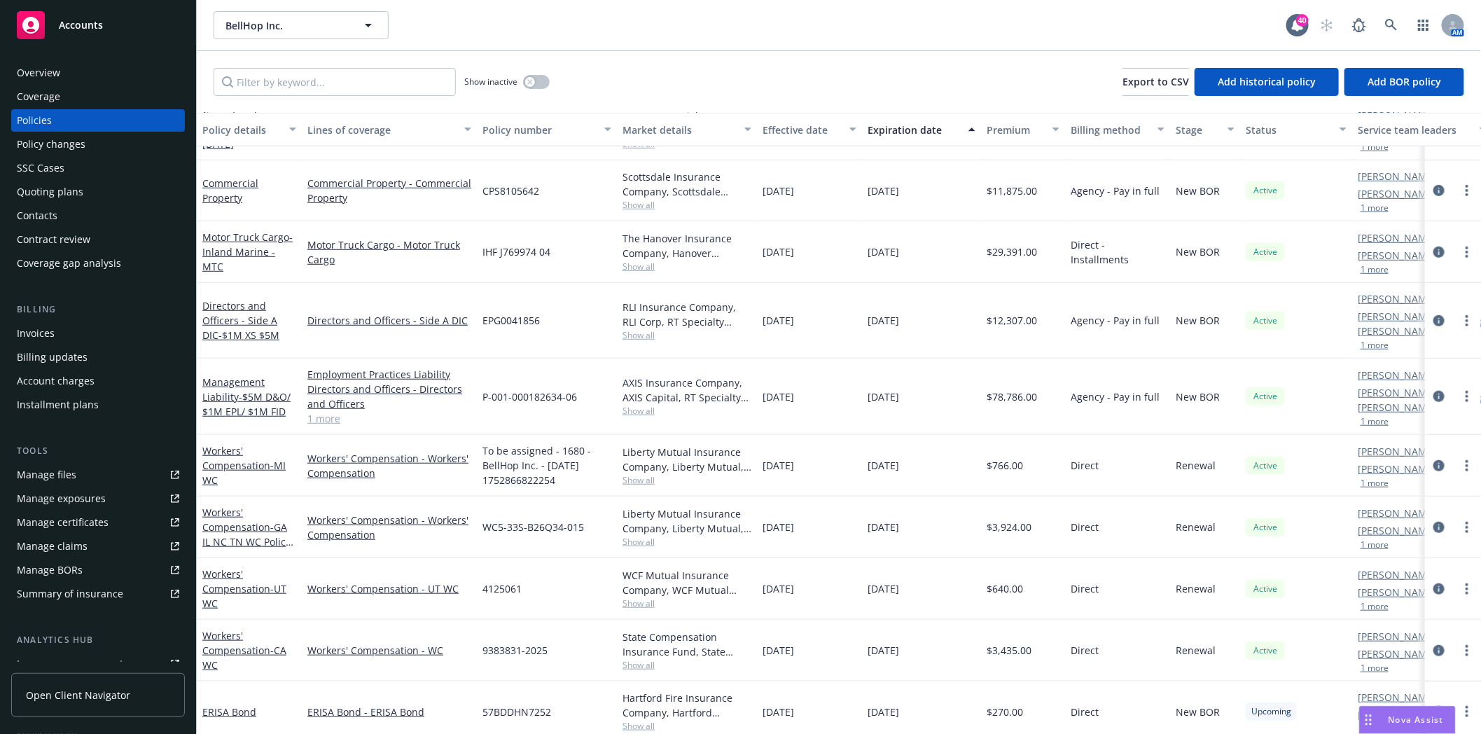
click at [52, 190] on div "Quoting plans" at bounding box center [50, 192] width 67 height 22
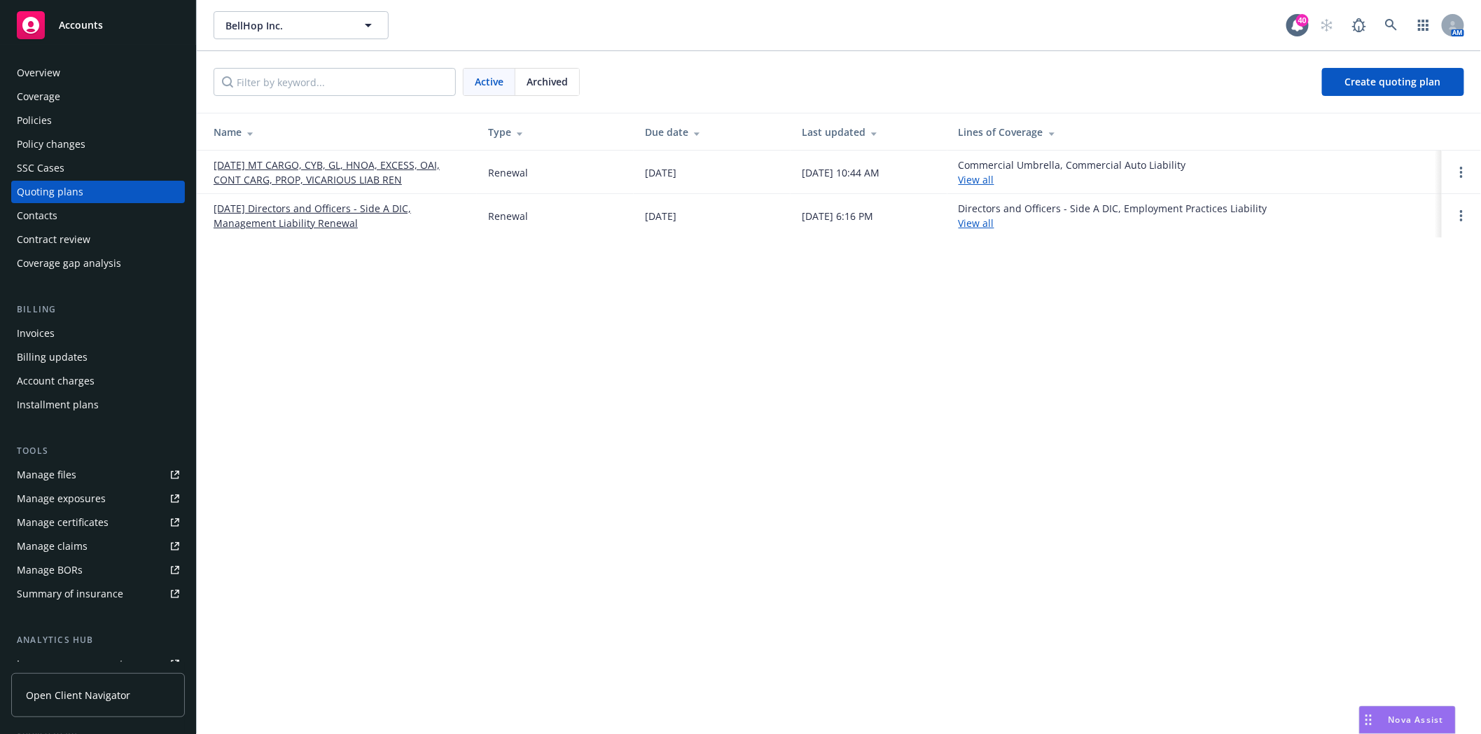
click at [326, 223] on link "[DATE] Directors and Officers - Side A DIC, Management Liability Renewal" at bounding box center [340, 215] width 252 height 29
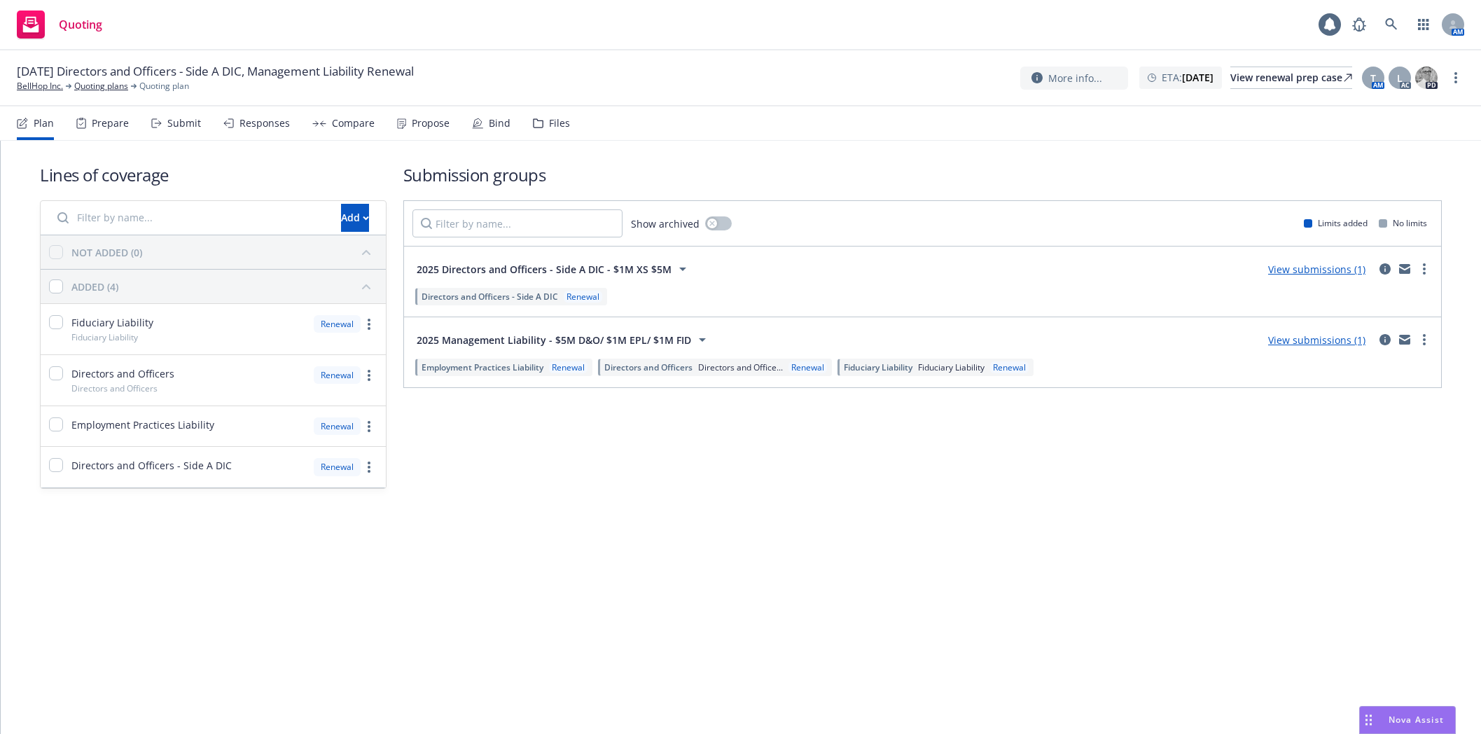
click at [556, 120] on div "Files" at bounding box center [559, 123] width 21 height 11
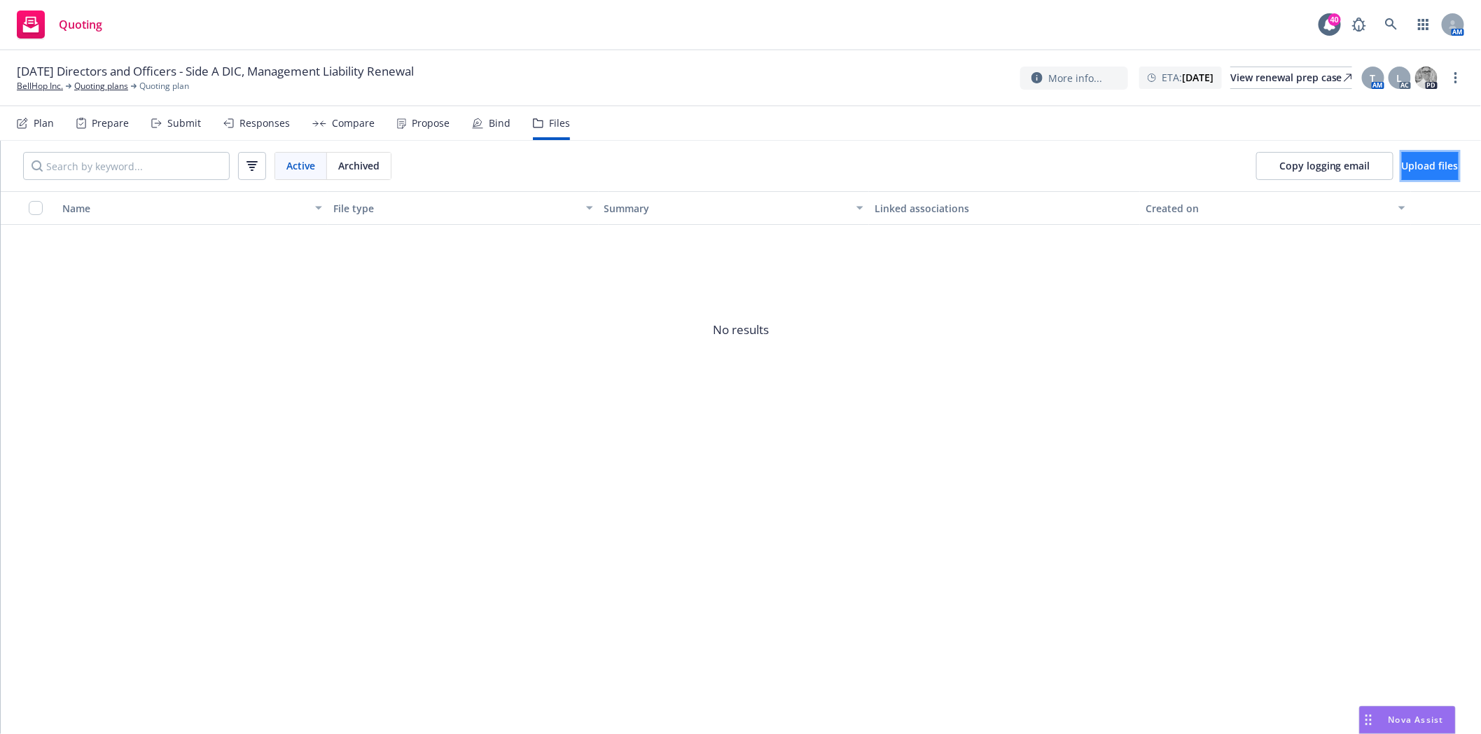
click at [1406, 165] on span "Upload files" at bounding box center [1430, 165] width 57 height 13
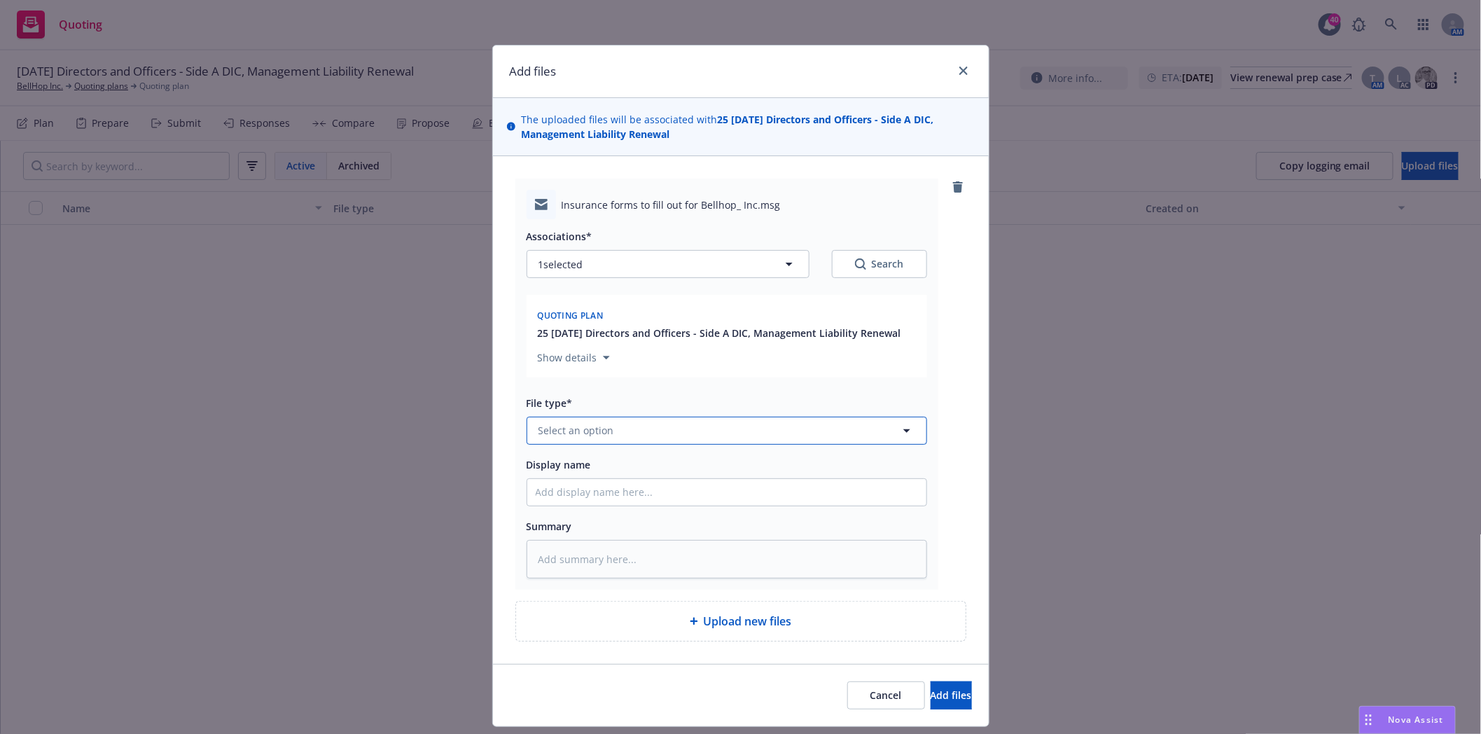
click at [583, 422] on button "Select an option" at bounding box center [727, 431] width 401 height 28
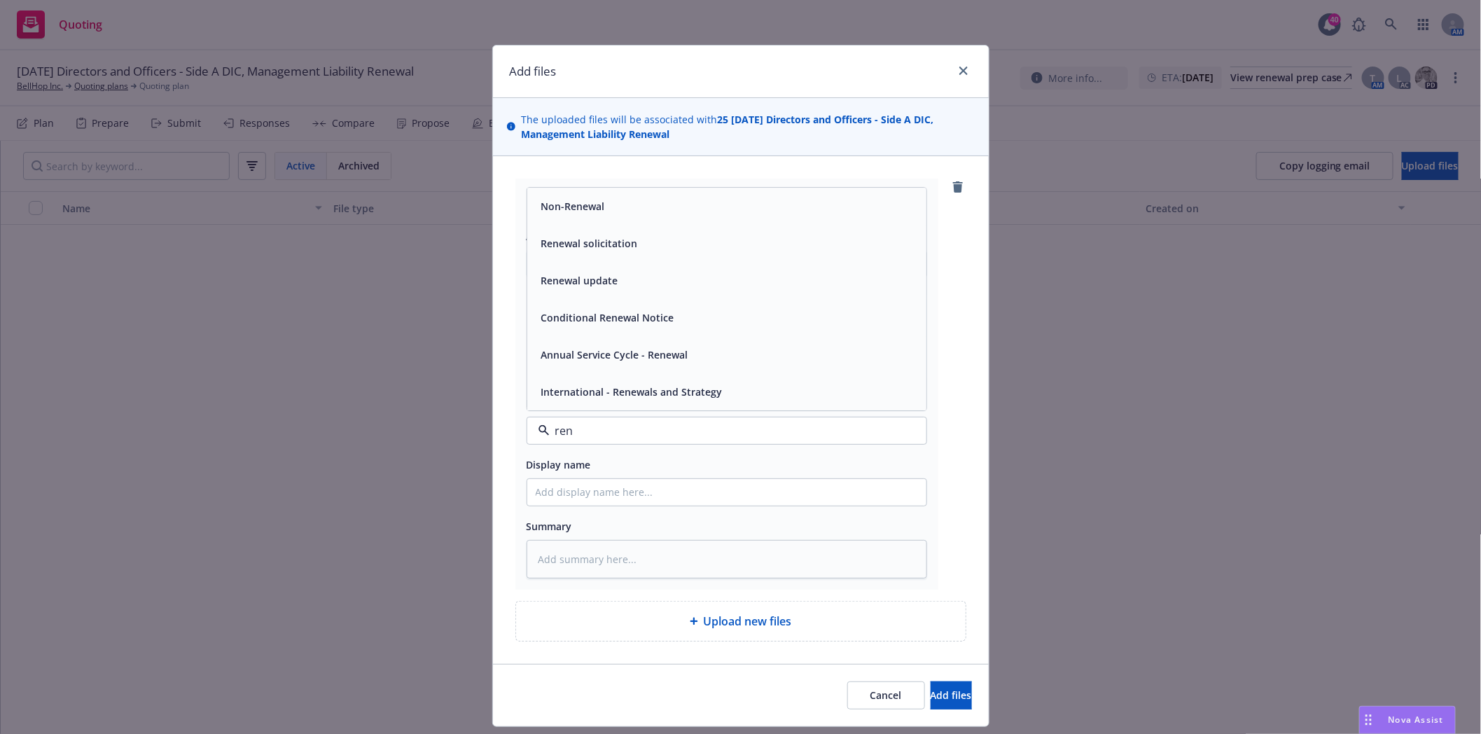
type input "[PERSON_NAME]"
click at [567, 249] on span "Renewal solicitation" at bounding box center [589, 243] width 97 height 15
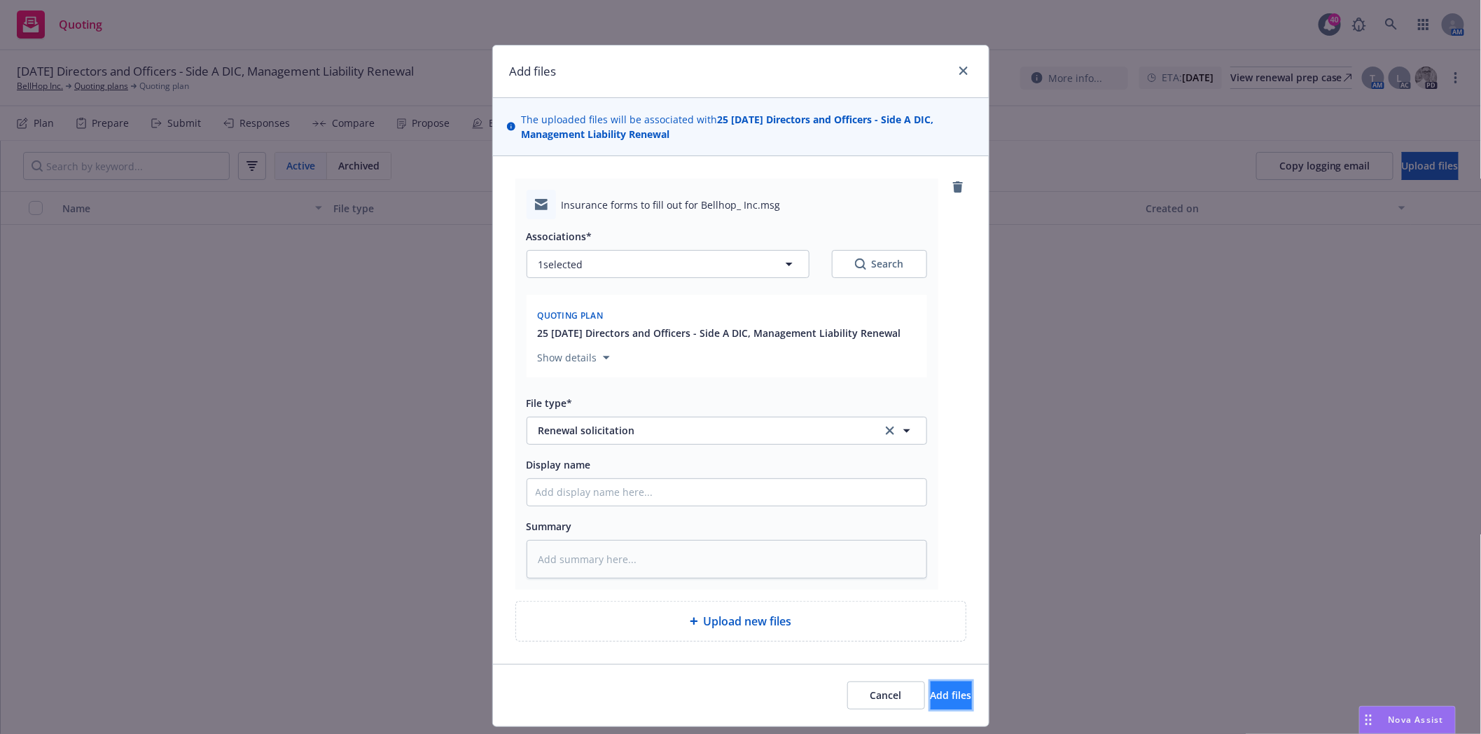
click at [931, 692] on span "Add files" at bounding box center [951, 694] width 41 height 13
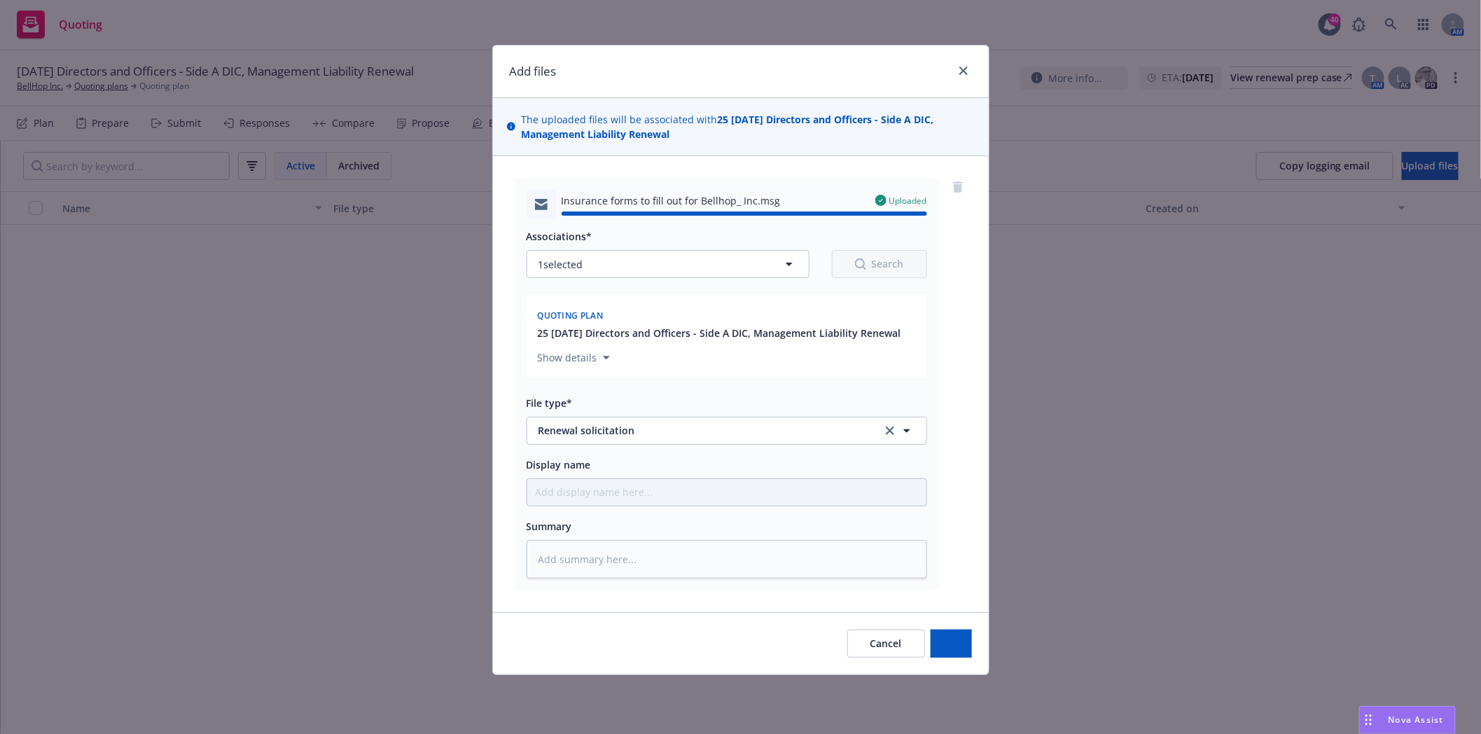
type textarea "x"
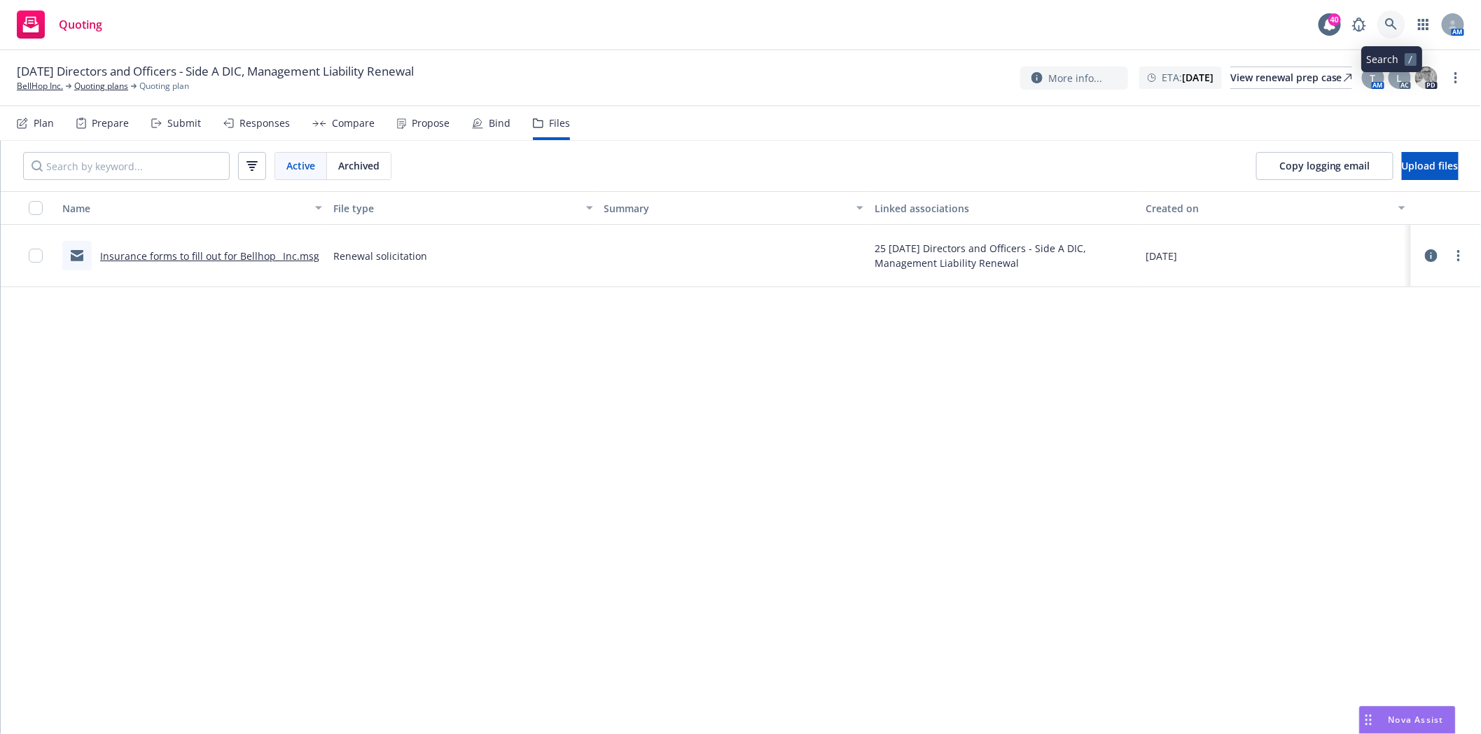
click at [1394, 24] on icon at bounding box center [1391, 24] width 13 height 13
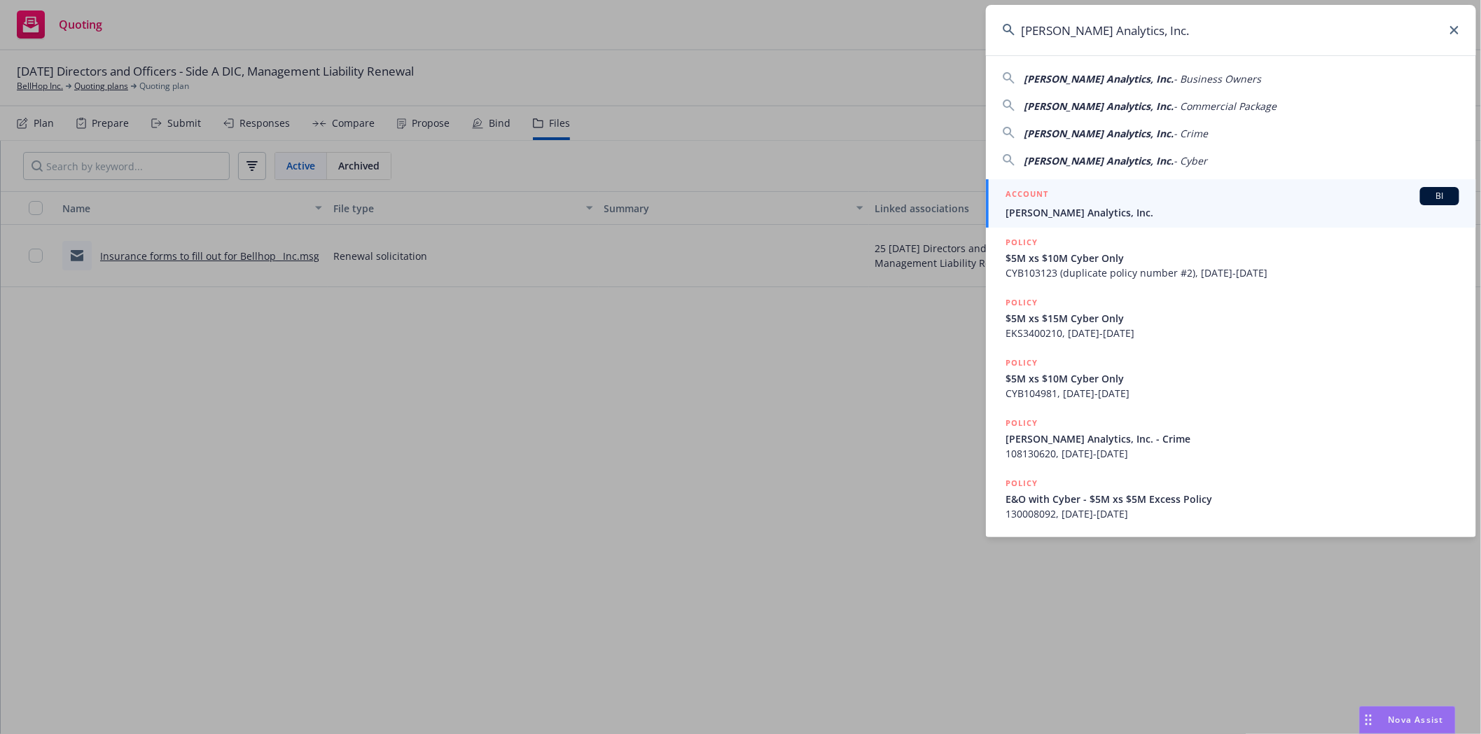
type input "[PERSON_NAME] Analytics, Inc."
click at [1071, 202] on div "ACCOUNT BI" at bounding box center [1233, 196] width 454 height 18
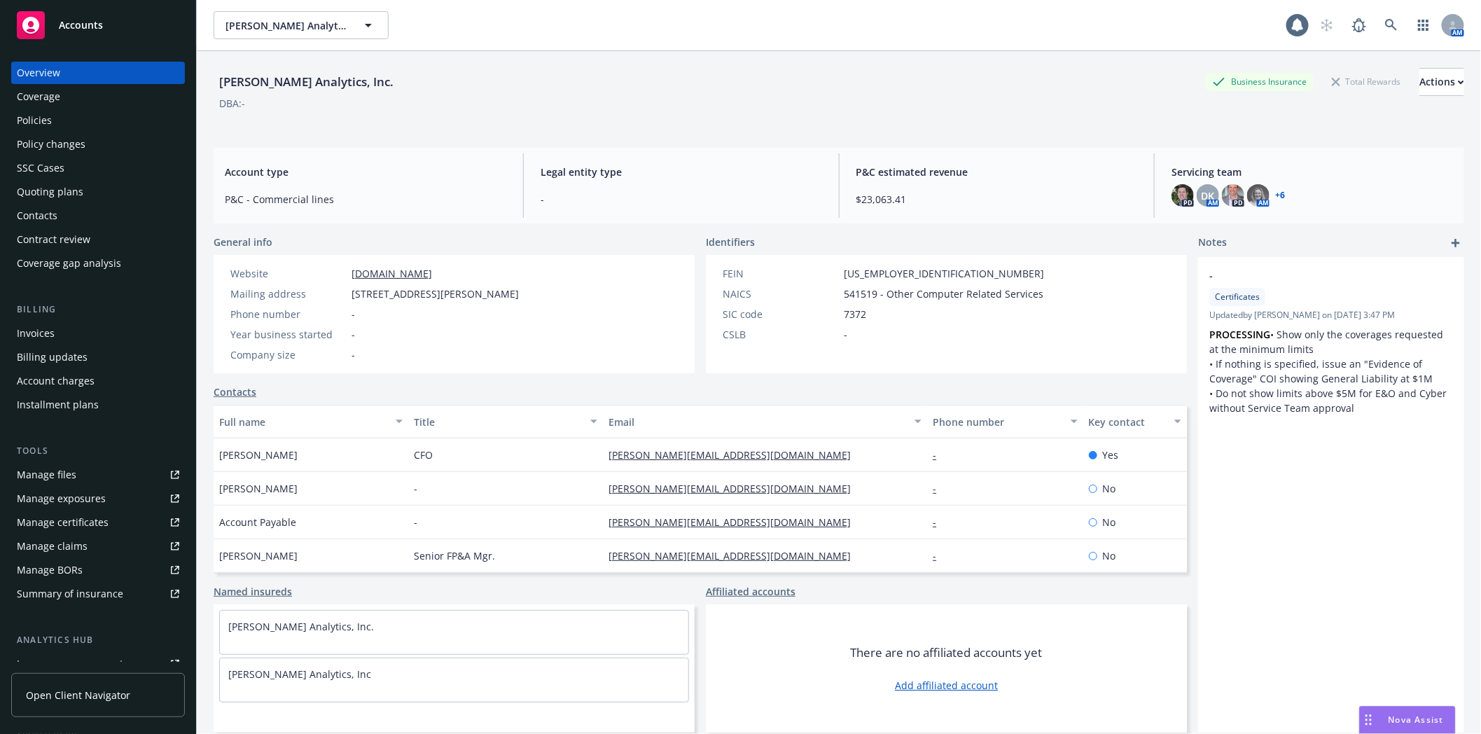
click at [44, 118] on div "Policies" at bounding box center [34, 120] width 35 height 22
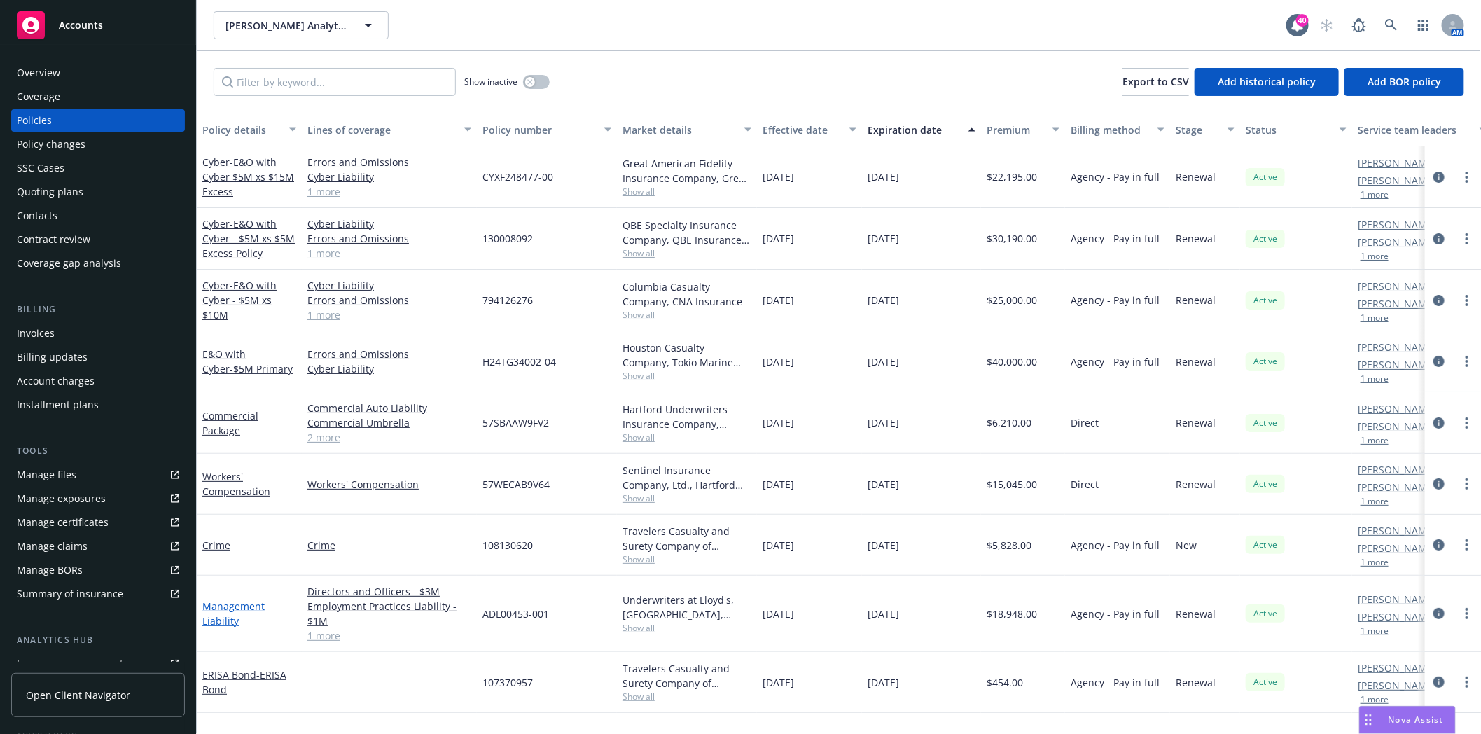
click at [233, 604] on link "Management Liability" at bounding box center [233, 613] width 62 height 28
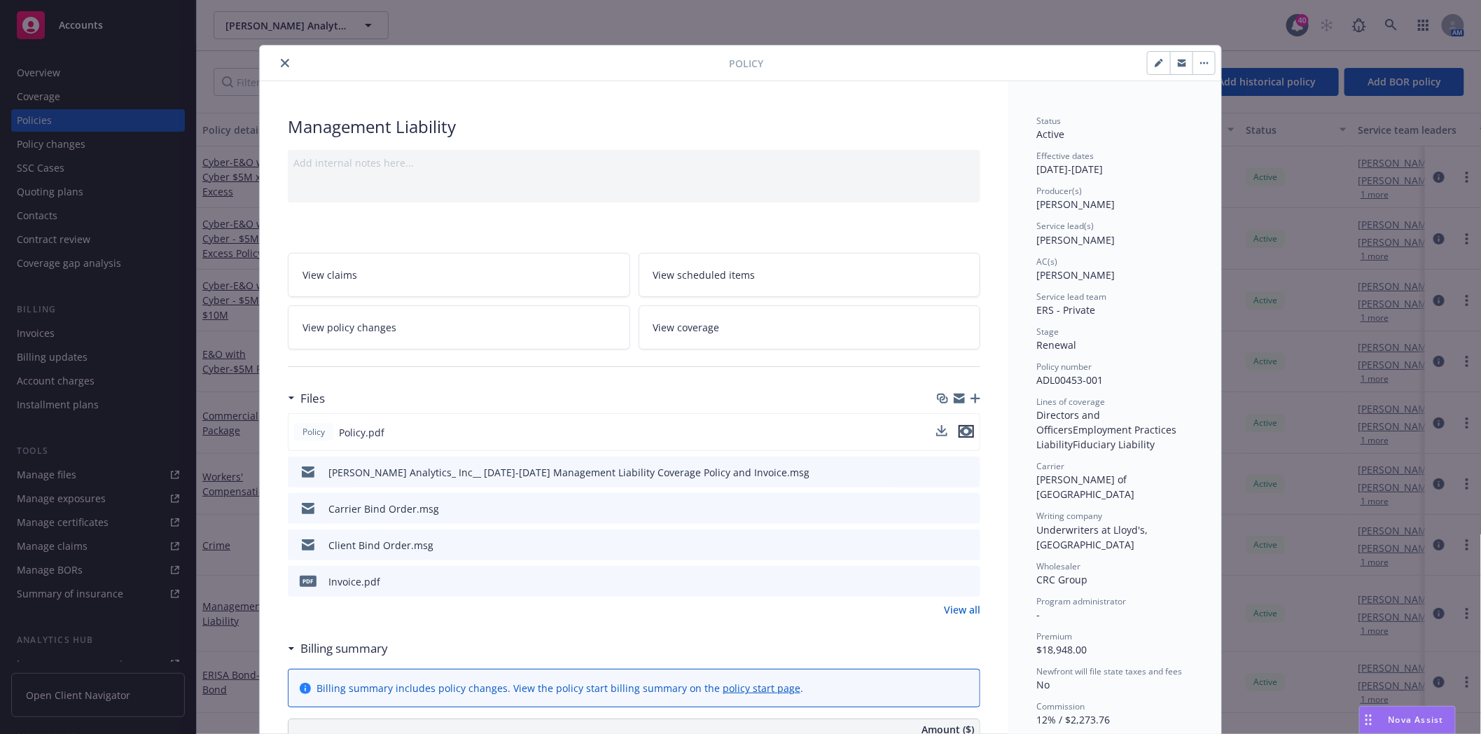
click at [966, 430] on icon "preview file" at bounding box center [966, 431] width 13 height 10
click at [281, 61] on icon "close" at bounding box center [285, 63] width 8 height 8
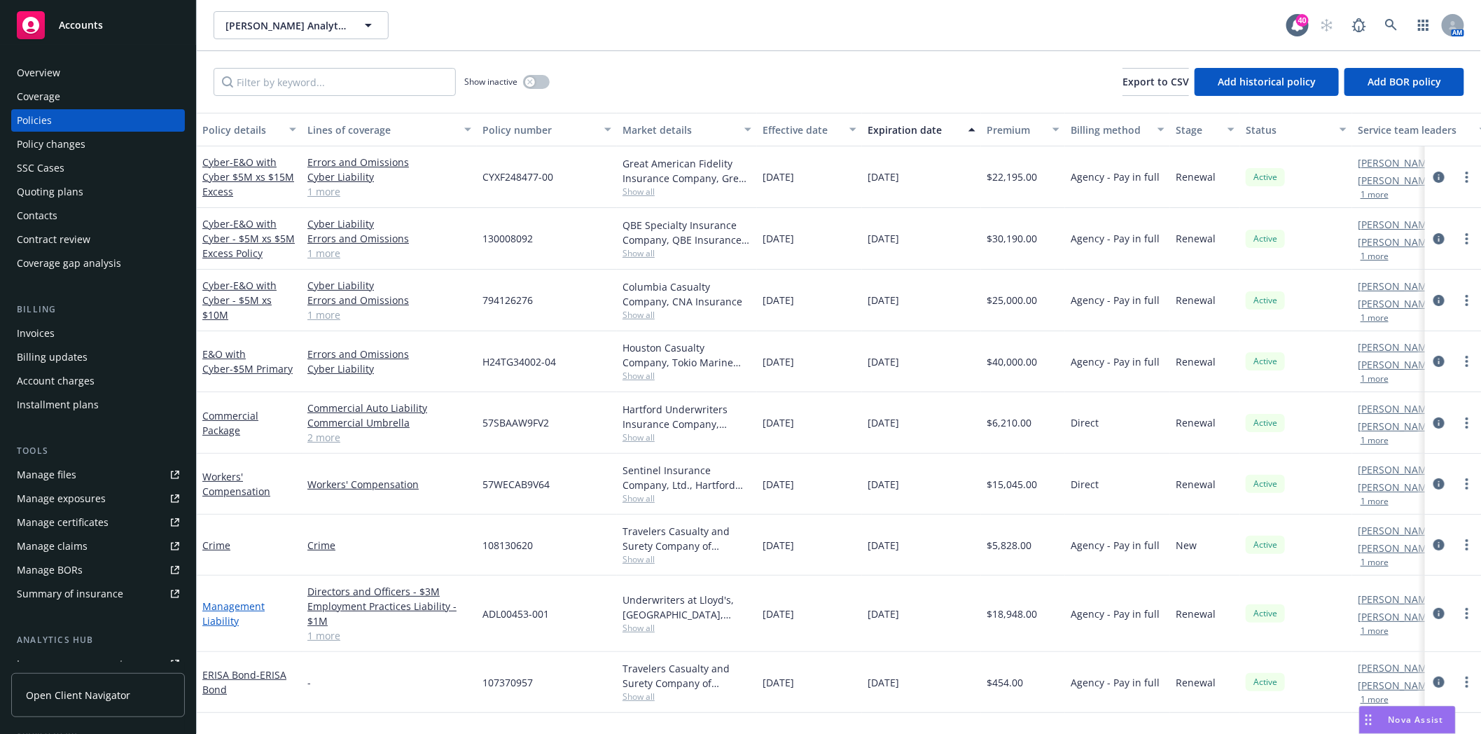
click at [226, 604] on link "Management Liability" at bounding box center [233, 613] width 62 height 28
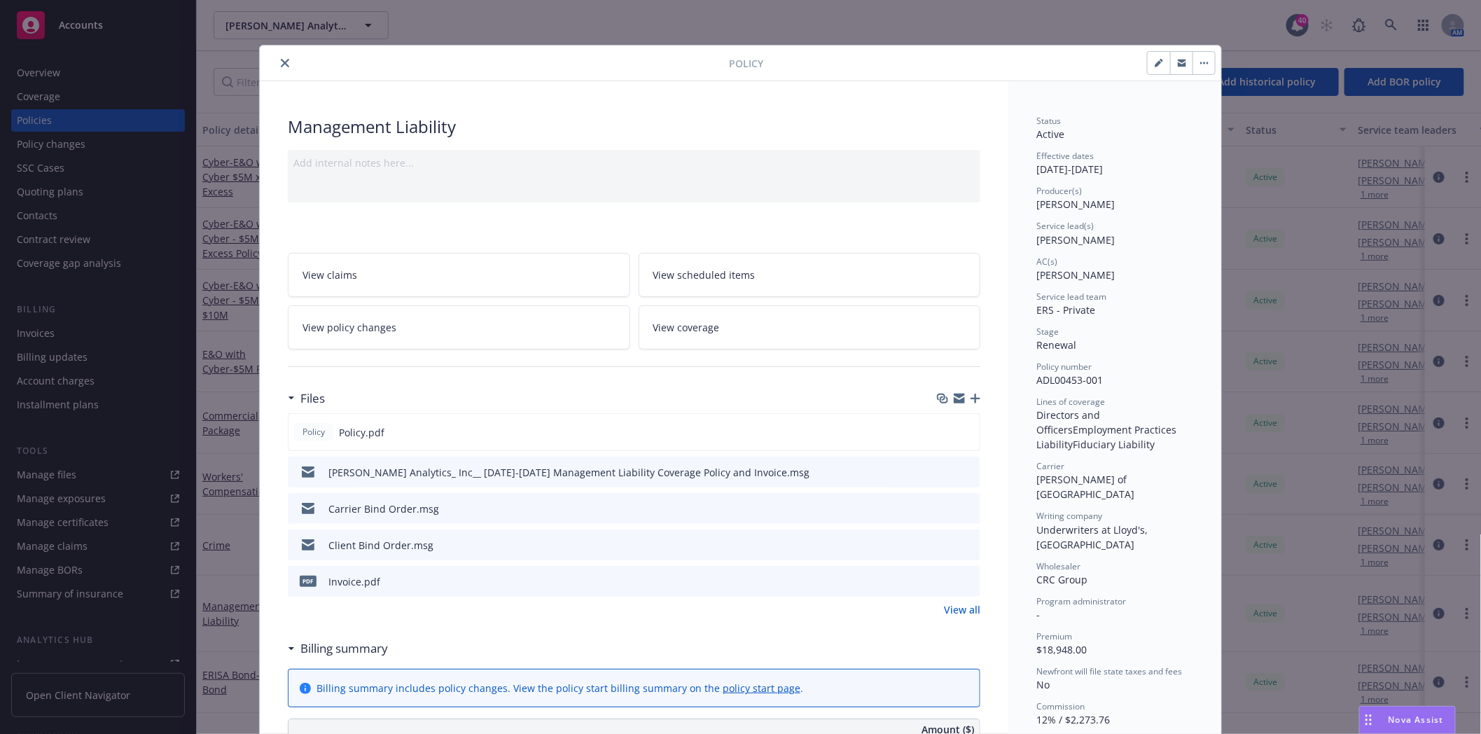
scroll to position [42, 0]
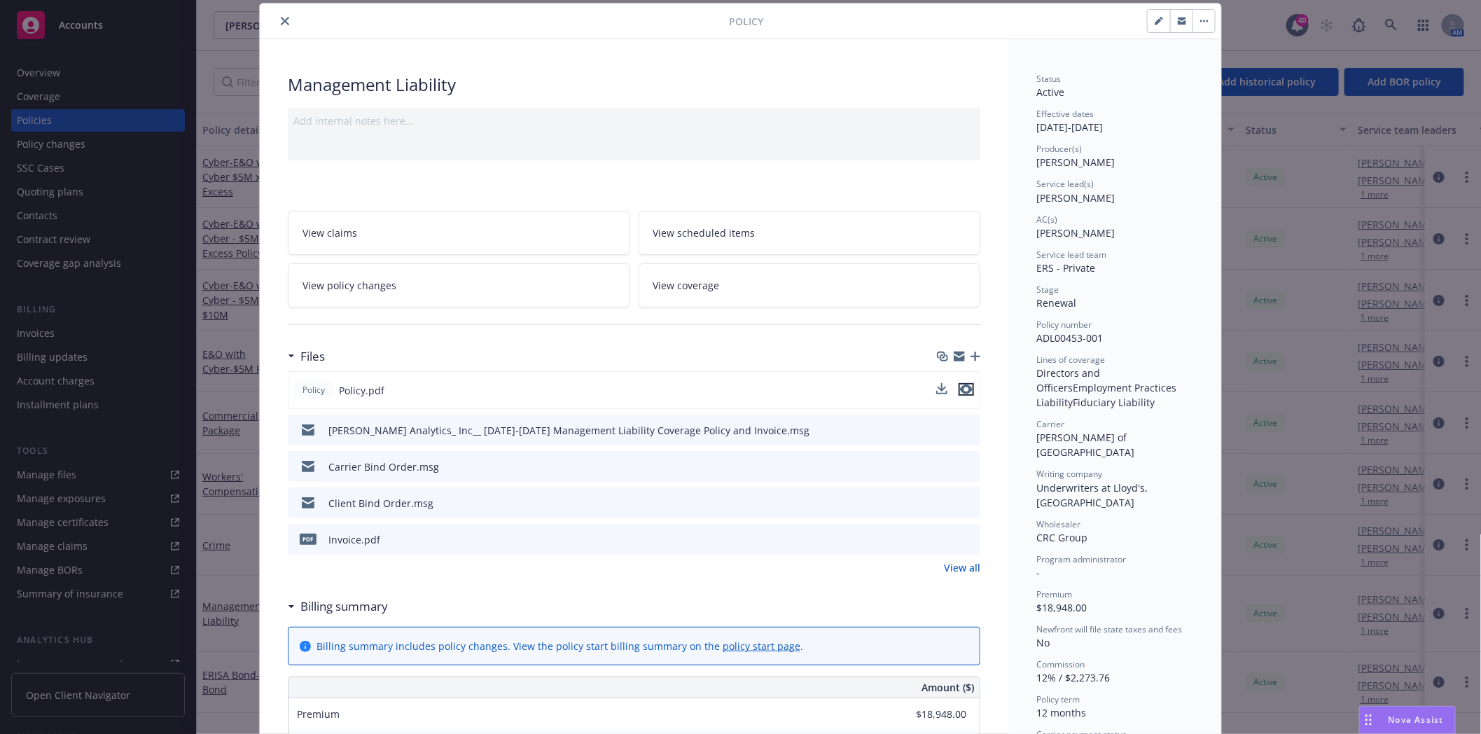
click at [960, 389] on icon "preview file" at bounding box center [966, 389] width 13 height 10
drag, startPoint x: 282, startPoint y: 25, endPoint x: 290, endPoint y: 32, distance: 10.9
click at [282, 25] on icon "close" at bounding box center [285, 21] width 8 height 8
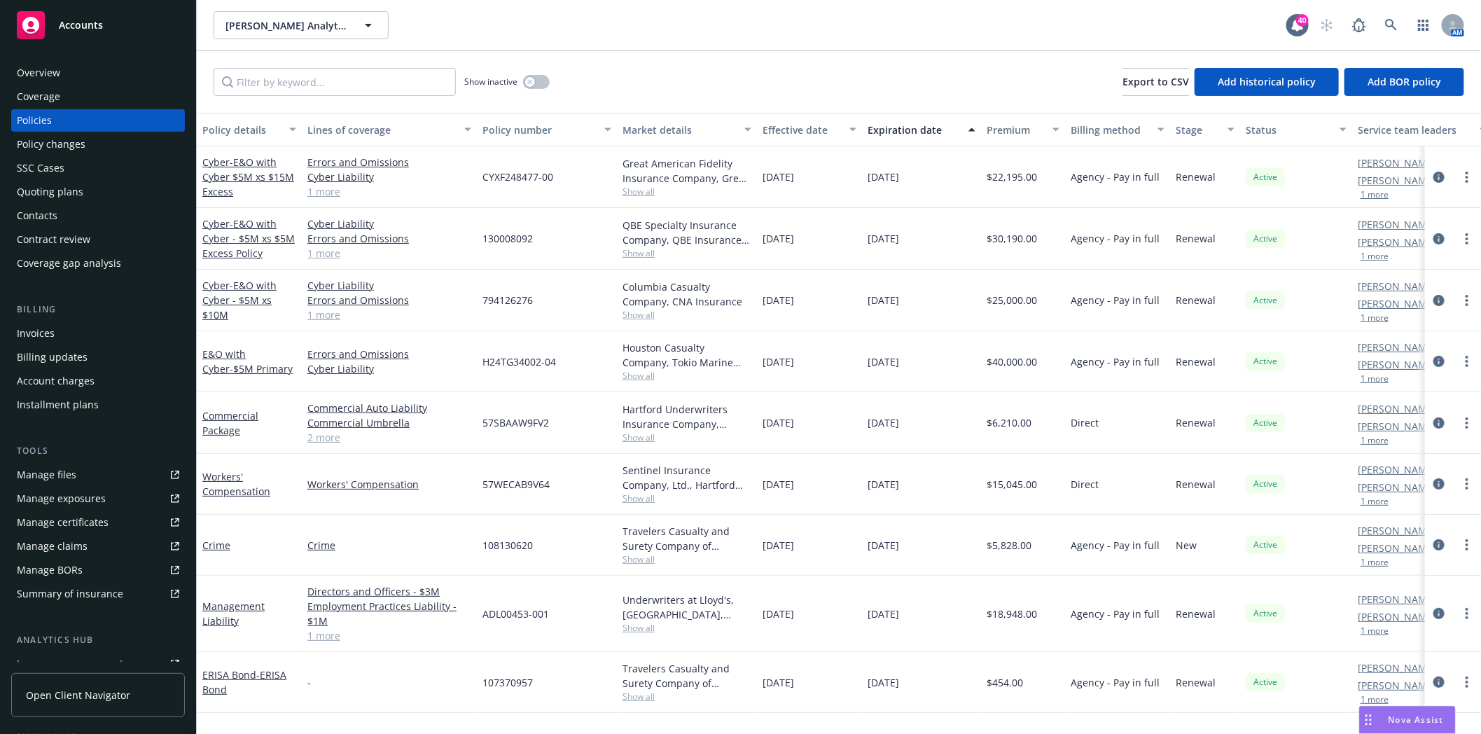
click at [37, 191] on div "Quoting plans" at bounding box center [50, 192] width 67 height 22
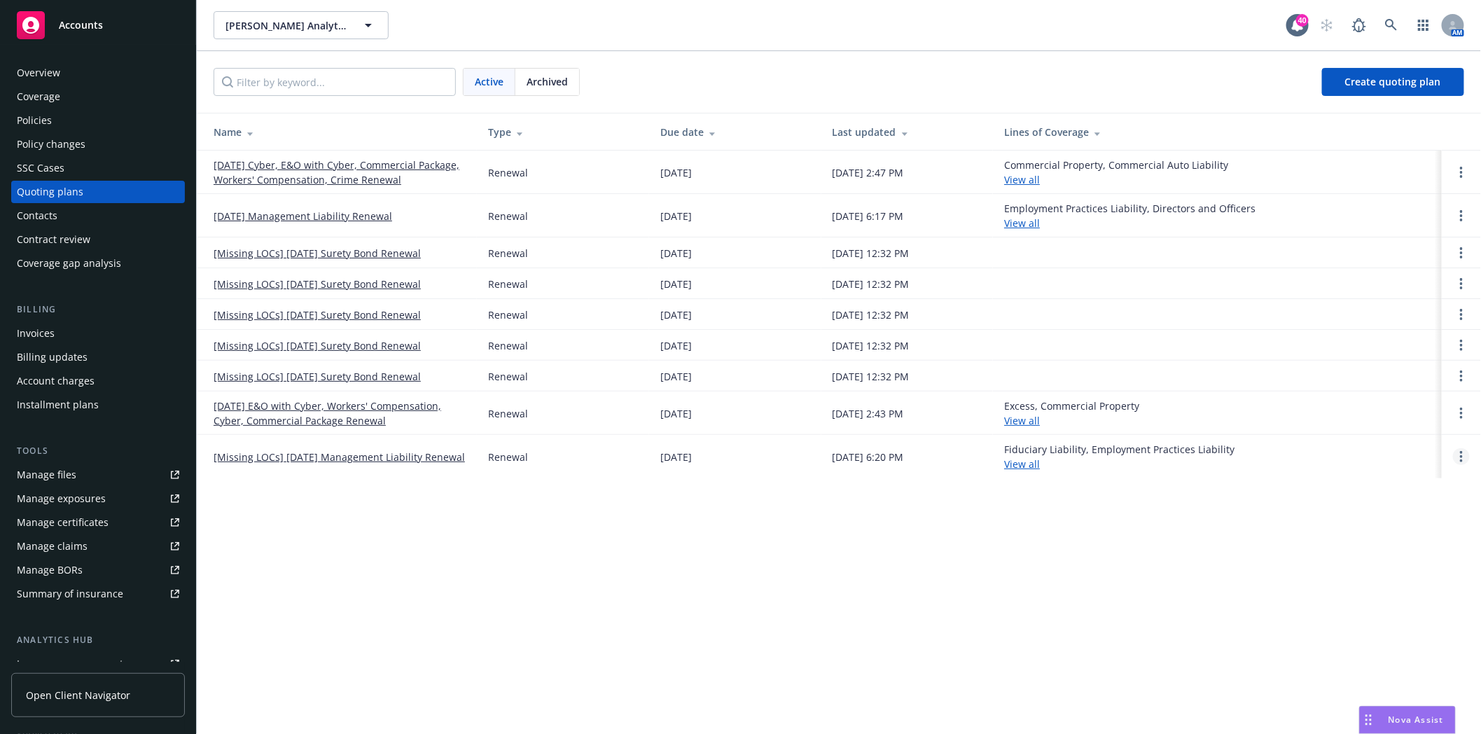
click at [1460, 459] on icon "Open options" at bounding box center [1461, 456] width 3 height 11
click at [1358, 446] on span "Archive" at bounding box center [1363, 445] width 69 height 13
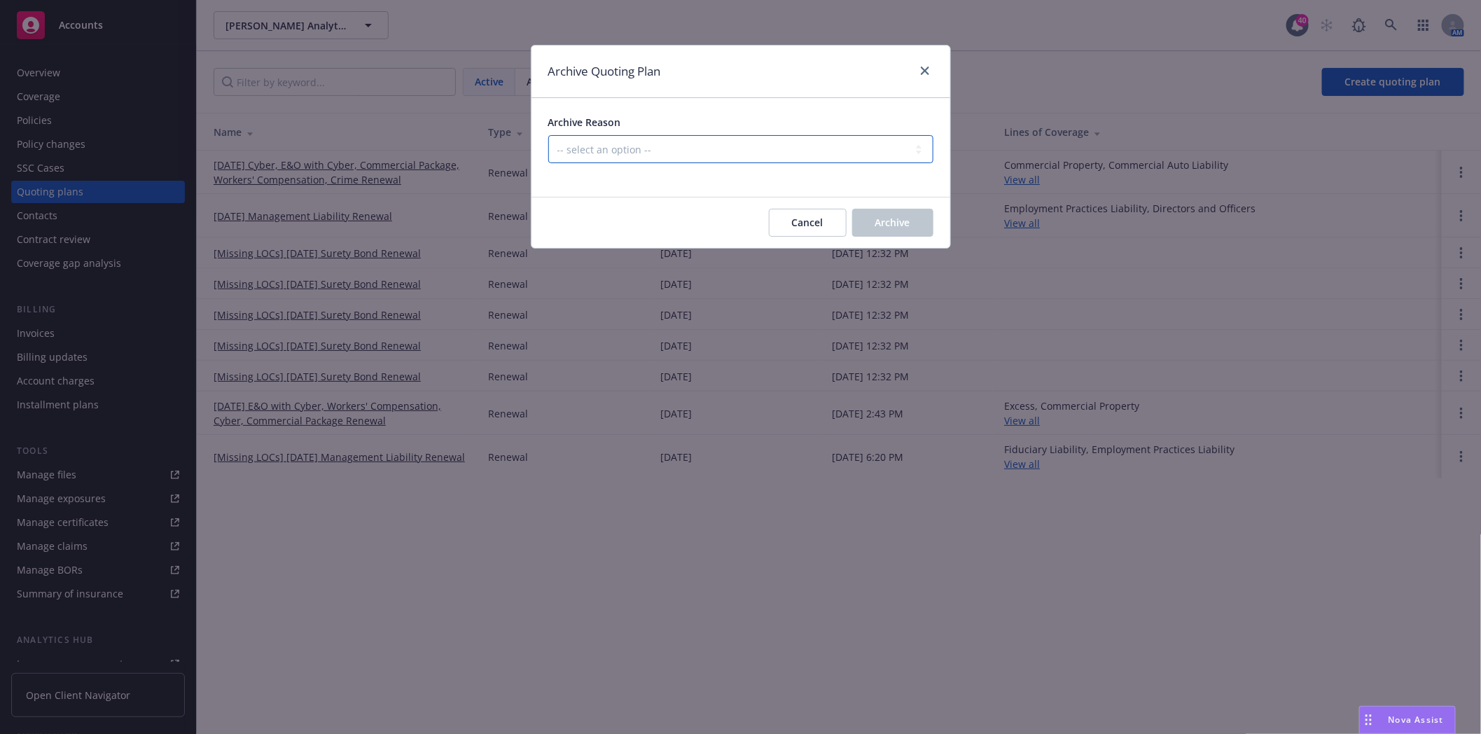
drag, startPoint x: 783, startPoint y: 146, endPoint x: 768, endPoint y: 151, distance: 15.7
click at [783, 146] on select "-- select an option -- All policies in this renewal plan are auto-renewed Creat…" at bounding box center [740, 149] width 385 height 28
select select "ARCHIVED_RENEWAL_COMPLETED"
click at [548, 135] on select "-- select an option -- All policies in this renewal plan are auto-renewed Creat…" at bounding box center [740, 149] width 385 height 28
click at [890, 230] on button "Archive" at bounding box center [892, 223] width 81 height 28
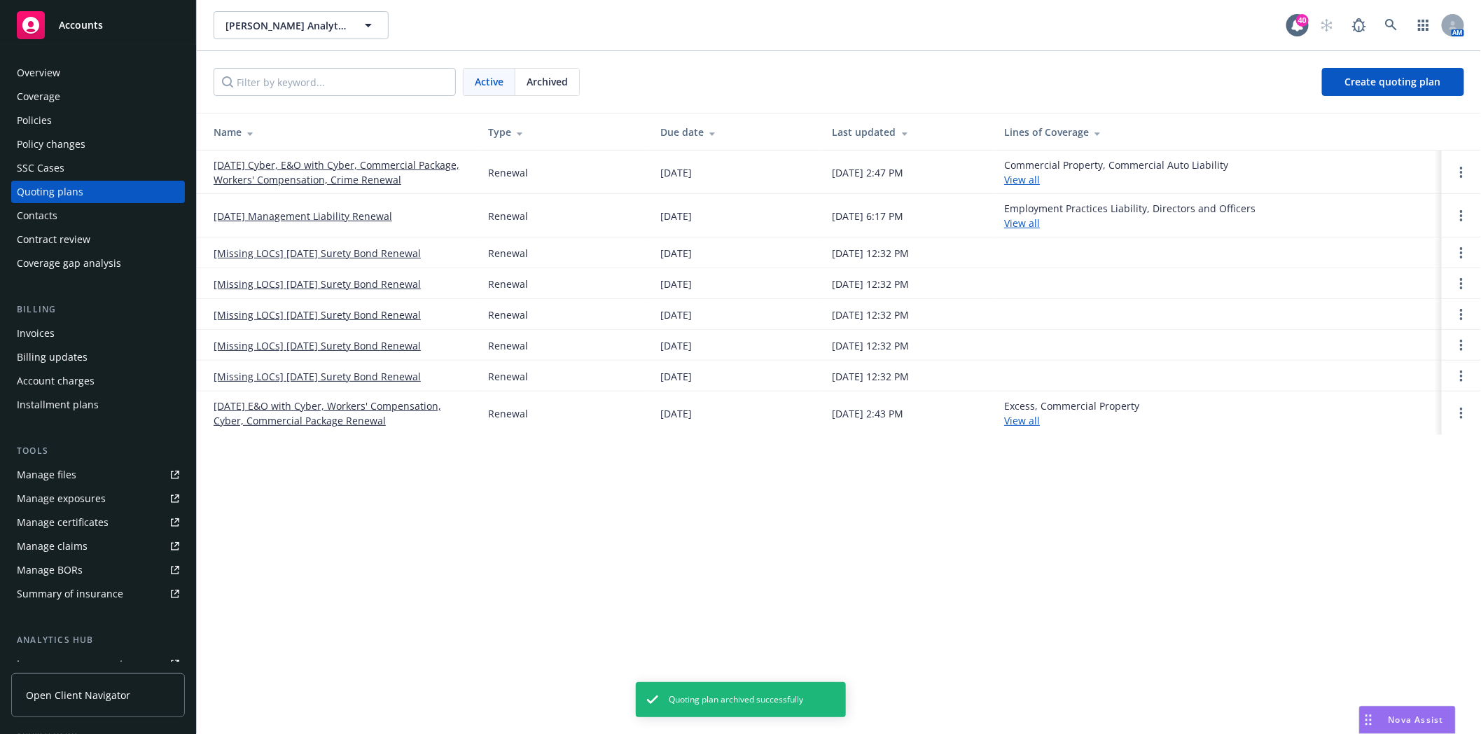
click at [253, 213] on link "[DATE] Management Liability Renewal" at bounding box center [303, 216] width 179 height 15
